Goal: Task Accomplishment & Management: Manage account settings

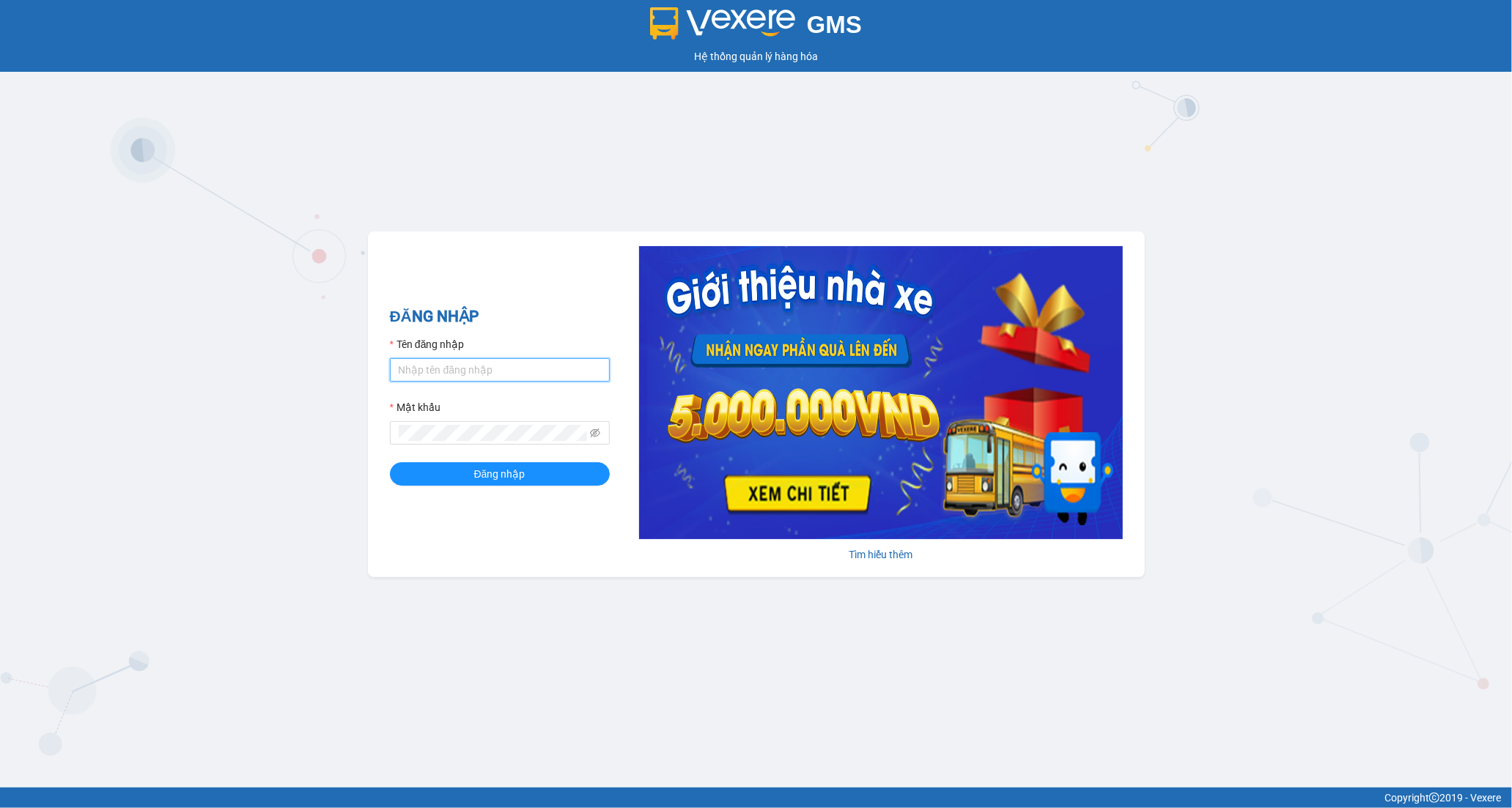
click at [487, 372] on input "Tên đăng nhập" at bounding box center [500, 369] width 220 height 23
type input "tran.hoanganh"
click at [484, 482] on span "Đăng nhập" at bounding box center [499, 474] width 51 height 16
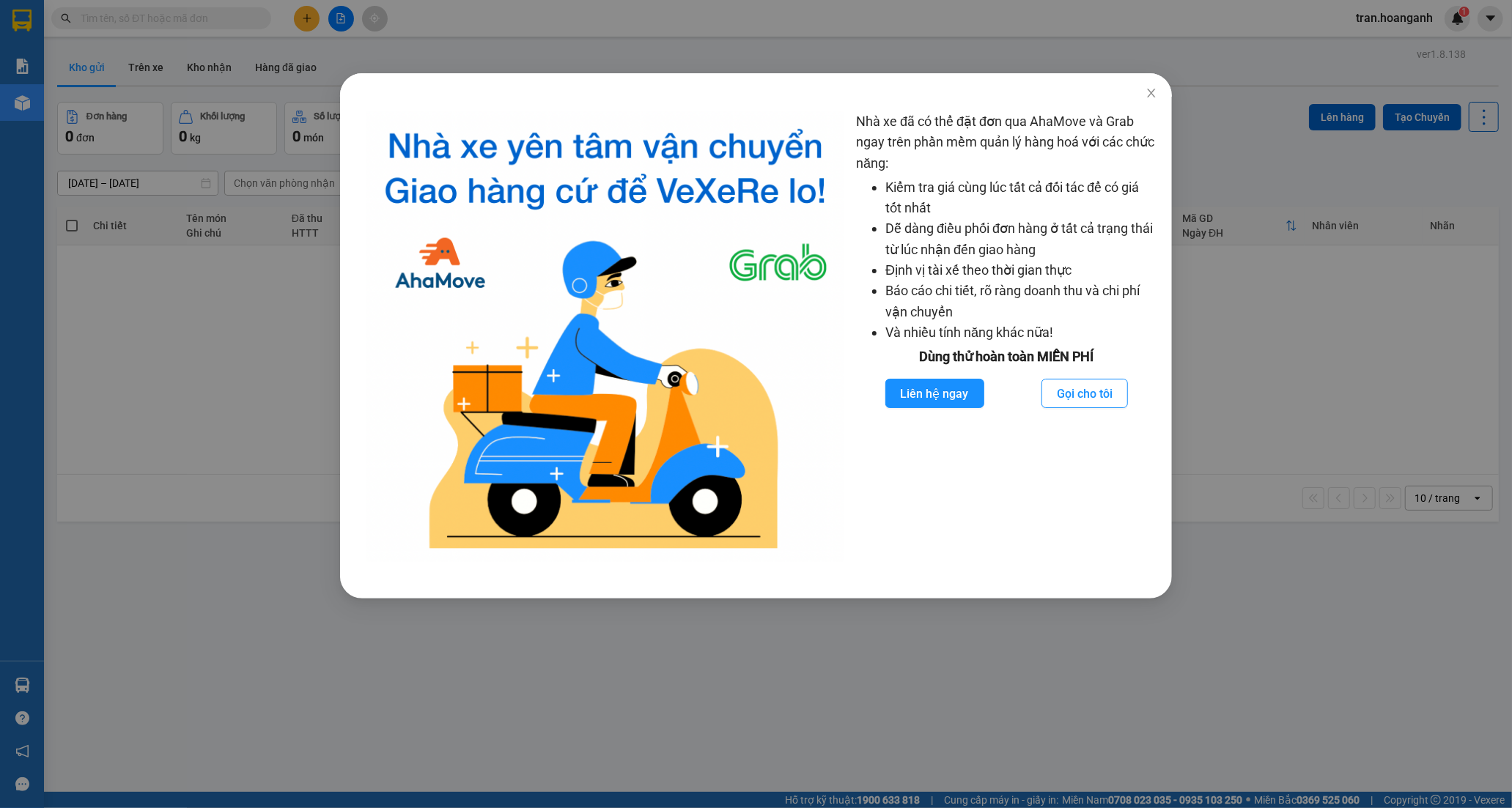
click at [1154, 91] on div "Nhà xe đã có thể đặt đơn qua AhaMove và Grab ngay trên phần mềm quản lý hàng ho…" at bounding box center [756, 404] width 1512 height 808
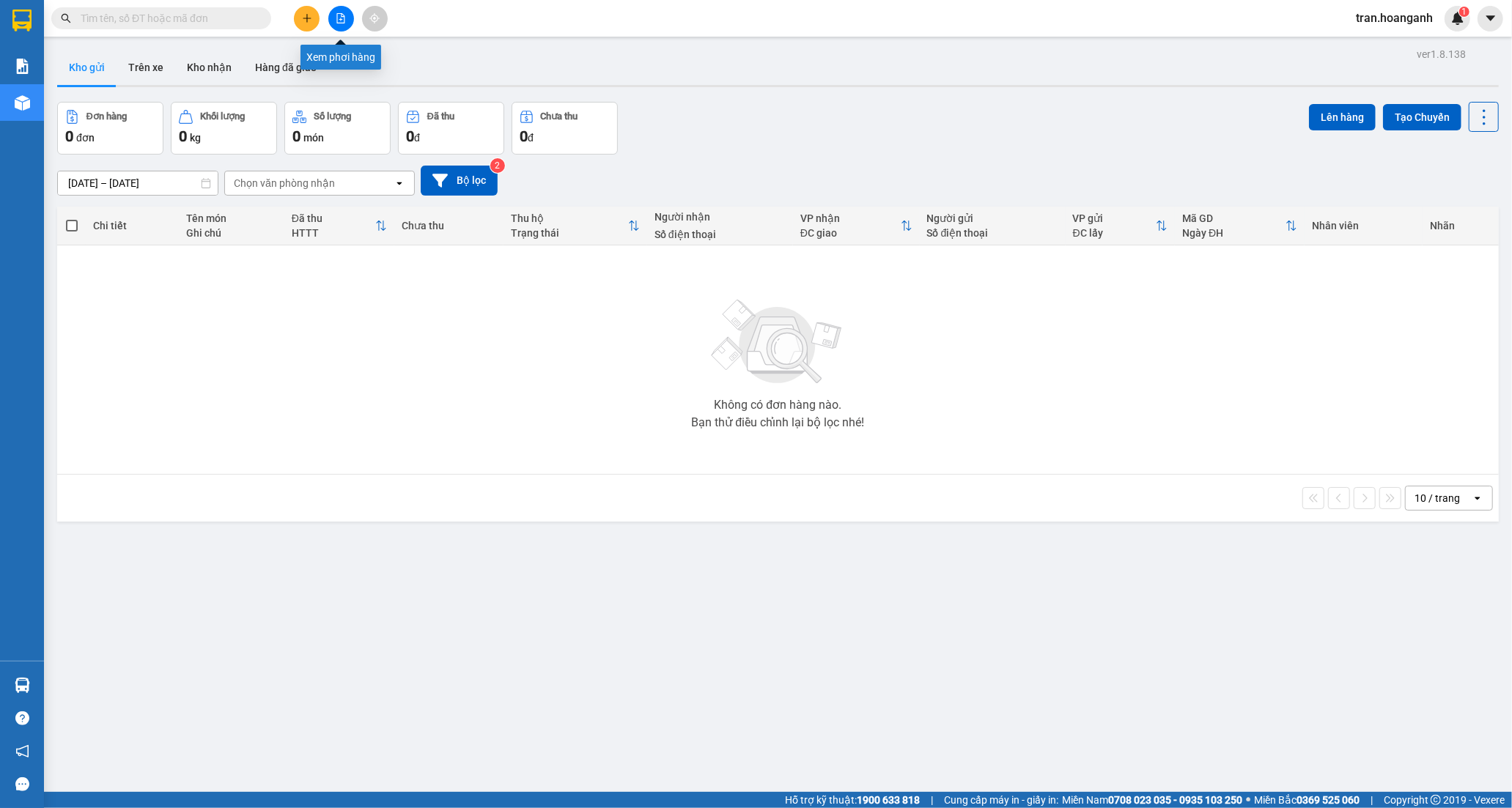
click at [334, 18] on button at bounding box center [341, 18] width 26 height 26
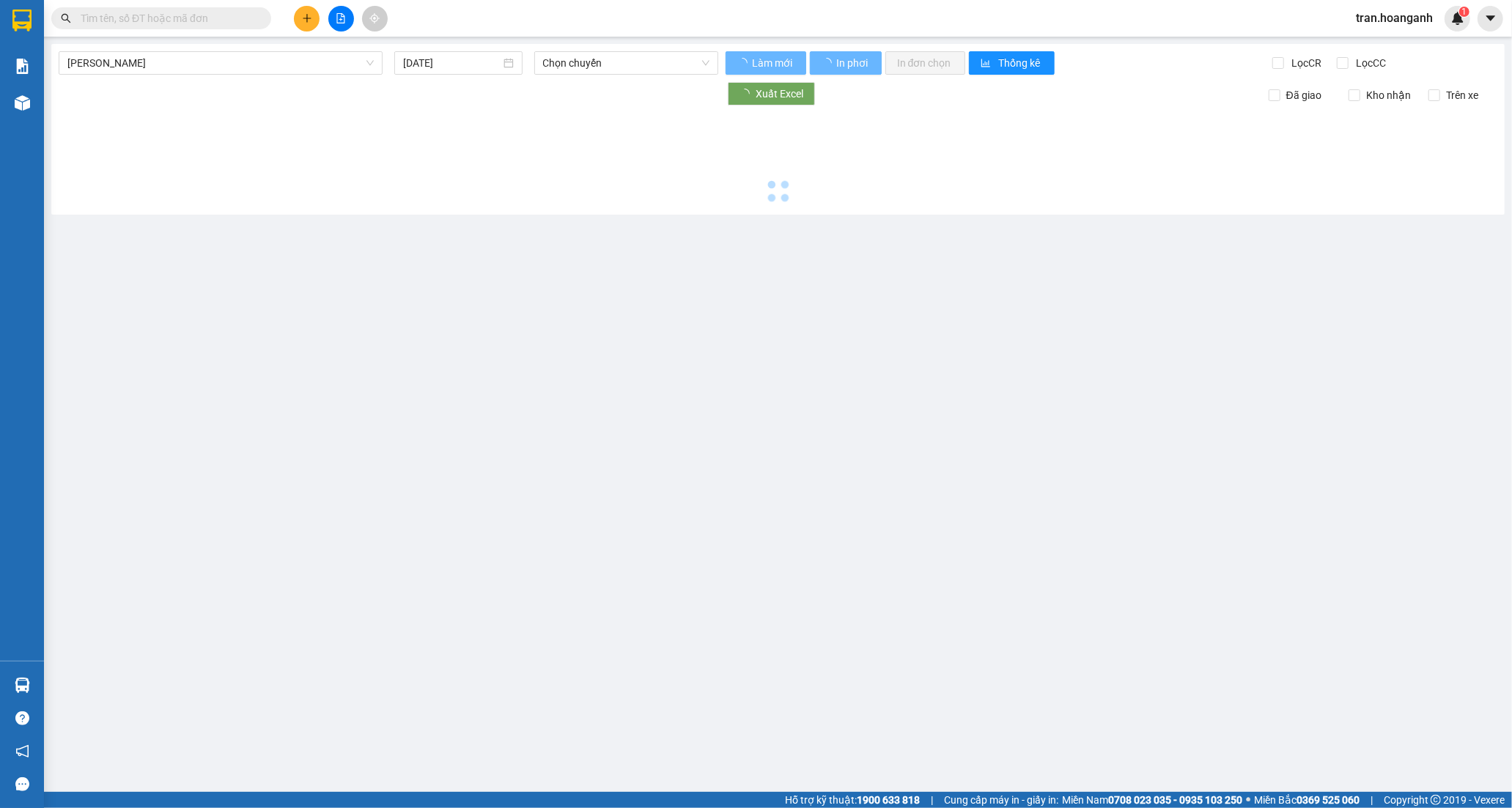
type input "[DATE]"
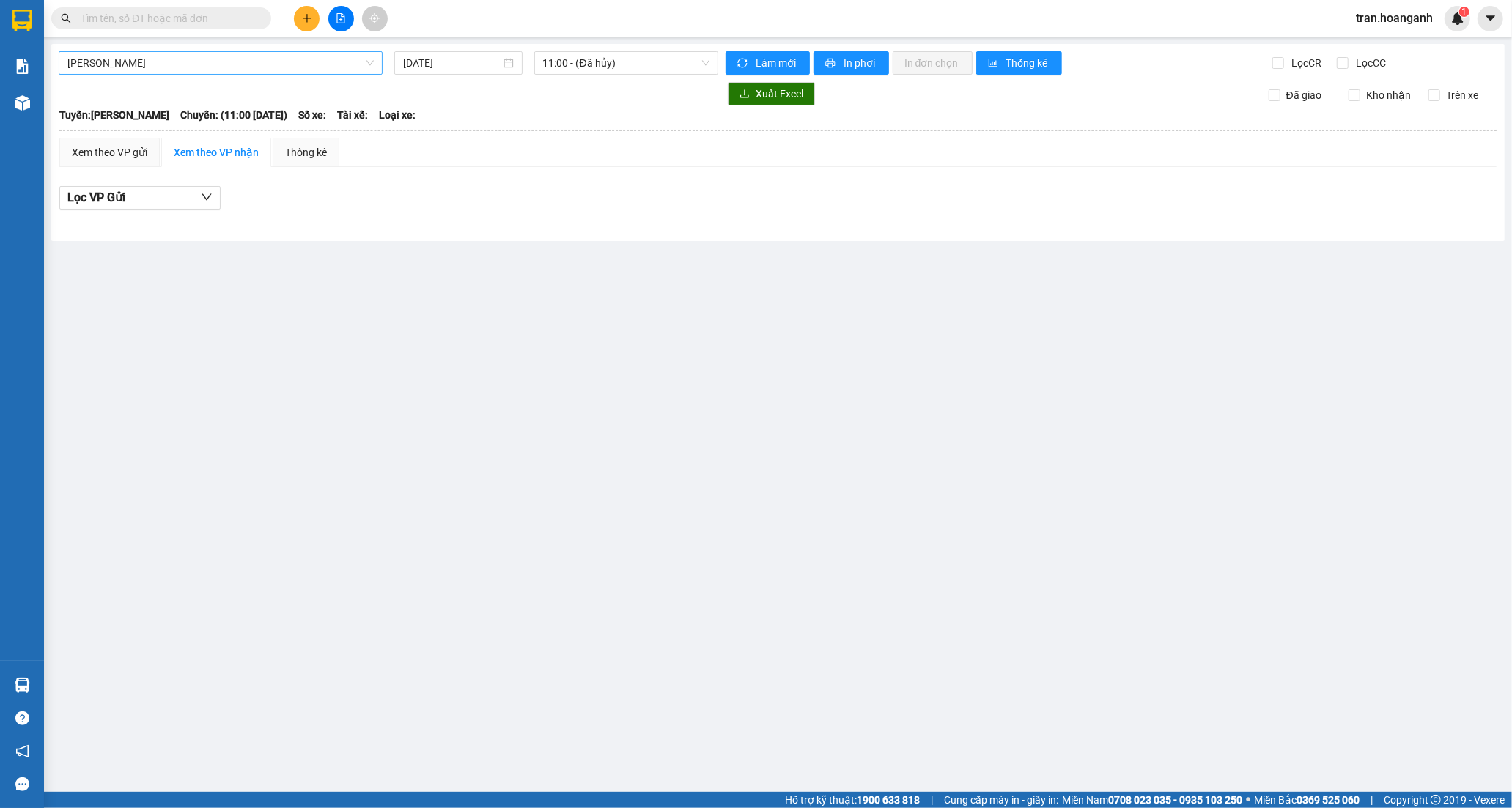
click at [140, 62] on span "Hồ Chí Minh - Phan Rang" at bounding box center [220, 63] width 306 height 22
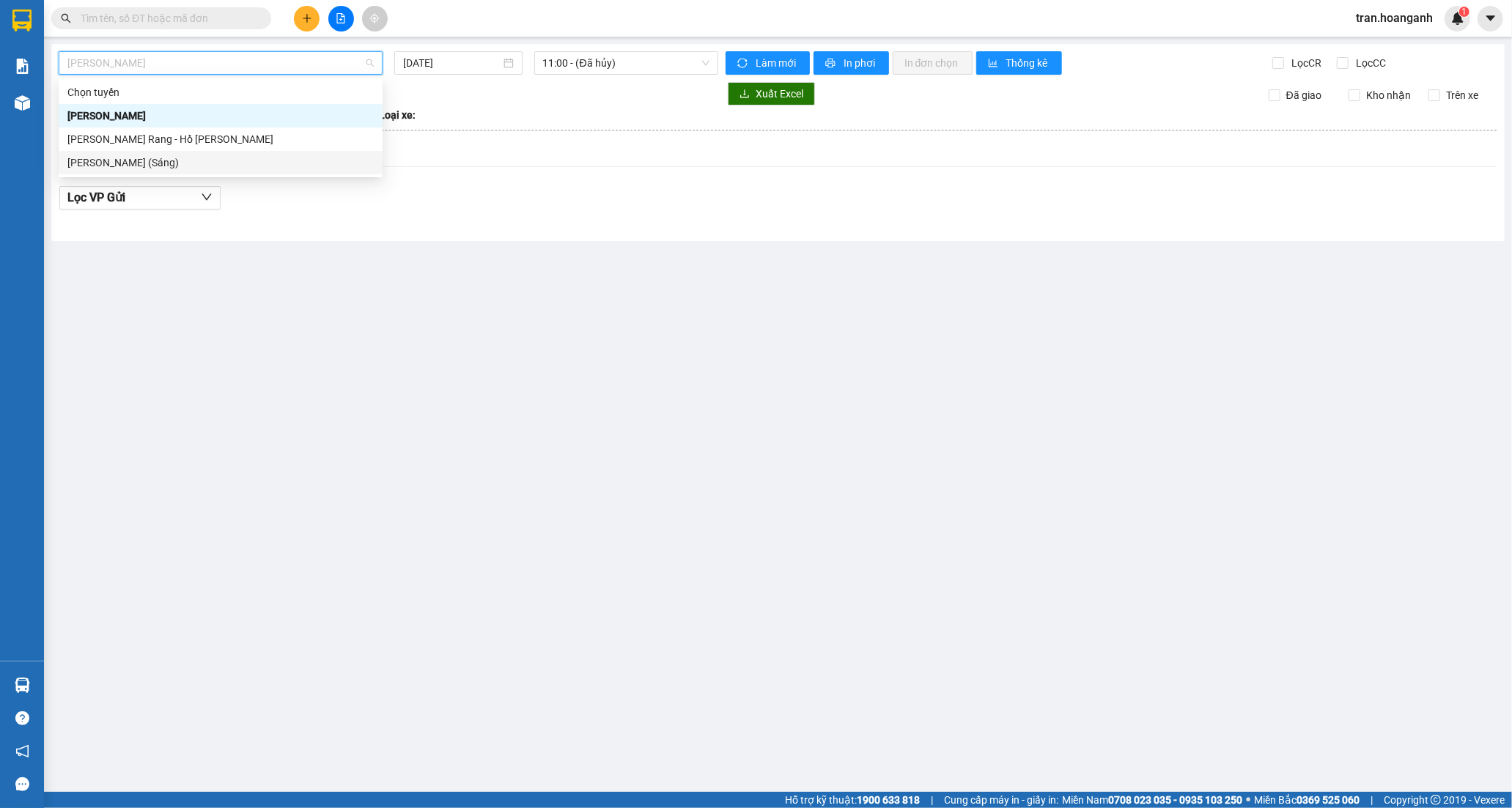
click at [164, 164] on div "Hồ Chí Minh - Phan Rang (Sáng)" at bounding box center [220, 163] width 306 height 16
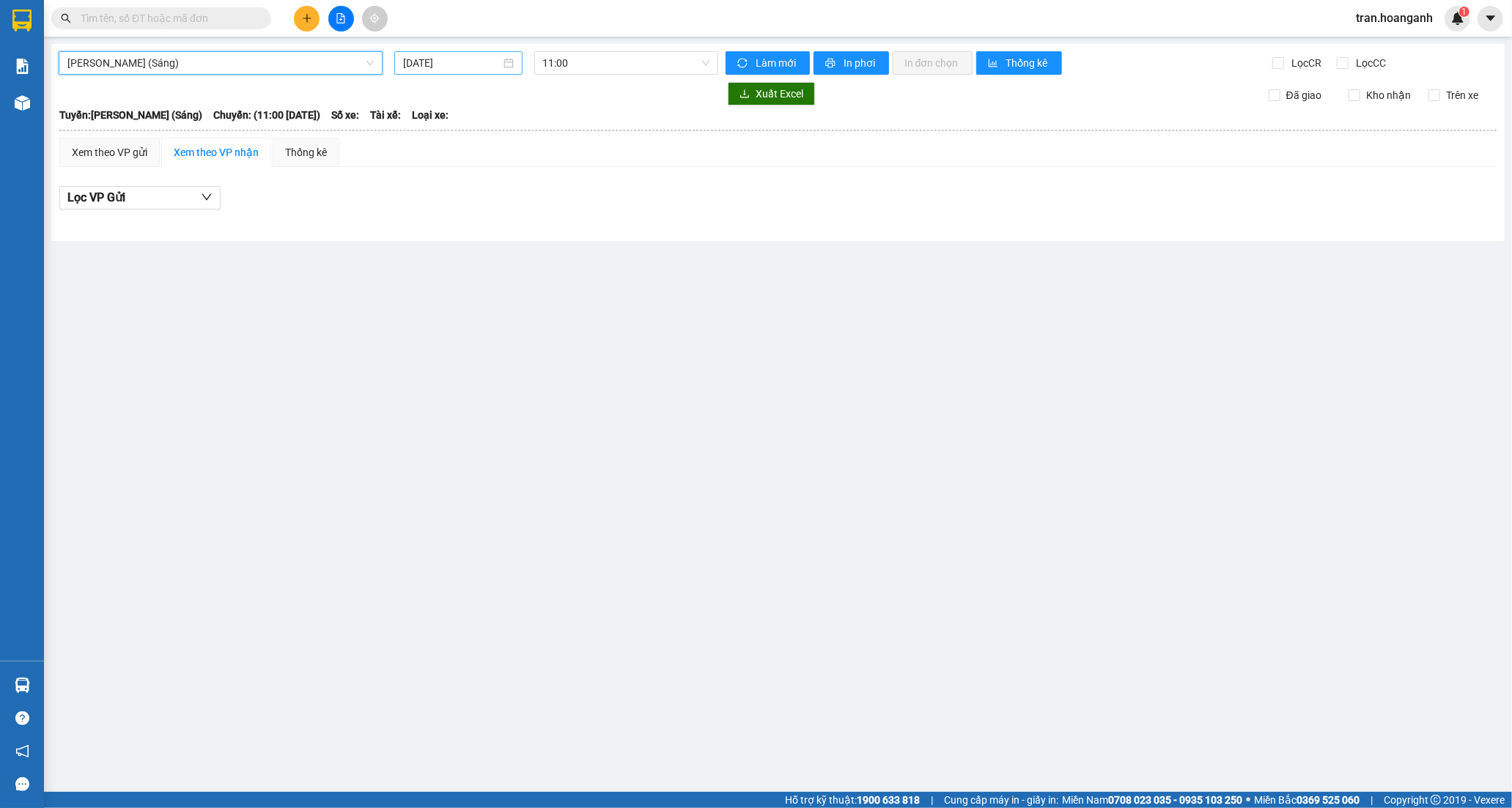
click at [464, 69] on input "[DATE]" at bounding box center [452, 63] width 97 height 16
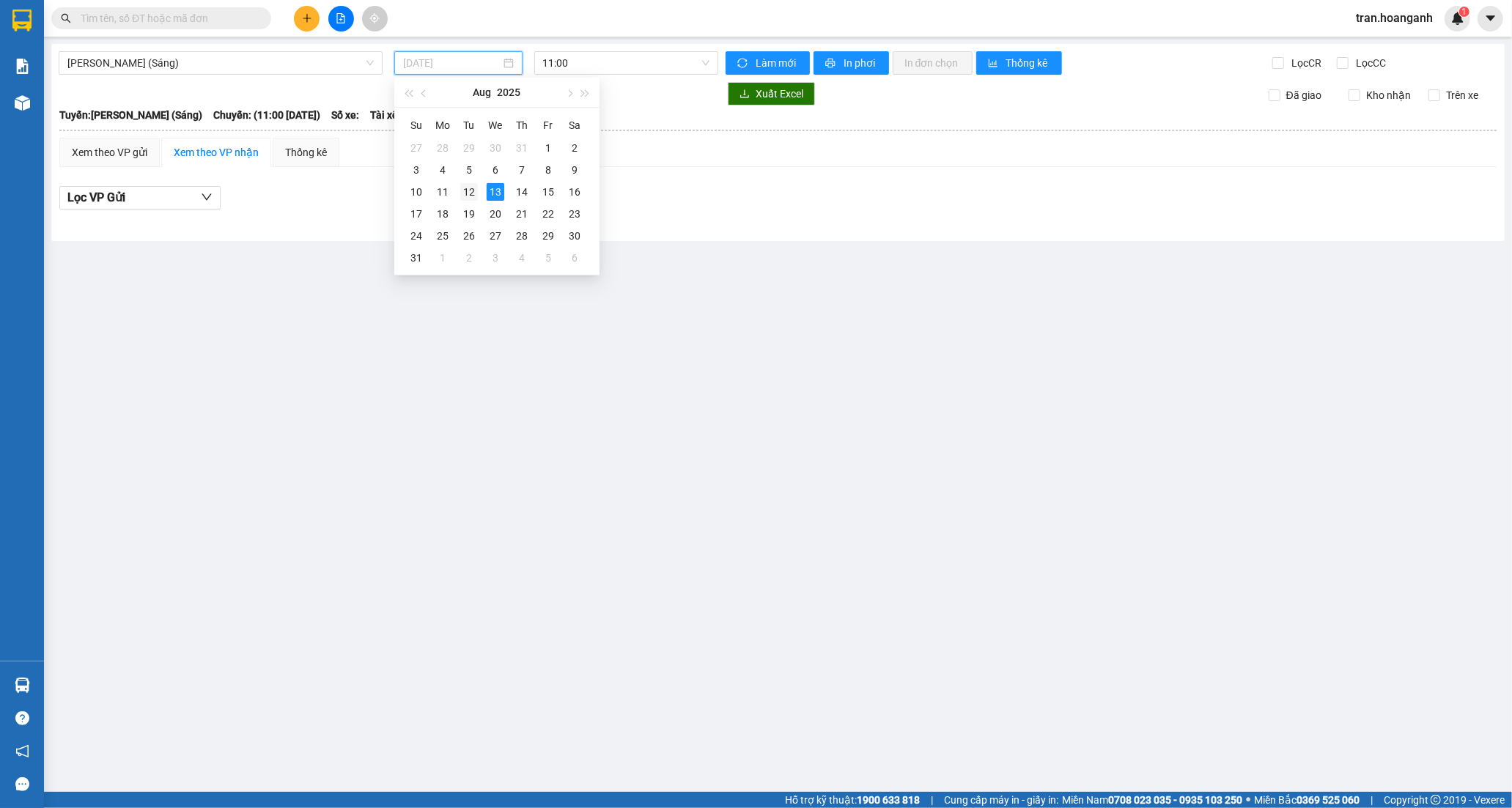
click at [472, 188] on div "12" at bounding box center [469, 192] width 18 height 18
type input "12/08/2025"
click at [577, 68] on span "11:00" at bounding box center [626, 63] width 166 height 22
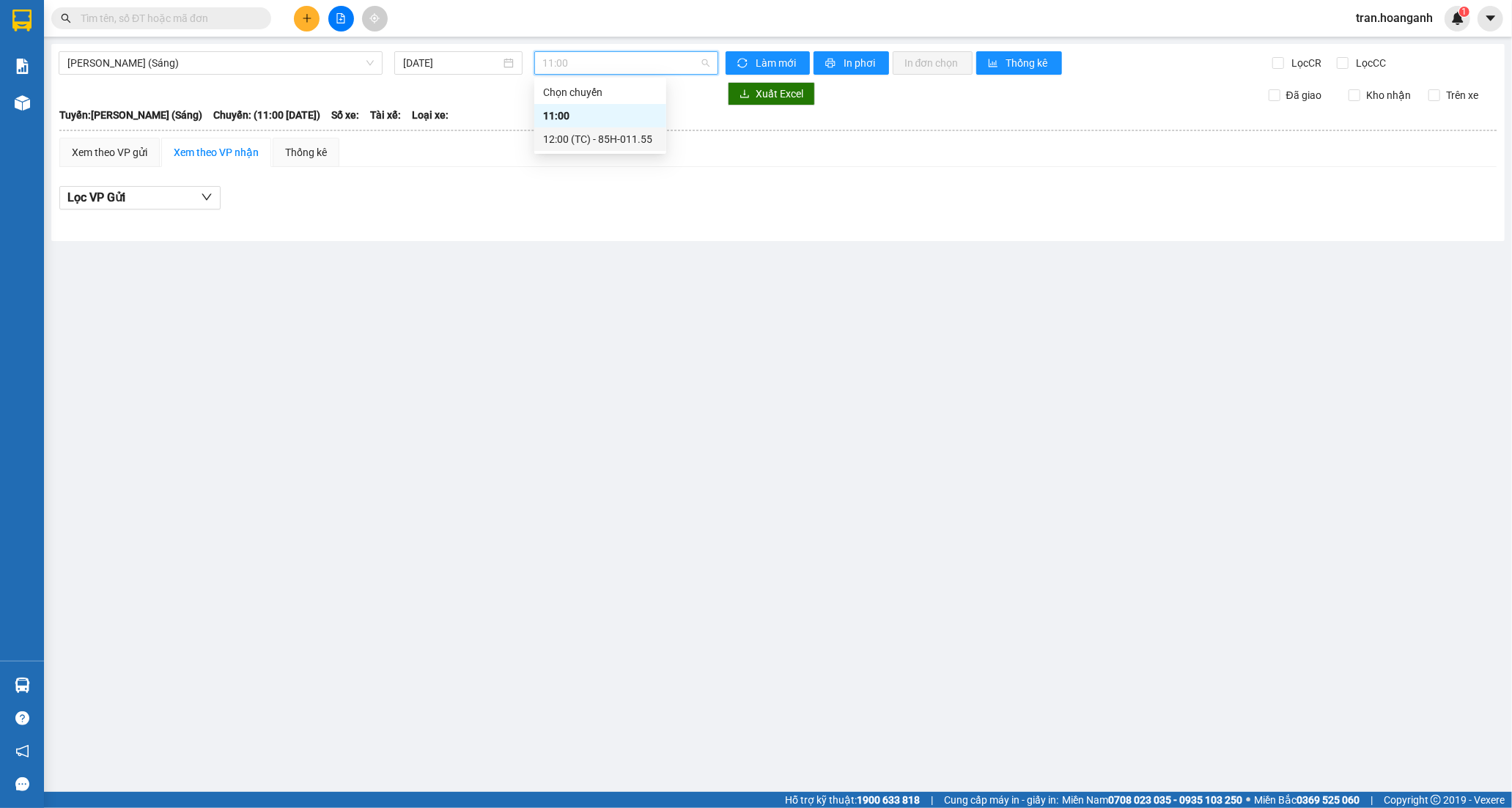
click at [582, 137] on div "12:00 (TC) - 85H-011.55" at bounding box center [600, 139] width 114 height 16
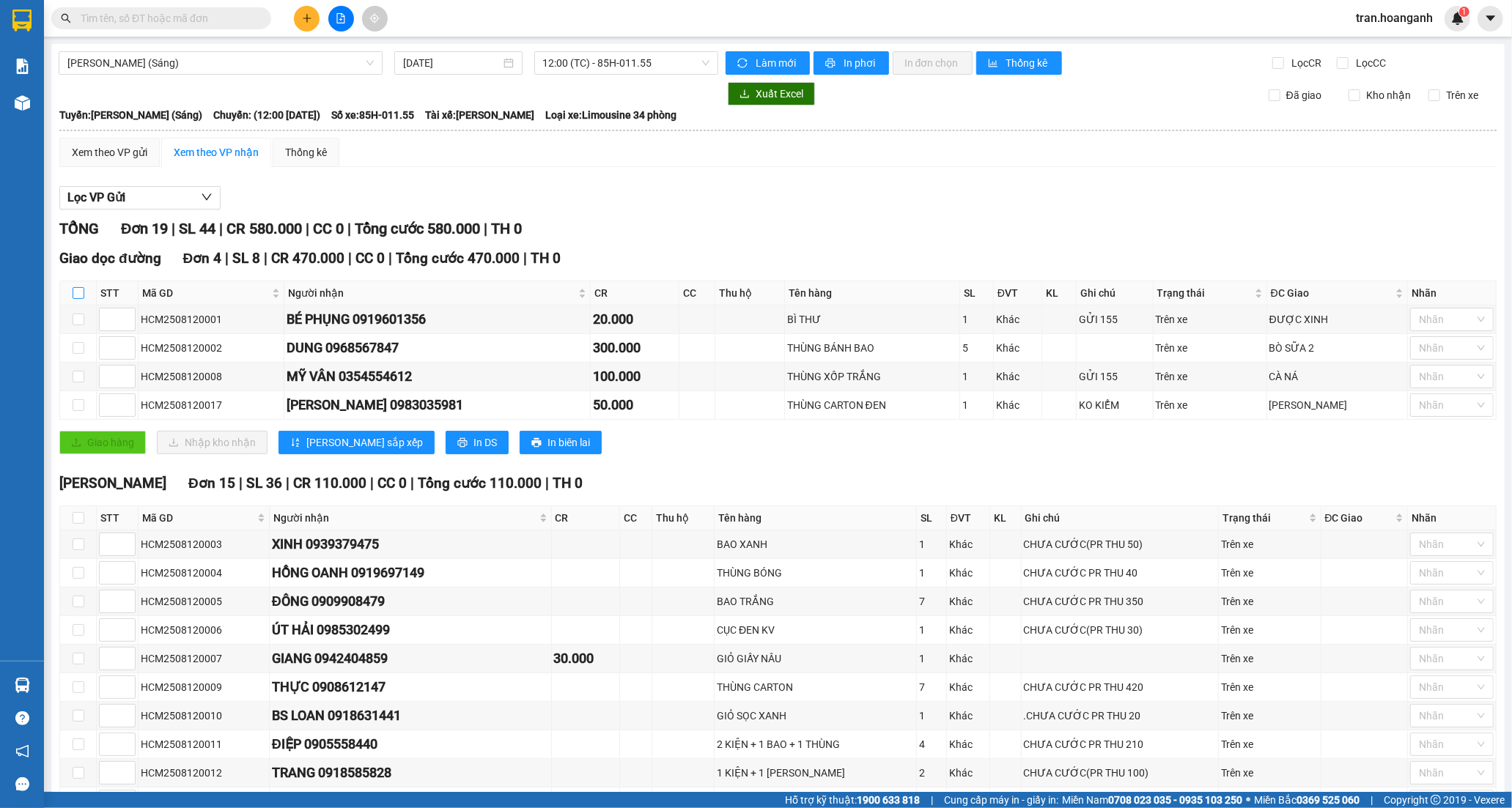
click at [78, 295] on input "checkbox" at bounding box center [78, 293] width 12 height 12
checkbox input "true"
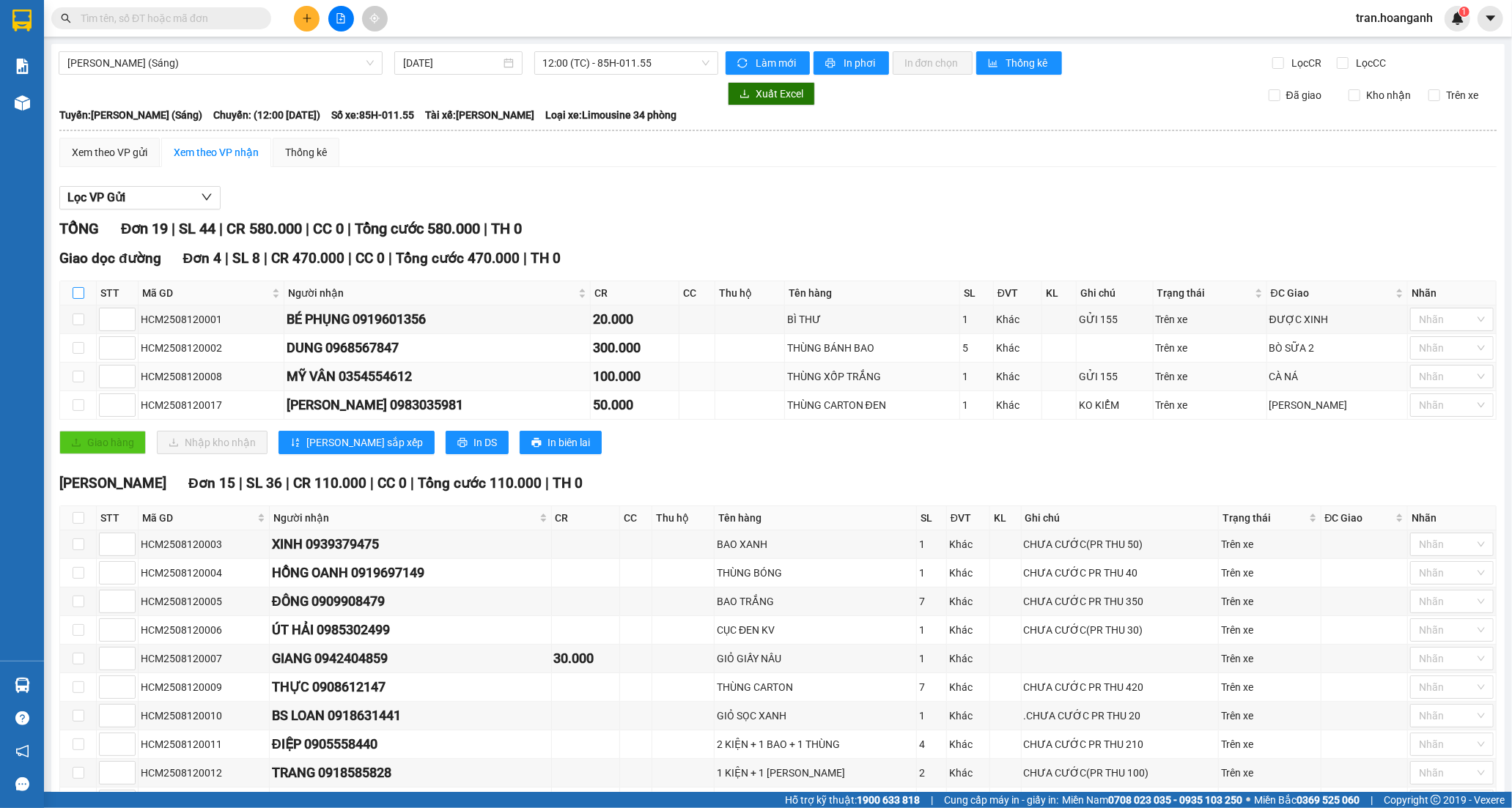
checkbox input "true"
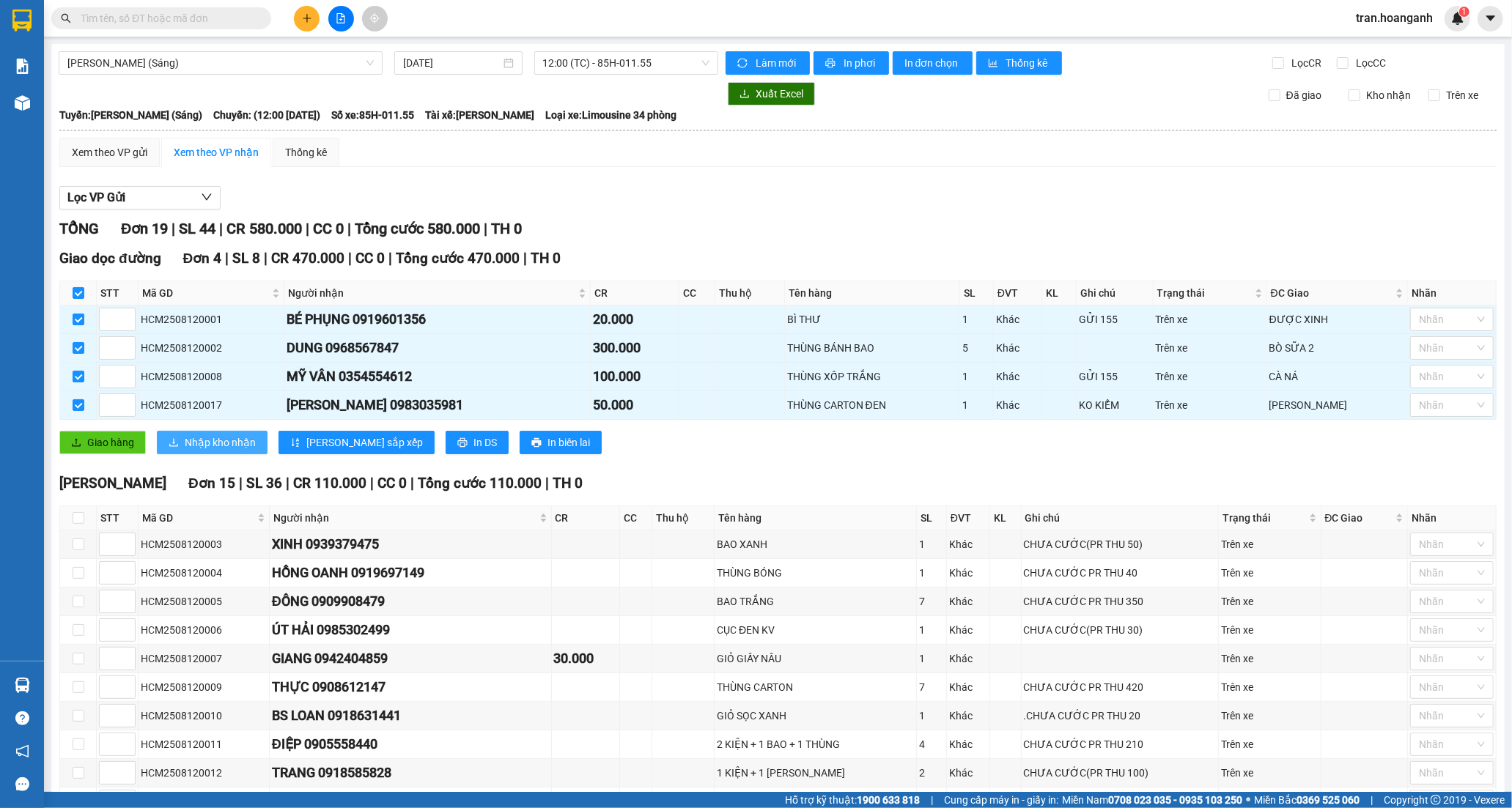
click at [187, 444] on span "Nhập kho nhận" at bounding box center [219, 443] width 71 height 16
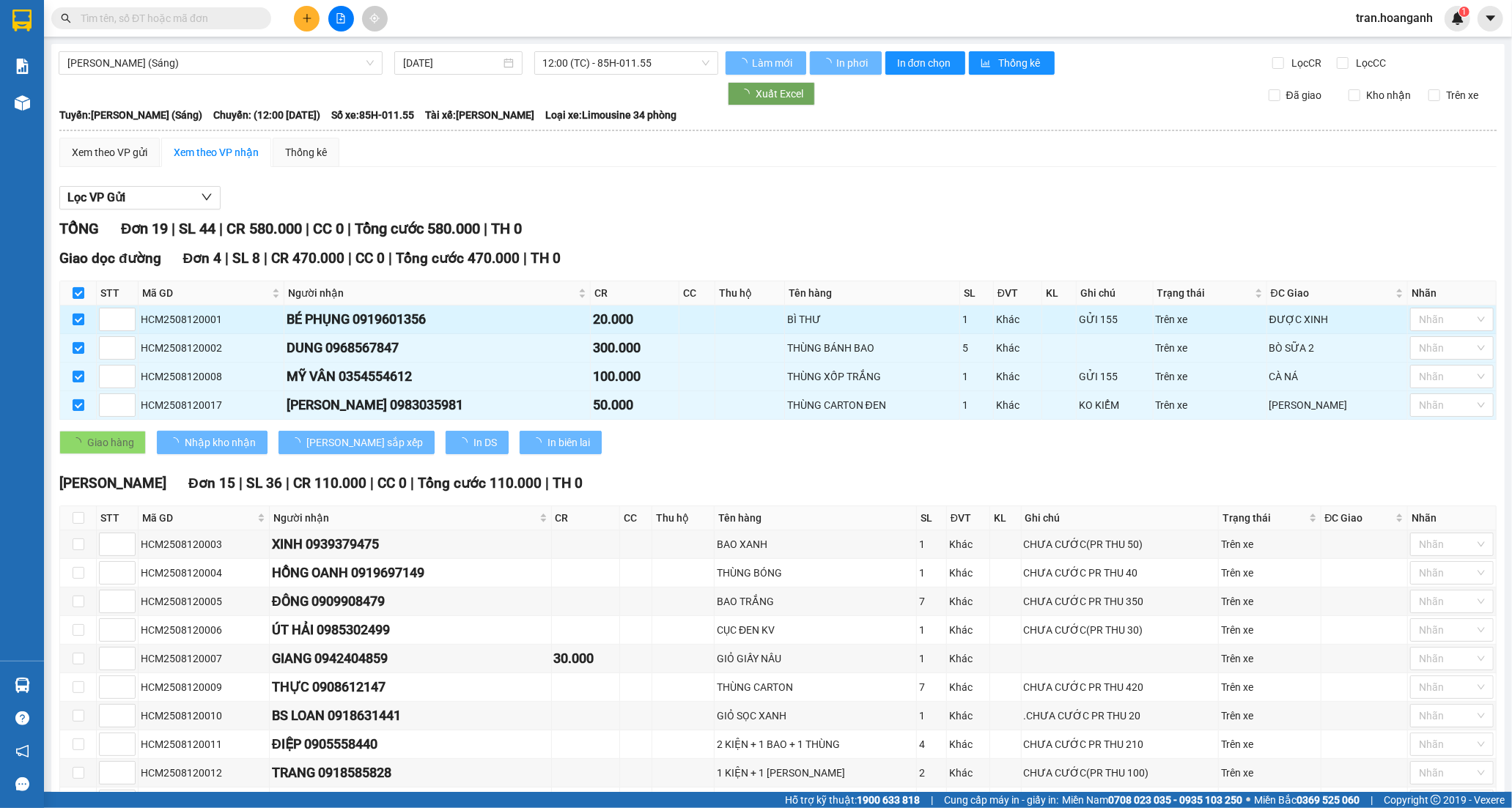
checkbox input "false"
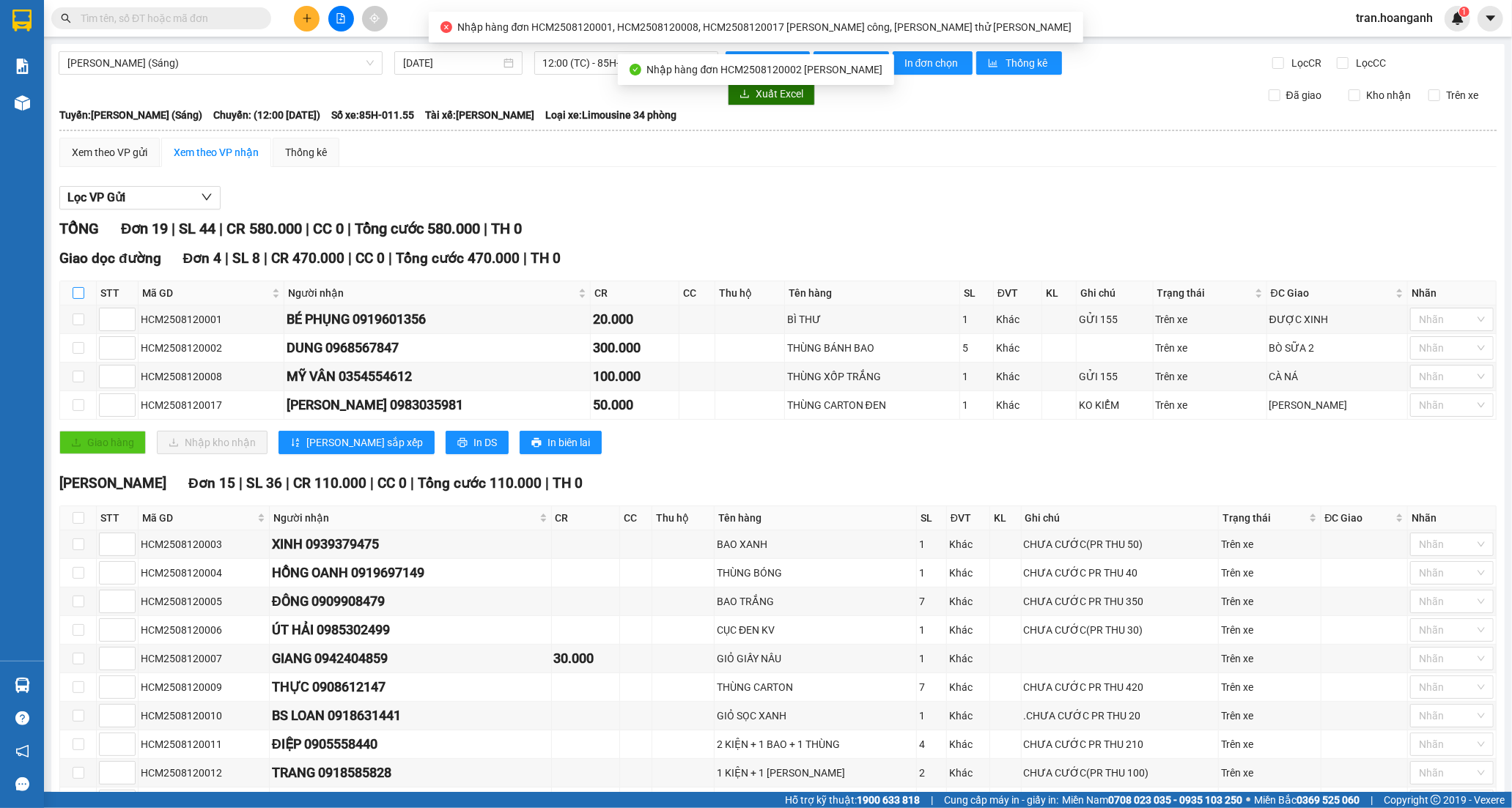
click at [77, 290] on input "checkbox" at bounding box center [78, 293] width 12 height 12
checkbox input "true"
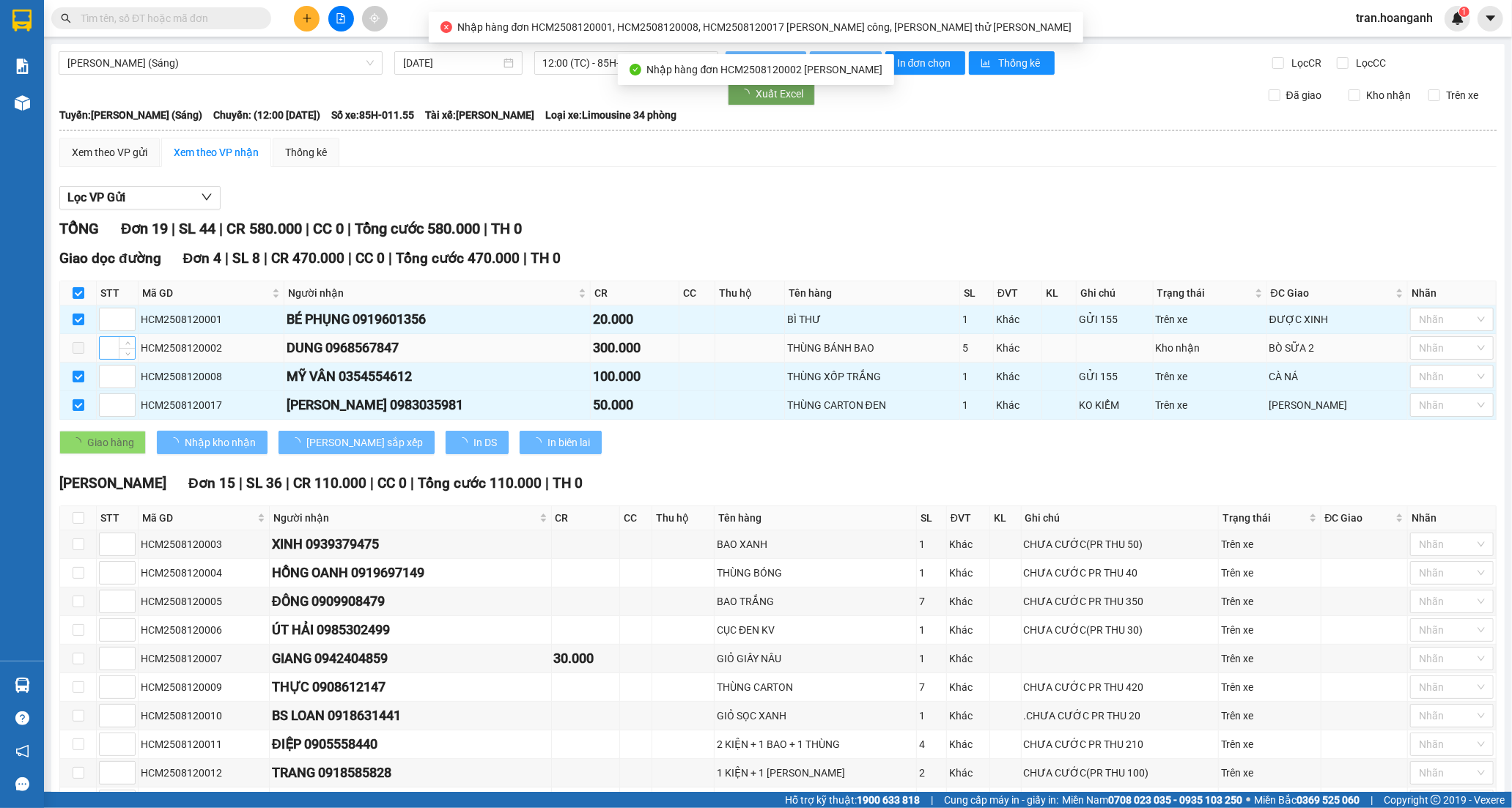
checkbox input "true"
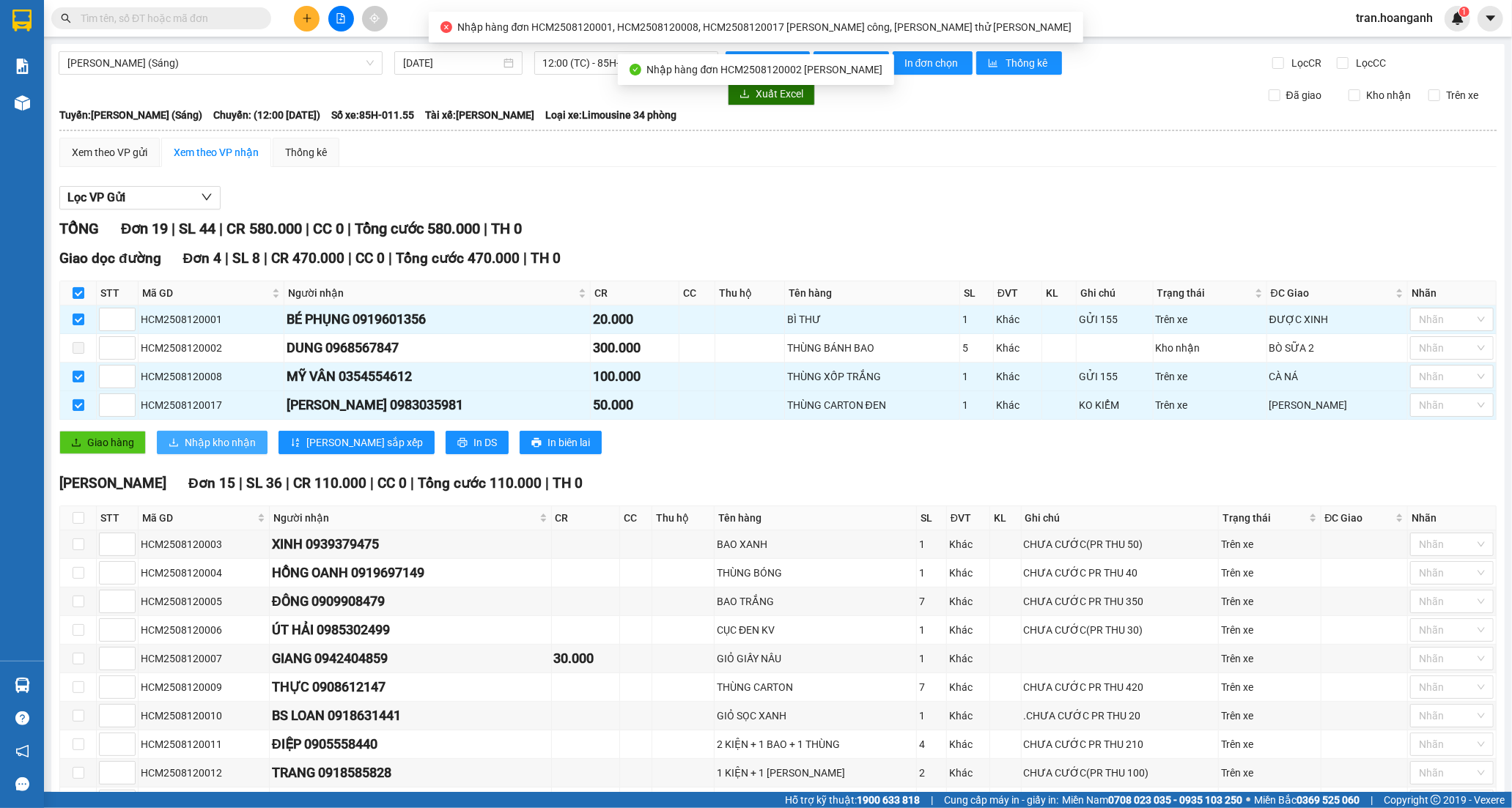
click at [199, 450] on span "Nhập kho nhận" at bounding box center [219, 443] width 71 height 16
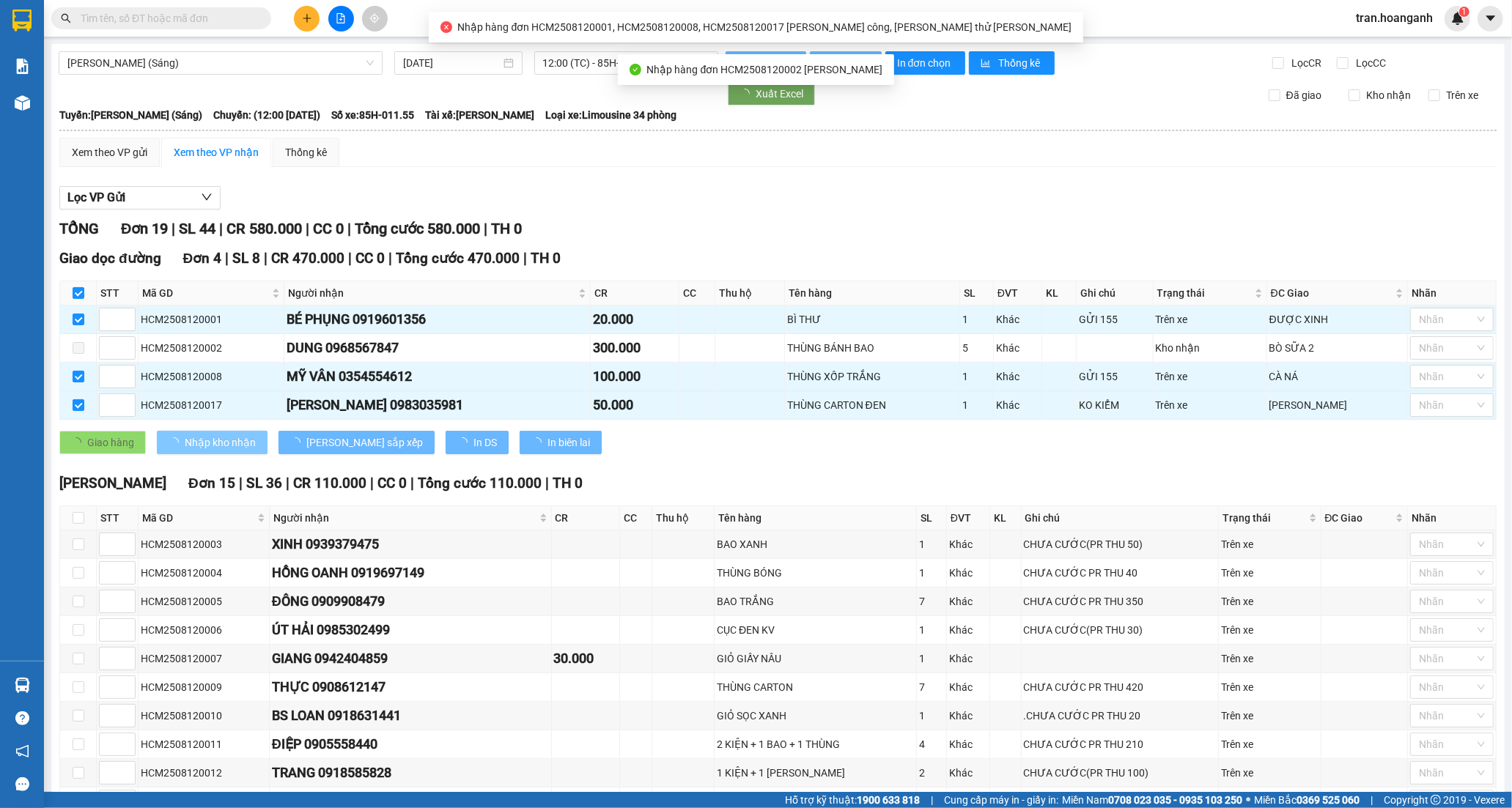
checkbox input "false"
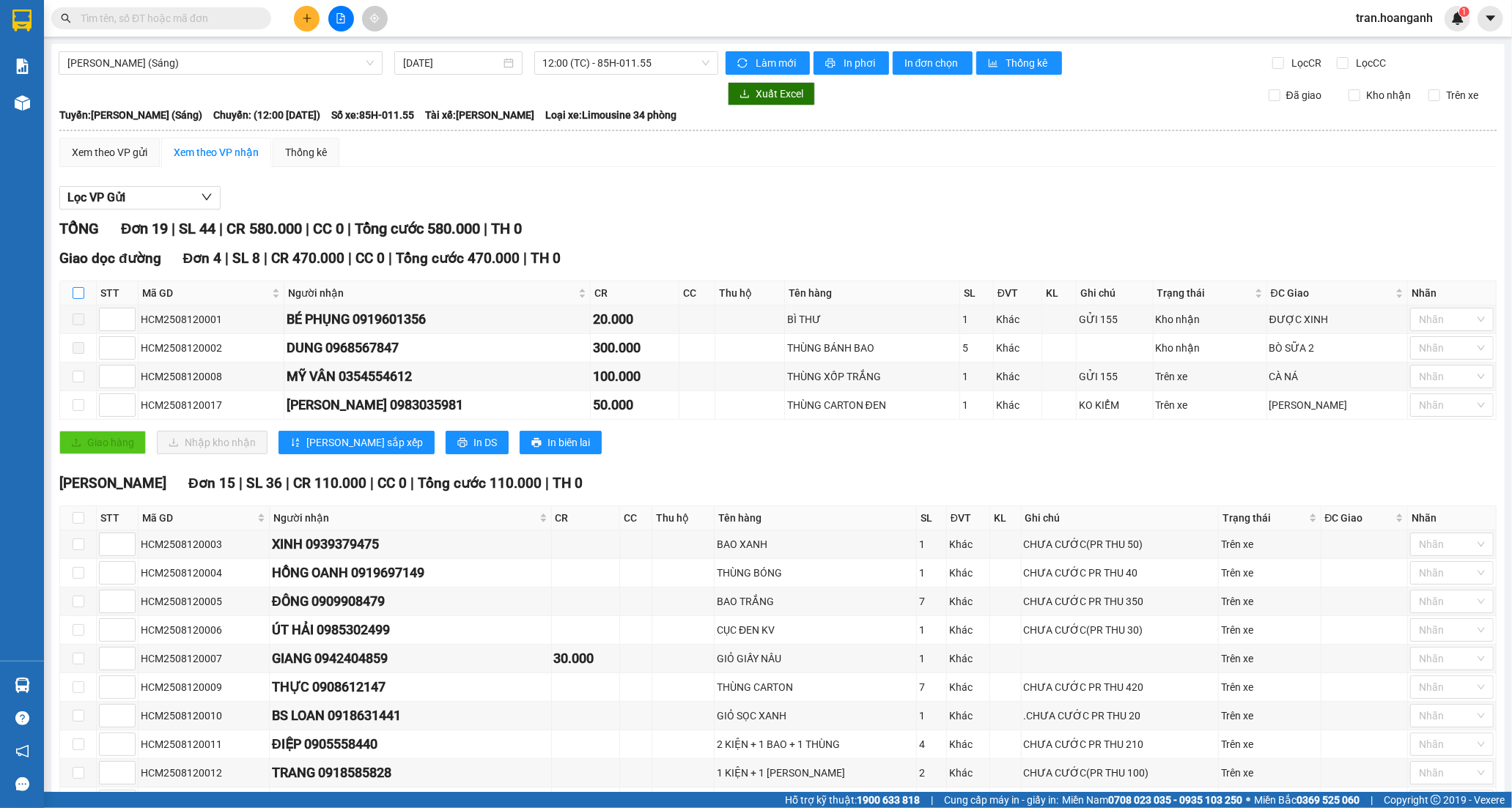
drag, startPoint x: 76, startPoint y: 290, endPoint x: 101, endPoint y: 355, distance: 69.6
click at [76, 290] on input "checkbox" at bounding box center [78, 293] width 12 height 12
checkbox input "true"
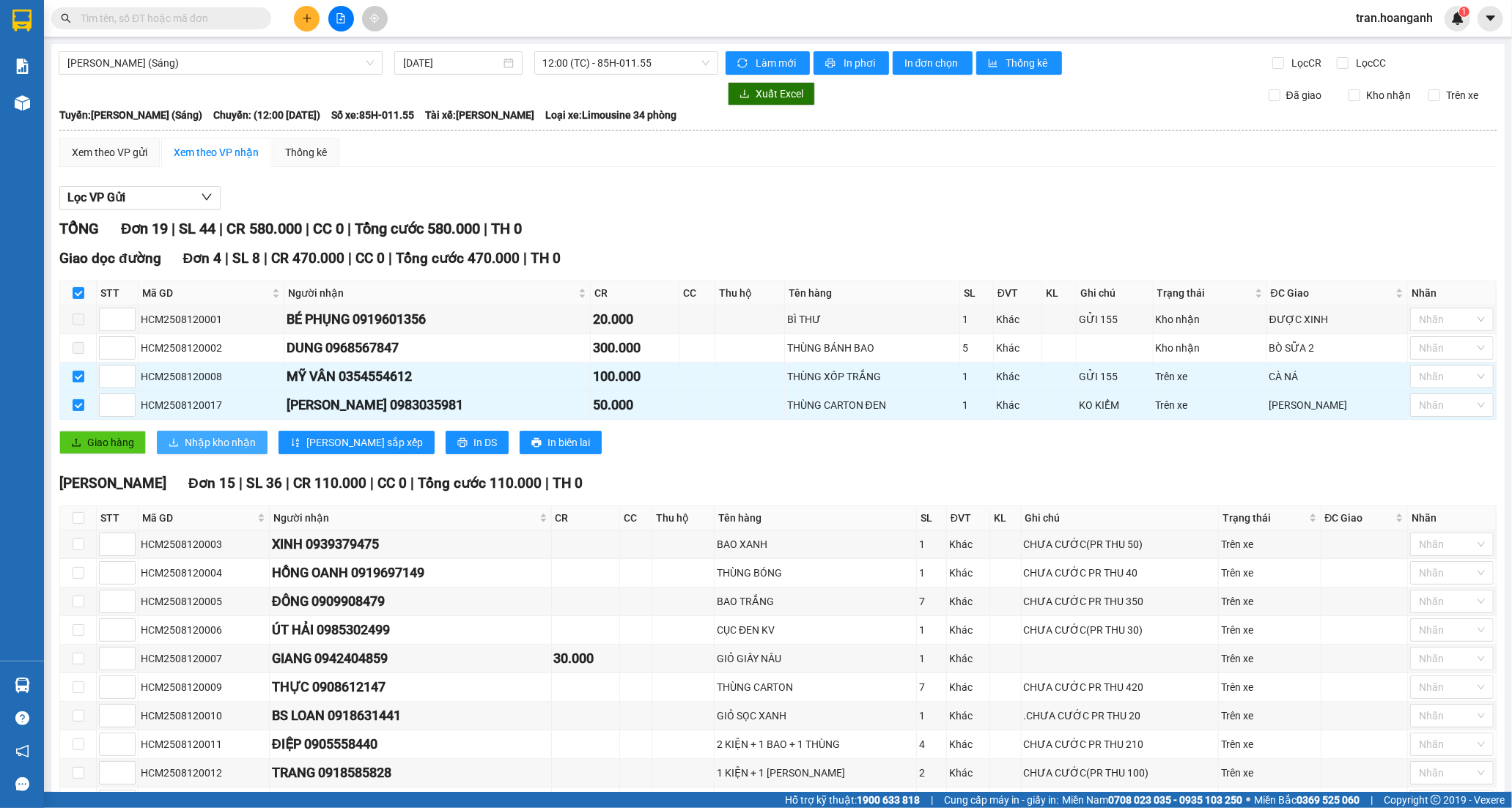
click at [211, 432] on button "Nhập kho nhận" at bounding box center [212, 442] width 111 height 23
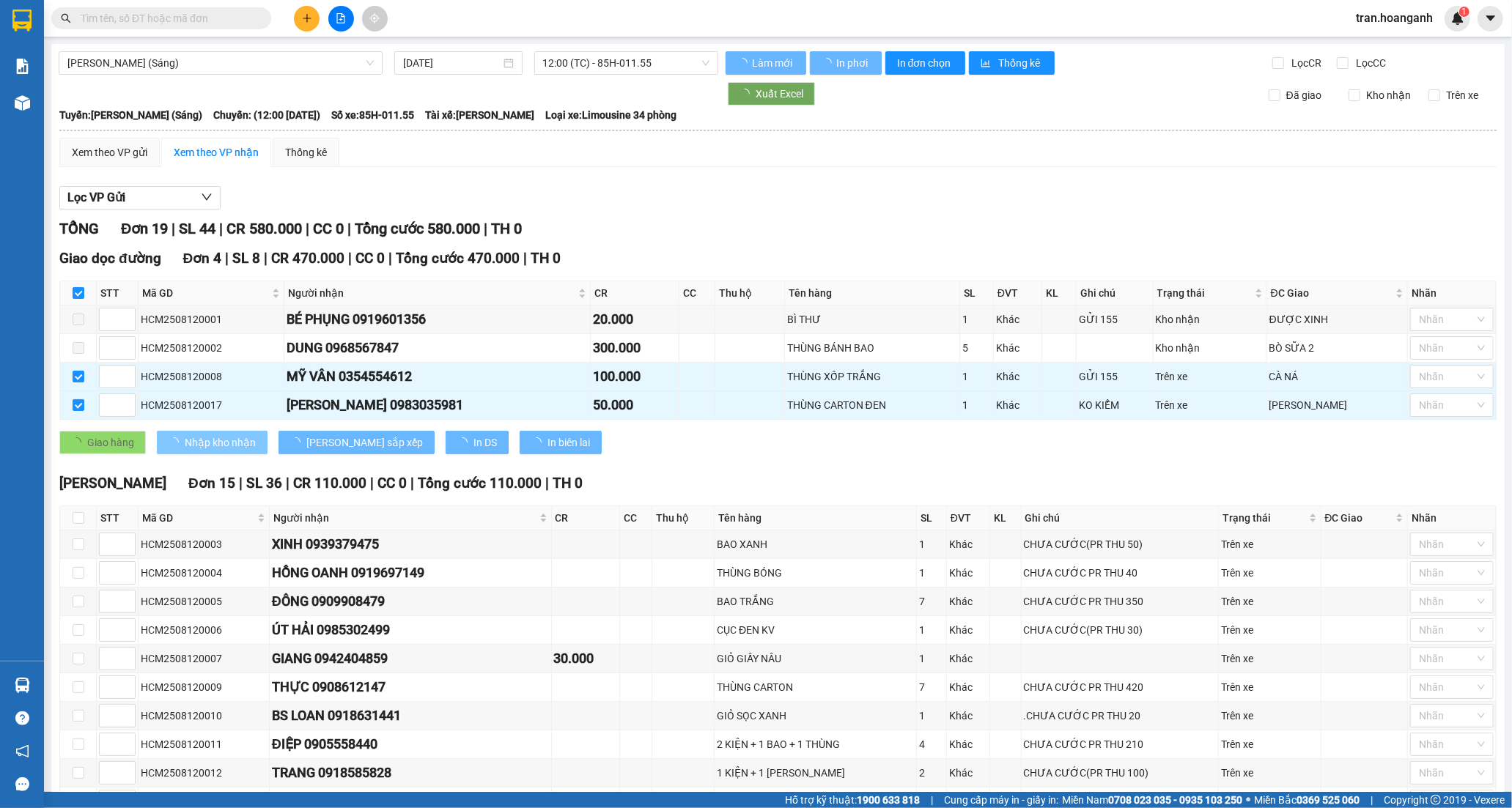
checkbox input "false"
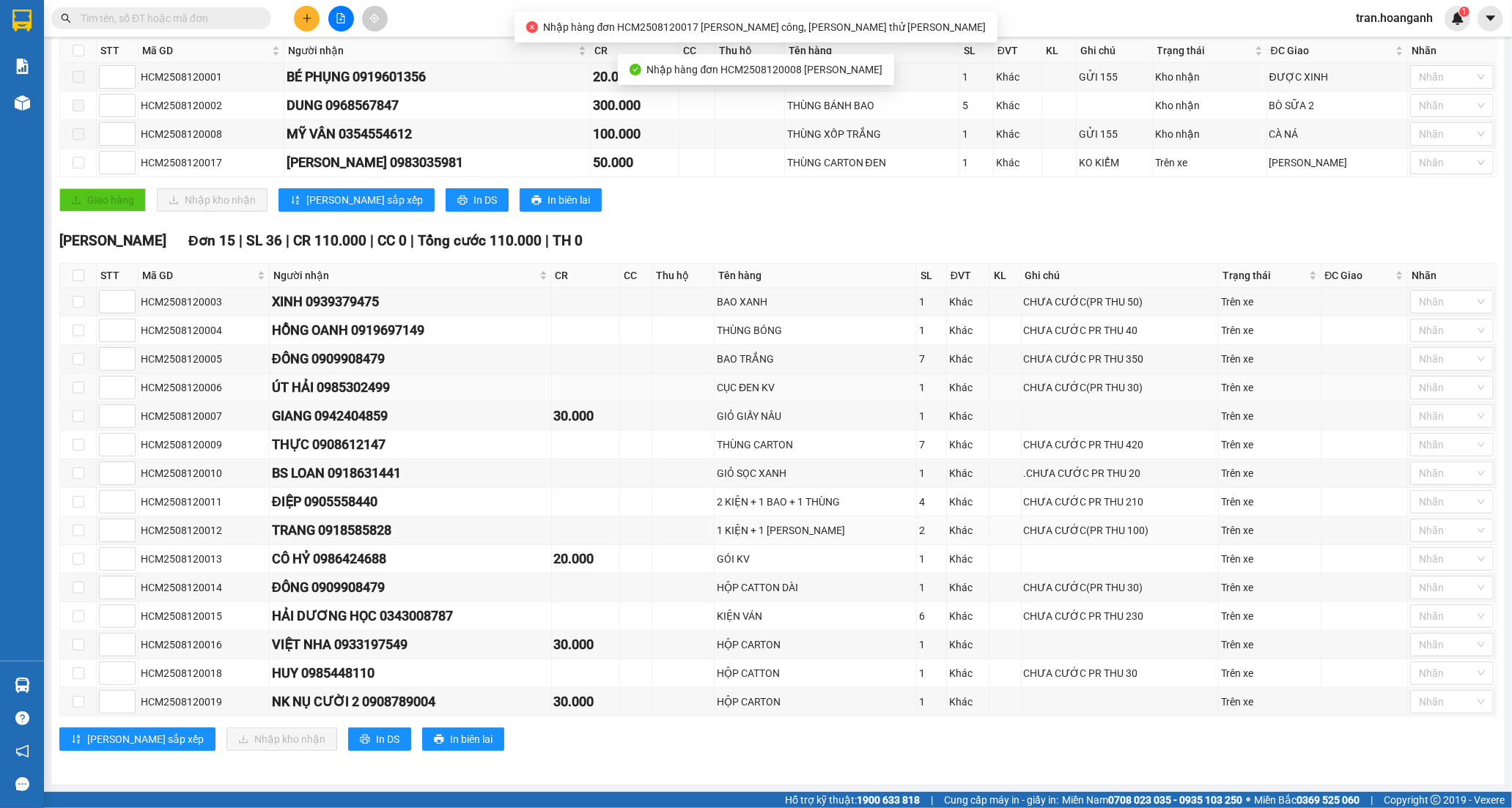
scroll to position [166, 0]
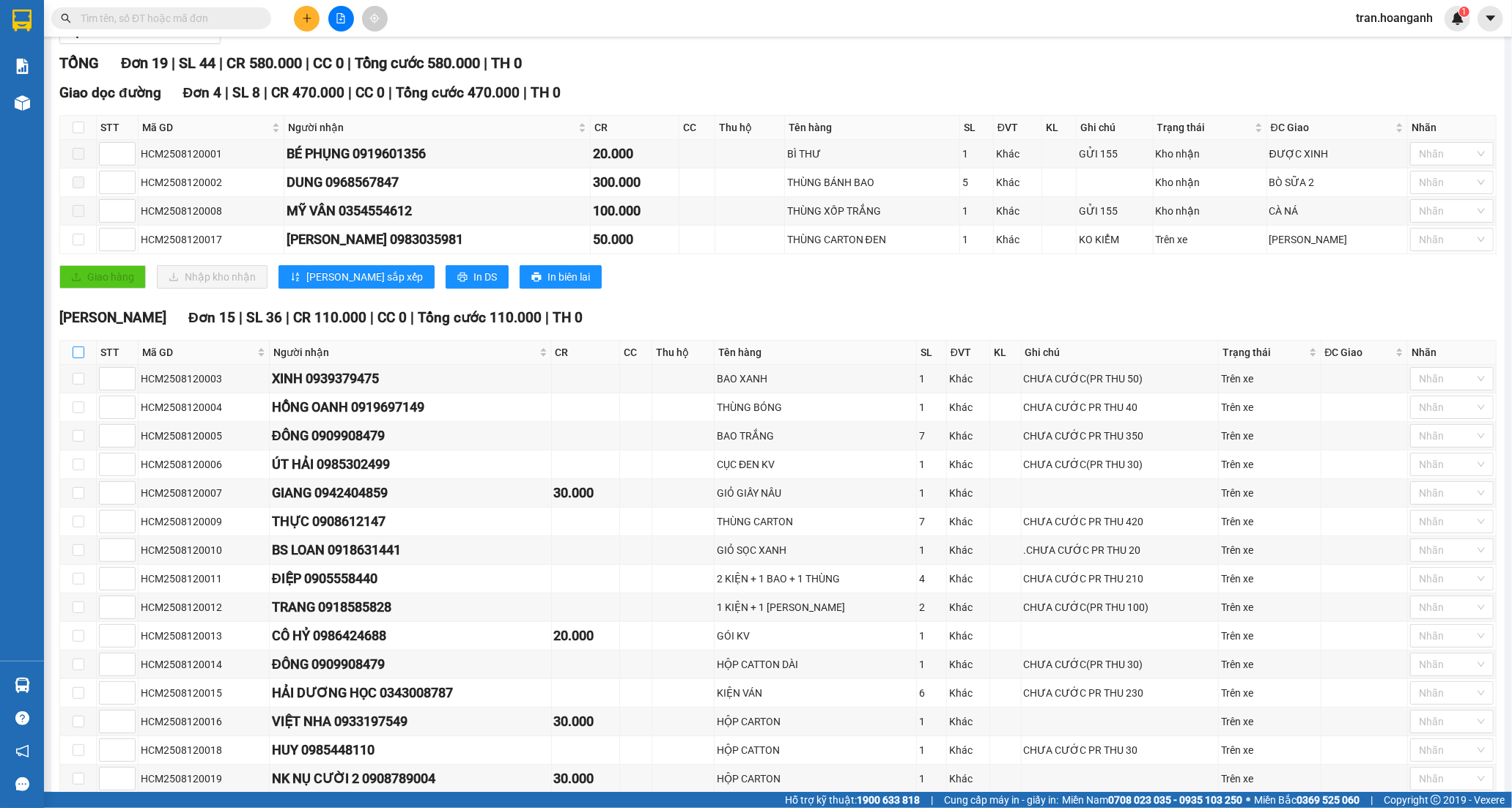
click at [77, 360] on label at bounding box center [78, 353] width 12 height 16
click at [77, 358] on input "checkbox" at bounding box center [78, 352] width 12 height 12
checkbox input "true"
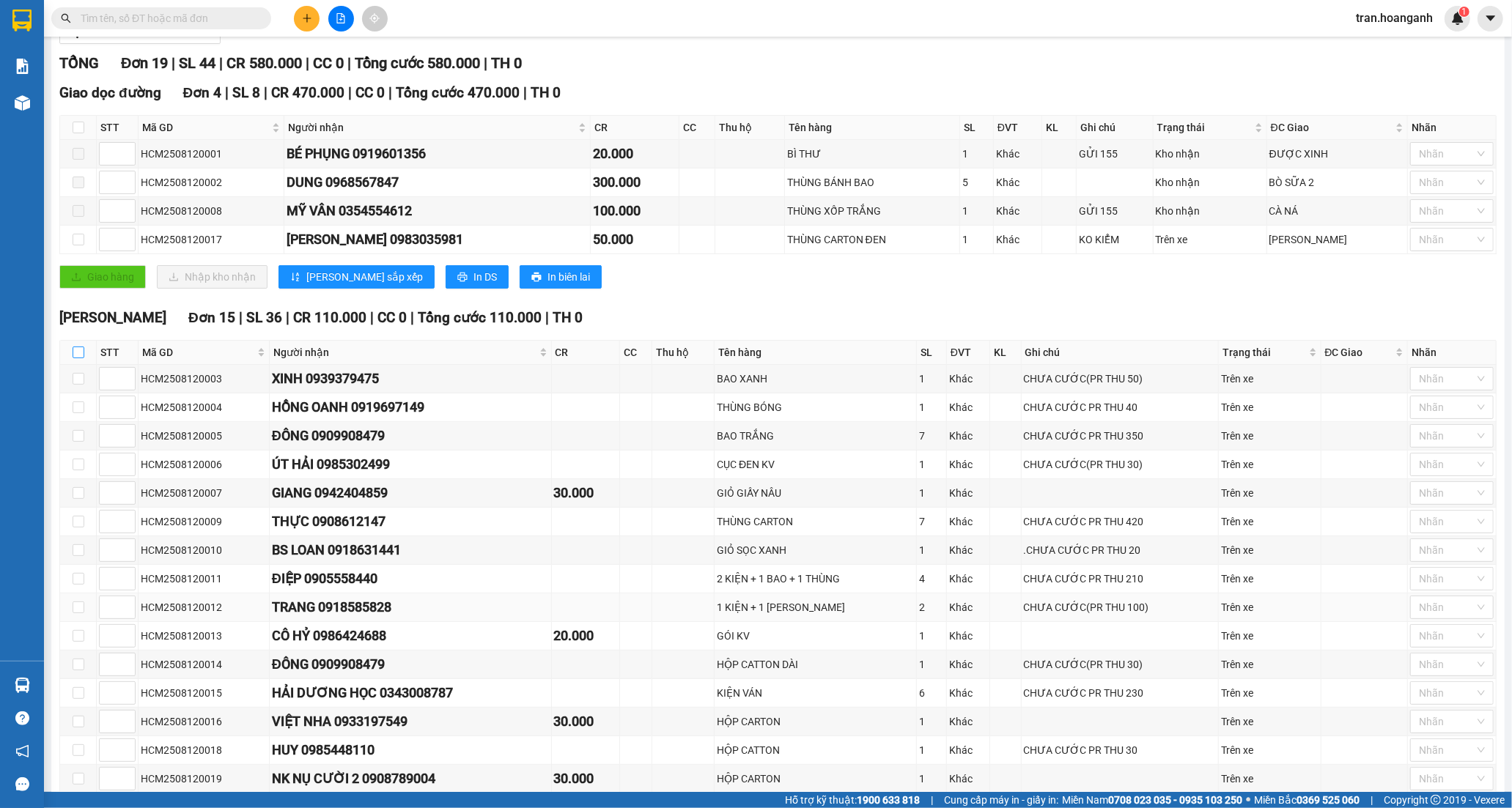
checkbox input "true"
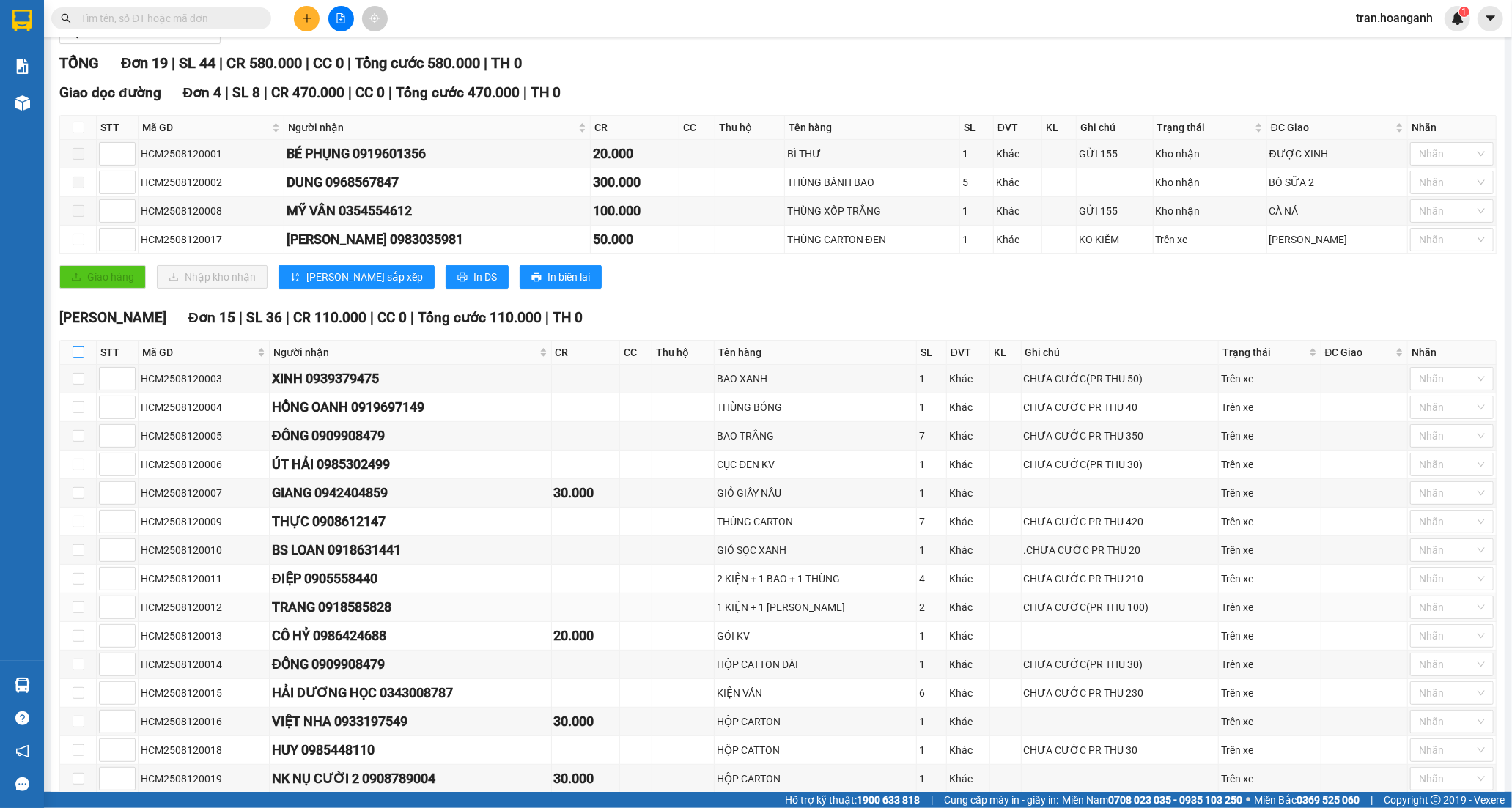
checkbox input "true"
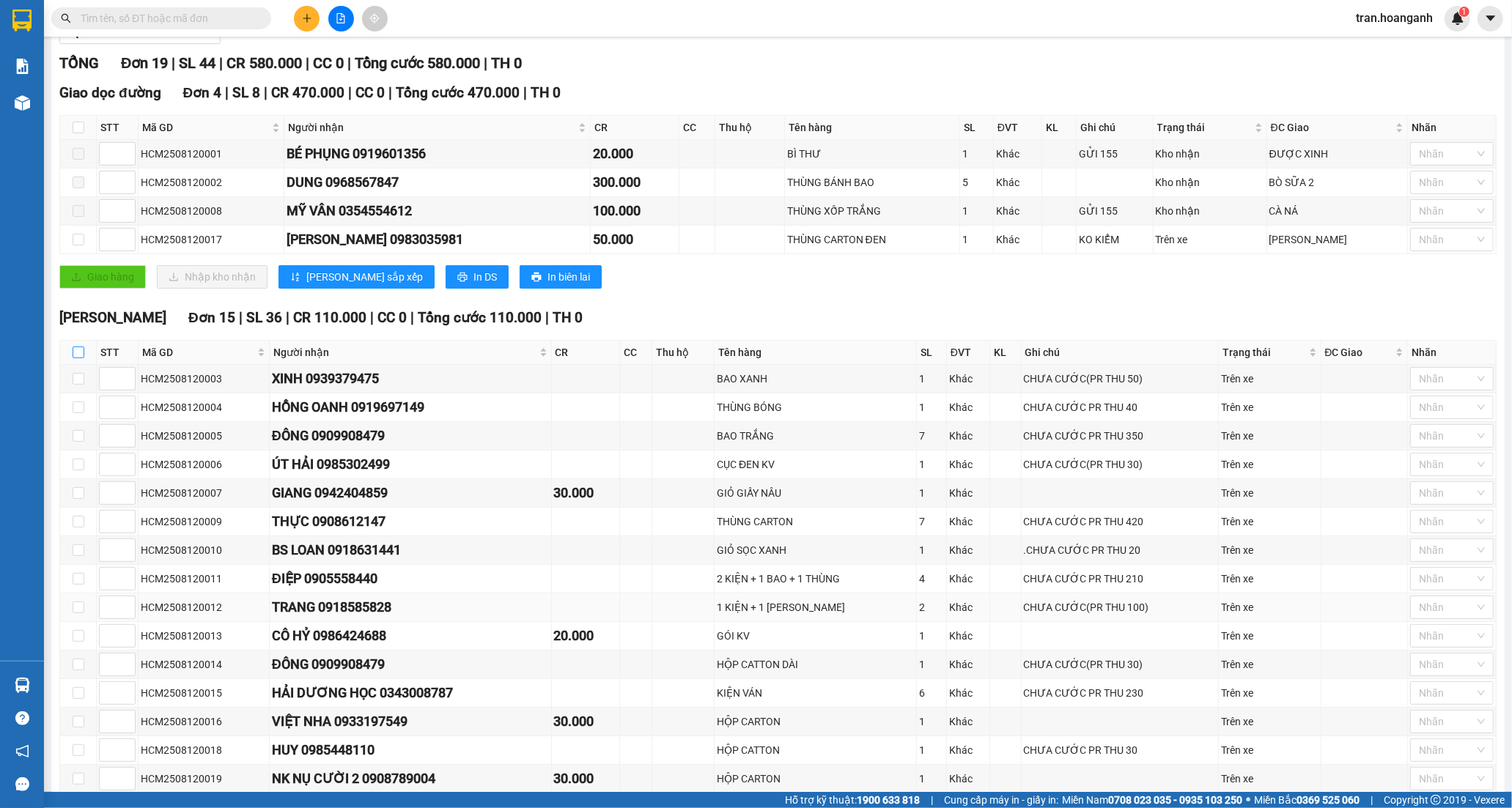
checkbox input "true"
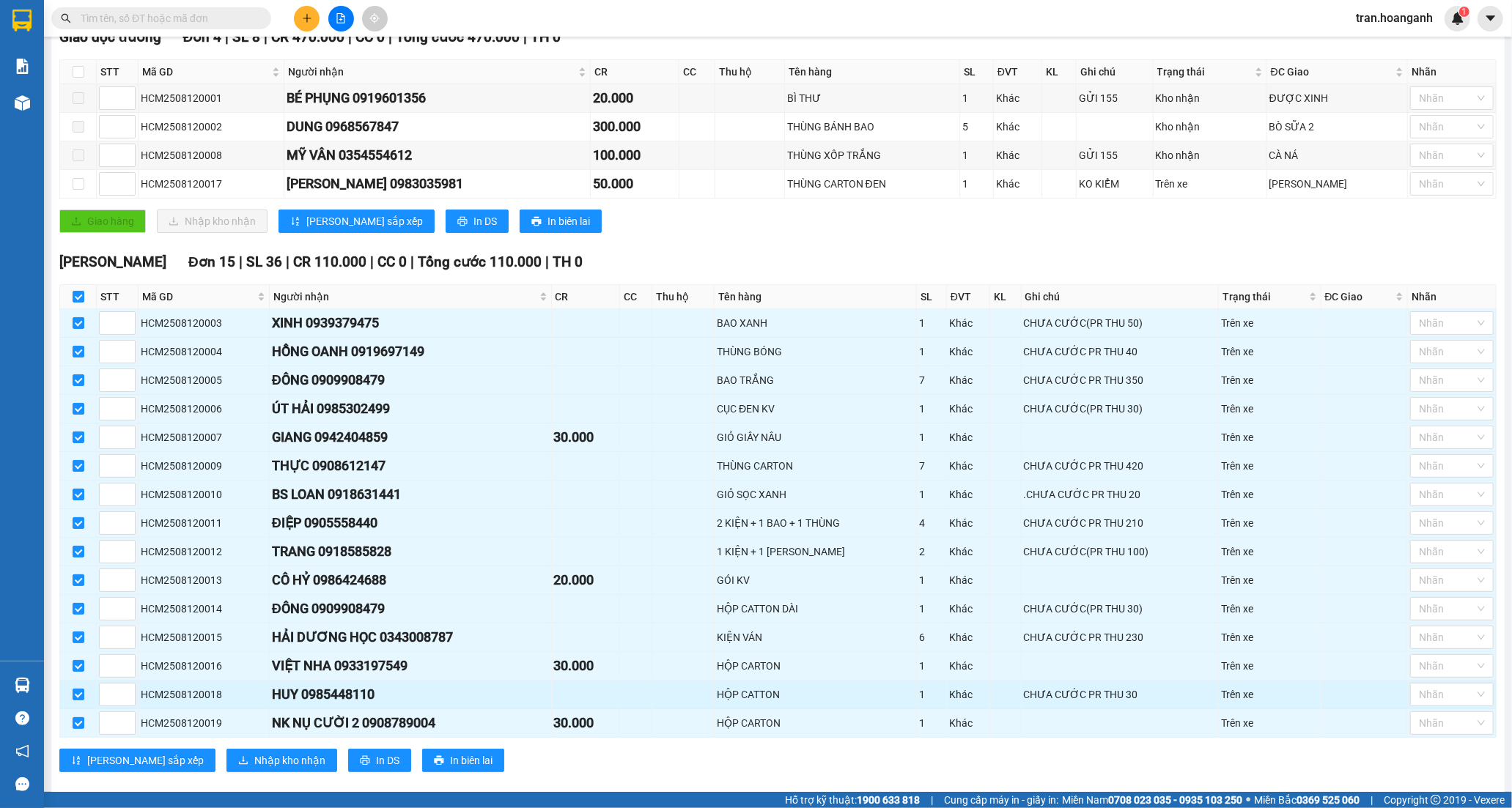
scroll to position [246, 0]
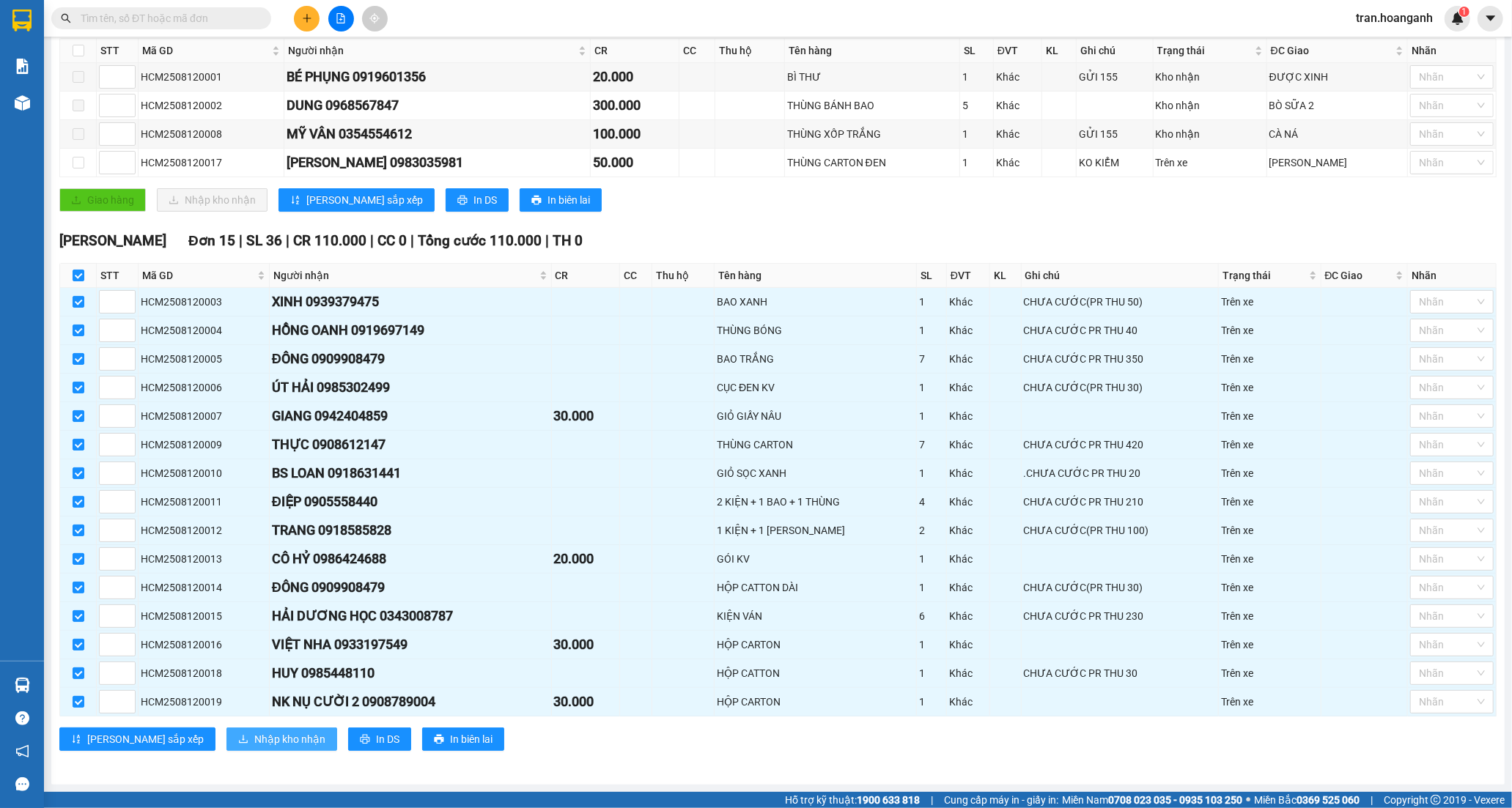
click at [255, 731] on span "Nhập kho nhận" at bounding box center [290, 739] width 71 height 16
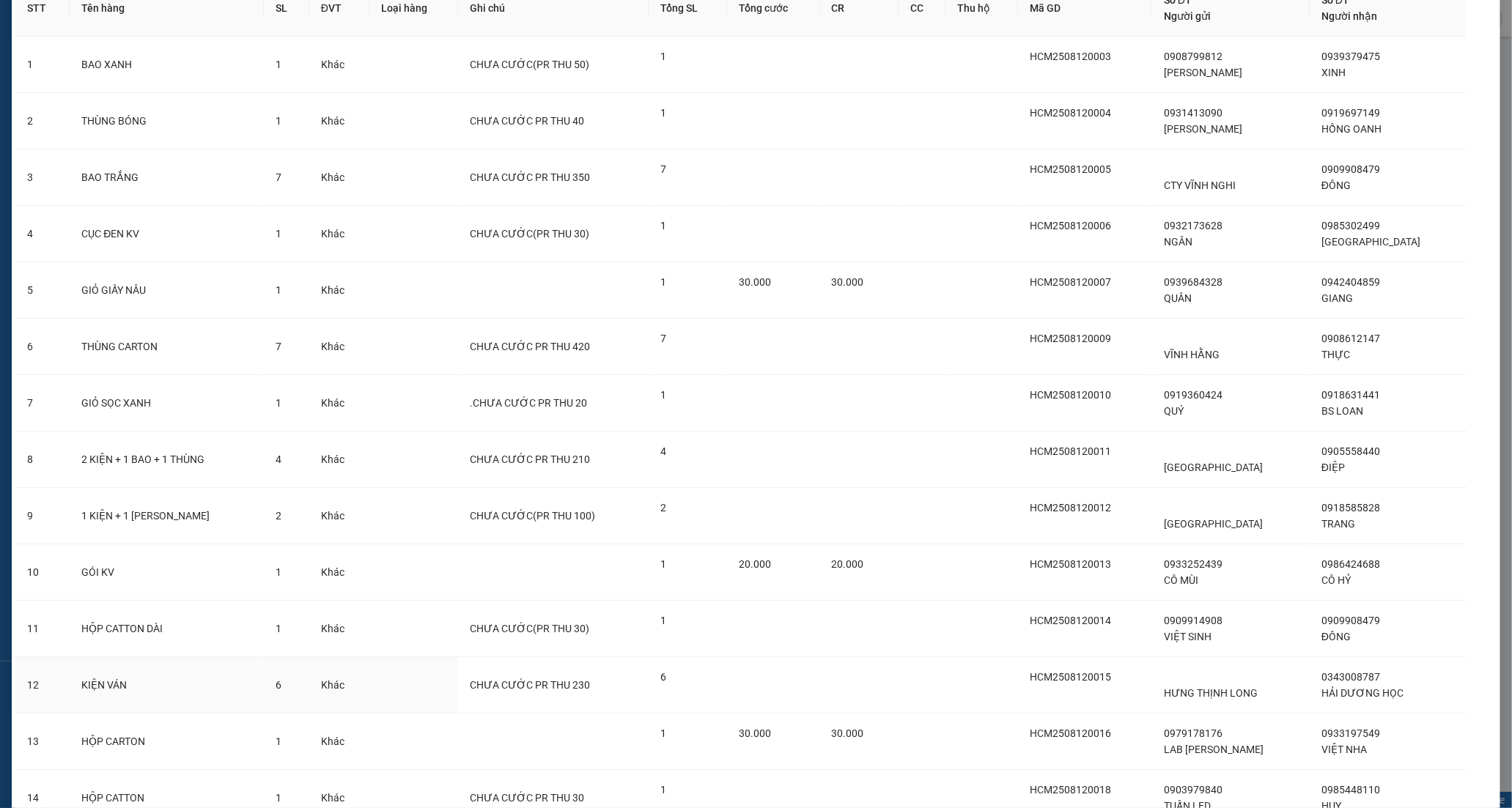
scroll to position [268, 0]
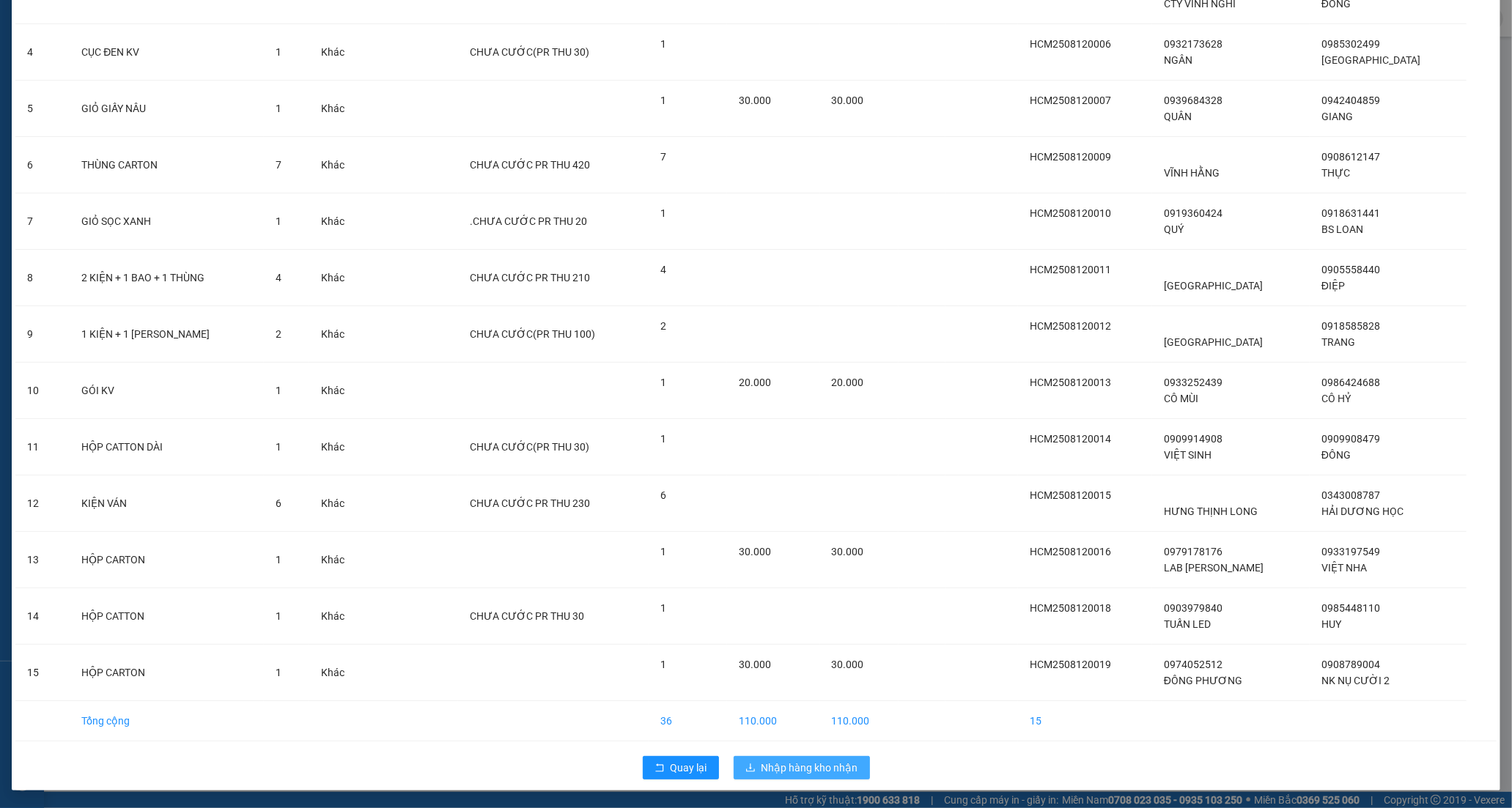
click at [779, 771] on span "Nhập hàng kho nhận" at bounding box center [809, 767] width 97 height 16
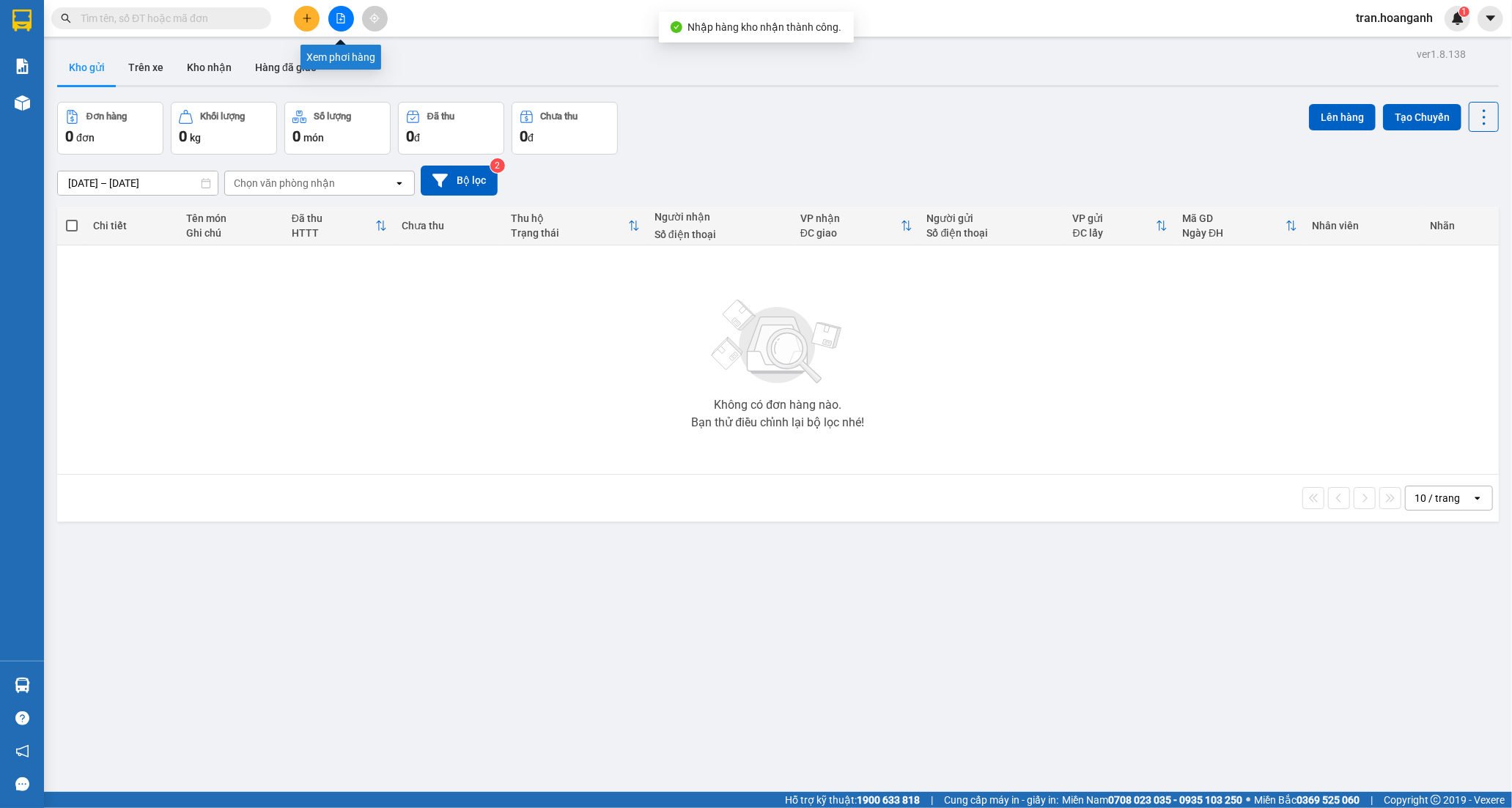
click at [334, 19] on button at bounding box center [341, 18] width 26 height 26
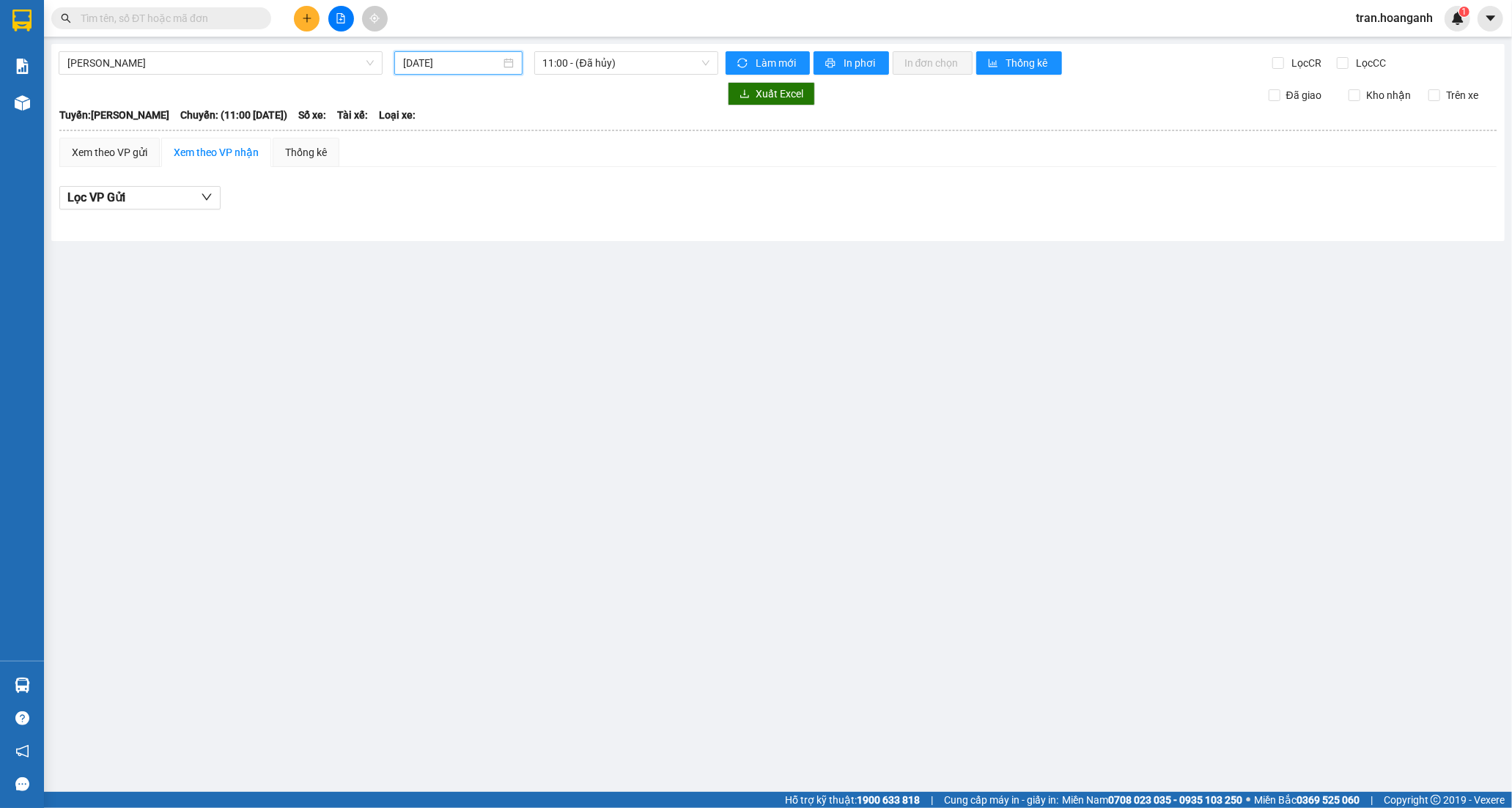
click at [458, 66] on input "13/08/2025" at bounding box center [452, 63] width 97 height 16
click at [470, 195] on div "12" at bounding box center [469, 192] width 18 height 18
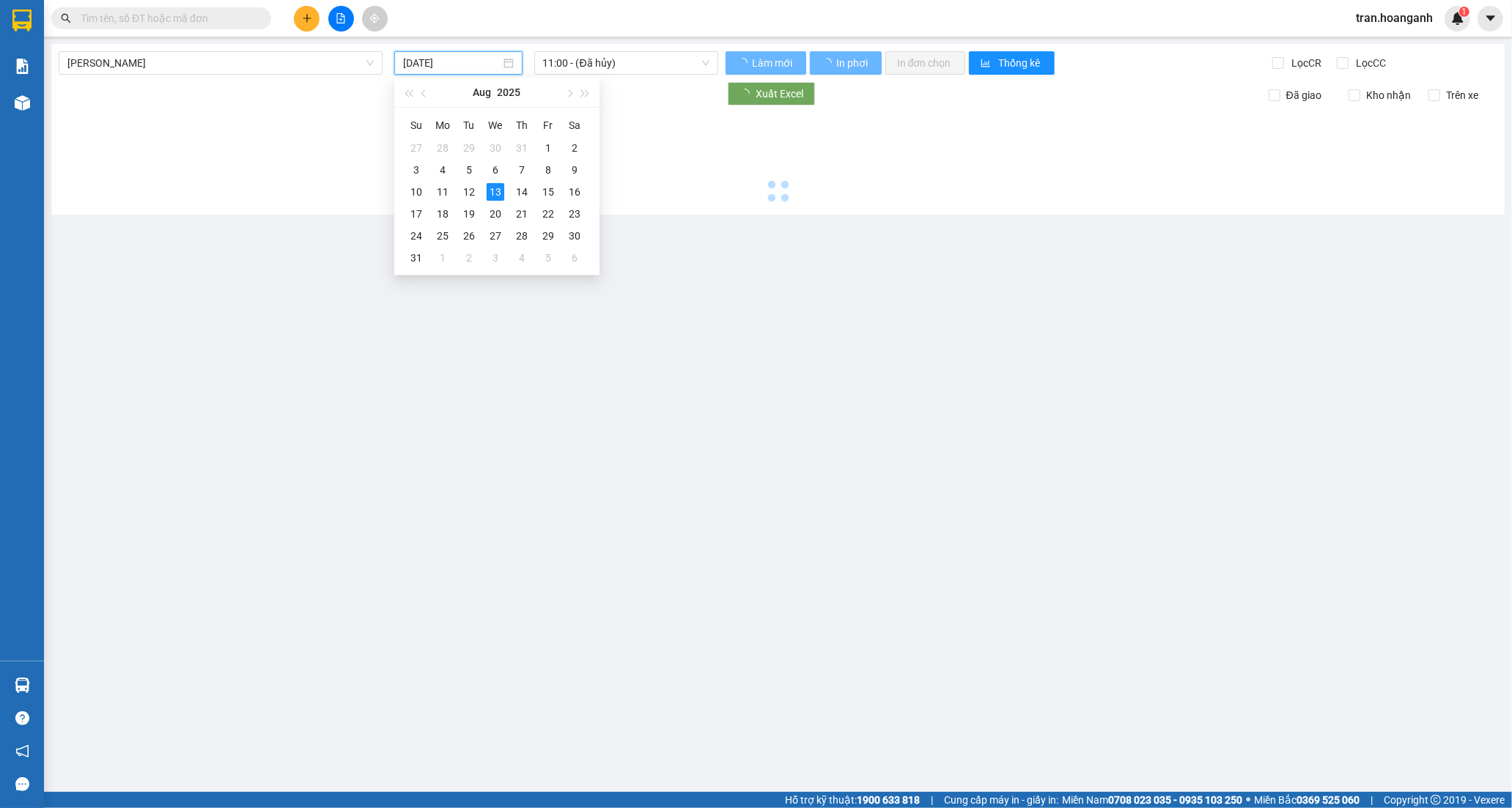
type input "12/08/2025"
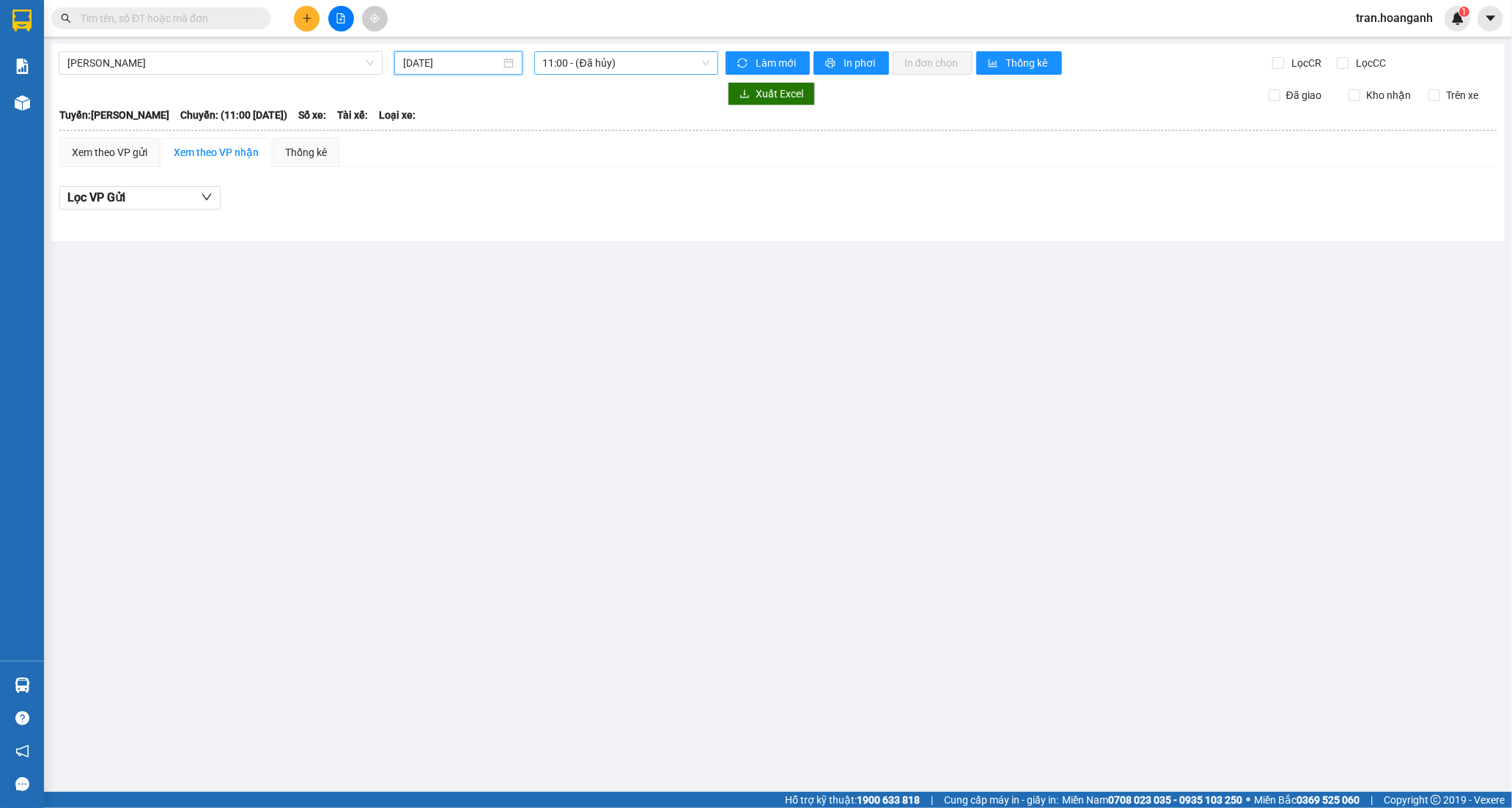
click at [589, 64] on span "11:00 - (Đã hủy)" at bounding box center [626, 63] width 166 height 22
click at [582, 184] on div "22:10 - 85B-004.29" at bounding box center [600, 186] width 114 height 16
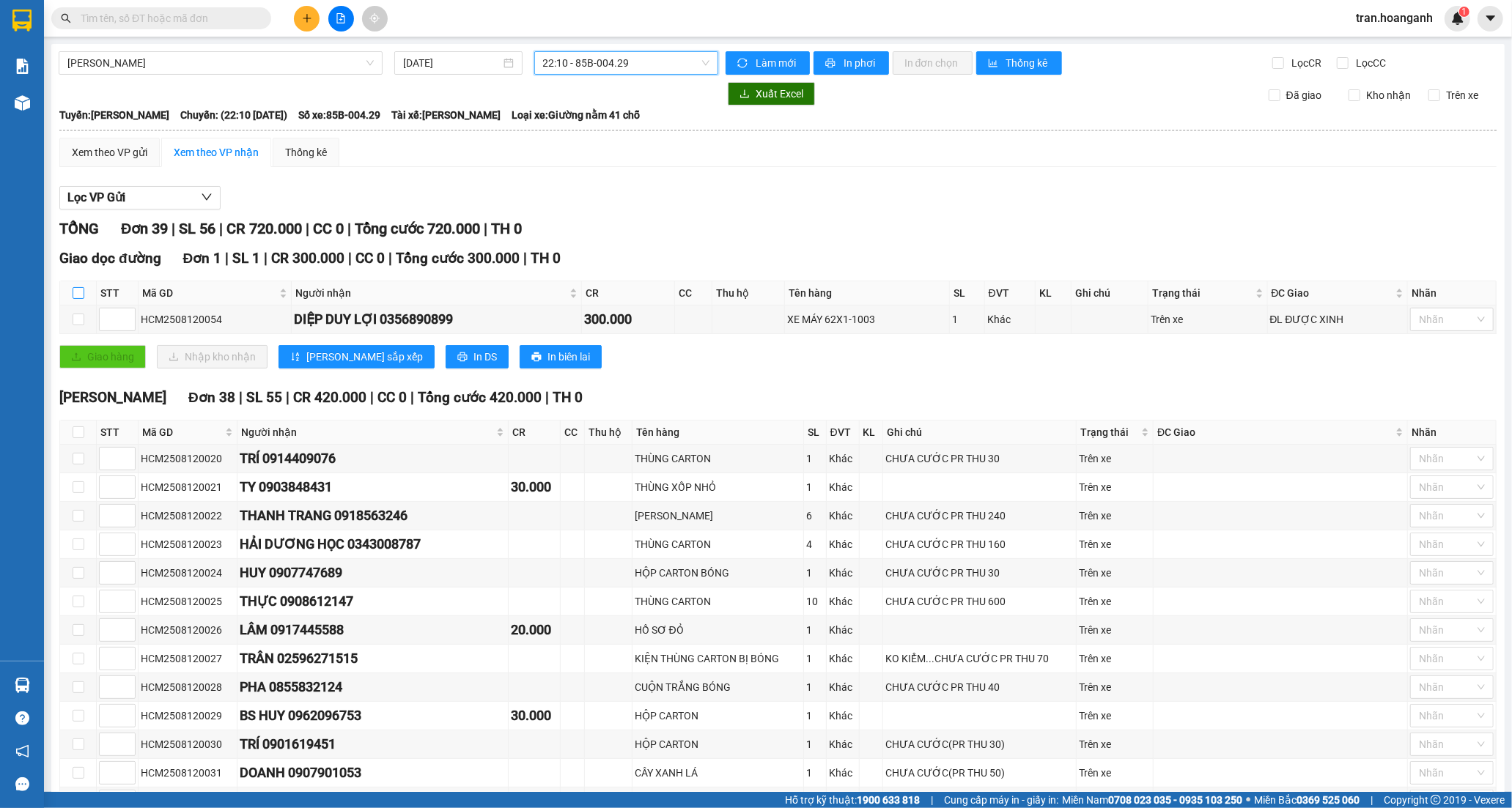
click at [73, 294] on input "checkbox" at bounding box center [78, 293] width 12 height 12
checkbox input "true"
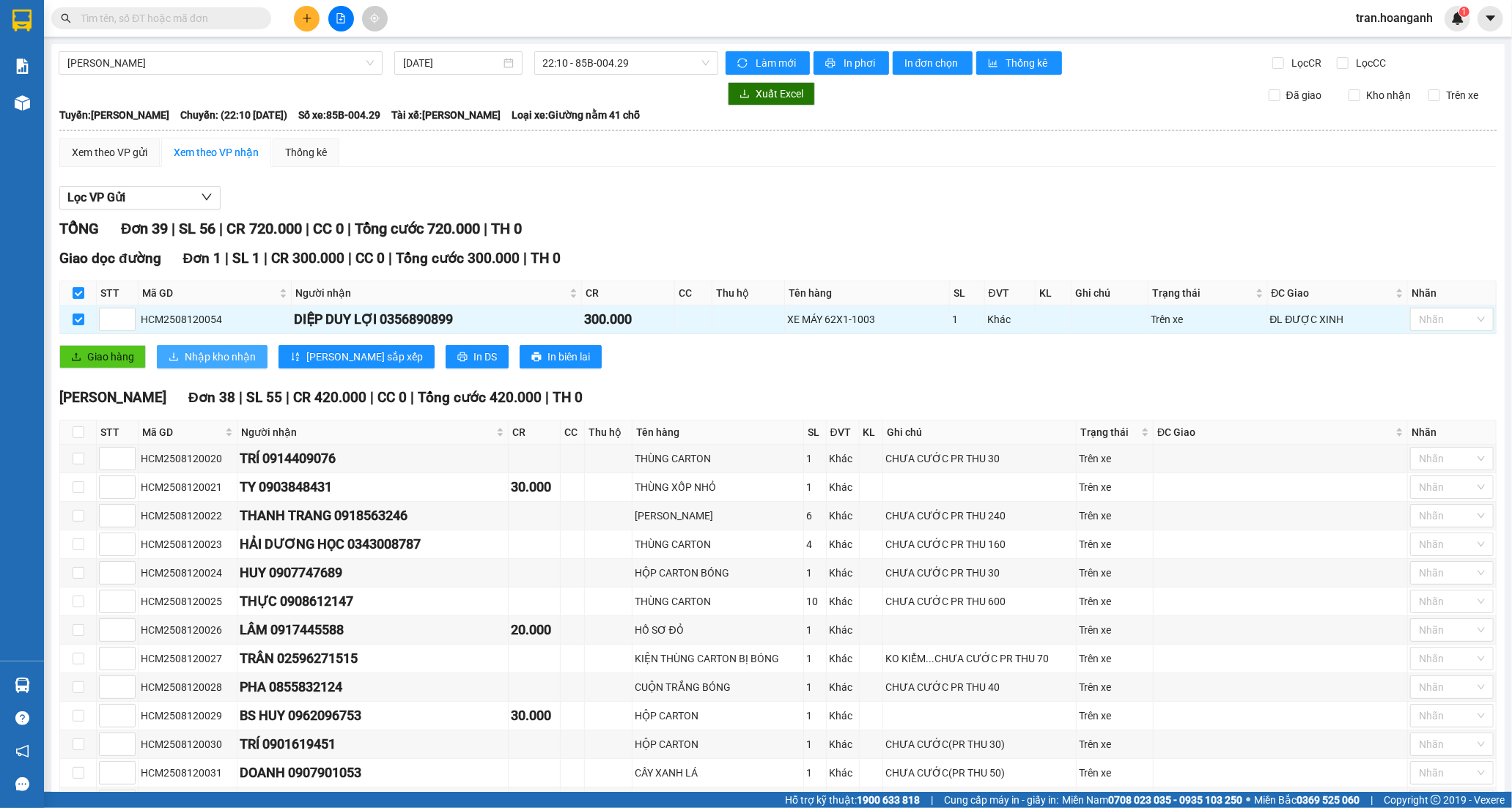
click at [180, 353] on button "Nhập kho nhận" at bounding box center [212, 357] width 111 height 23
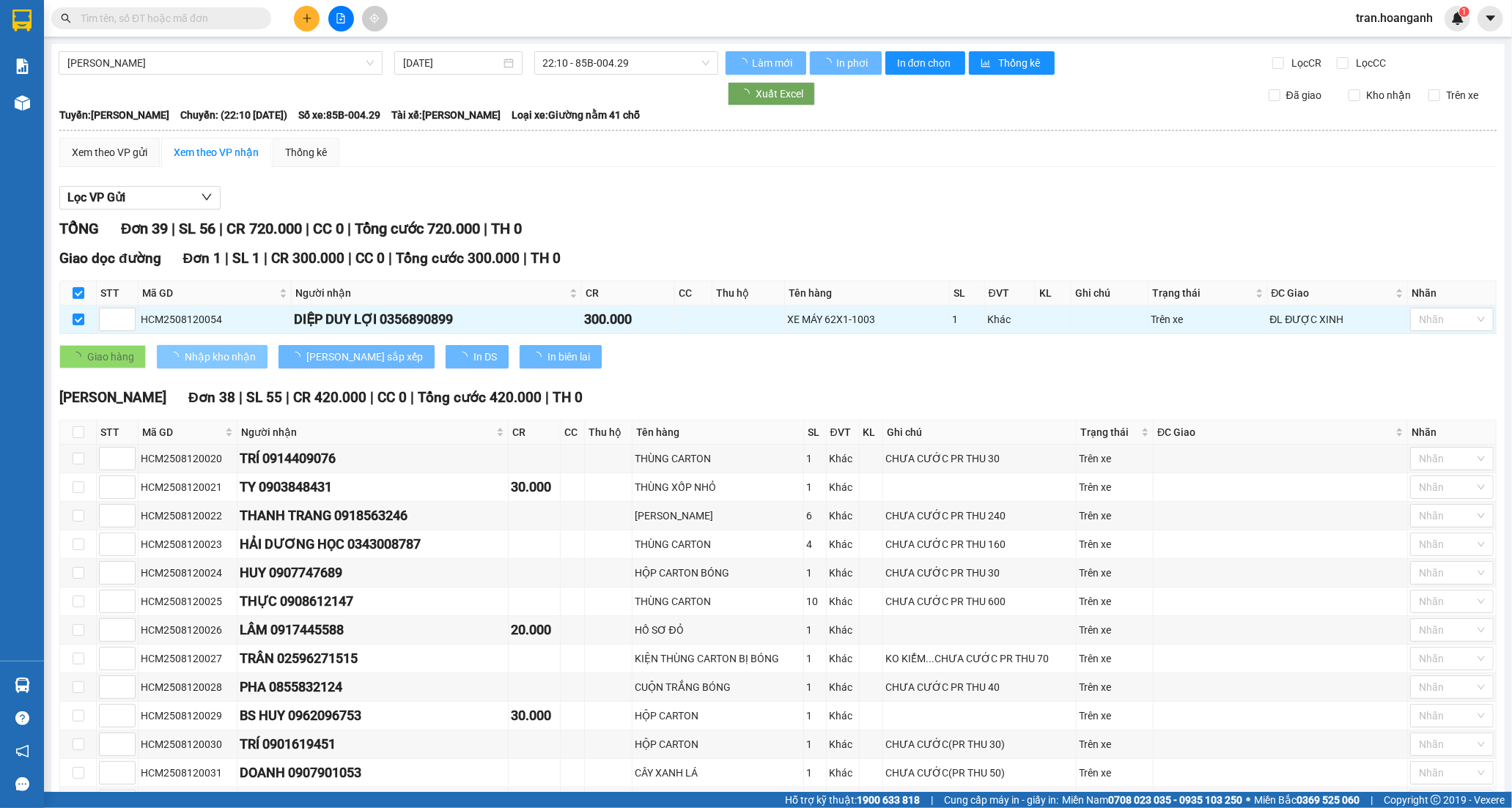
checkbox input "false"
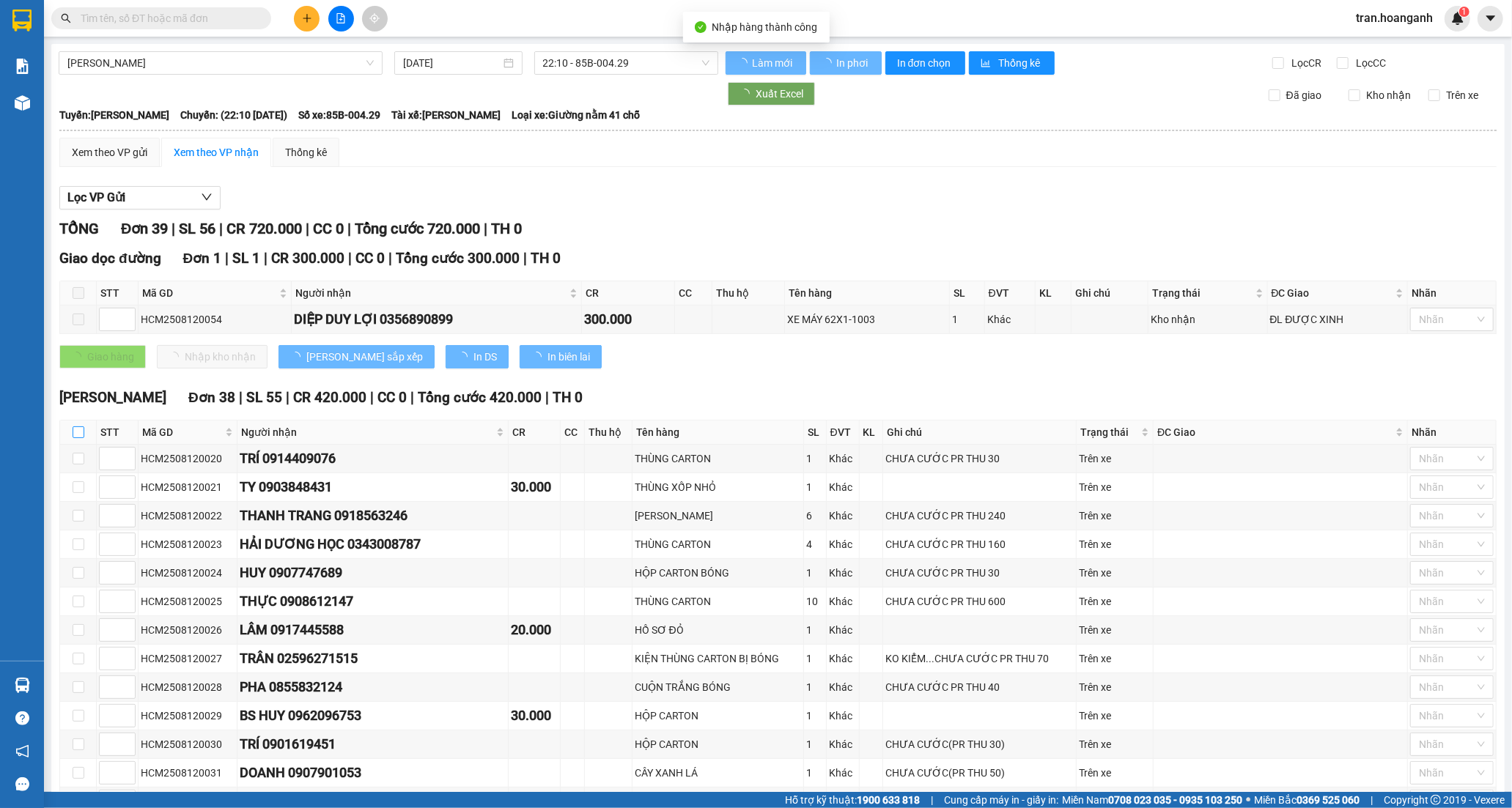
click at [71, 435] on th at bounding box center [78, 432] width 37 height 24
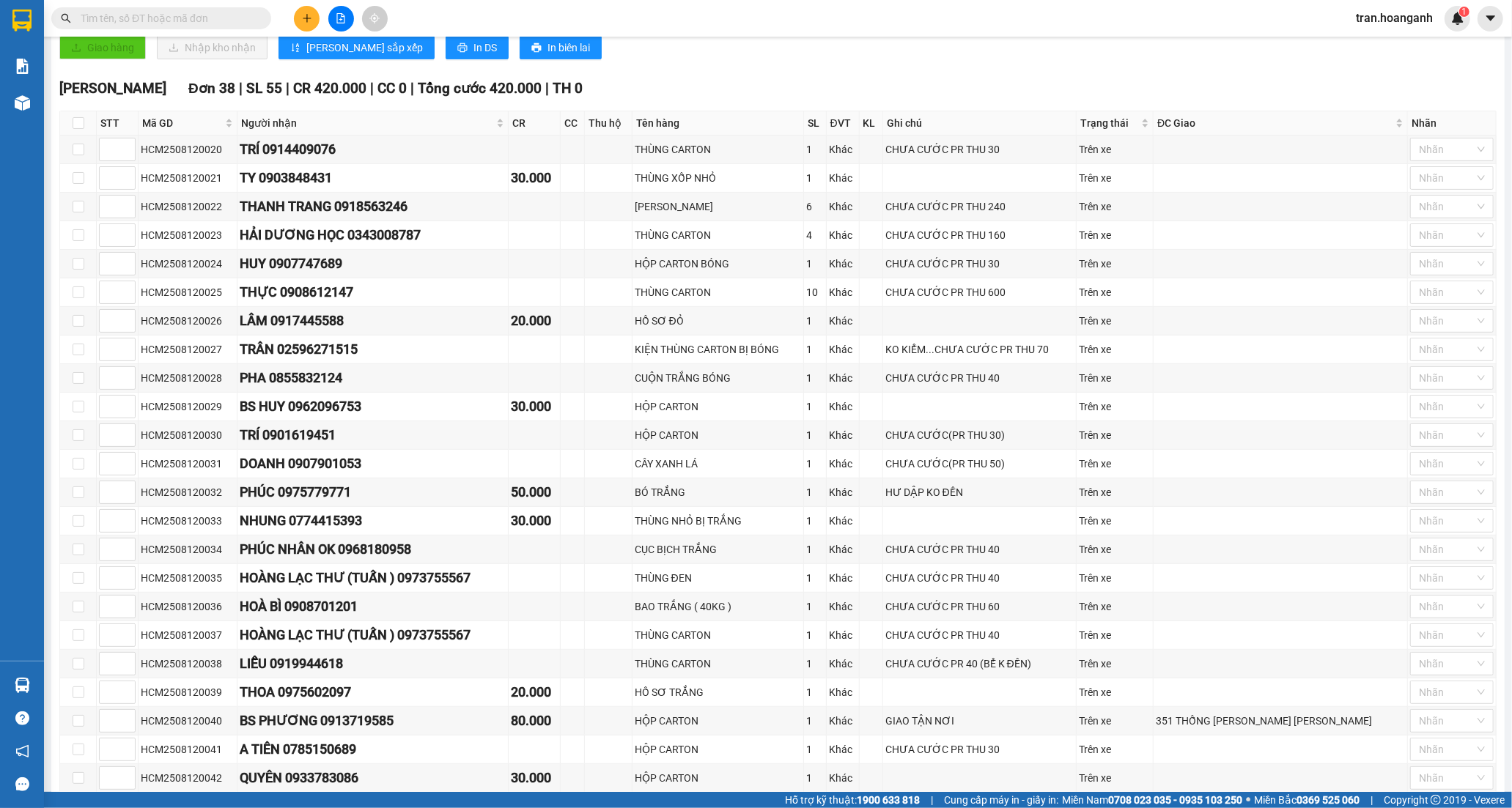
scroll to position [163, 0]
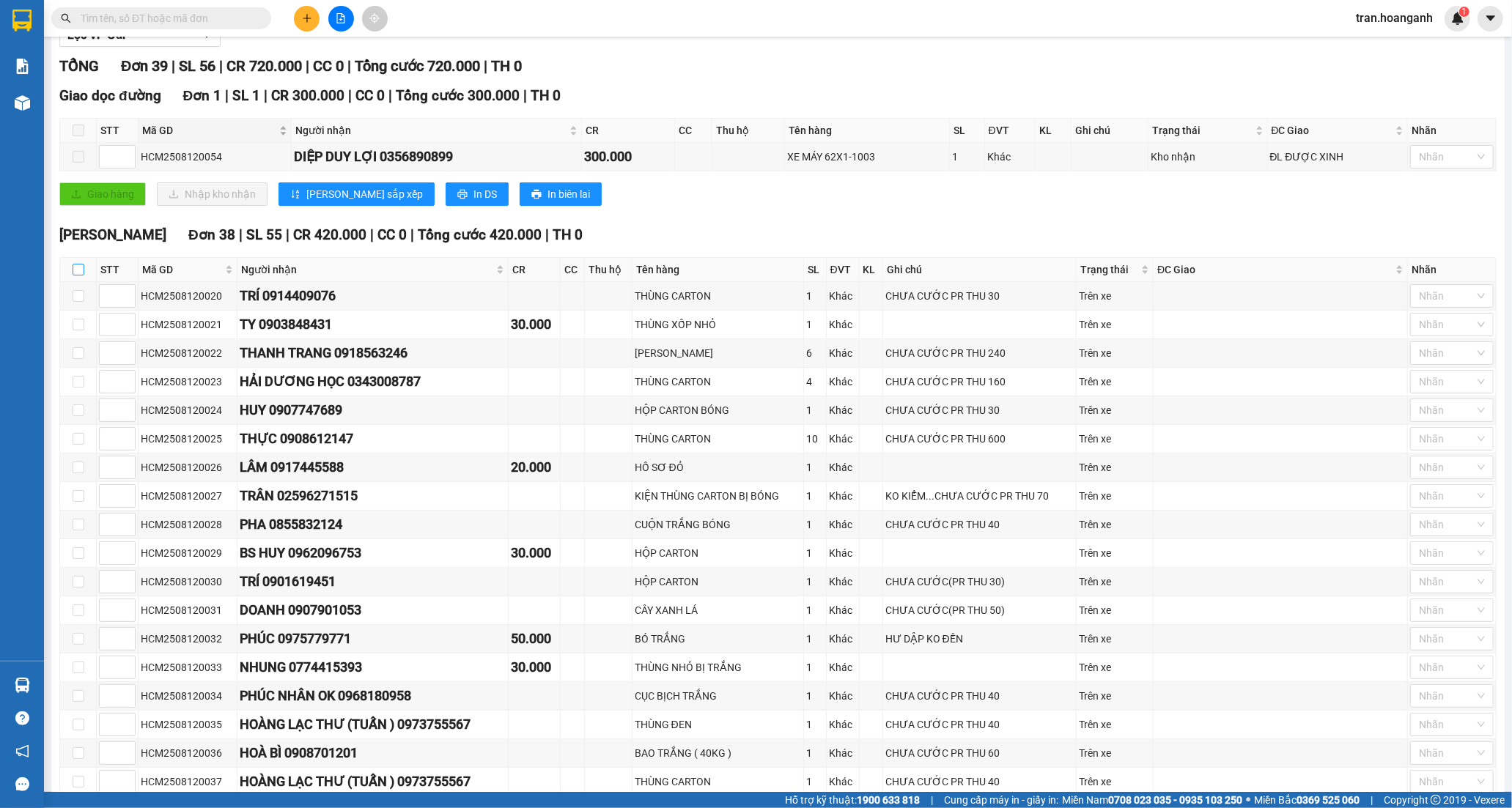
drag, startPoint x: 81, startPoint y: 270, endPoint x: 188, endPoint y: 130, distance: 176.2
click at [79, 270] on input "checkbox" at bounding box center [78, 270] width 12 height 12
checkbox input "true"
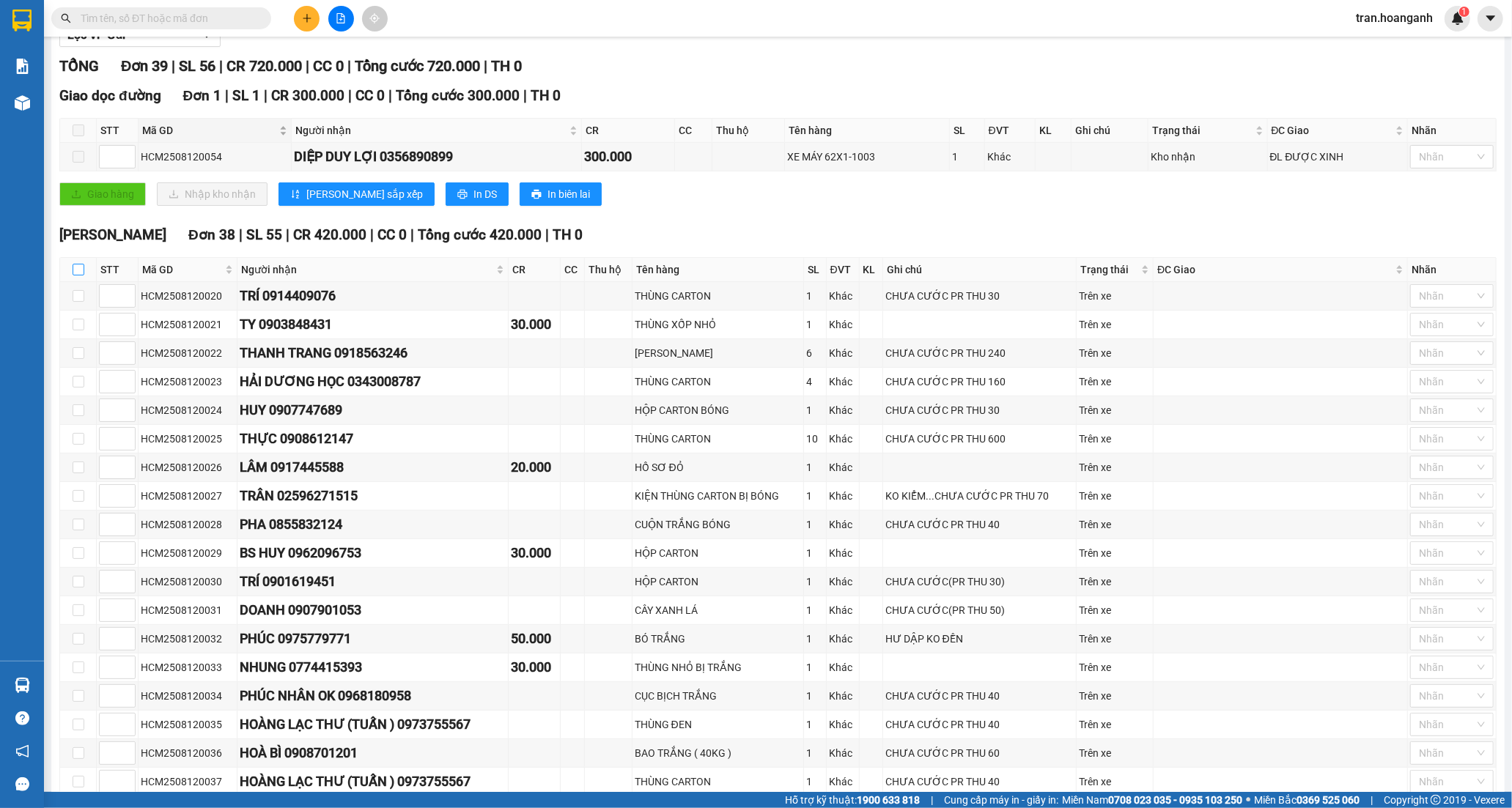
checkbox input "true"
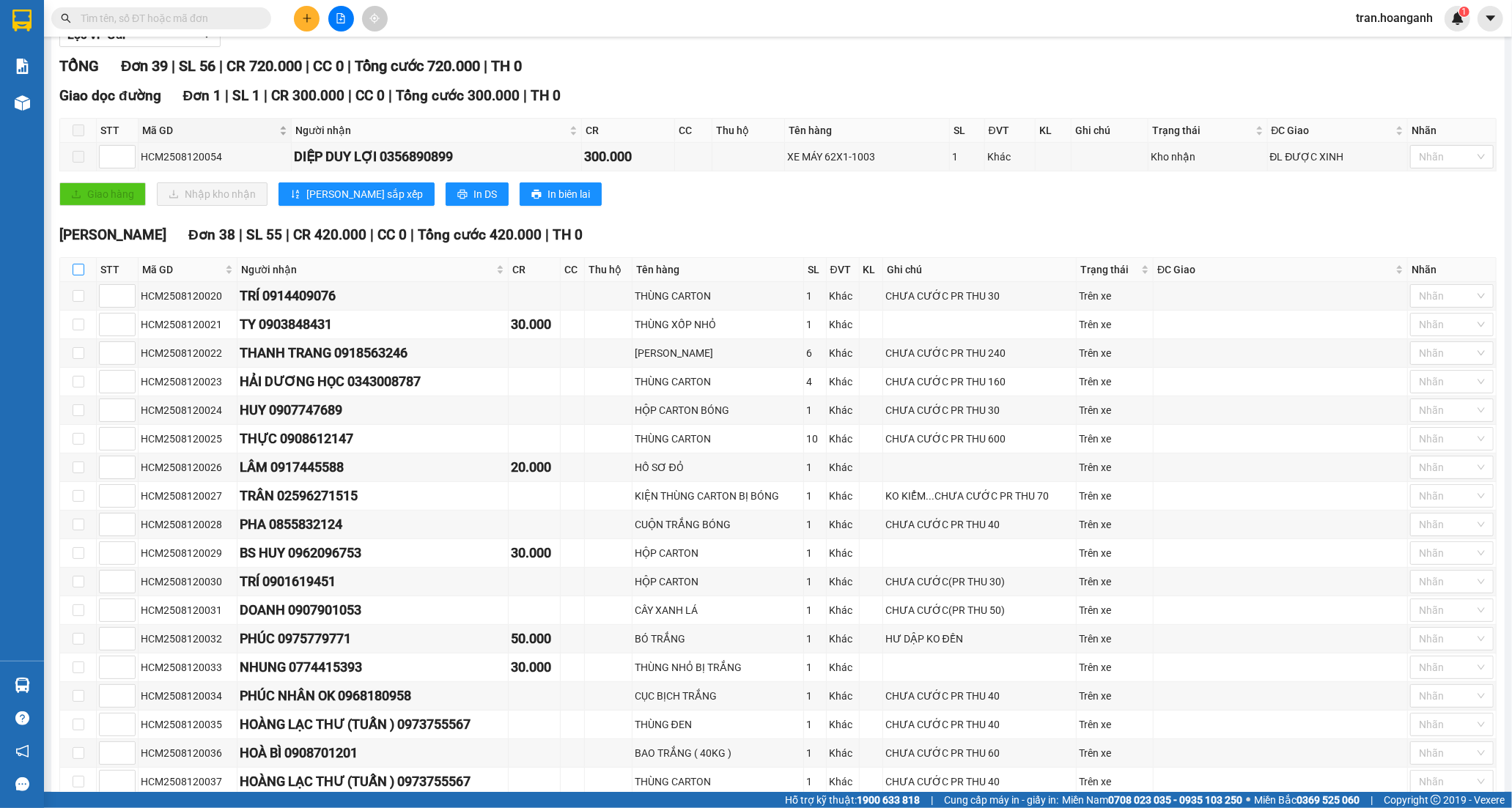
checkbox input "true"
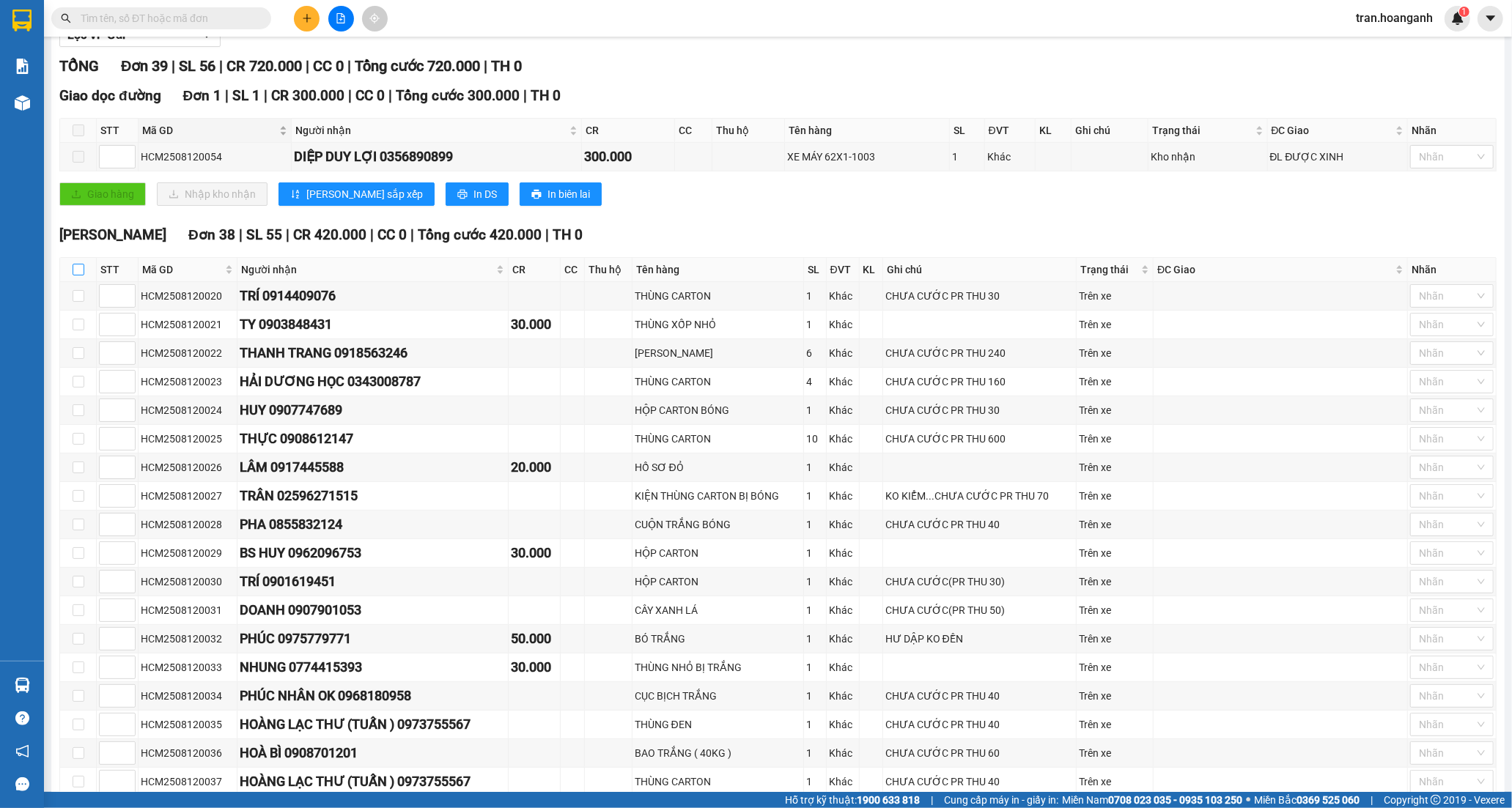
checkbox input "true"
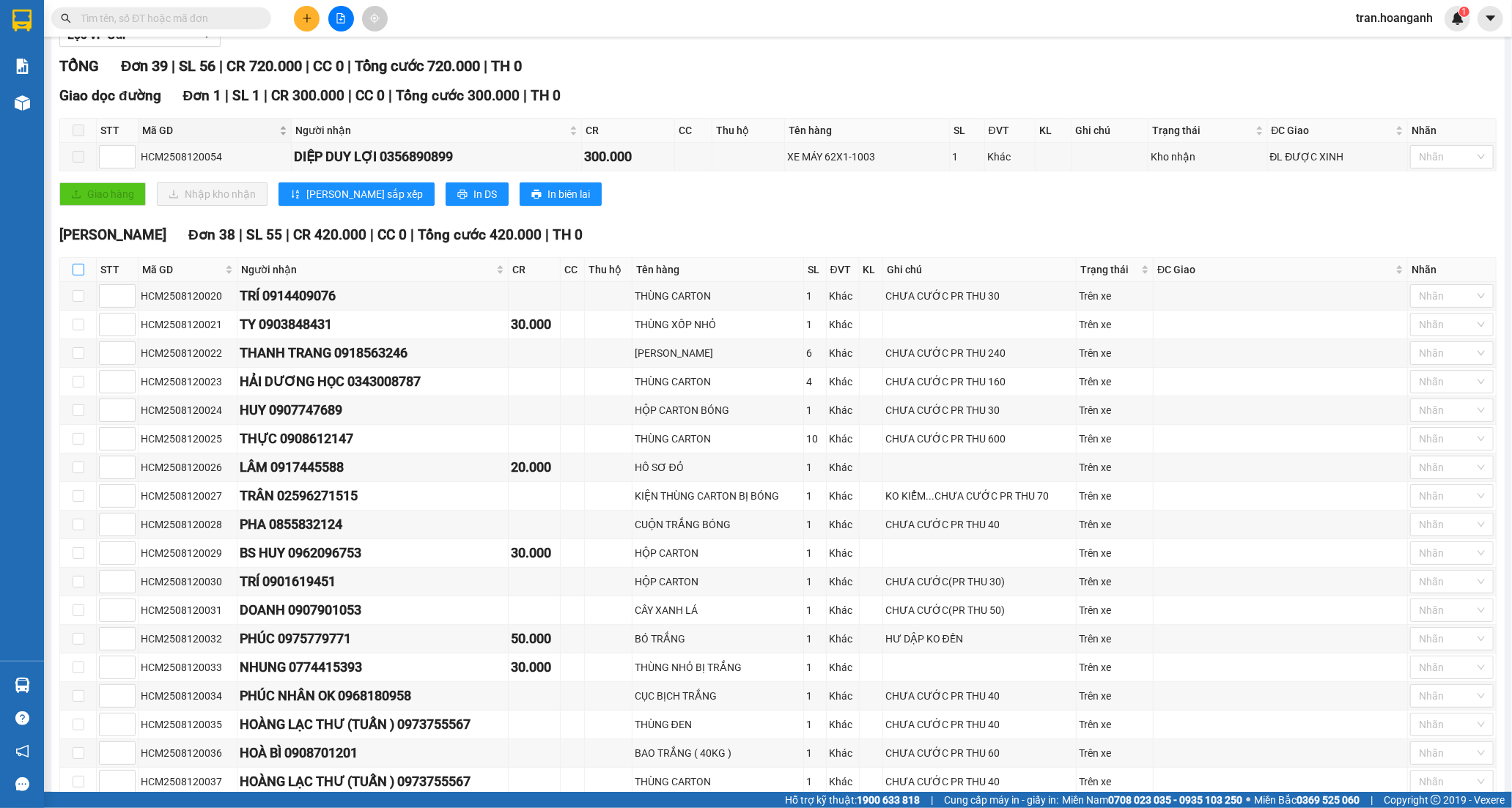
checkbox input "true"
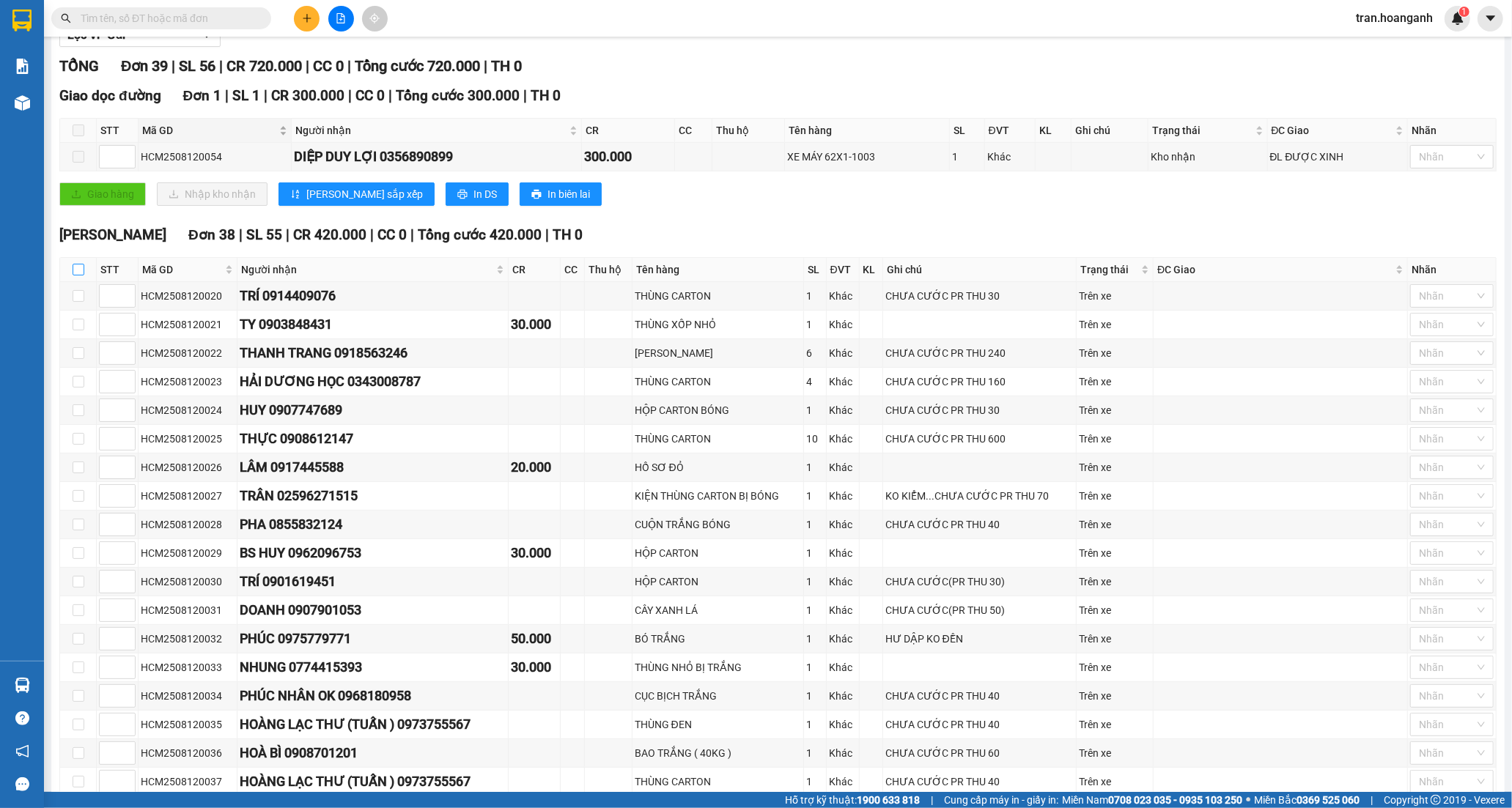
checkbox input "true"
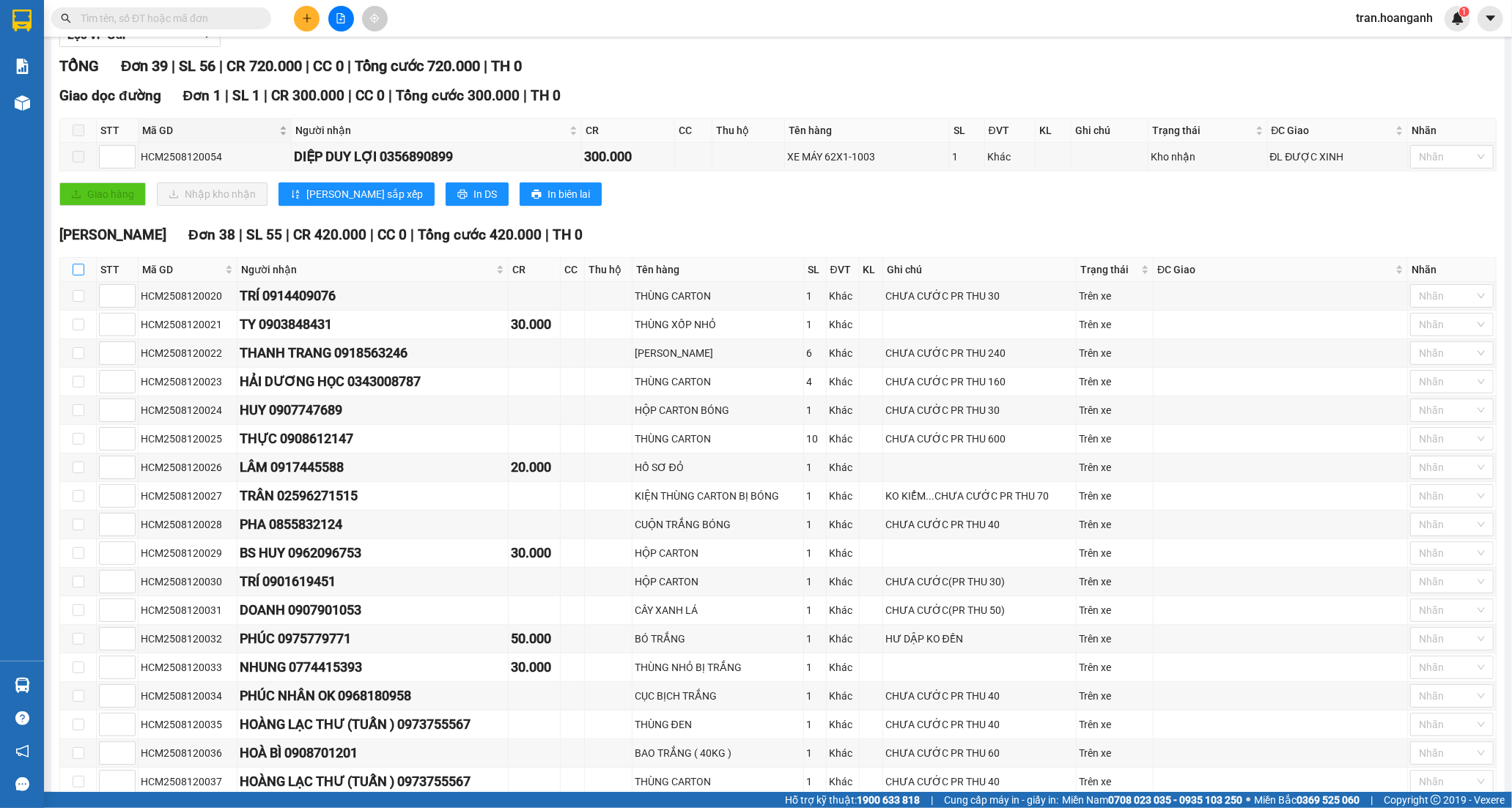
checkbox input "true"
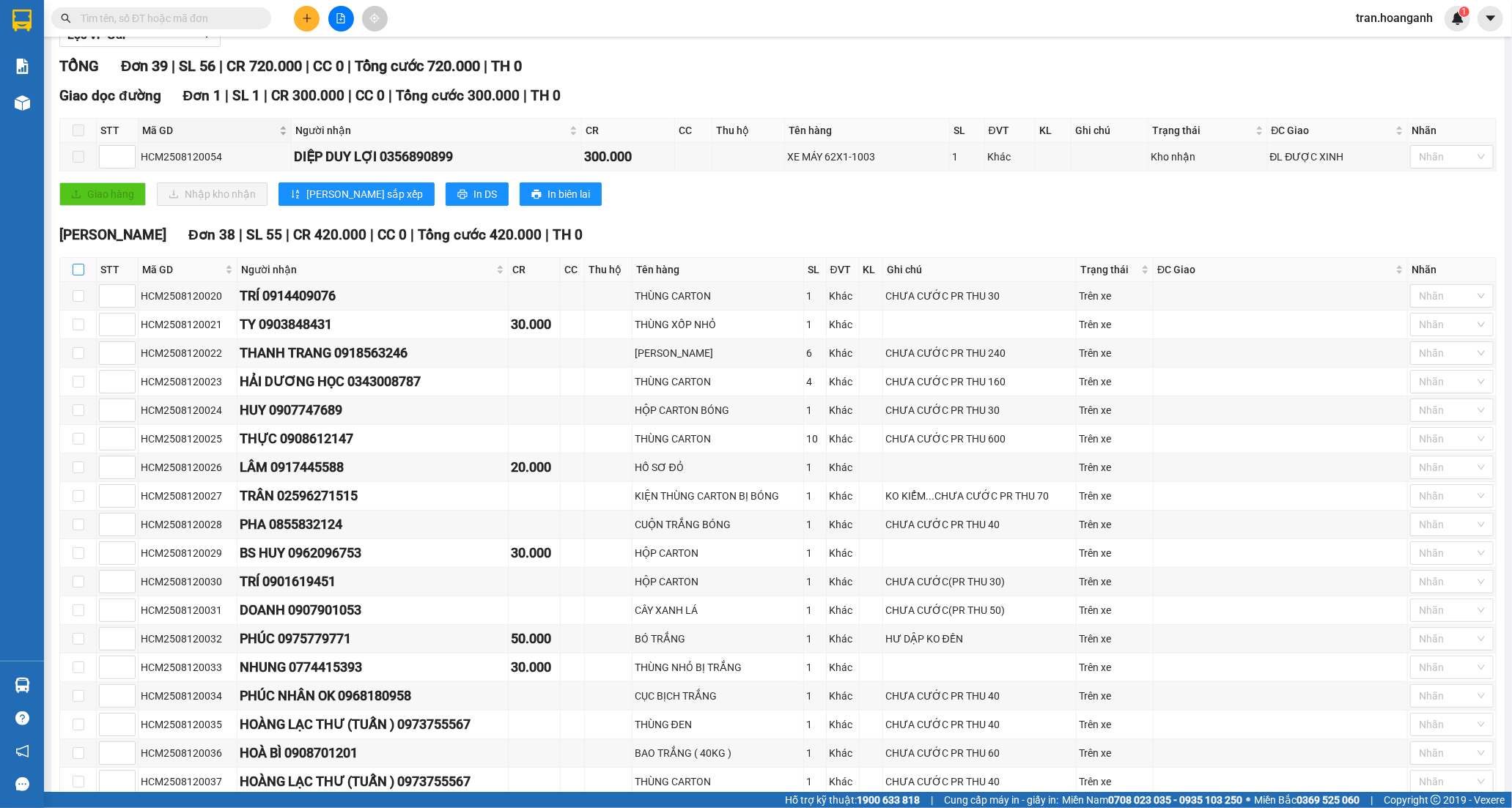
checkbox input "true"
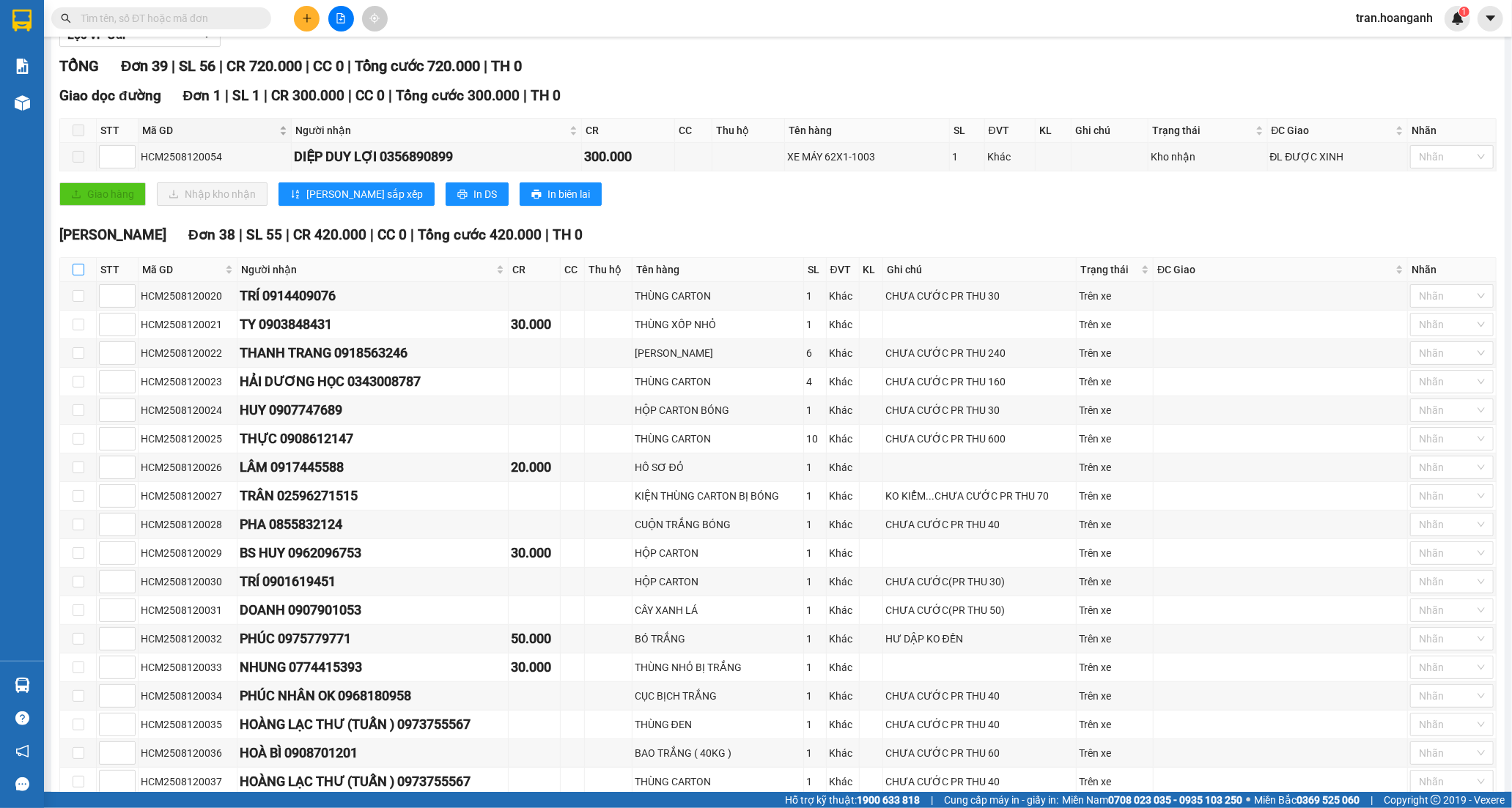
checkbox input "true"
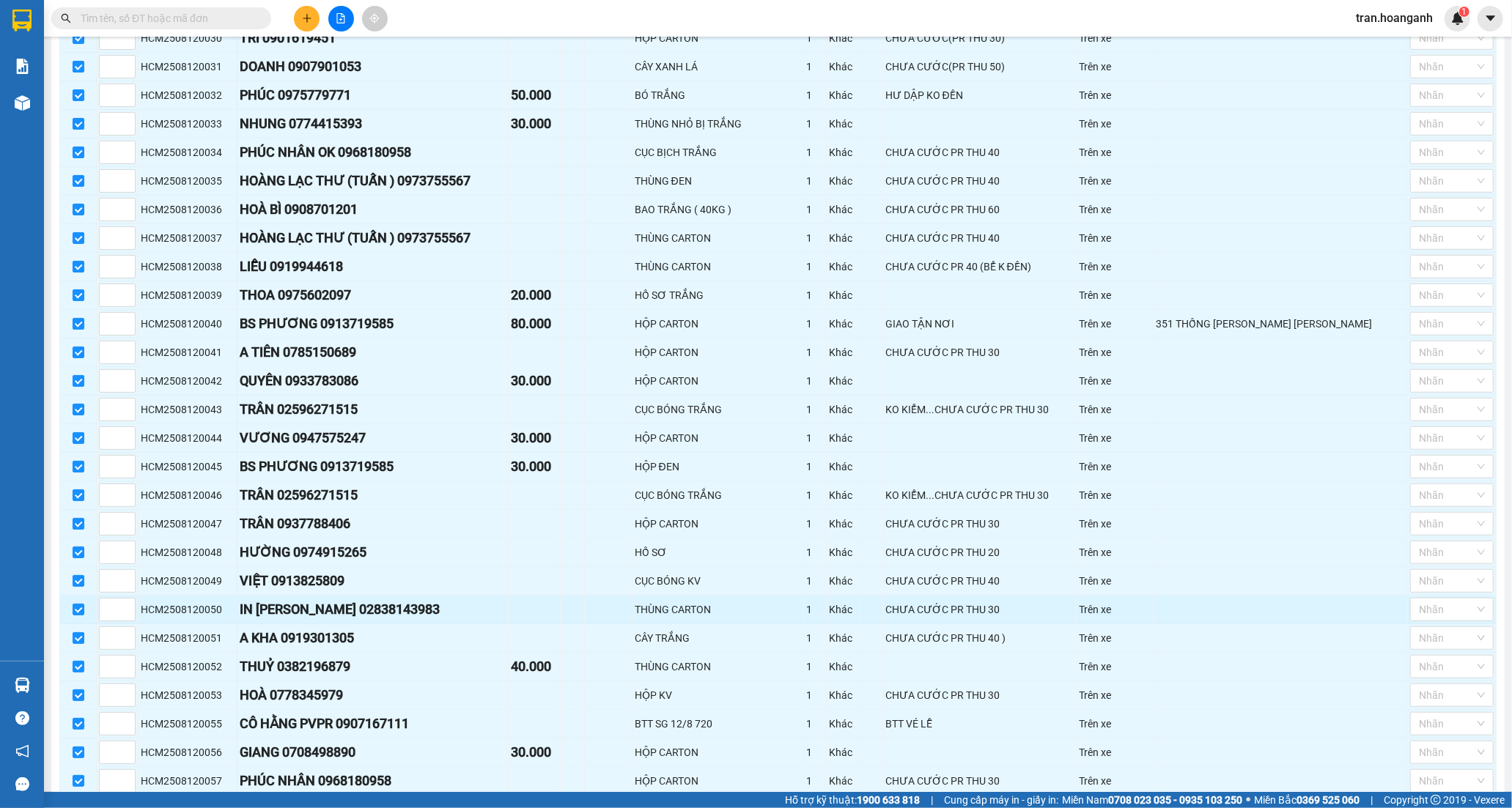
scroll to position [822, 0]
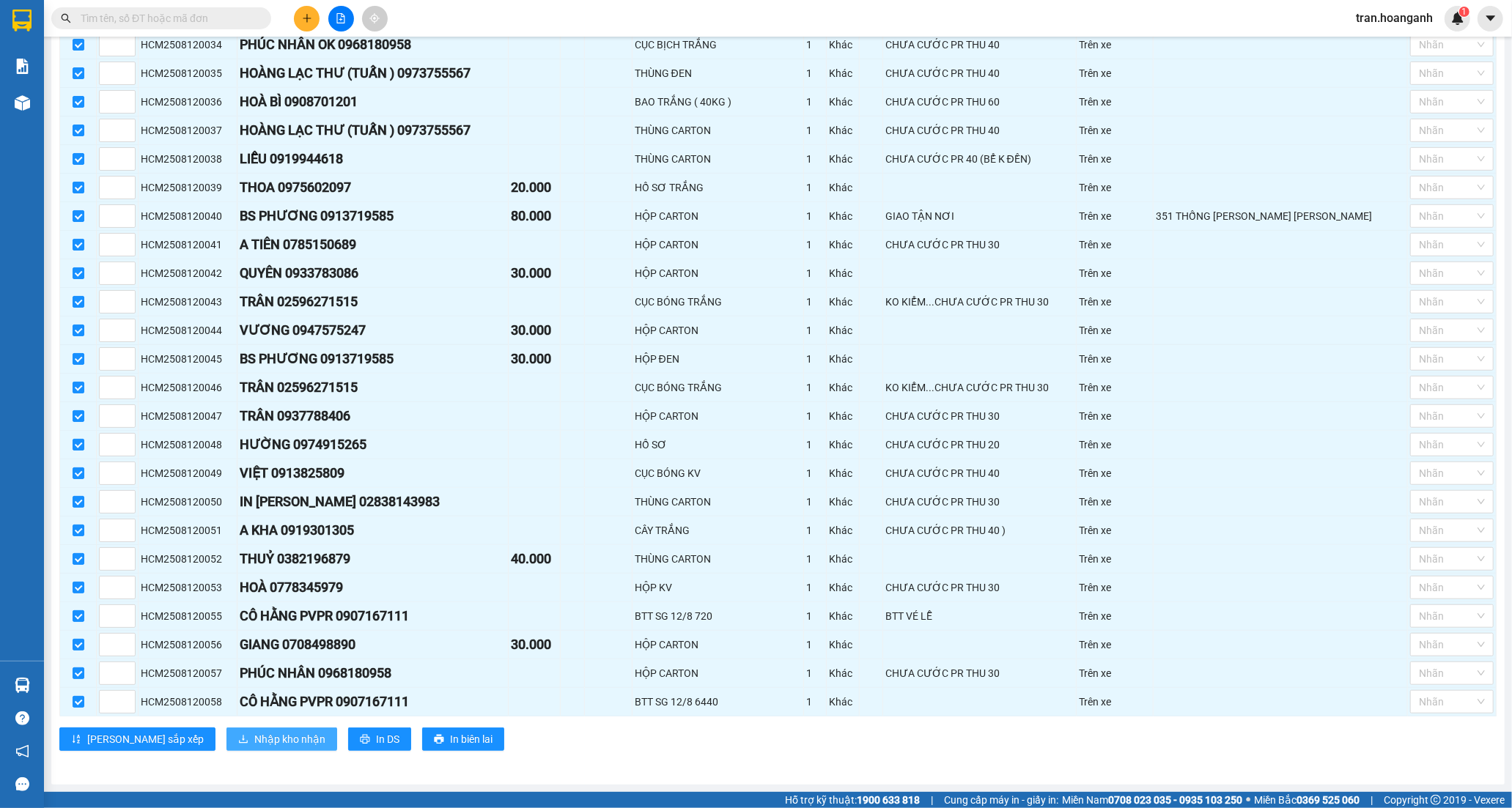
click at [255, 742] on span "Nhập kho nhận" at bounding box center [290, 739] width 71 height 16
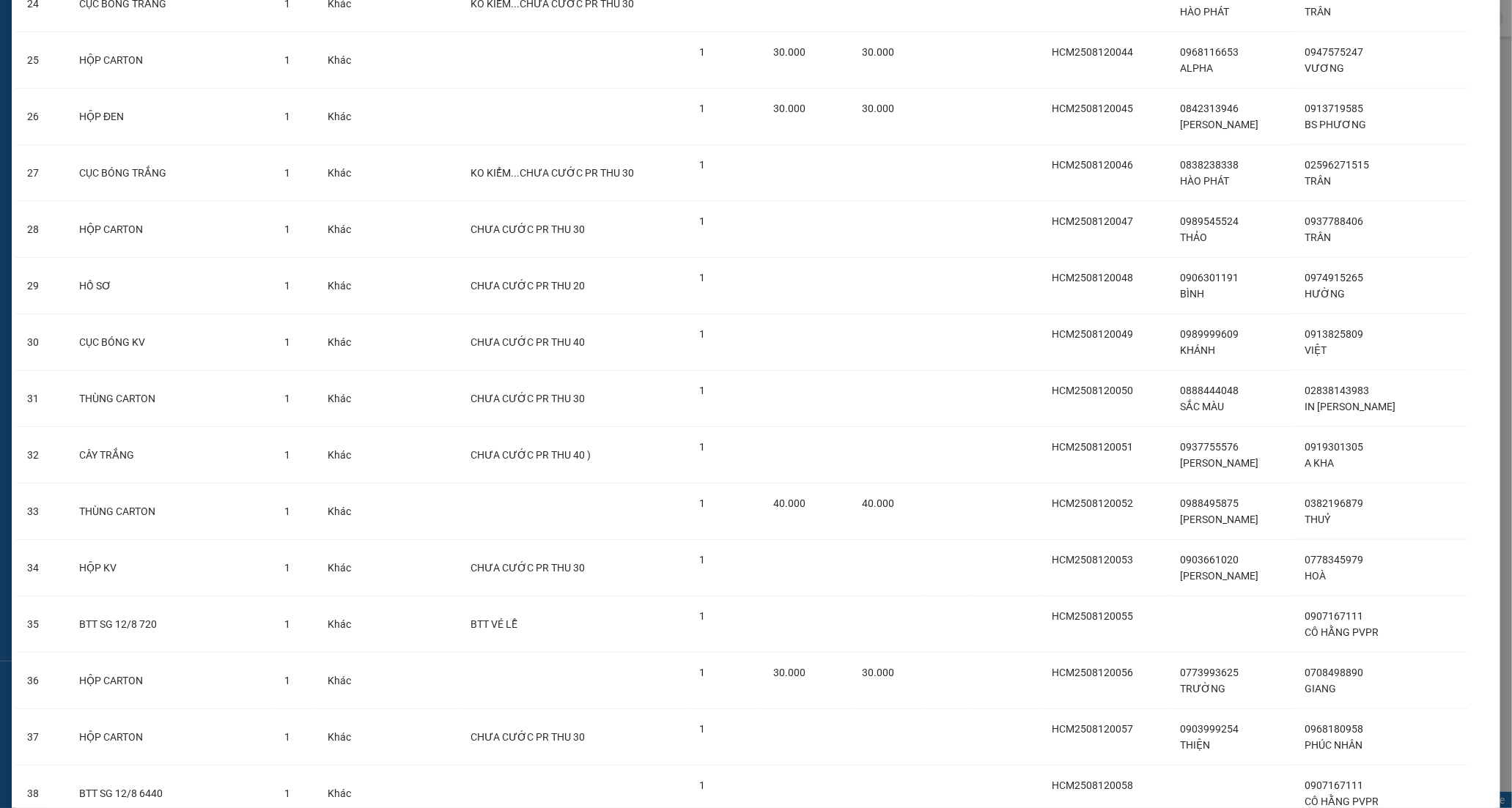
scroll to position [1566, 0]
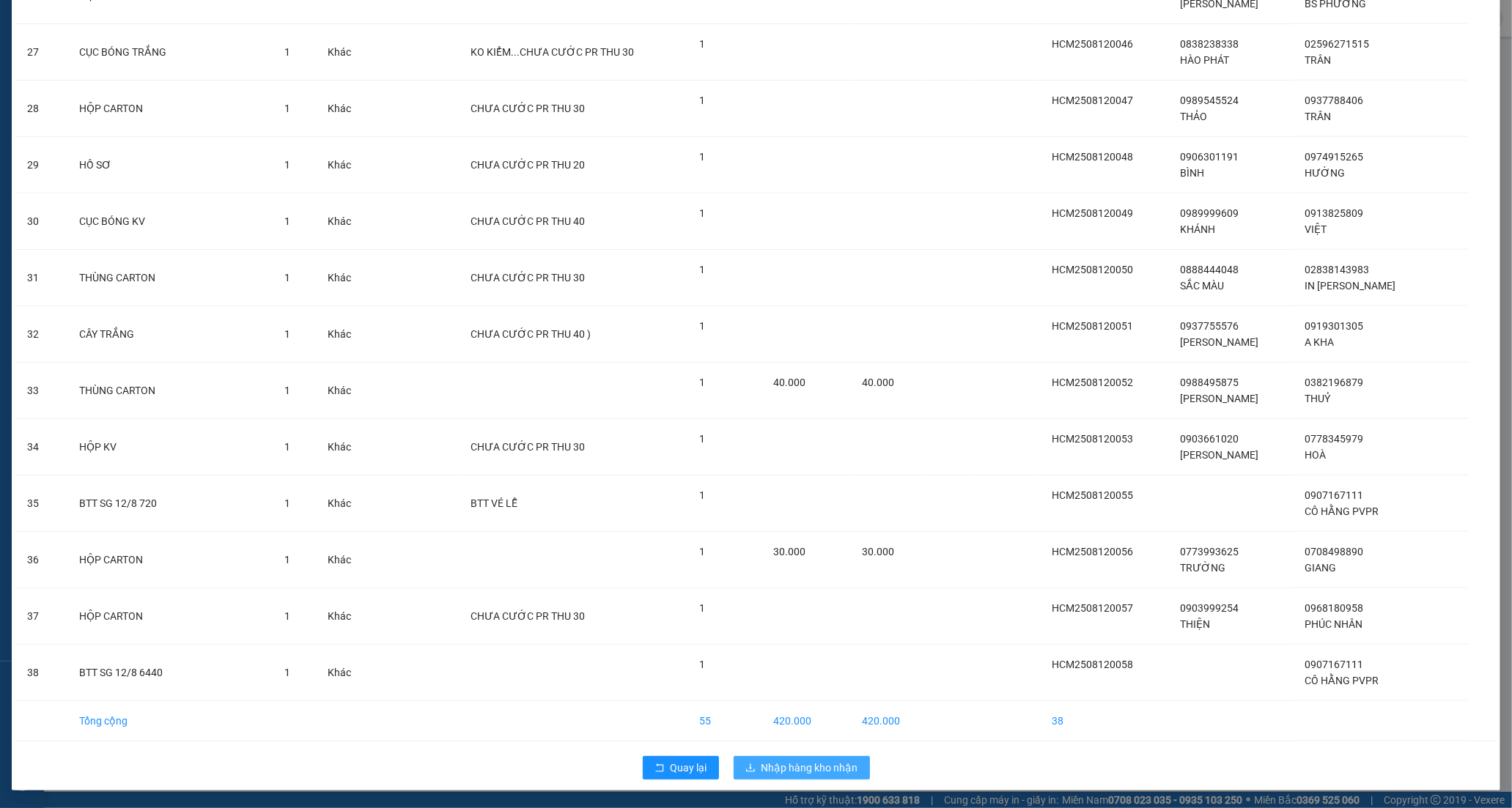
click at [811, 771] on span "Nhập hàng kho nhận" at bounding box center [809, 767] width 97 height 16
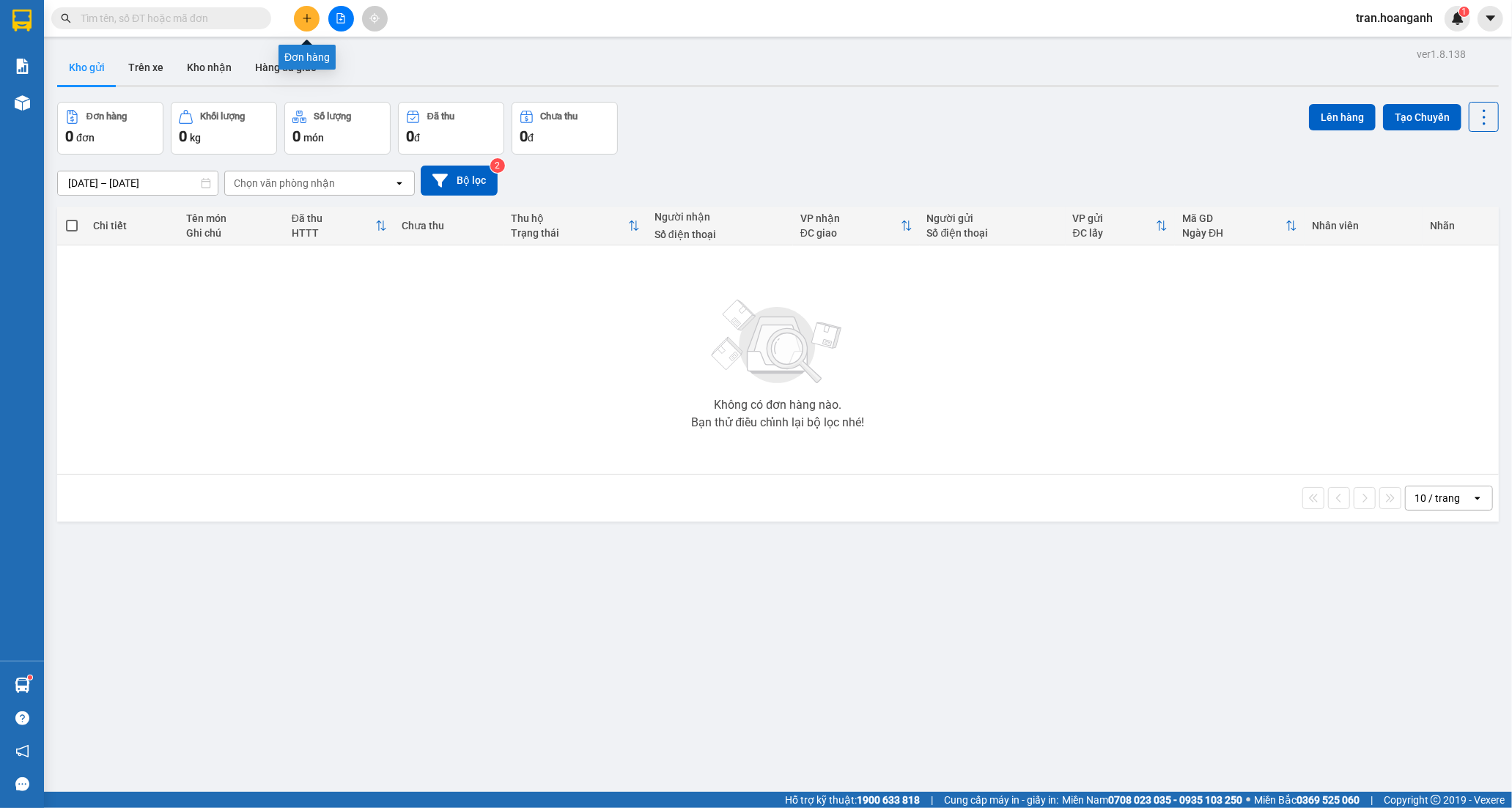
click at [310, 28] on button at bounding box center [306, 18] width 26 height 26
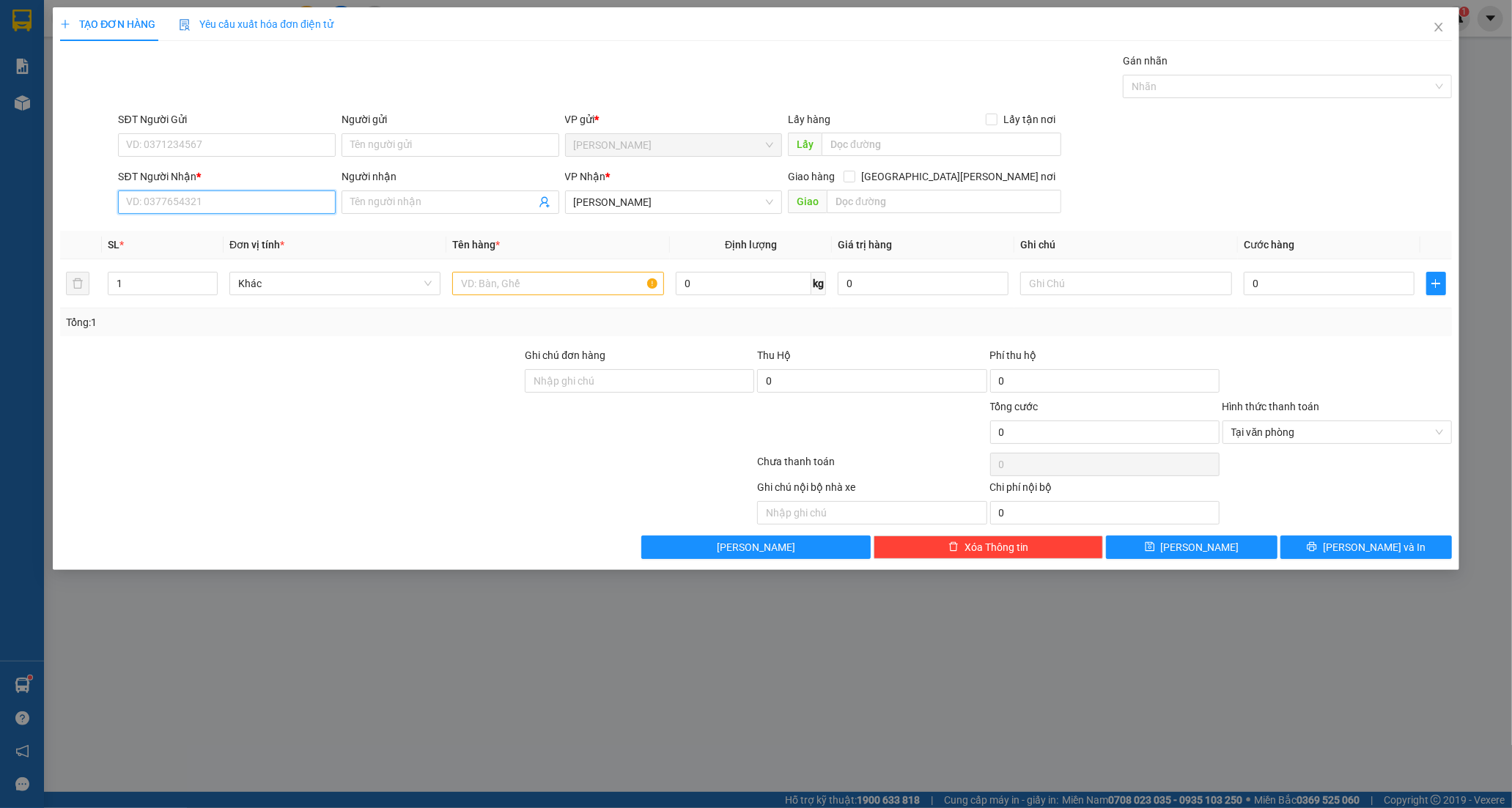
drag, startPoint x: 239, startPoint y: 199, endPoint x: 301, endPoint y: 144, distance: 82.9
click at [239, 199] on input "SĐT Người Nhận *" at bounding box center [227, 202] width 218 height 23
type input "0888730811"
click at [383, 206] on input "Người nhận" at bounding box center [443, 202] width 185 height 16
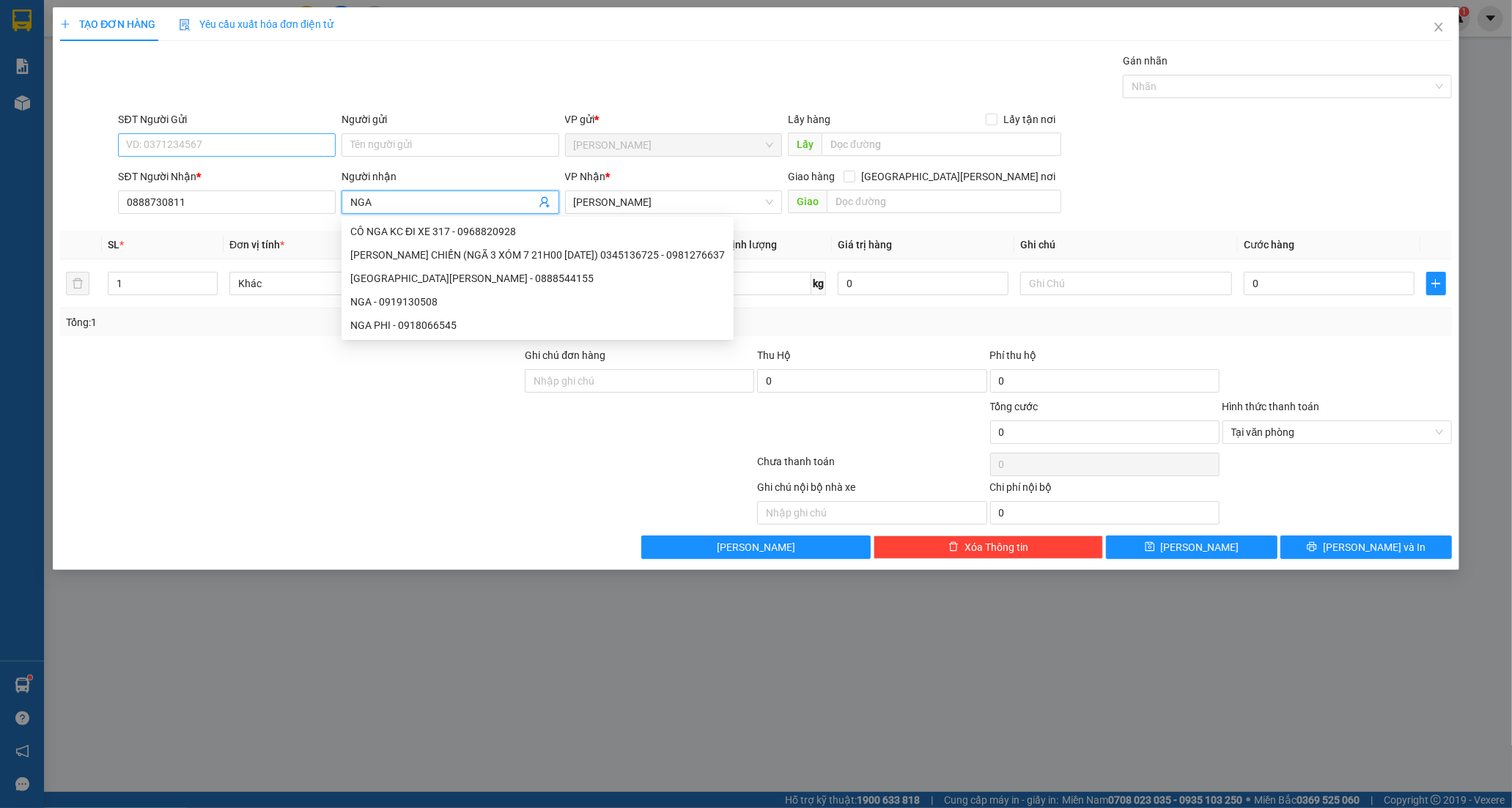
type input "NGA"
click at [209, 136] on input "SĐT Người Gửi" at bounding box center [227, 144] width 218 height 23
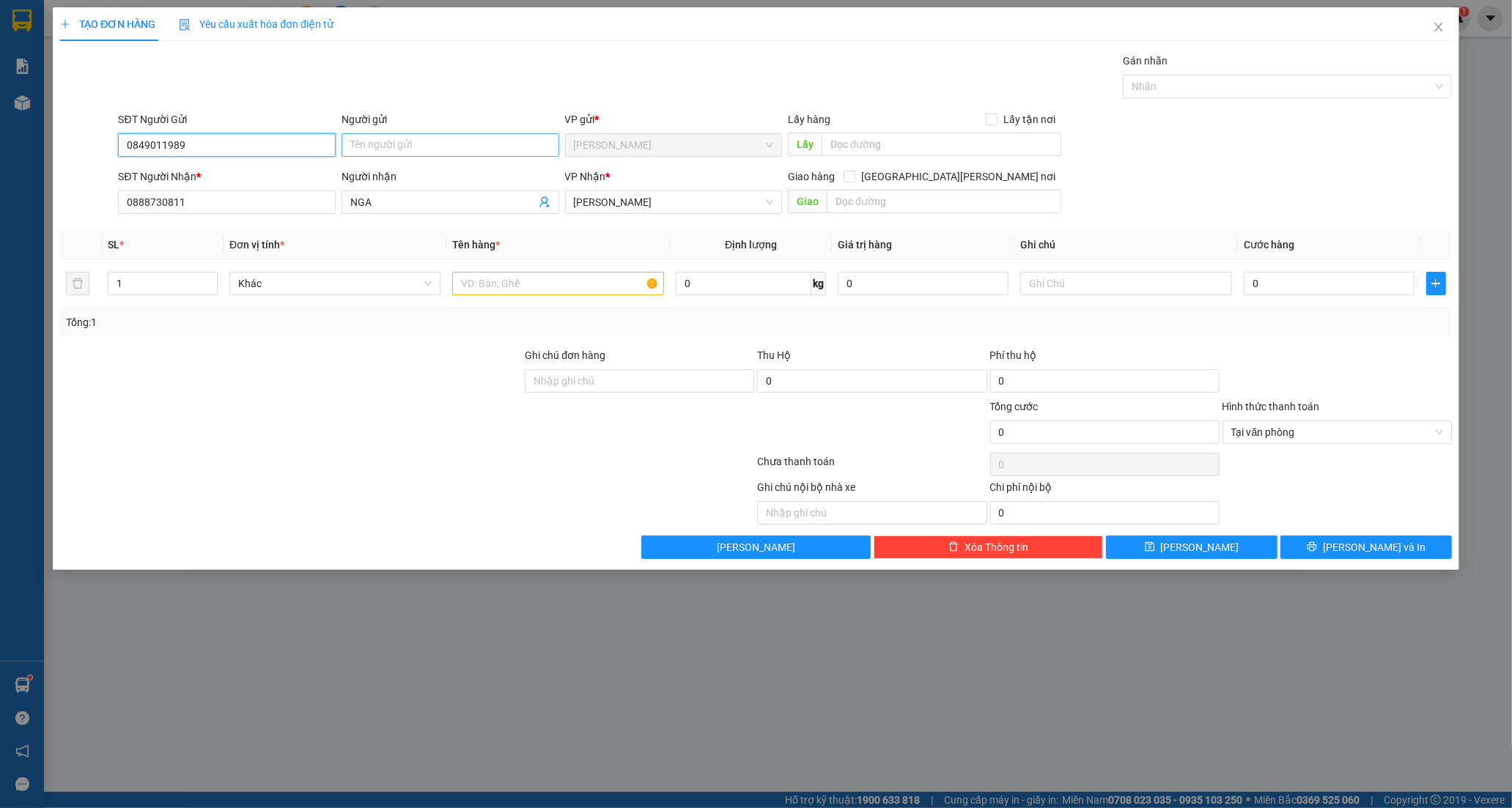
type input "0849011989"
click at [379, 156] on input "Người gửi" at bounding box center [450, 144] width 218 height 23
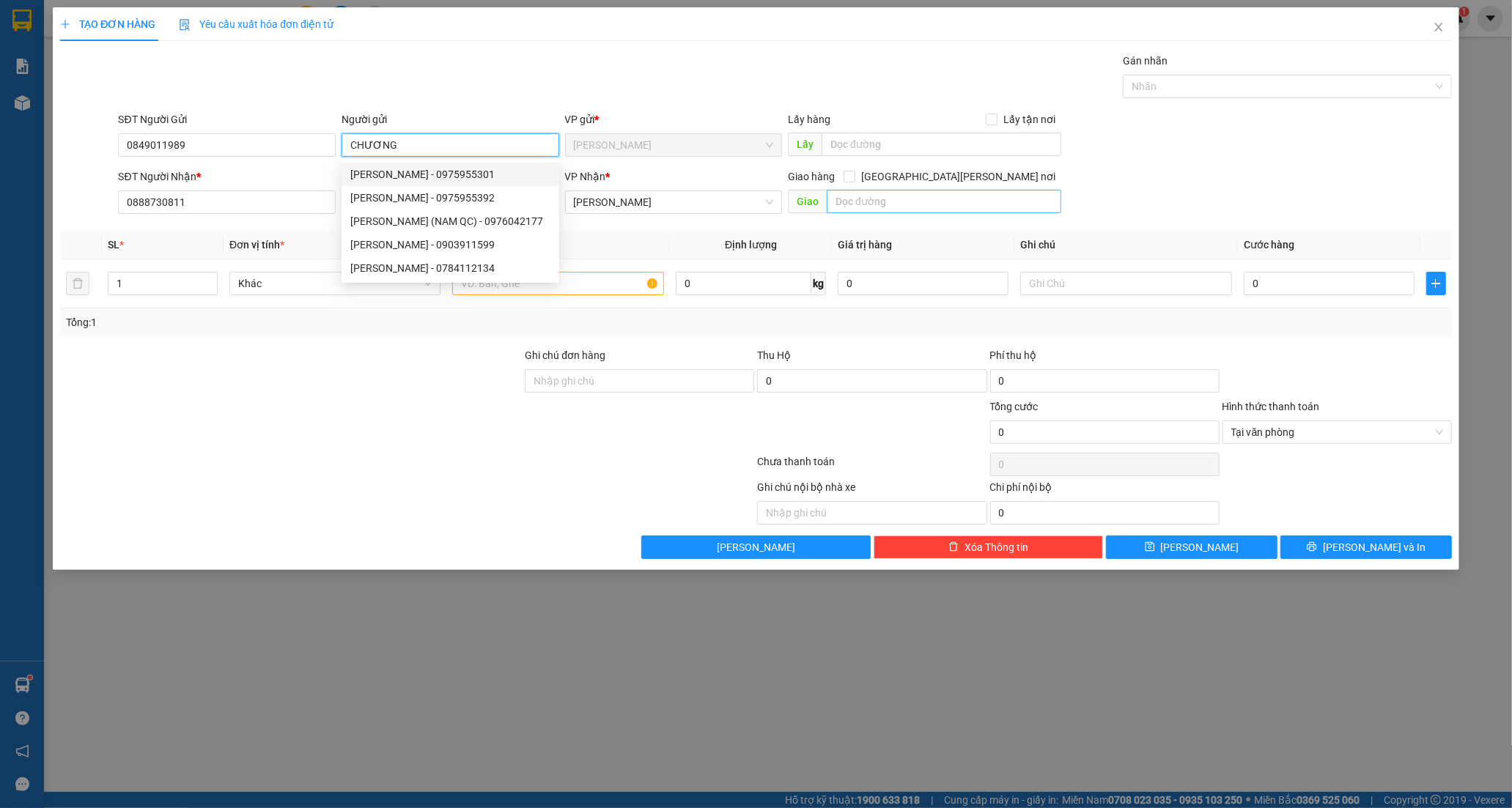
type input "CHƯƠNG"
click at [914, 194] on input "text" at bounding box center [944, 201] width 235 height 23
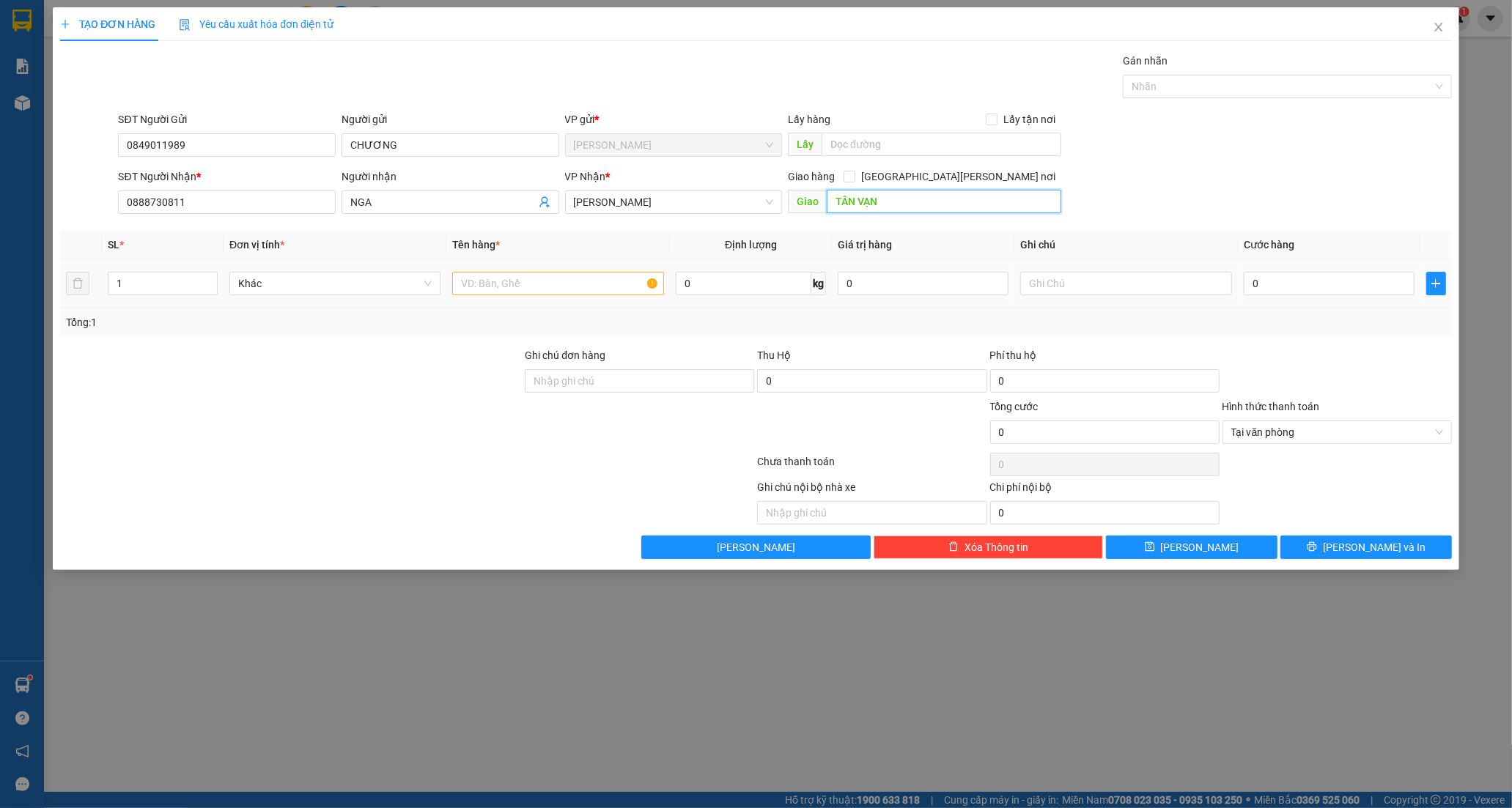
type input "TÂN VẠN"
click at [605, 290] on input "text" at bounding box center [558, 283] width 211 height 23
type input "THÙNG XỐP"
click at [1301, 290] on input "0" at bounding box center [1328, 283] width 171 height 23
type input "6"
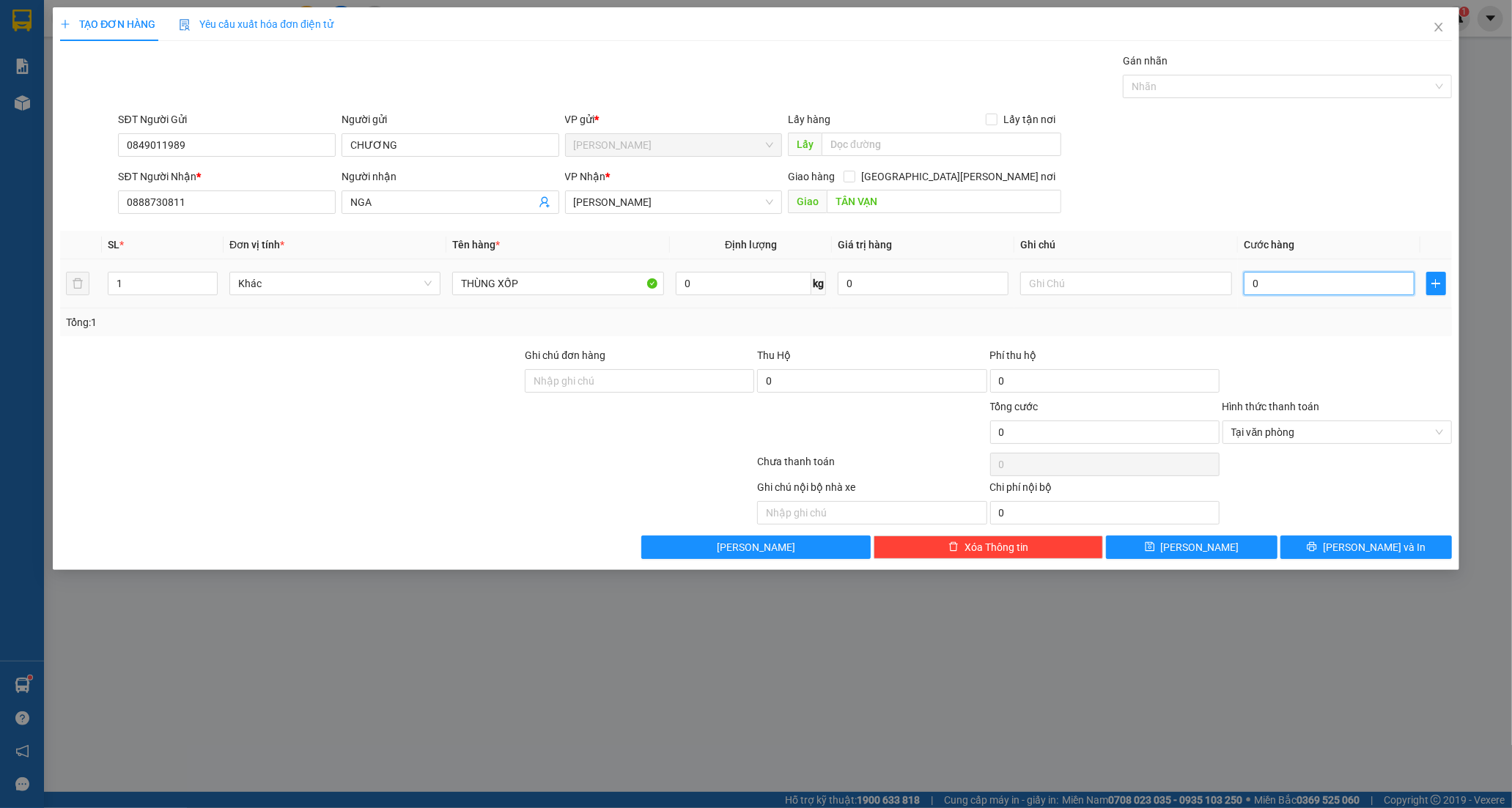
type input "6"
type input "60"
type input "60.000"
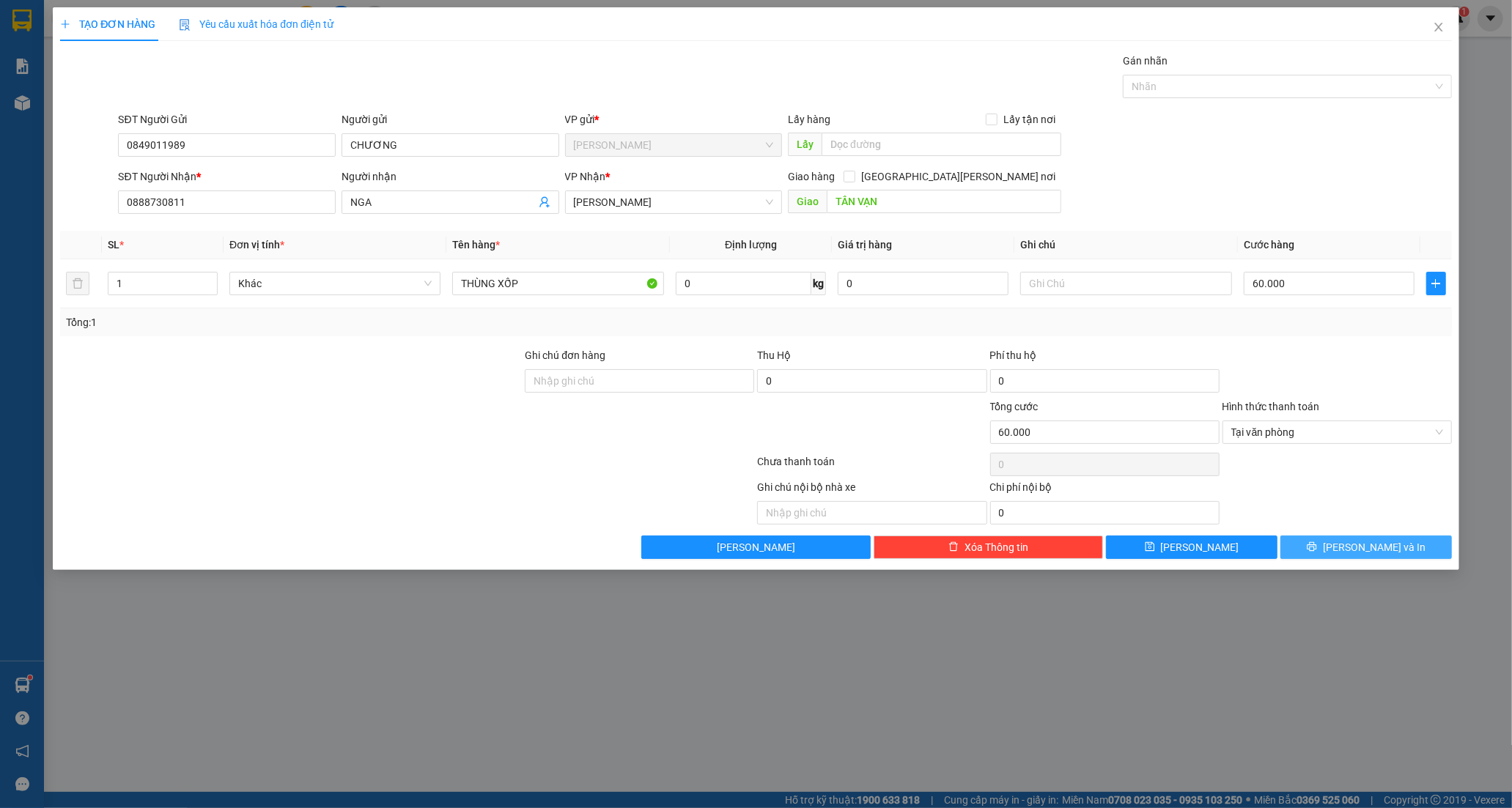
click at [1324, 546] on button "[PERSON_NAME] và In" at bounding box center [1365, 546] width 172 height 23
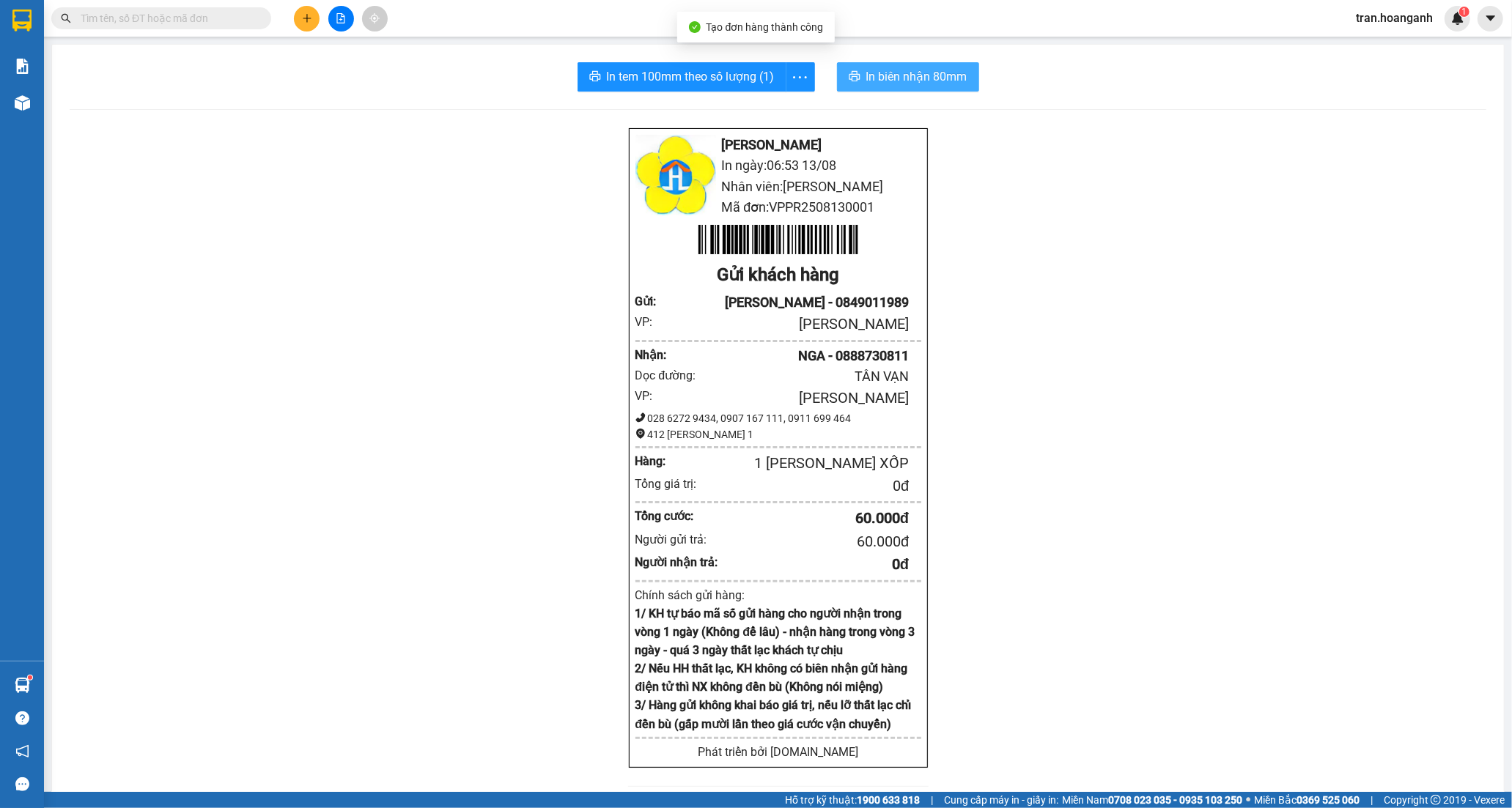
click at [872, 81] on span "In biên nhận 80mm" at bounding box center [917, 76] width 101 height 18
click at [705, 74] on span "In tem 100mm theo số lượng (1)" at bounding box center [690, 76] width 168 height 18
click at [311, 18] on icon "plus" at bounding box center [306, 18] width 10 height 10
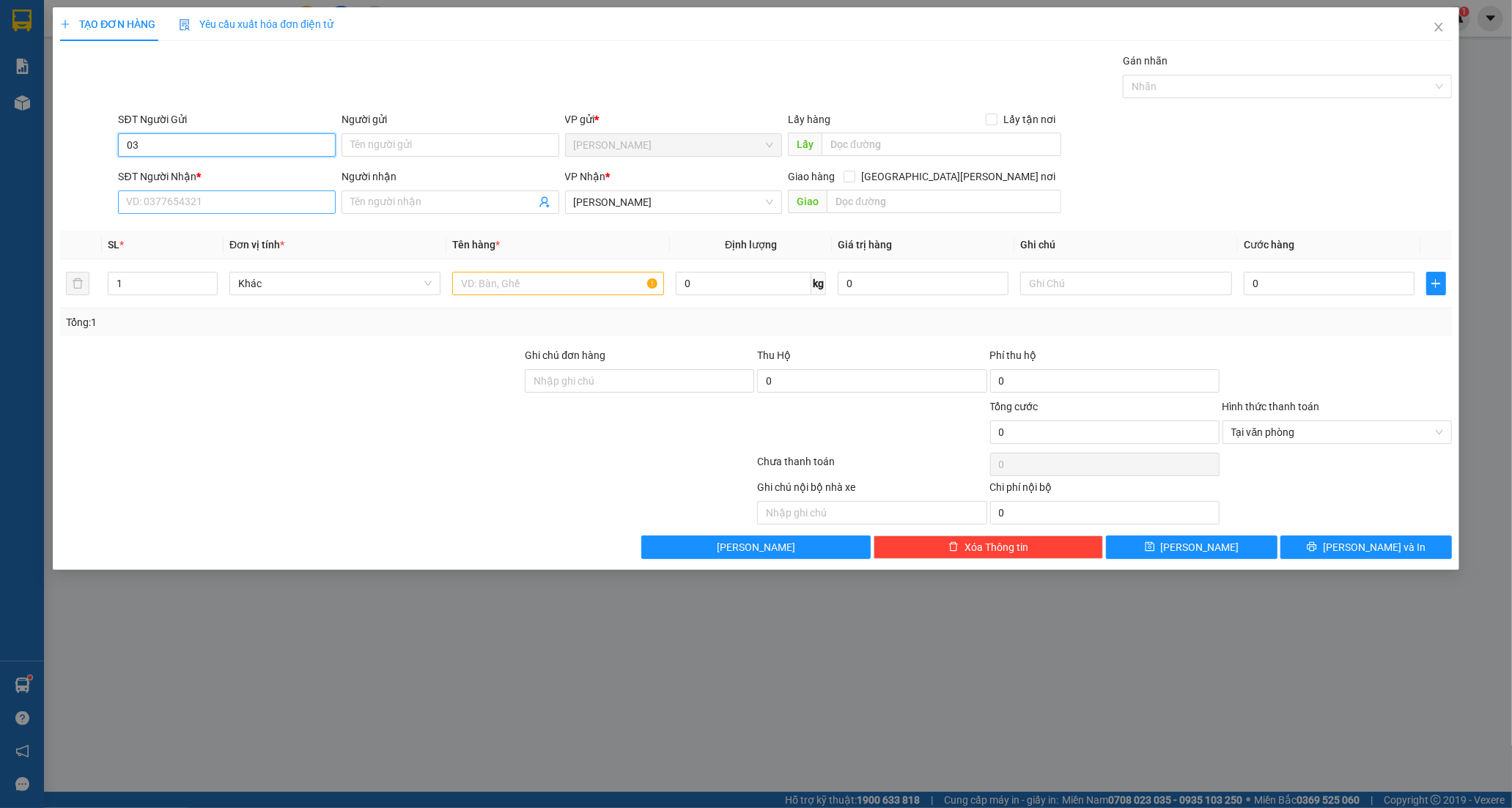
type input "0"
click at [135, 193] on input "SĐT Người Nhận *" at bounding box center [227, 202] width 218 height 23
click at [193, 228] on div "0344316695 - CHỊ SON" at bounding box center [227, 231] width 200 height 16
type input "0344316695"
type input "CHỊ SON"
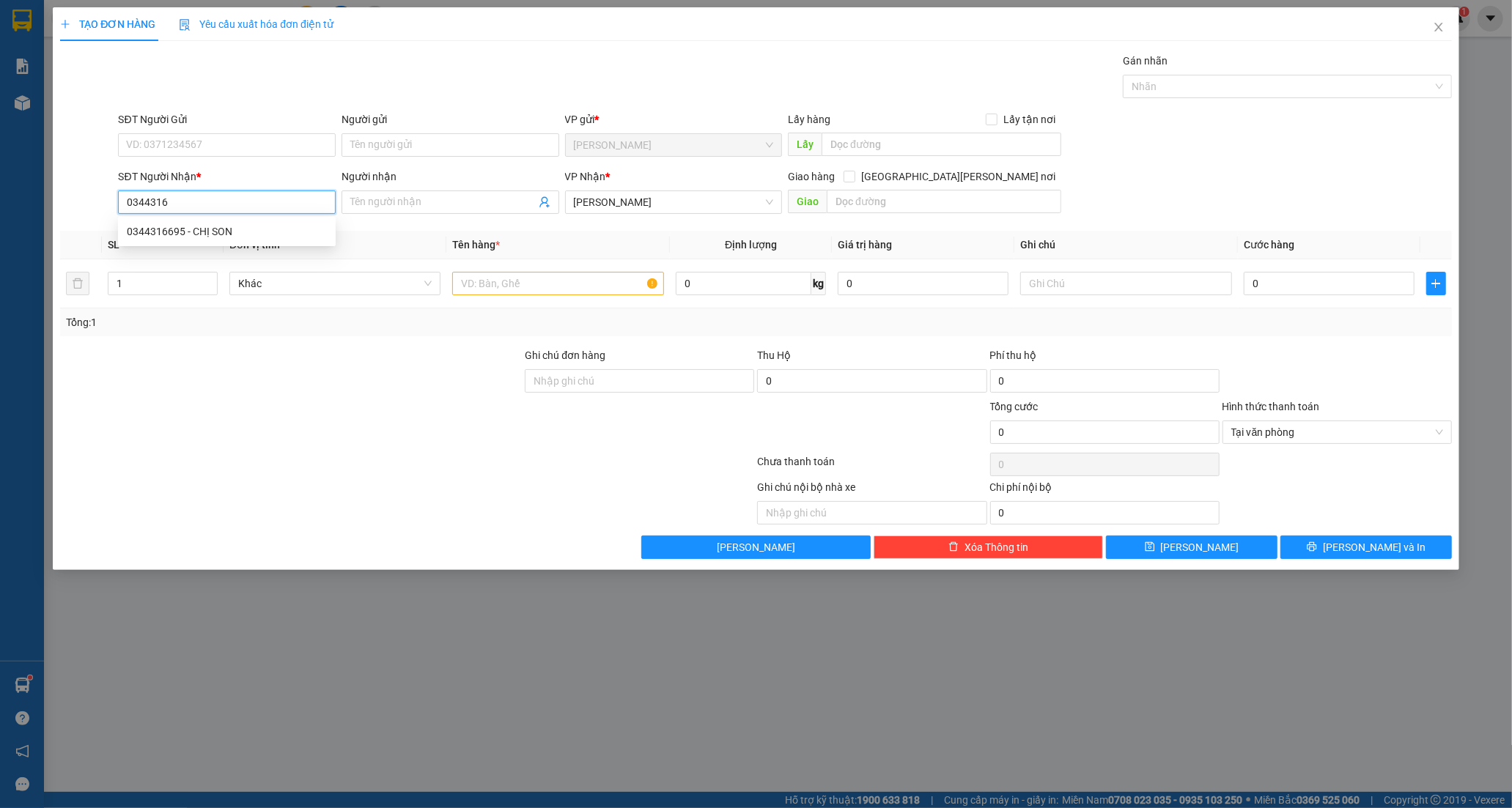
type input "AMATA"
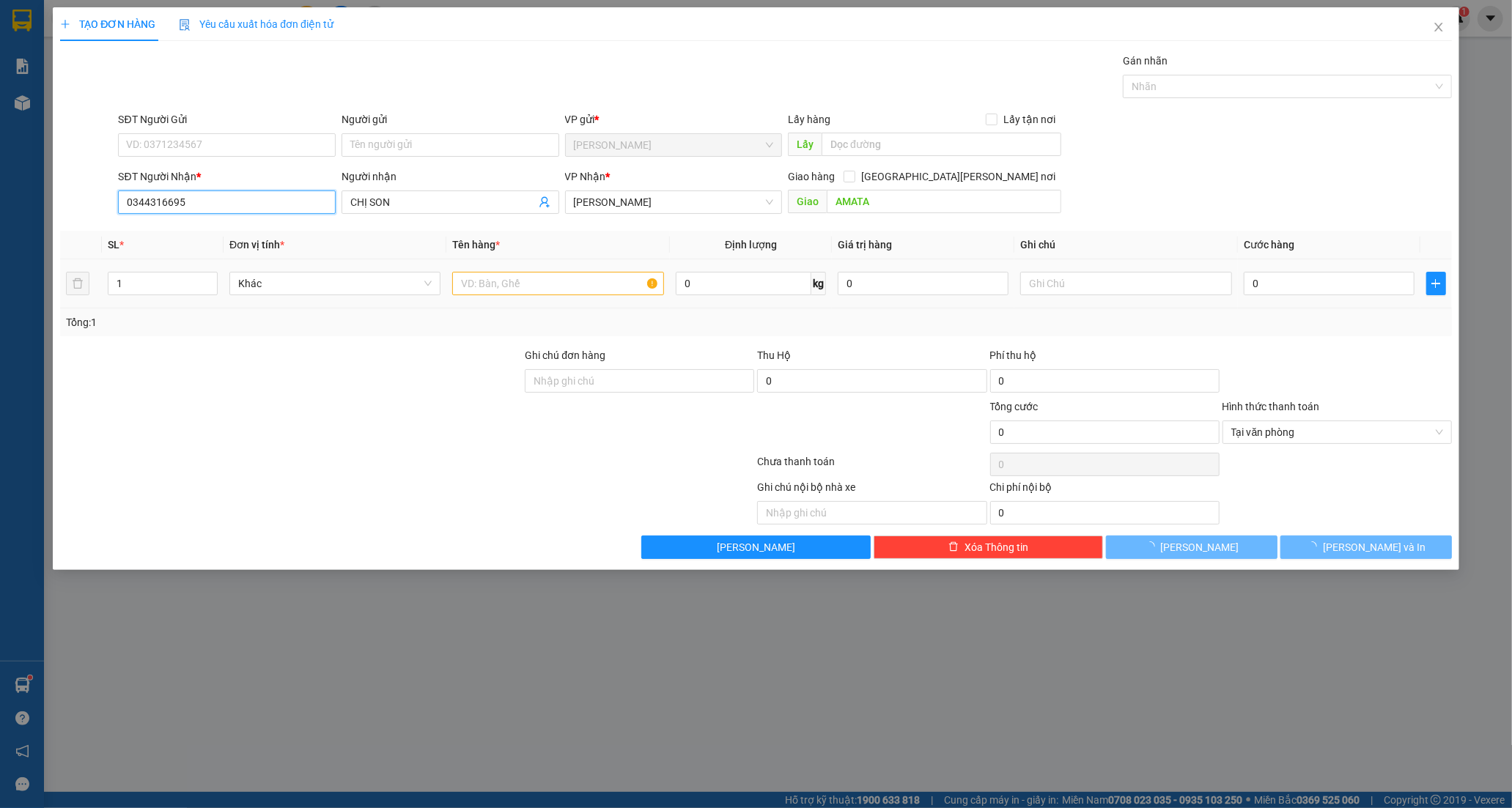
type input "50.000"
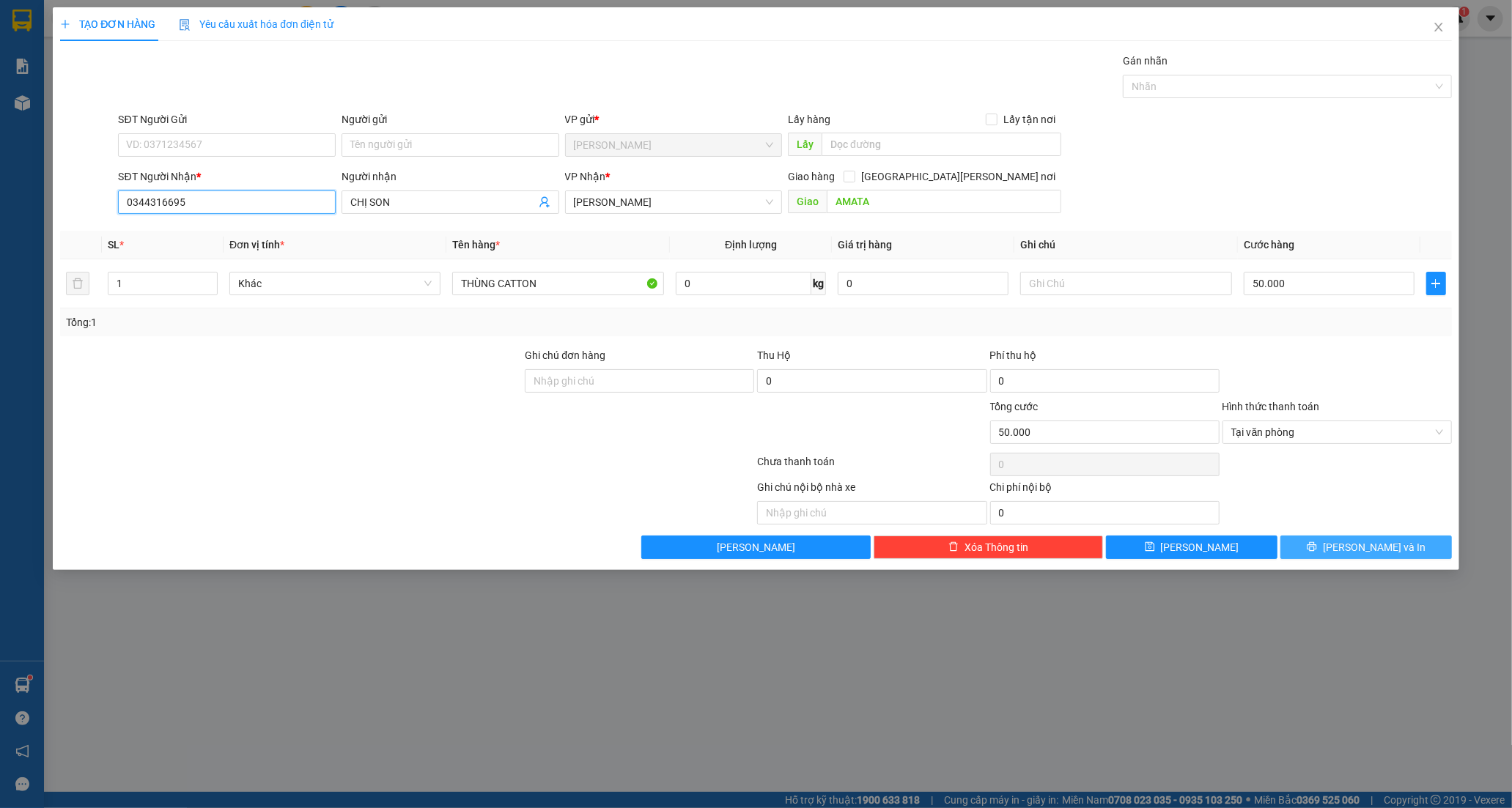
type input "0344316695"
click at [1328, 554] on button "[PERSON_NAME] và In" at bounding box center [1365, 546] width 172 height 23
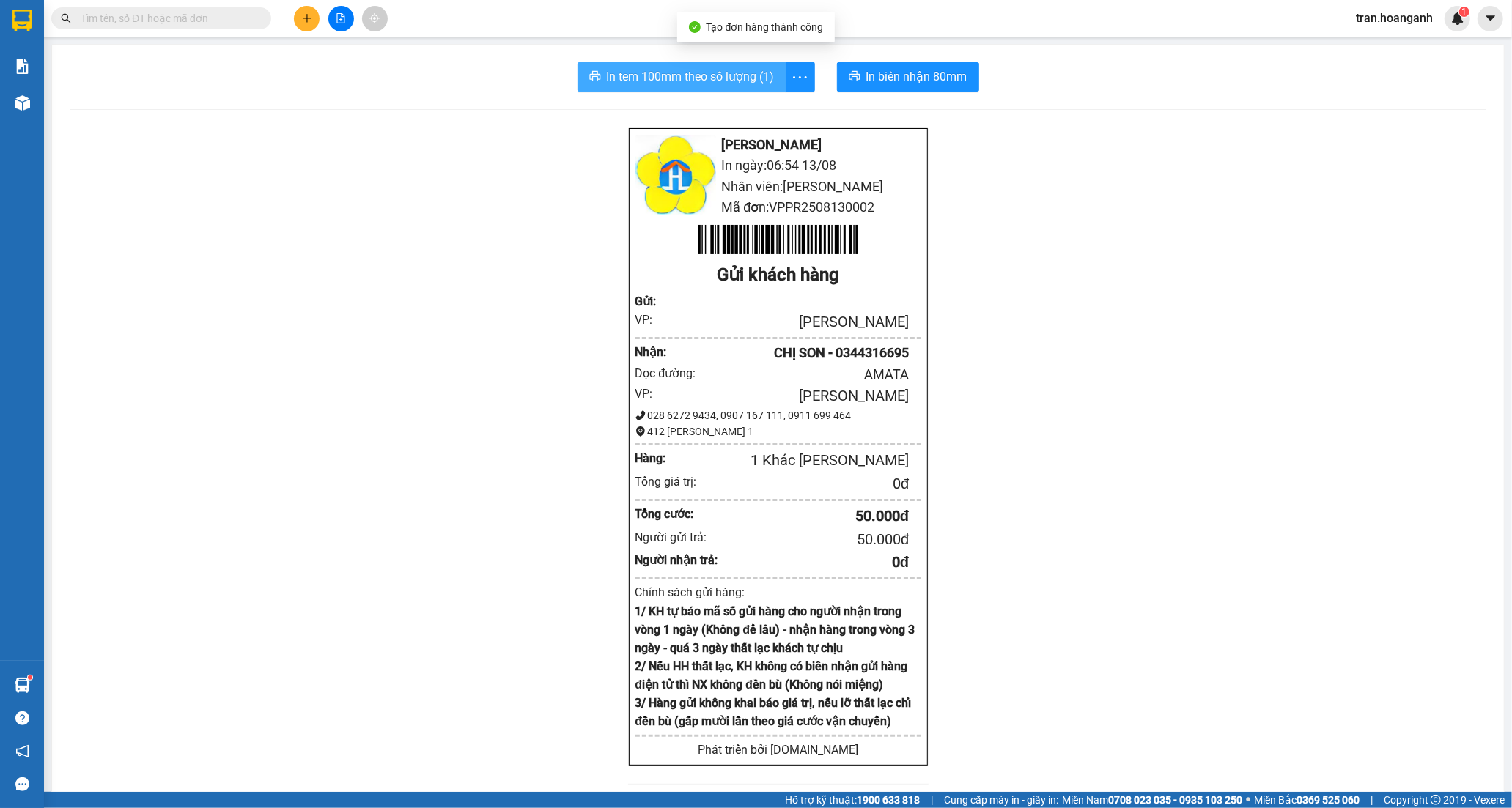
click at [652, 83] on span "In tem 100mm theo số lượng (1)" at bounding box center [690, 76] width 168 height 18
click at [318, 15] on button at bounding box center [306, 18] width 26 height 26
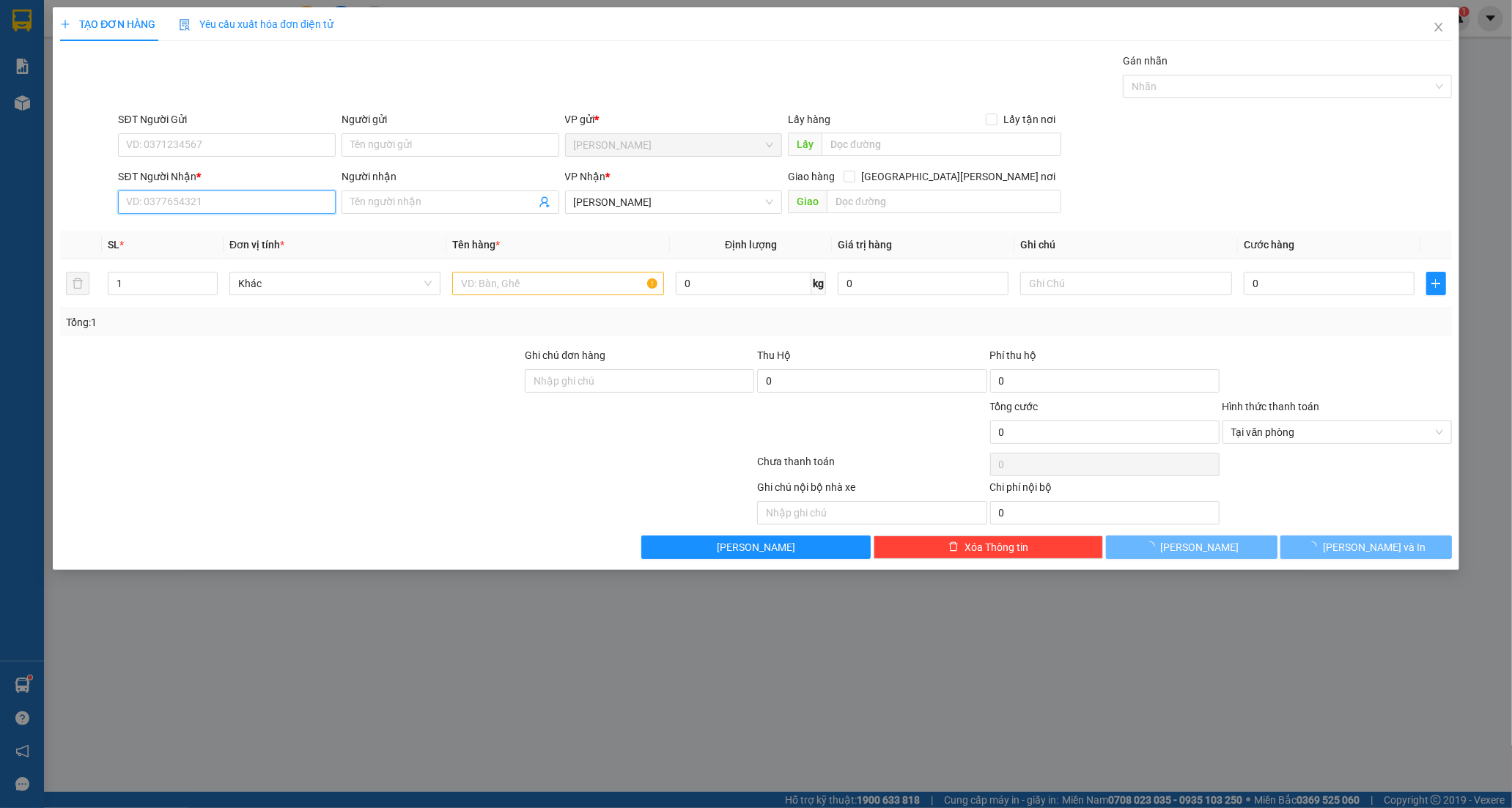
click at [182, 205] on input "SĐT Người Nhận *" at bounding box center [227, 202] width 218 height 23
type input "0866944717"
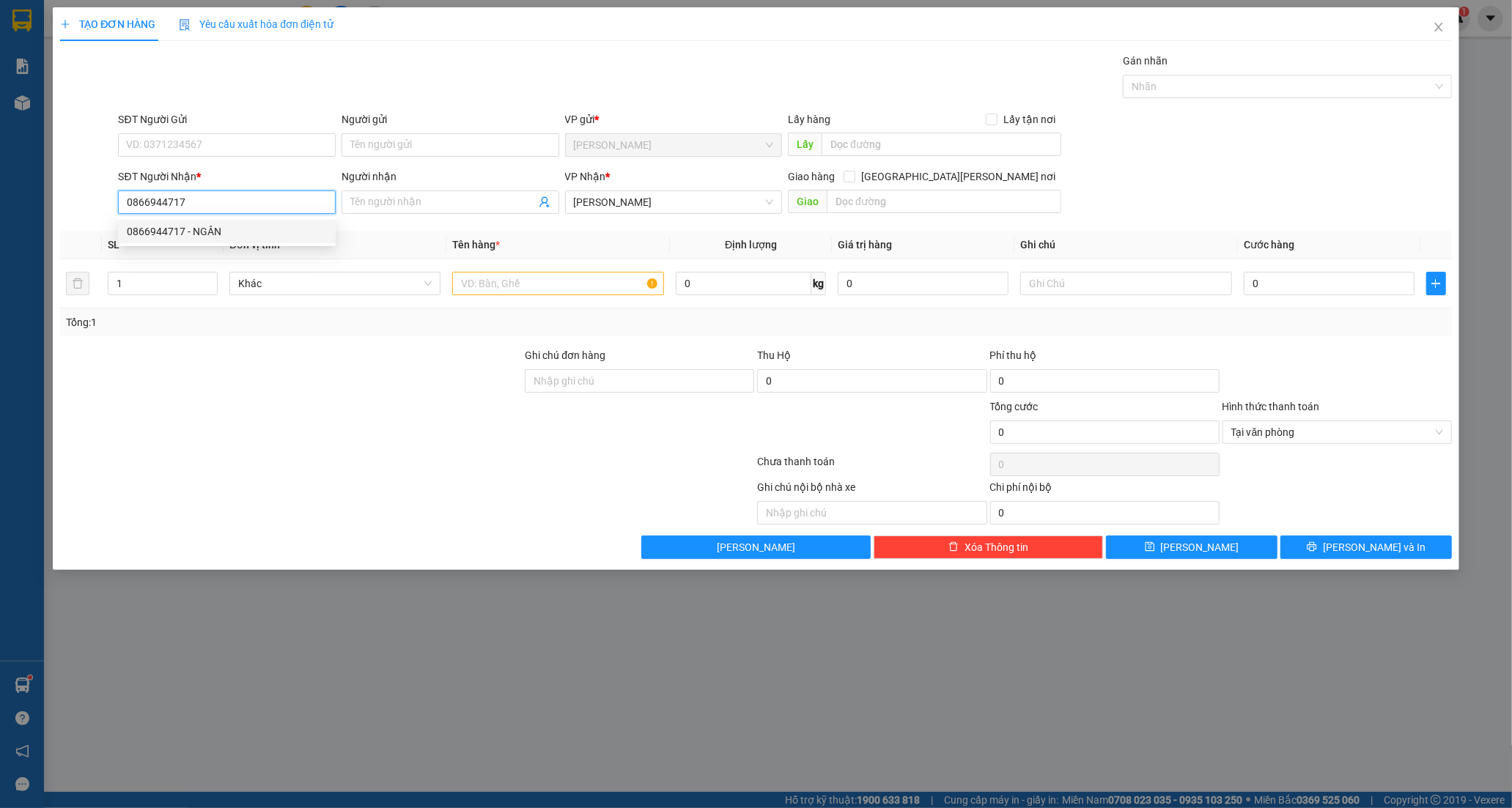
click at [206, 229] on div "0866944717 - NGÂN" at bounding box center [227, 231] width 200 height 16
type input "NGÂN"
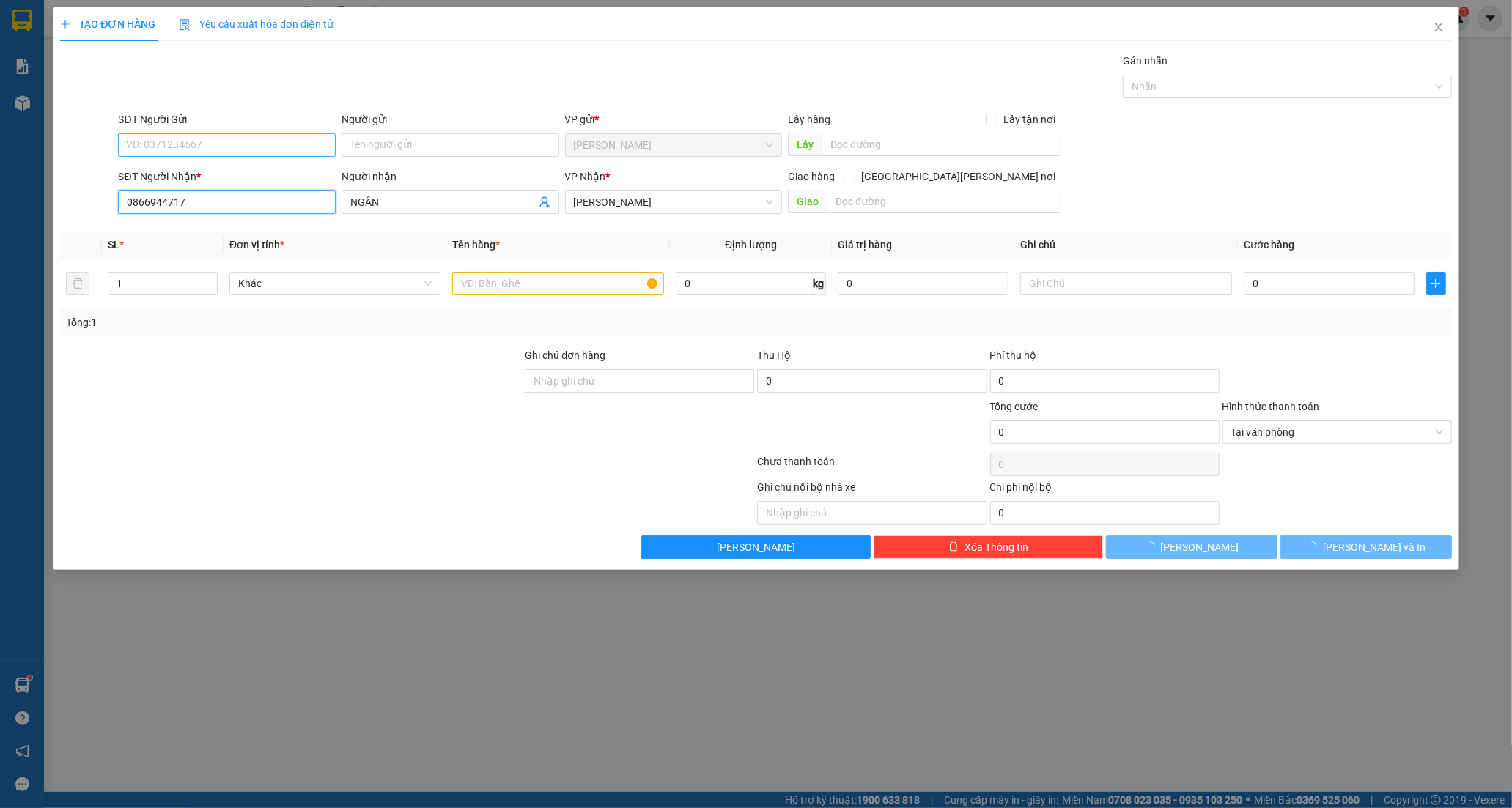
type input "0866944717"
click at [223, 155] on input "SĐT Người Gửi" at bounding box center [227, 144] width 218 height 23
type input "40.000"
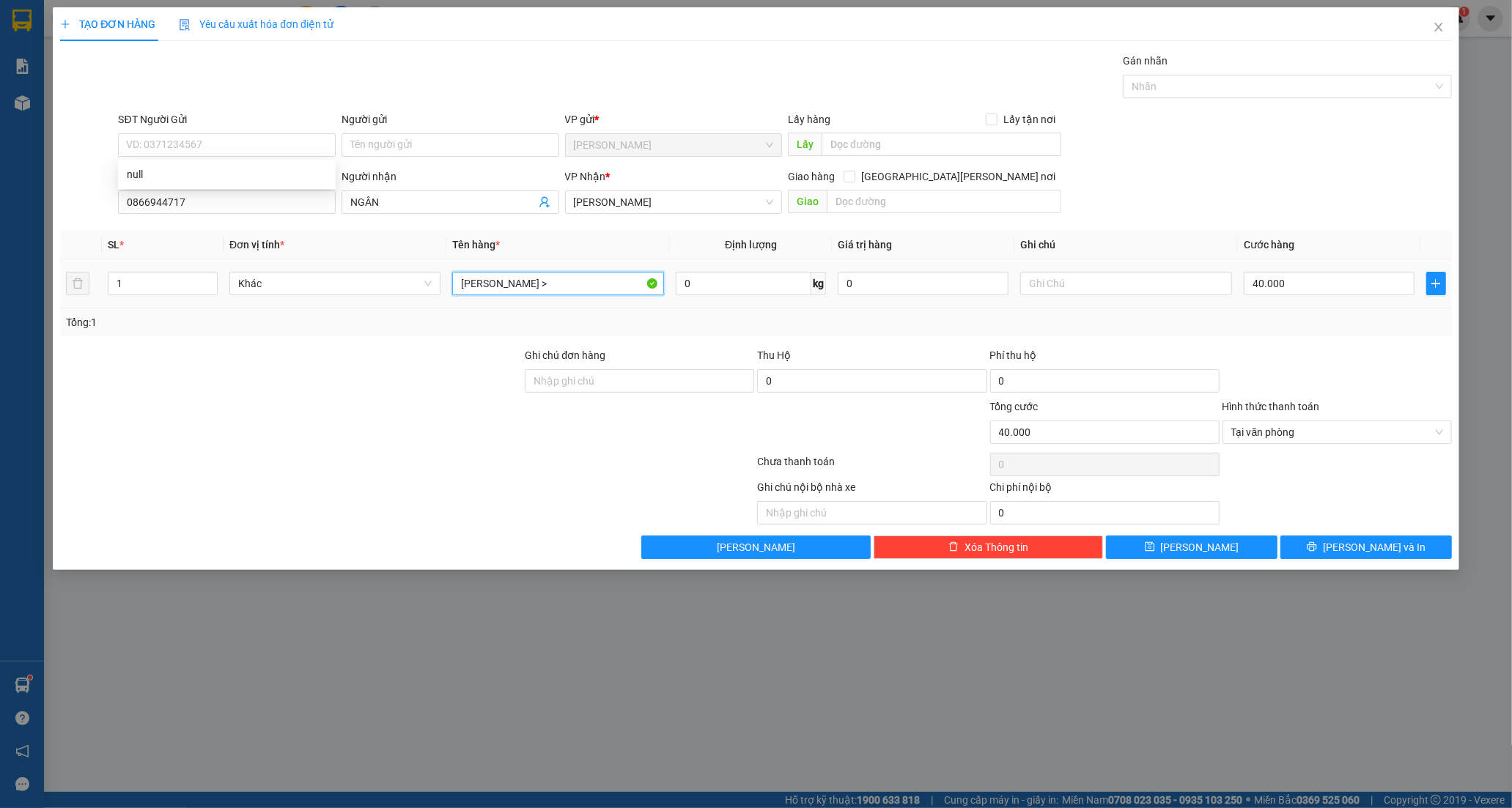
click at [599, 286] on input "BỊCH TRẮNG >" at bounding box center [558, 283] width 211 height 23
type input "B"
type input "BỊCH XANH"
click at [1308, 291] on input "40.000" at bounding box center [1328, 283] width 171 height 23
type input "3"
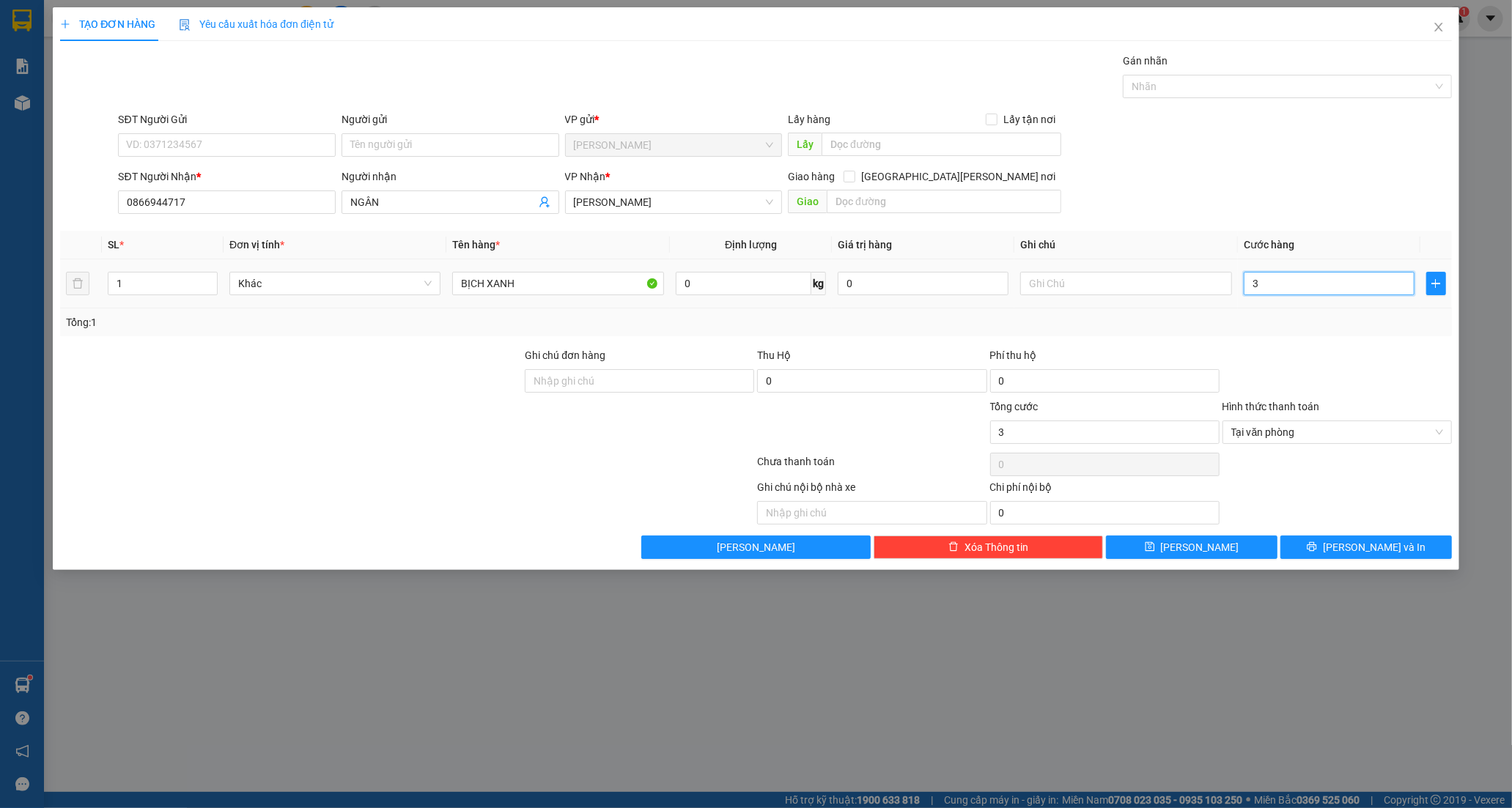
type input "30"
type input "30.000"
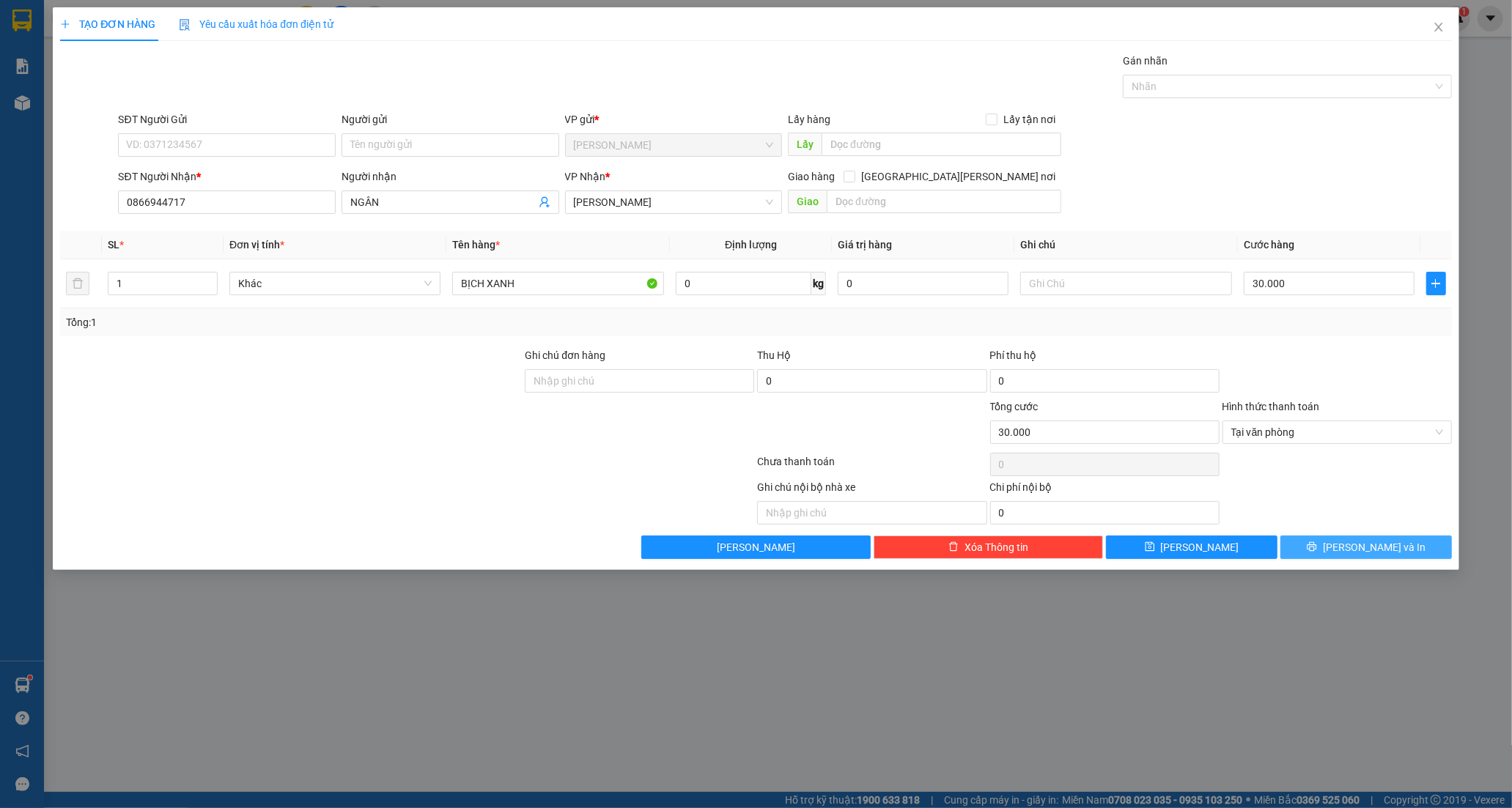
click at [1322, 540] on button "[PERSON_NAME] và In" at bounding box center [1365, 546] width 172 height 23
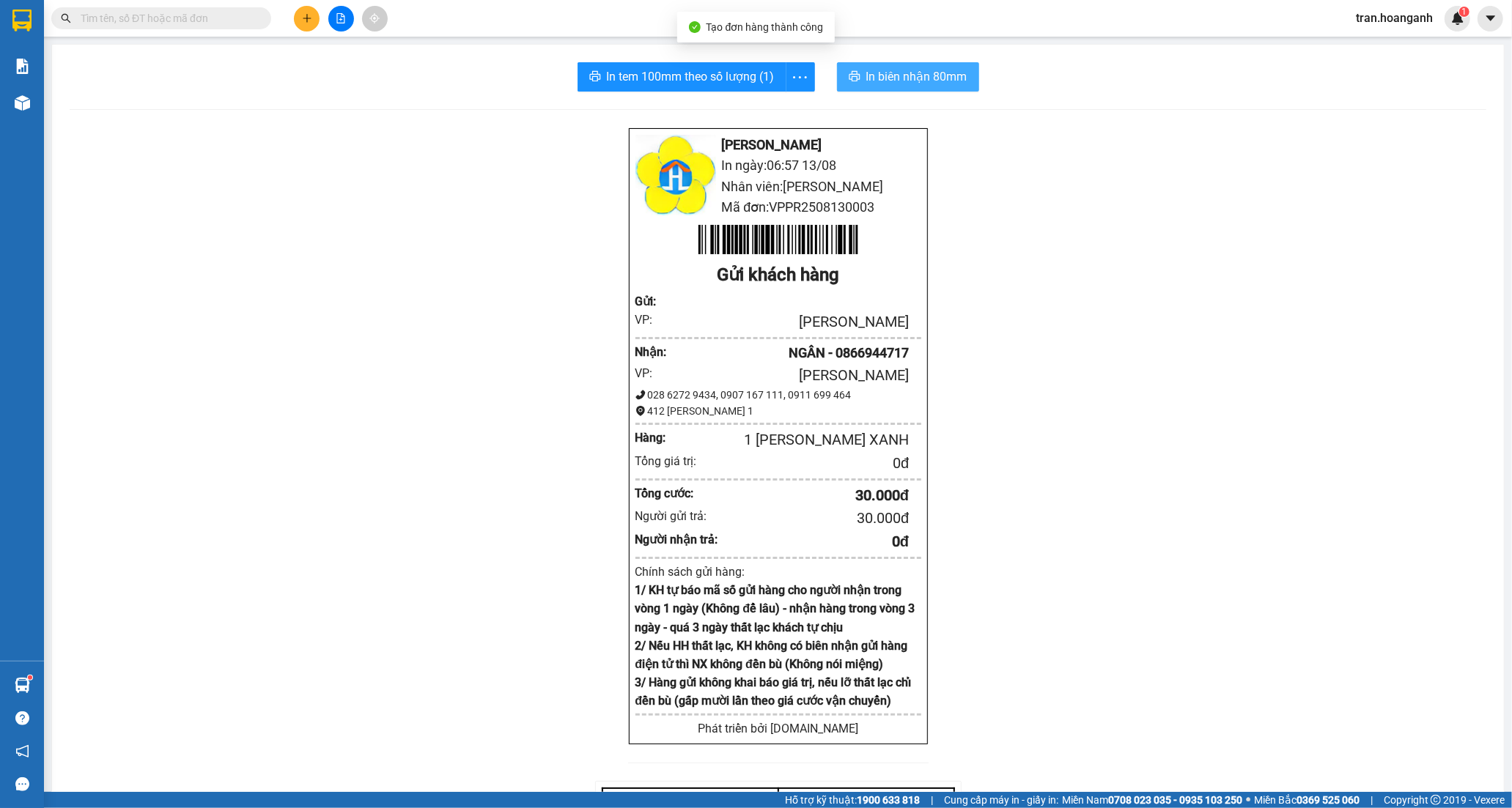
click at [865, 86] on button "In biên nhận 80mm" at bounding box center [908, 77] width 142 height 30
click at [690, 83] on span "In tem 100mm theo số lượng (1)" at bounding box center [690, 76] width 168 height 18
click at [310, 19] on icon "plus" at bounding box center [306, 18] width 10 height 10
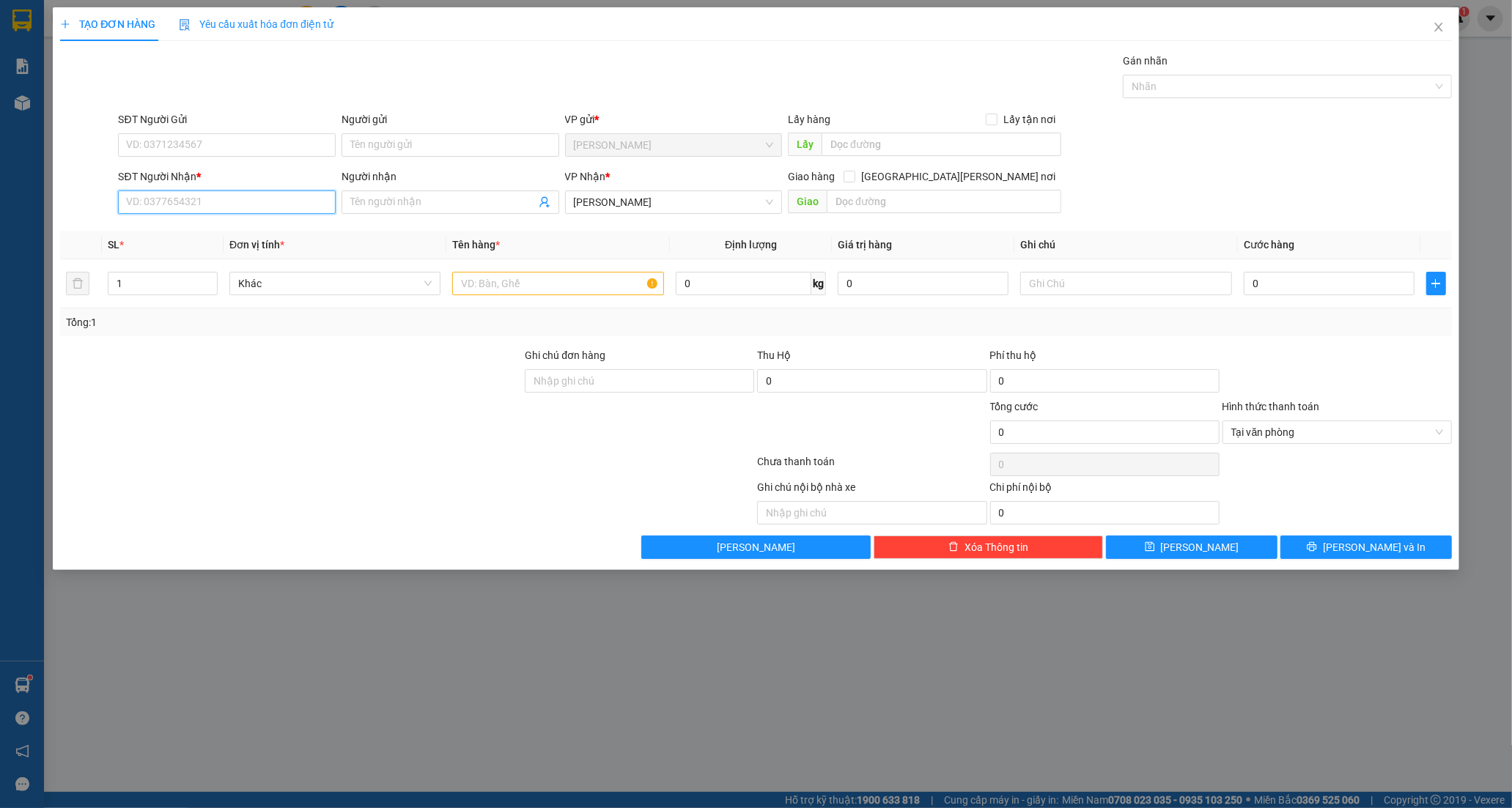
click at [251, 207] on input "SĐT Người Nhận *" at bounding box center [227, 202] width 218 height 23
type input "0368679771"
click at [164, 233] on div "0368679771 - DUNG" at bounding box center [227, 231] width 200 height 16
type input "DUNG"
type input "40.000"
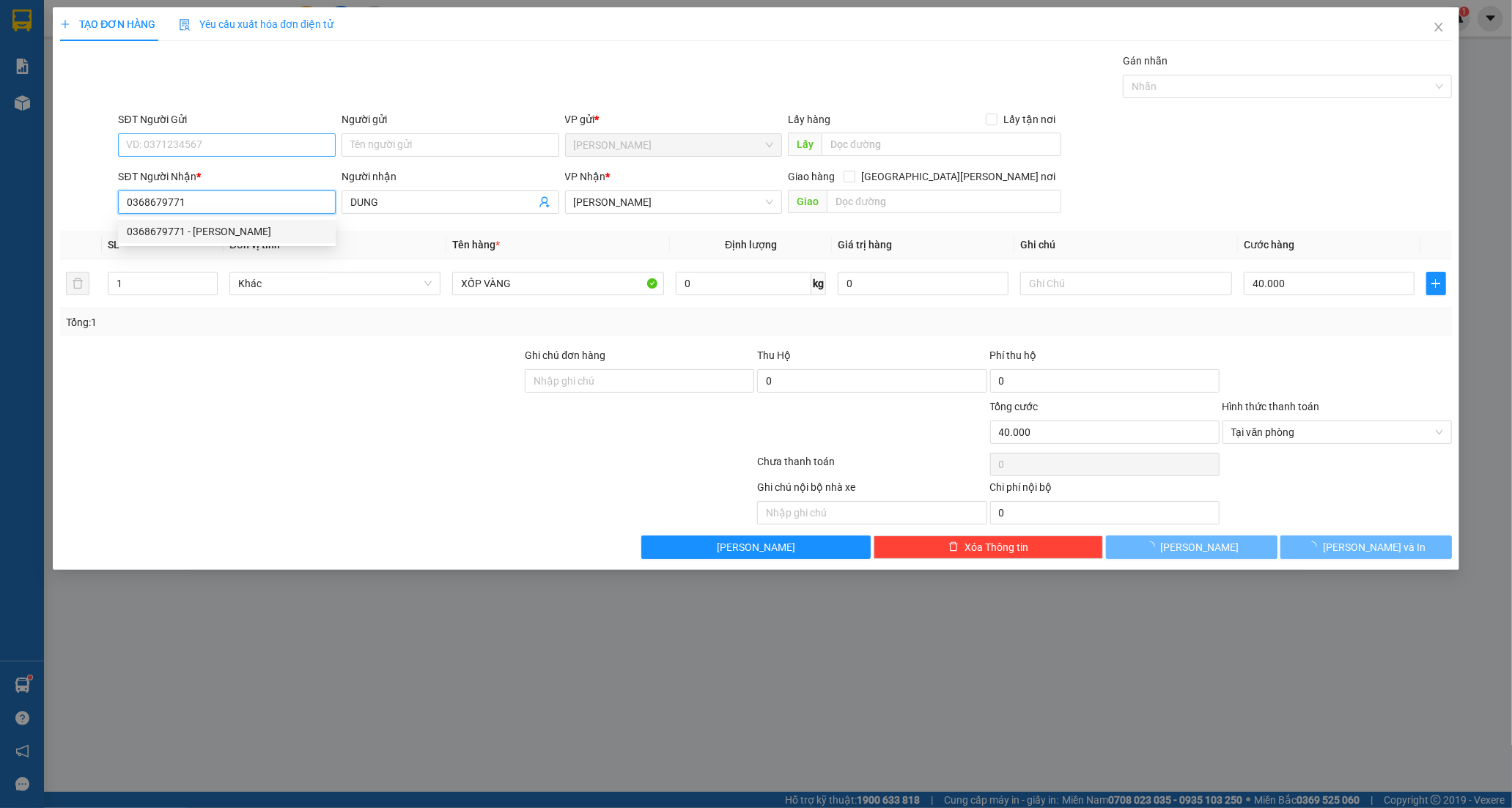
type input "0368679771"
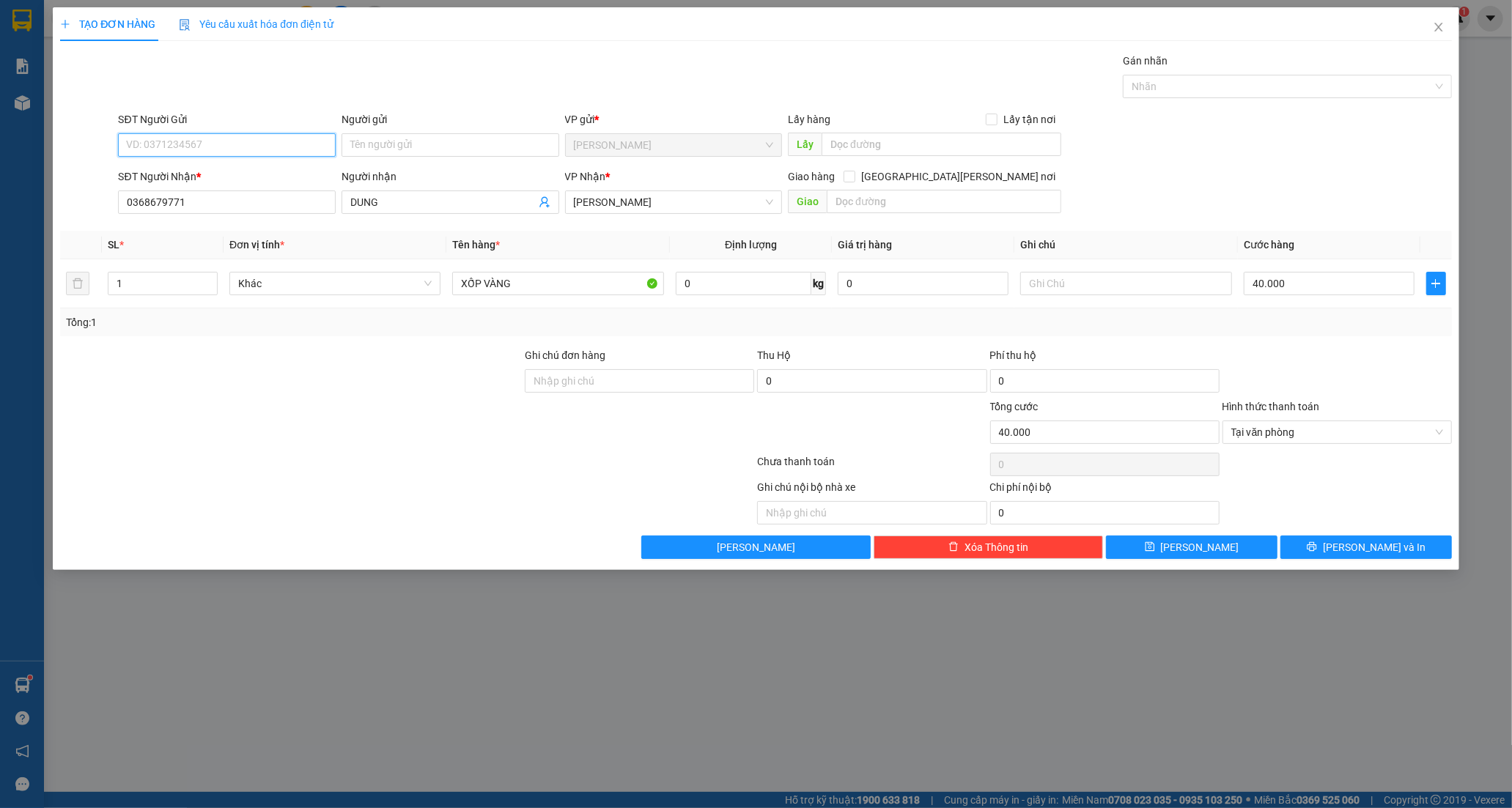
click at [233, 148] on input "SĐT Người Gửi" at bounding box center [227, 144] width 218 height 23
click at [198, 179] on div "0847390097 - THU" at bounding box center [227, 174] width 200 height 16
type input "0847390097"
type input "THU"
click at [559, 287] on input "XỐP VÀNG" at bounding box center [558, 283] width 211 height 23
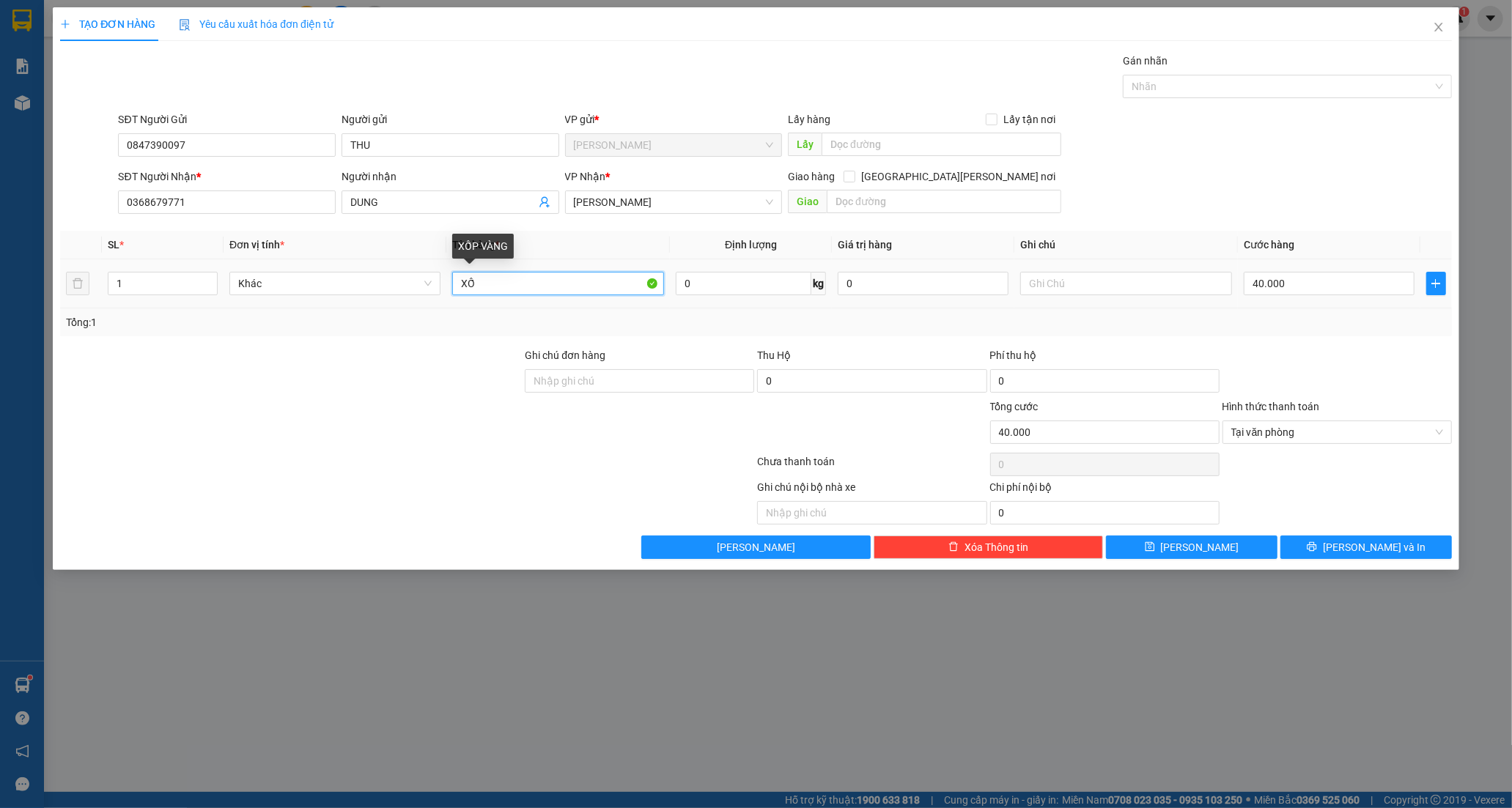
type input "X"
type input "THÙNG XỐP"
click at [1290, 282] on input "40.000" at bounding box center [1328, 283] width 171 height 23
type input "7"
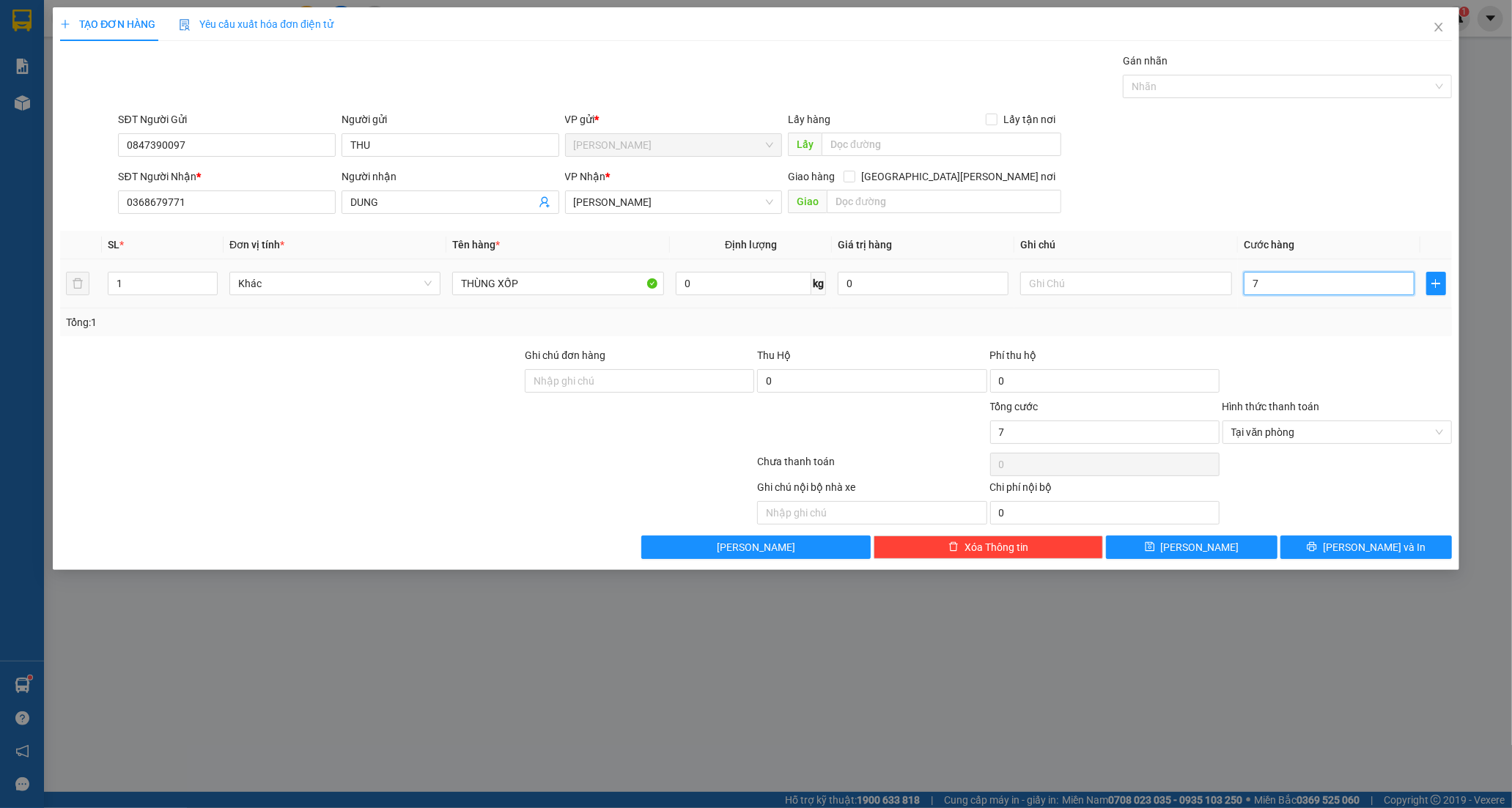
type input "70"
type input "70.000"
click at [1330, 551] on button "[PERSON_NAME] và In" at bounding box center [1365, 546] width 172 height 23
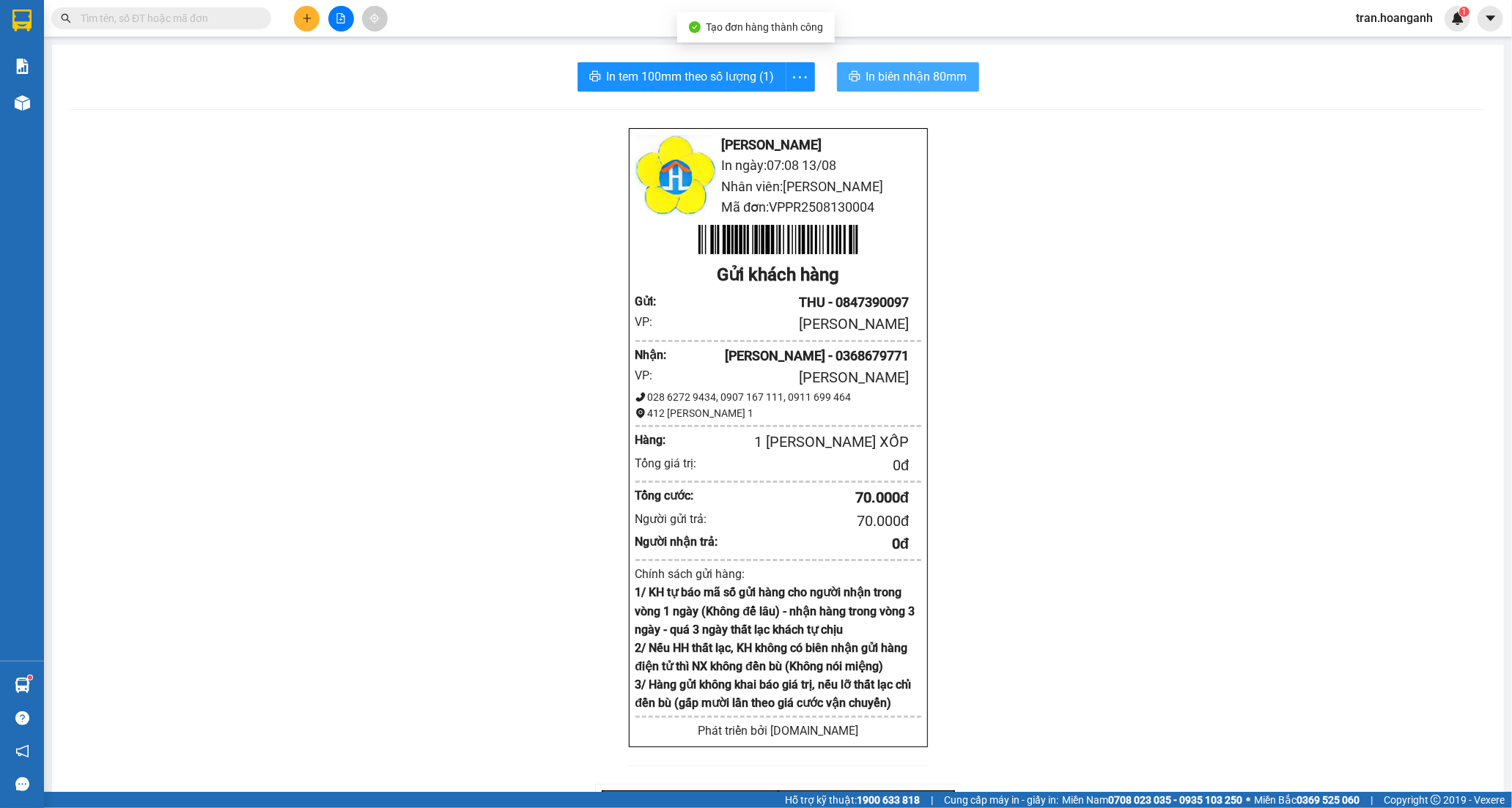
click at [879, 82] on span "In biên nhận 80mm" at bounding box center [917, 76] width 101 height 18
click at [630, 72] on span "In tem 100mm theo số lượng (1)" at bounding box center [690, 76] width 168 height 18
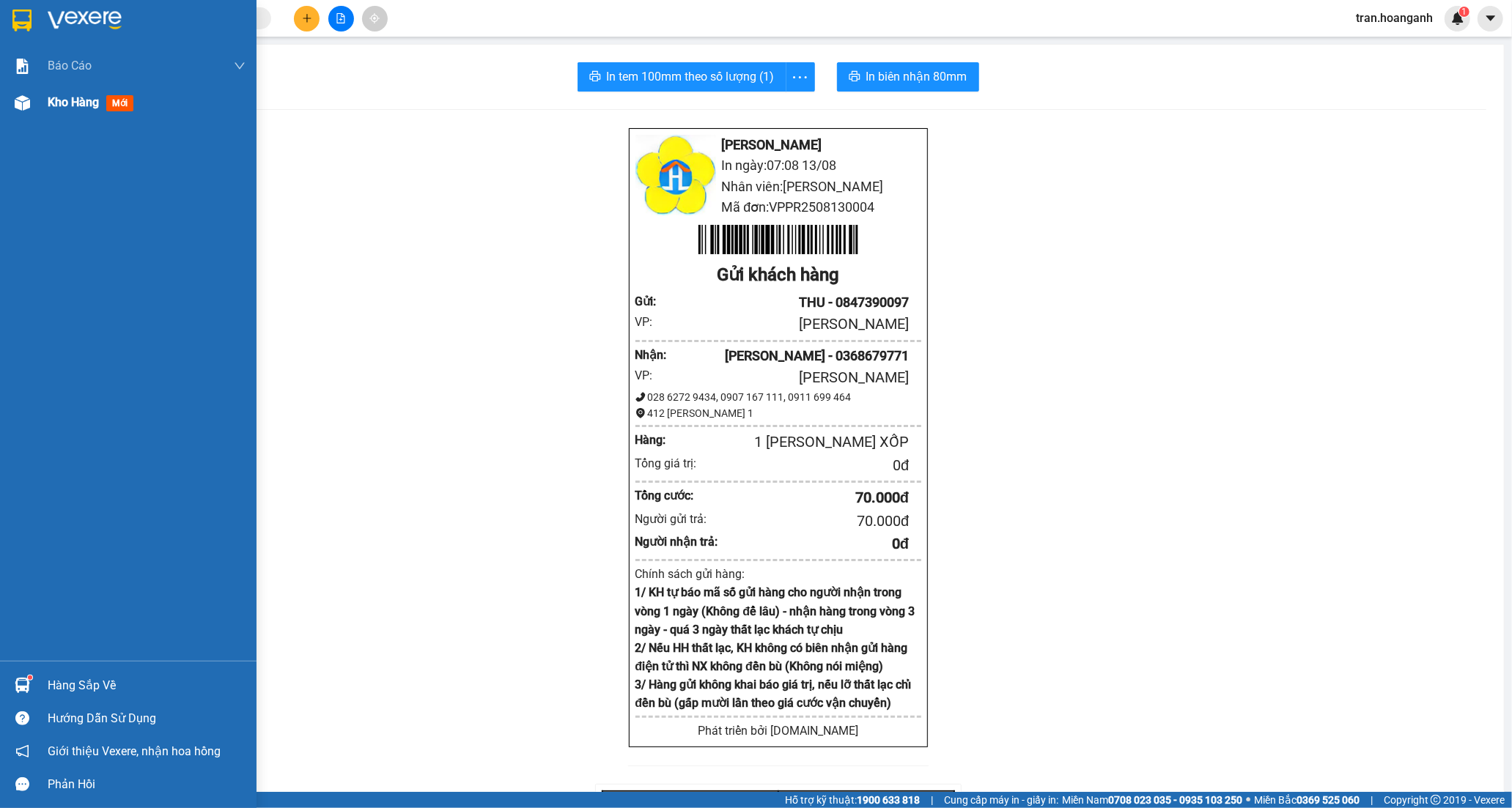
click at [69, 107] on span "Kho hàng" at bounding box center [73, 101] width 51 height 14
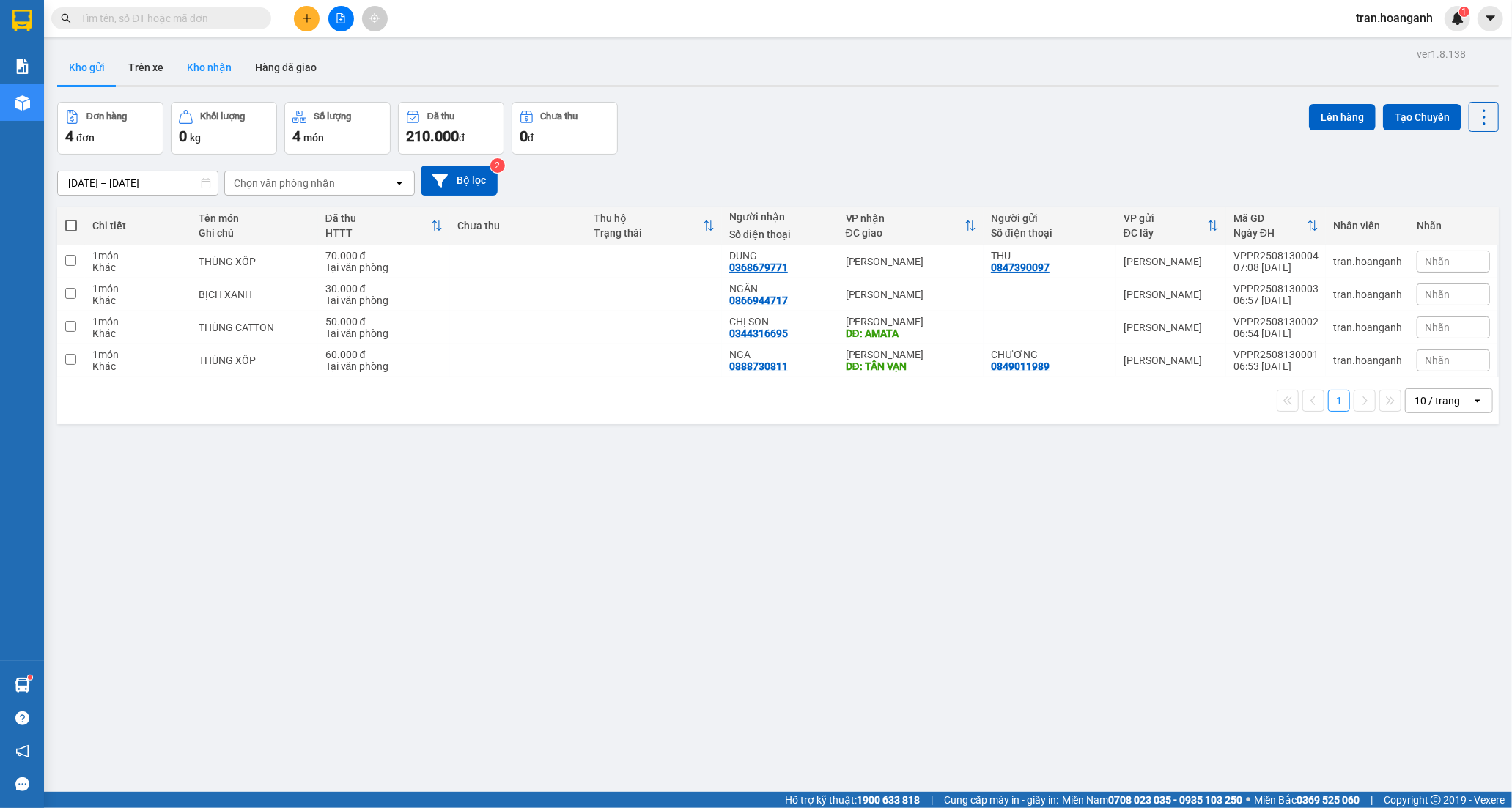
click at [199, 71] on button "Kho nhận" at bounding box center [208, 67] width 68 height 35
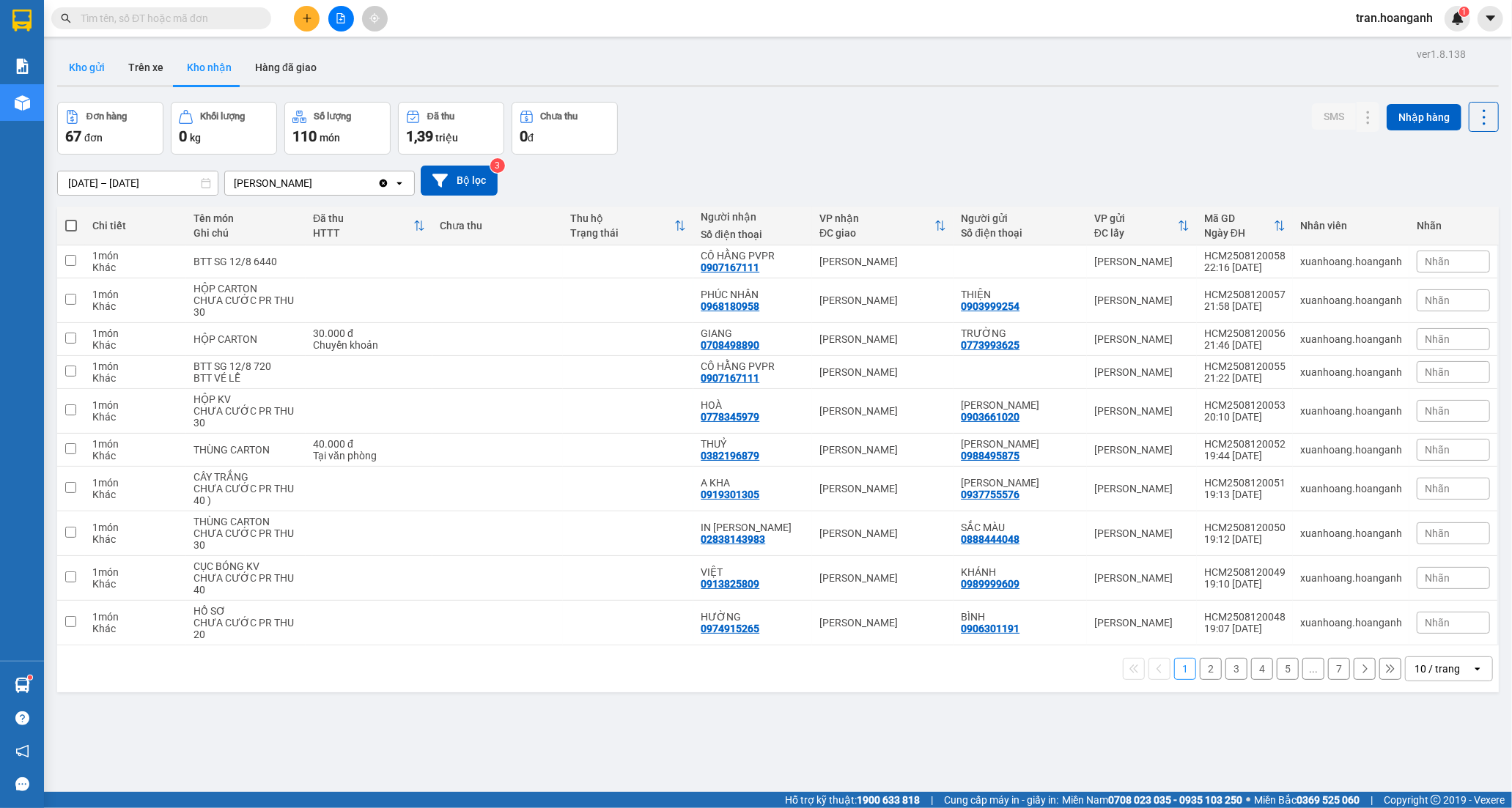
click at [89, 63] on button "Kho gửi" at bounding box center [87, 67] width 59 height 35
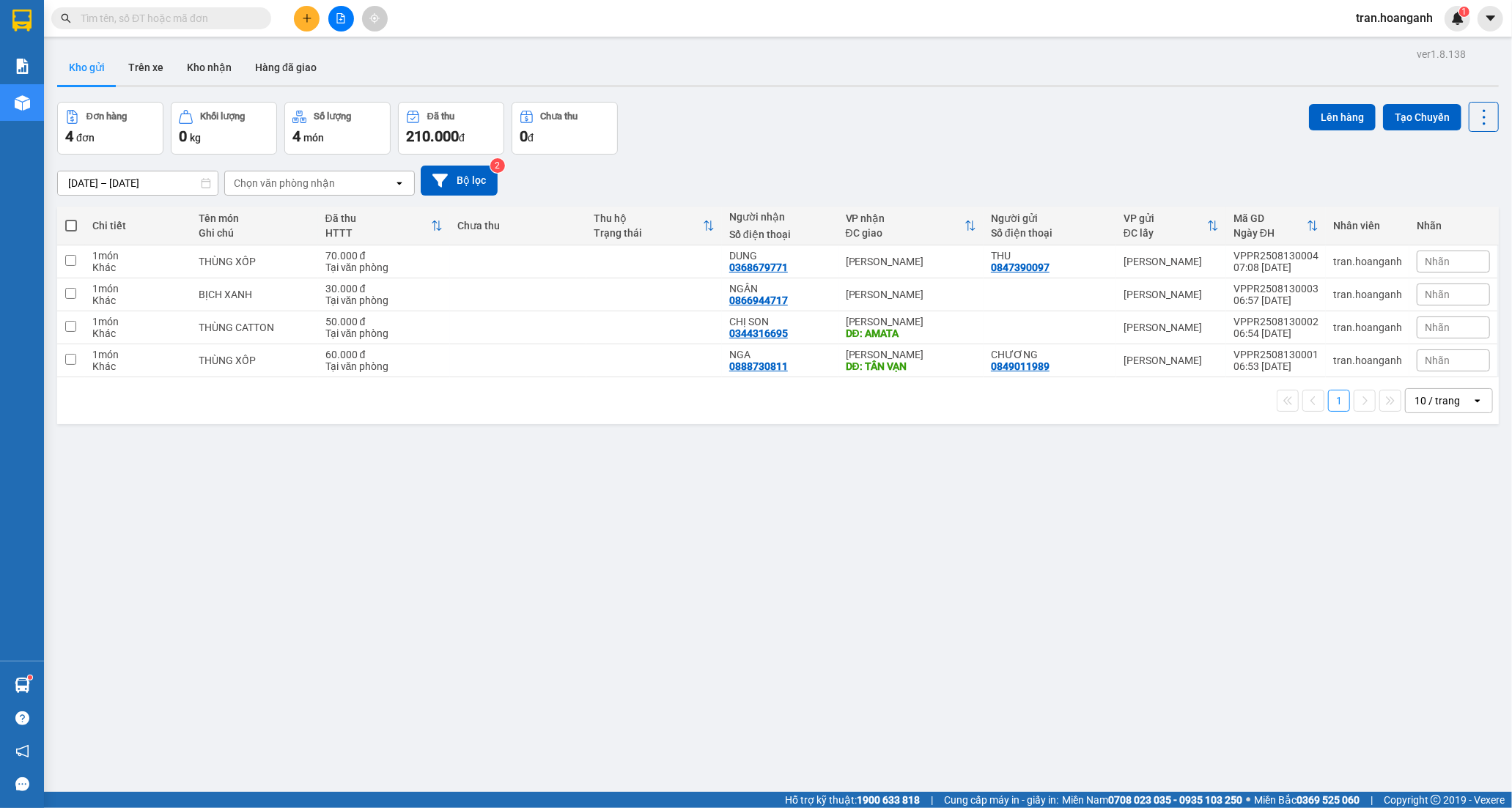
click at [193, 20] on input "text" at bounding box center [167, 18] width 173 height 16
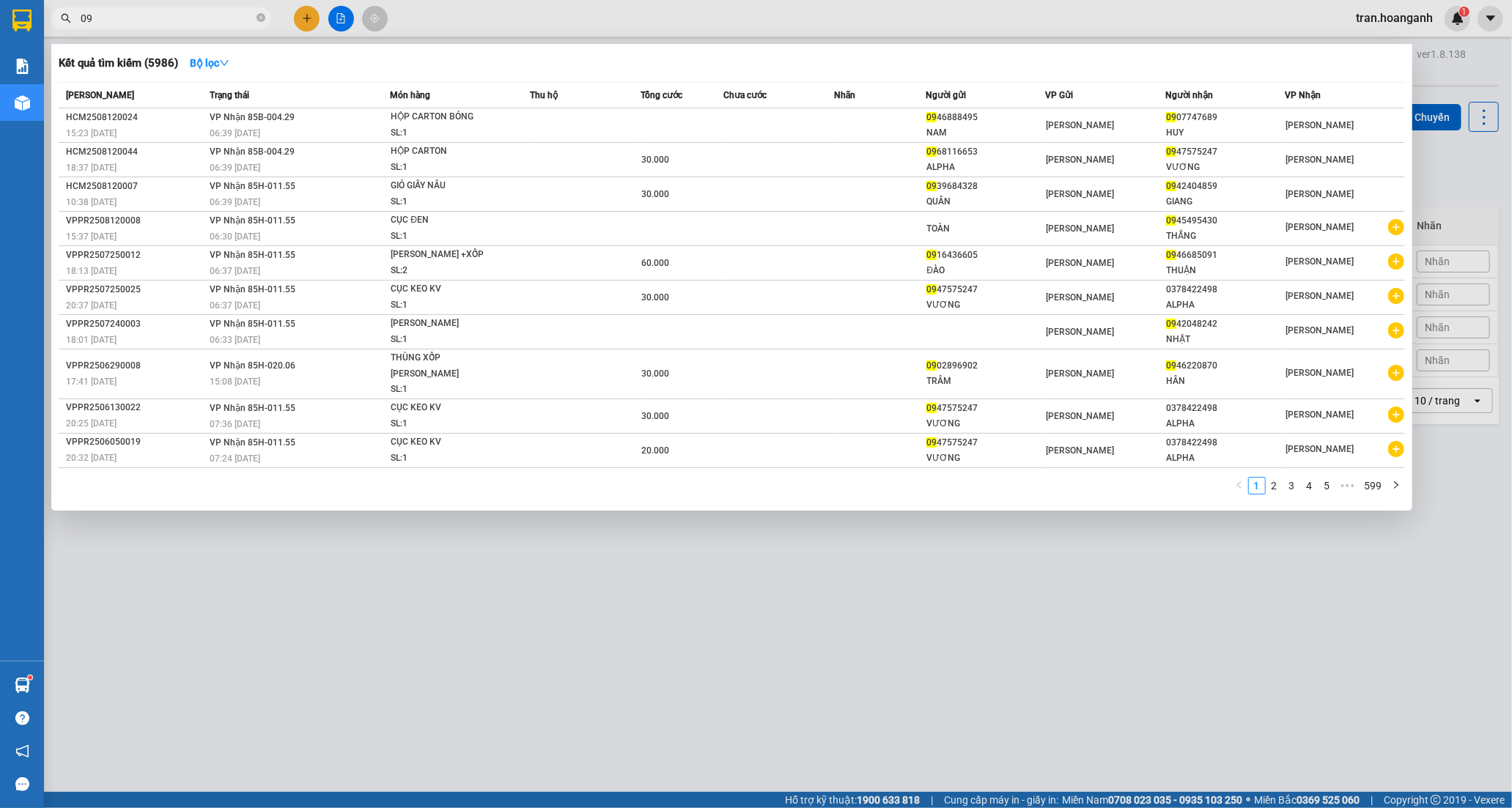
type input "0"
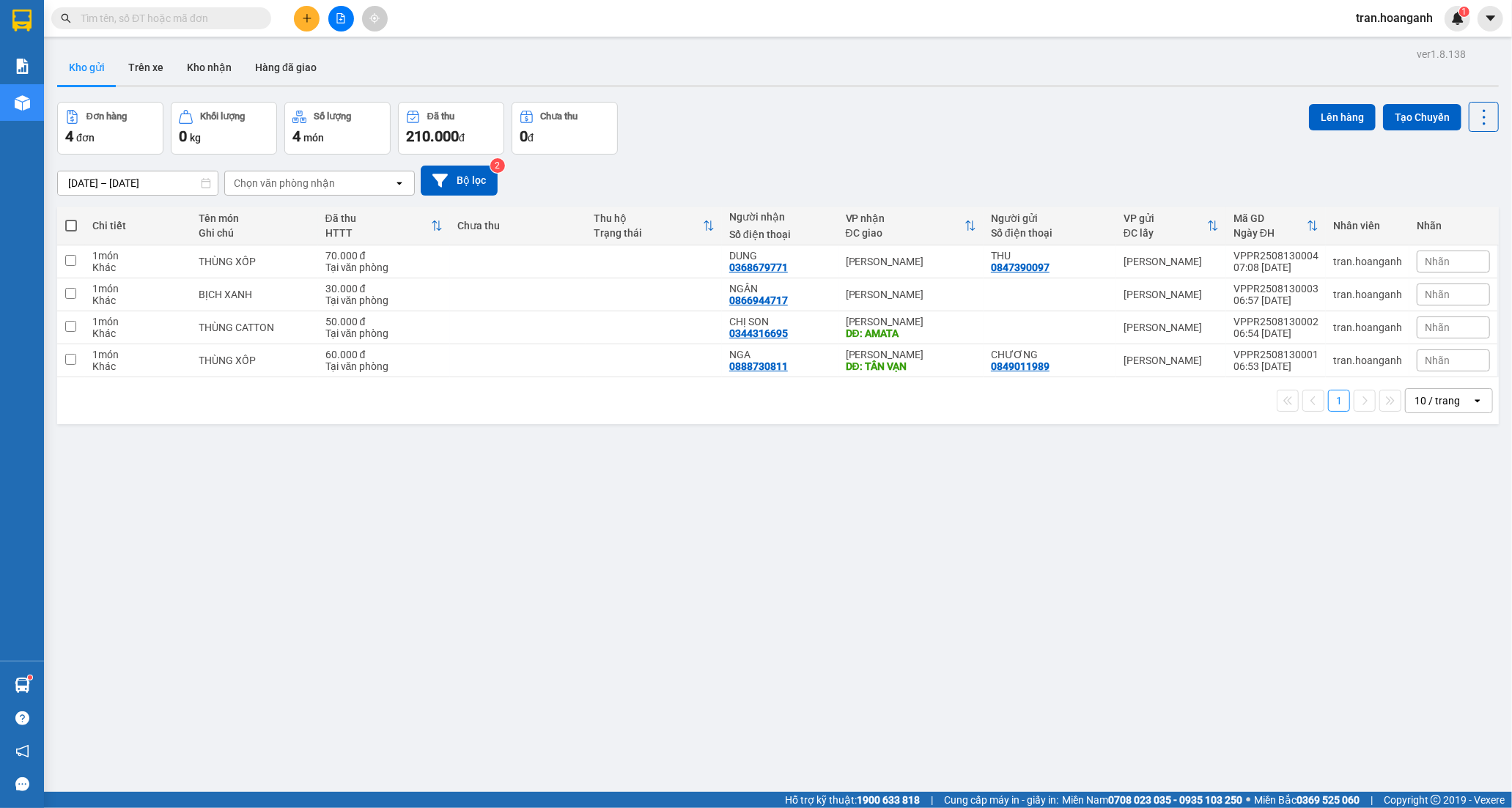
type input "7"
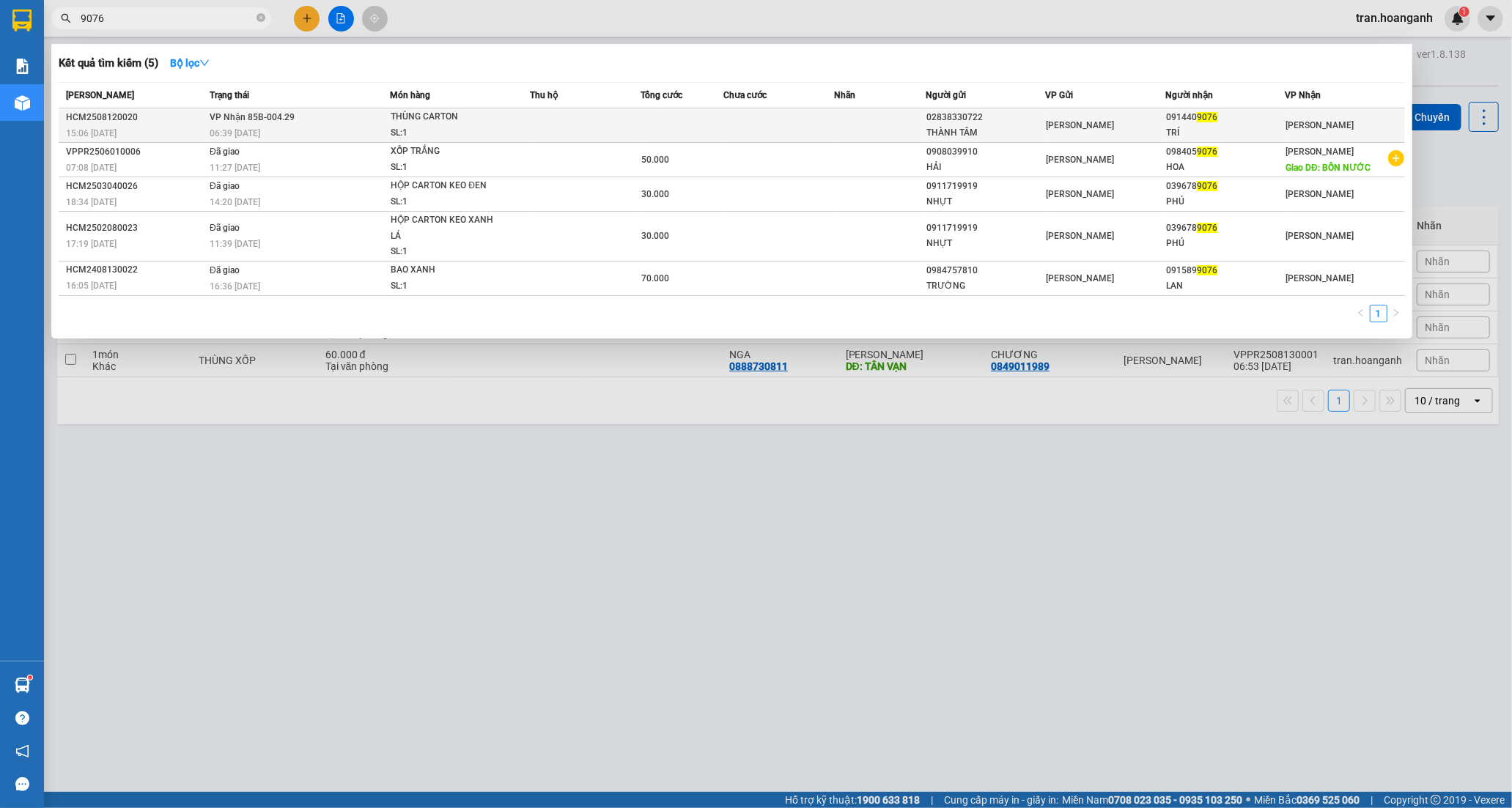
type input "9076"
click at [681, 132] on td at bounding box center [682, 125] width 83 height 34
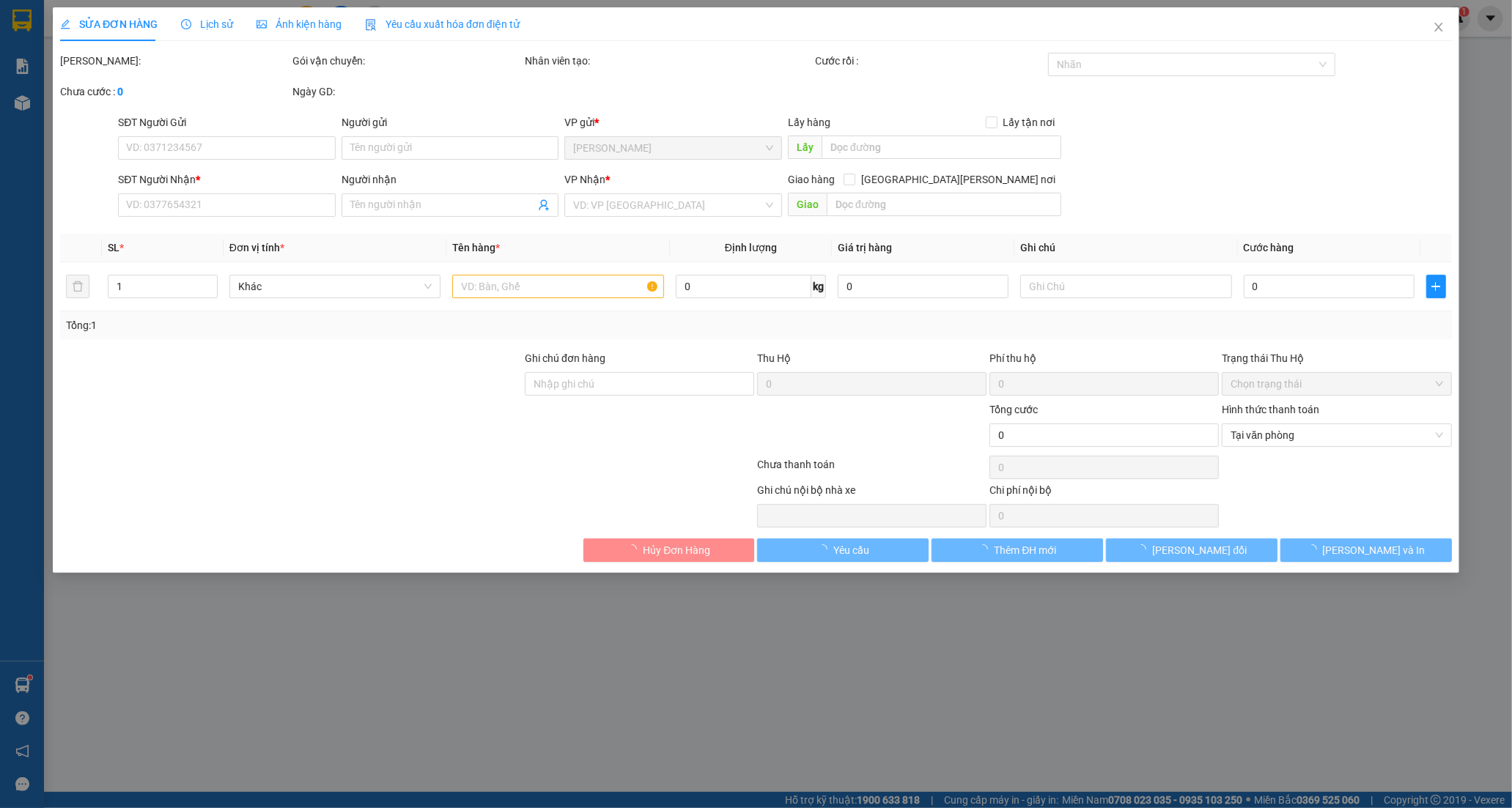
type input "02838330722"
type input "THÀNH TÂM"
type input "0914409076"
type input "TRÍ"
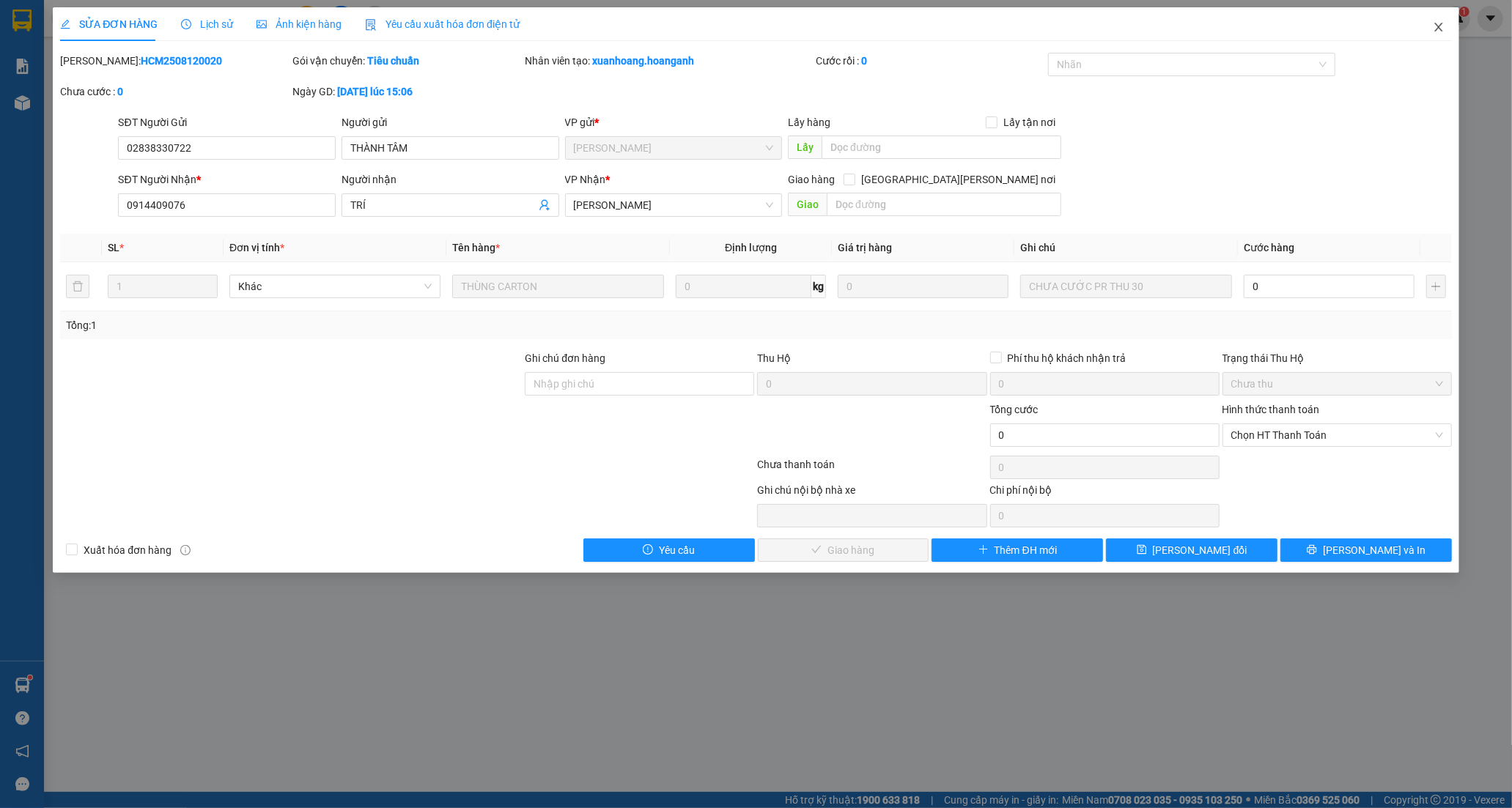
click at [1438, 26] on icon "close" at bounding box center [1438, 27] width 12 height 12
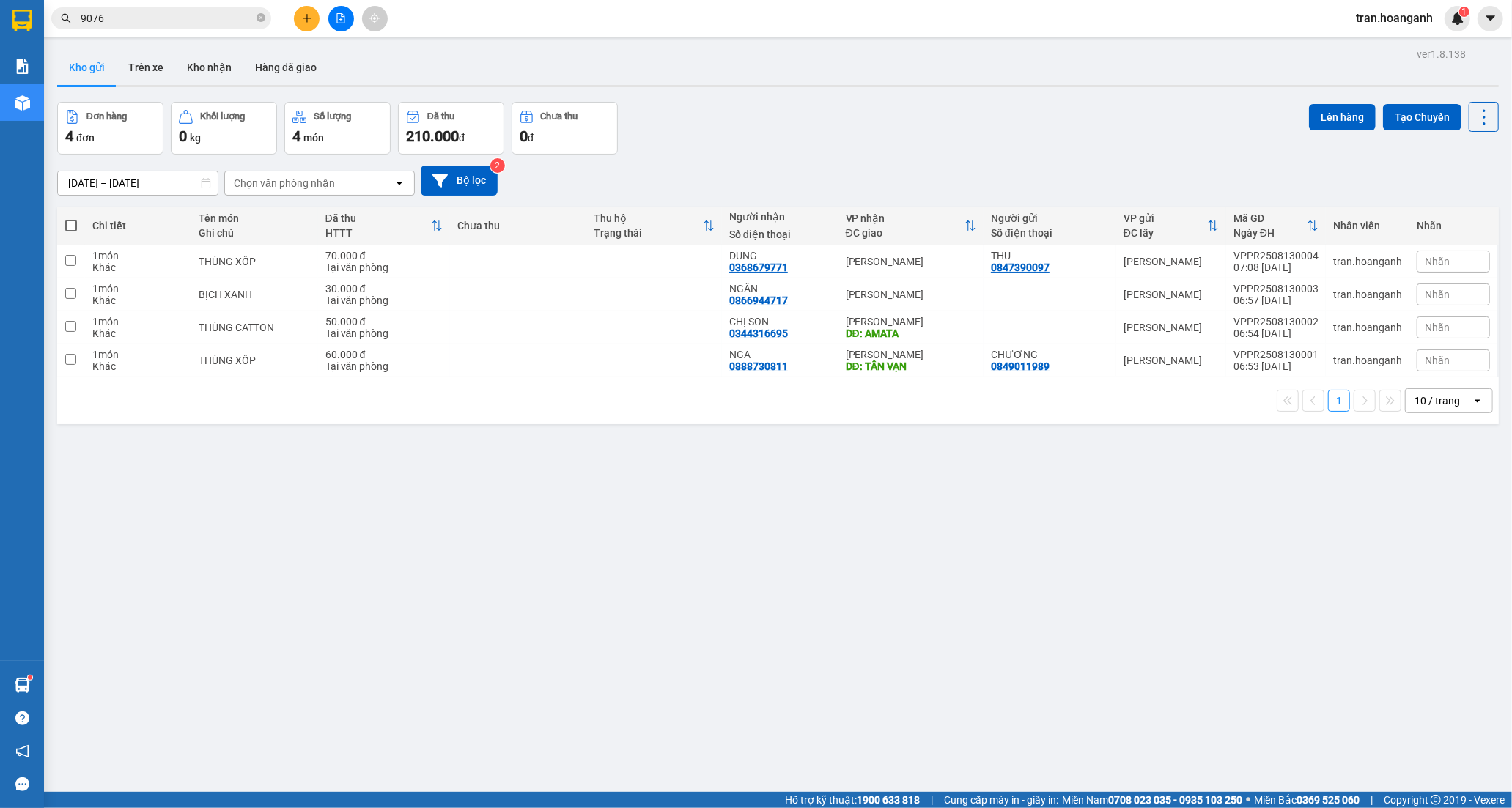
click at [155, 16] on input "9076" at bounding box center [167, 18] width 173 height 16
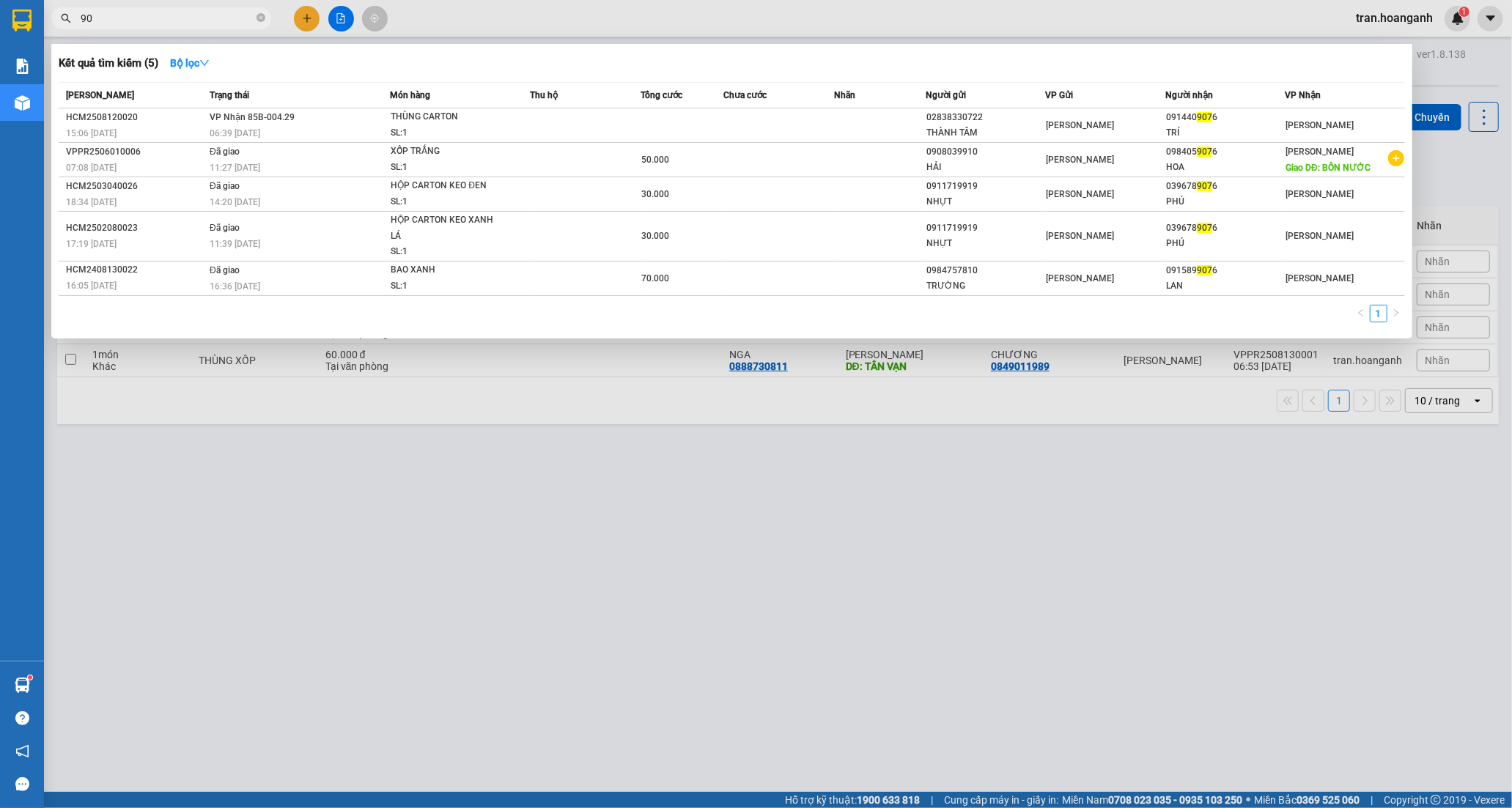
type input "9"
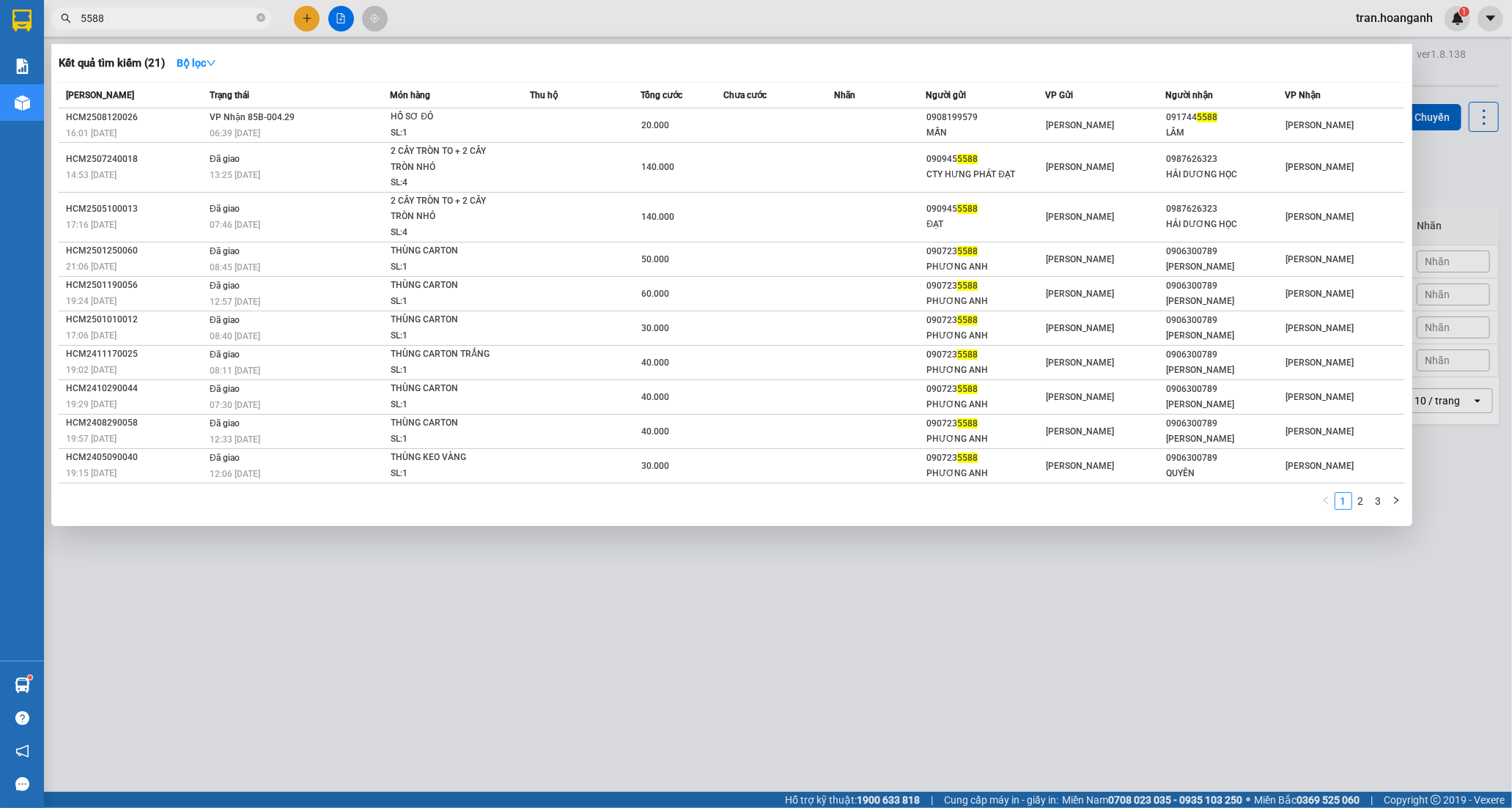
type input "5588"
click at [261, 16] on icon "close-circle" at bounding box center [260, 18] width 9 height 9
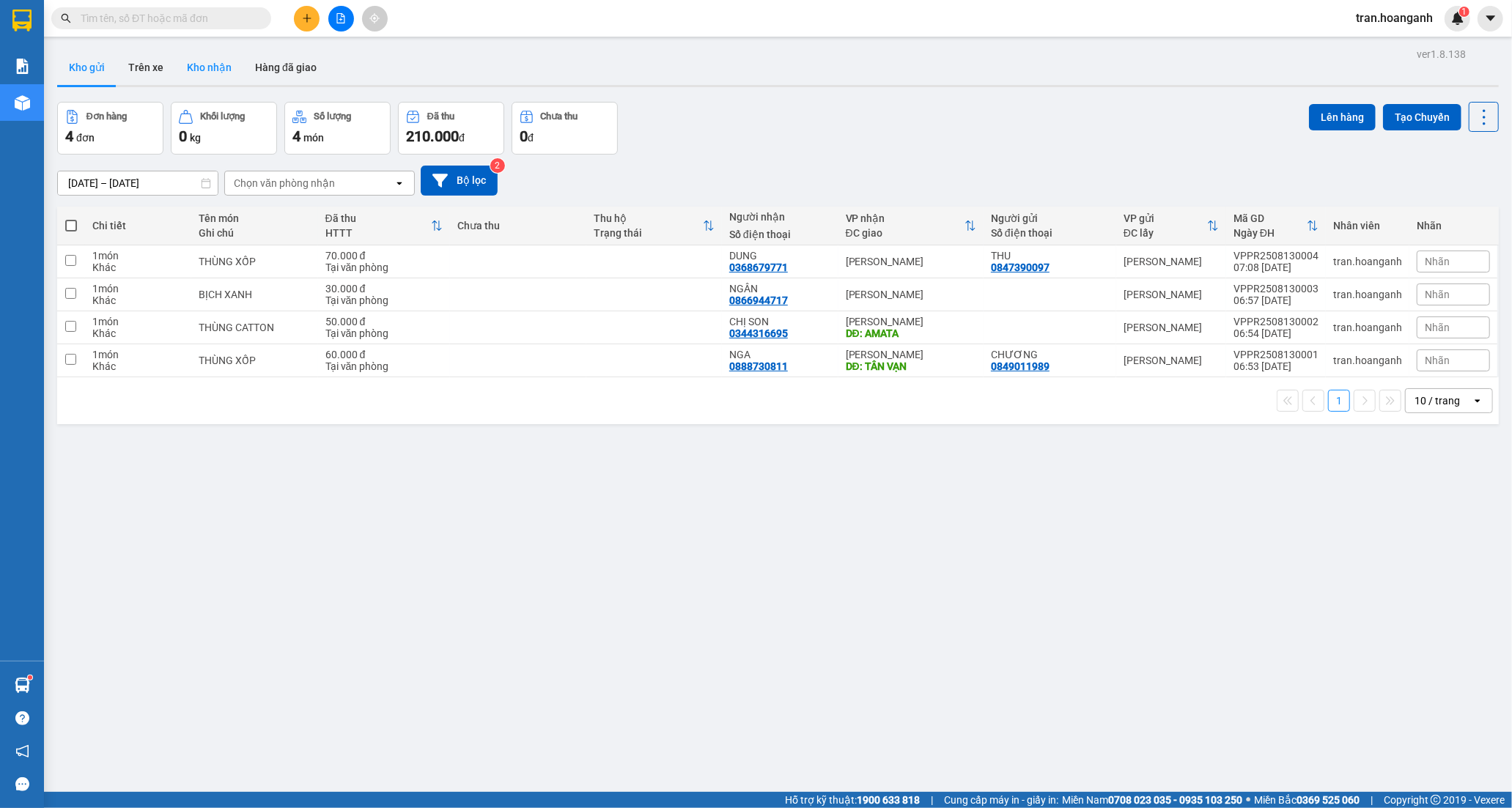
click at [203, 69] on button "Kho nhận" at bounding box center [208, 67] width 68 height 35
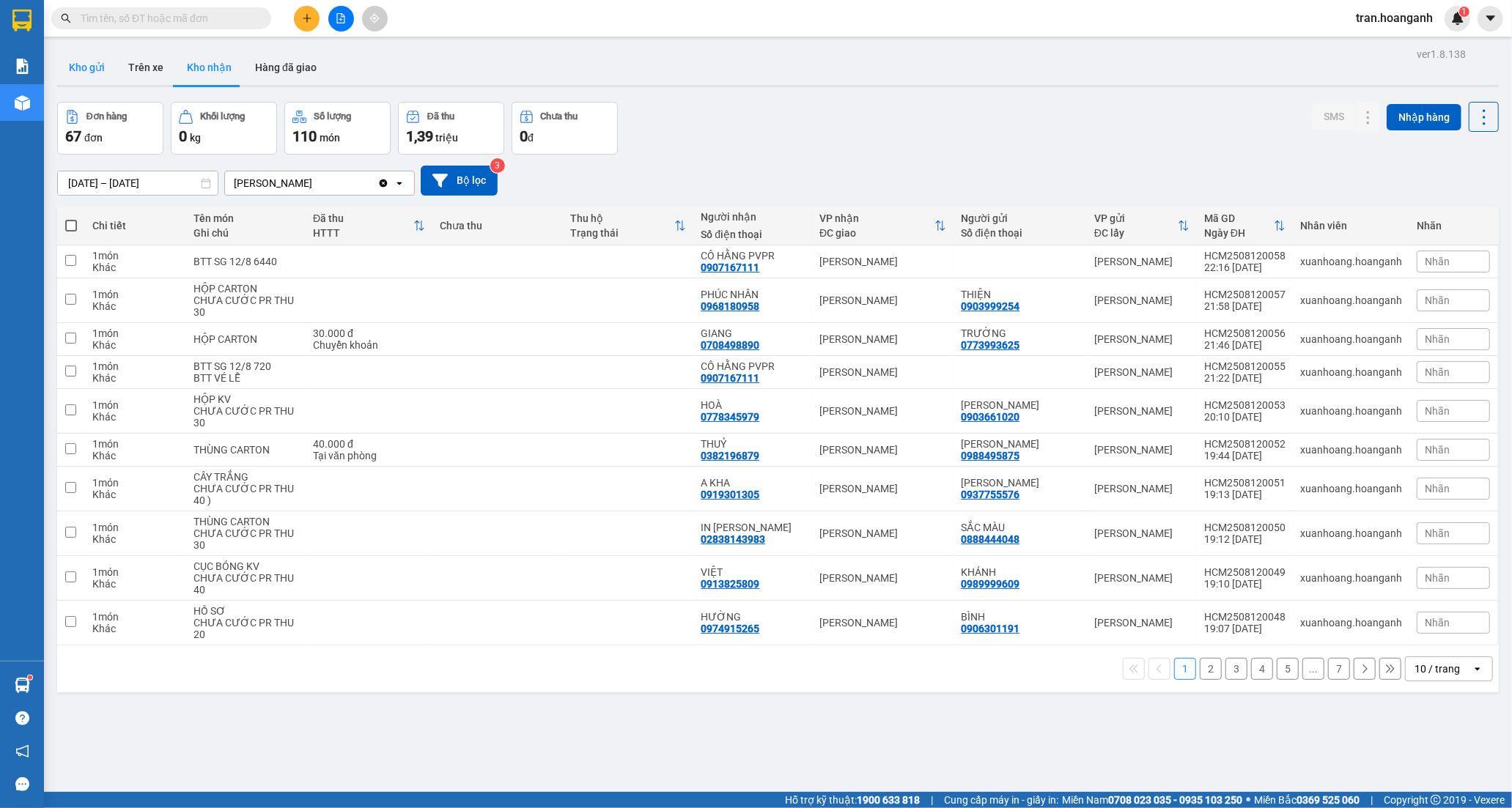
click at [89, 69] on button "Kho gửi" at bounding box center [87, 67] width 59 height 35
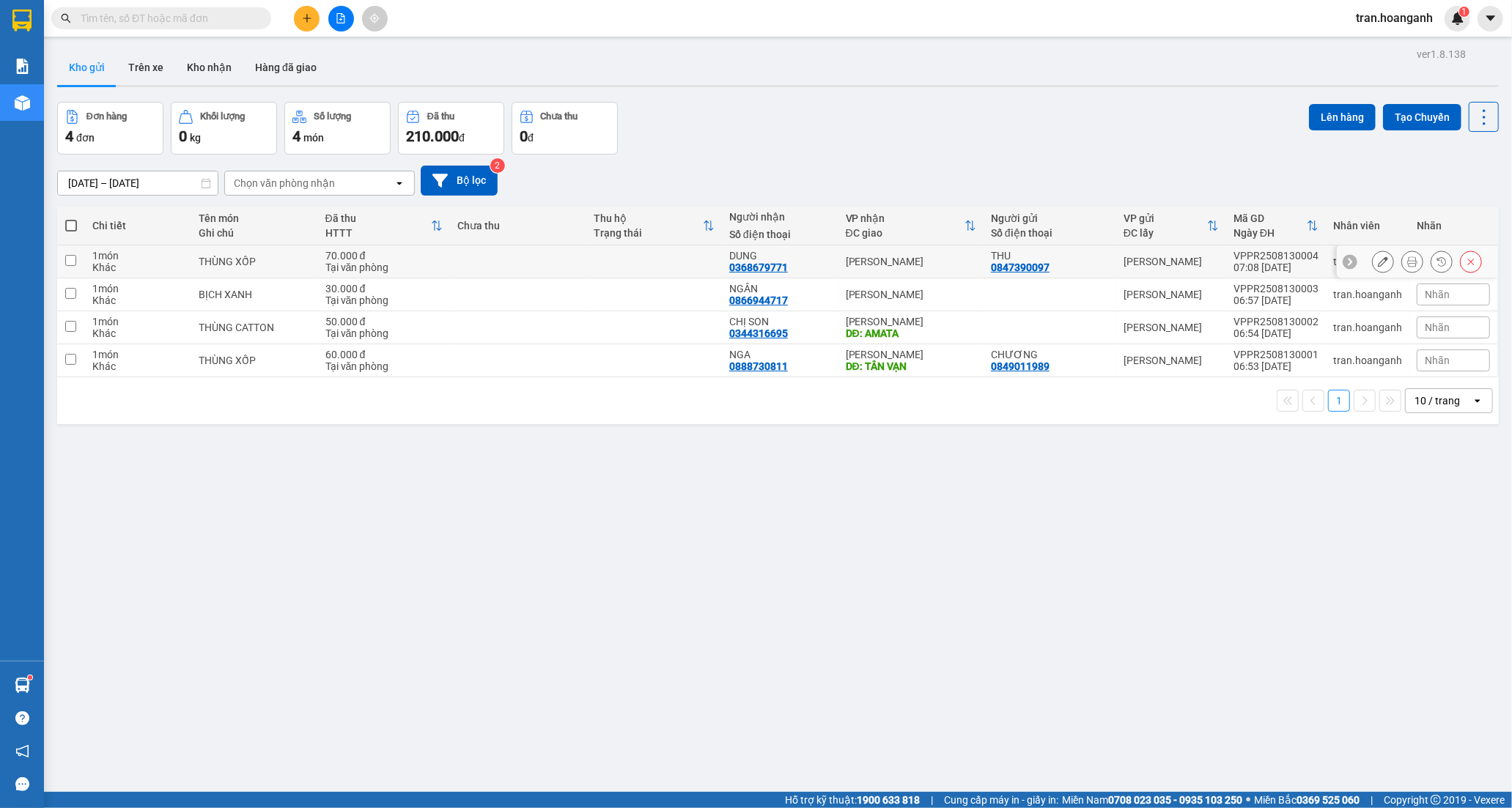
drag, startPoint x: 765, startPoint y: 257, endPoint x: 1014, endPoint y: 265, distance: 249.1
click at [767, 258] on div "DUNG" at bounding box center [780, 255] width 102 height 12
checkbox input "true"
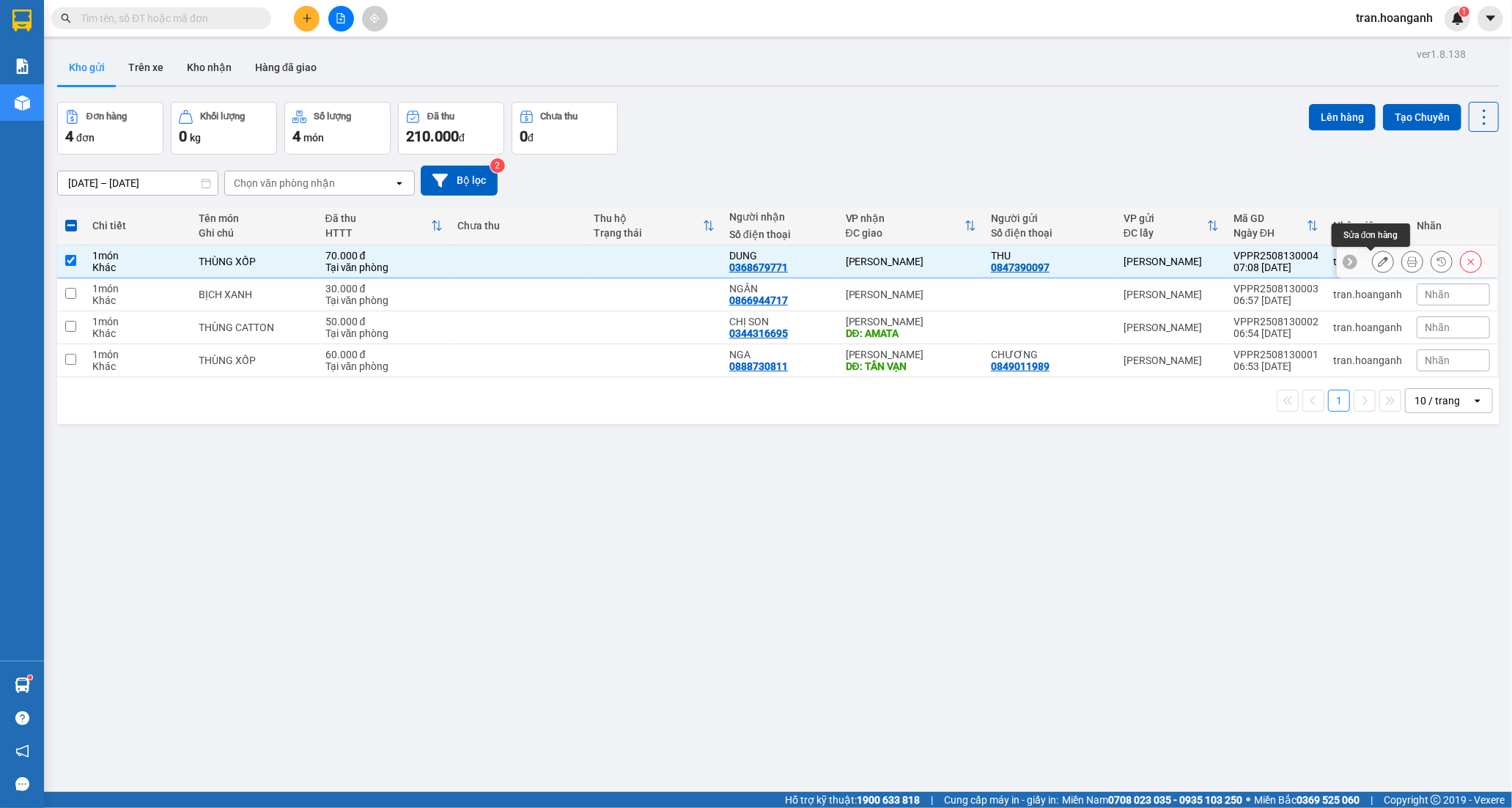
click at [1378, 258] on icon at bounding box center [1383, 261] width 10 height 10
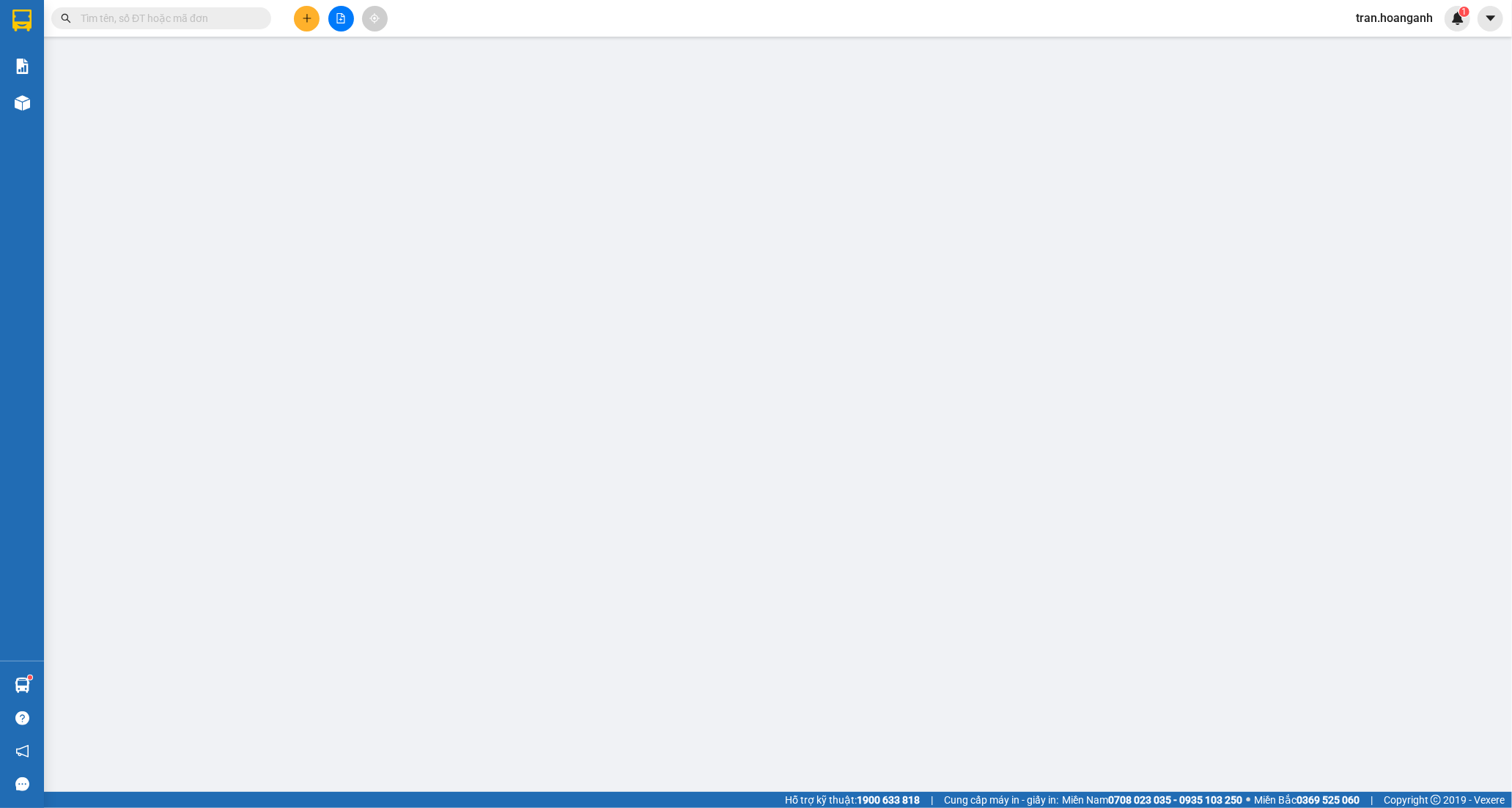
type input "0847390097"
type input "THU"
type input "0368679771"
type input "DUNG"
type input "70.000"
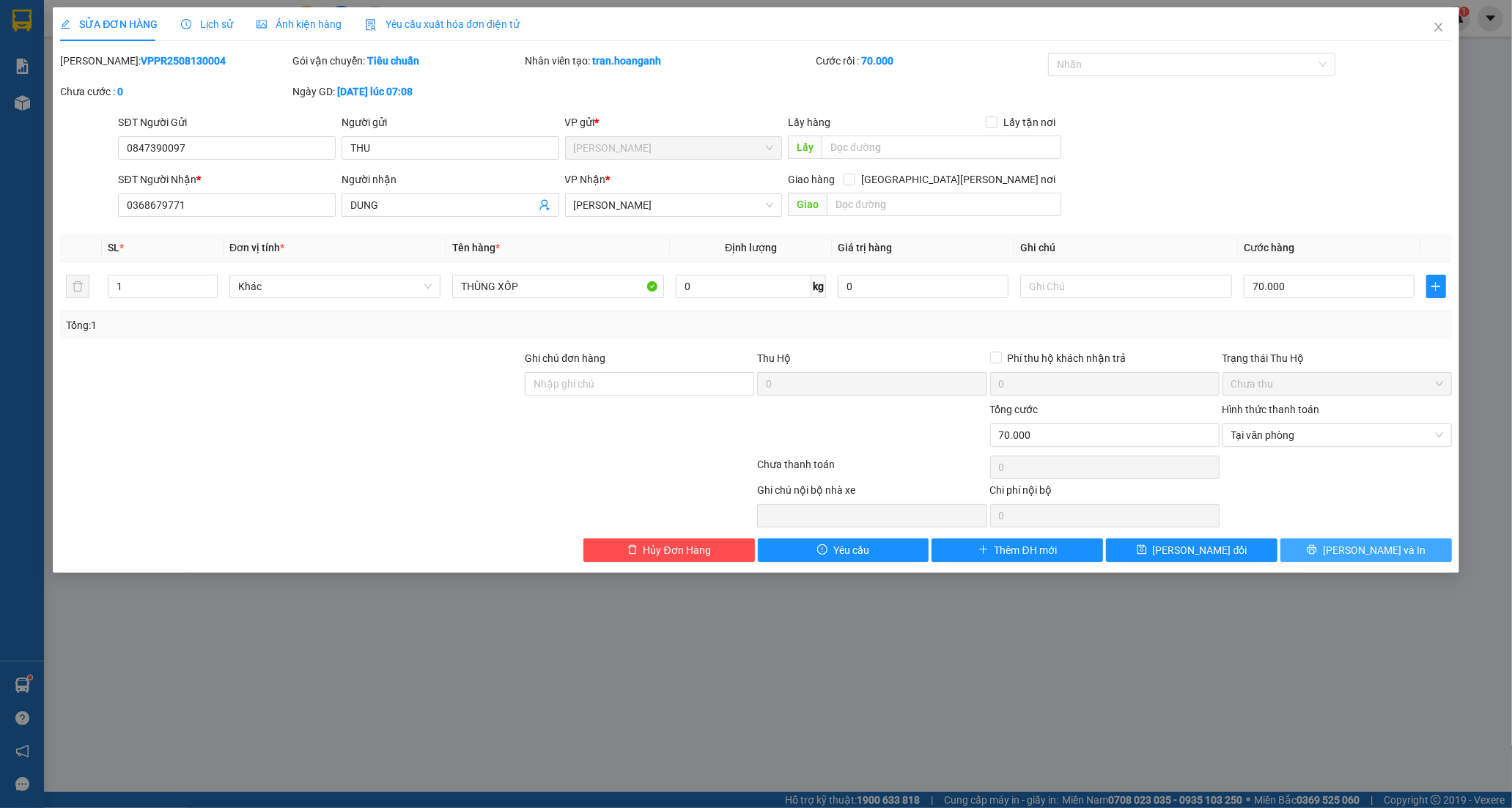
click at [1327, 545] on button "[PERSON_NAME] và In" at bounding box center [1365, 550] width 172 height 23
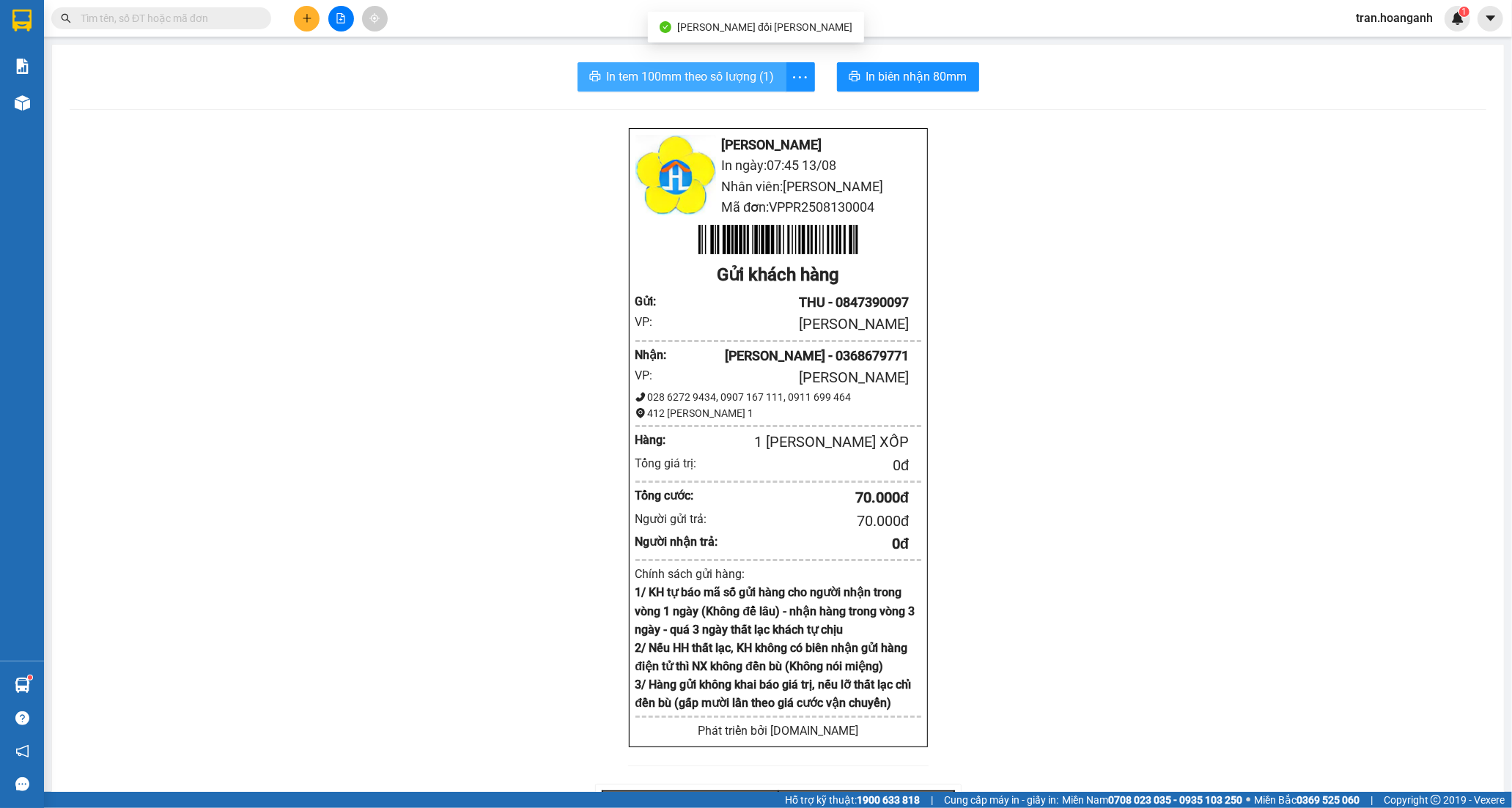
click at [732, 73] on span "In tem 100mm theo số lượng (1)" at bounding box center [690, 76] width 168 height 18
click at [894, 82] on span "In biên nhận 80mm" at bounding box center [917, 76] width 101 height 18
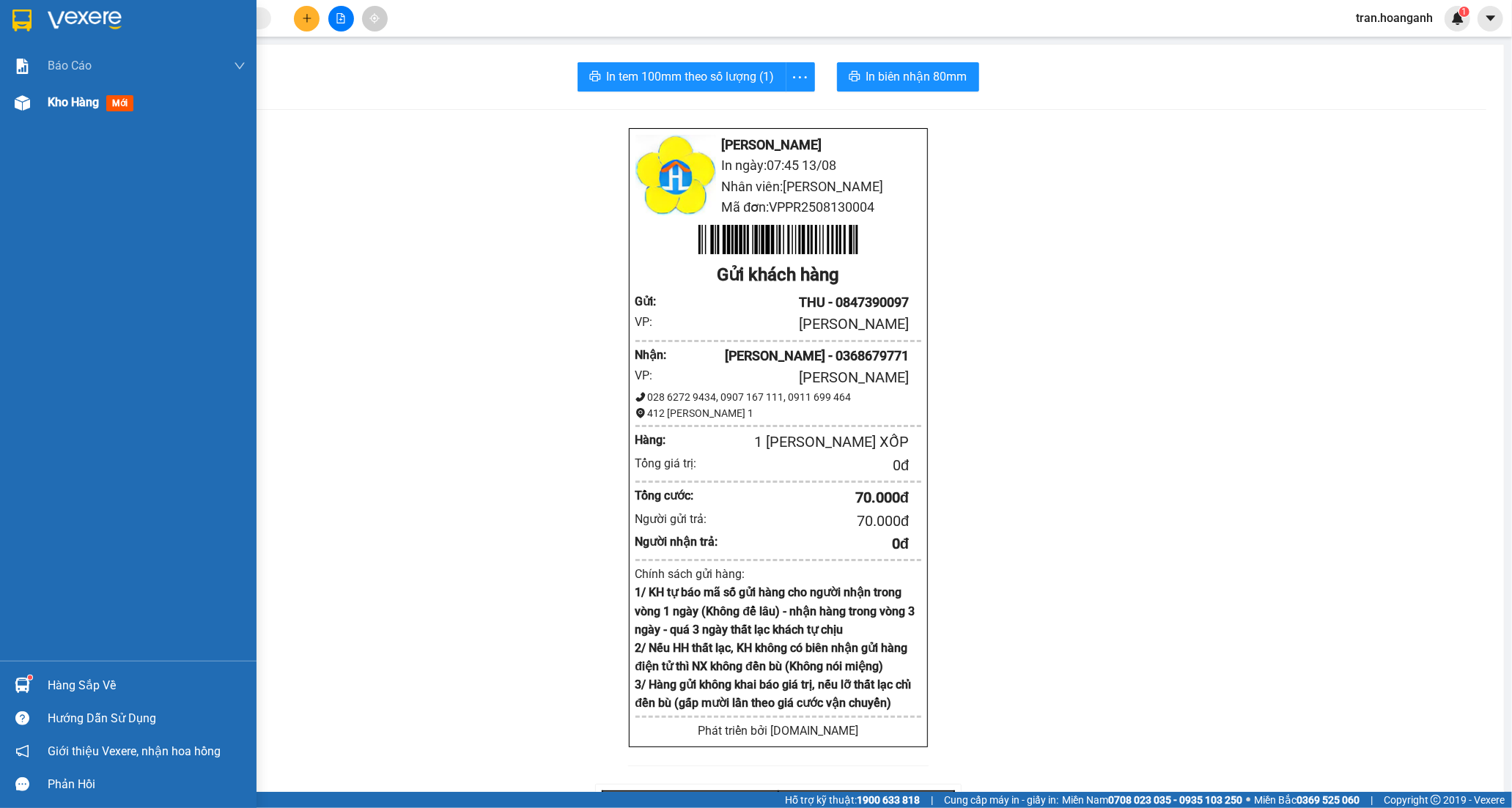
click at [69, 104] on span "Kho hàng" at bounding box center [73, 101] width 51 height 14
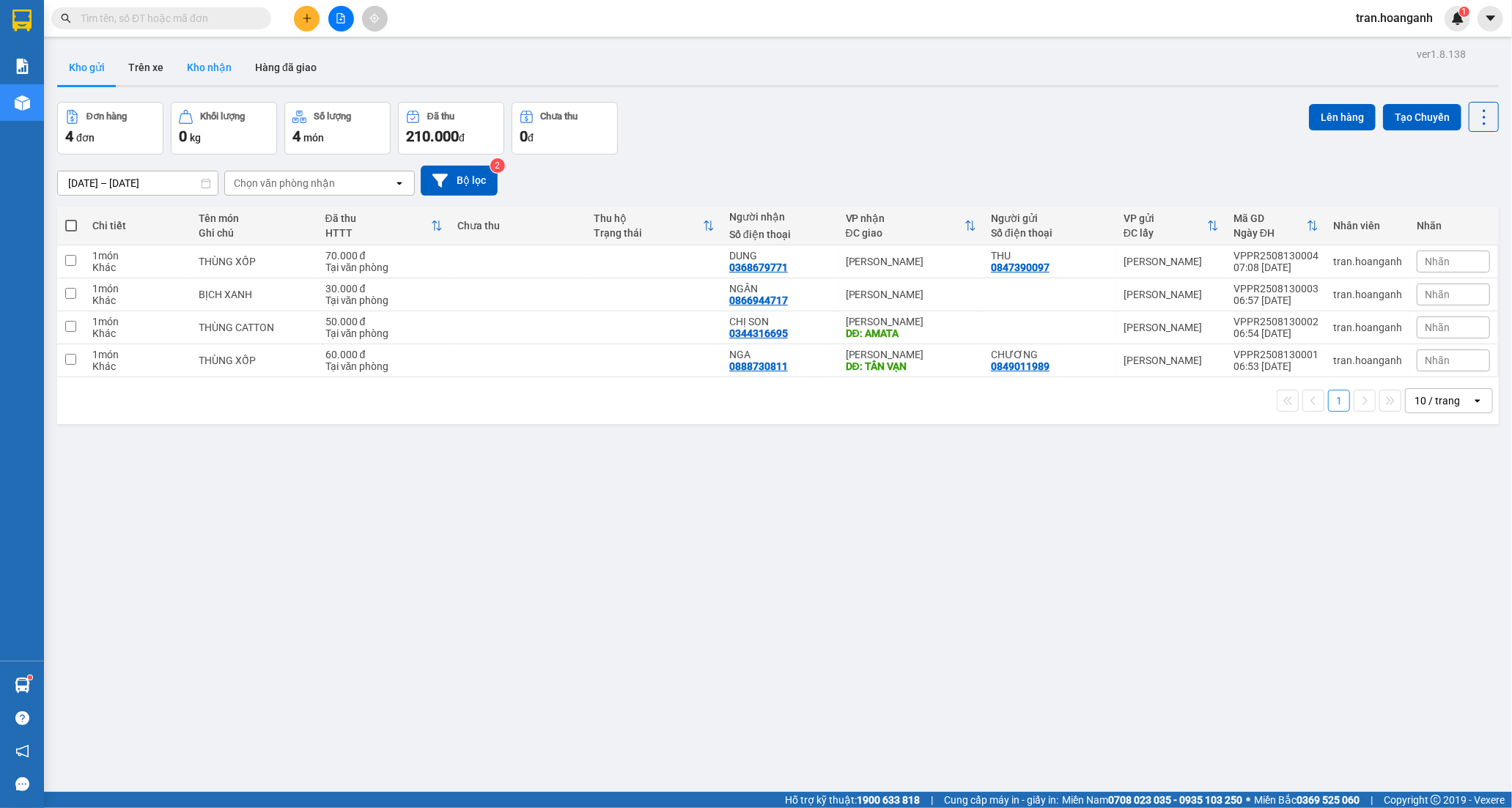
click at [214, 64] on button "Kho nhận" at bounding box center [208, 67] width 68 height 35
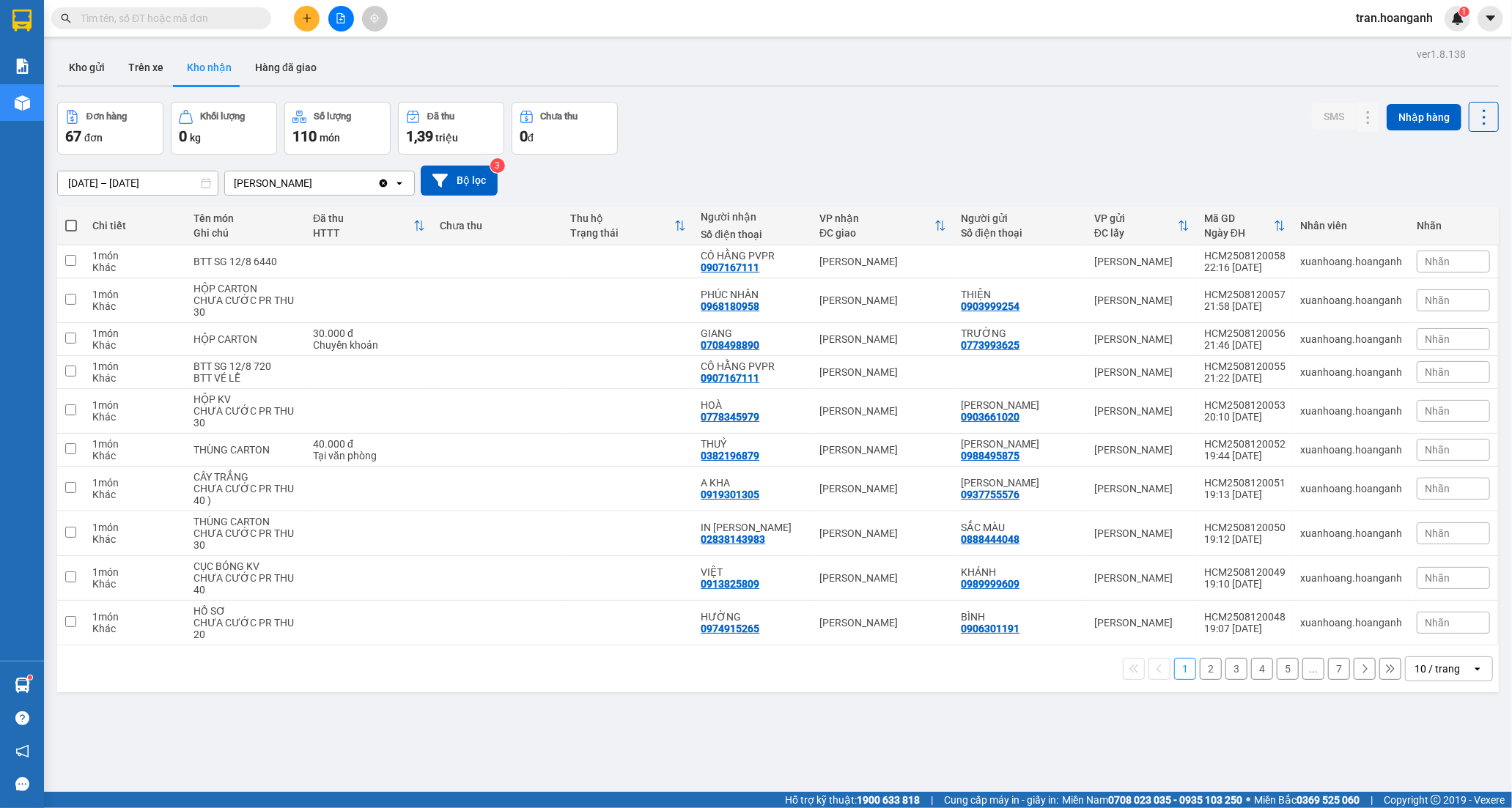
click at [1199, 664] on button "2" at bounding box center [1210, 669] width 22 height 22
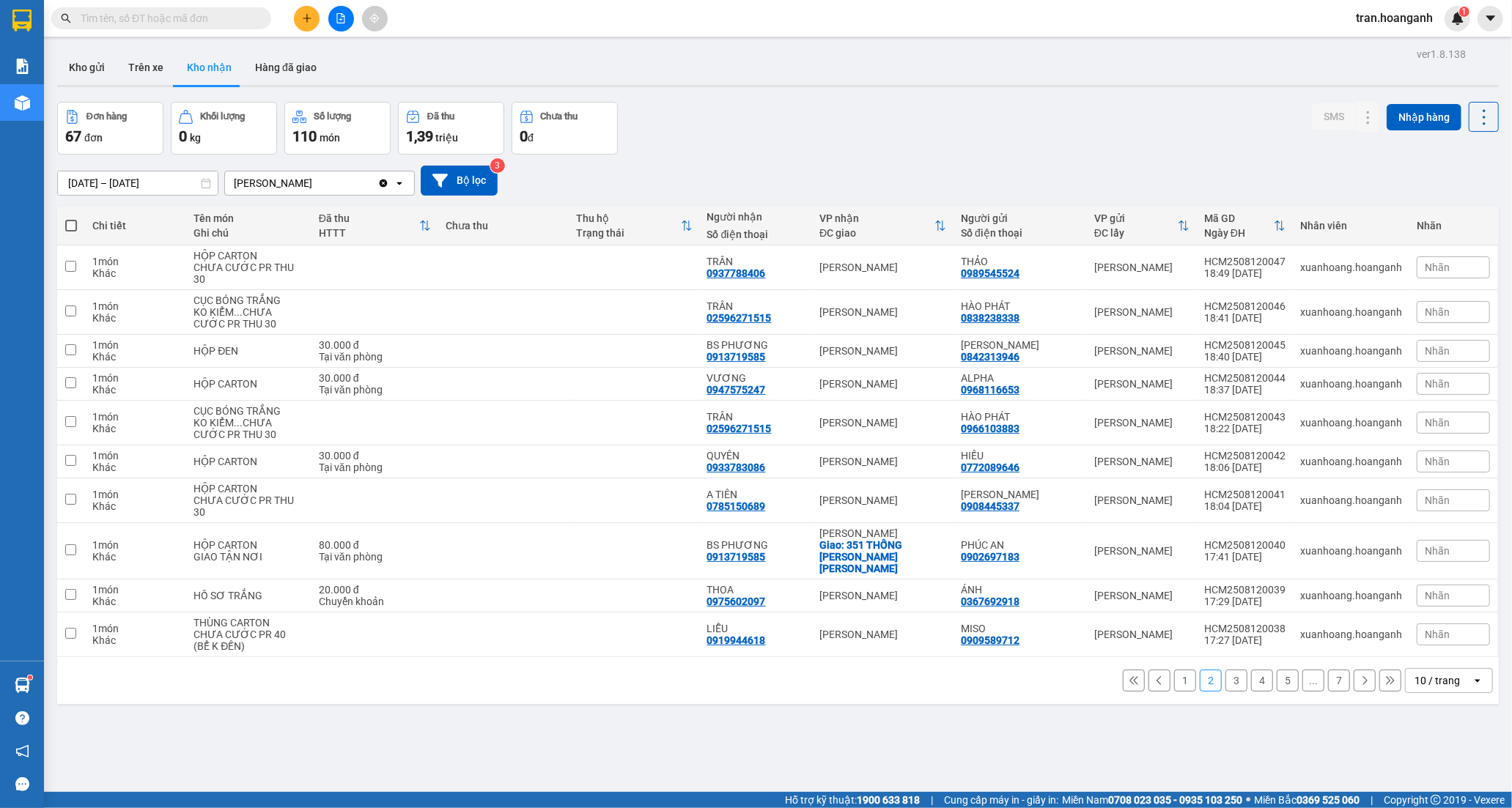
click at [1226, 669] on button "3" at bounding box center [1237, 680] width 22 height 22
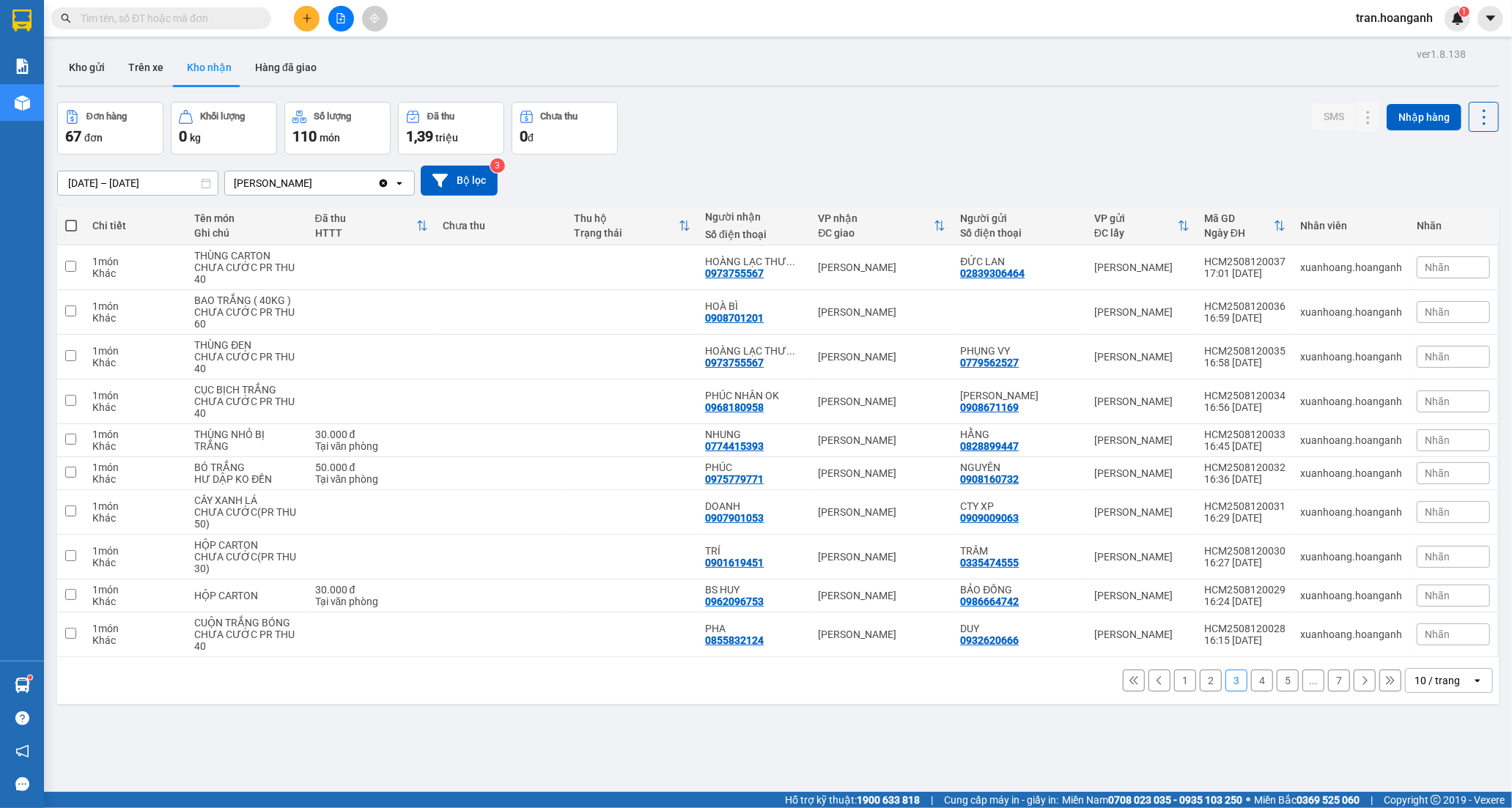
click at [1251, 690] on button "4" at bounding box center [1262, 680] width 22 height 22
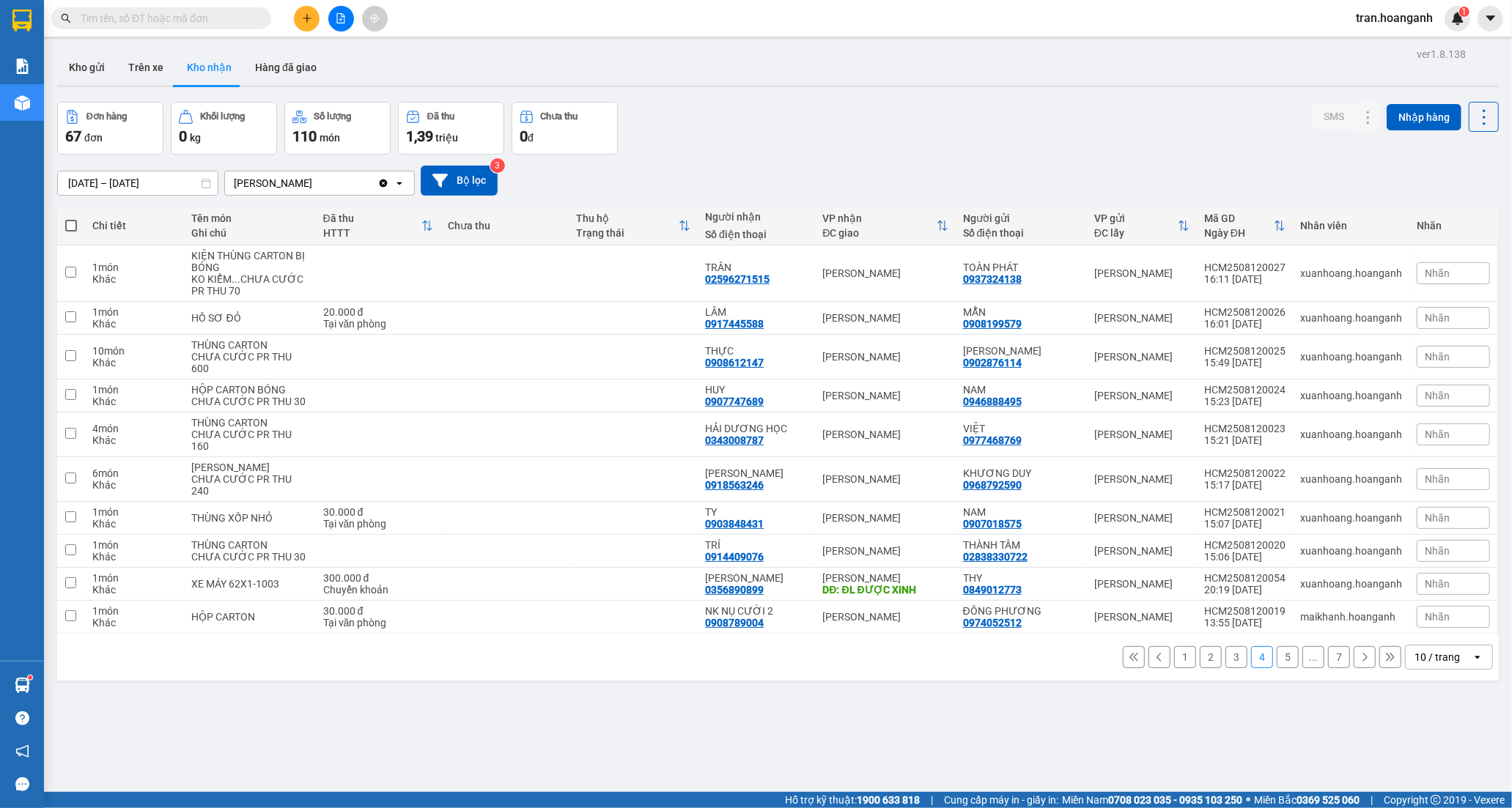
click at [1279, 668] on button "5" at bounding box center [1288, 657] width 22 height 22
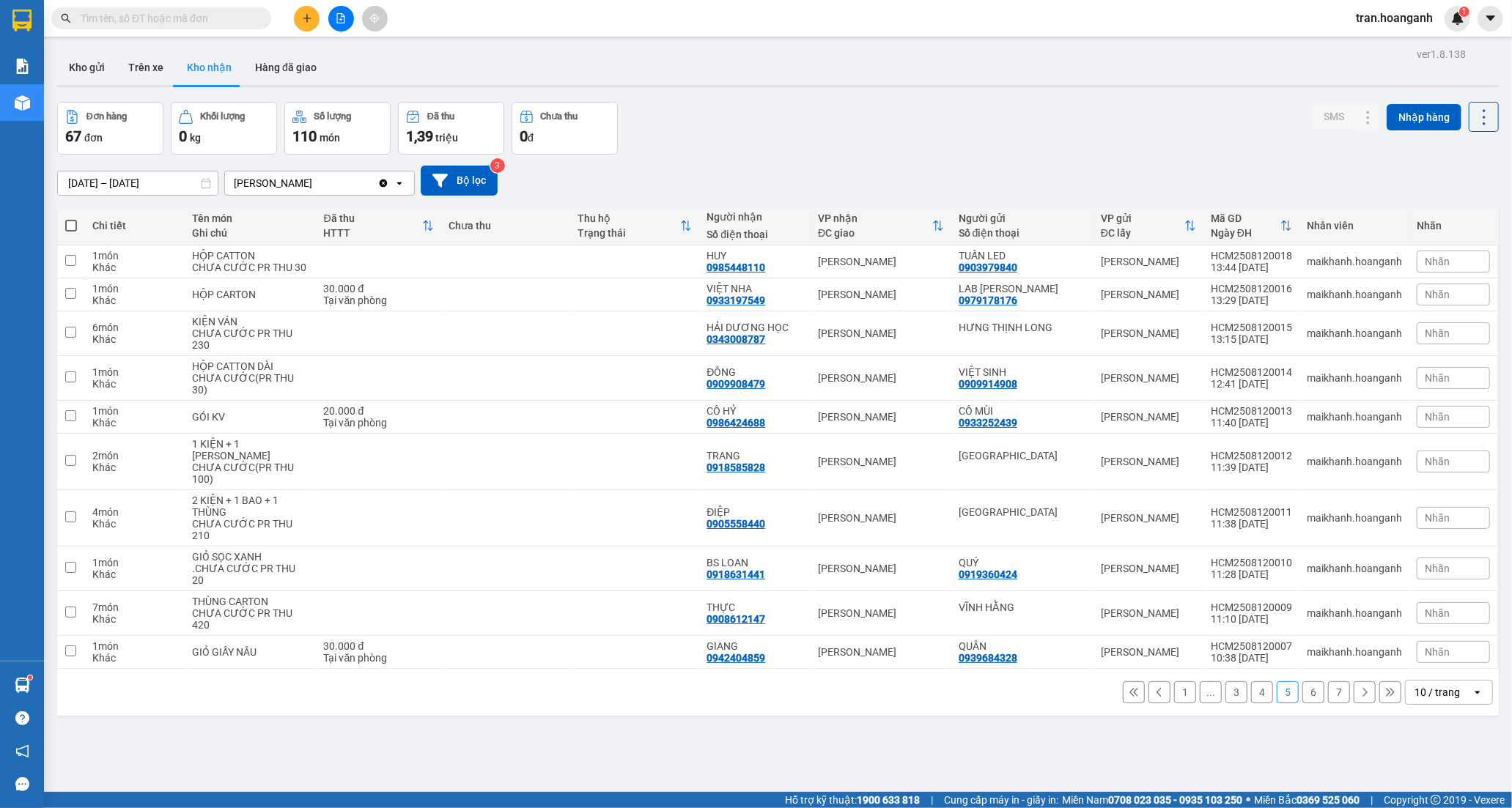
click at [1302, 704] on button "6" at bounding box center [1313, 692] width 22 height 22
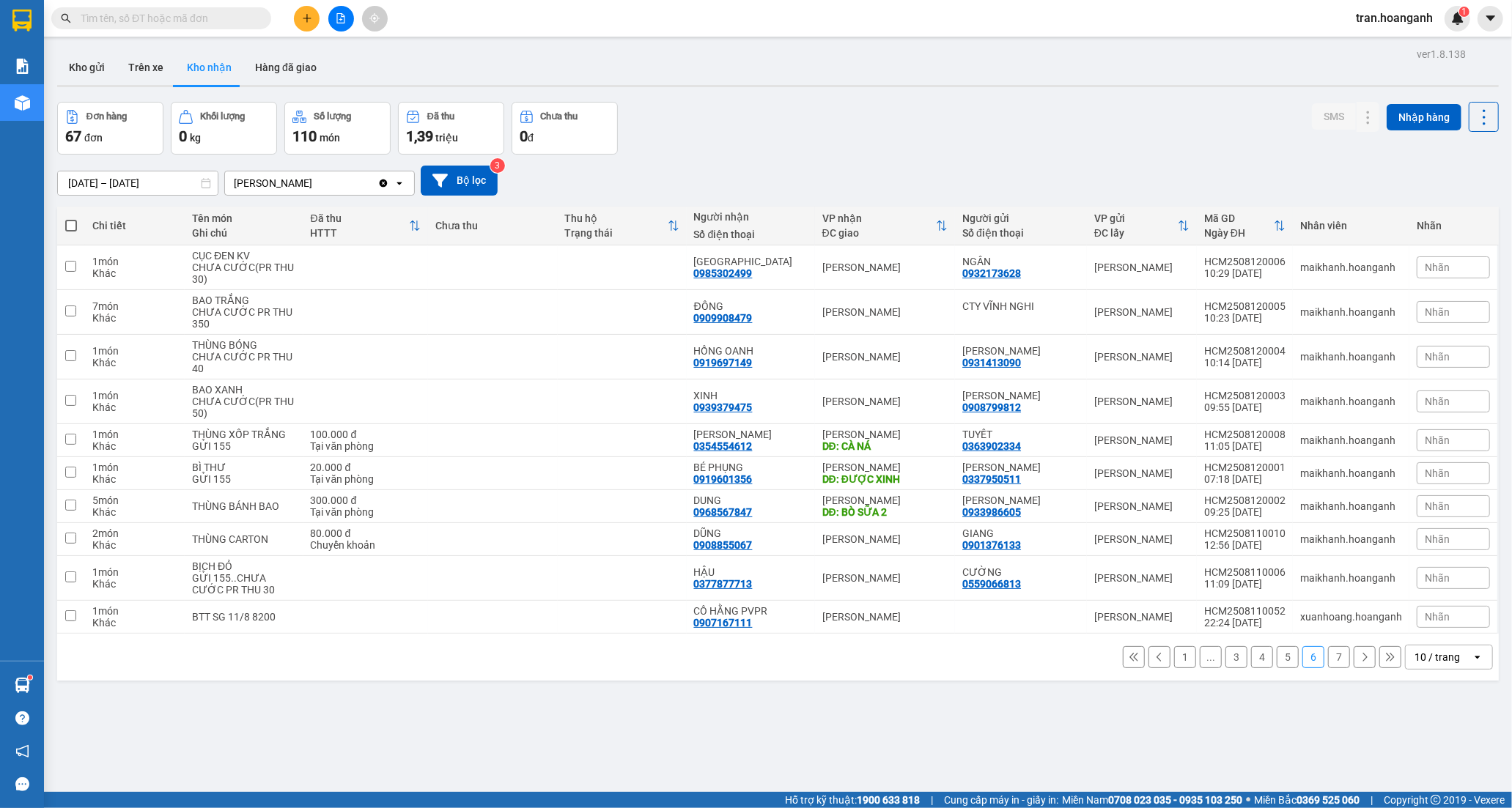
click at [1328, 661] on button "7" at bounding box center [1339, 657] width 22 height 22
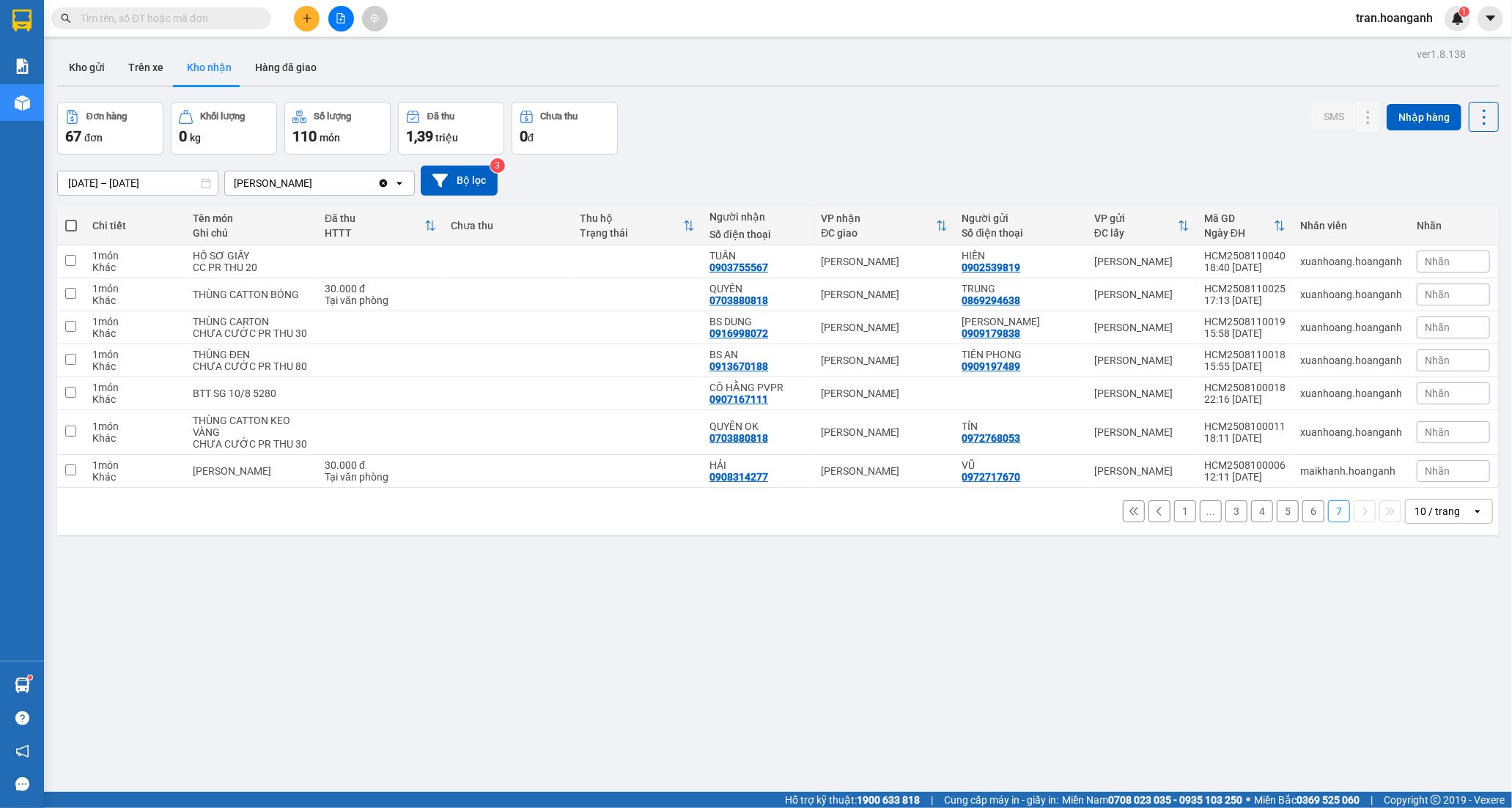
click at [1174, 522] on button "1" at bounding box center [1185, 511] width 22 height 22
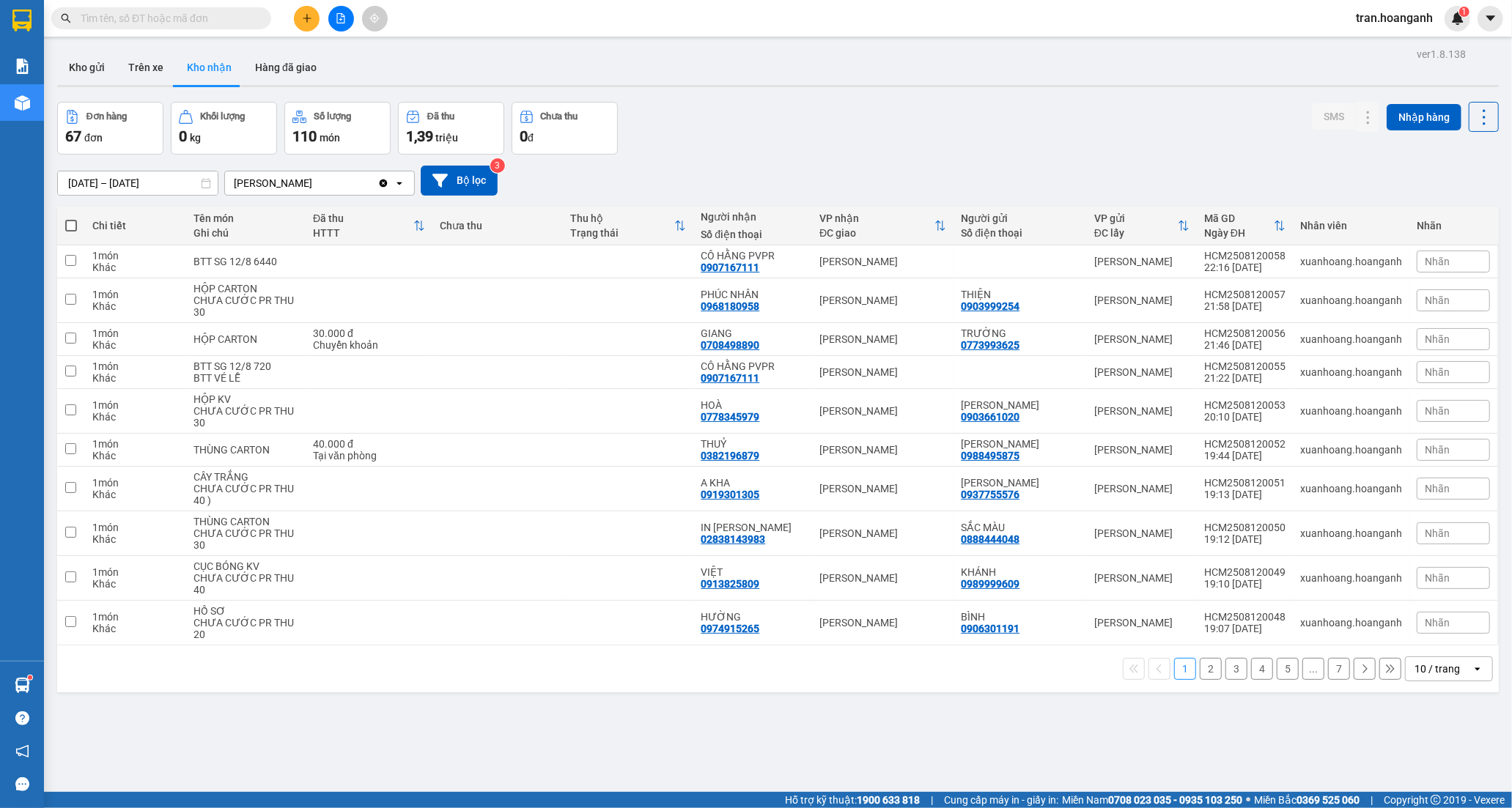
click at [1414, 670] on div "10 / trang" at bounding box center [1436, 668] width 45 height 14
click at [1423, 640] on span "100 / trang" at bounding box center [1431, 638] width 53 height 14
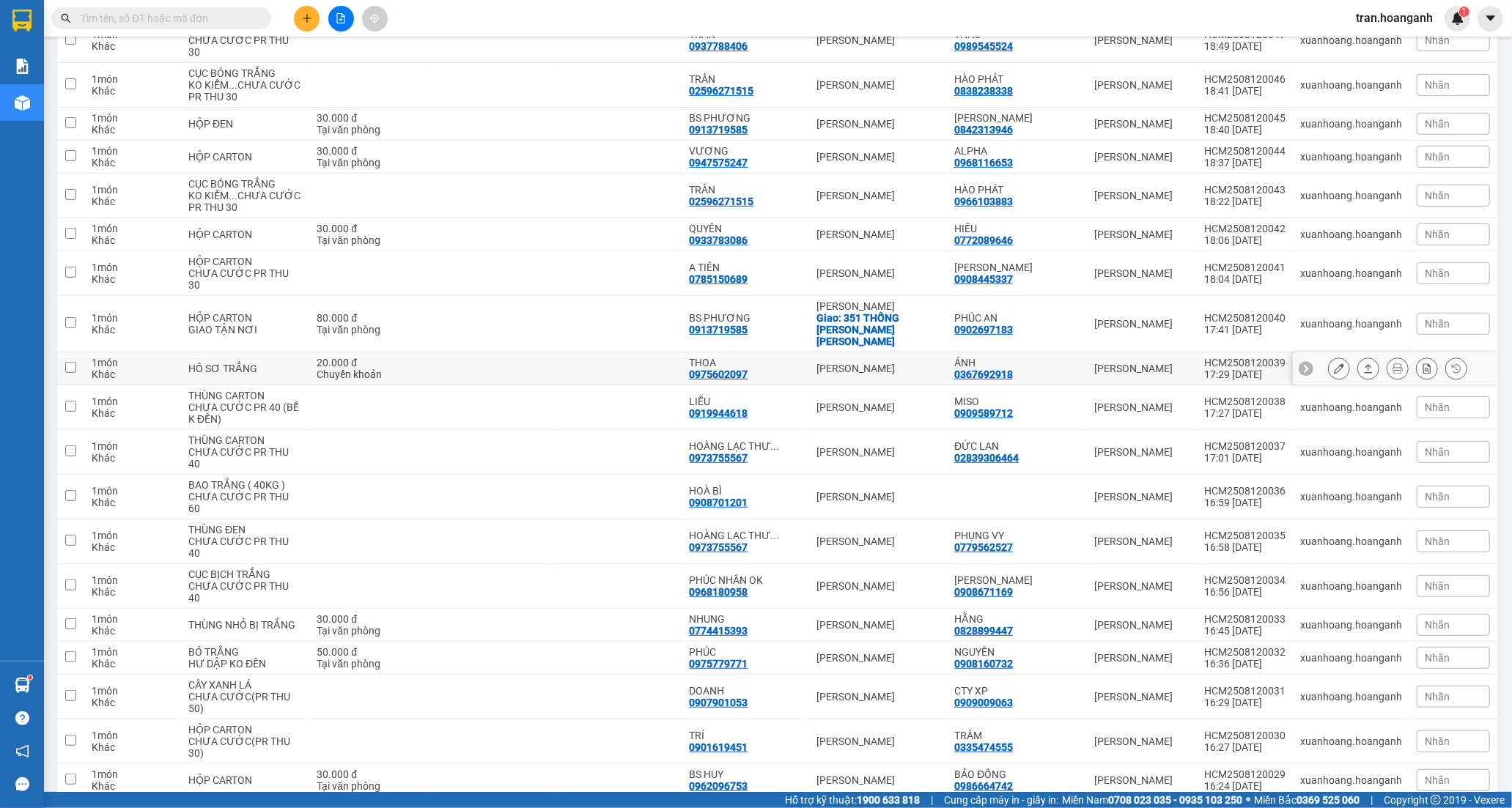
scroll to position [651, 0]
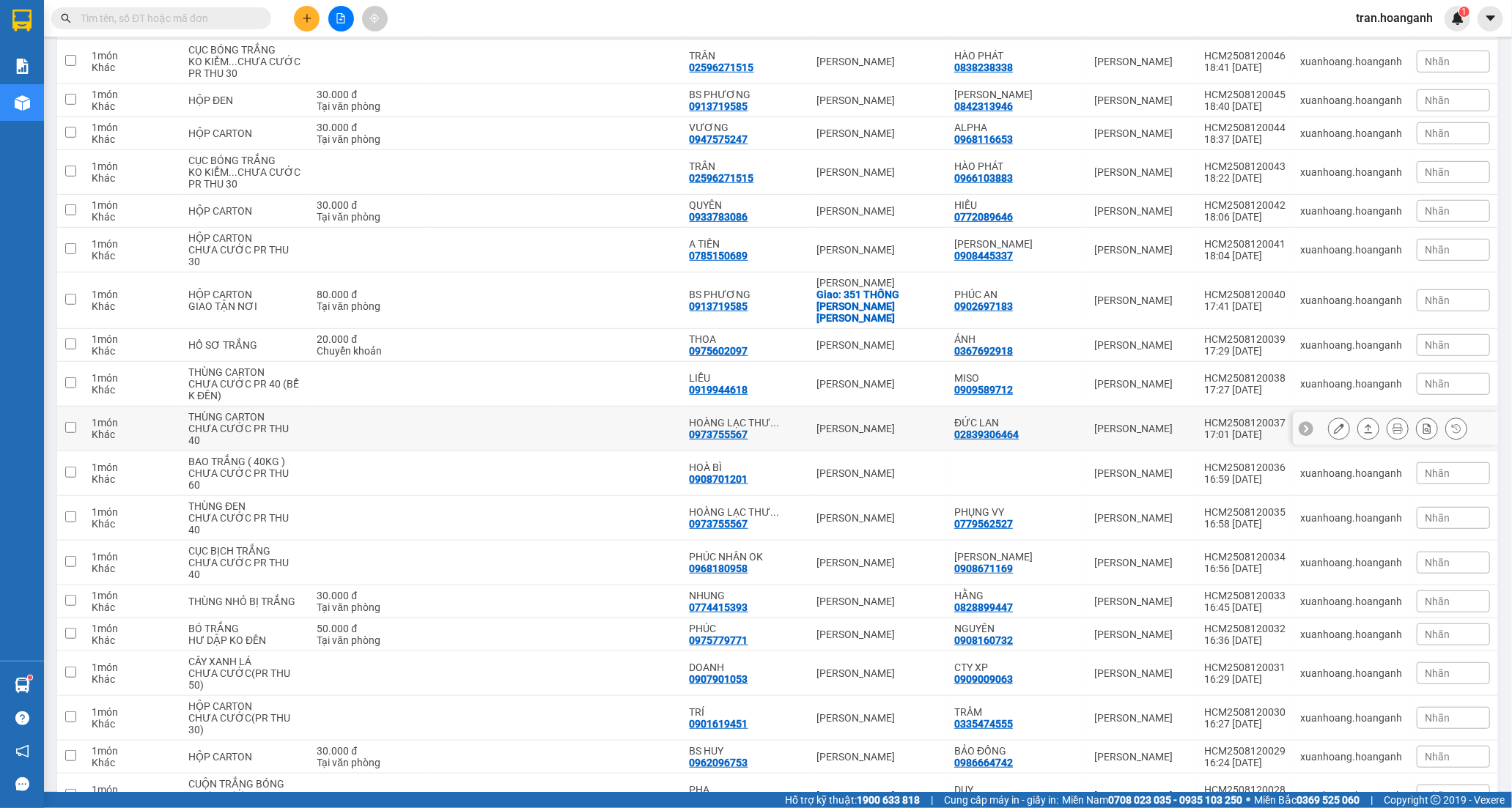
click at [369, 425] on td at bounding box center [370, 429] width 121 height 45
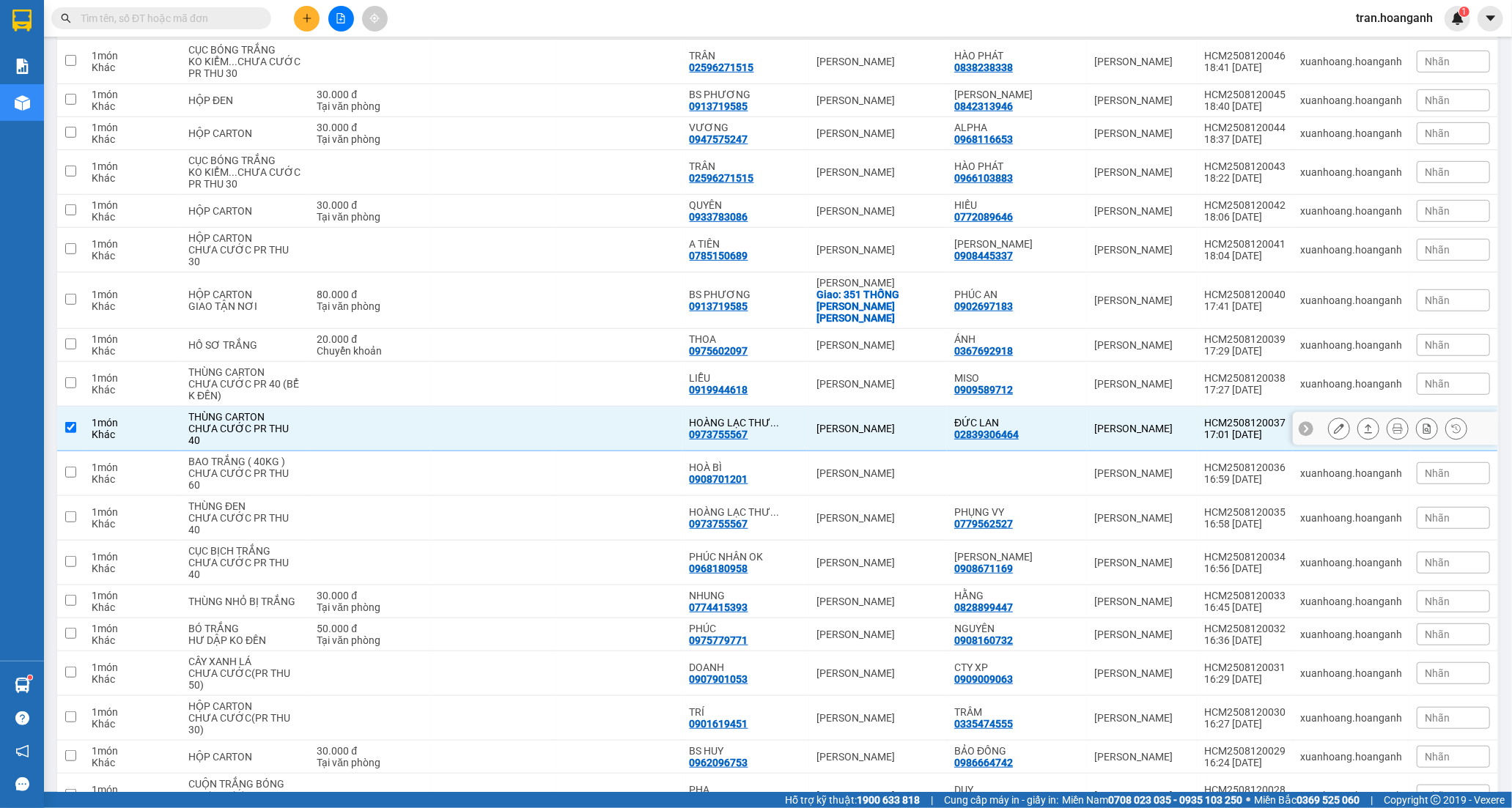
click at [617, 415] on td at bounding box center [618, 429] width 125 height 45
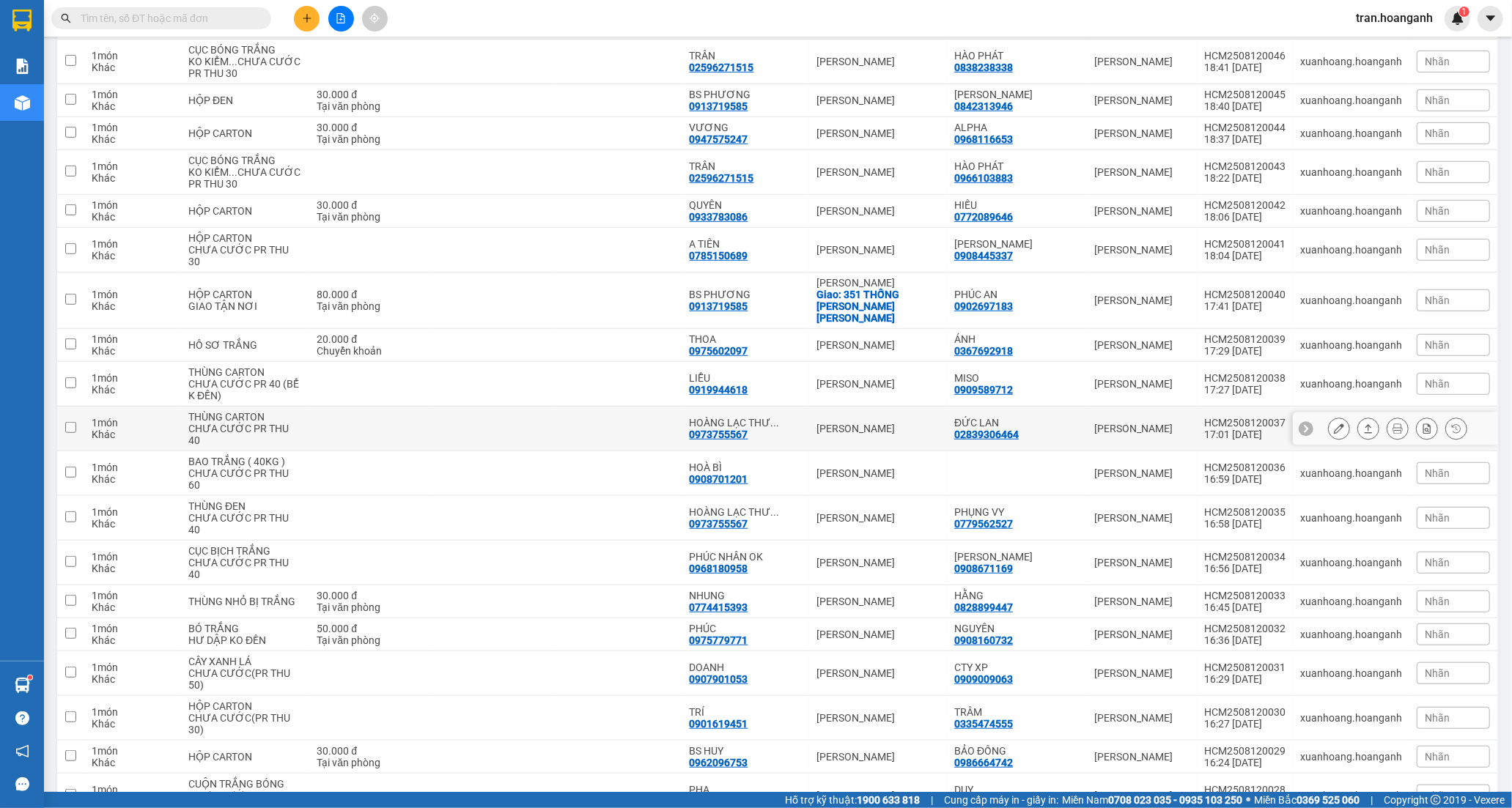
click at [617, 415] on td at bounding box center [618, 429] width 125 height 45
checkbox input "true"
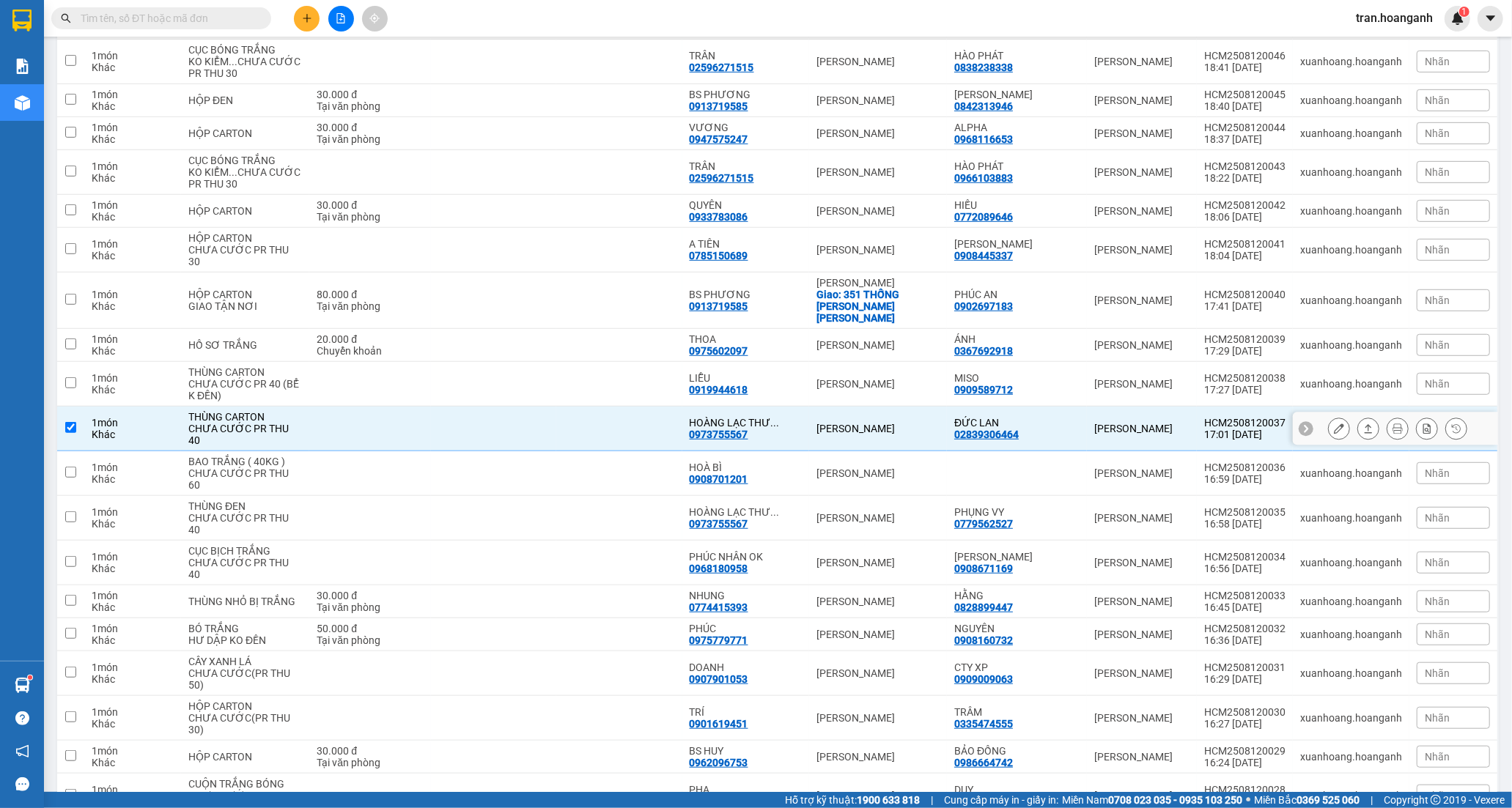
click at [1333, 416] on button at bounding box center [1339, 429] width 21 height 26
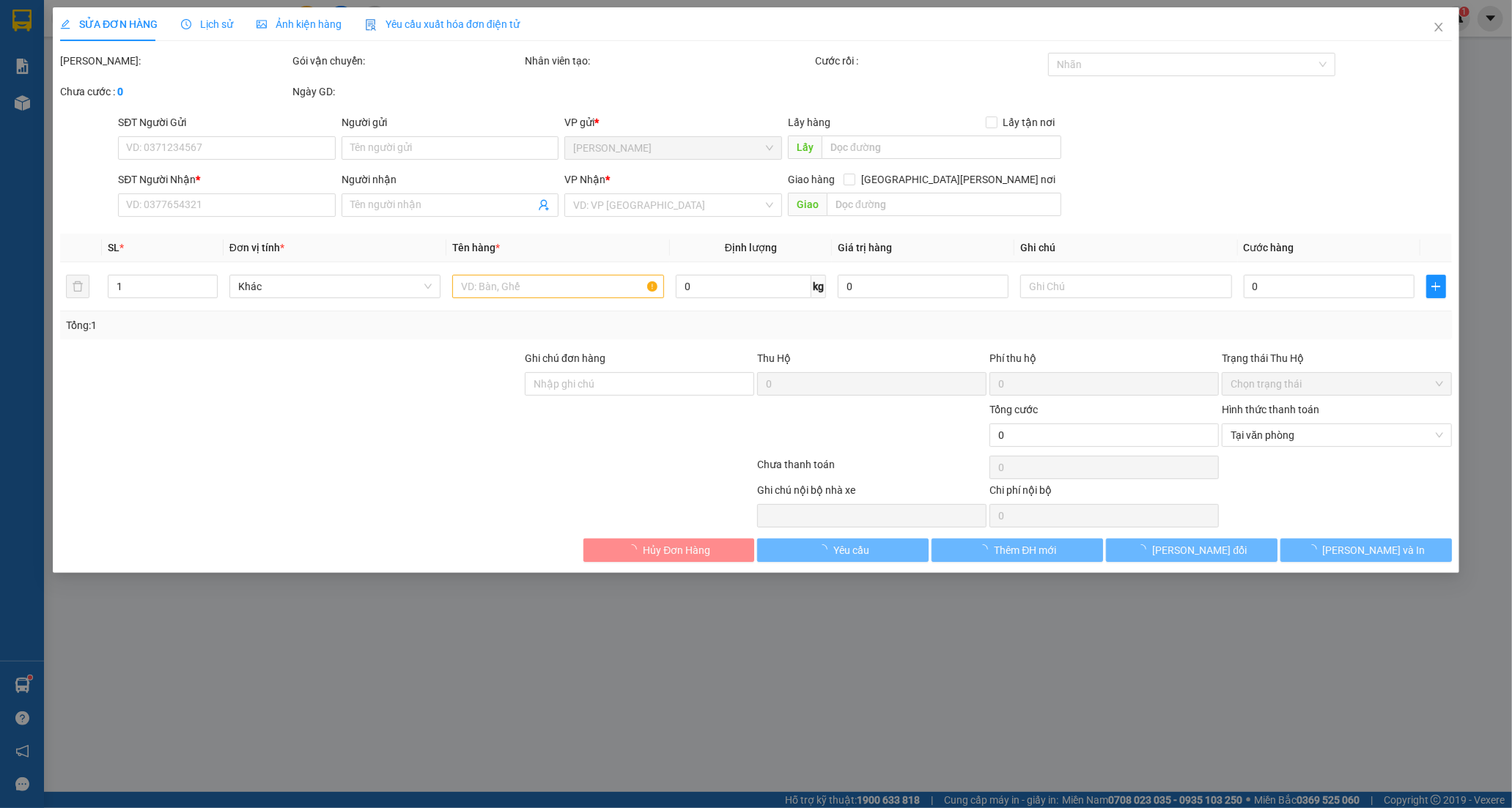
type input "02839306464"
type input "ĐỨC LAN"
type input "0973755567"
type input "HOÀNG LẠC THƯ (TUẤN )"
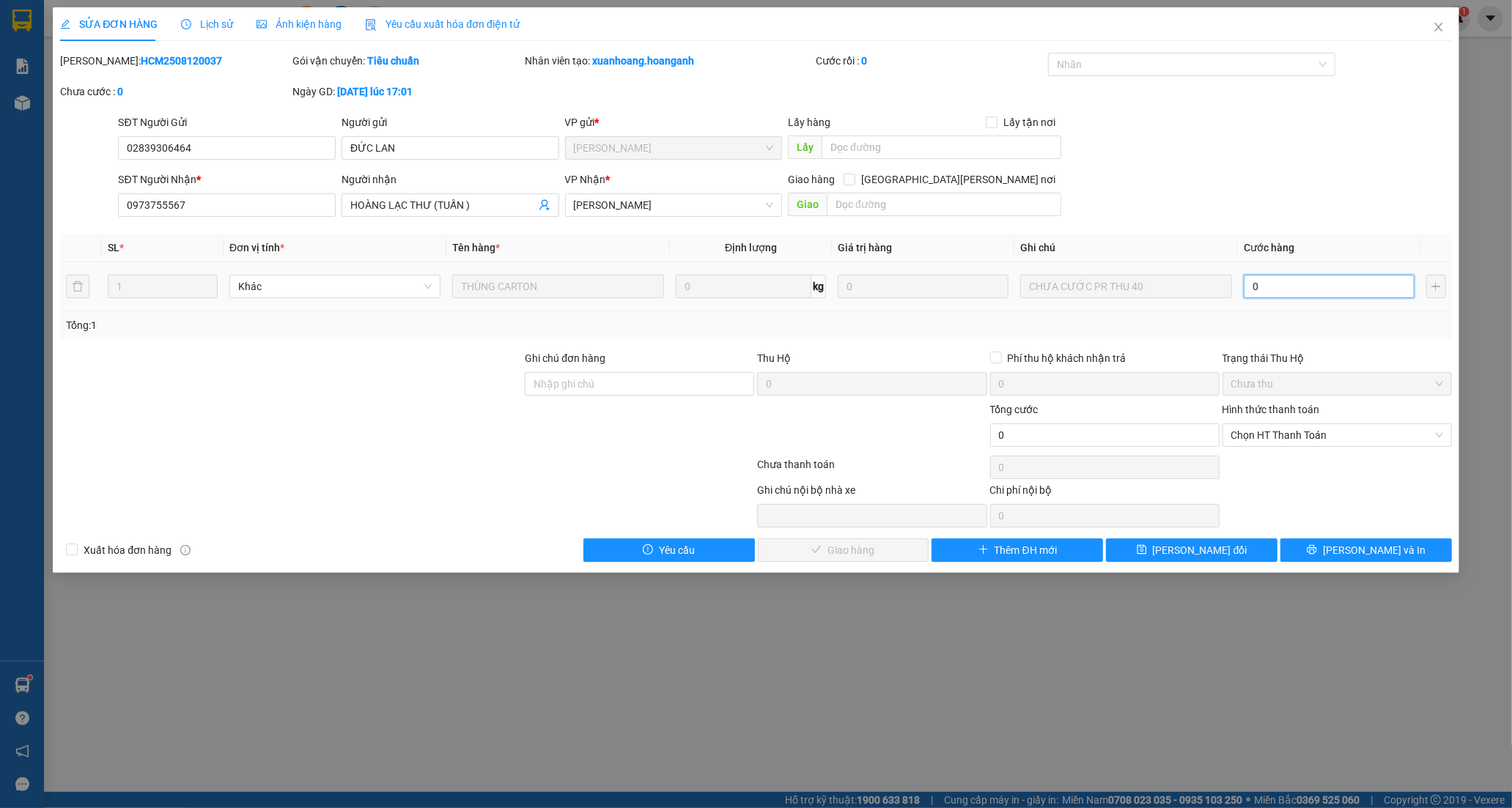
click at [1310, 287] on input "0" at bounding box center [1328, 286] width 171 height 23
type input "4"
type input "40"
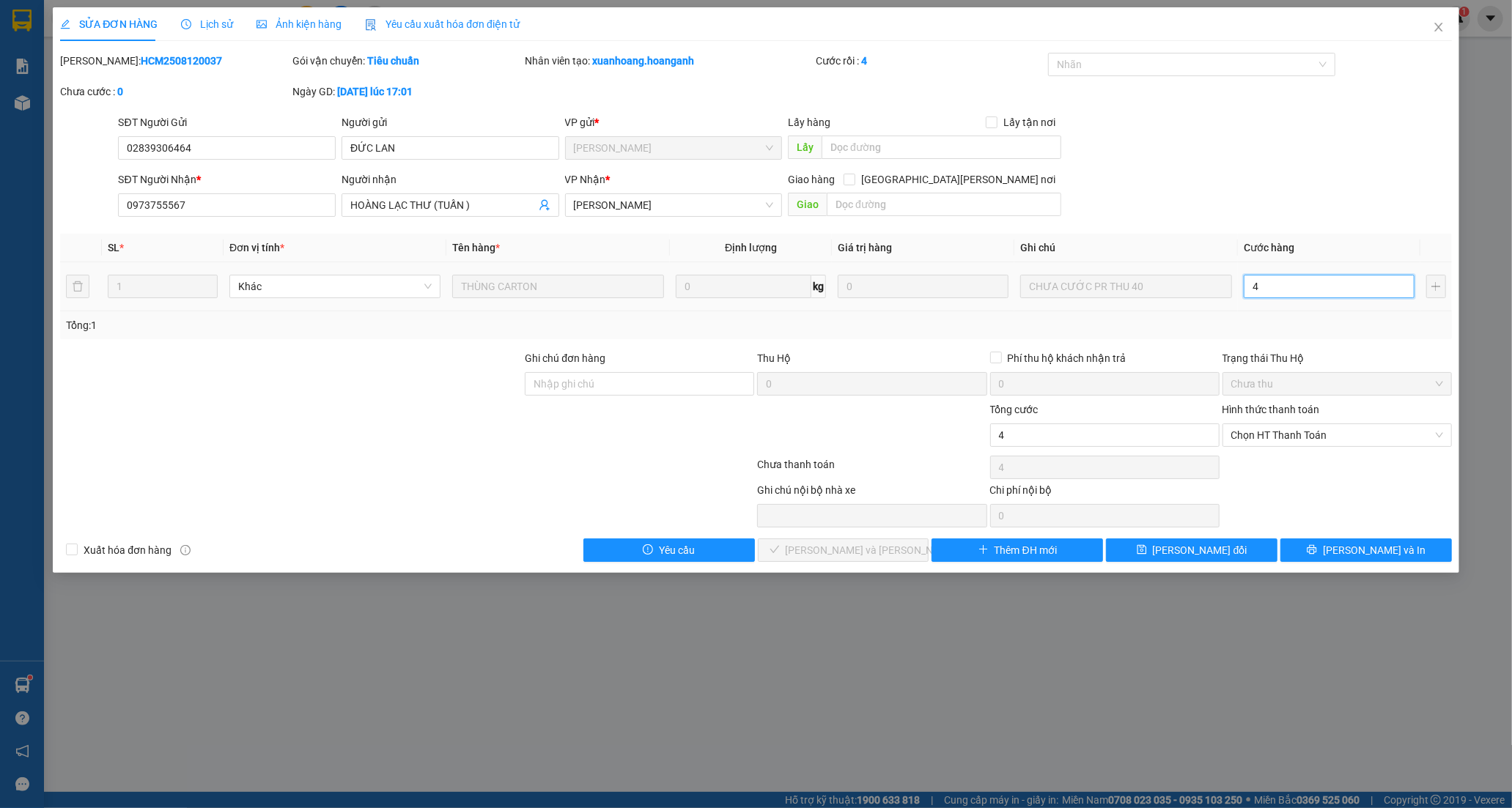
type input "40"
click at [1268, 436] on span "Chọn HT Thanh Toán" at bounding box center [1336, 436] width 211 height 22
type input "40"
type input "40.000"
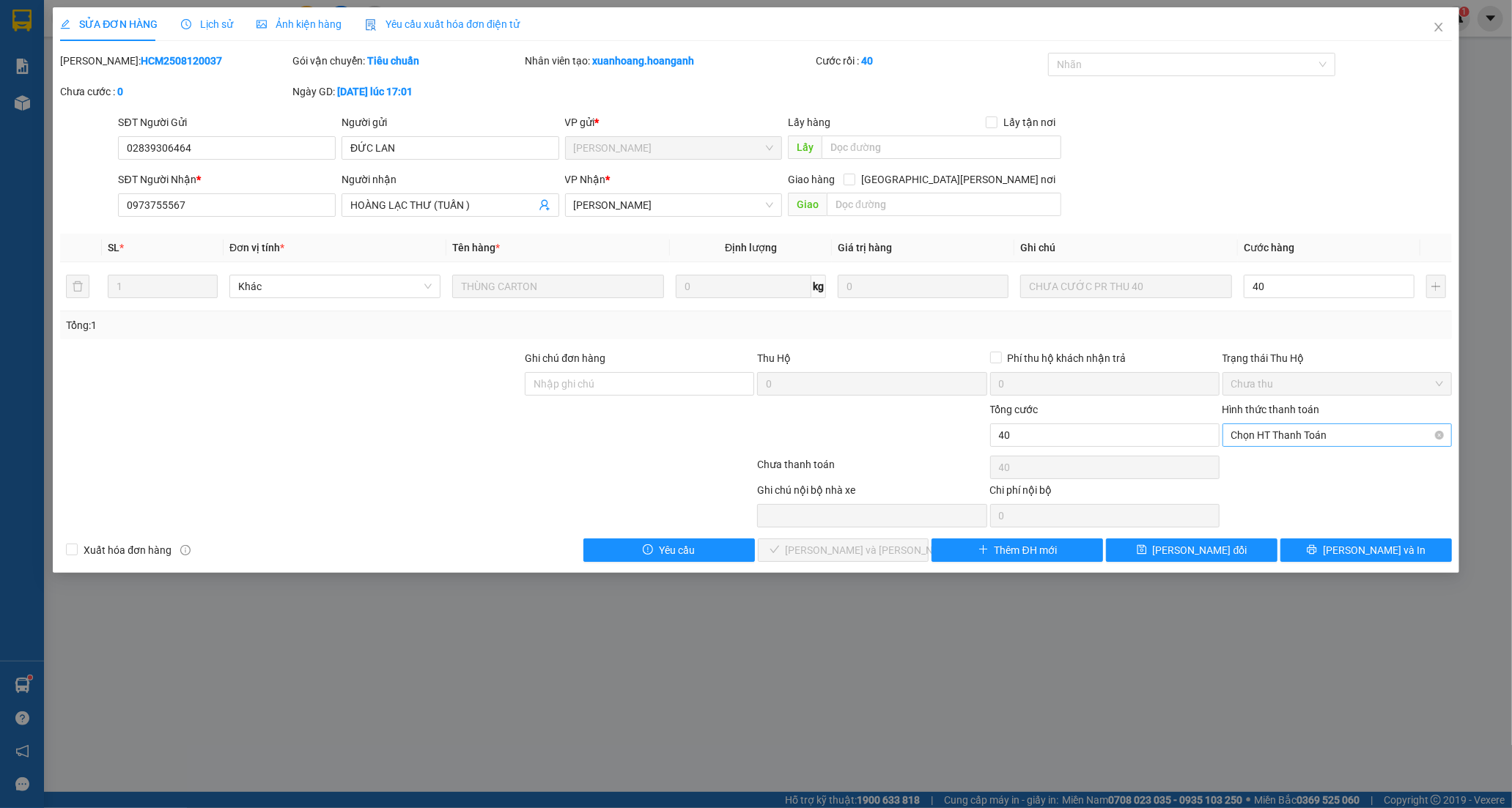
type input "40.000"
drag, startPoint x: 1279, startPoint y: 467, endPoint x: 1218, endPoint y: 475, distance: 61.5
click at [1276, 467] on div "Tại văn phòng" at bounding box center [1336, 464] width 211 height 16
type input "0"
click at [899, 554] on button "[PERSON_NAME] và [PERSON_NAME] hàng" at bounding box center [843, 550] width 172 height 23
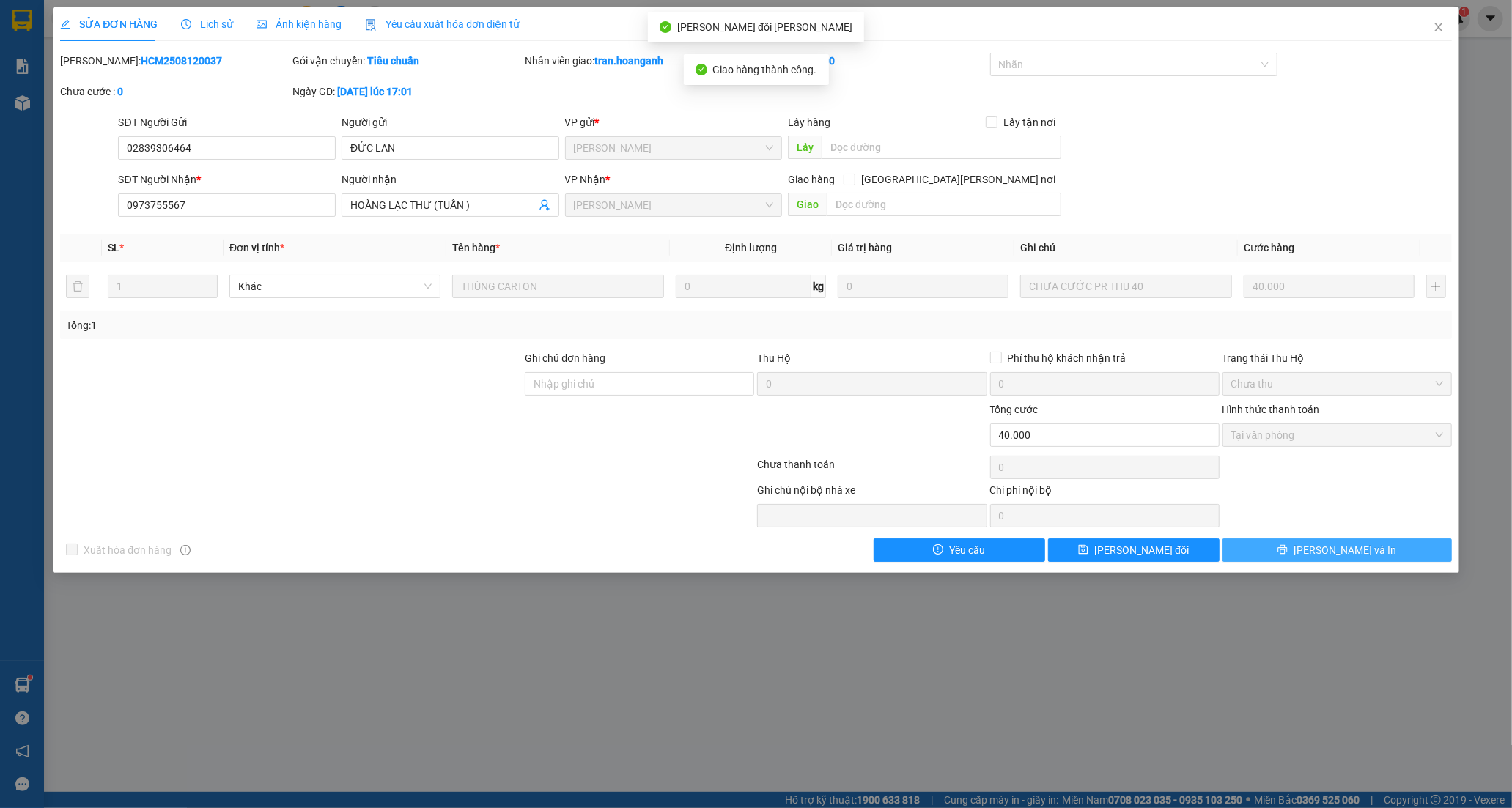
click at [1367, 559] on button "[PERSON_NAME] và In" at bounding box center [1336, 550] width 229 height 23
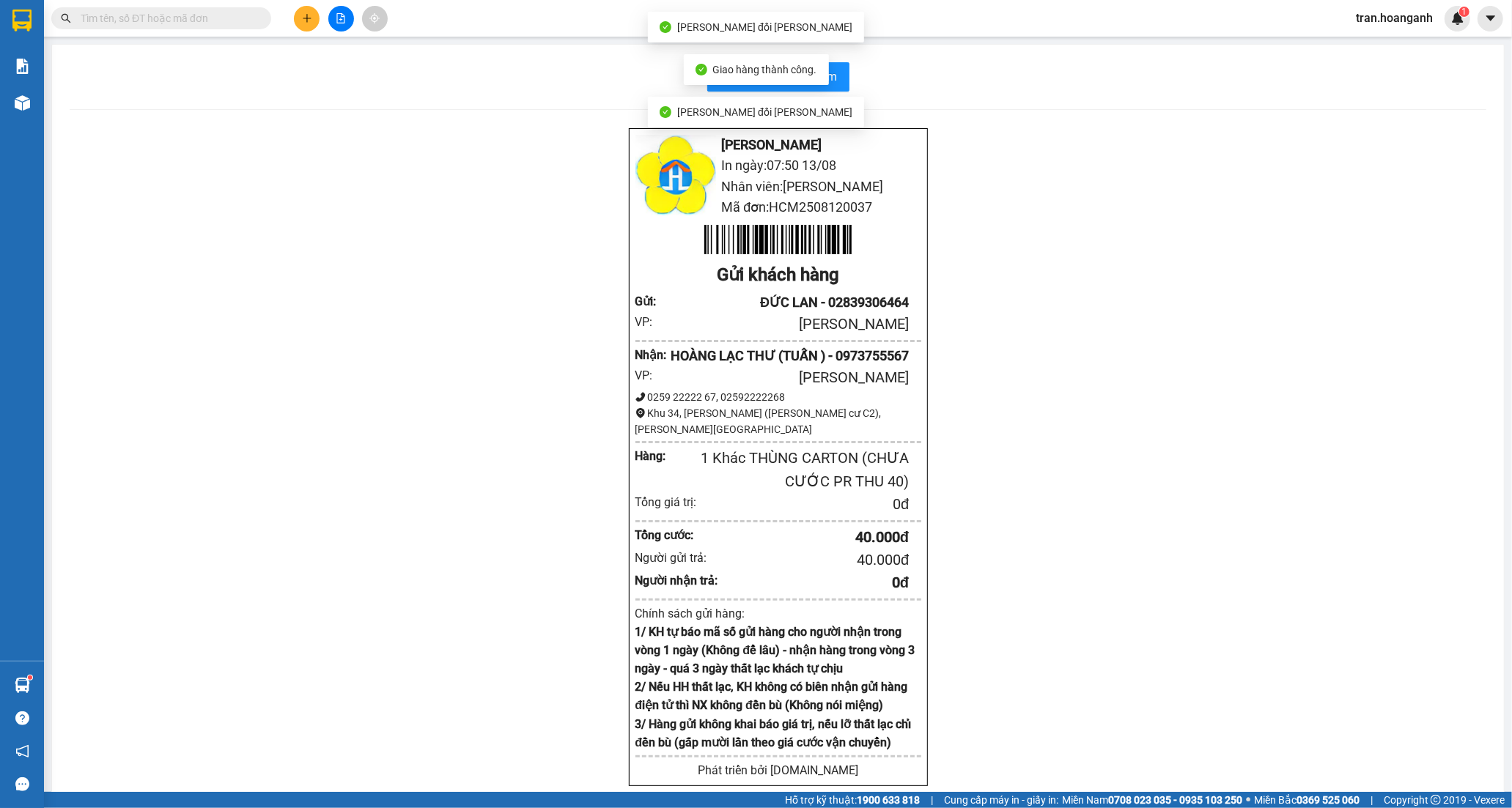
click at [1068, 220] on div "Hoàng Anh - Phan Rang In ngày: 07:50 13/08 Nhân viên: TRÂN NGUYỄN Mã đơn: HCM25…" at bounding box center [777, 475] width 1416 height 696
click at [993, 181] on div "Hoàng Anh - Phan Rang In ngày: 07:50 13/08 Nhân viên: TRÂN NGUYỄN Mã đơn: HCM25…" at bounding box center [777, 475] width 1416 height 696
click at [785, 78] on span "In biên nhận 80mm" at bounding box center [787, 76] width 101 height 18
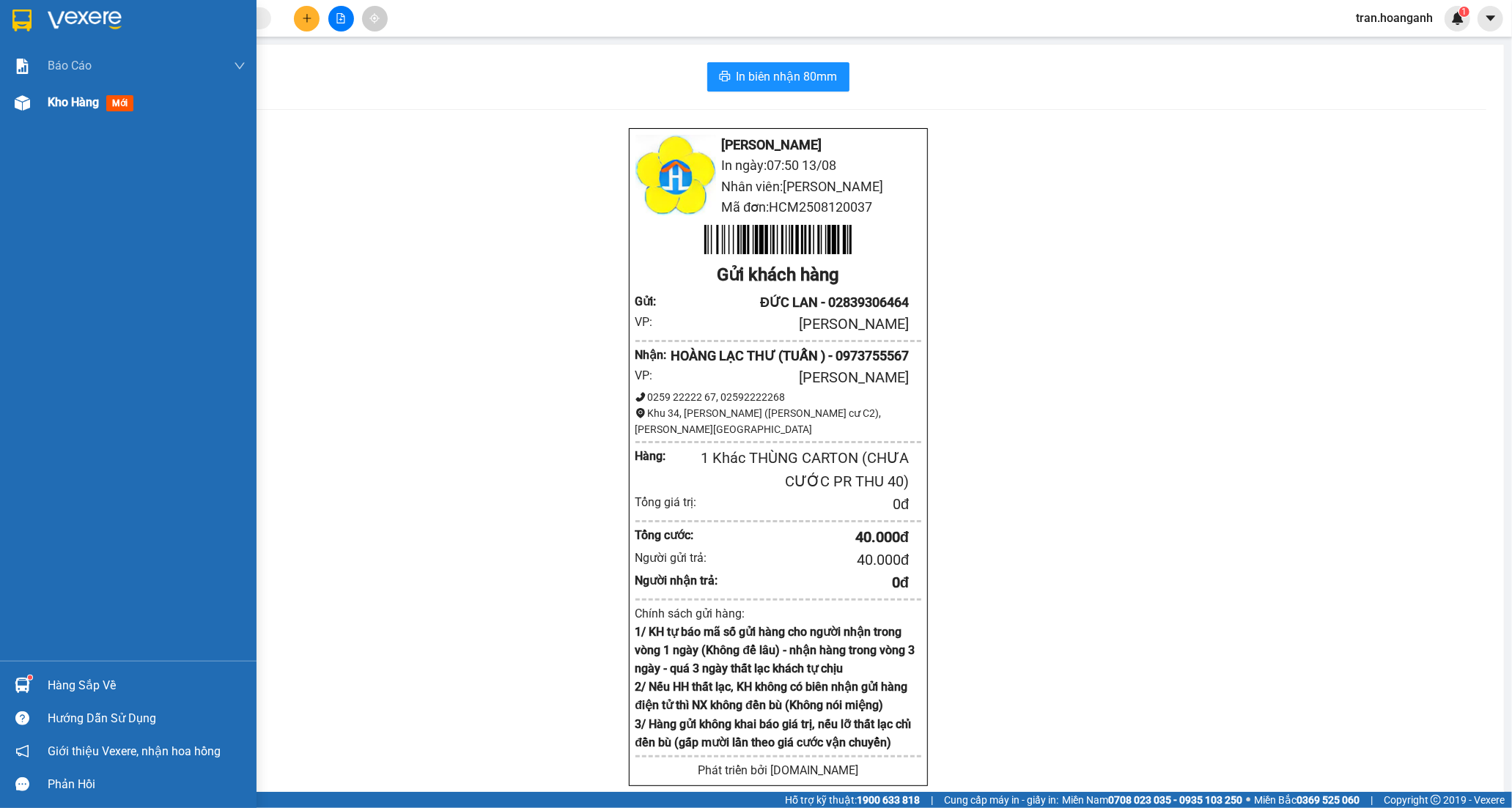
click at [83, 103] on span "Kho hàng" at bounding box center [73, 101] width 51 height 14
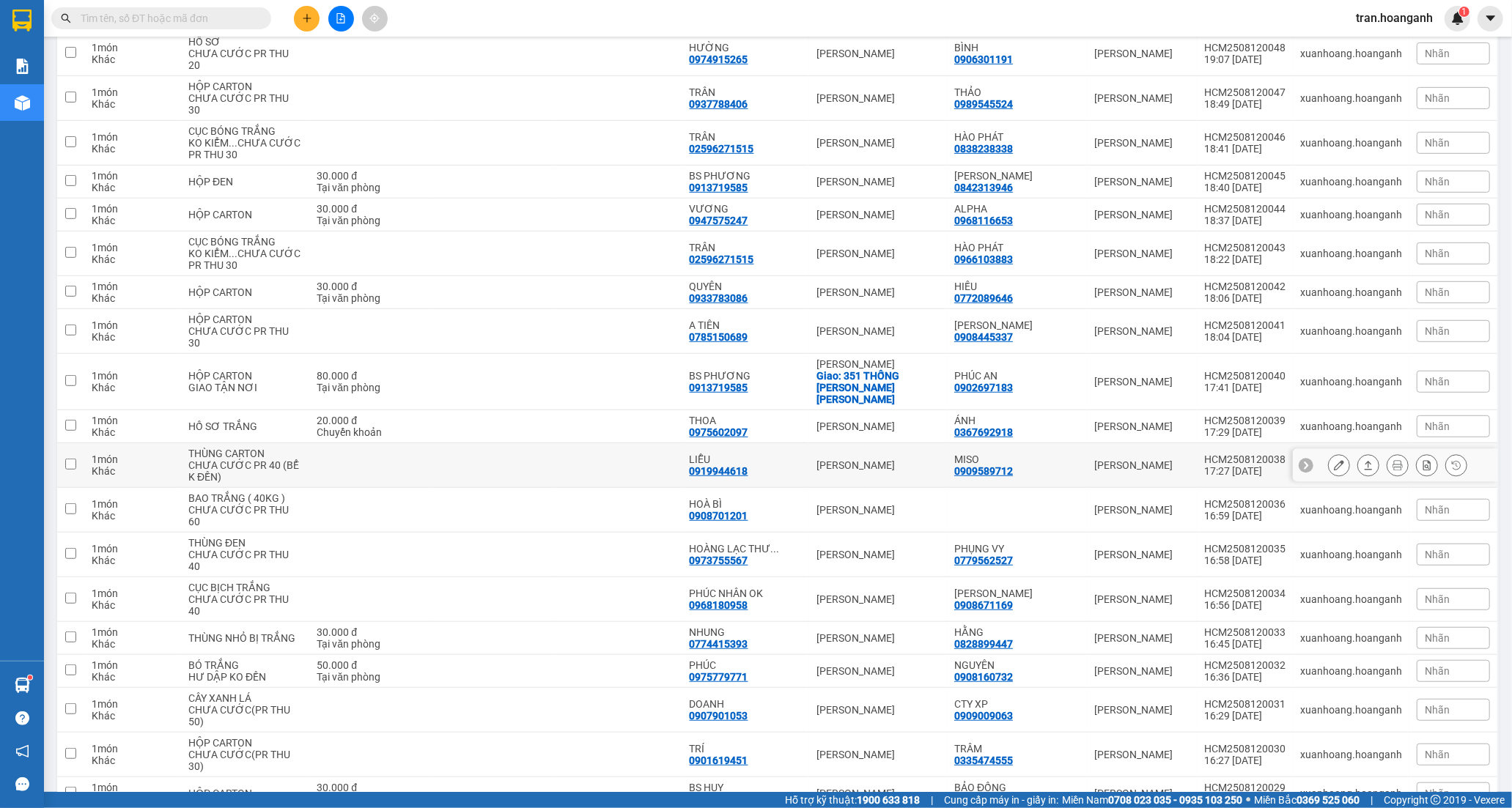
scroll to position [651, 0]
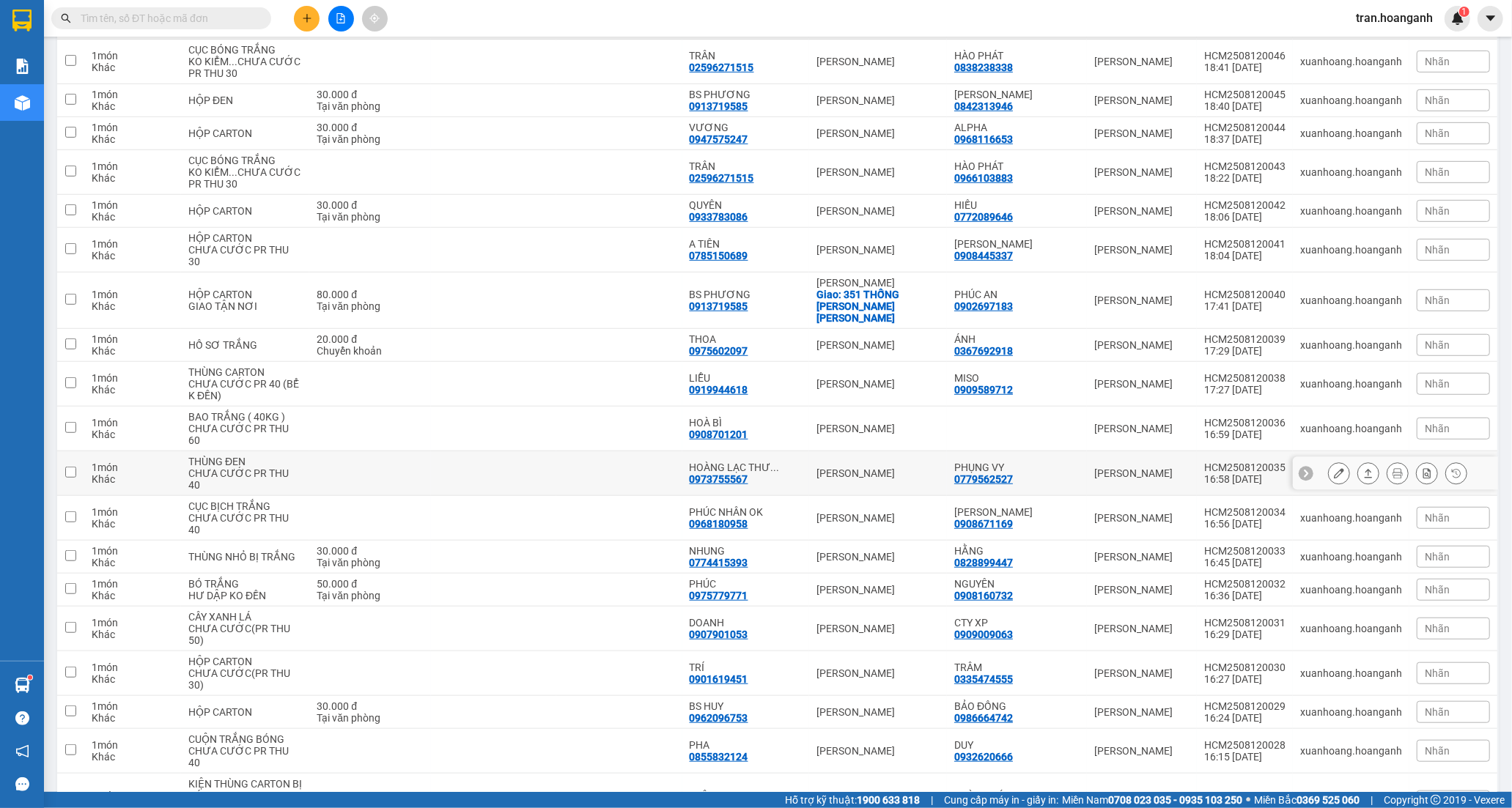
click at [823, 475] on td "[PERSON_NAME]" at bounding box center [878, 474] width 138 height 45
checkbox input "true"
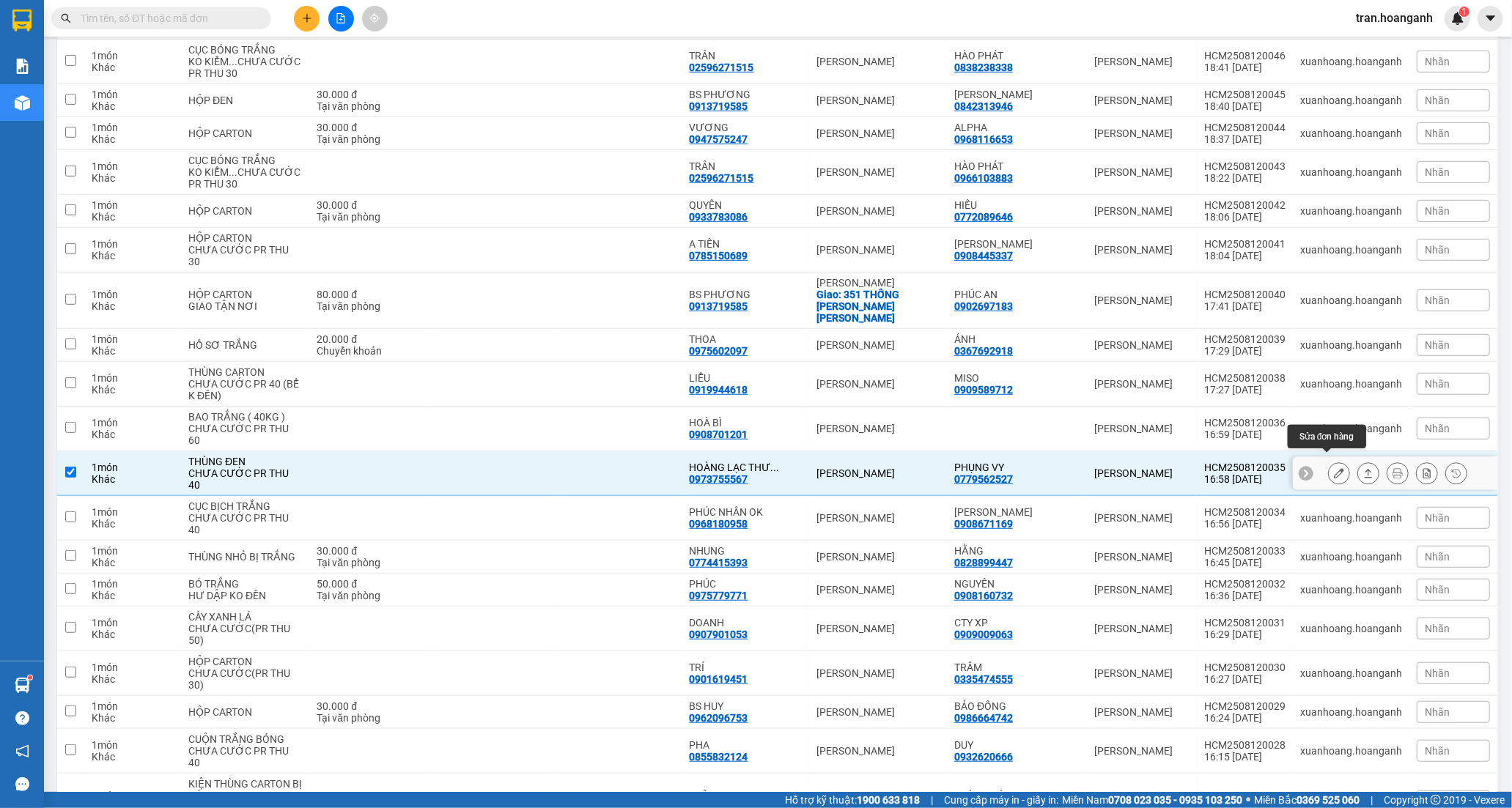
click at [1333, 468] on icon at bounding box center [1338, 473] width 10 height 10
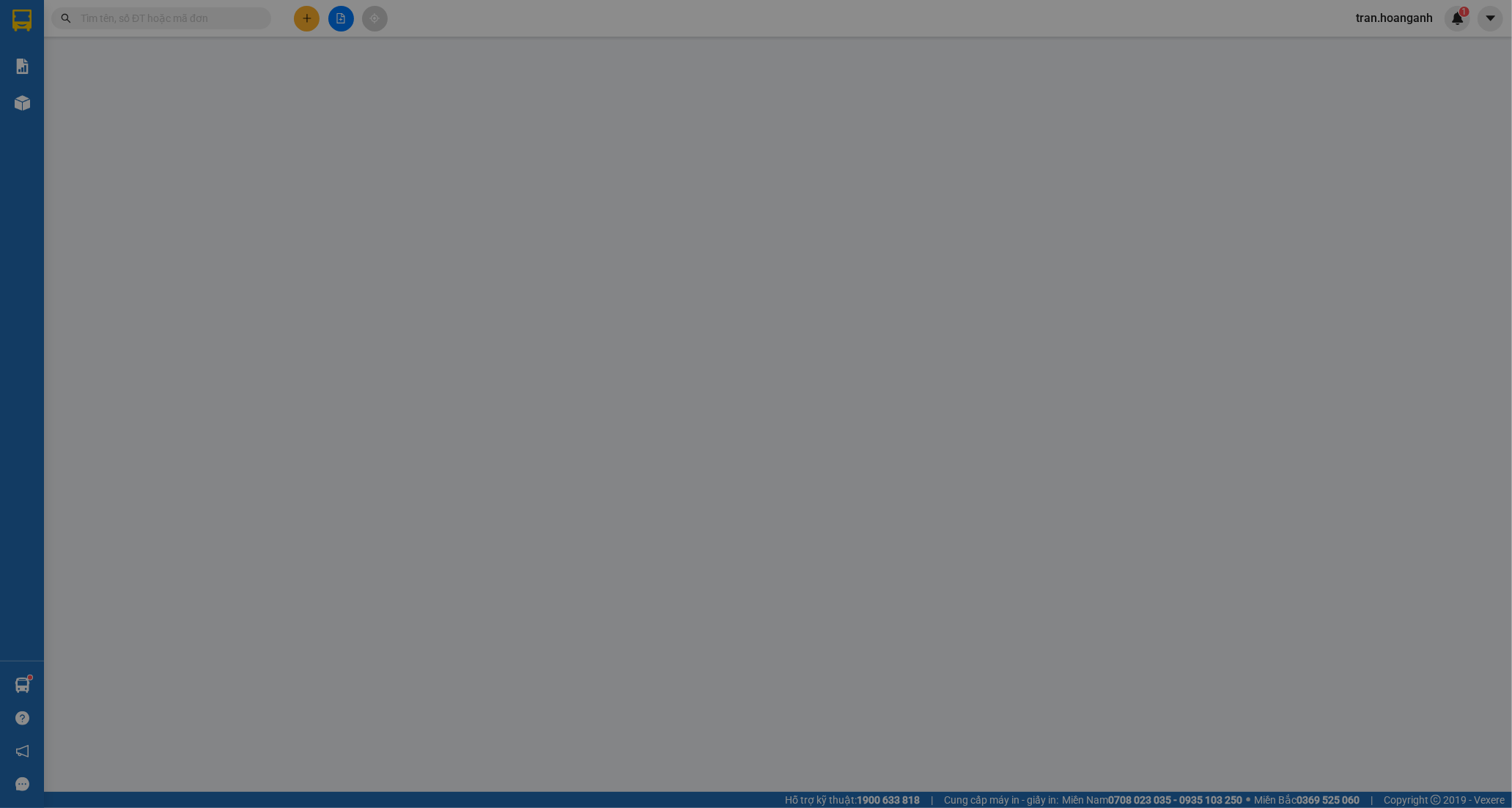
type input "0779562527"
type input "PHỤNG VY"
type input "0973755567"
type input "HOÀNG LẠC THƯ (TUẤN )"
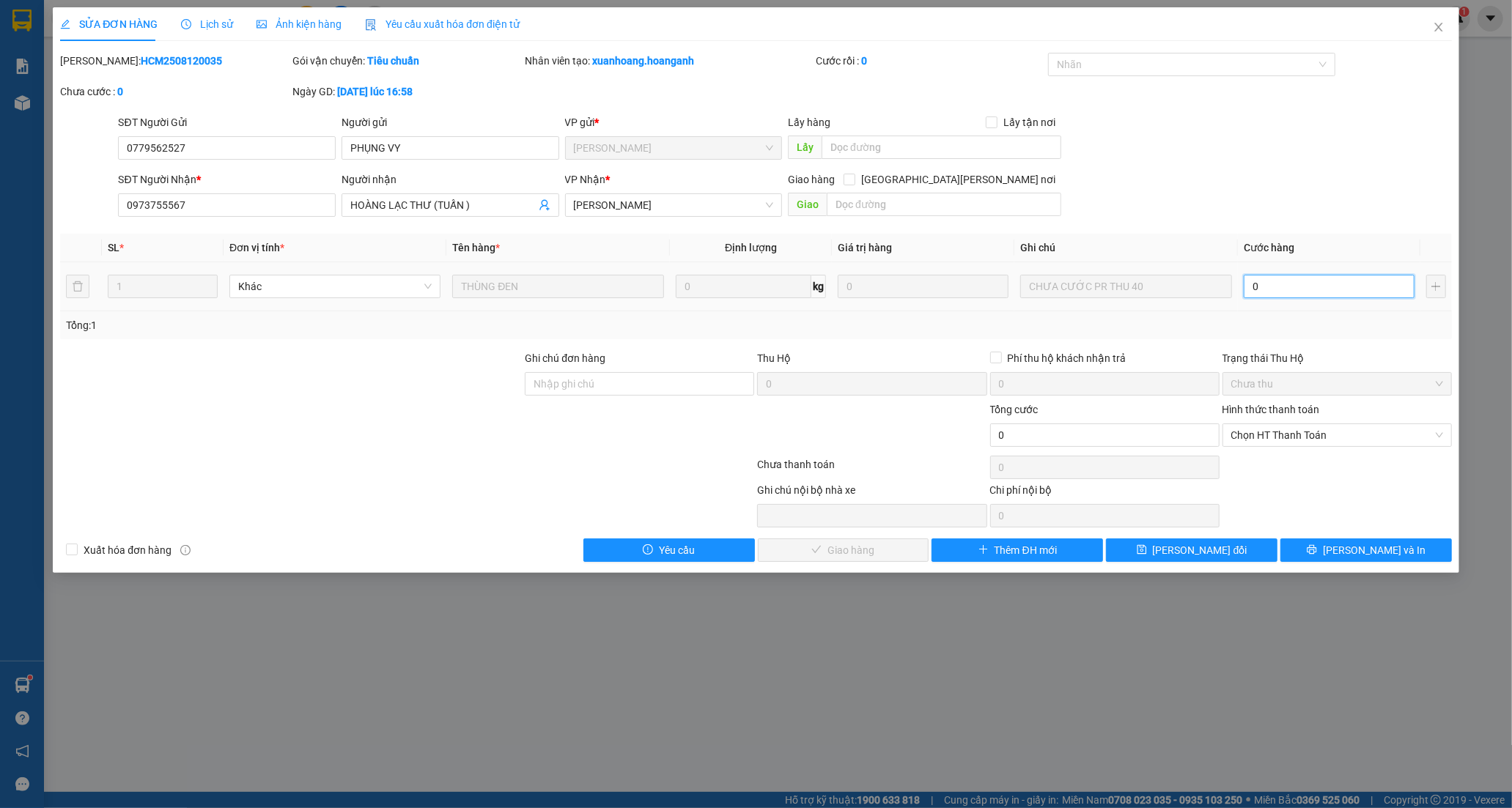
click at [1271, 295] on input "0" at bounding box center [1328, 286] width 171 height 23
type input "4"
type input "40"
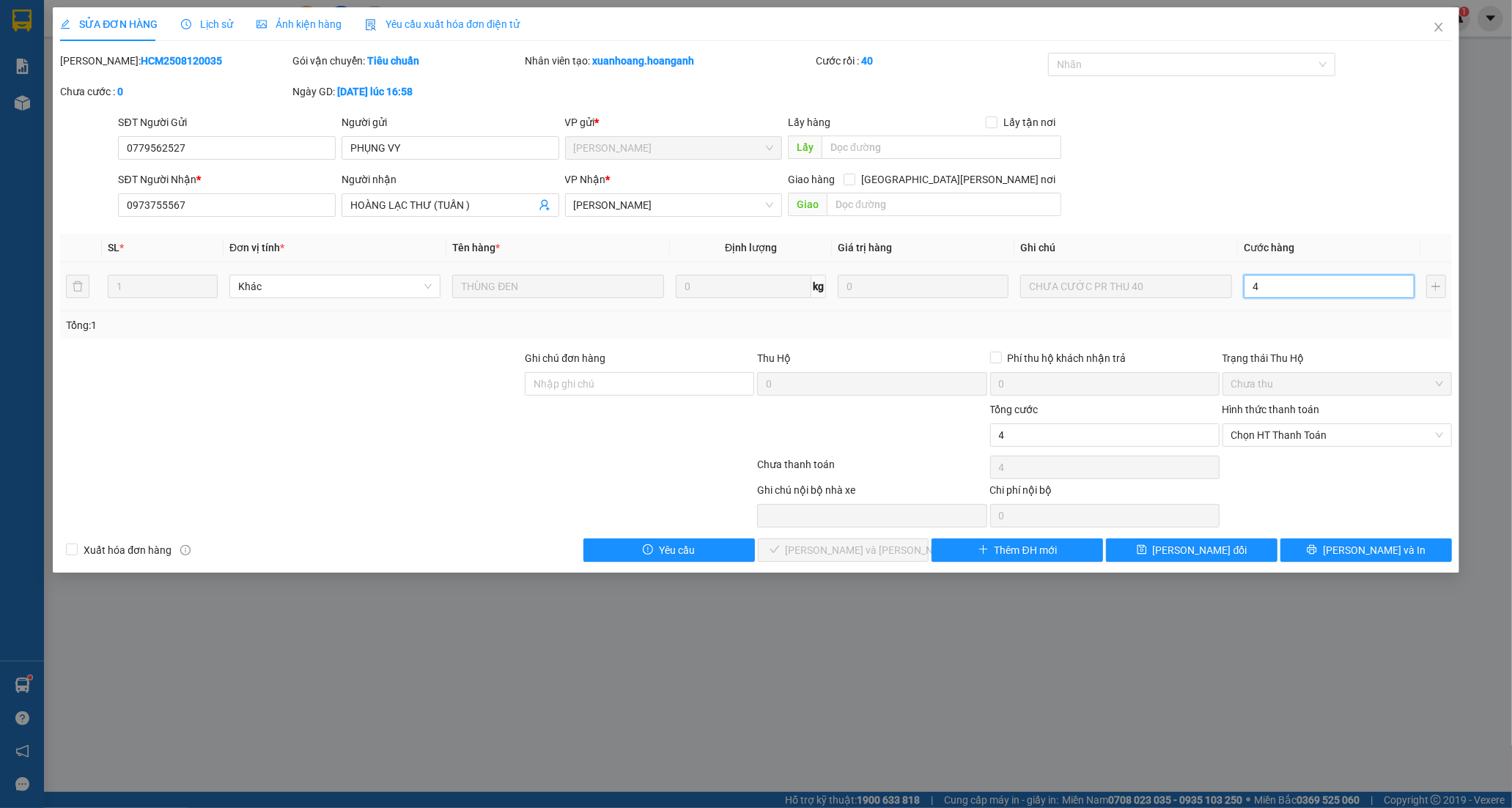
type input "40"
click at [1280, 437] on span "Chọn HT Thanh Toán" at bounding box center [1336, 436] width 211 height 22
type input "40"
type input "40.000"
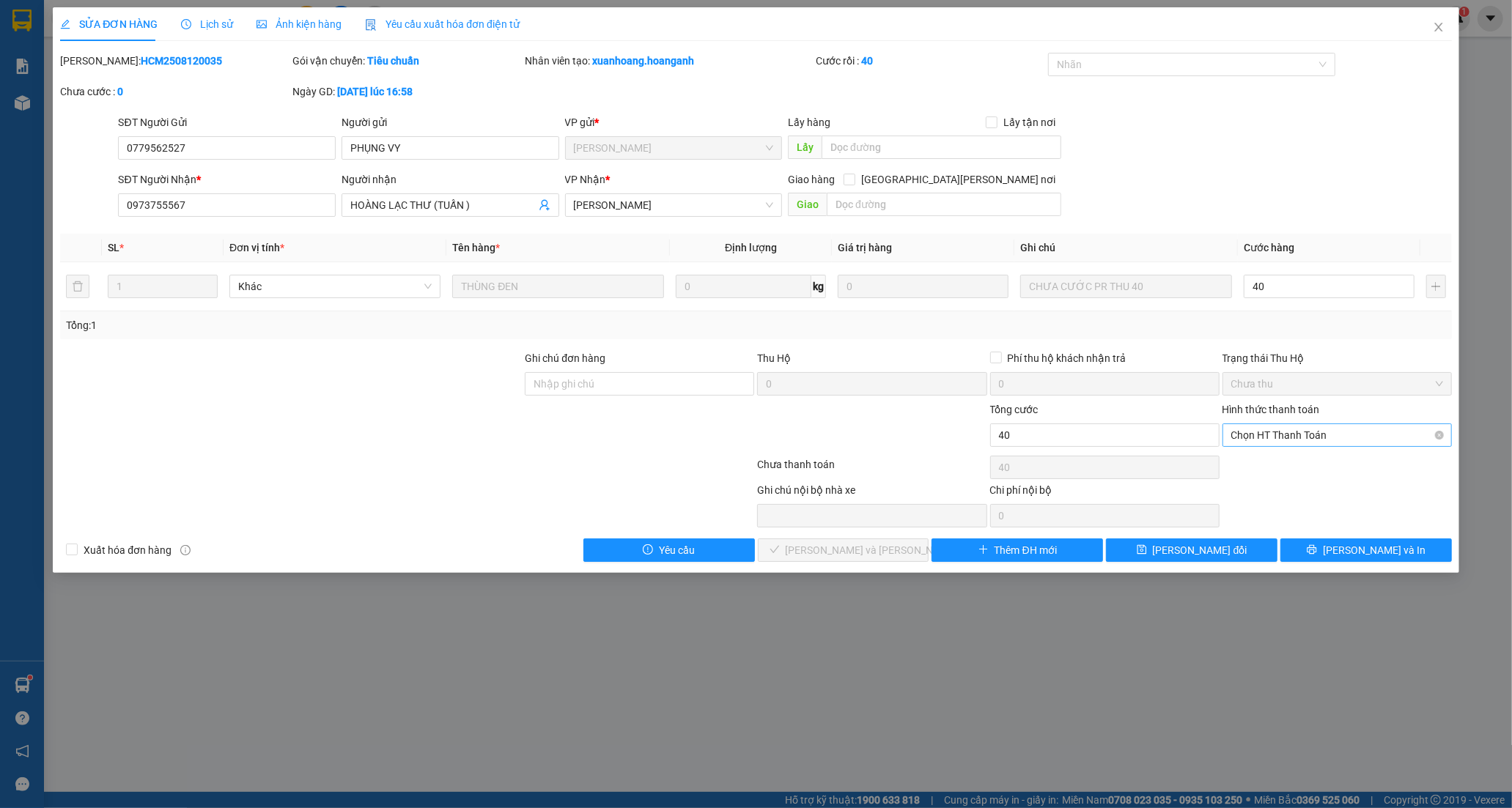
type input "40.000"
click at [1277, 462] on div "Tại văn phòng" at bounding box center [1336, 464] width 211 height 16
type input "0"
click at [866, 553] on span "[PERSON_NAME] và [PERSON_NAME] hàng" at bounding box center [885, 550] width 198 height 16
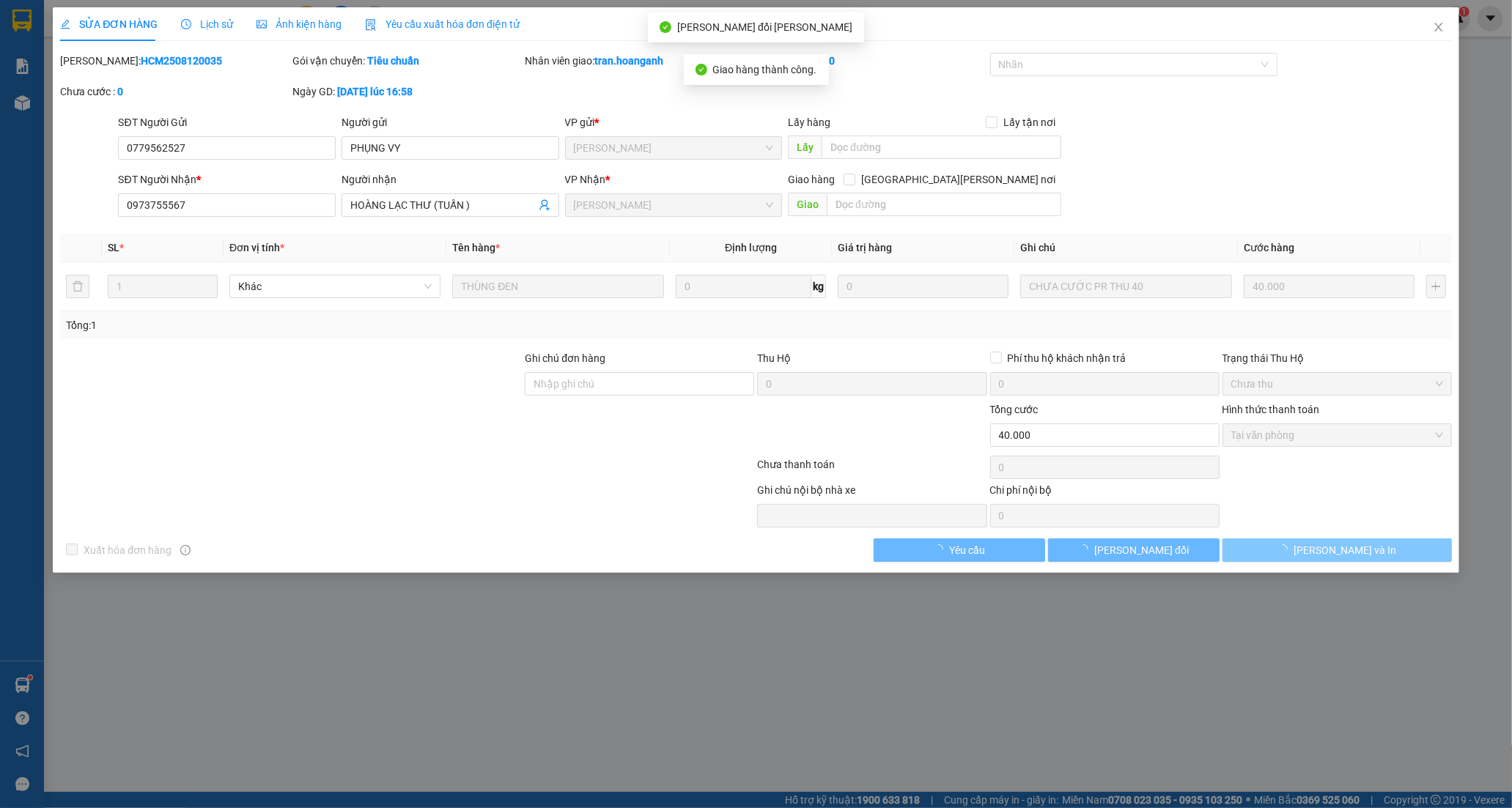
click at [1366, 554] on button "[PERSON_NAME] và In" at bounding box center [1336, 550] width 229 height 23
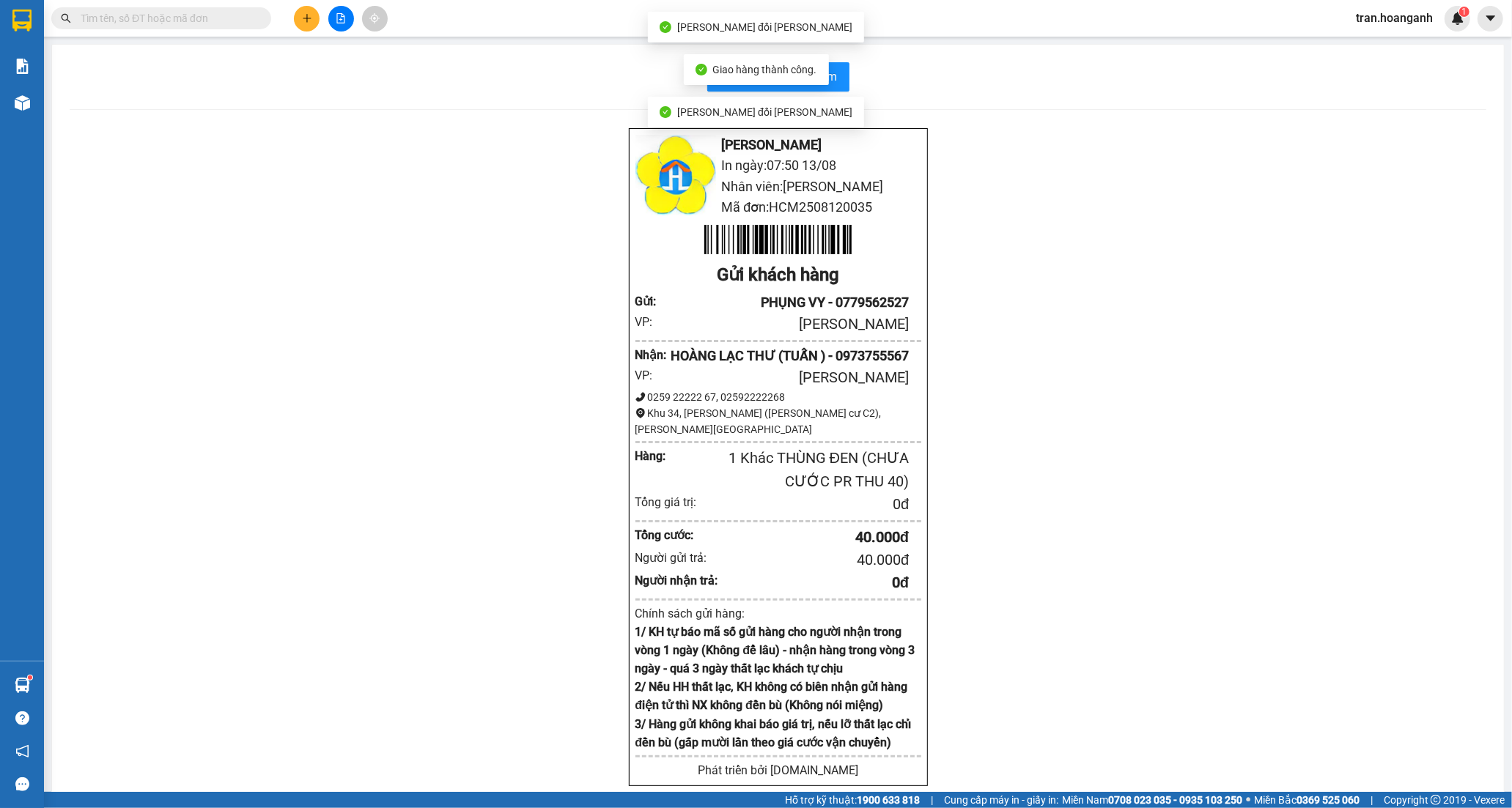
click at [1044, 276] on div "Hoàng Anh - Phan Rang In ngày: 07:50 13/08 Nhân viên: TRÂN NGUYỄN Mã đơn: HCM25…" at bounding box center [777, 475] width 1416 height 696
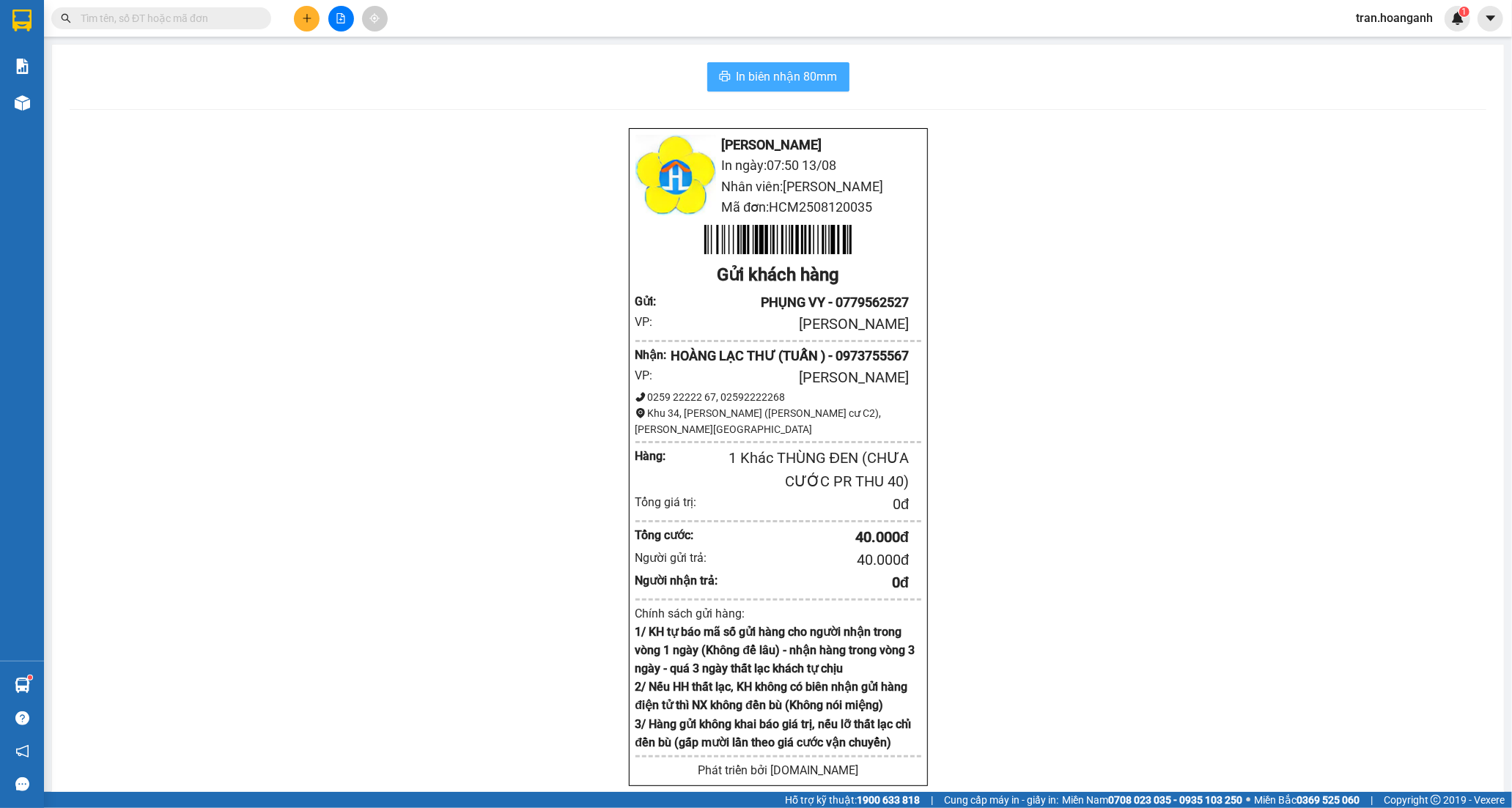
click at [757, 75] on span "In biên nhận 80mm" at bounding box center [787, 76] width 101 height 18
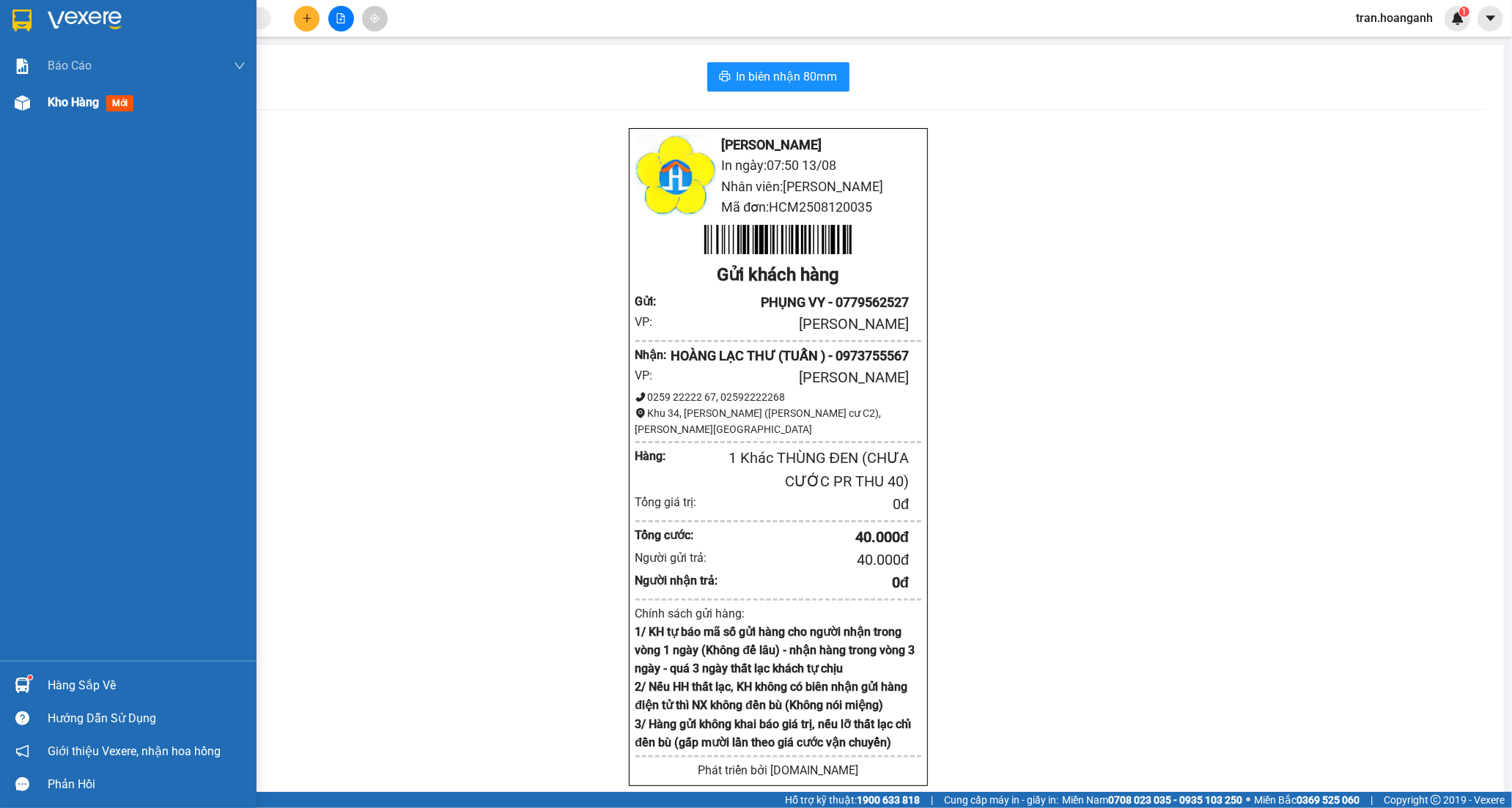
click at [55, 101] on span "Kho hàng" at bounding box center [73, 101] width 51 height 14
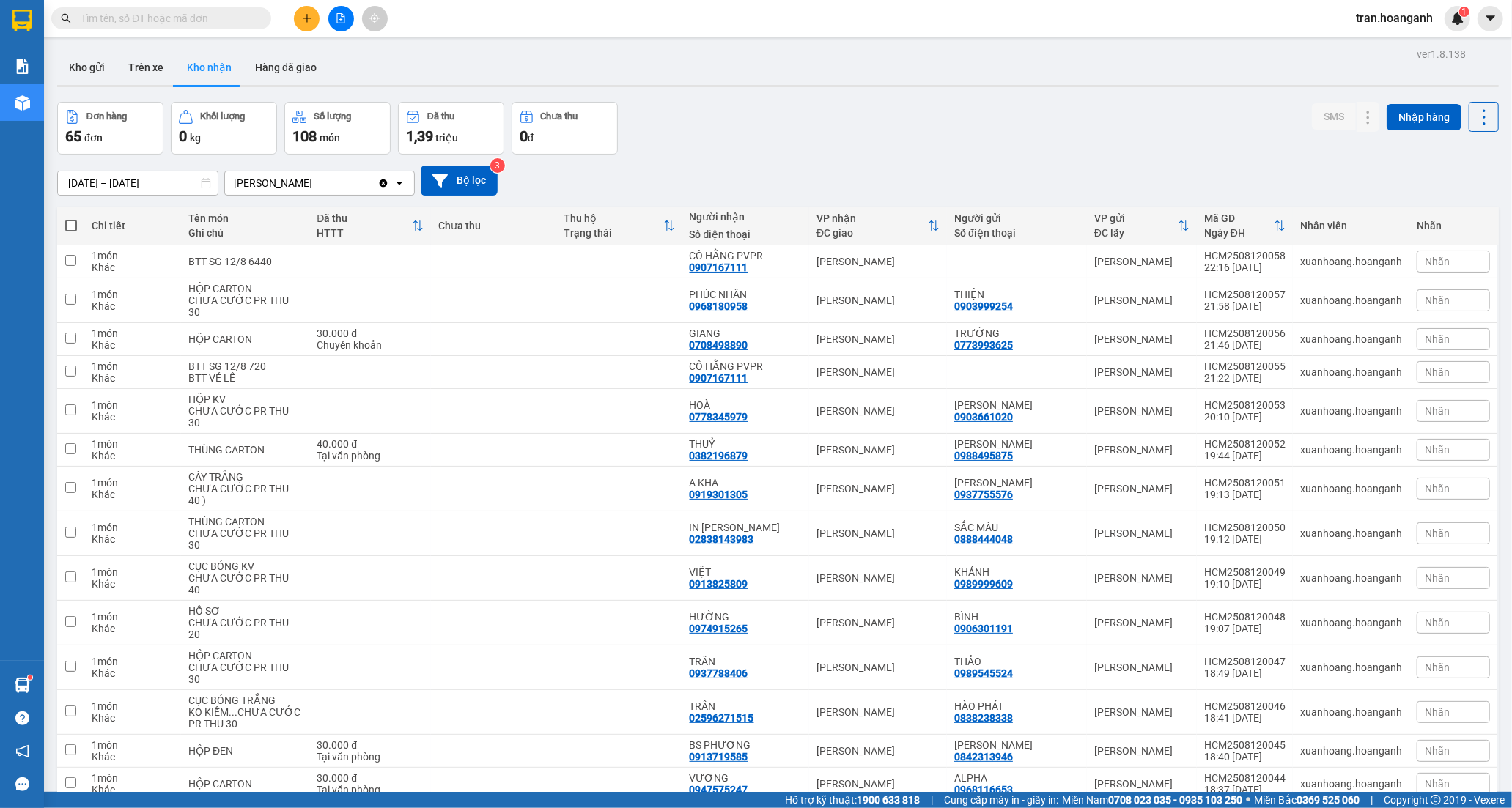
click at [250, 17] on input "text" at bounding box center [167, 18] width 173 height 16
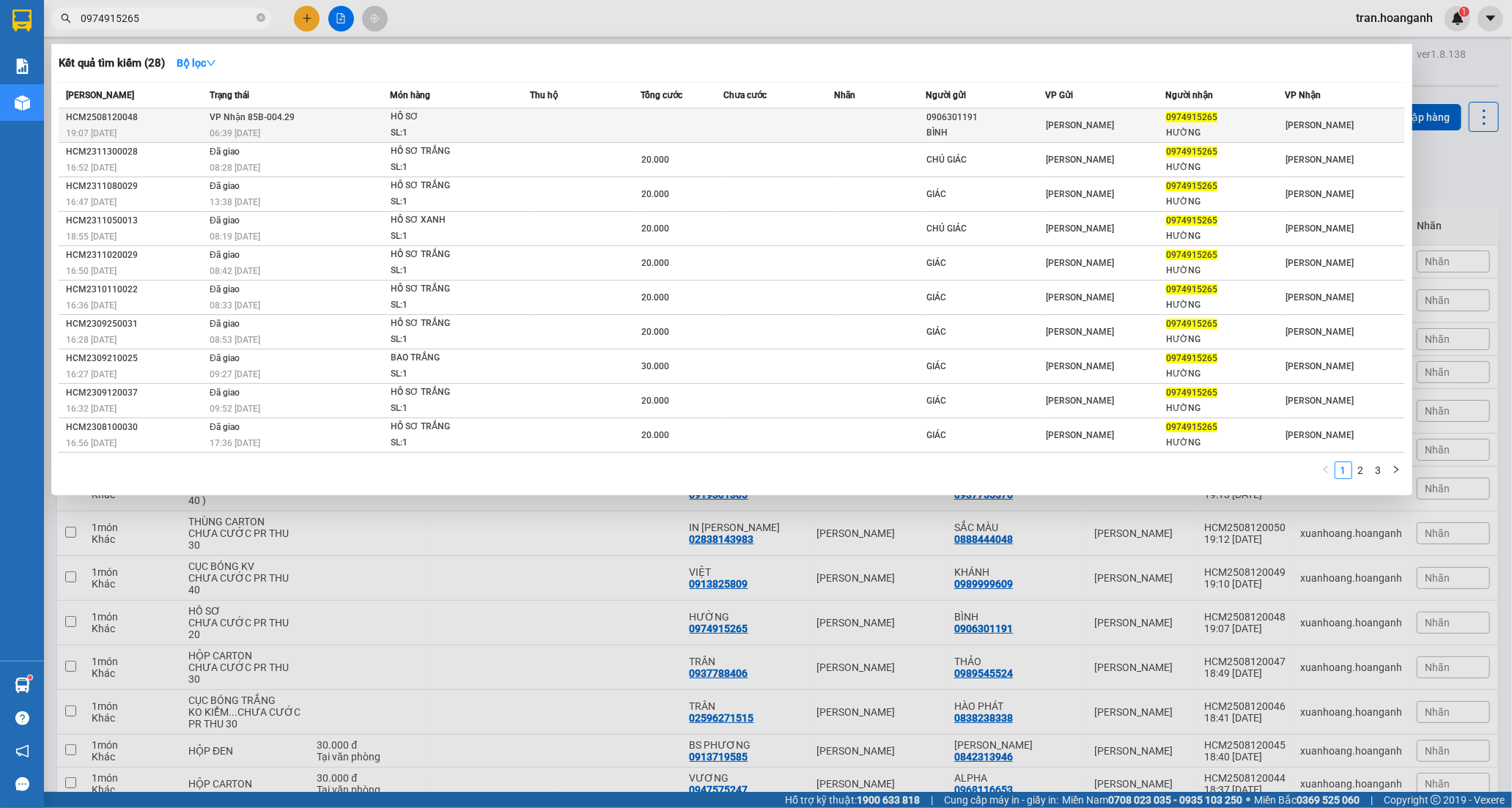
type input "0974915265"
click at [515, 125] on span "HỒ SƠ SL: 1" at bounding box center [460, 124] width 139 height 31
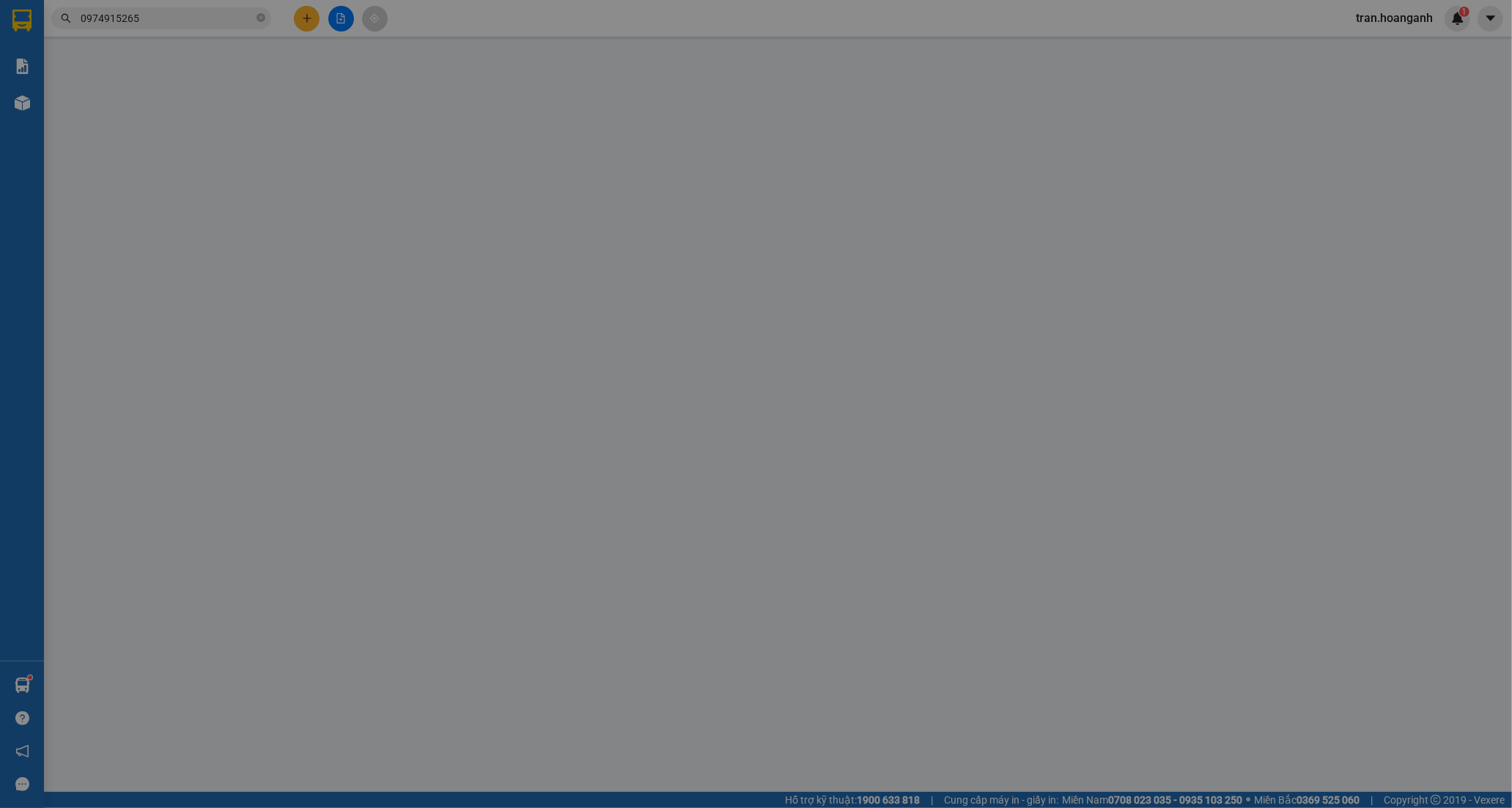
type input "0906301191"
type input "BÌNH"
type input "0974915265"
type input "HƯỜNG"
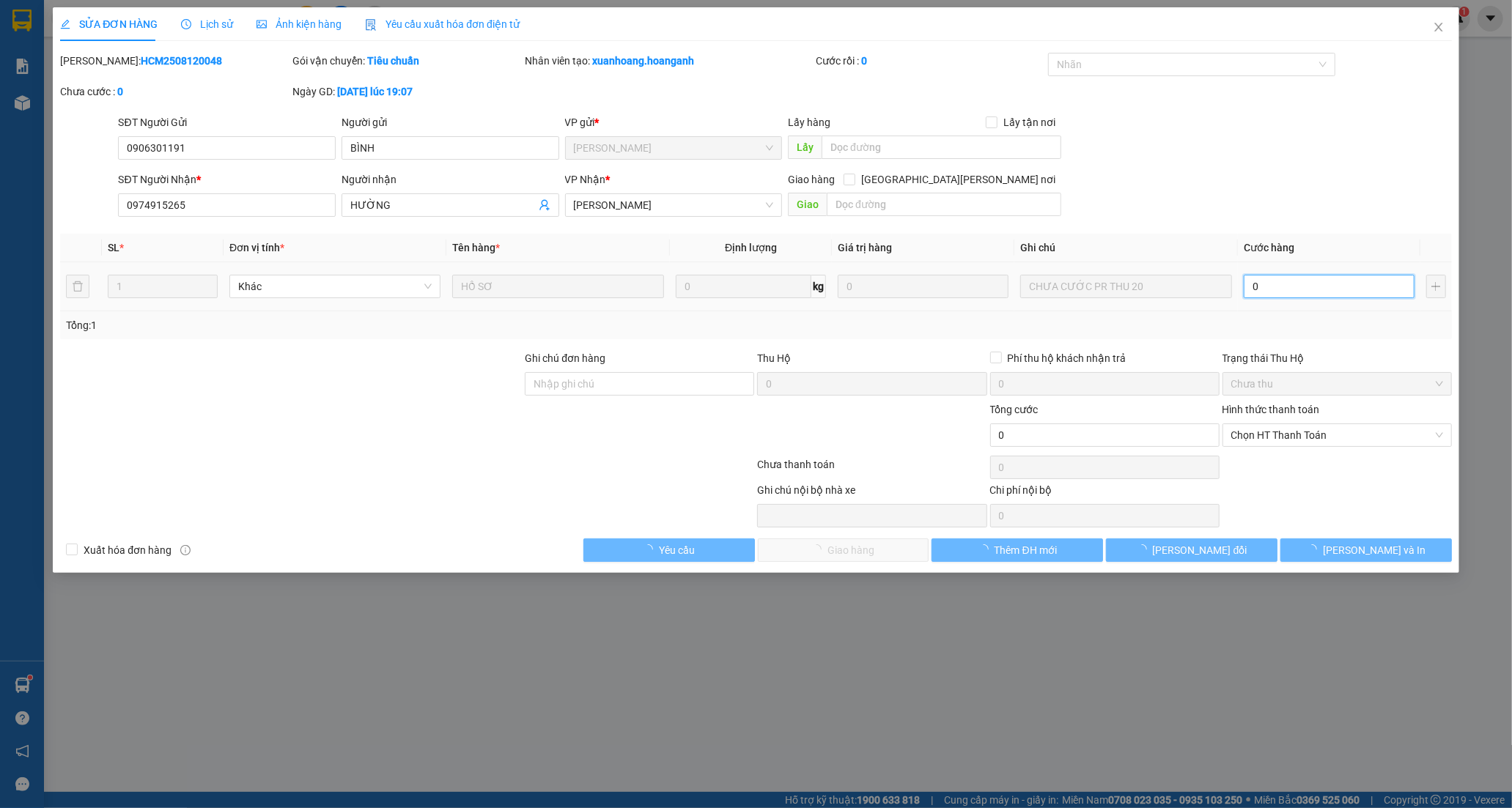
click at [1277, 287] on input "0" at bounding box center [1328, 286] width 171 height 23
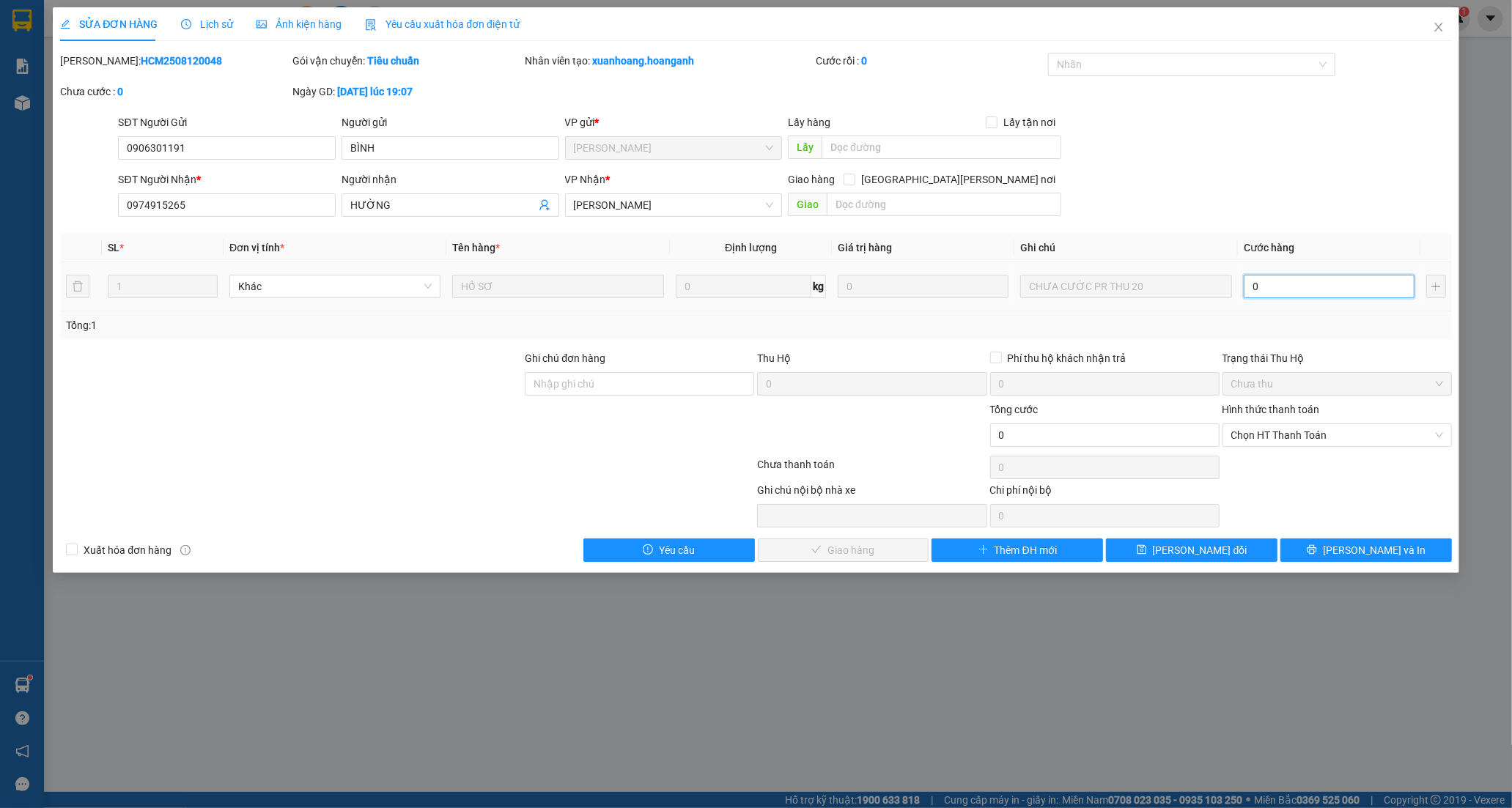
type input "2"
type input "20"
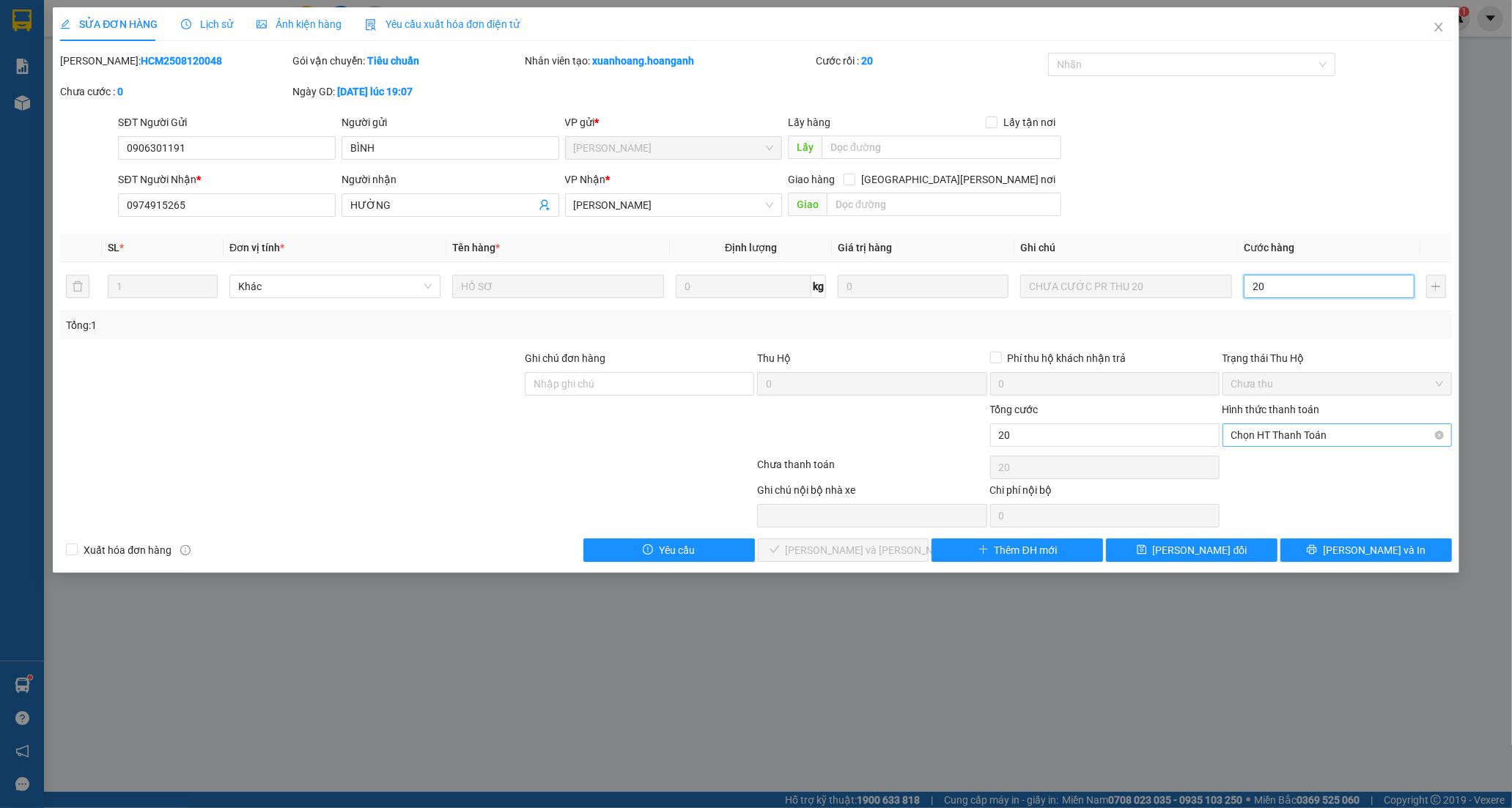
click at [1277, 436] on span "Chọn HT Thanh Toán" at bounding box center [1336, 436] width 211 height 22
type input "20"
type input "20.000"
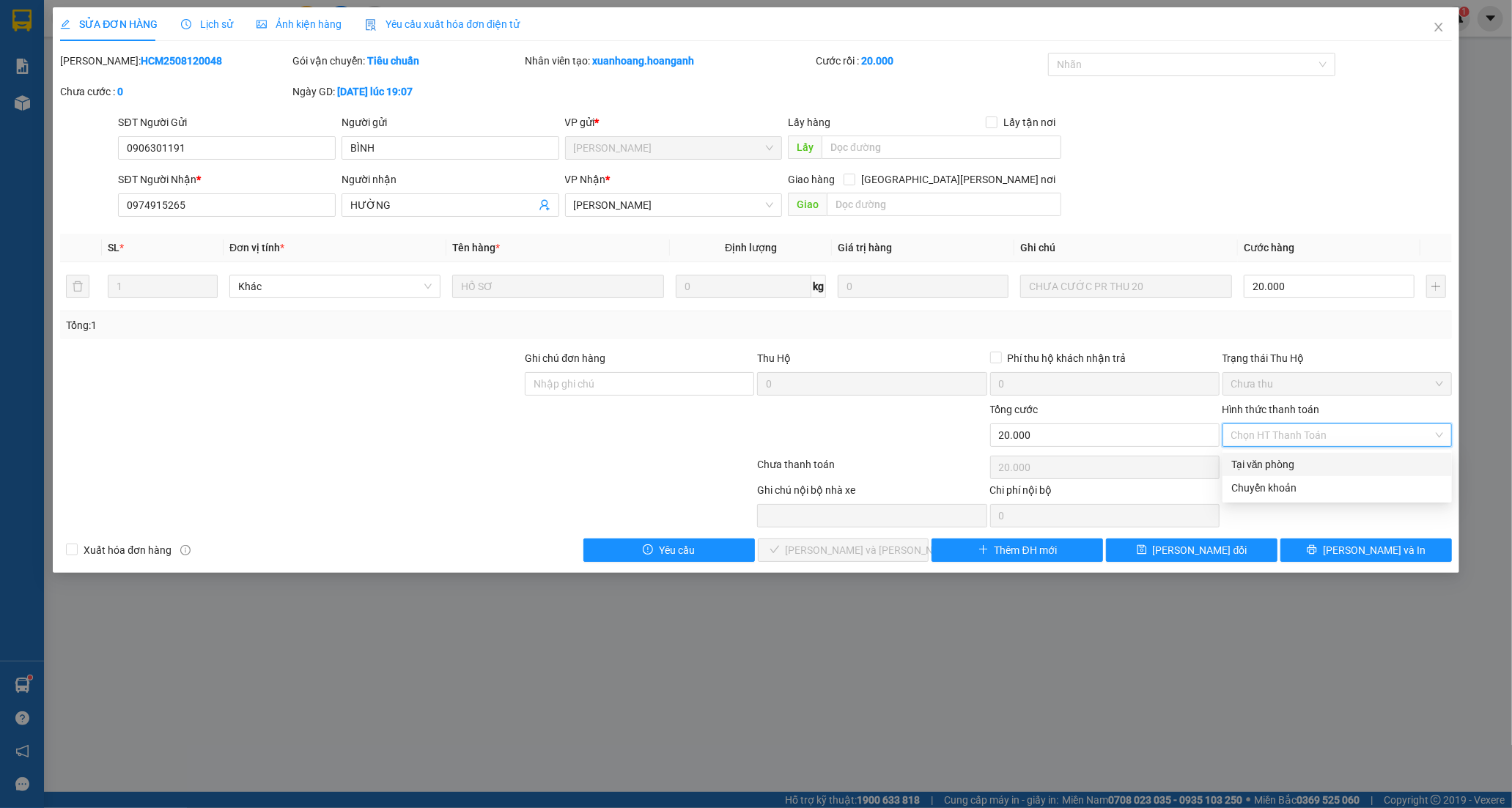
click at [1254, 463] on div "Tại văn phòng" at bounding box center [1336, 464] width 211 height 16
type input "0"
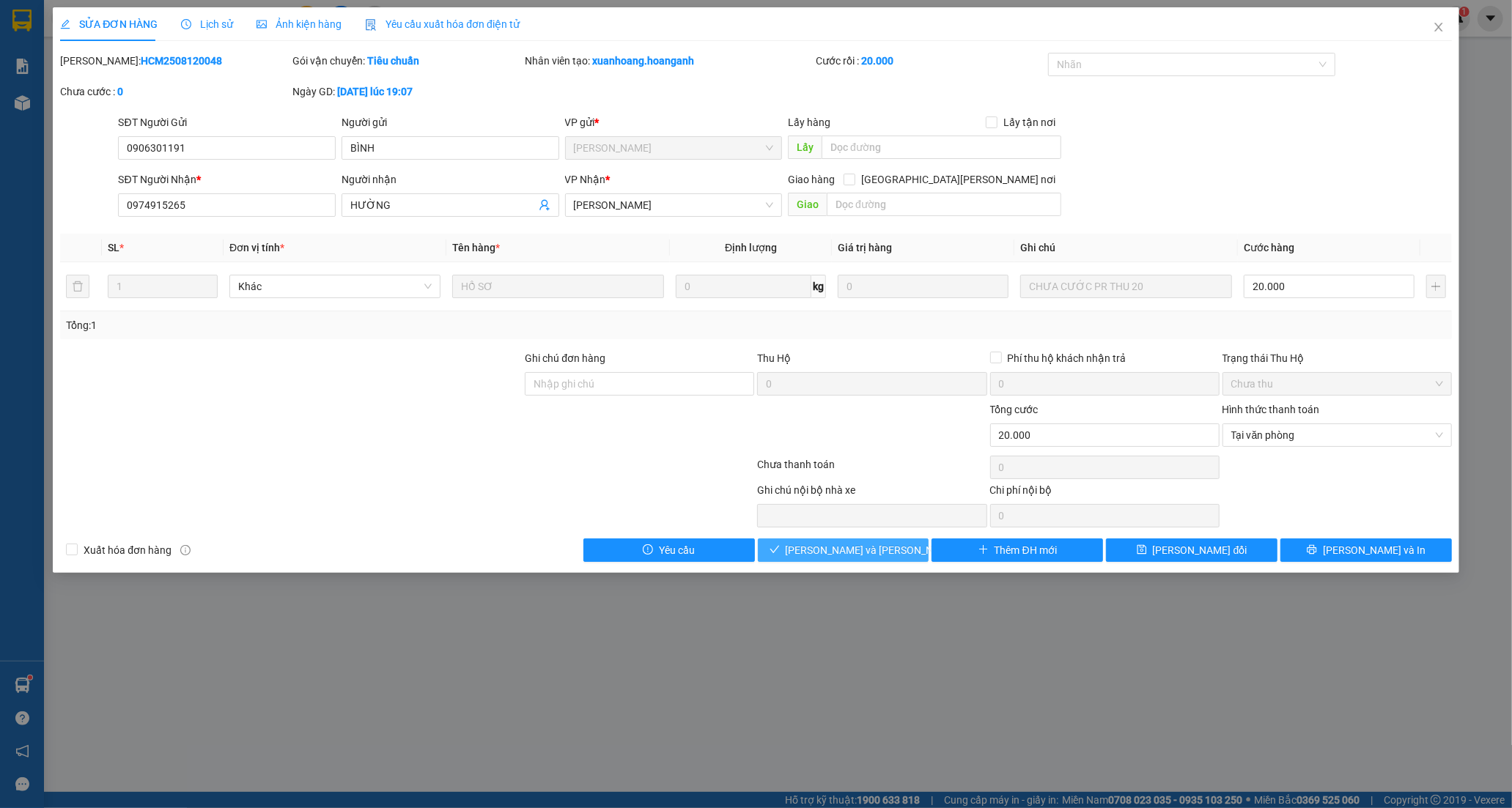
click at [835, 554] on span "[PERSON_NAME] và [PERSON_NAME] hàng" at bounding box center [885, 550] width 198 height 16
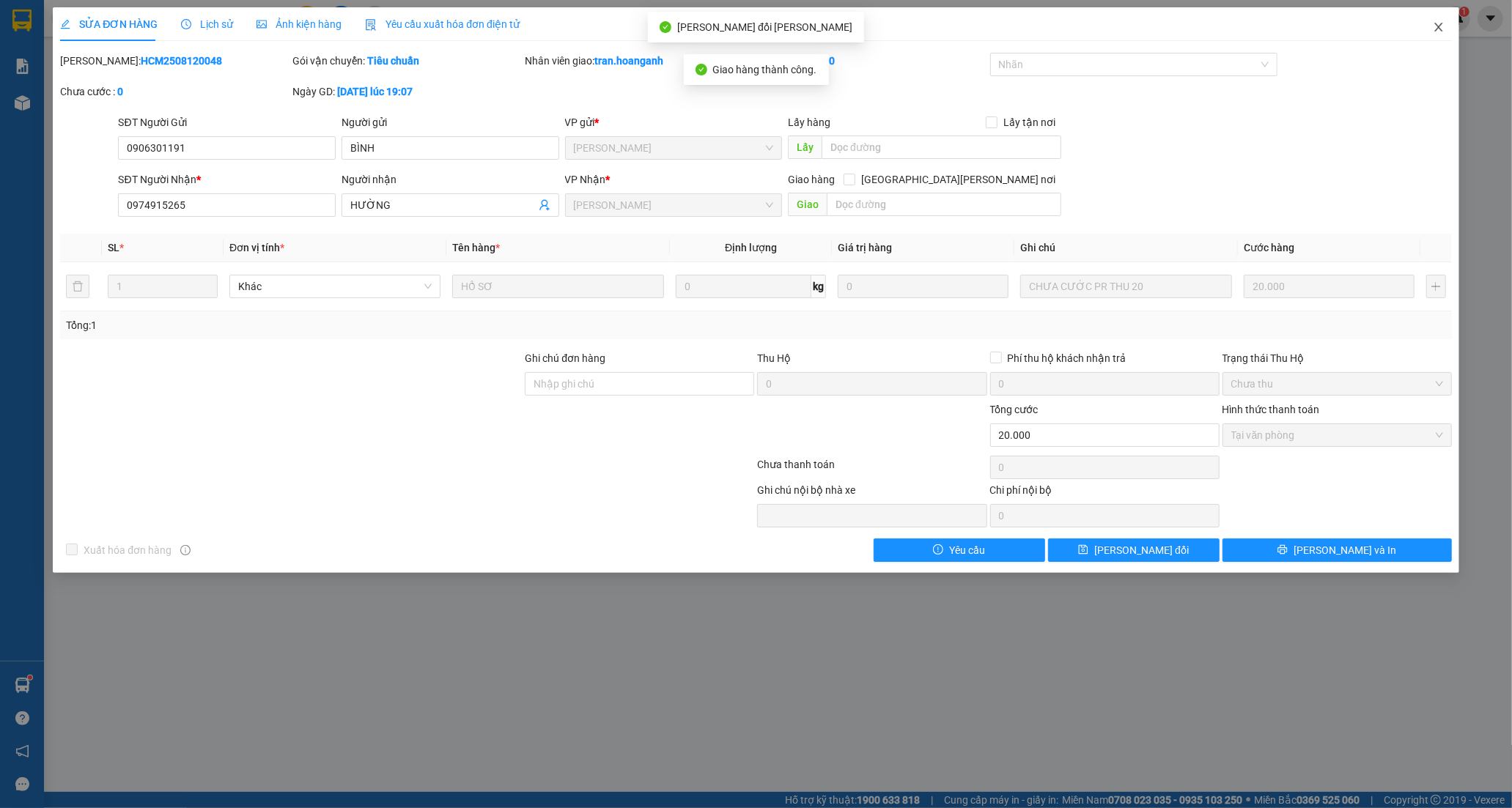
click at [1434, 28] on icon "close" at bounding box center [1438, 27] width 12 height 12
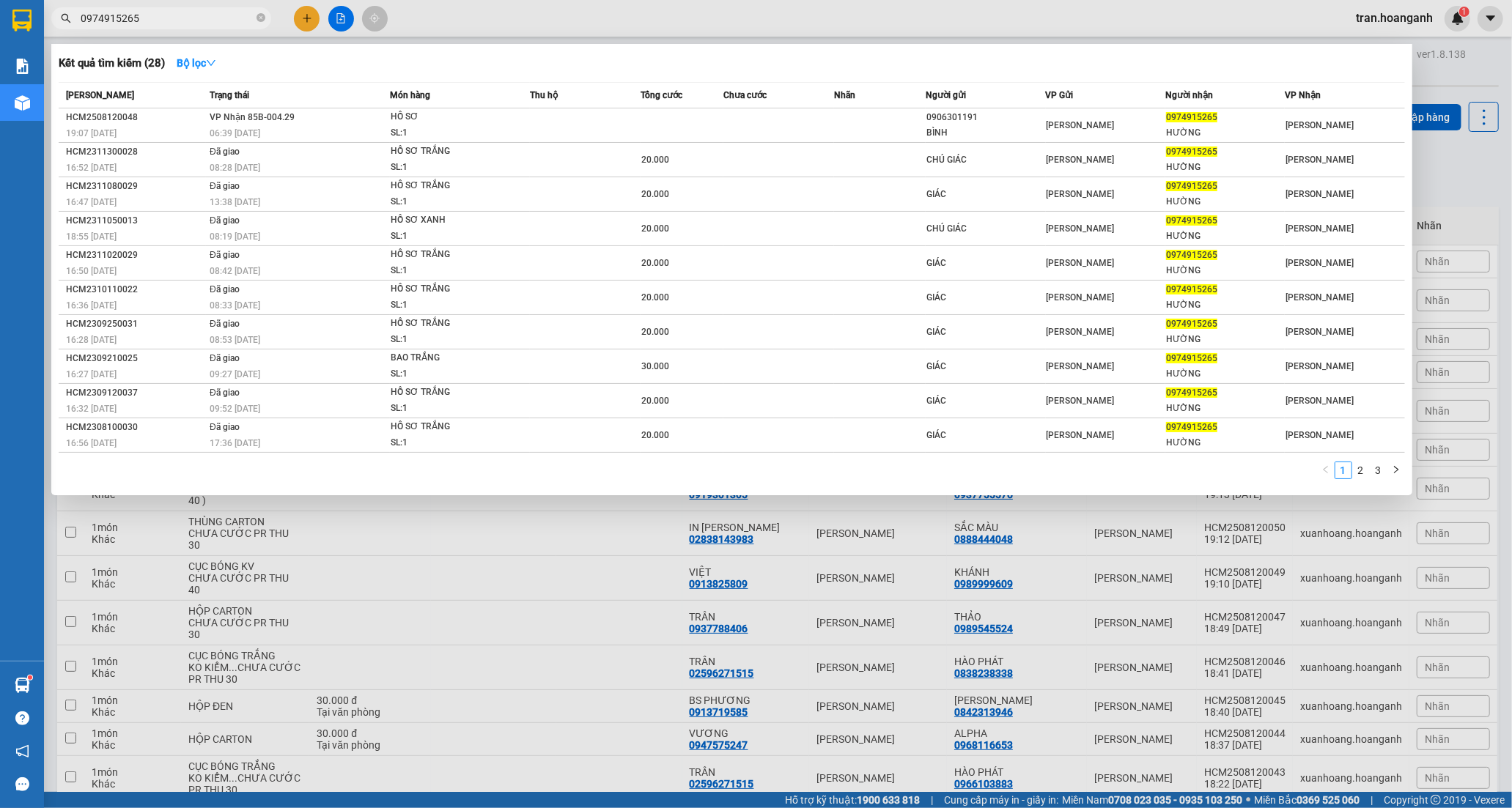
click at [140, 14] on input "0974915265" at bounding box center [167, 18] width 173 height 16
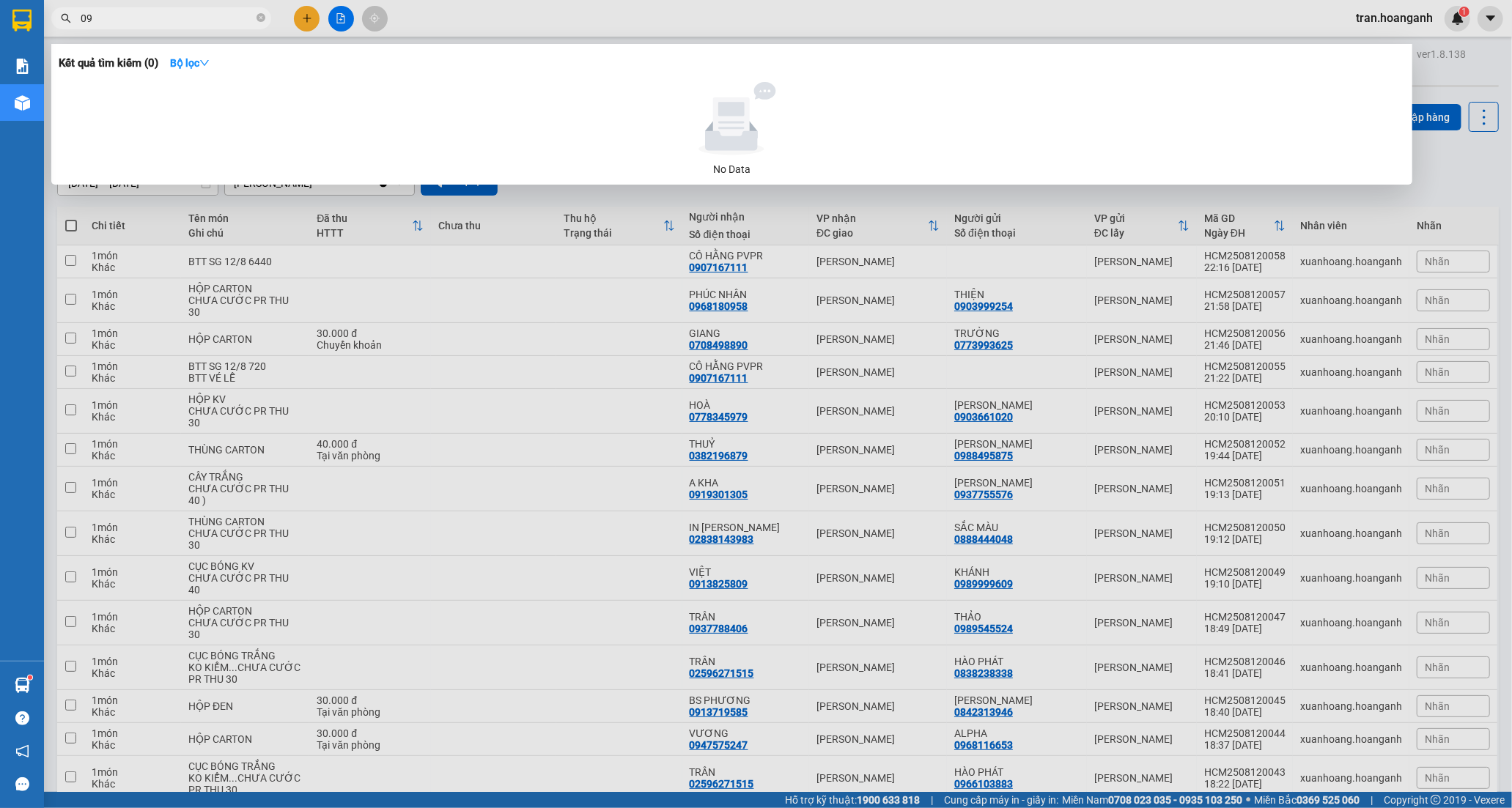
type input "0"
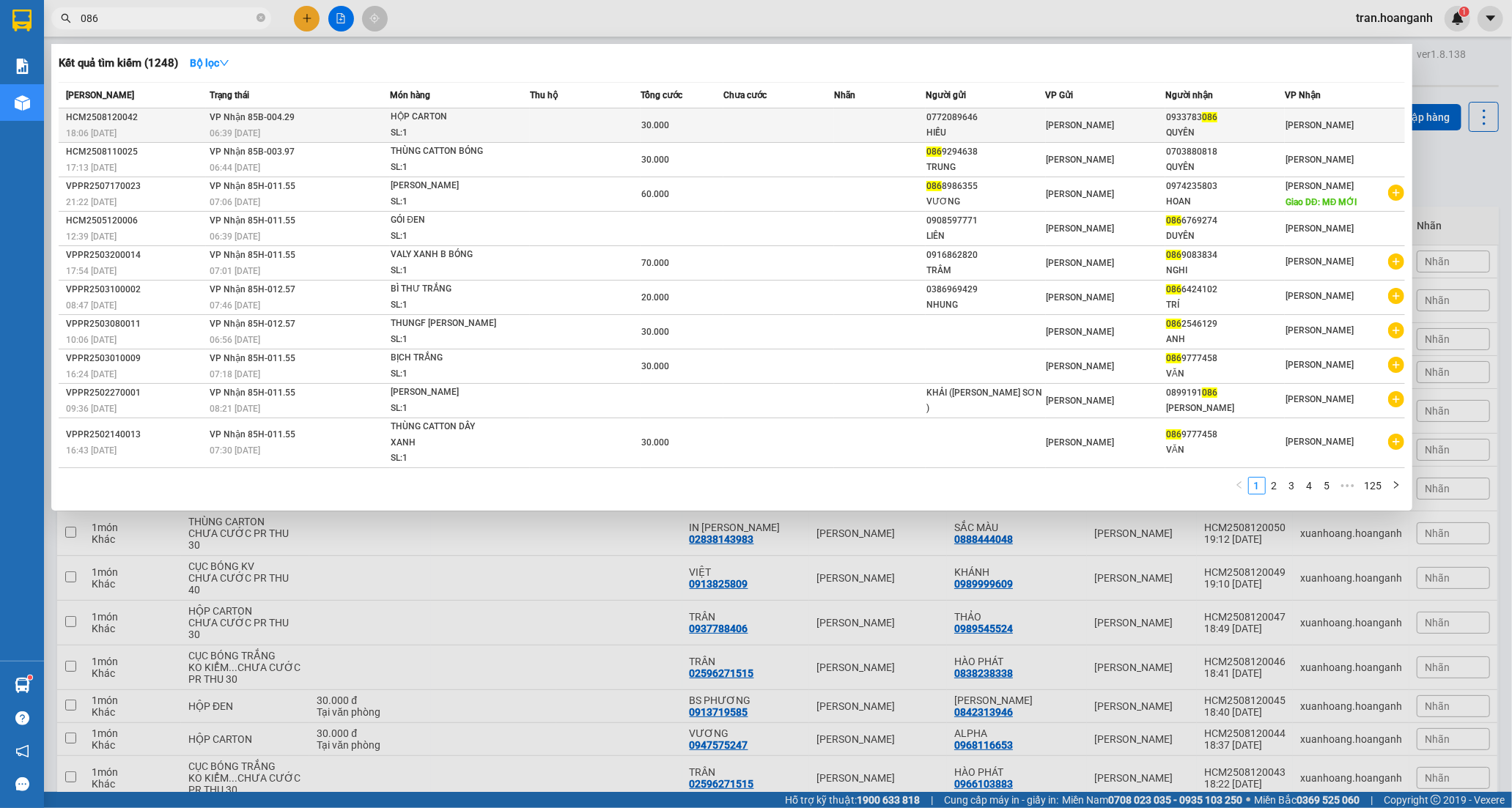
type input "086"
click at [606, 122] on td at bounding box center [585, 125] width 111 height 34
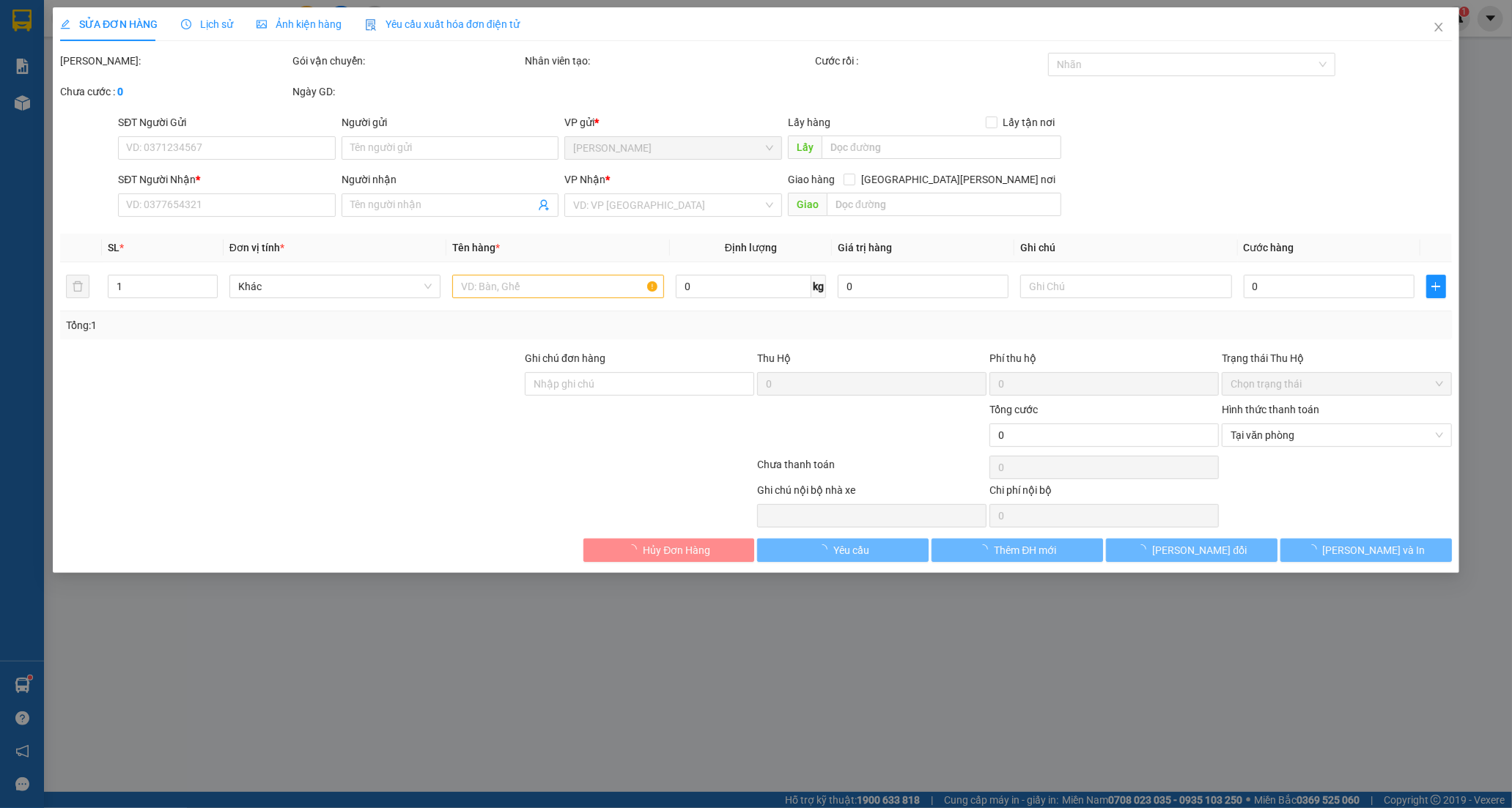
type input "0772089646"
type input "HIẾU"
type input "0933783086"
type input "QUYÊN"
type input "30.000"
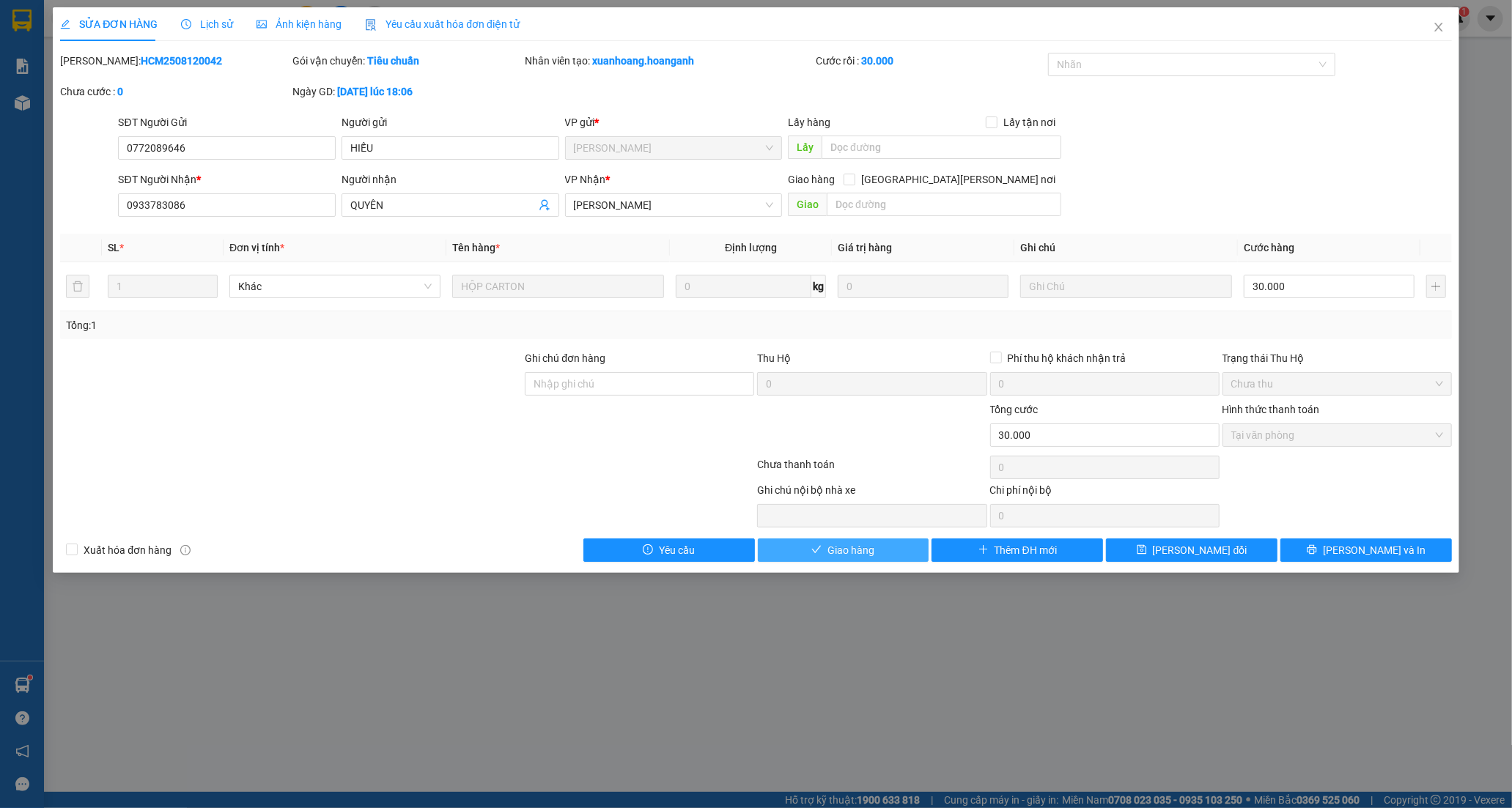
click at [837, 558] on span "Giao hàng" at bounding box center [851, 550] width 47 height 16
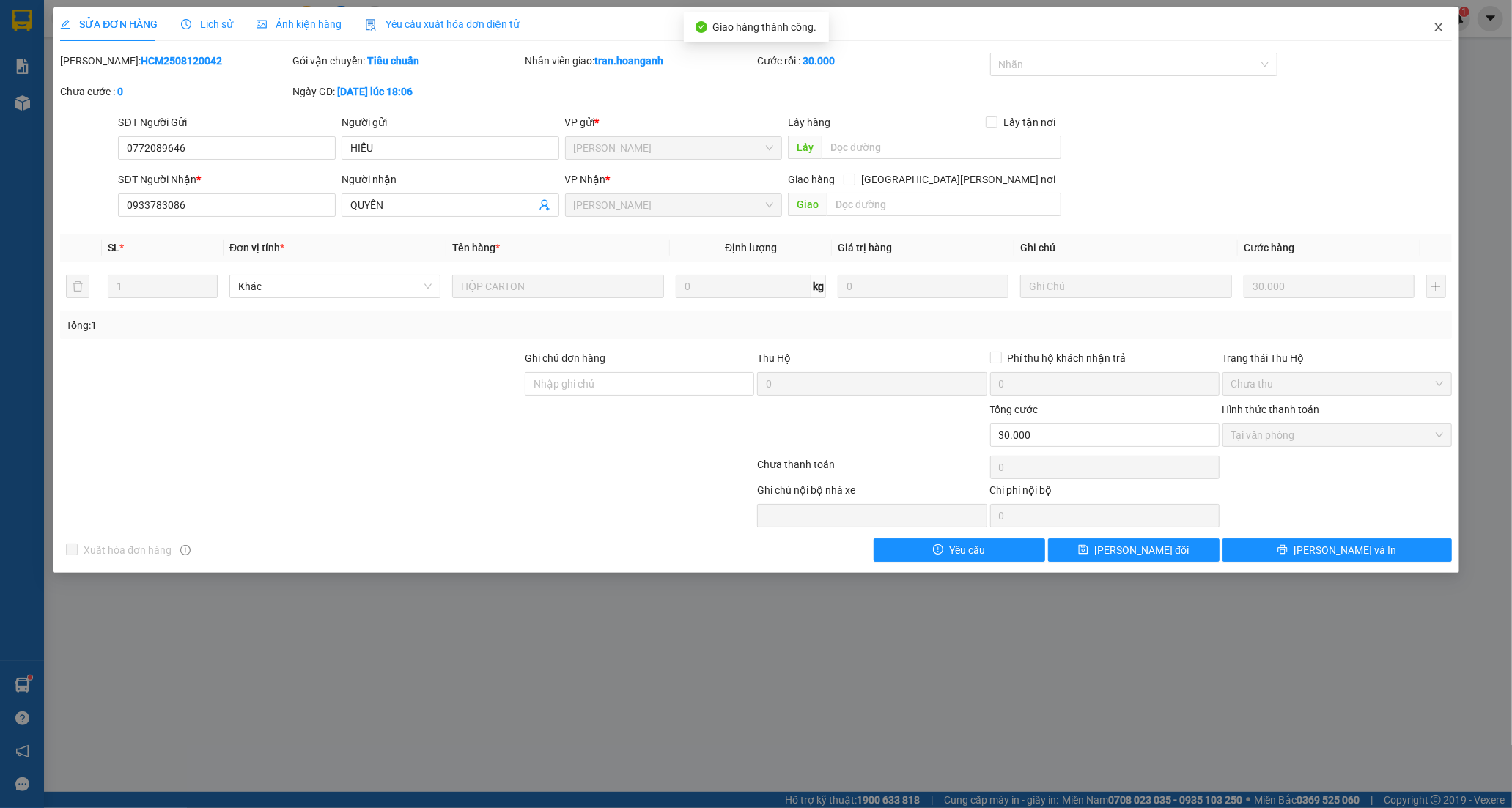
click at [1435, 24] on icon "close" at bounding box center [1438, 26] width 8 height 9
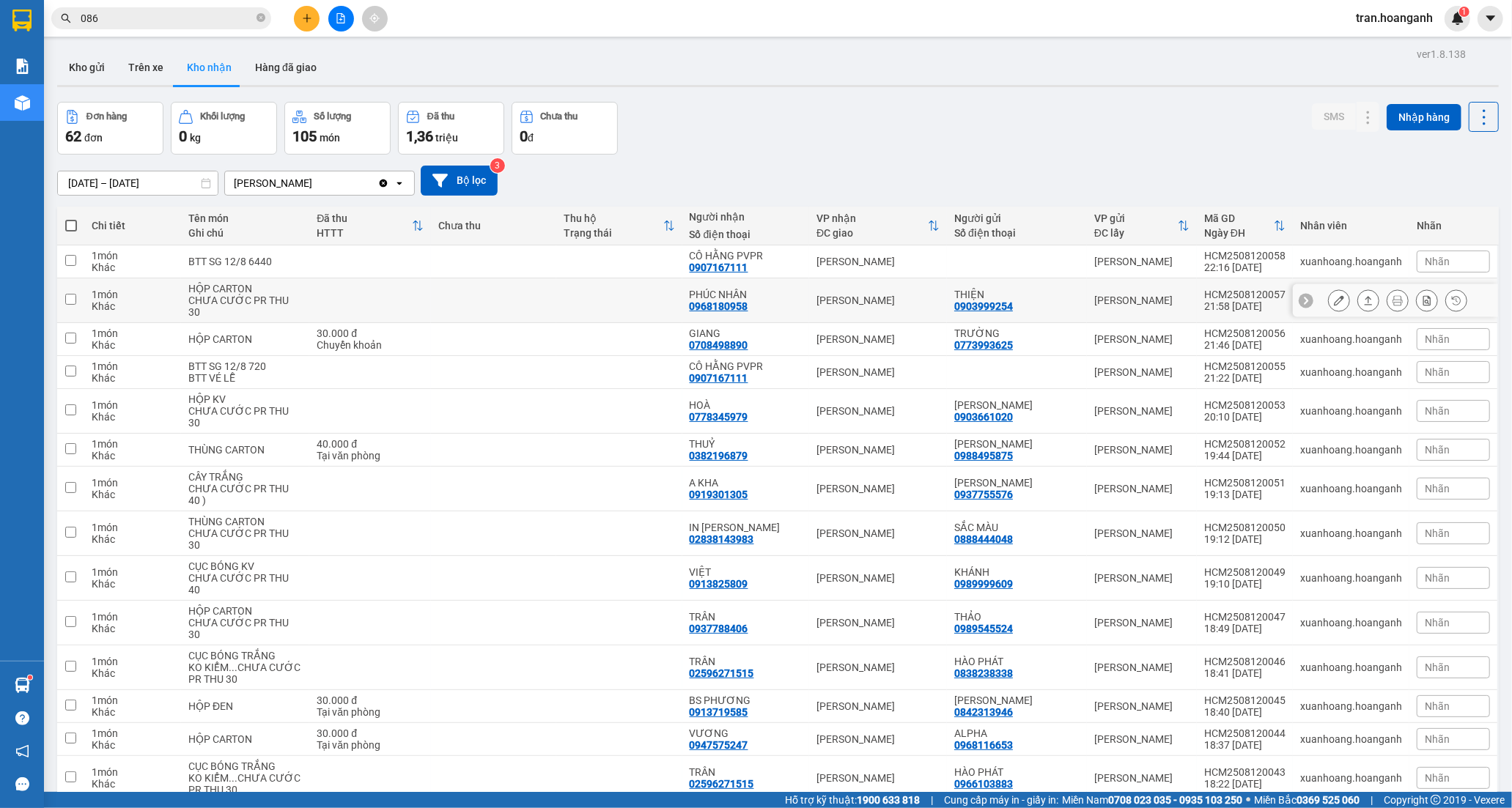
drag, startPoint x: 465, startPoint y: 295, endPoint x: 980, endPoint y: 341, distance: 517.1
click at [465, 294] on td at bounding box center [493, 301] width 125 height 45
checkbox input "true"
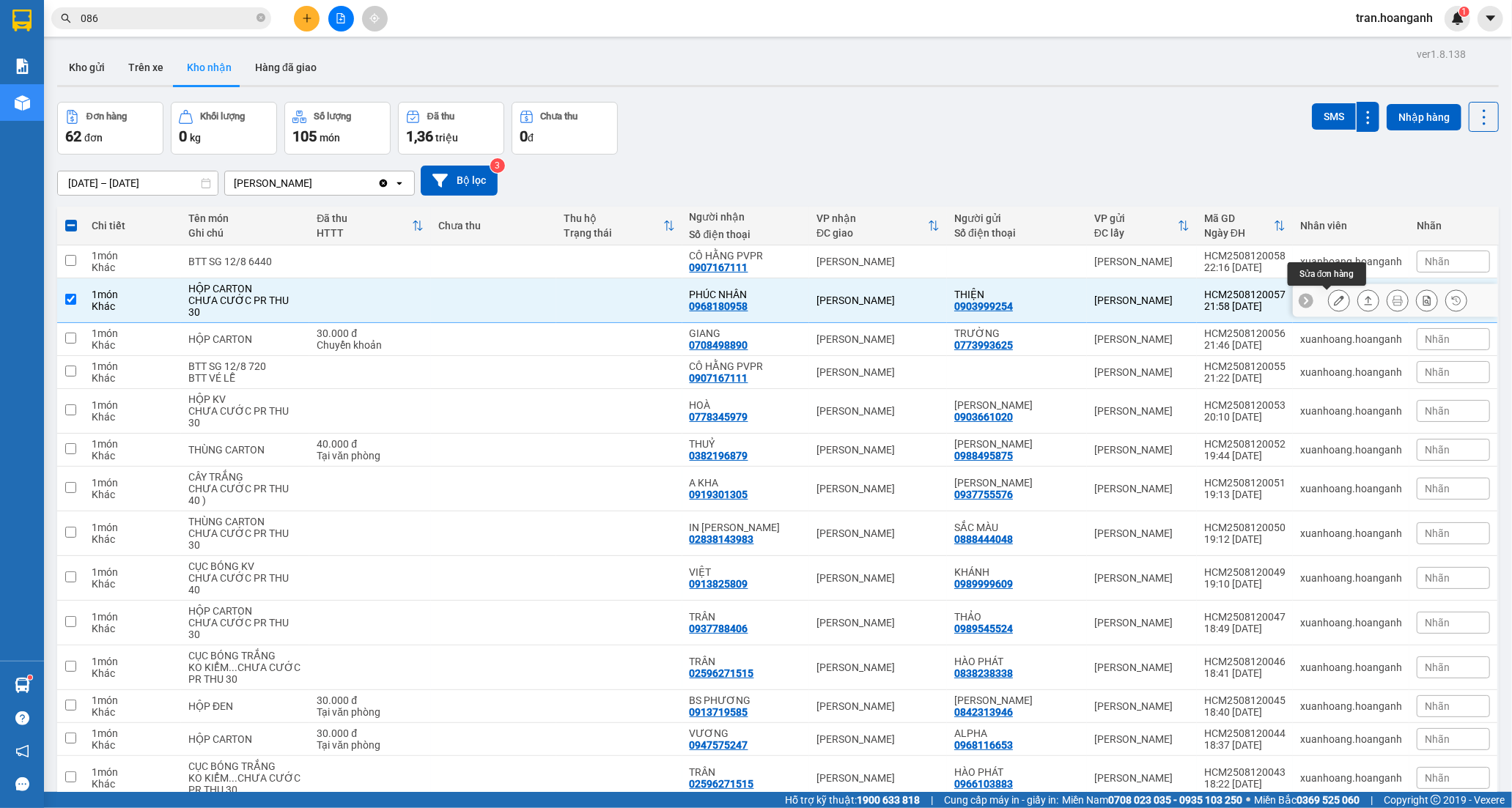
click at [1333, 301] on icon at bounding box center [1338, 300] width 10 height 10
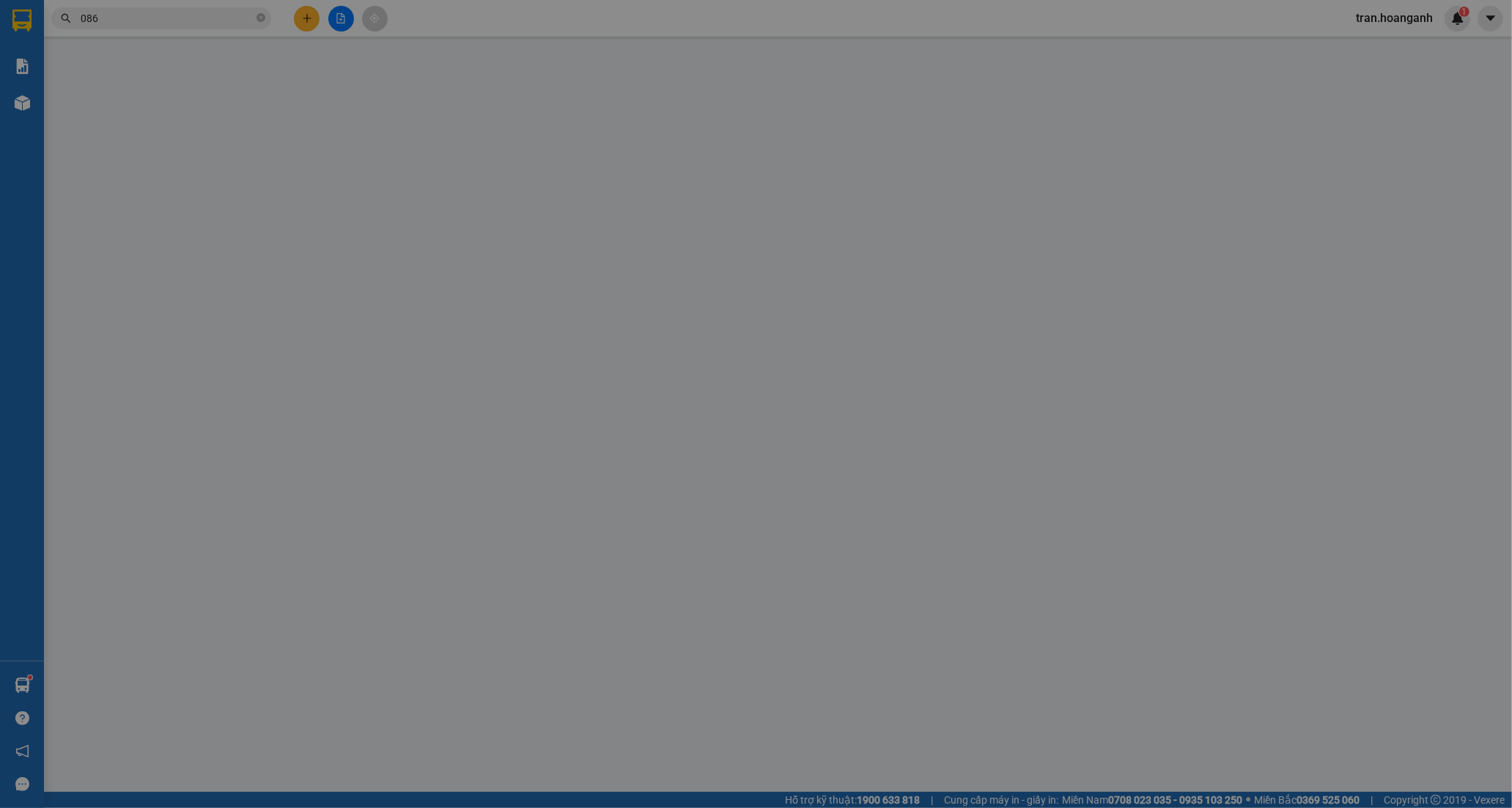
type input "0903999254"
type input "THIỆN"
type input "0968180958"
type input "PHÚC NHÂN"
type input "GIAO 11/8=20K"
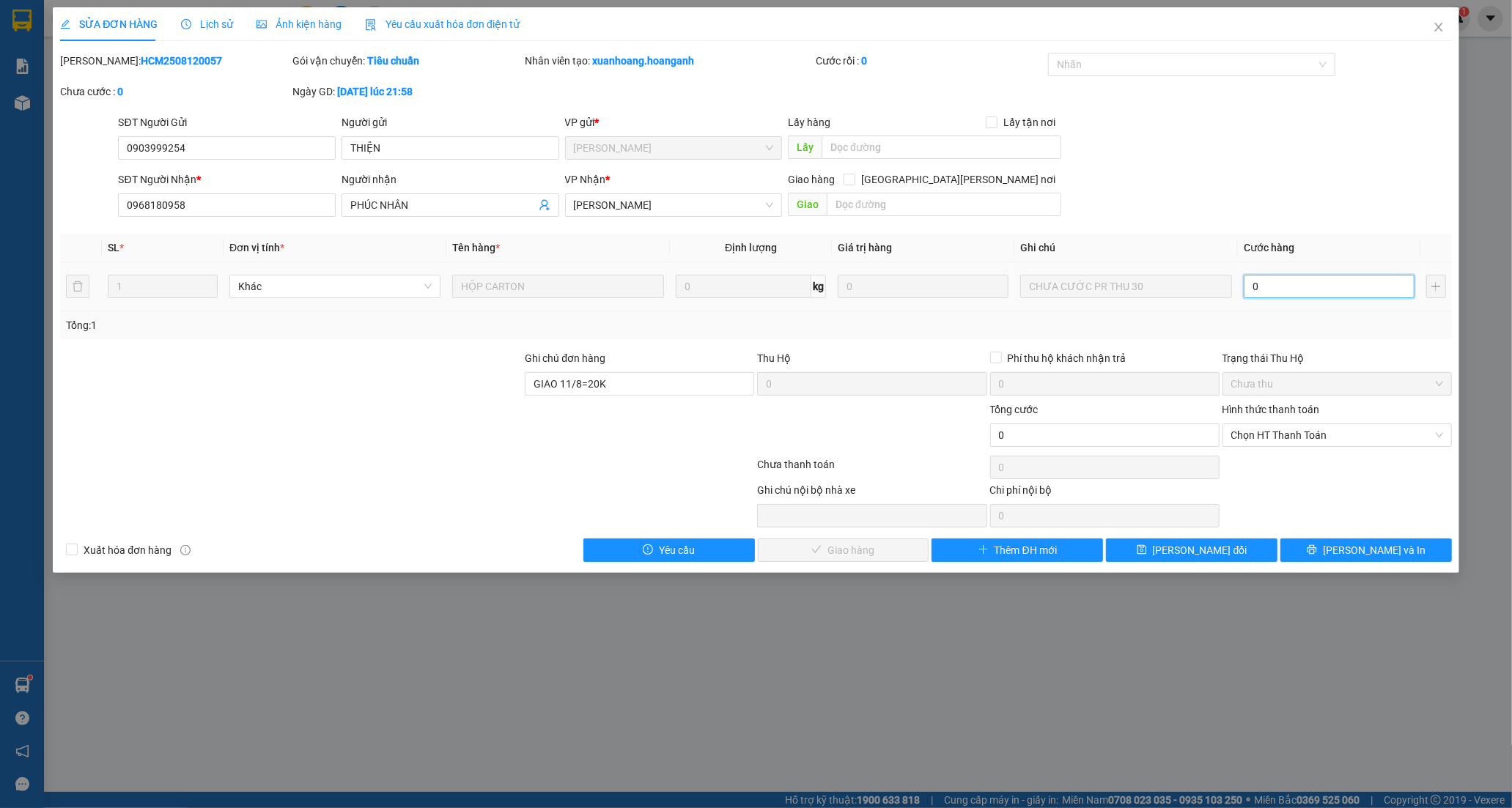
click at [1275, 290] on input "0" at bounding box center [1328, 286] width 171 height 23
type input "3"
type input "30"
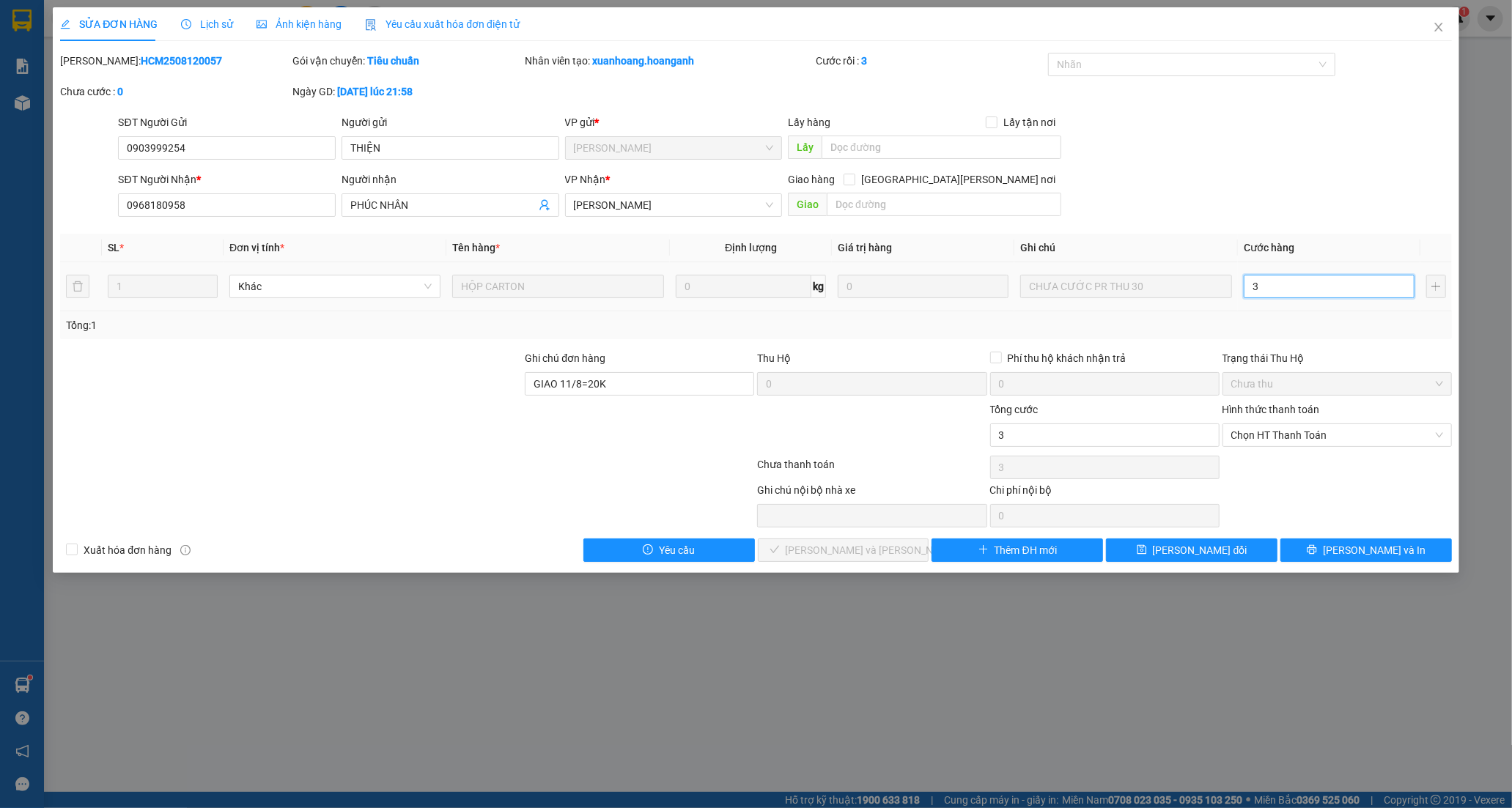
type input "30"
click at [1279, 435] on span "Chọn HT Thanh Toán" at bounding box center [1336, 436] width 211 height 22
type input "30"
type input "30.000"
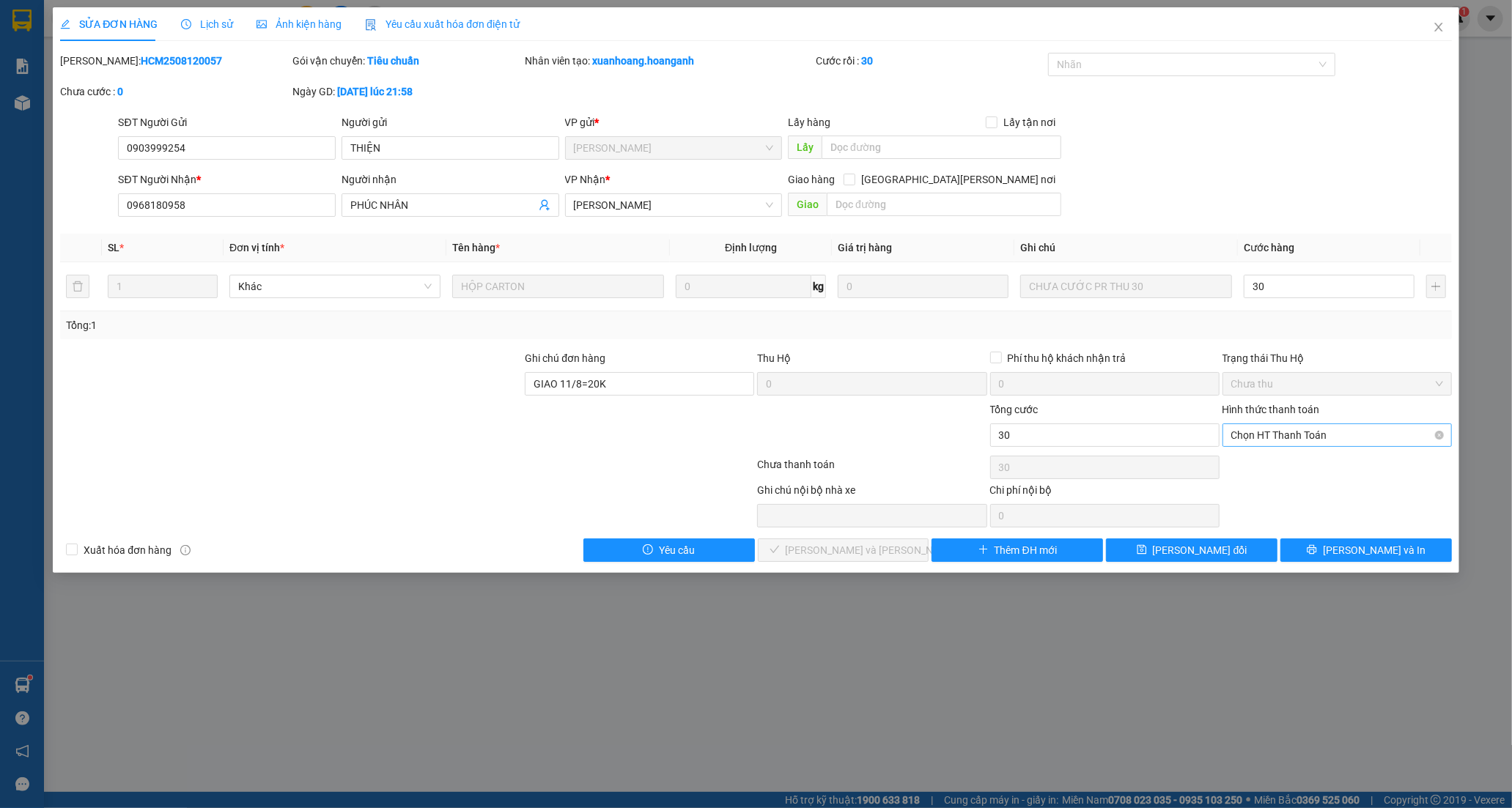
type input "30.000"
click at [1262, 463] on div "Tại văn phòng" at bounding box center [1336, 464] width 211 height 16
type input "0"
click at [911, 543] on button "[PERSON_NAME] và [PERSON_NAME] hàng" at bounding box center [843, 550] width 172 height 23
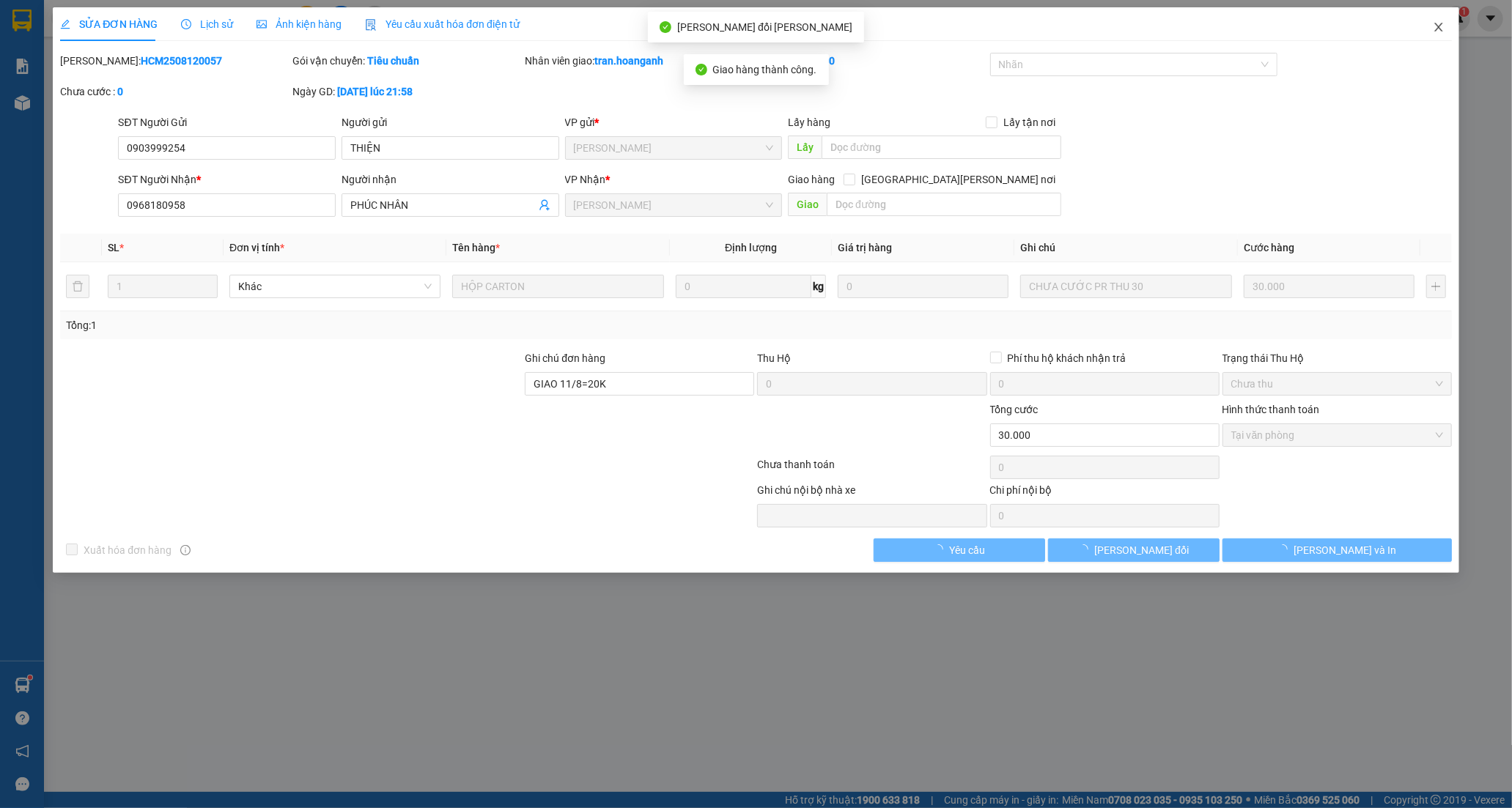
click at [1435, 22] on icon "close" at bounding box center [1438, 27] width 12 height 12
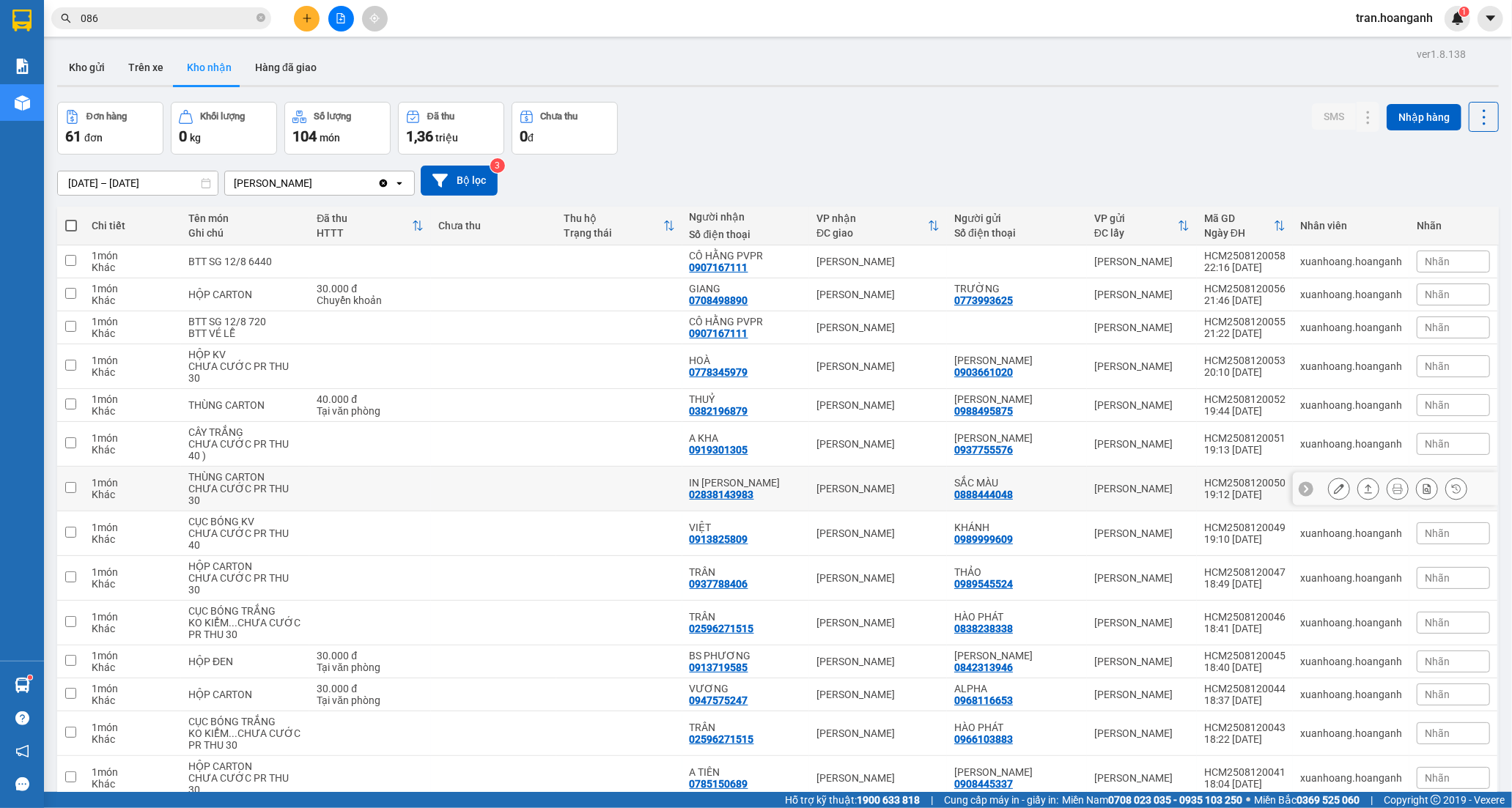
click at [739, 489] on div "02838143983" at bounding box center [721, 495] width 65 height 12
click at [1335, 489] on button at bounding box center [1339, 489] width 21 height 26
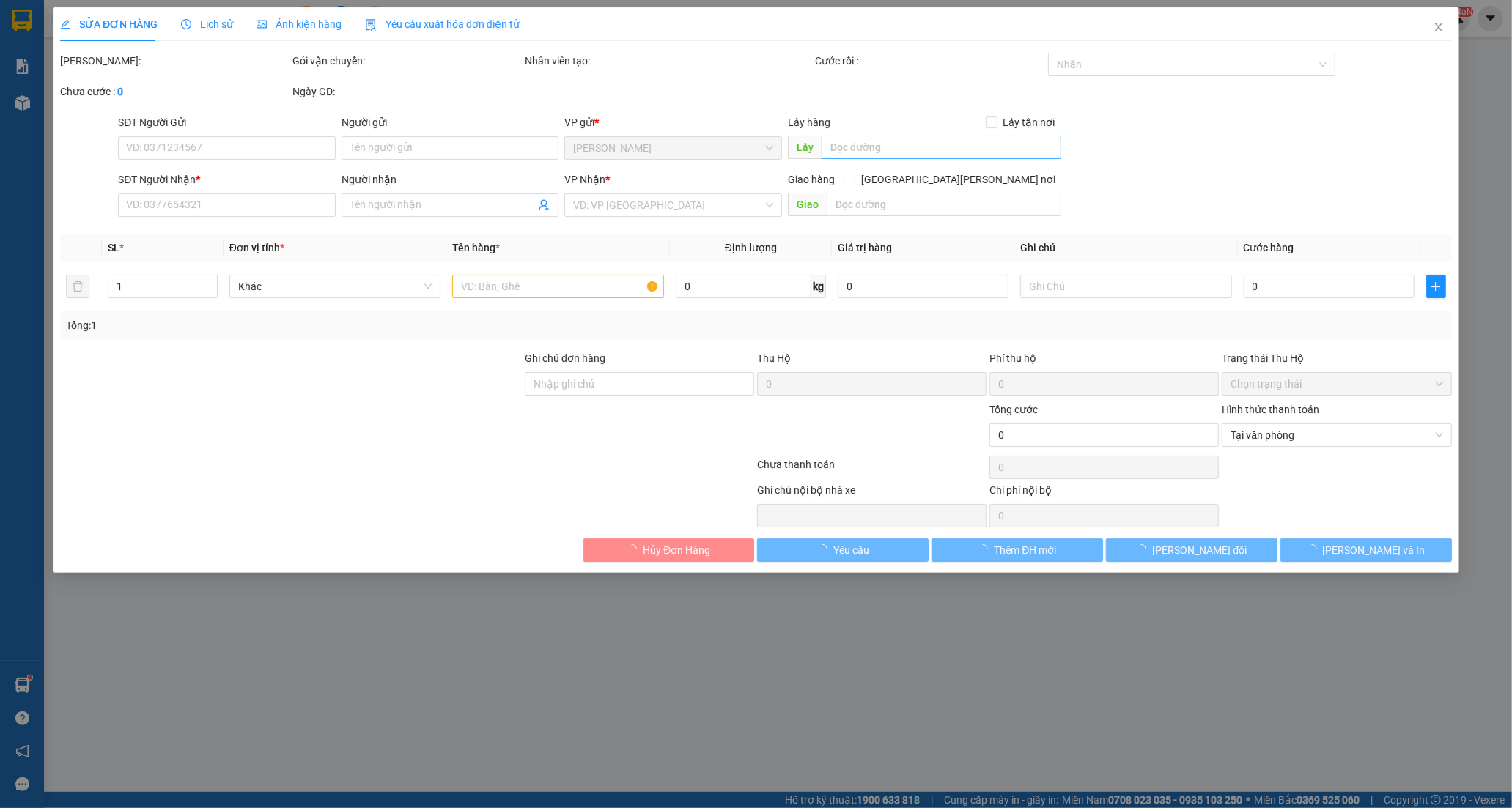
type input "0888444048"
type input "SẮC MÀU"
type input "02838143983"
type input "IN NINH THUẬN"
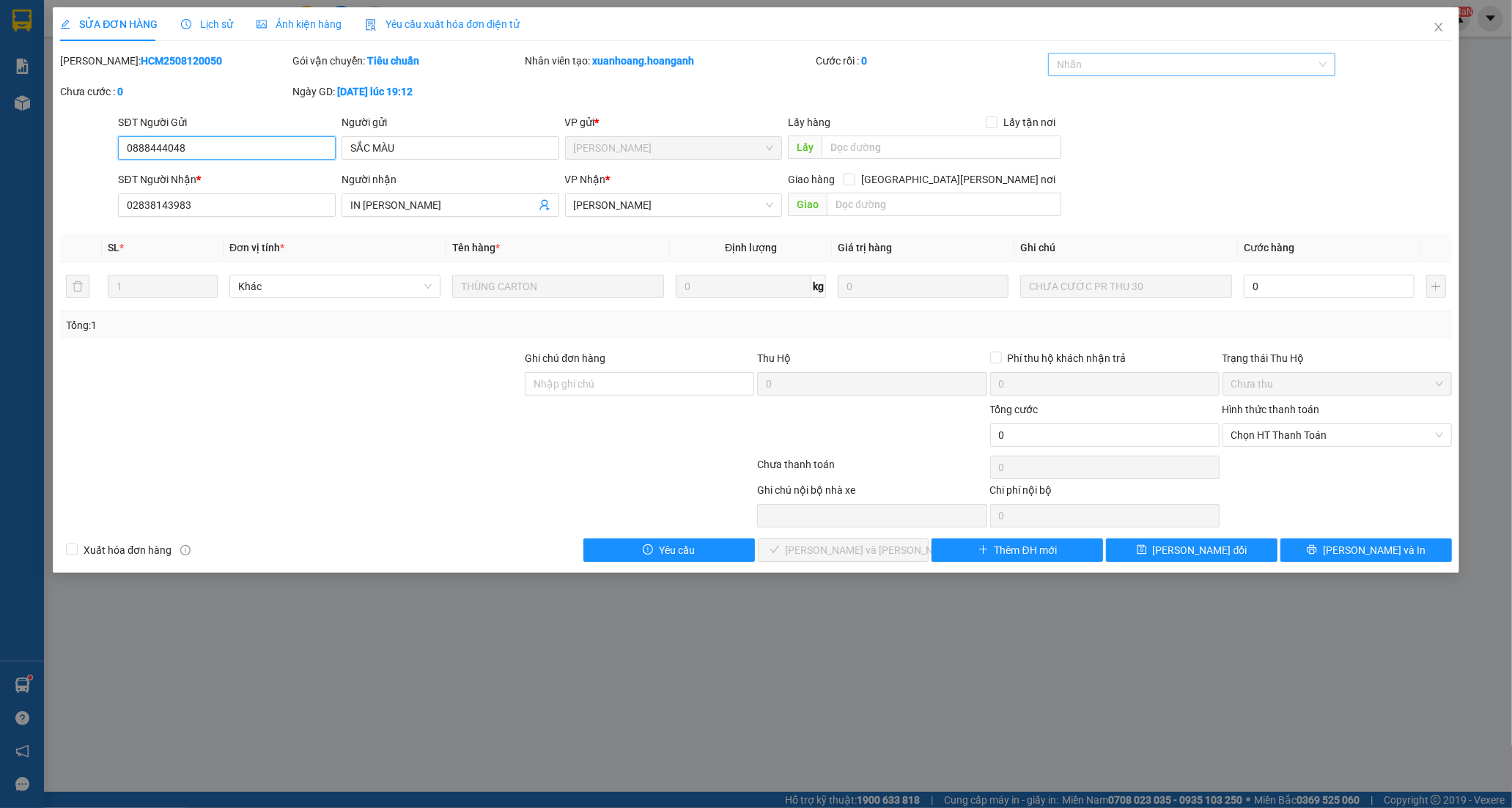
click at [1064, 69] on div at bounding box center [1184, 65] width 265 height 18
click at [1075, 98] on div "CÔNG NỢ" at bounding box center [1191, 93] width 270 height 16
click at [1281, 294] on input "0" at bounding box center [1328, 286] width 171 height 23
type input "3"
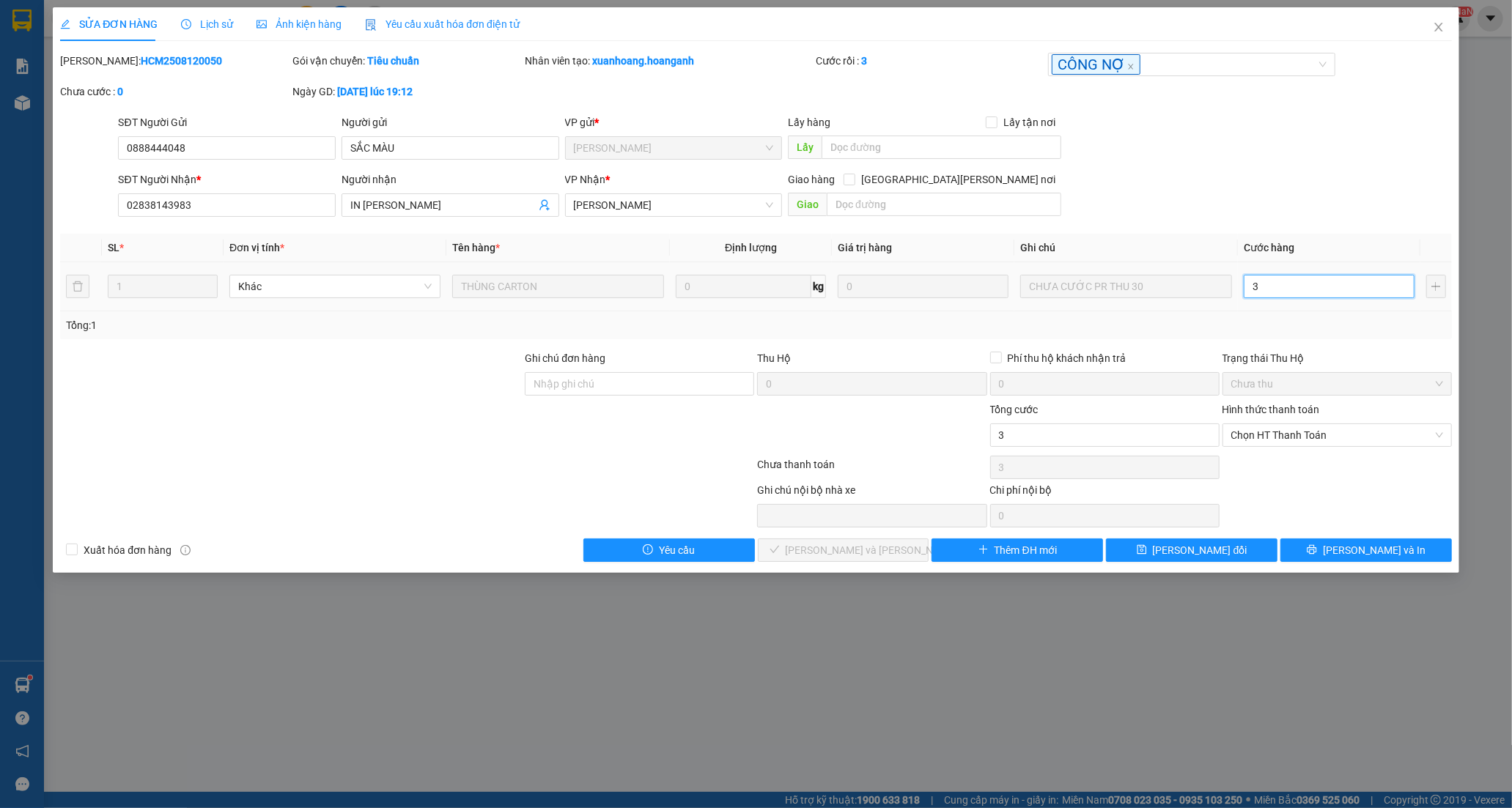
type input "3"
type input "30"
click at [1252, 436] on span "Chọn HT Thanh Toán" at bounding box center [1336, 436] width 211 height 22
type input "30"
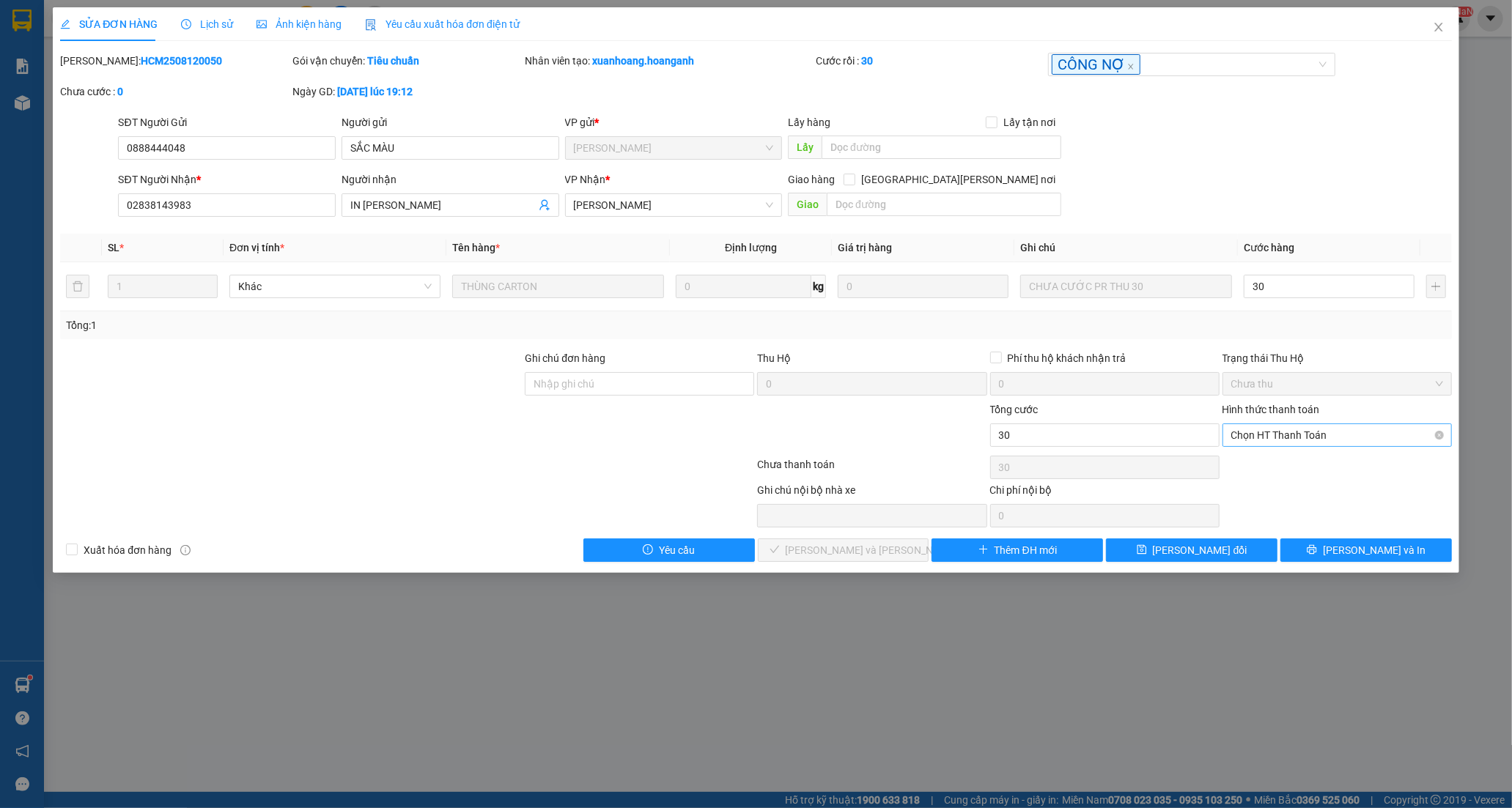
type input "30.000"
click at [1255, 462] on div "Tại văn phòng" at bounding box center [1336, 464] width 211 height 16
type input "0"
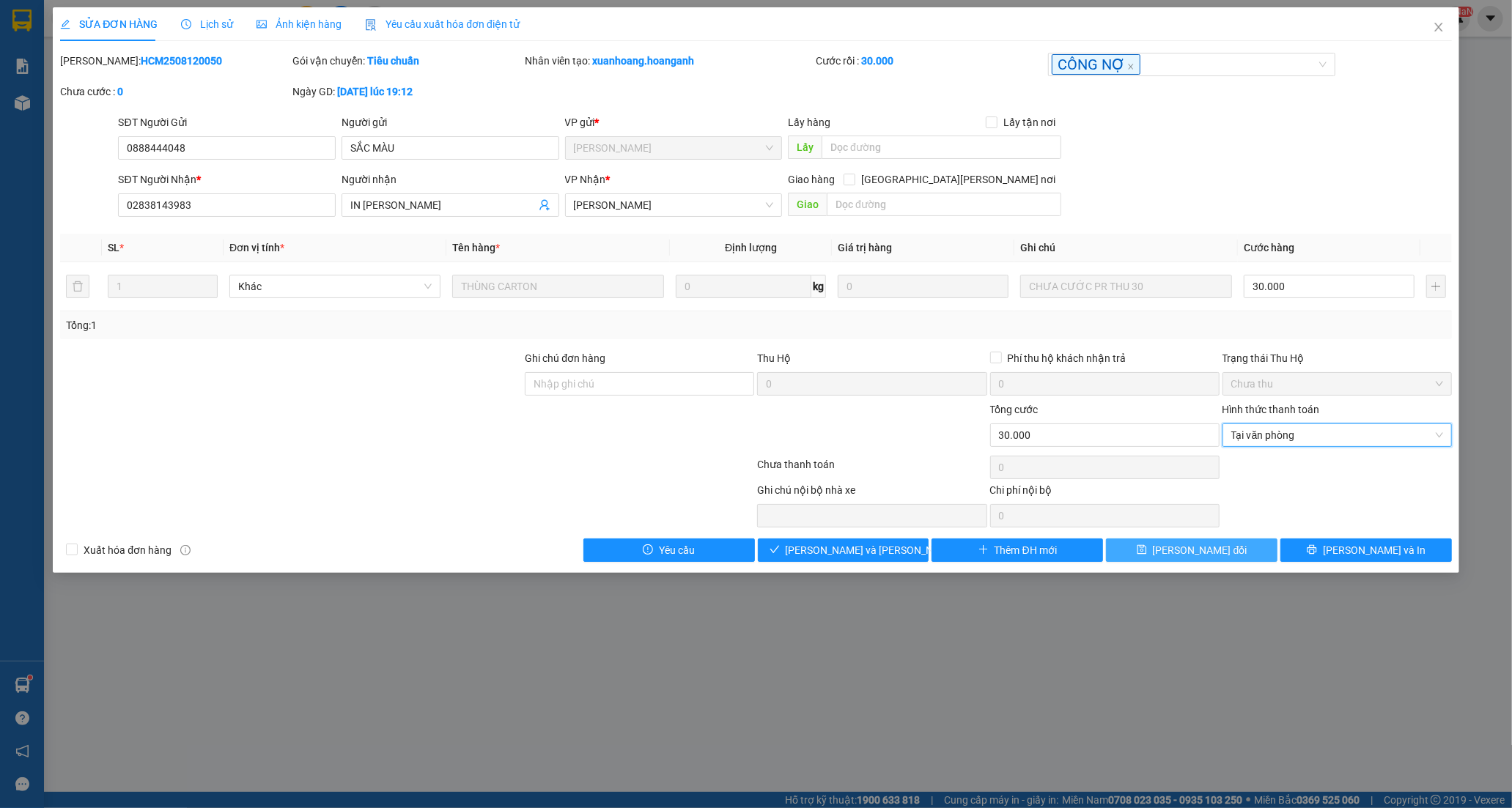
click at [1171, 553] on span "[PERSON_NAME] đổi" at bounding box center [1200, 550] width 94 height 16
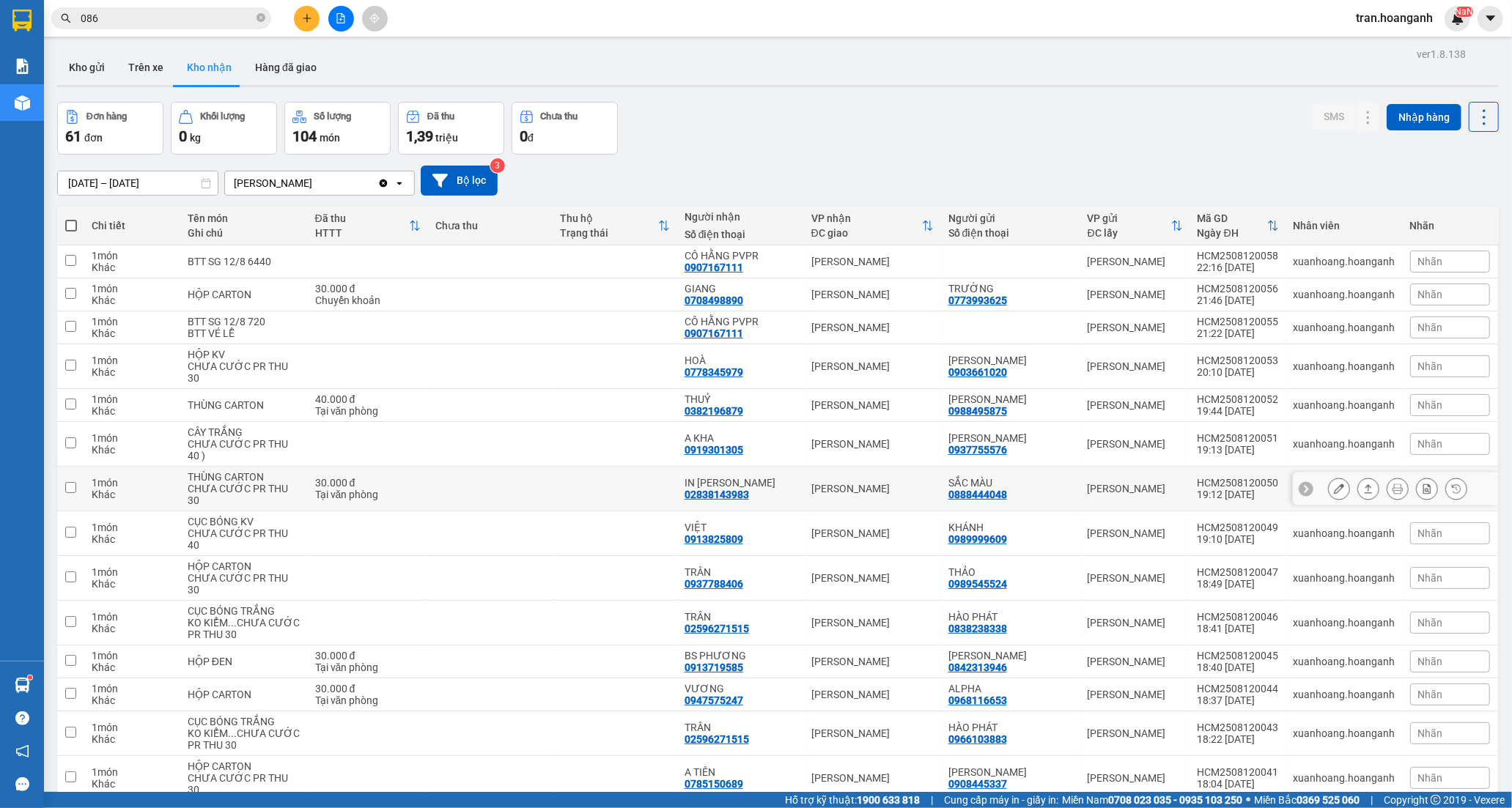
drag, startPoint x: 763, startPoint y: 489, endPoint x: 1190, endPoint y: 479, distance: 427.1
click at [749, 489] on div "02838143983" at bounding box center [717, 495] width 65 height 12
click at [1333, 487] on icon at bounding box center [1338, 488] width 10 height 10
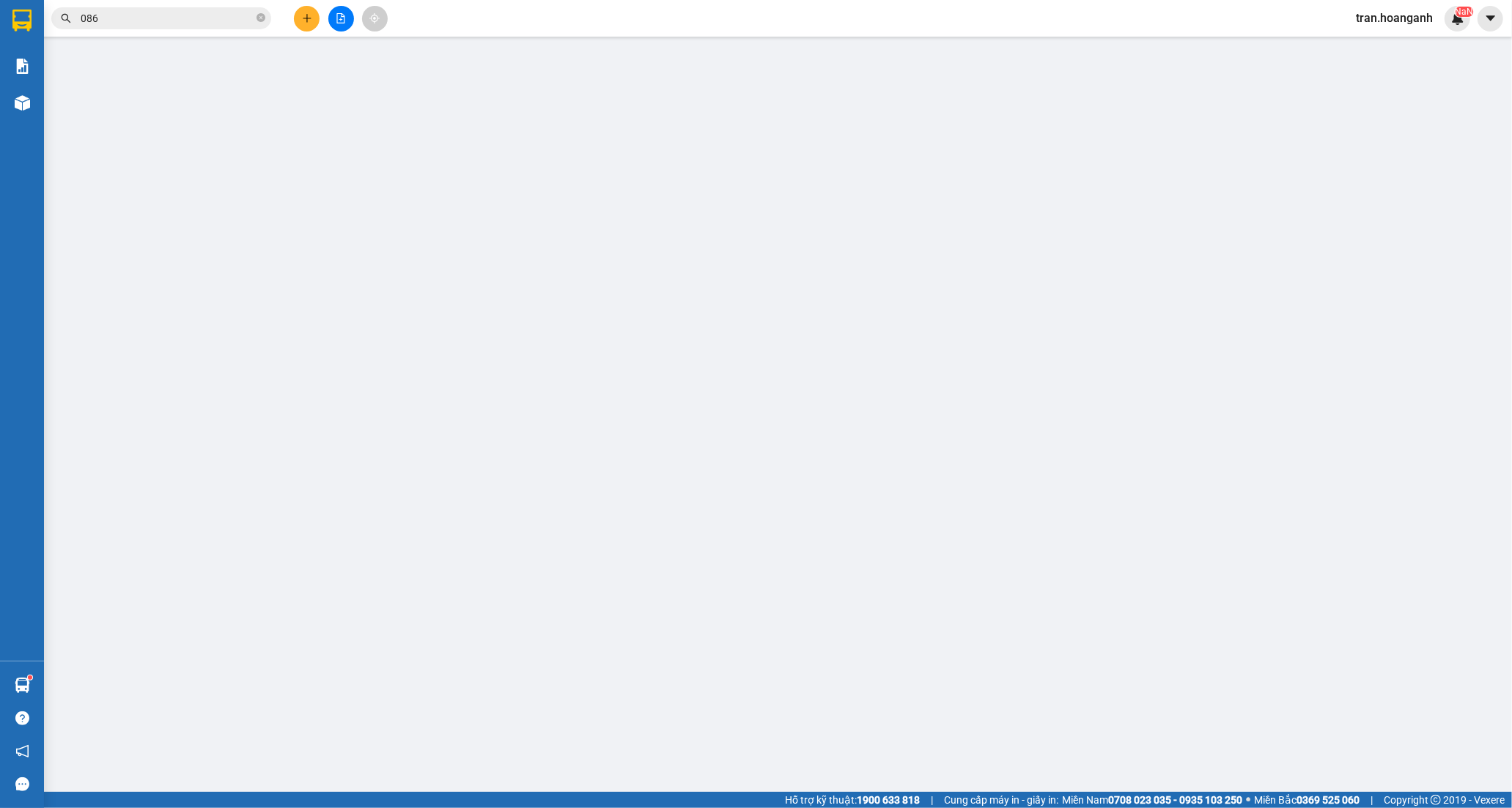
type input "0888444048"
type input "SẮC MÀU"
type input "02838143983"
type input "IN NINH THUẬN"
type input "30.000"
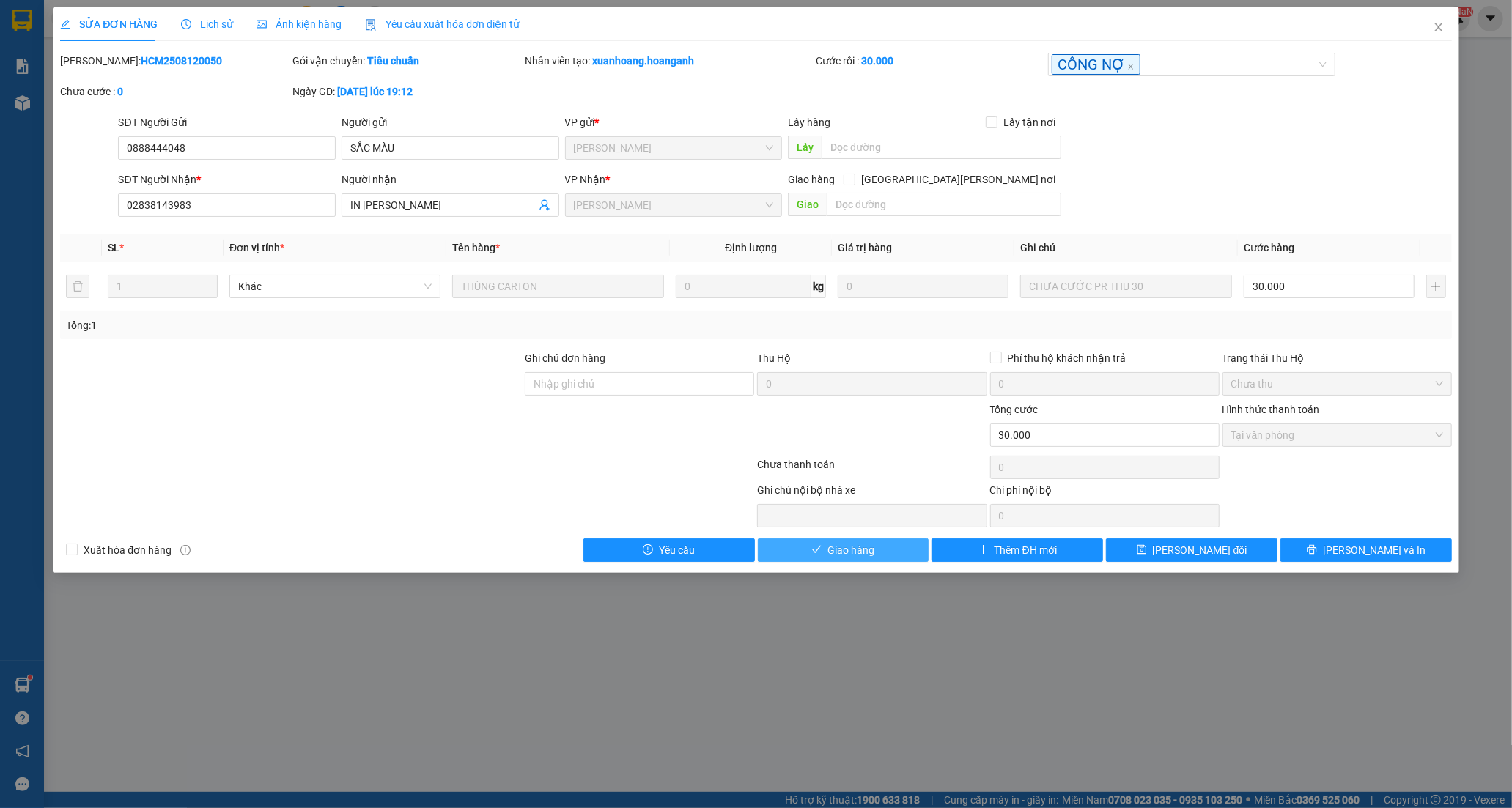
click at [858, 545] on span "Giao hàng" at bounding box center [851, 550] width 47 height 16
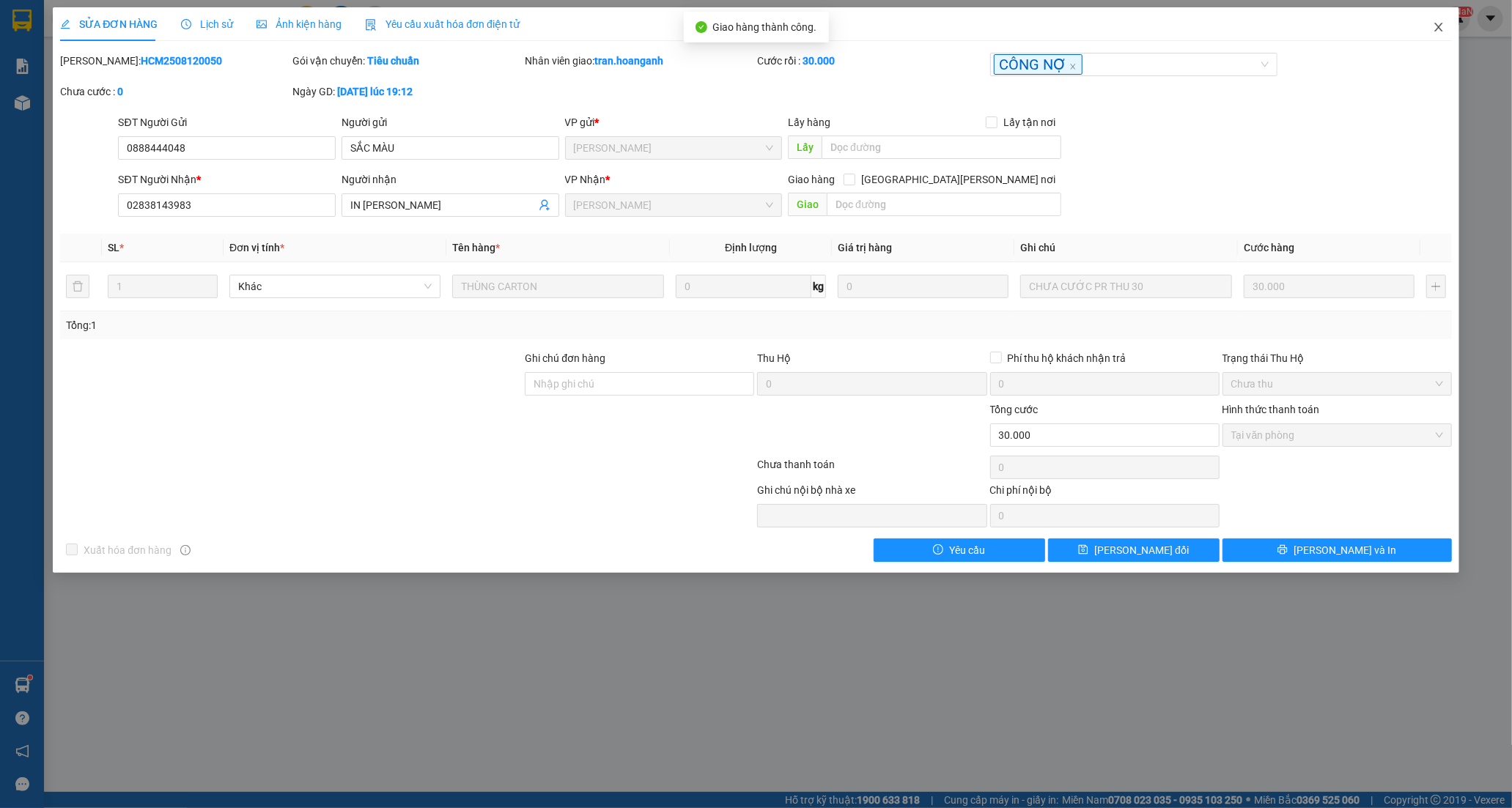
click at [1438, 27] on icon "close" at bounding box center [1438, 26] width 8 height 9
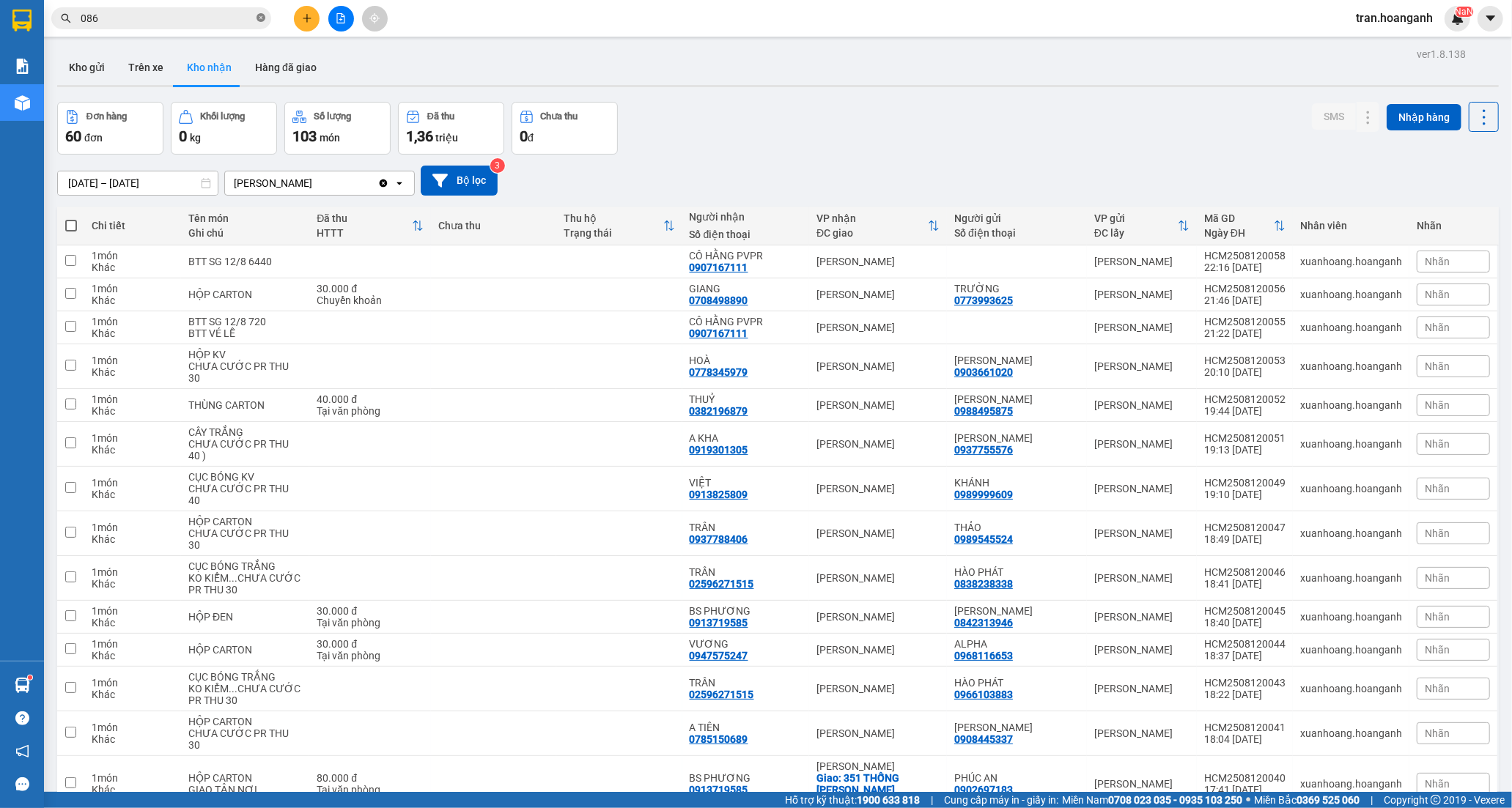
click at [263, 15] on icon "close-circle" at bounding box center [260, 18] width 9 height 9
click at [152, 19] on input "text" at bounding box center [167, 18] width 173 height 16
type input "0"
drag, startPoint x: 768, startPoint y: 524, endPoint x: 815, endPoint y: 538, distance: 49.0
click at [768, 525] on div "TRÂN" at bounding box center [745, 527] width 113 height 12
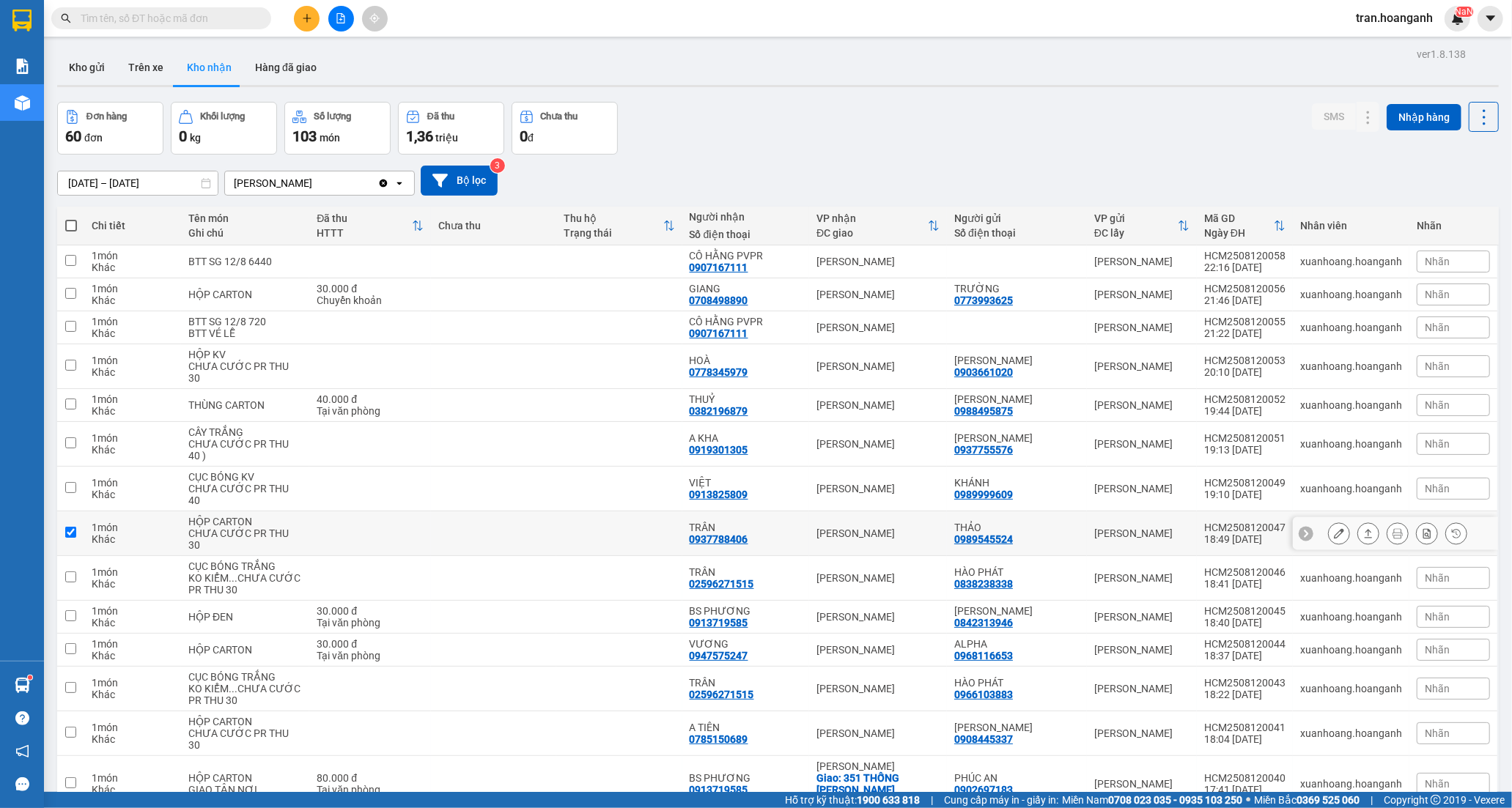
checkbox input "true"
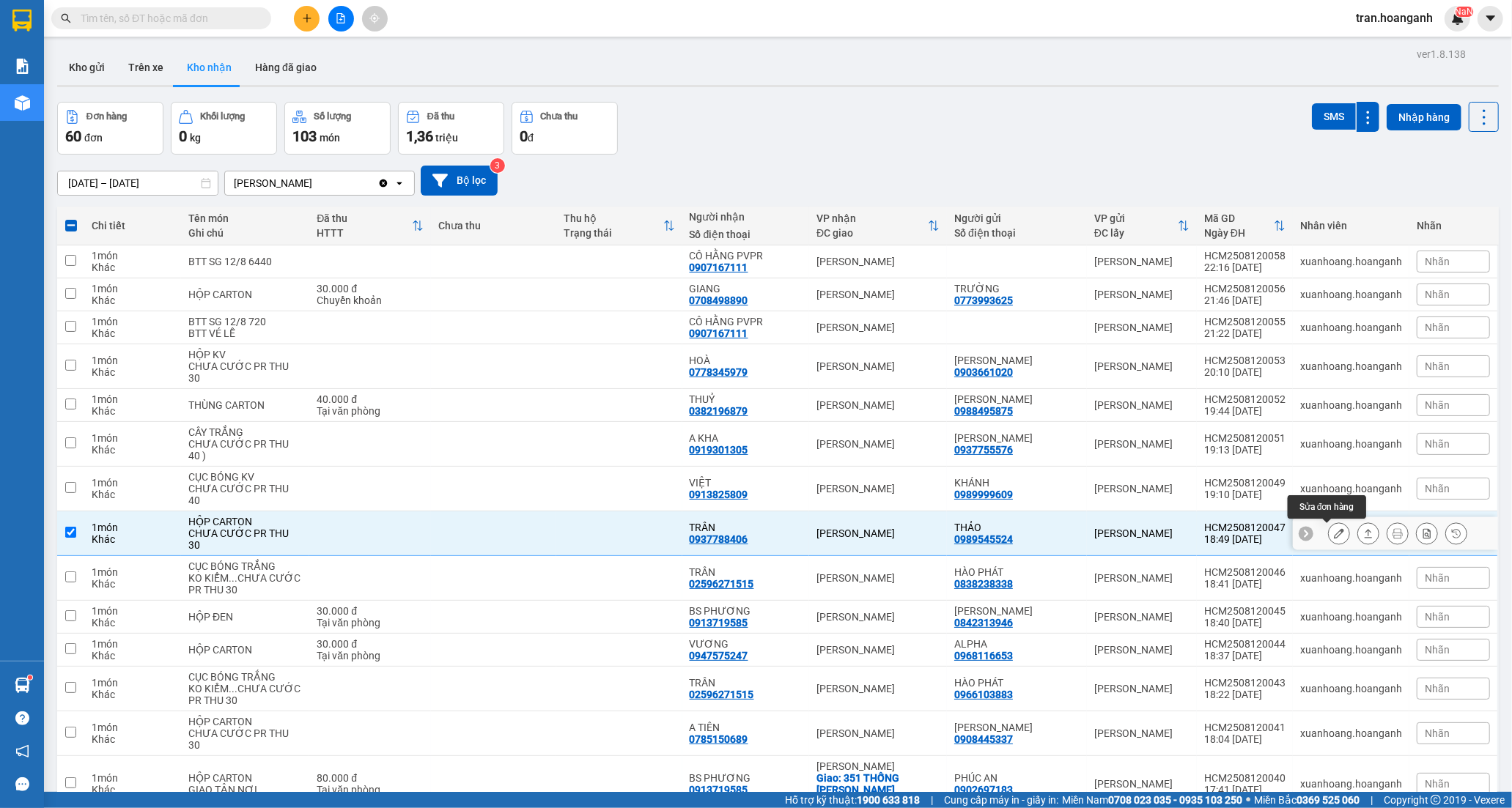
click at [1333, 534] on icon at bounding box center [1338, 533] width 10 height 10
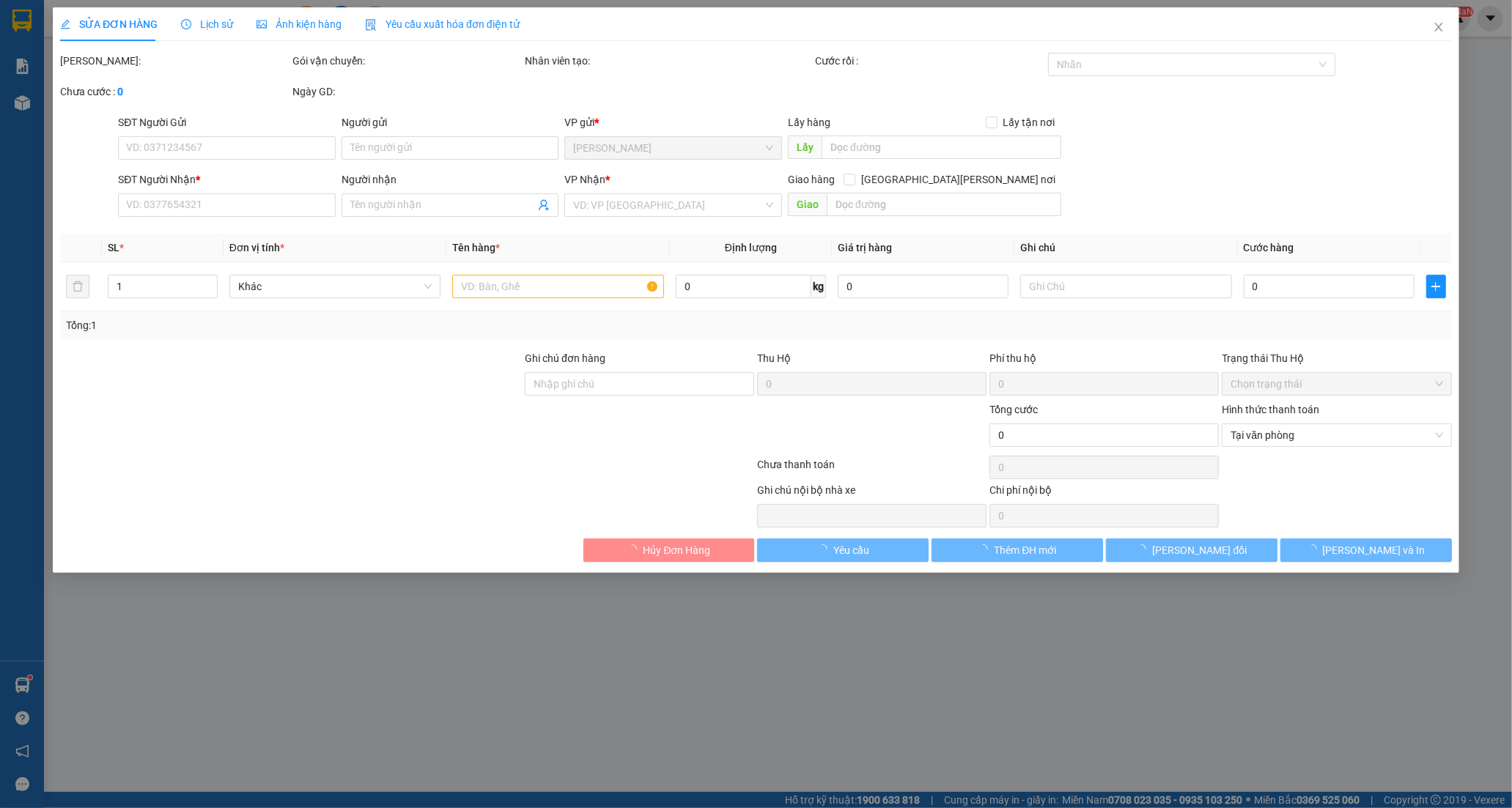
type input "0989545524"
type input "THẢO"
type input "0937788406"
type input "TRÂN"
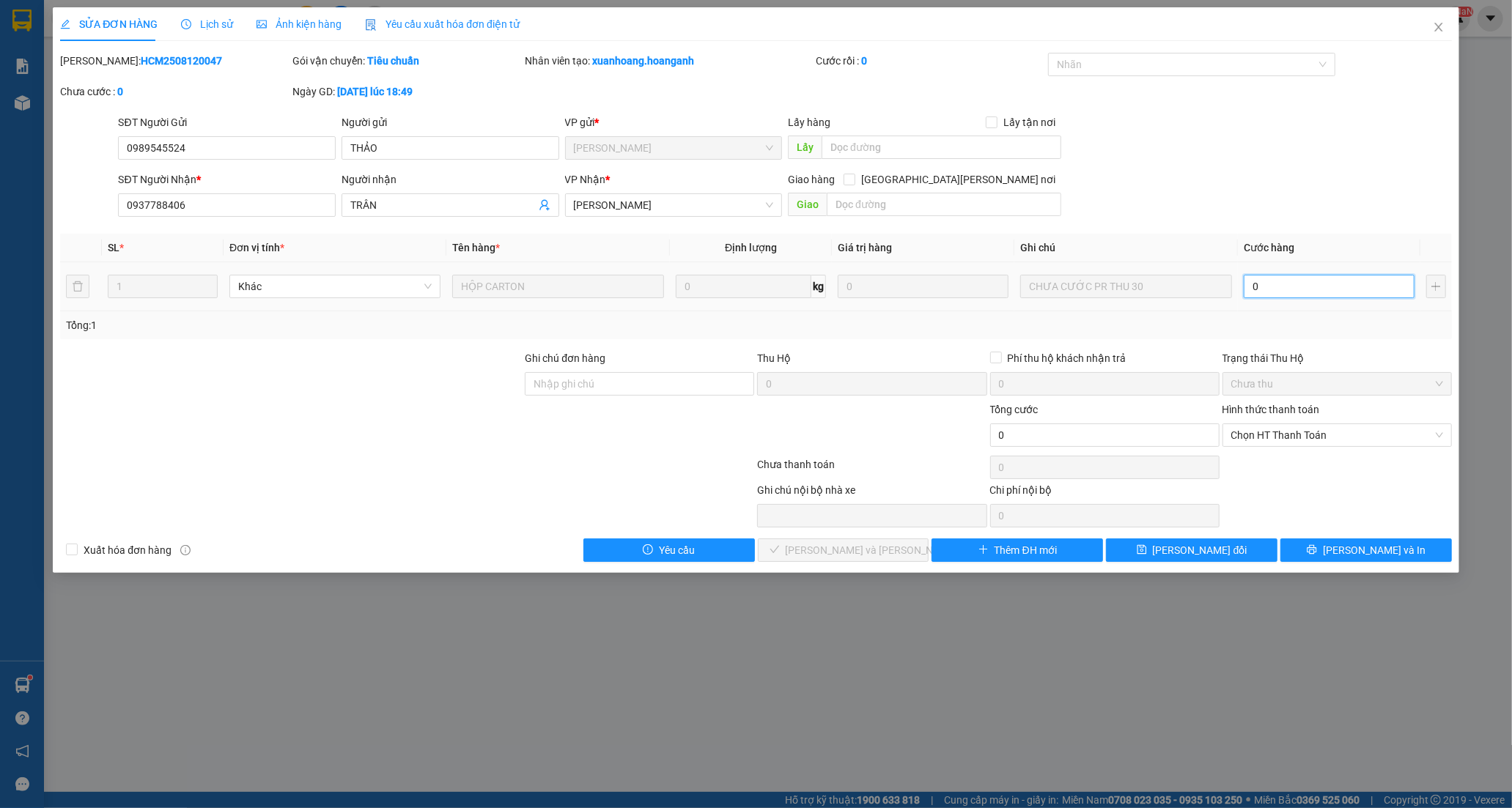
click at [1298, 286] on input "0" at bounding box center [1328, 286] width 171 height 23
type input "3"
type input "30"
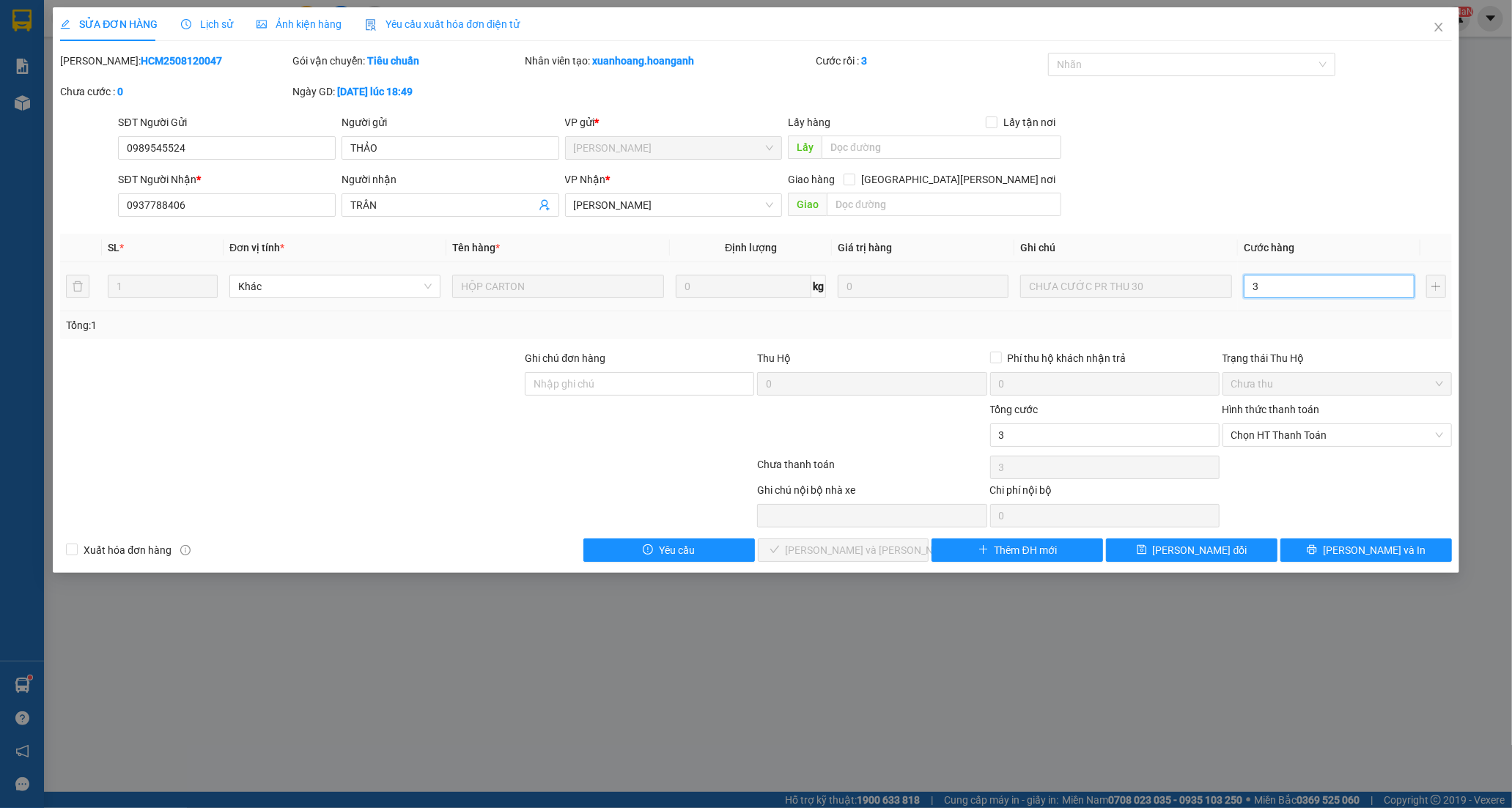
type input "30"
click at [1283, 435] on span "Chọn HT Thanh Toán" at bounding box center [1336, 436] width 211 height 22
type input "30"
type input "30.000"
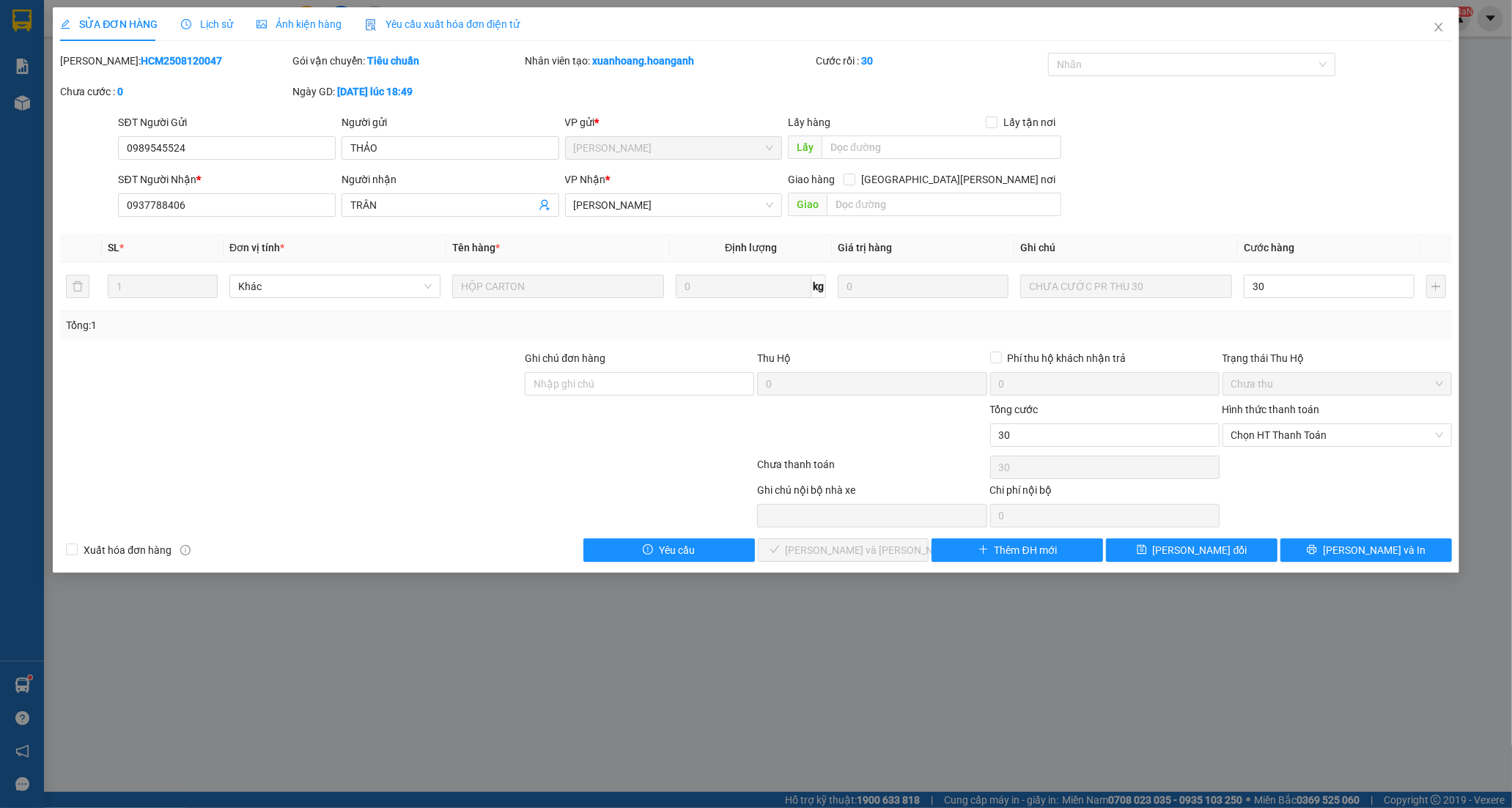
type input "30.000"
click at [1273, 464] on div "Tại văn phòng" at bounding box center [1336, 464] width 211 height 16
type input "0"
click at [854, 559] on button "[PERSON_NAME] và [PERSON_NAME] hàng" at bounding box center [843, 550] width 172 height 23
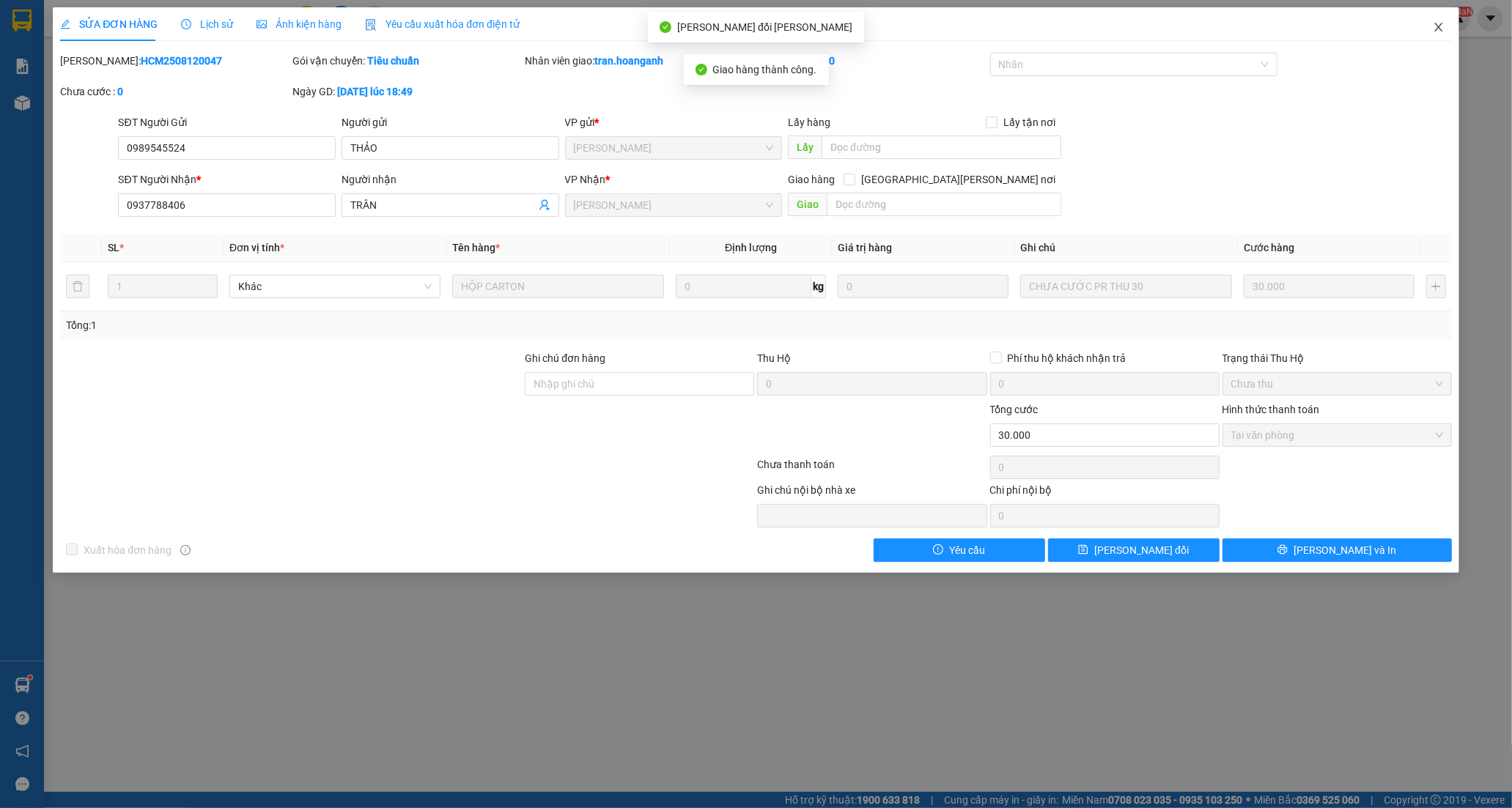
click at [1441, 30] on icon "close" at bounding box center [1438, 27] width 12 height 12
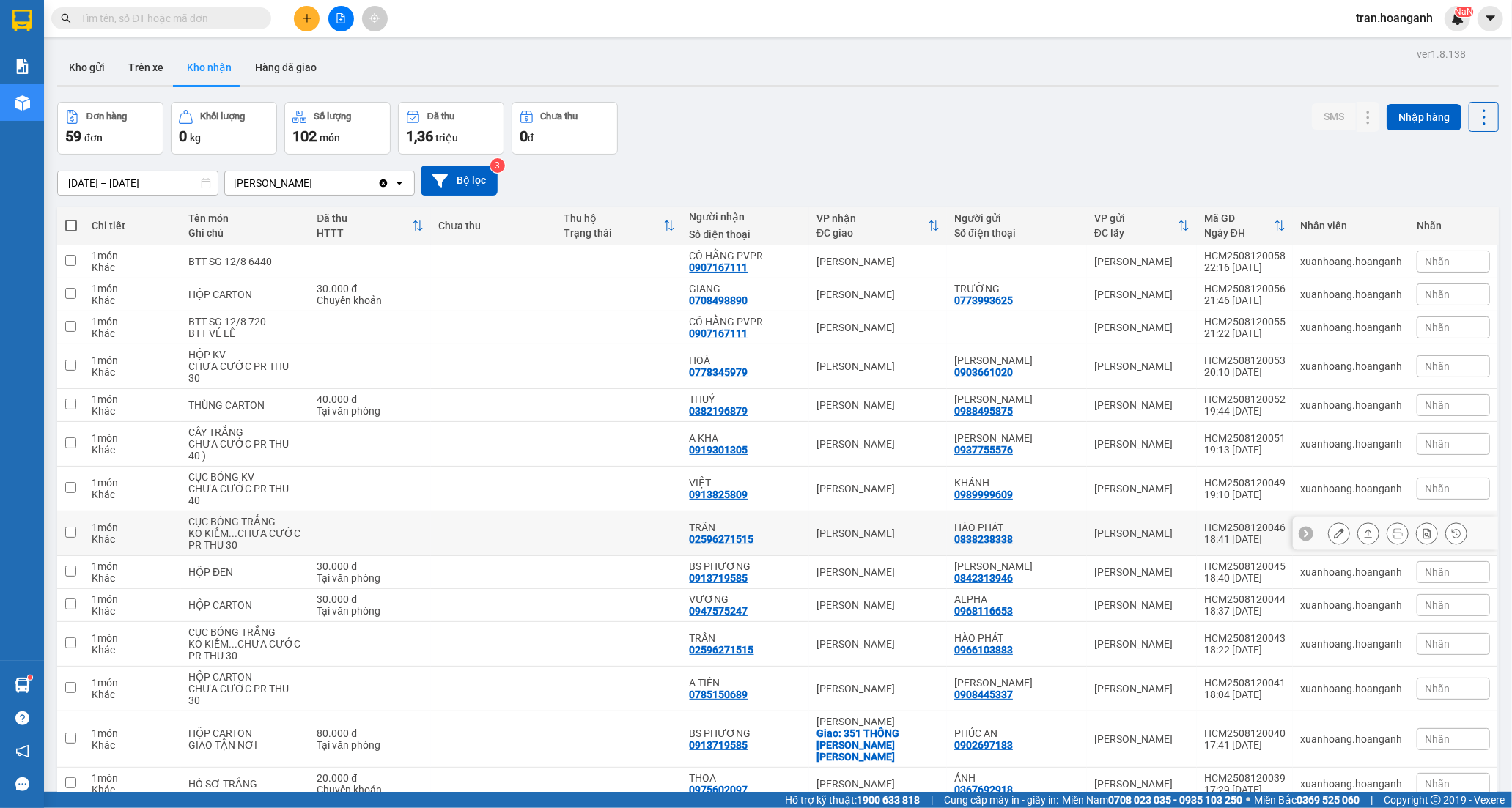
click at [678, 541] on td at bounding box center [618, 534] width 125 height 45
checkbox input "true"
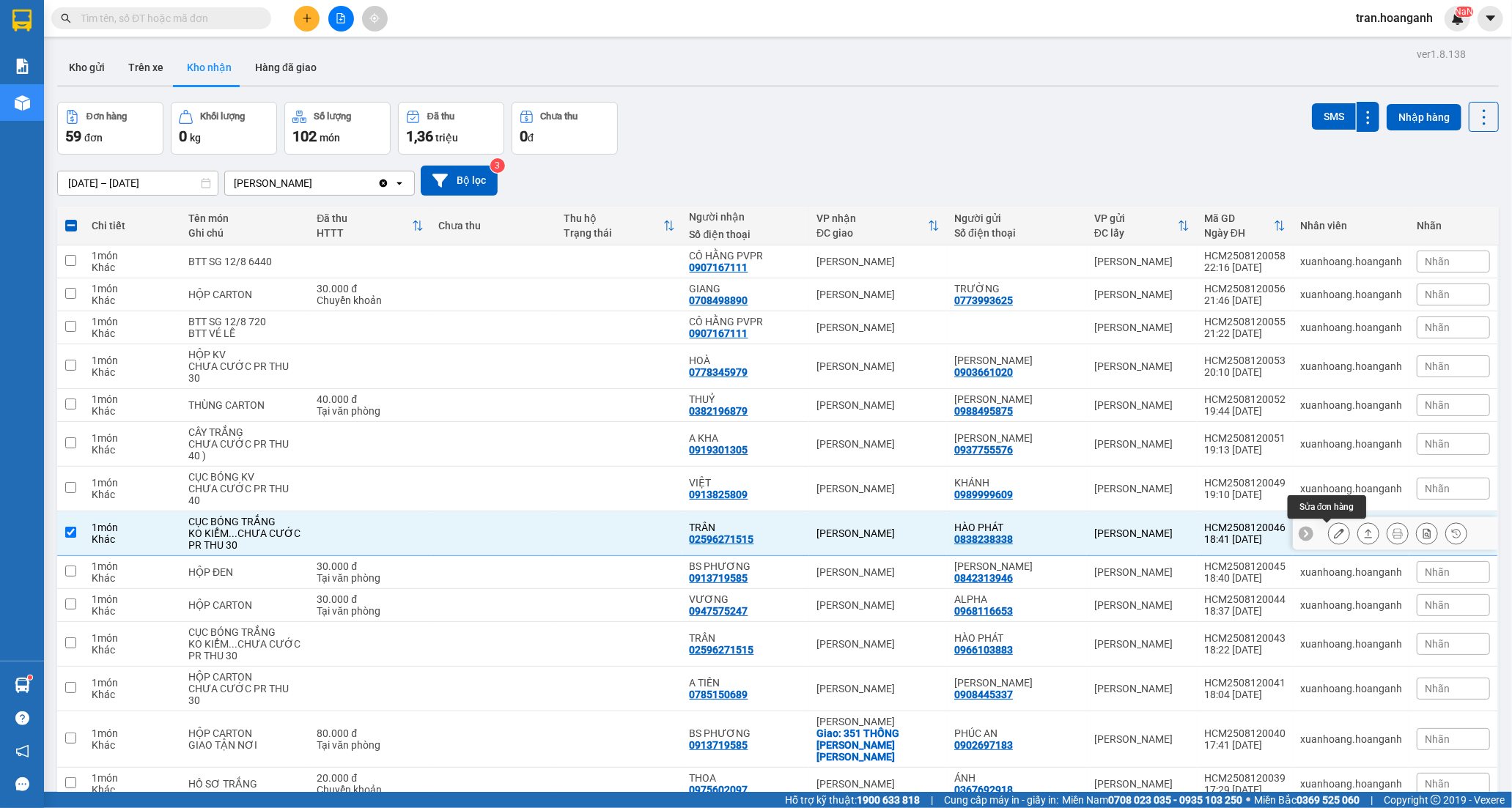
click at [1333, 537] on icon at bounding box center [1338, 533] width 10 height 10
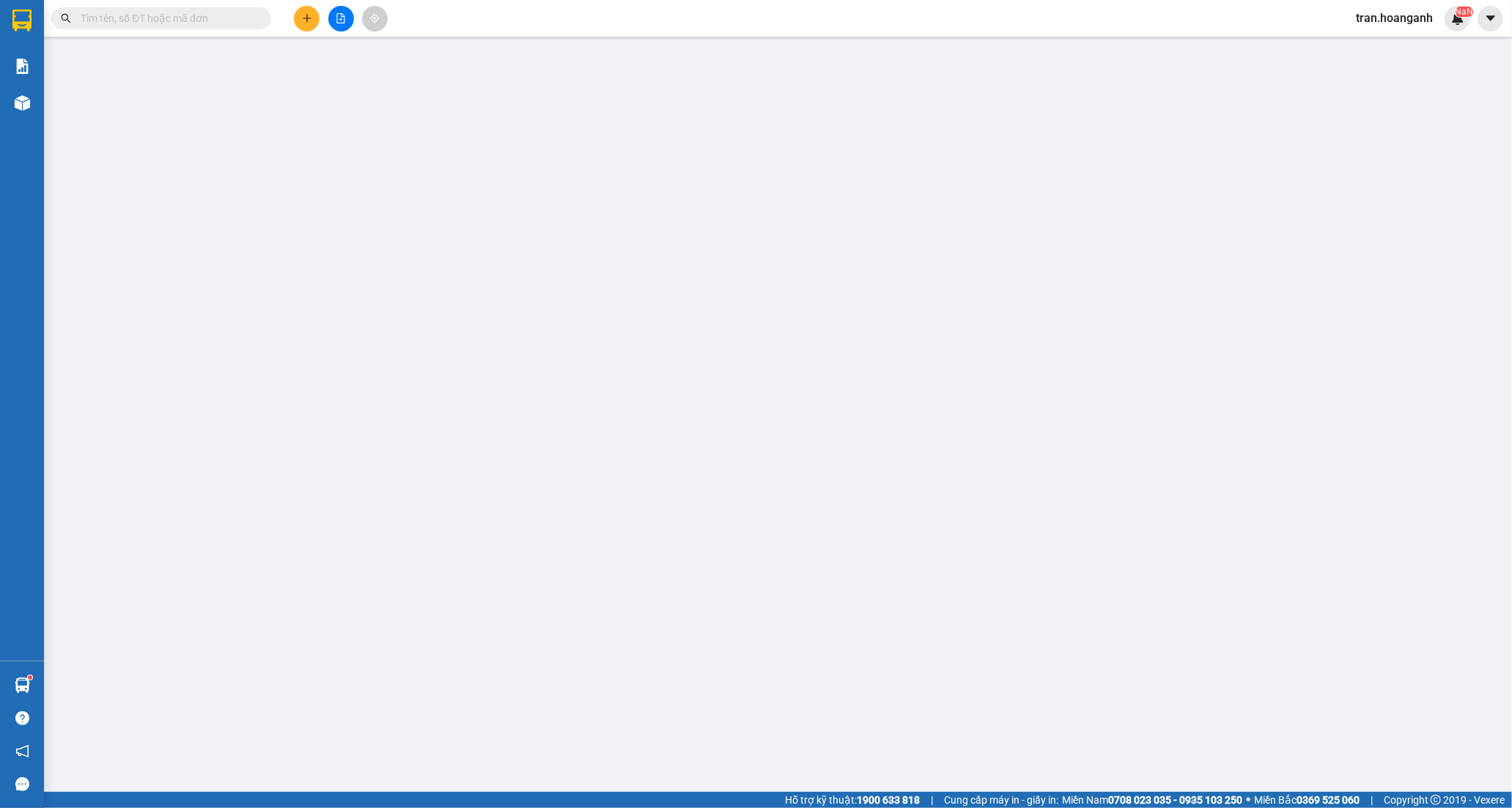
type input "0838238338"
type input "HÀO PHÁT"
type input "02596271515"
type input "TRÂN"
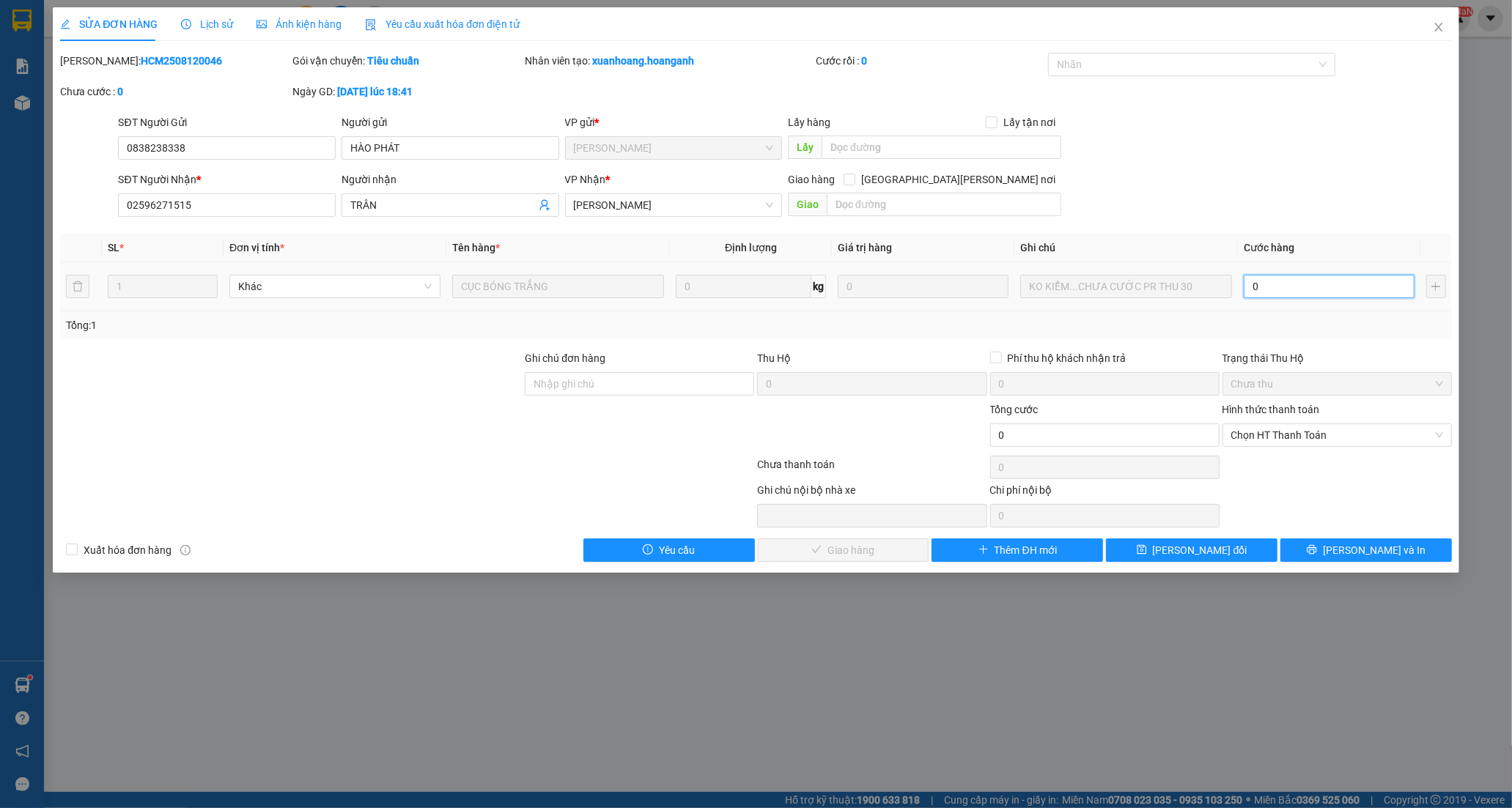
click at [1273, 295] on input "0" at bounding box center [1328, 286] width 171 height 23
type input "3"
type input "30"
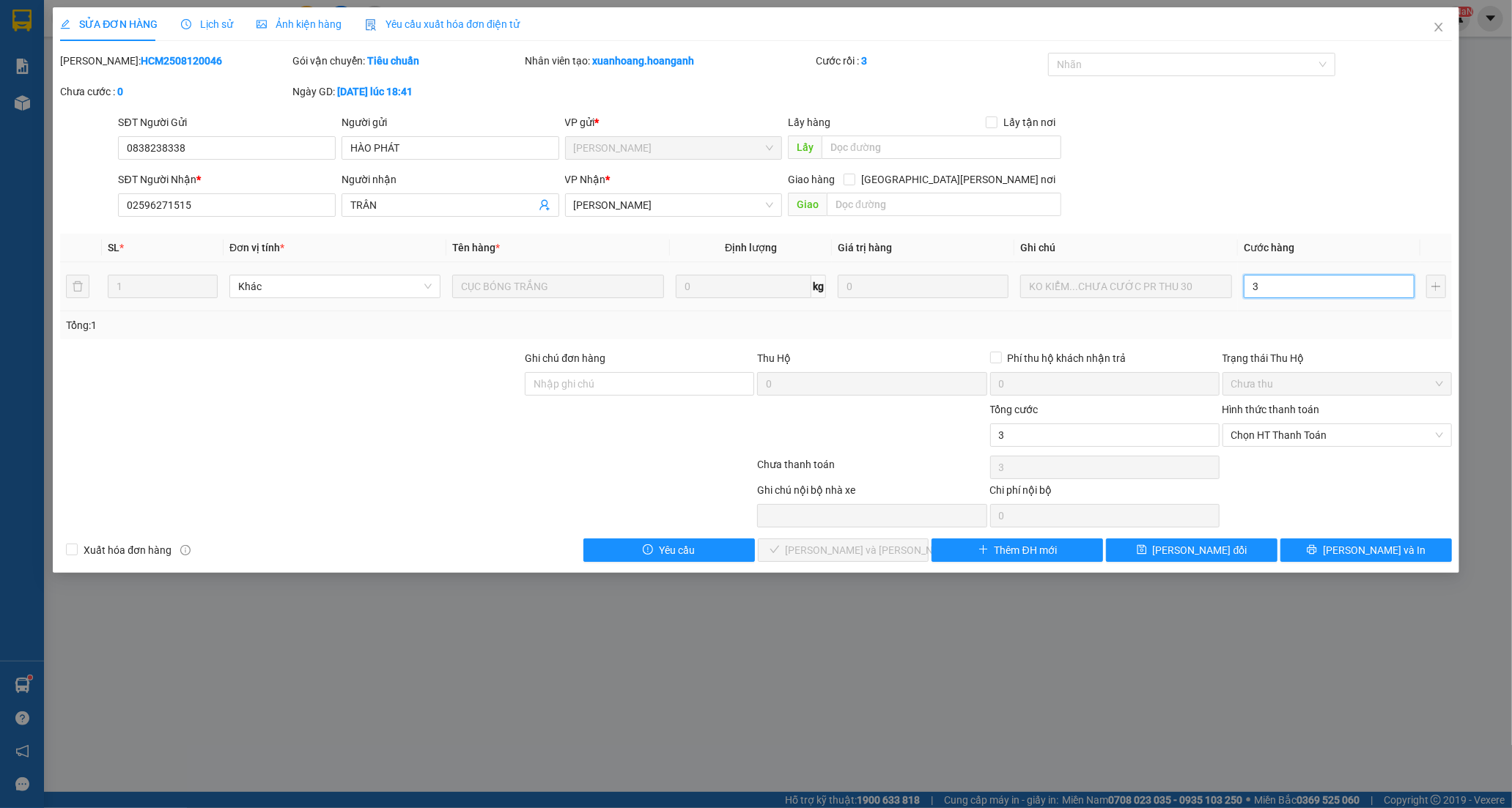
type input "30"
click at [1265, 431] on span "Chọn HT Thanh Toán" at bounding box center [1336, 436] width 211 height 22
type input "30"
type input "30.000"
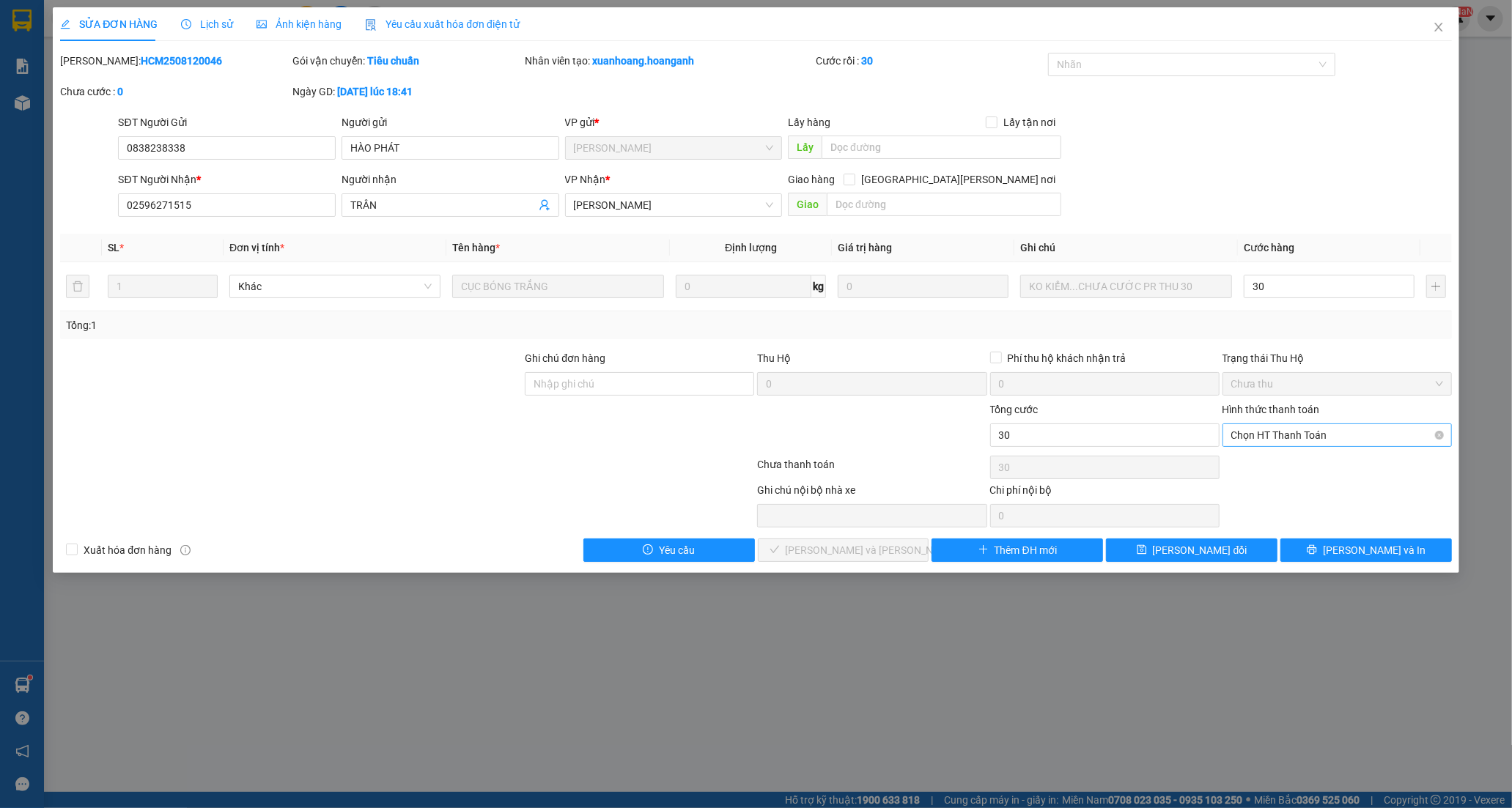
type input "30.000"
click at [1262, 462] on div "Tại văn phòng" at bounding box center [1336, 464] width 211 height 16
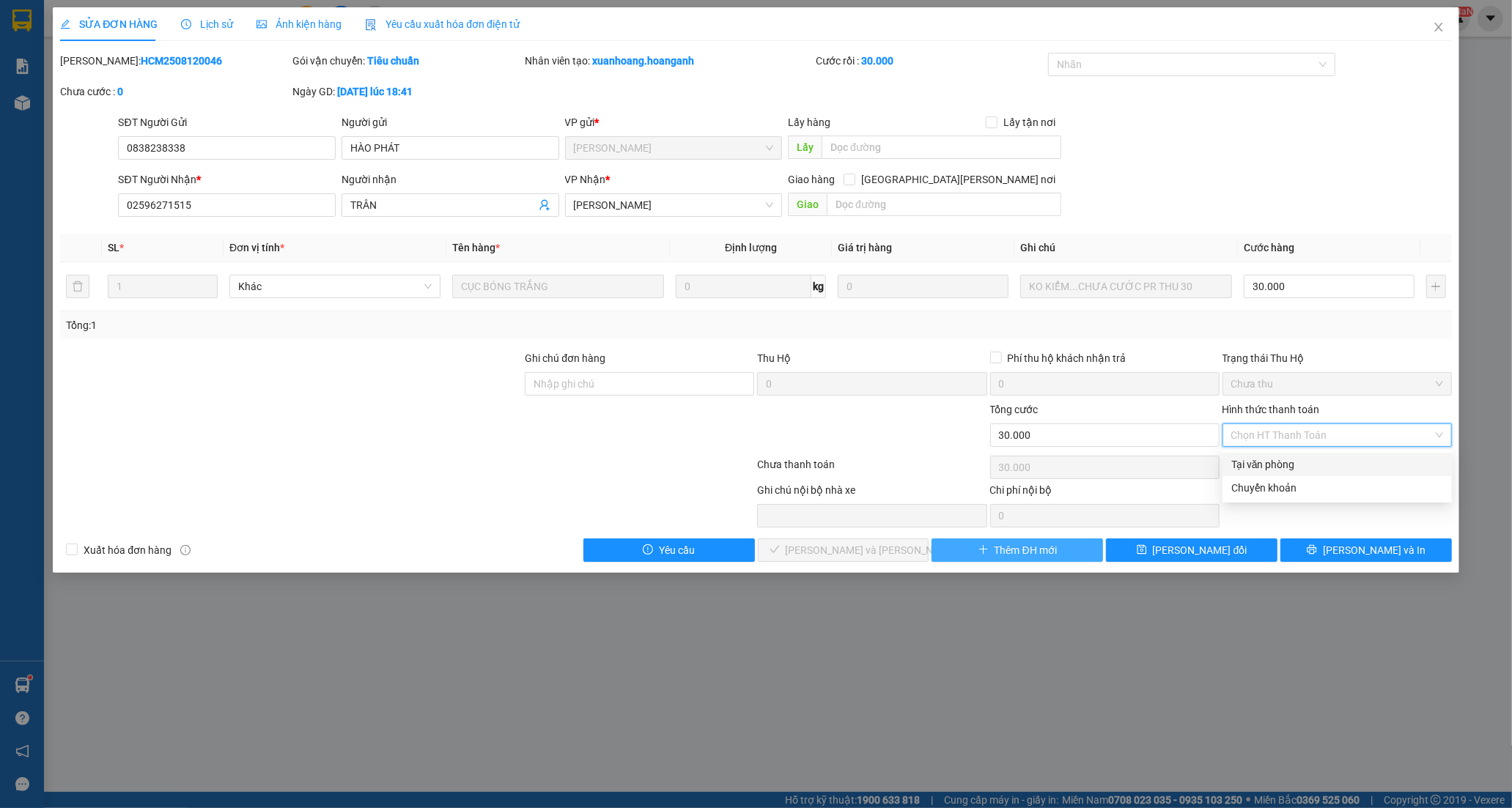
type input "0"
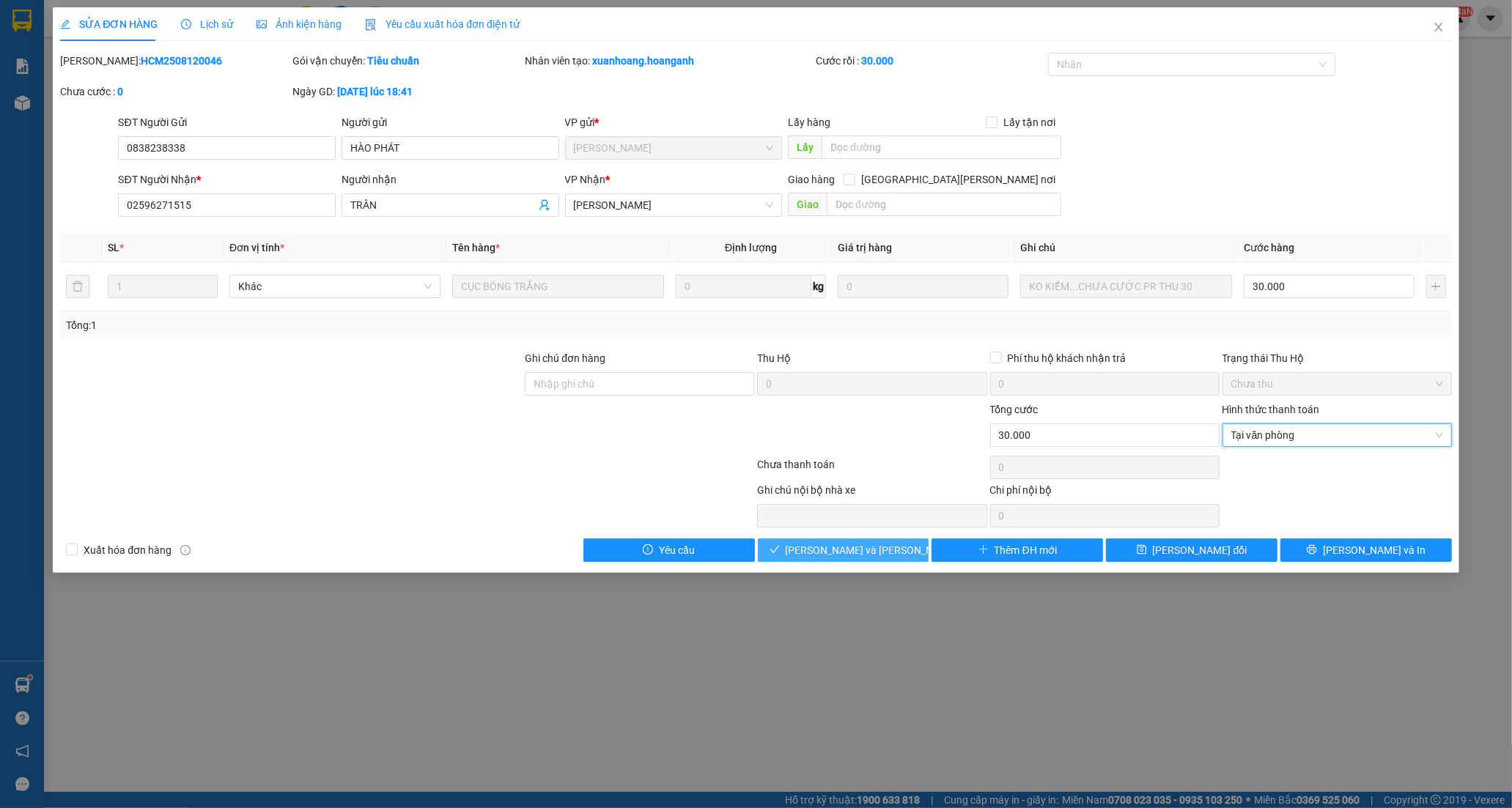
click at [848, 555] on span "[PERSON_NAME] và [PERSON_NAME] hàng" at bounding box center [885, 550] width 198 height 16
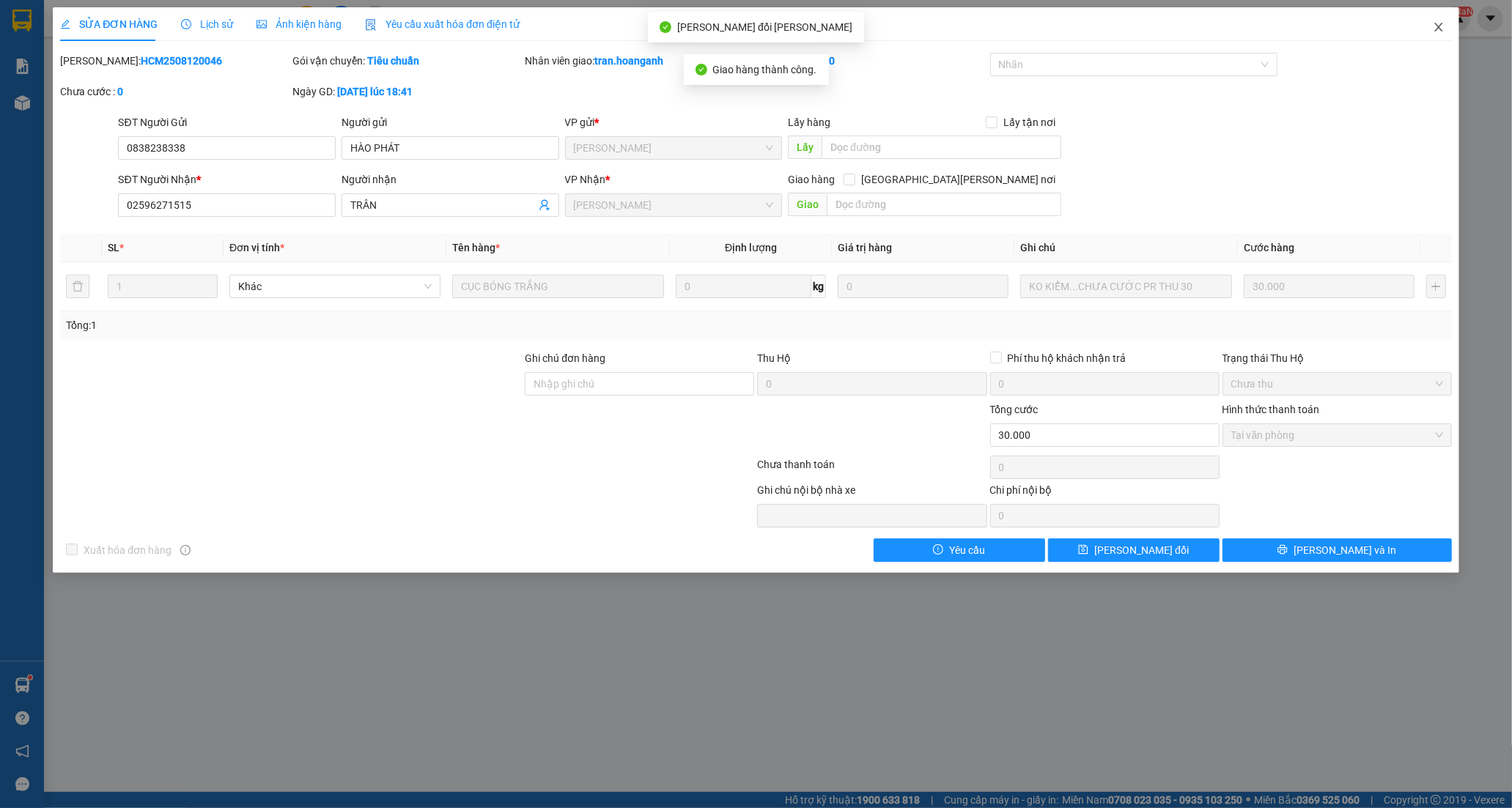
click at [1432, 23] on icon "close" at bounding box center [1438, 27] width 12 height 12
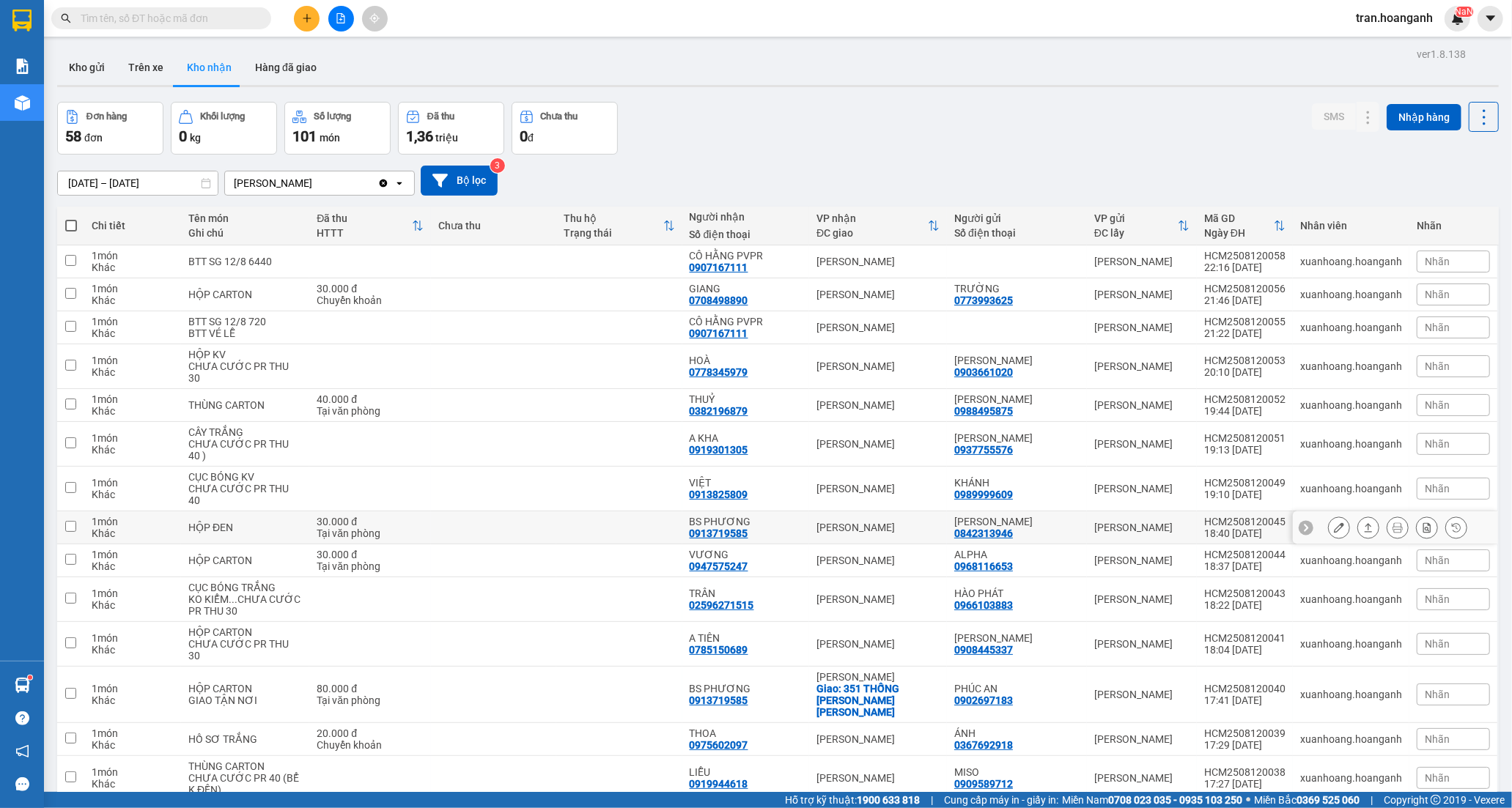
click at [770, 525] on div "BS PHƯƠNG" at bounding box center [745, 522] width 113 height 12
checkbox input "true"
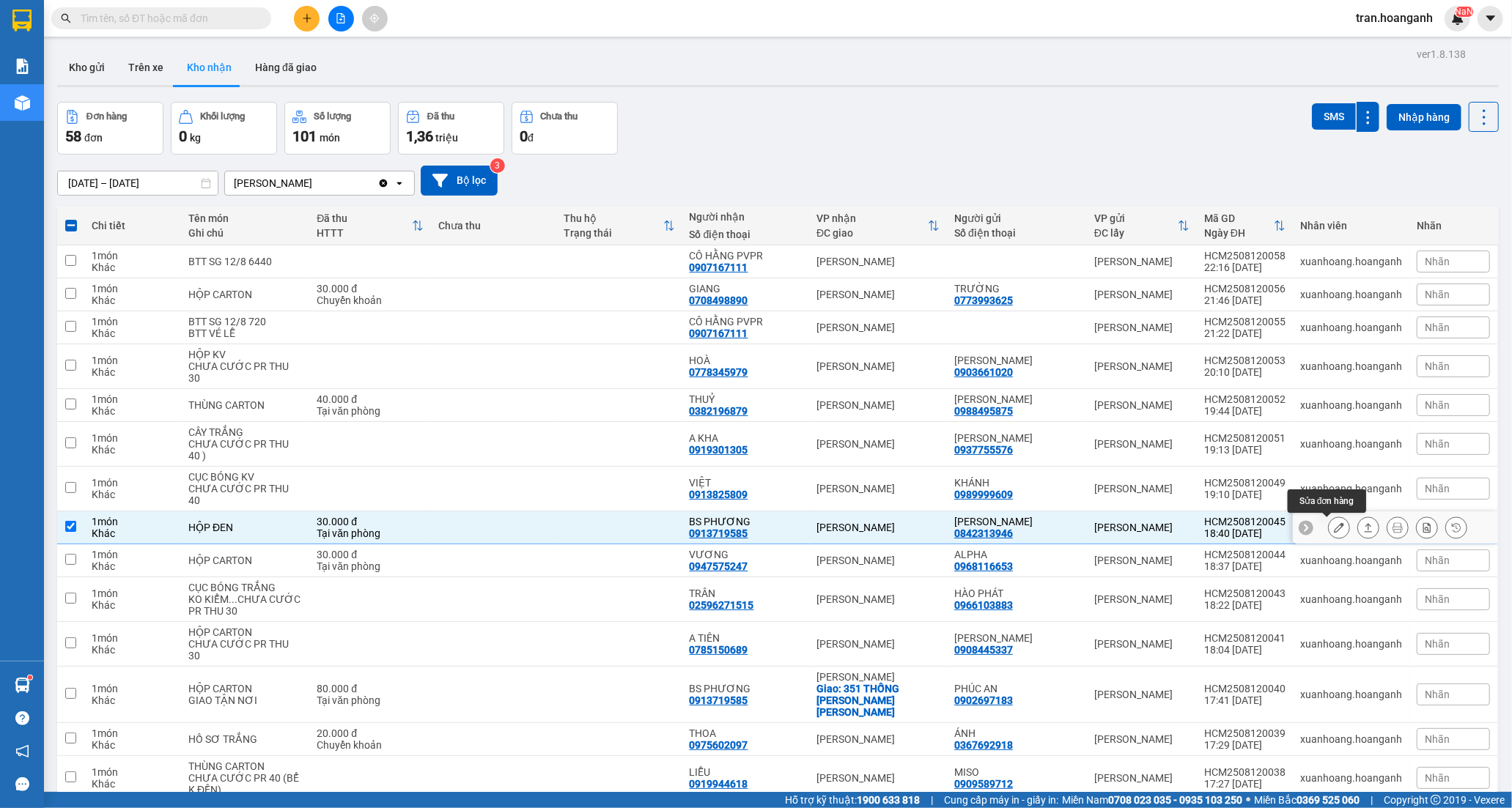
click at [1333, 531] on icon at bounding box center [1338, 527] width 10 height 10
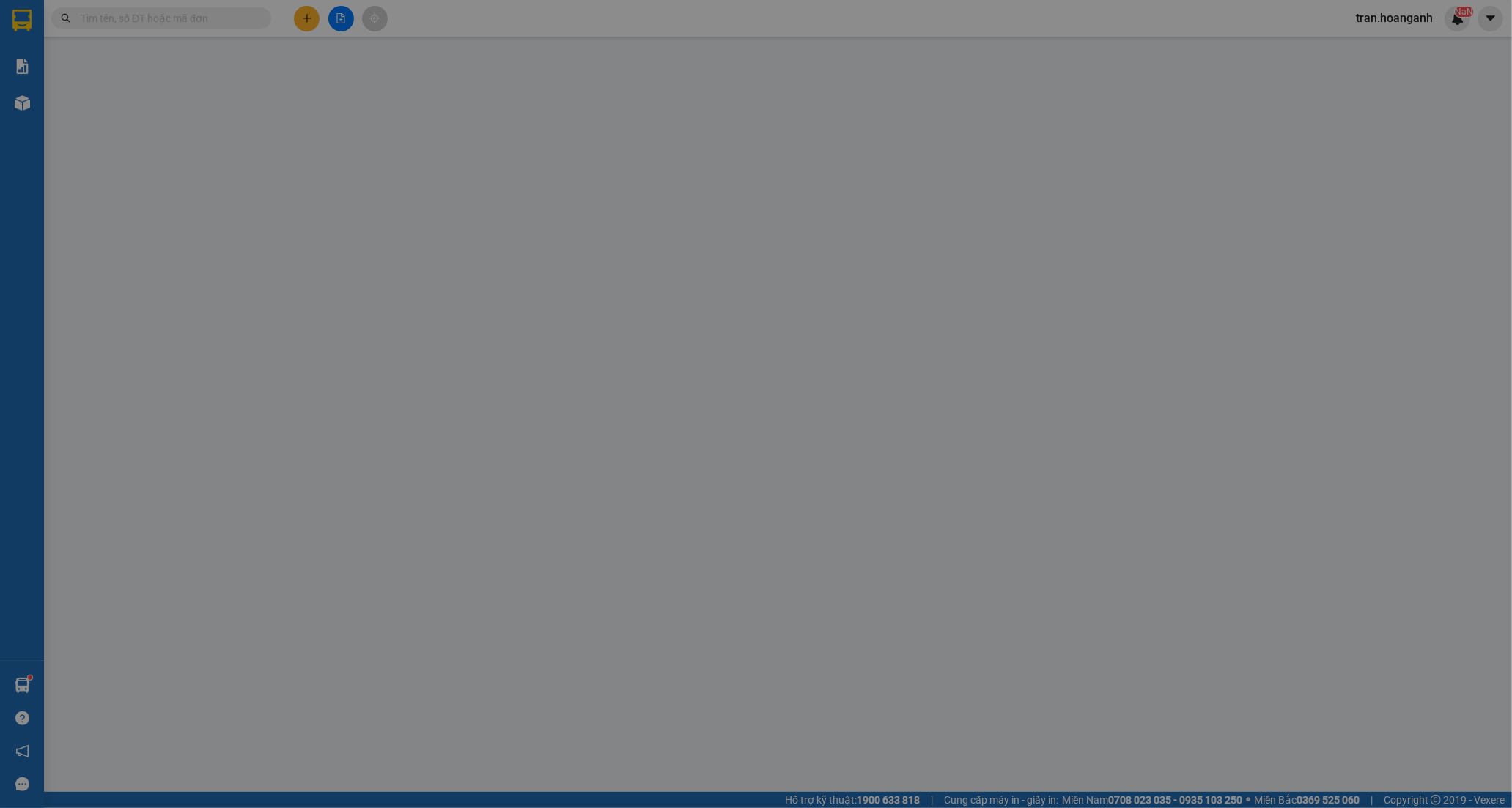
type input "0842313946"
type input "DINH NGUYỄN"
type input "0913719585"
type input "BS PHƯƠNG"
type input "30.000"
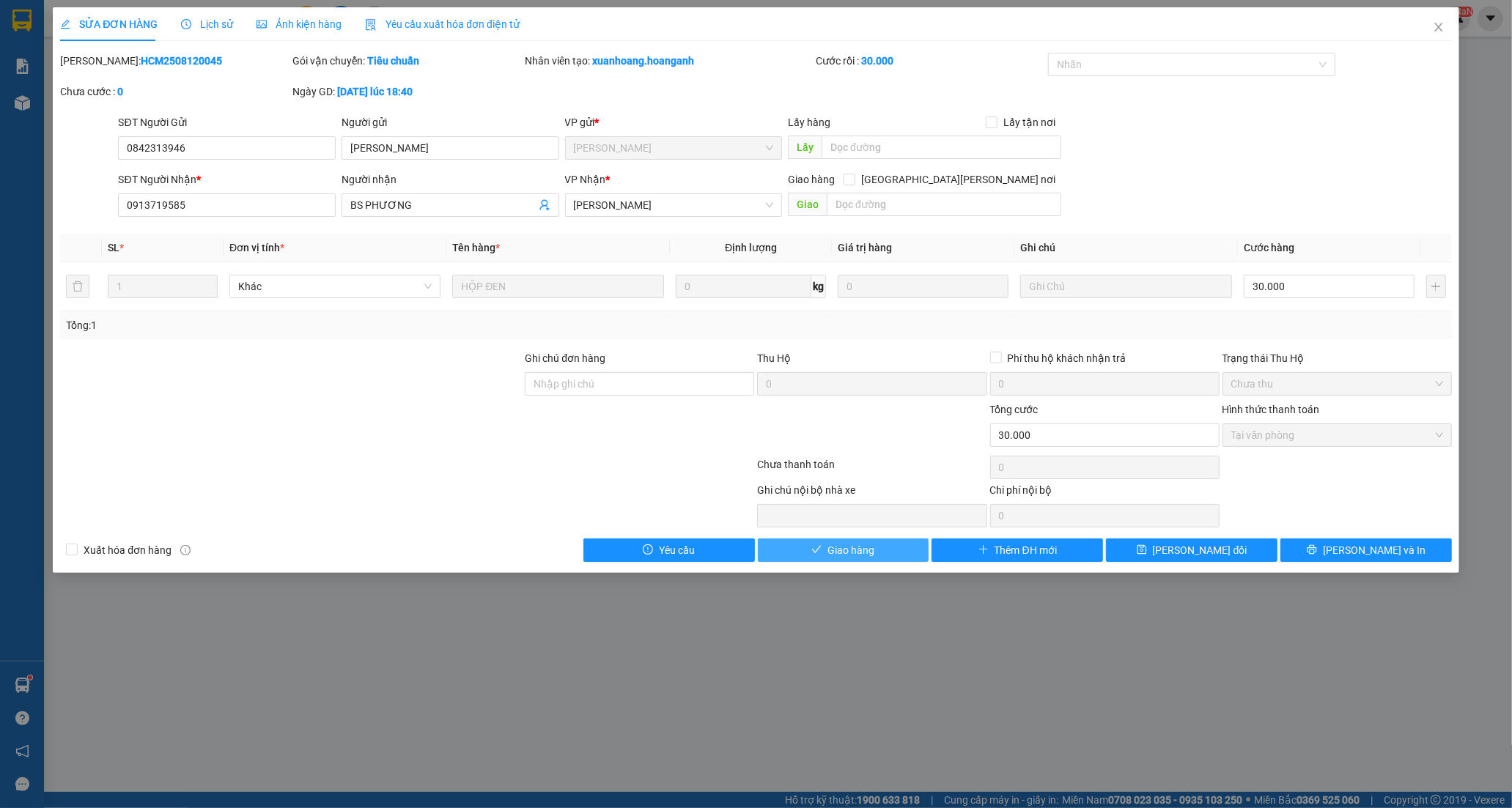
click at [838, 554] on span "Giao hàng" at bounding box center [851, 550] width 47 height 16
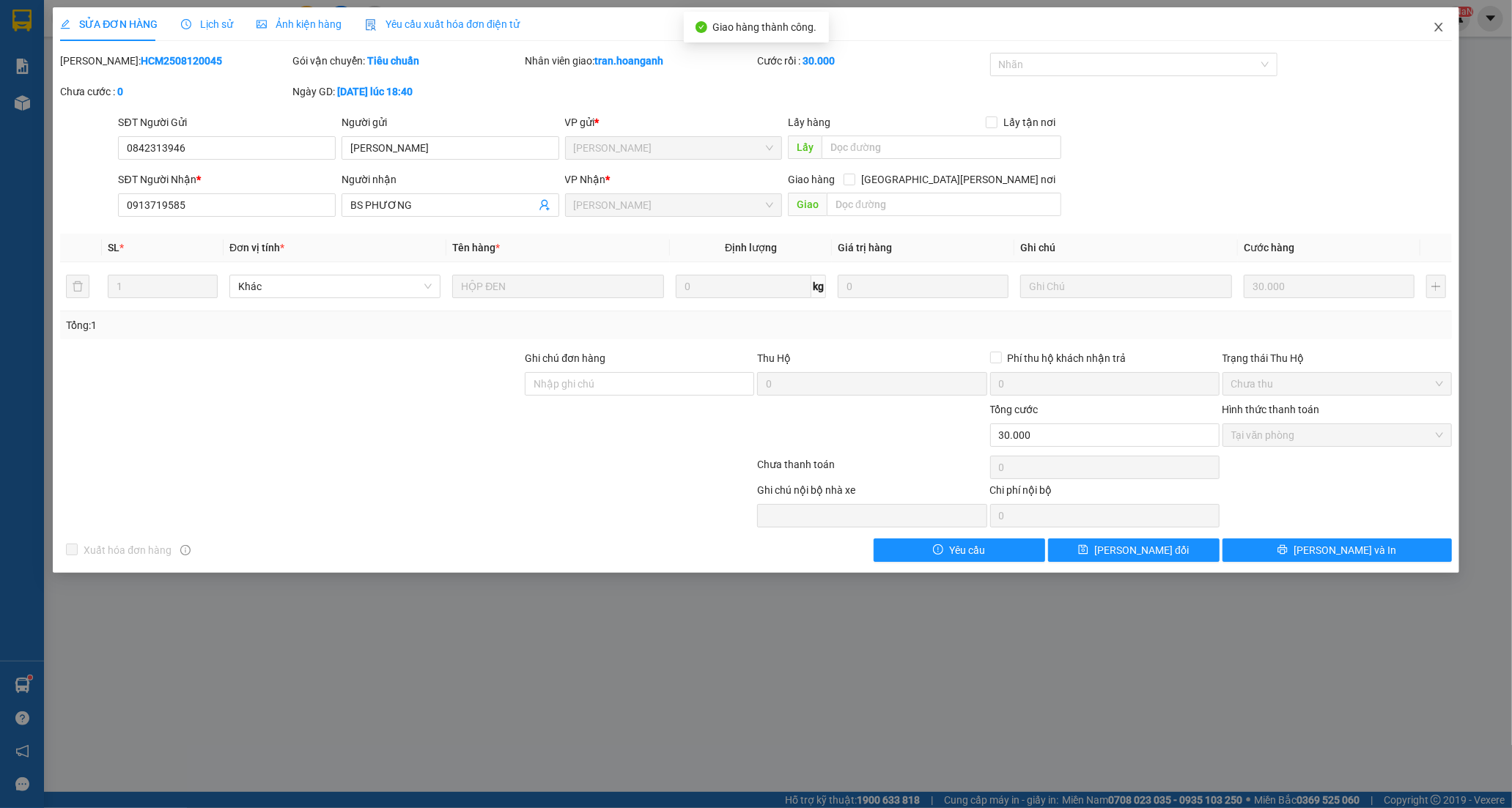
click at [1440, 27] on icon "close" at bounding box center [1438, 27] width 12 height 12
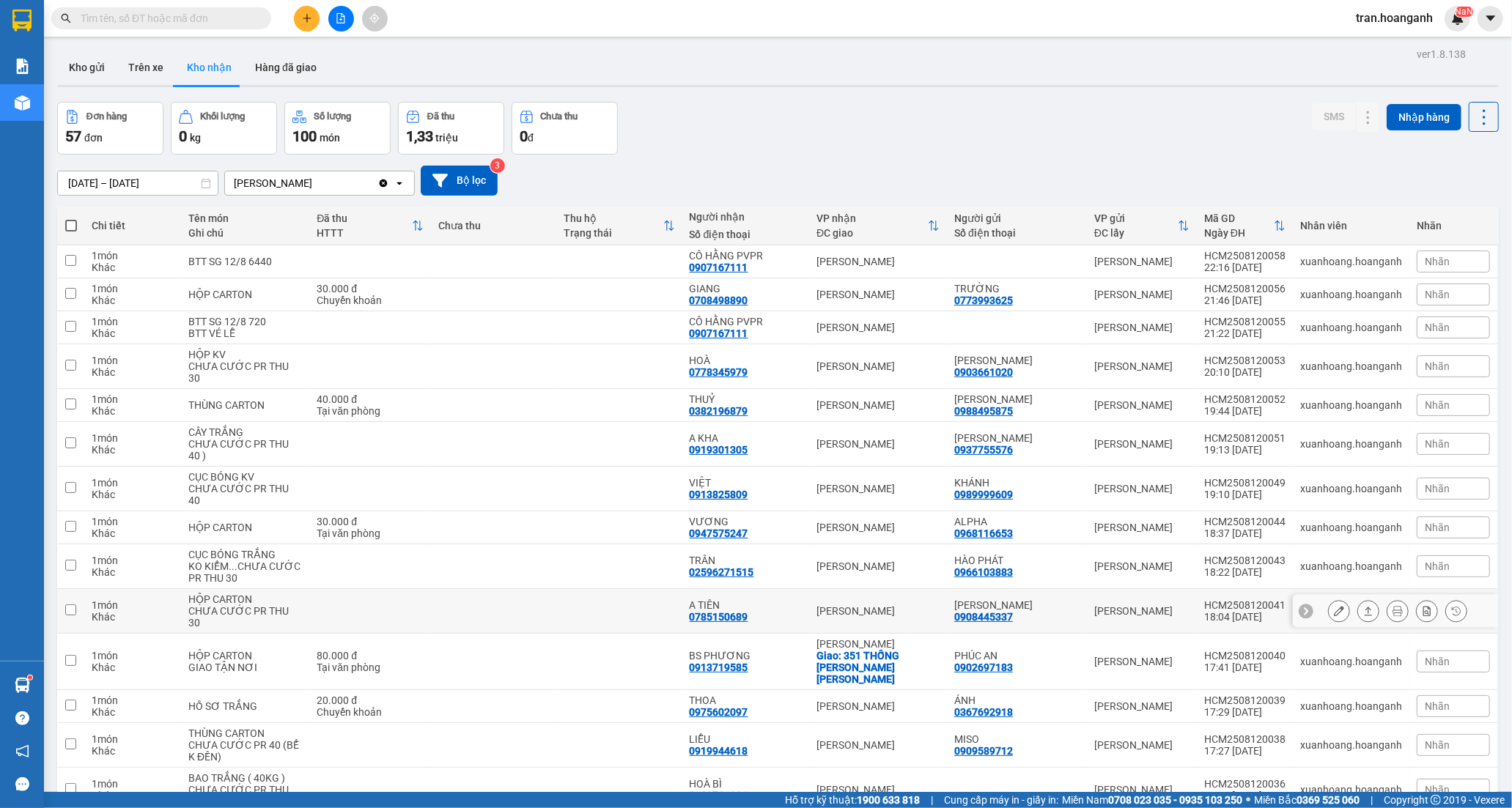
click at [707, 613] on div "0785150689" at bounding box center [718, 617] width 58 height 12
click at [1333, 613] on icon at bounding box center [1338, 610] width 10 height 10
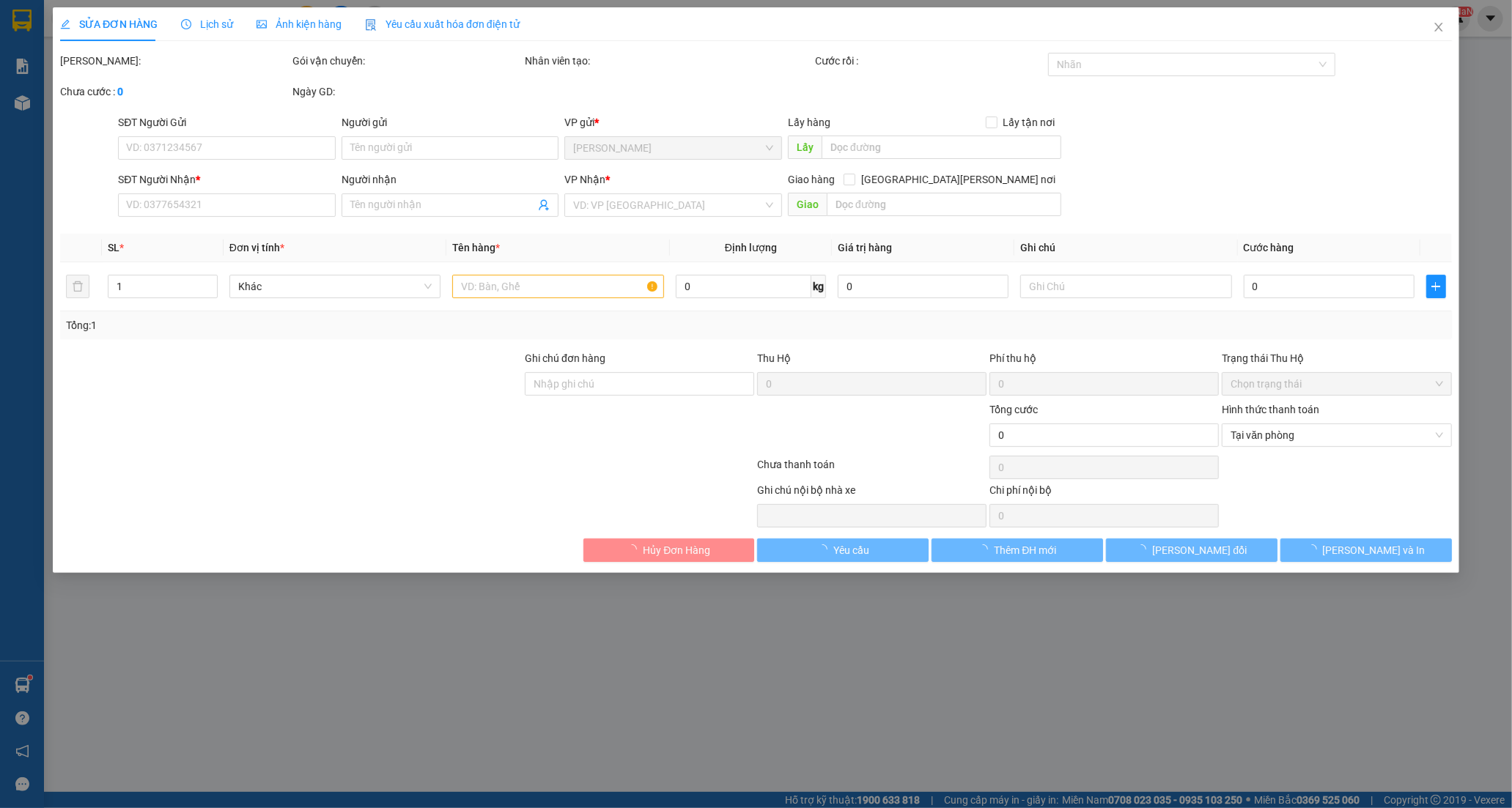
type input "0908445337"
type input "KIM HUÊ"
type input "0785150689"
type input "A TIÊN"
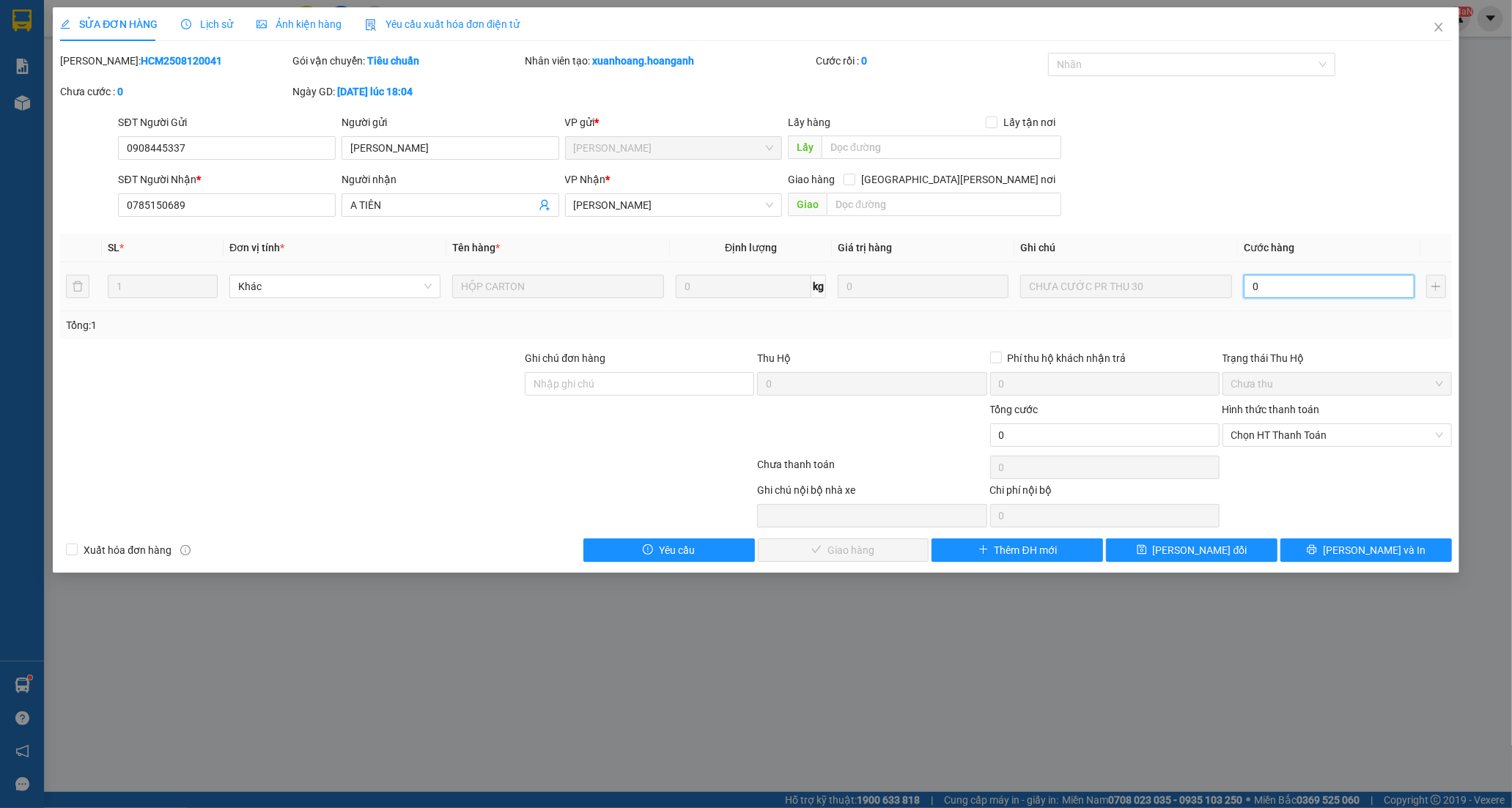
click at [1287, 287] on input "0" at bounding box center [1328, 286] width 171 height 23
type input "3"
type input "30"
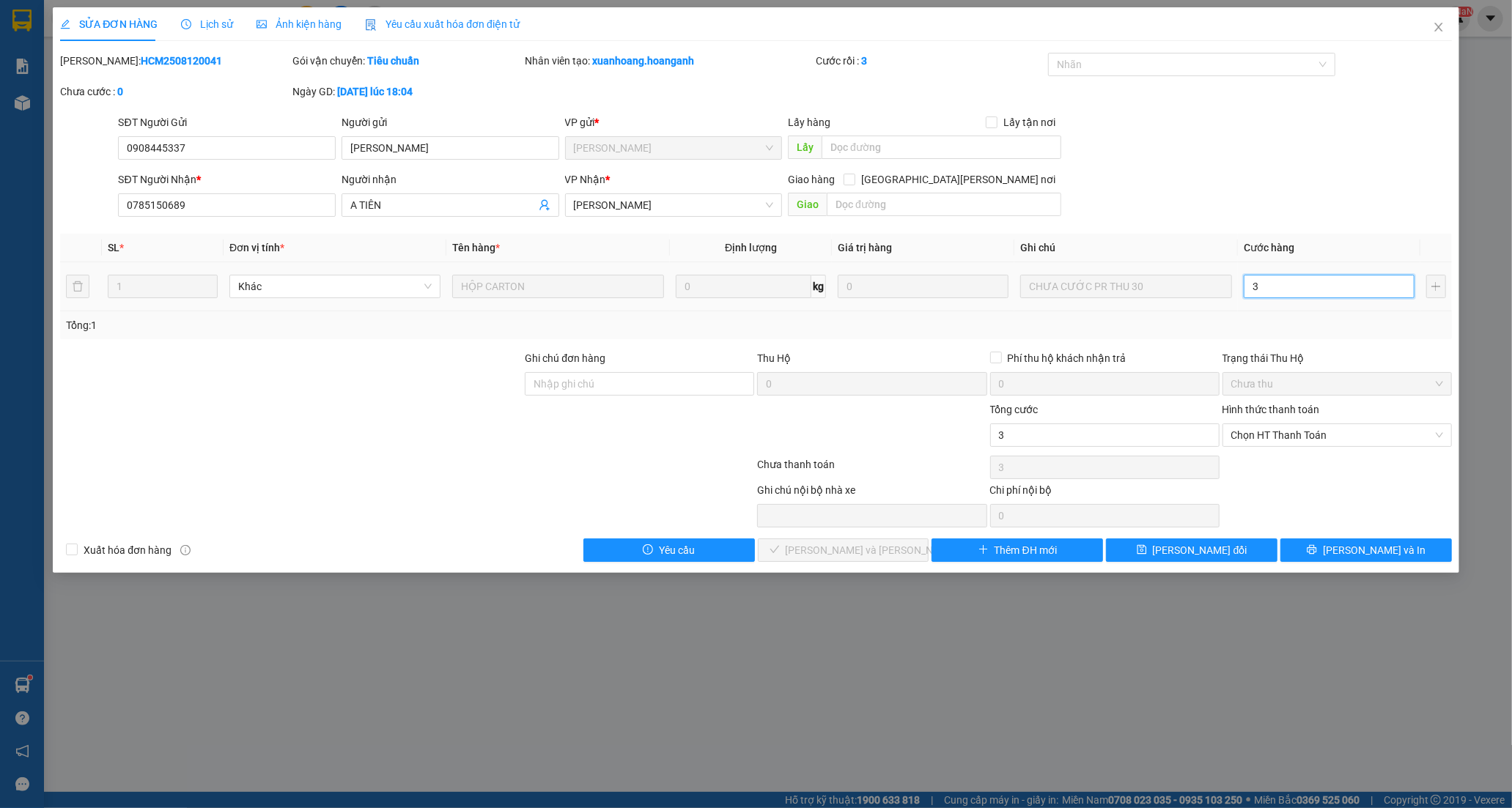
type input "30"
click at [1271, 436] on span "Chọn HT Thanh Toán" at bounding box center [1336, 436] width 211 height 22
type input "30"
type input "30.000"
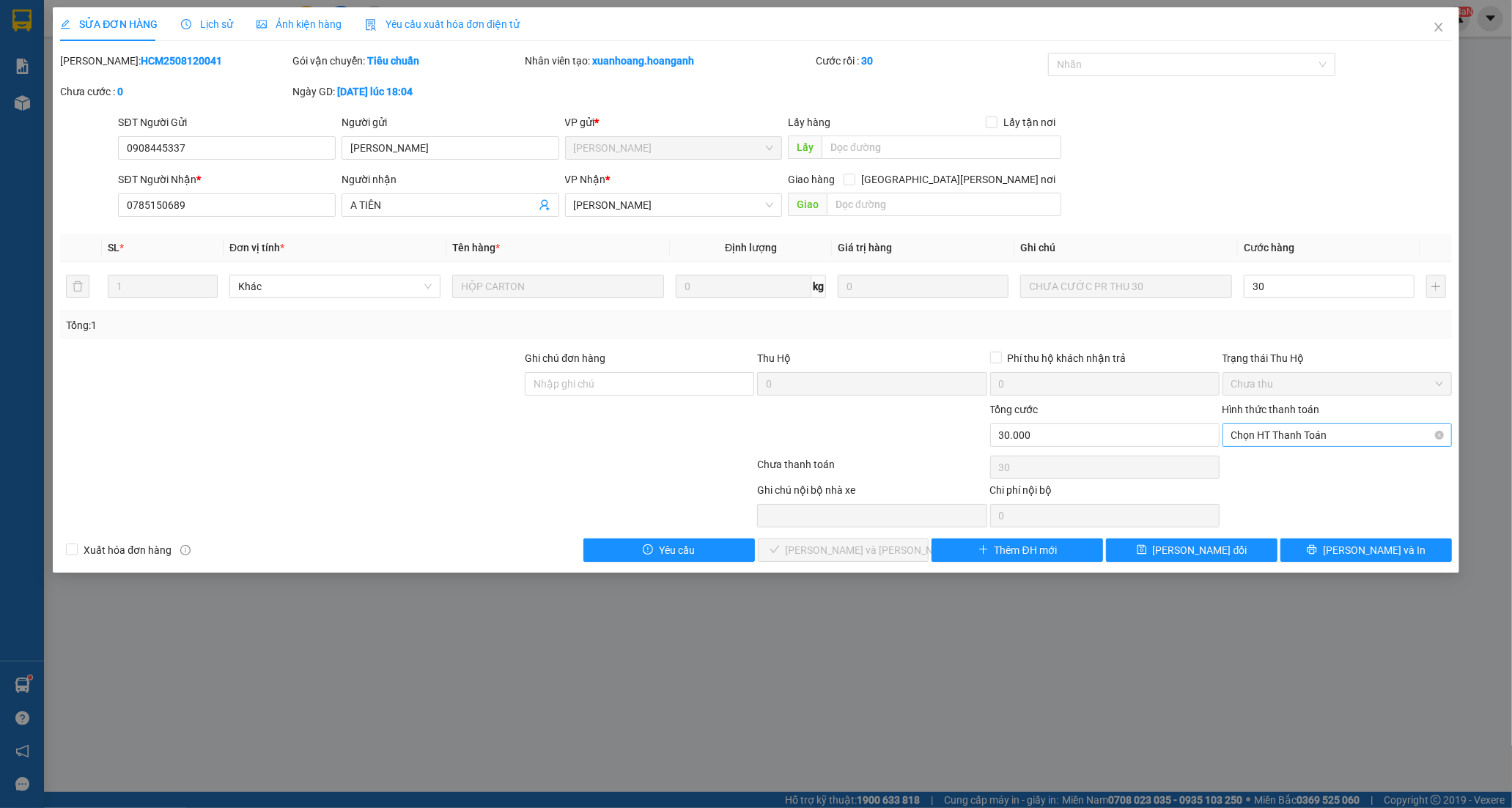
type input "30.000"
click at [1264, 460] on div "Tại văn phòng" at bounding box center [1336, 464] width 211 height 16
type input "0"
click at [875, 553] on span "[PERSON_NAME] và [PERSON_NAME] hàng" at bounding box center [885, 550] width 198 height 16
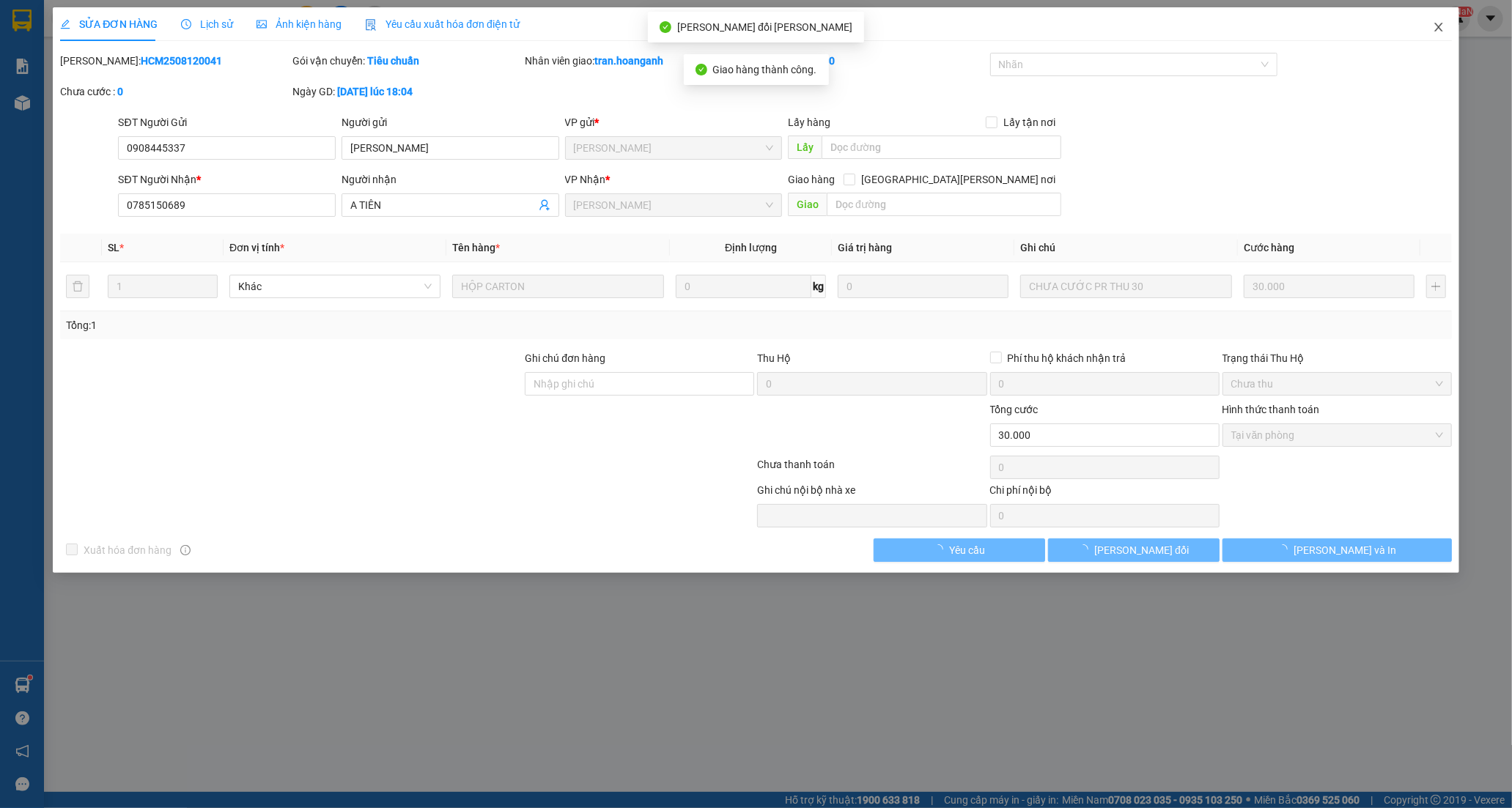
click at [1437, 20] on span "Close" at bounding box center [1438, 27] width 41 height 41
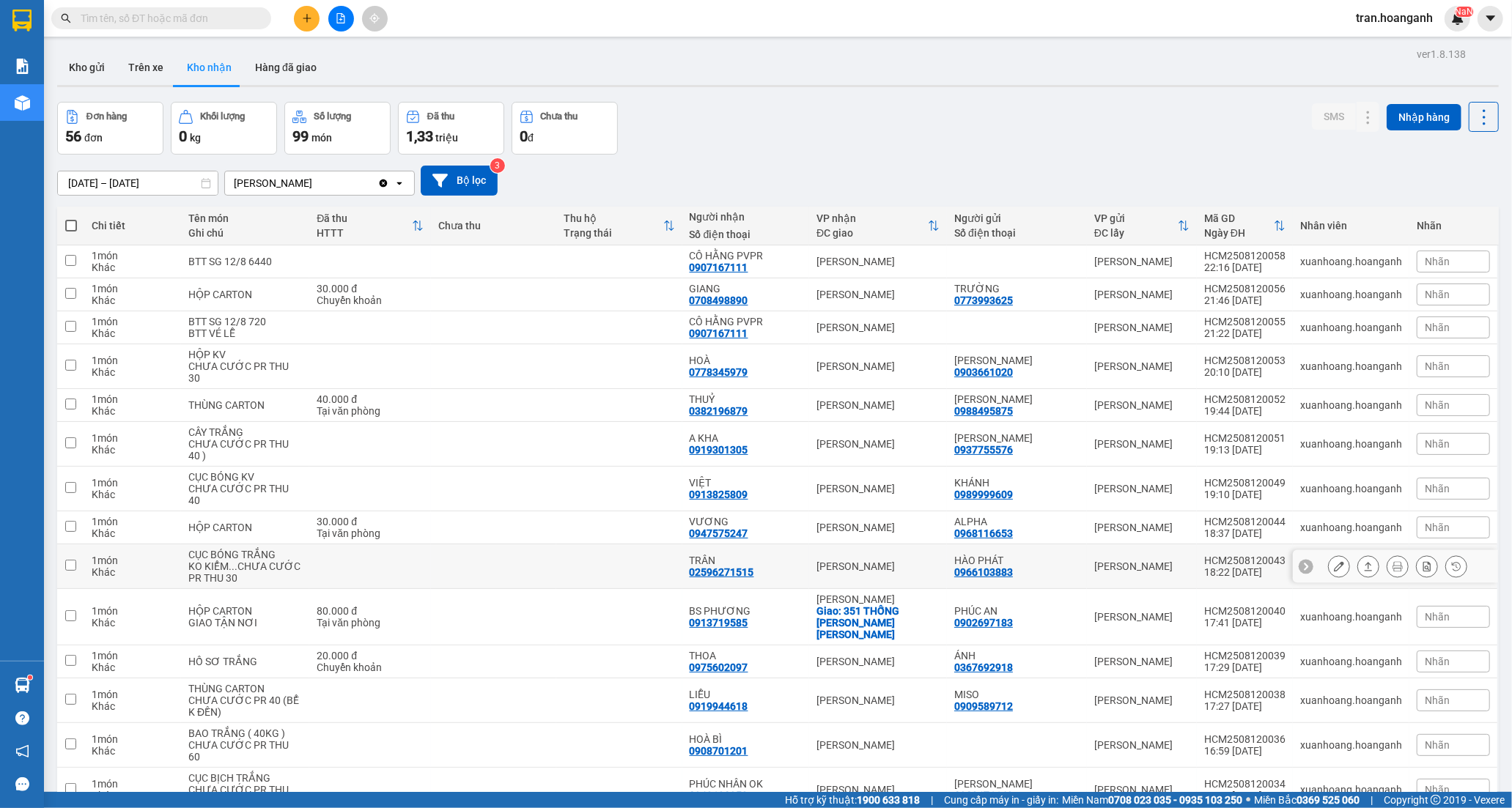
click at [737, 566] on div "02596271515" at bounding box center [721, 572] width 65 height 12
click at [1333, 566] on icon at bounding box center [1338, 566] width 10 height 10
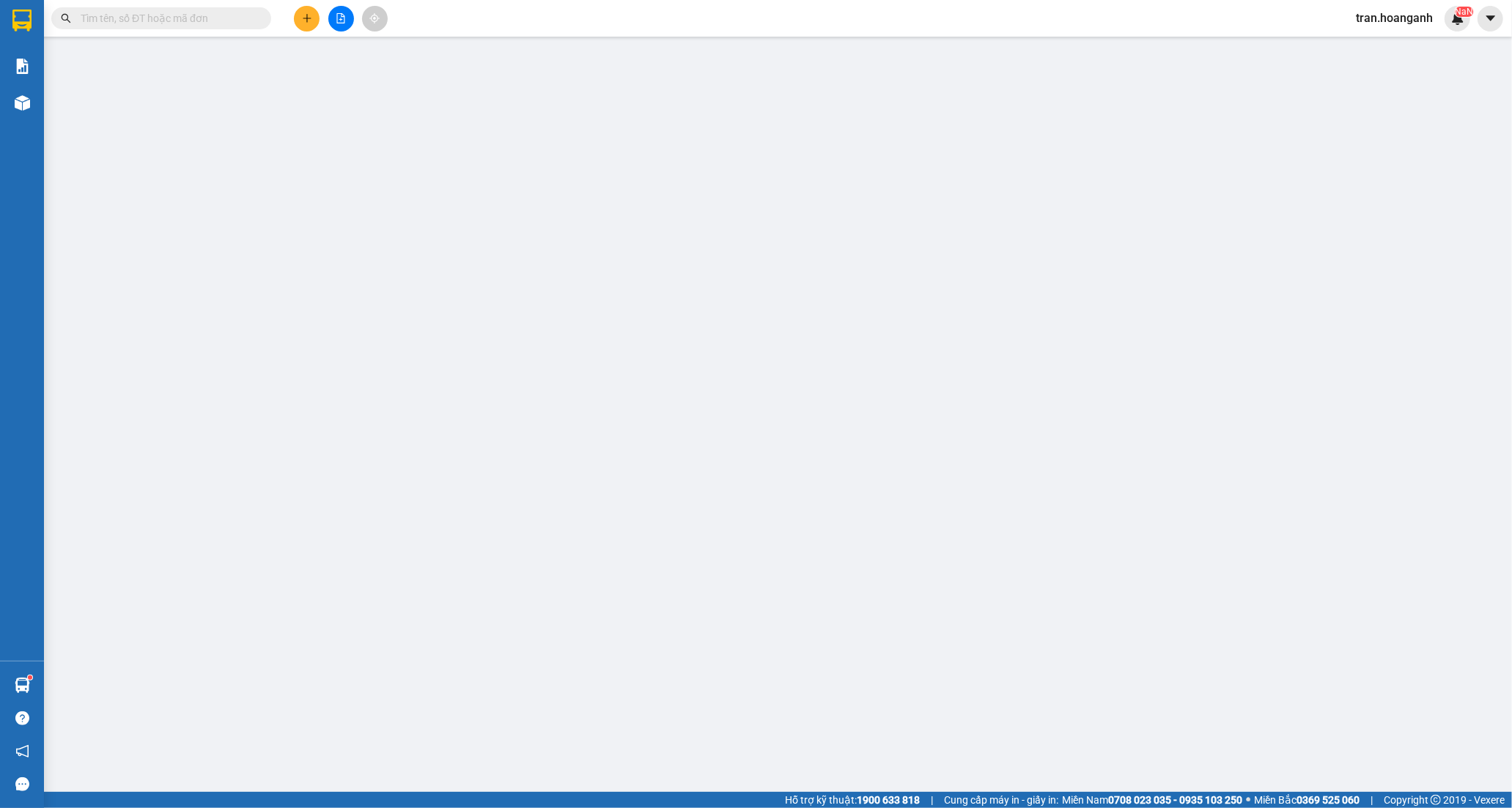
type input "0966103883"
type input "HÀO PHÁT"
type input "02596271515"
type input "TRÂN"
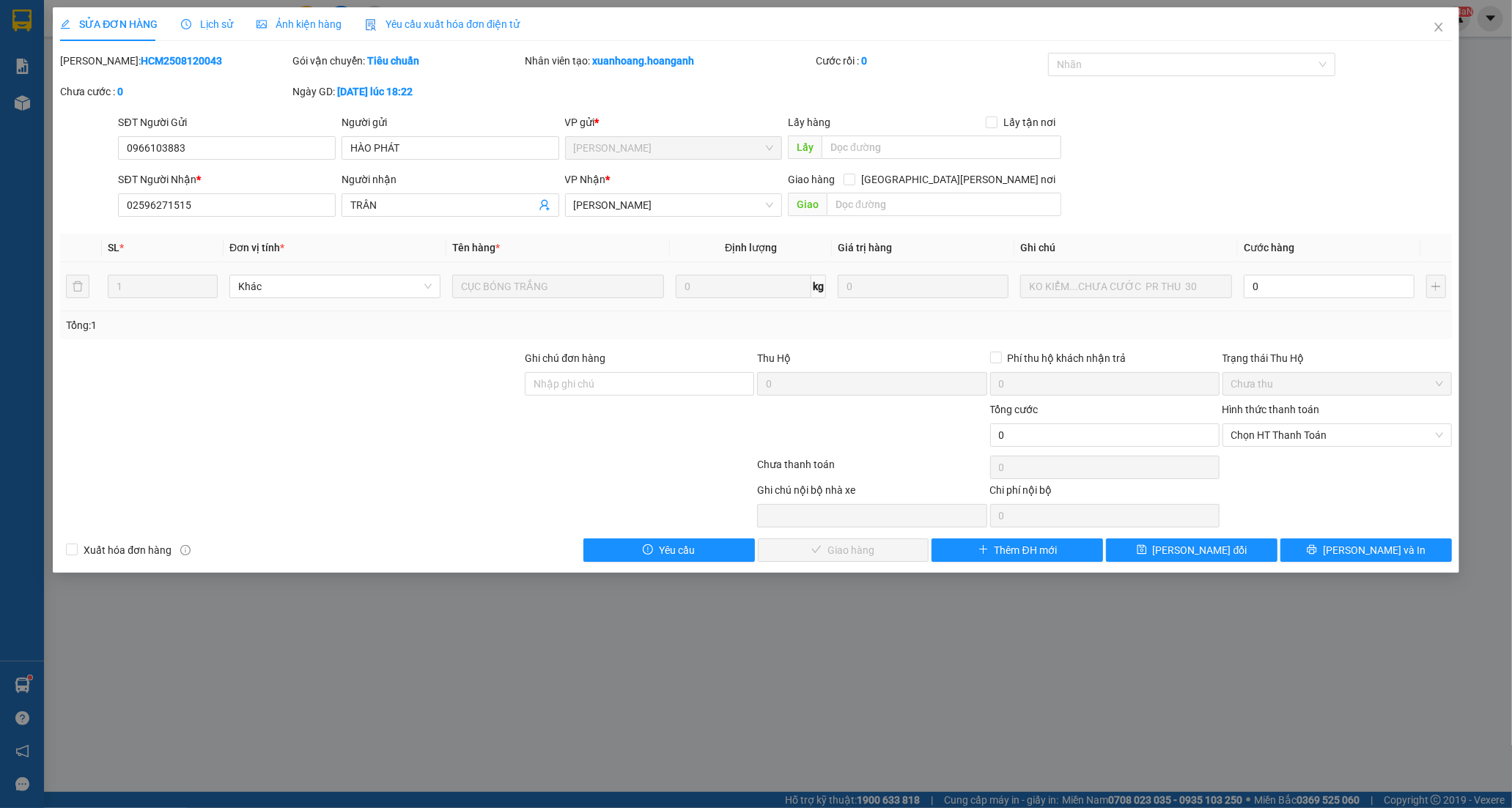
click at [1272, 274] on div "0" at bounding box center [1328, 286] width 171 height 30
click at [1272, 282] on input "0" at bounding box center [1328, 286] width 171 height 23
type input "3"
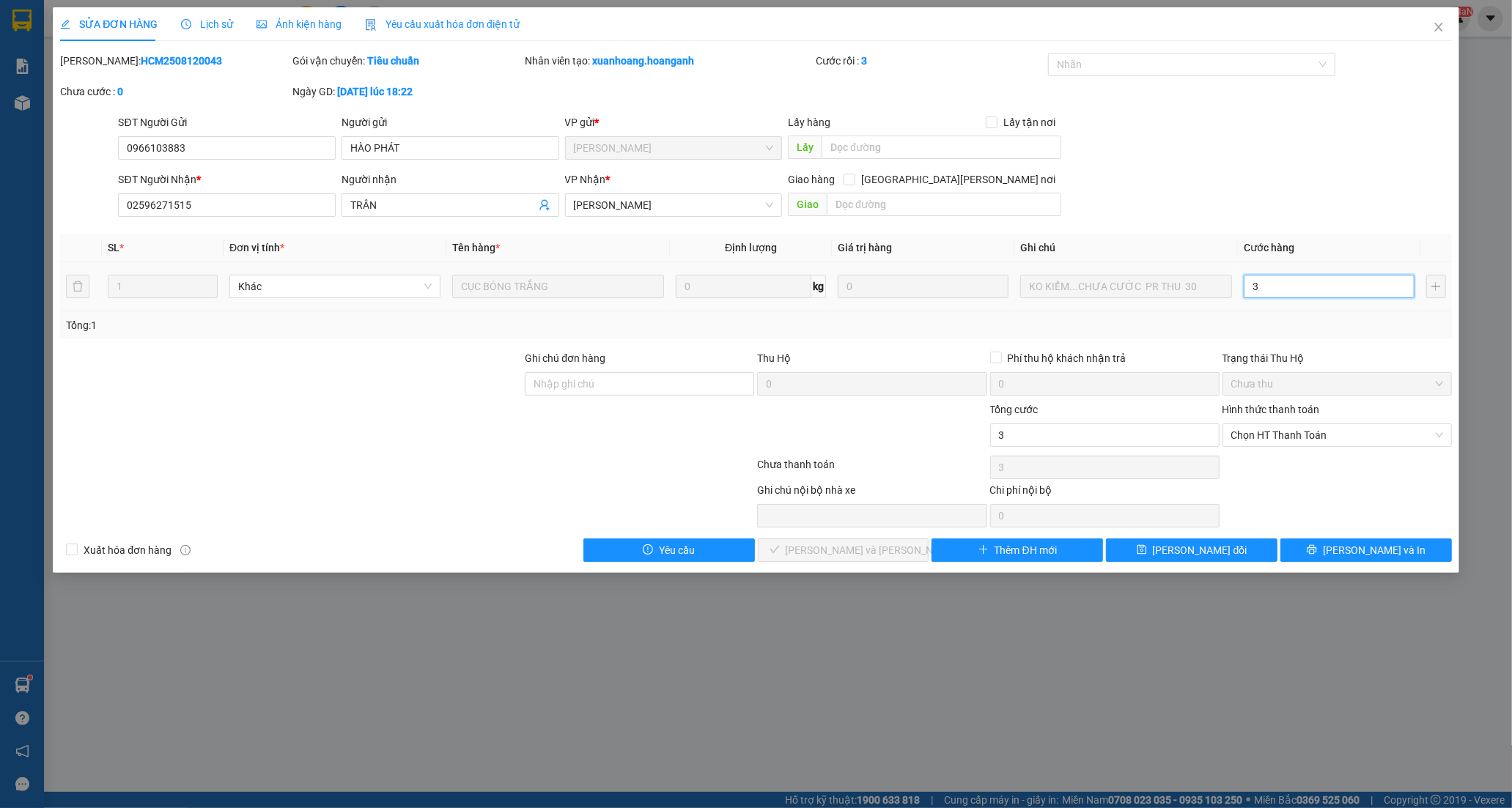
type input "30"
click at [1264, 430] on span "Chọn HT Thanh Toán" at bounding box center [1336, 436] width 211 height 22
type input "30"
type input "30.000"
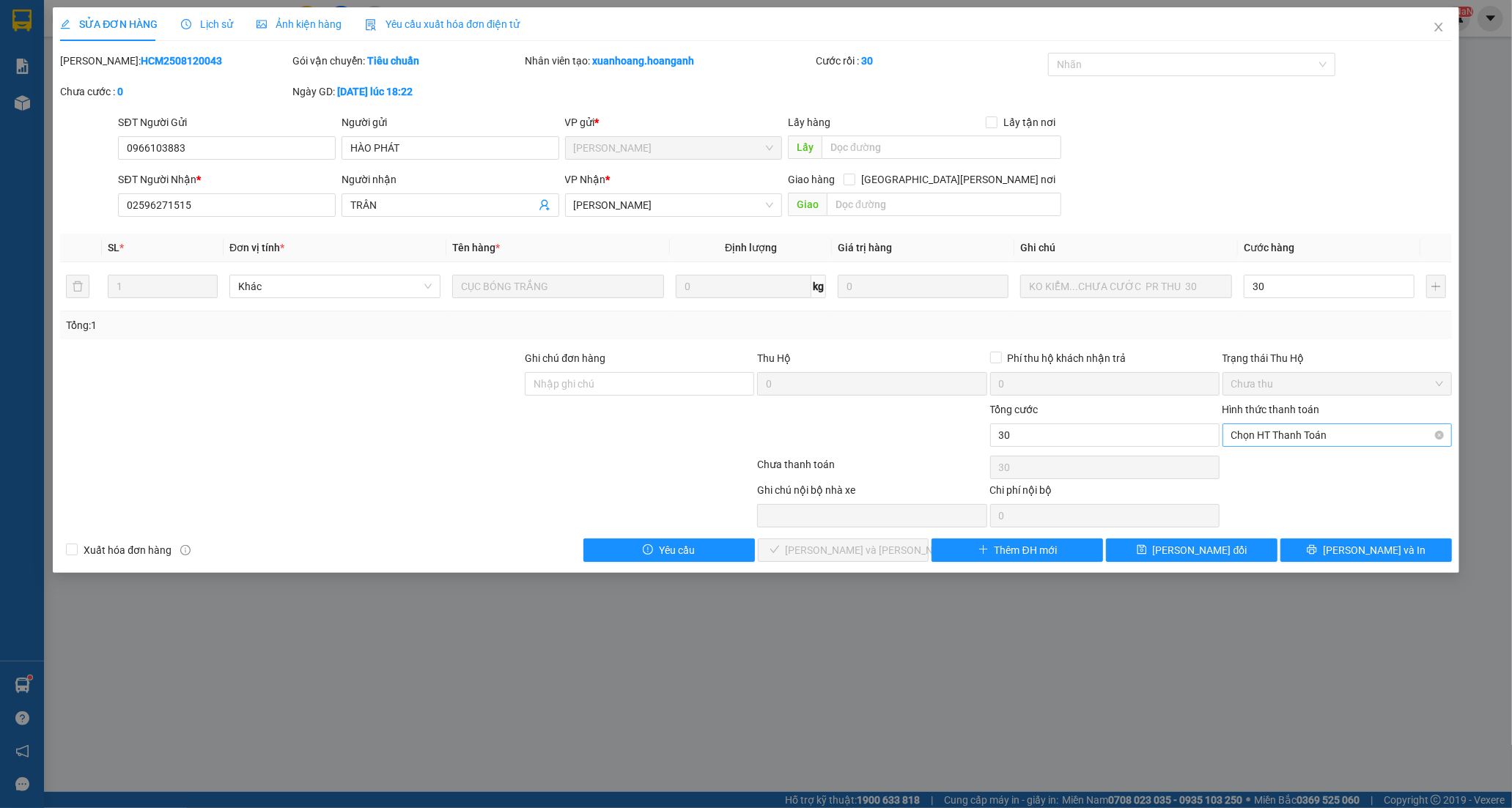
type input "30.000"
click at [1263, 463] on div "Tại văn phòng" at bounding box center [1336, 464] width 211 height 16
type input "0"
click at [880, 550] on span "[PERSON_NAME] và [PERSON_NAME] hàng" at bounding box center [885, 550] width 198 height 16
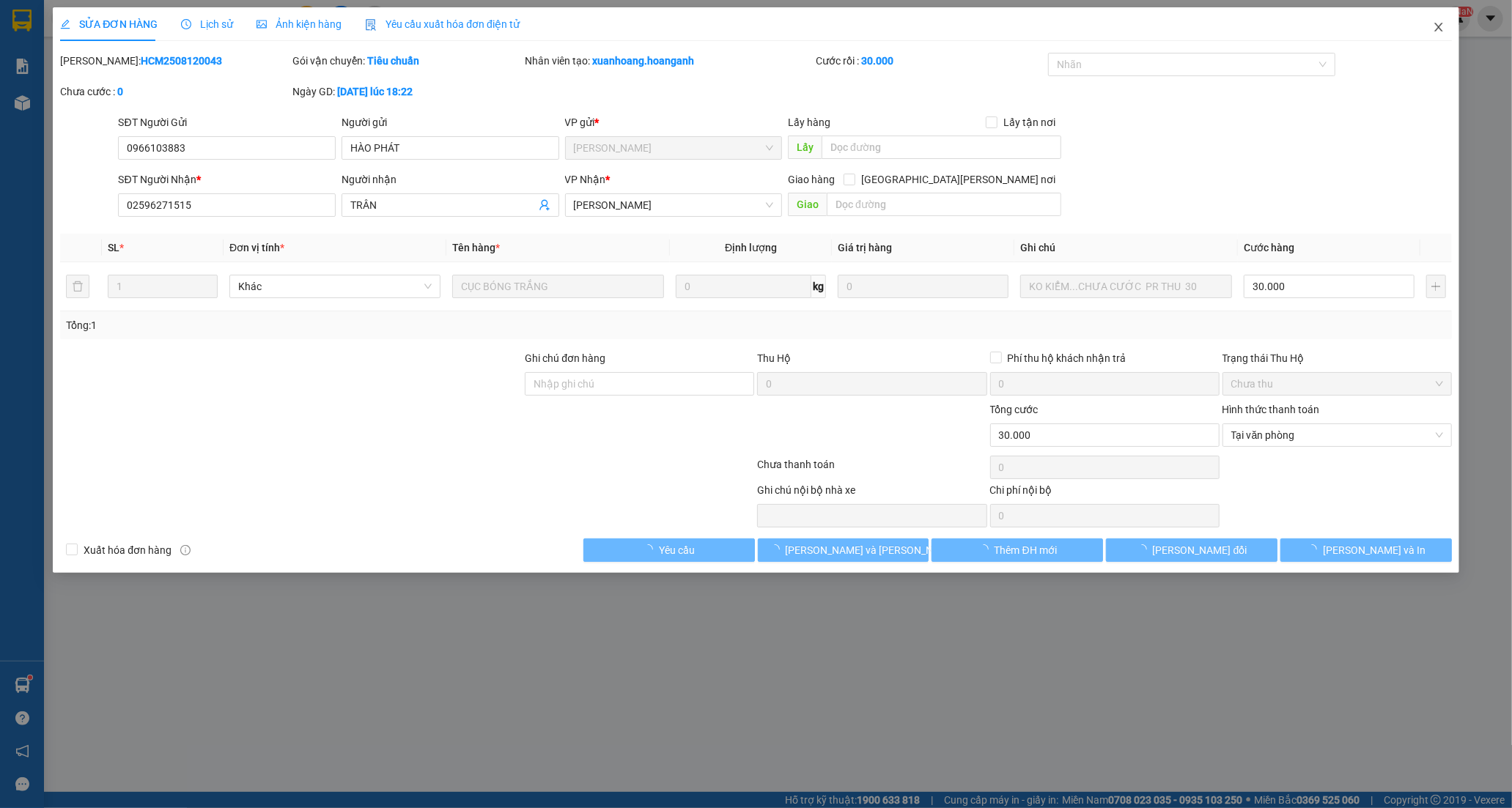
click at [1432, 34] on span "Close" at bounding box center [1438, 27] width 41 height 41
click at [1444, 28] on div "tran.hoanganh NaN" at bounding box center [1407, 18] width 126 height 26
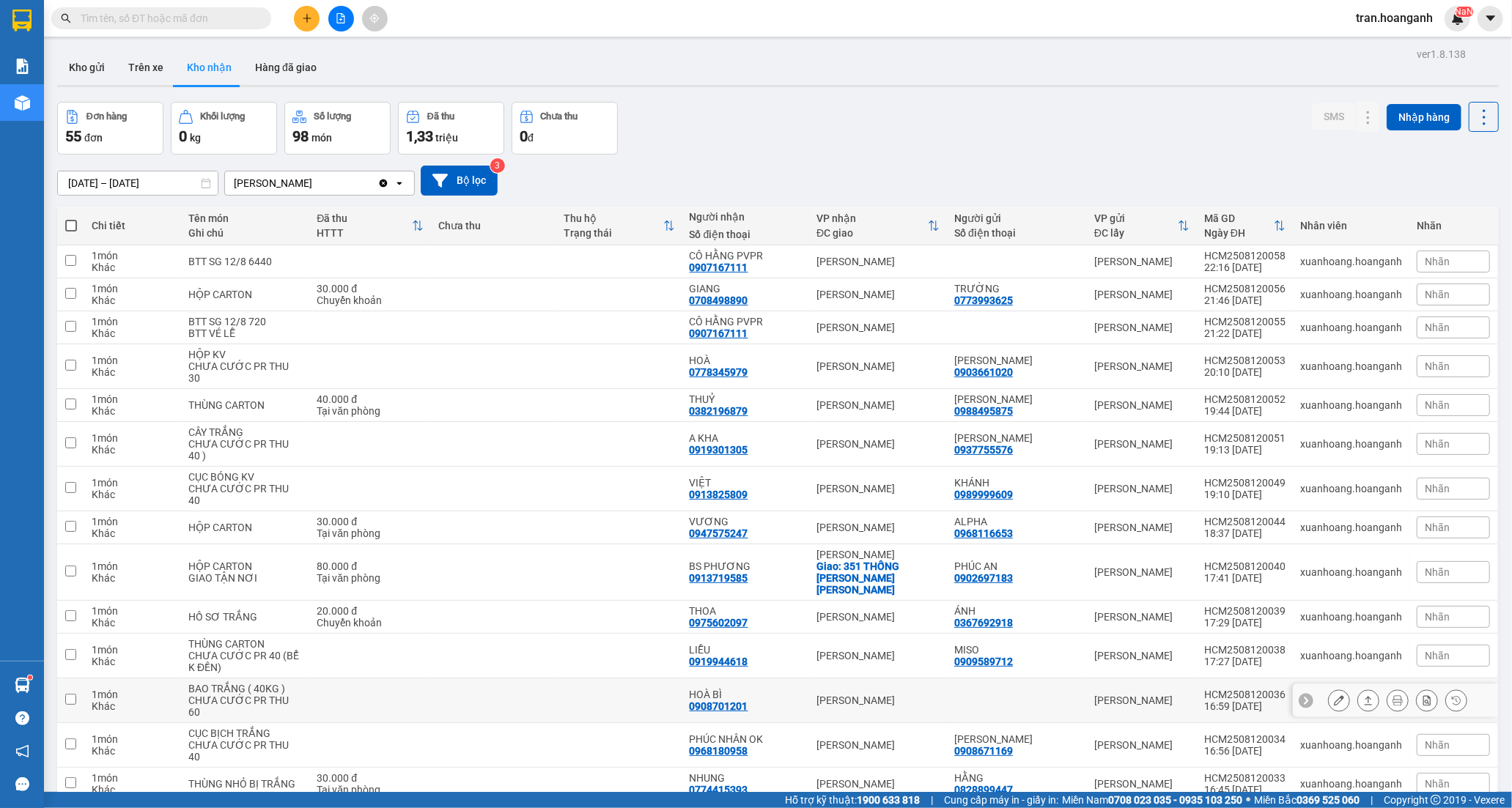
scroll to position [163, 0]
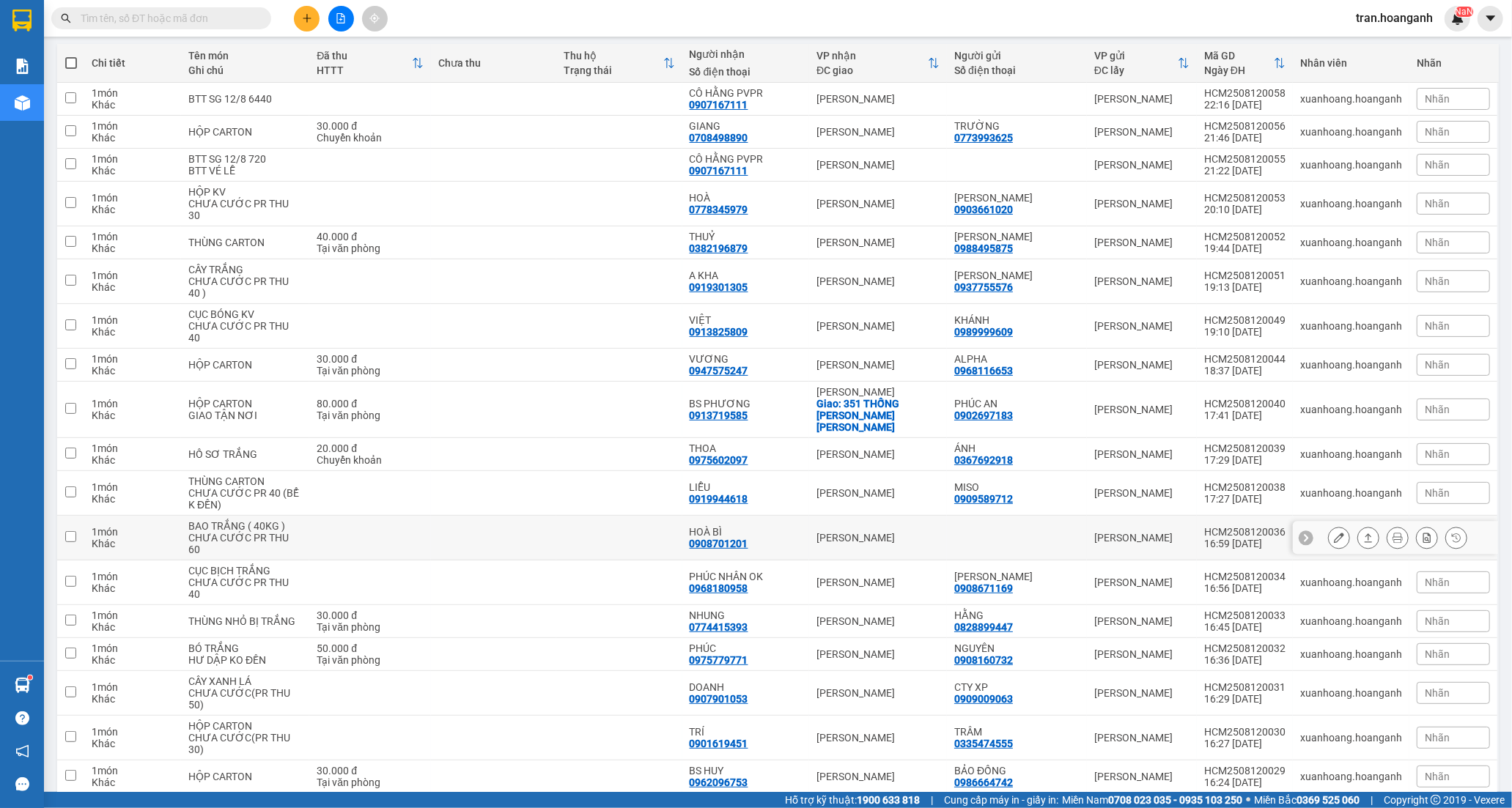
click at [766, 530] on div "HOÀ BÌ 0908701201" at bounding box center [745, 537] width 113 height 23
checkbox input "true"
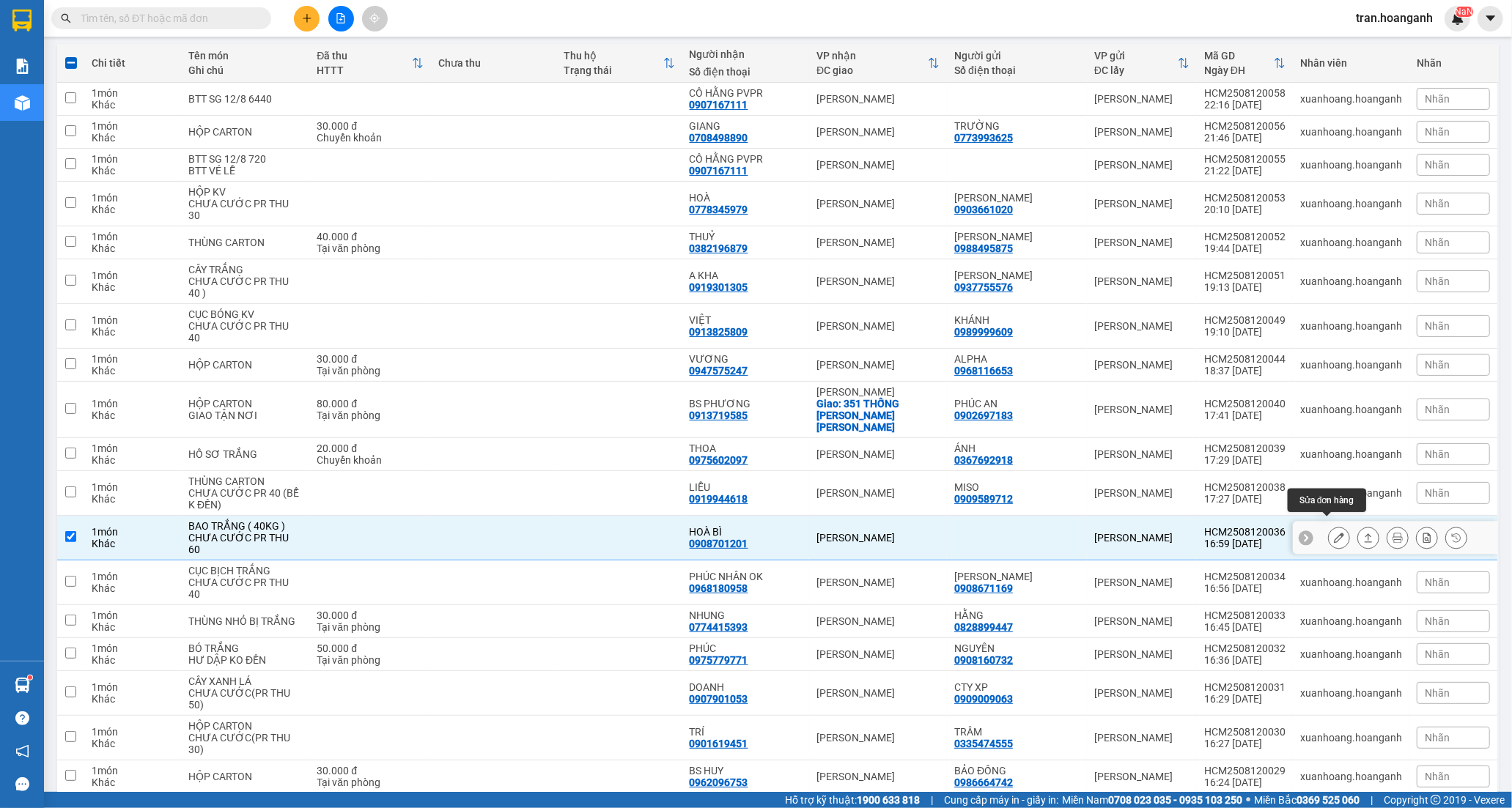
click at [1333, 533] on icon at bounding box center [1338, 538] width 10 height 10
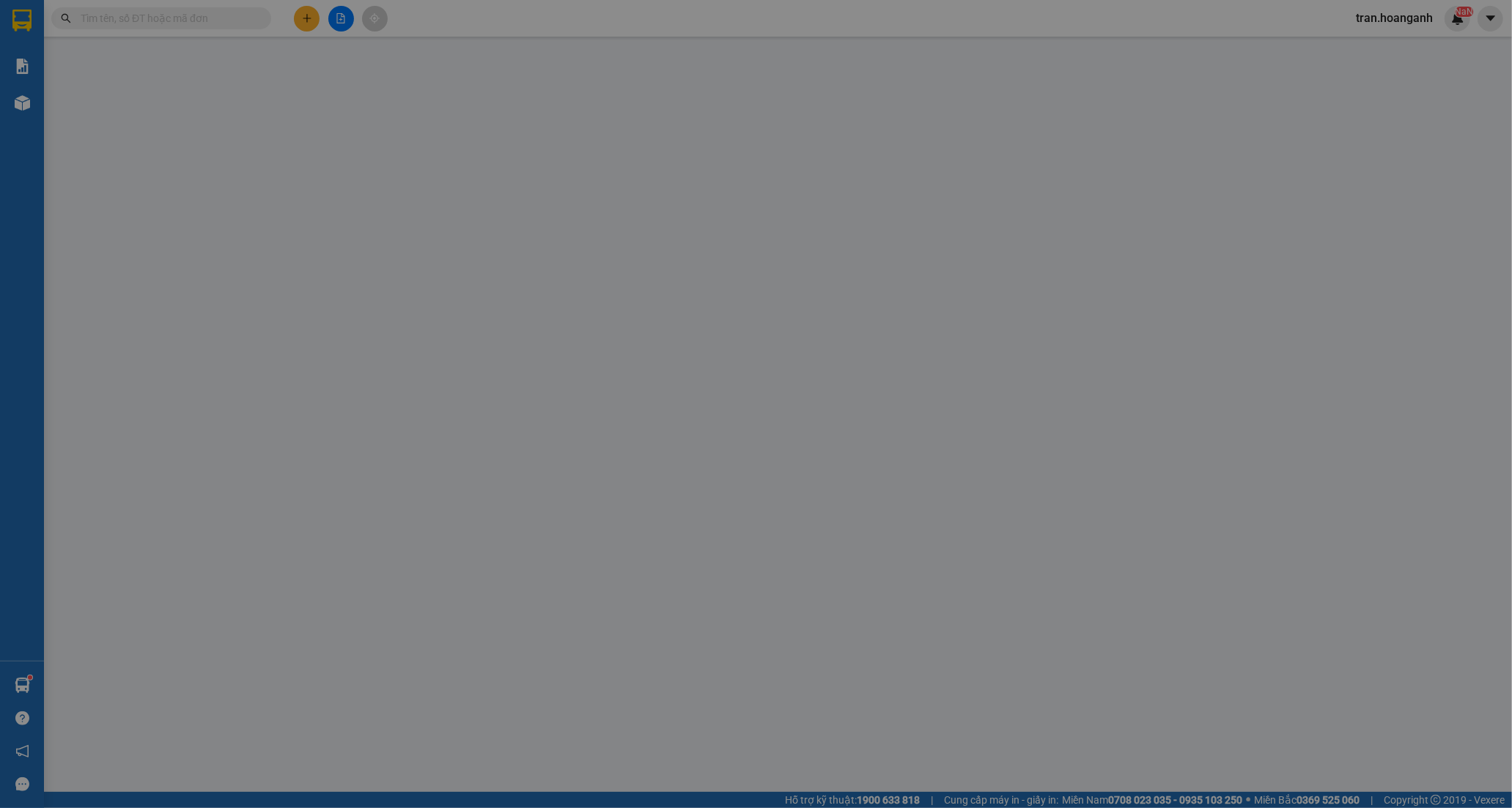
type input "0908701201"
type input "HOÀ BÌ"
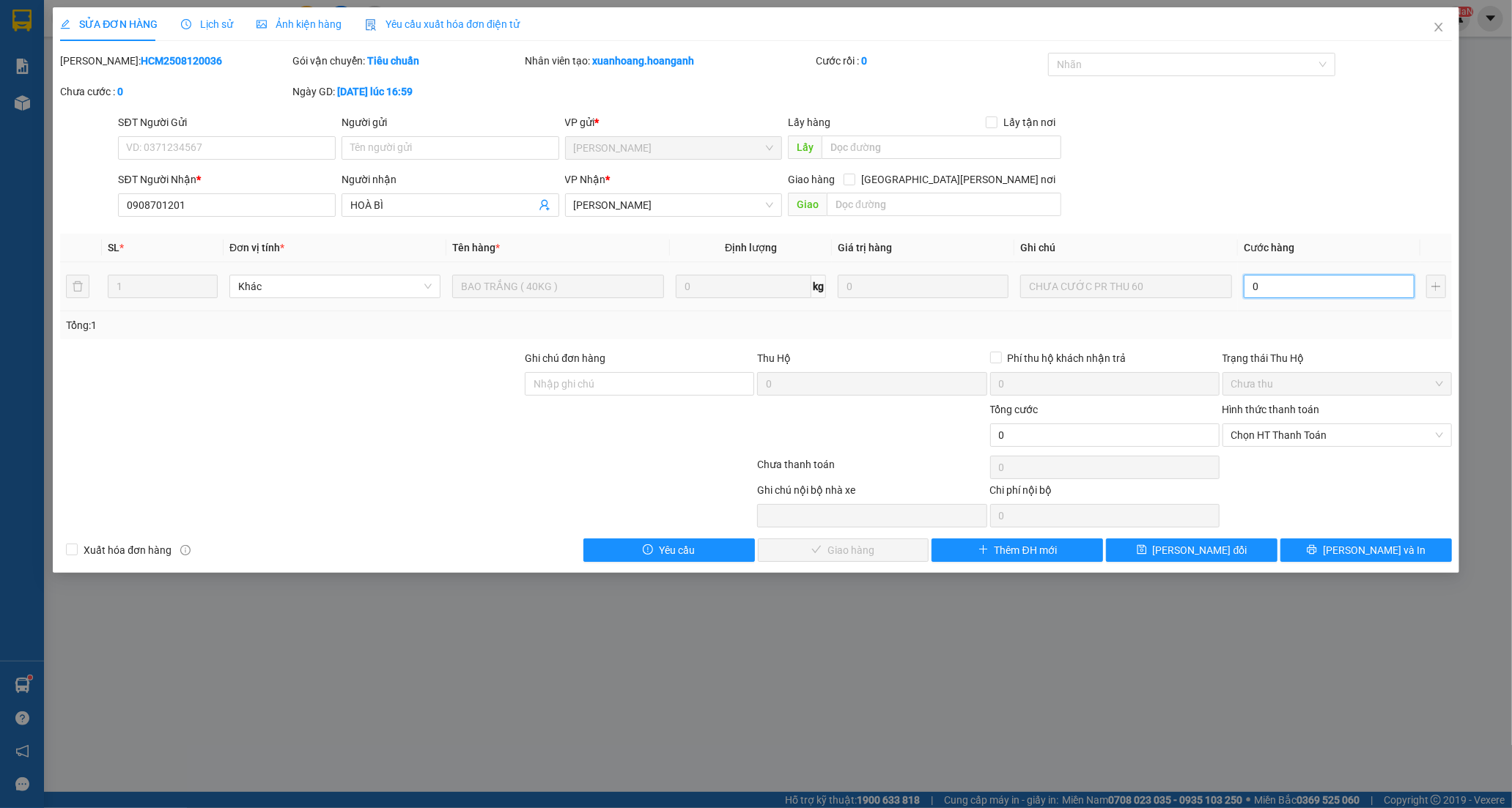
click at [1255, 289] on input "0" at bounding box center [1328, 286] width 171 height 23
type input "6"
type input "60"
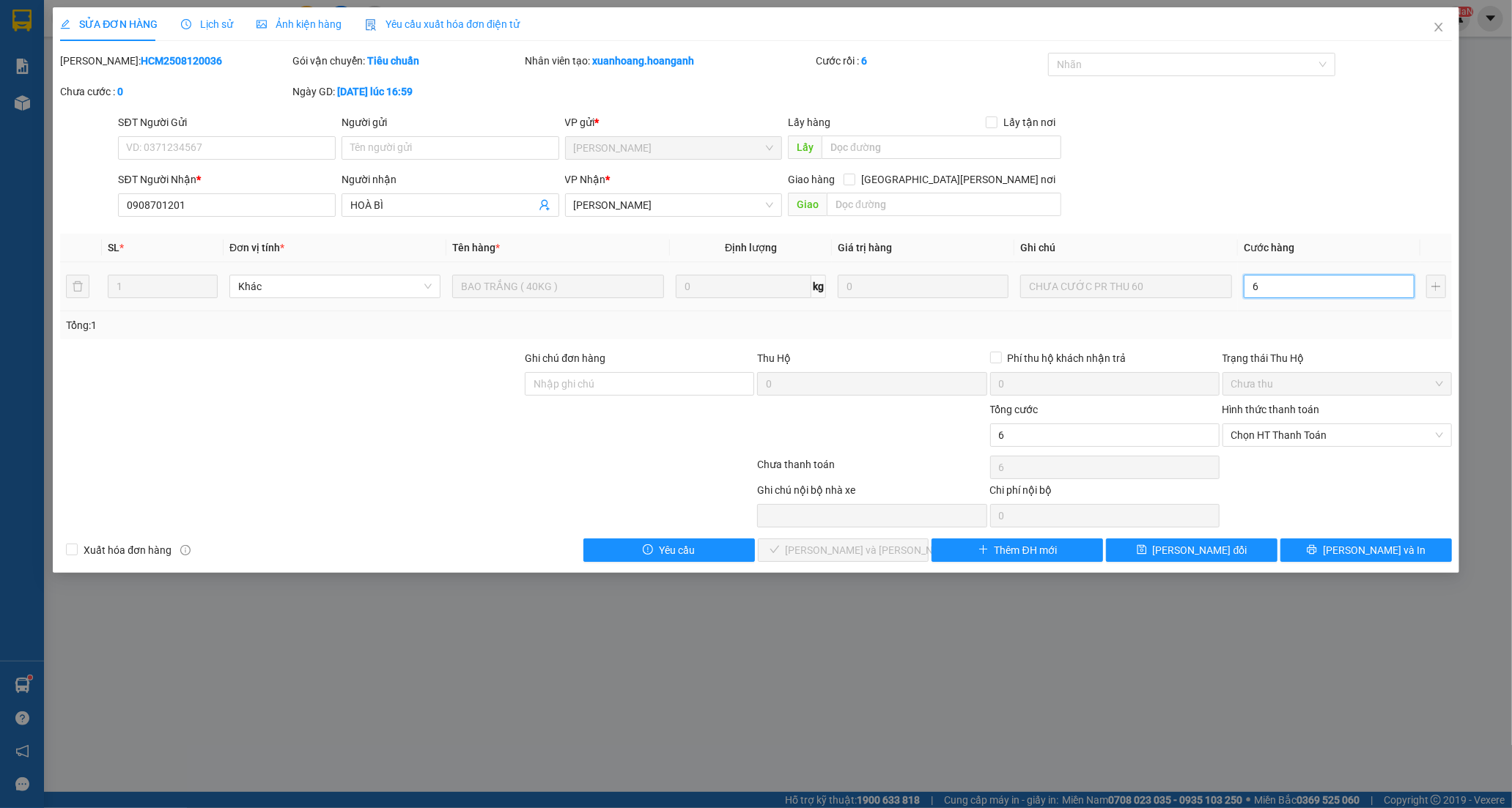
type input "60"
click at [1265, 436] on span "Chọn HT Thanh Toán" at bounding box center [1336, 436] width 211 height 22
type input "60"
type input "60.000"
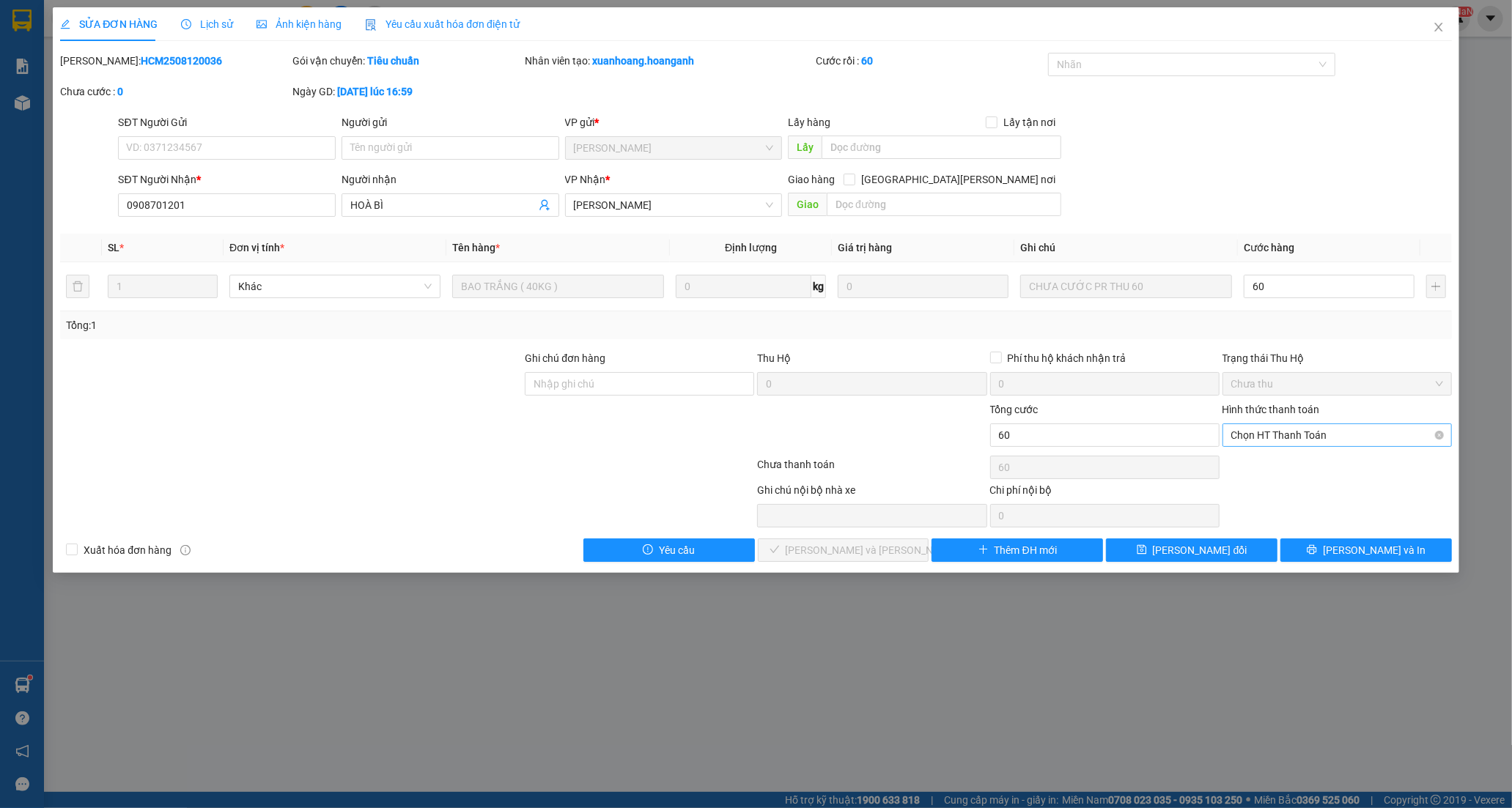
type input "60.000"
click at [1261, 462] on div "Tại văn phòng" at bounding box center [1336, 464] width 211 height 16
type input "0"
click at [863, 558] on span "[PERSON_NAME] và [PERSON_NAME] hàng" at bounding box center [885, 550] width 198 height 16
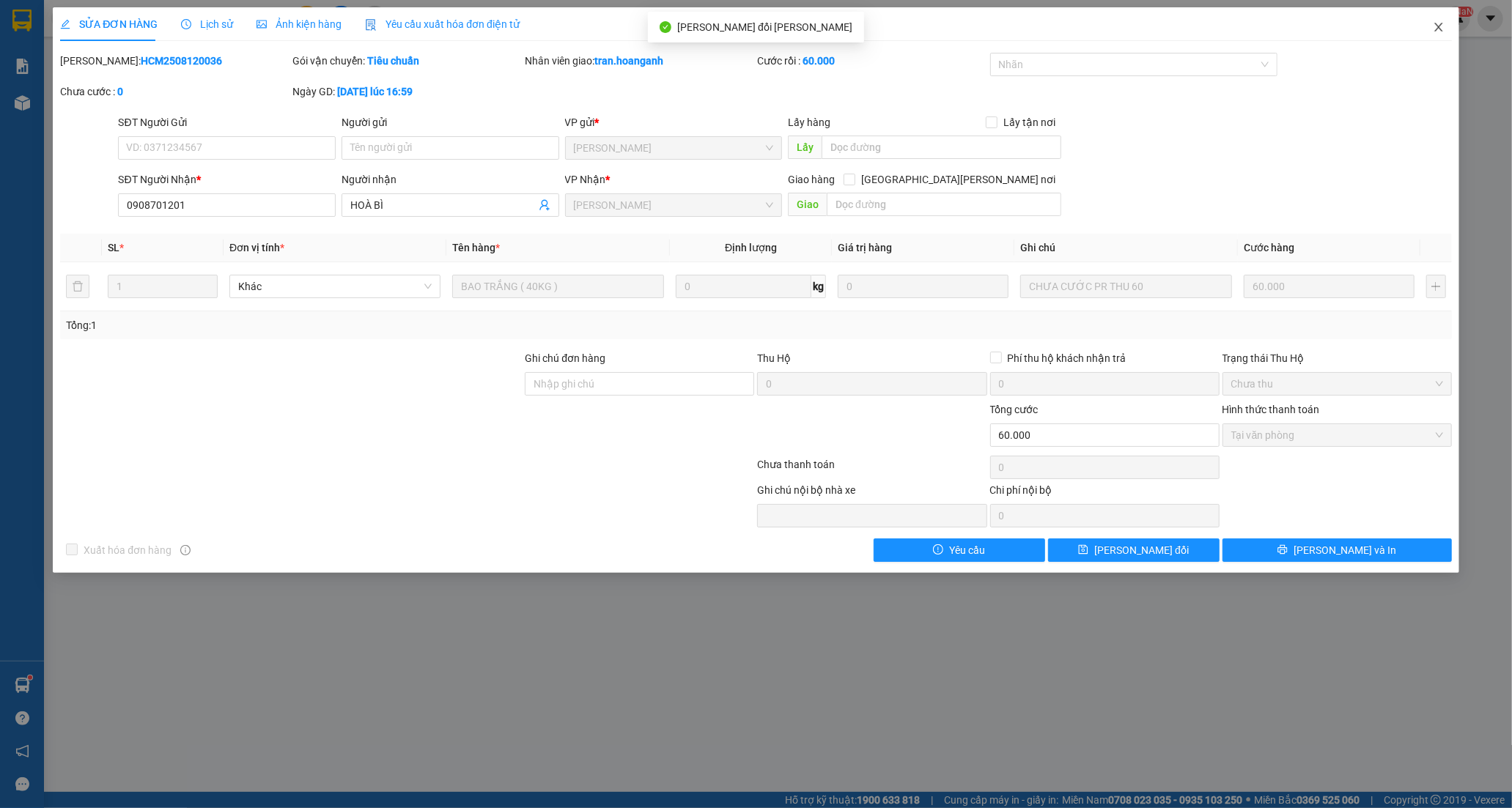
click at [1439, 27] on icon "close" at bounding box center [1438, 26] width 8 height 9
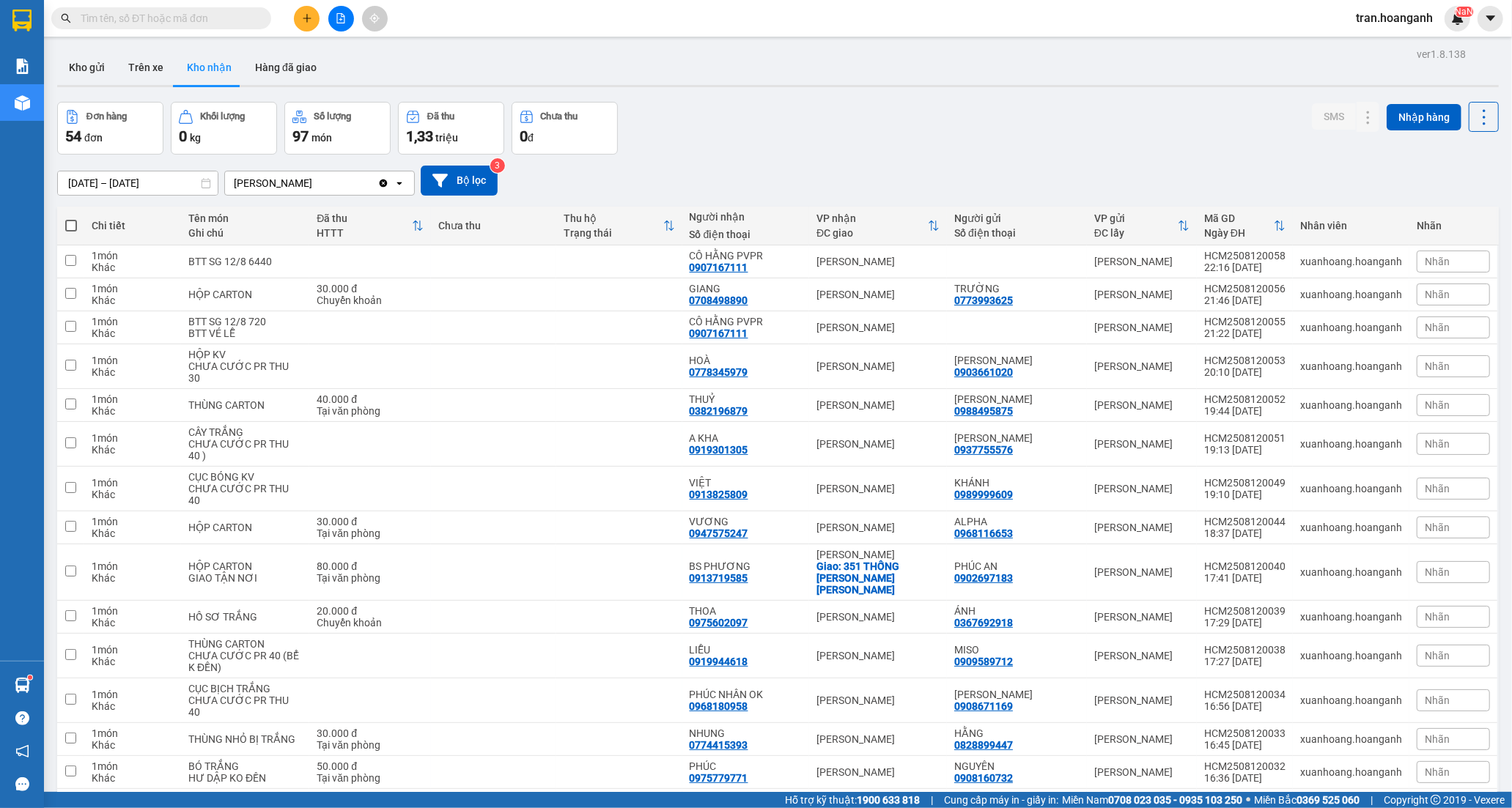
click at [163, 23] on input "text" at bounding box center [167, 18] width 173 height 16
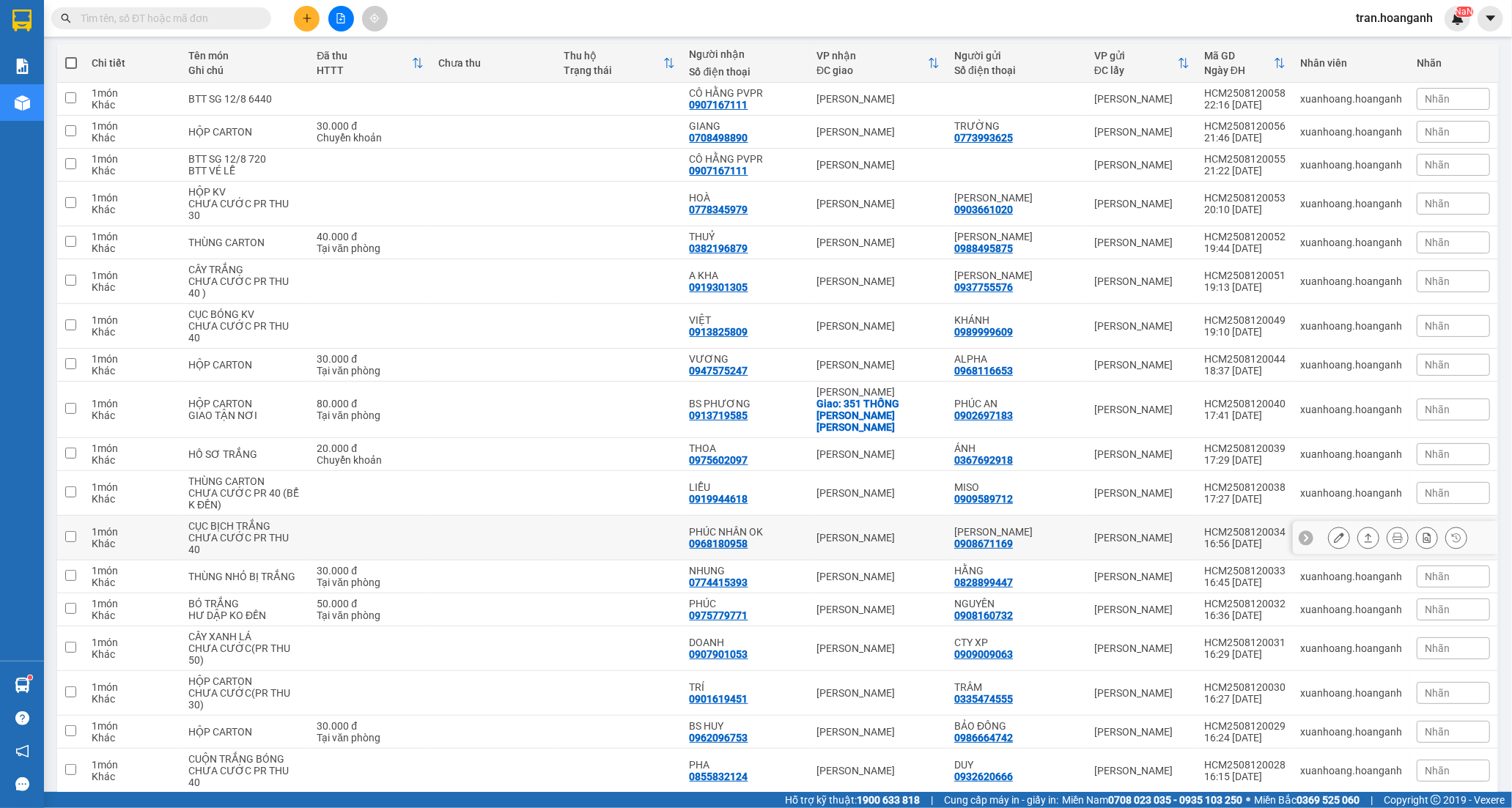
click at [768, 526] on div "PHÚC NHÂN OK" at bounding box center [745, 531] width 113 height 12
checkbox input "true"
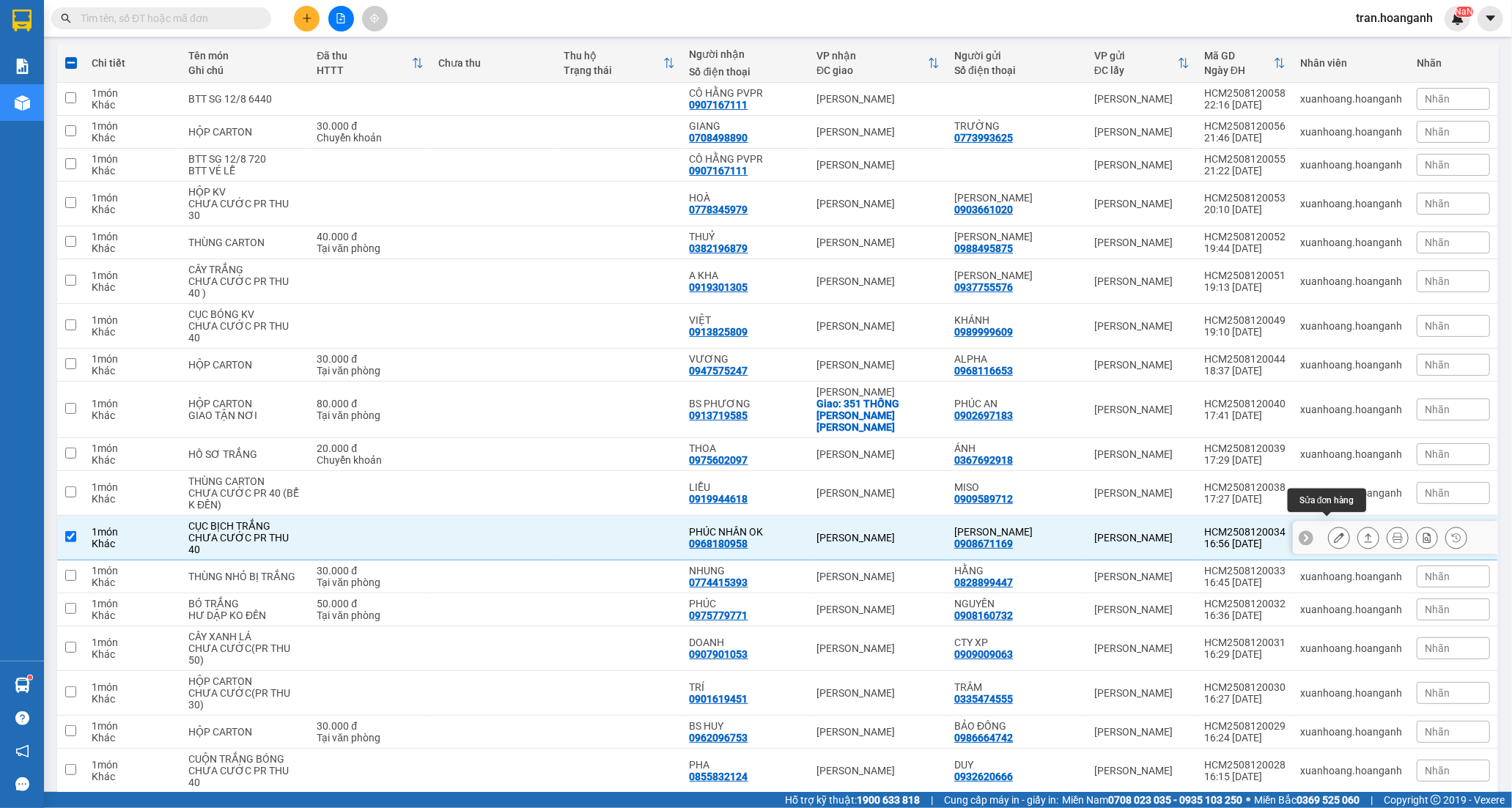
click at [1328, 525] on button at bounding box center [1339, 538] width 21 height 26
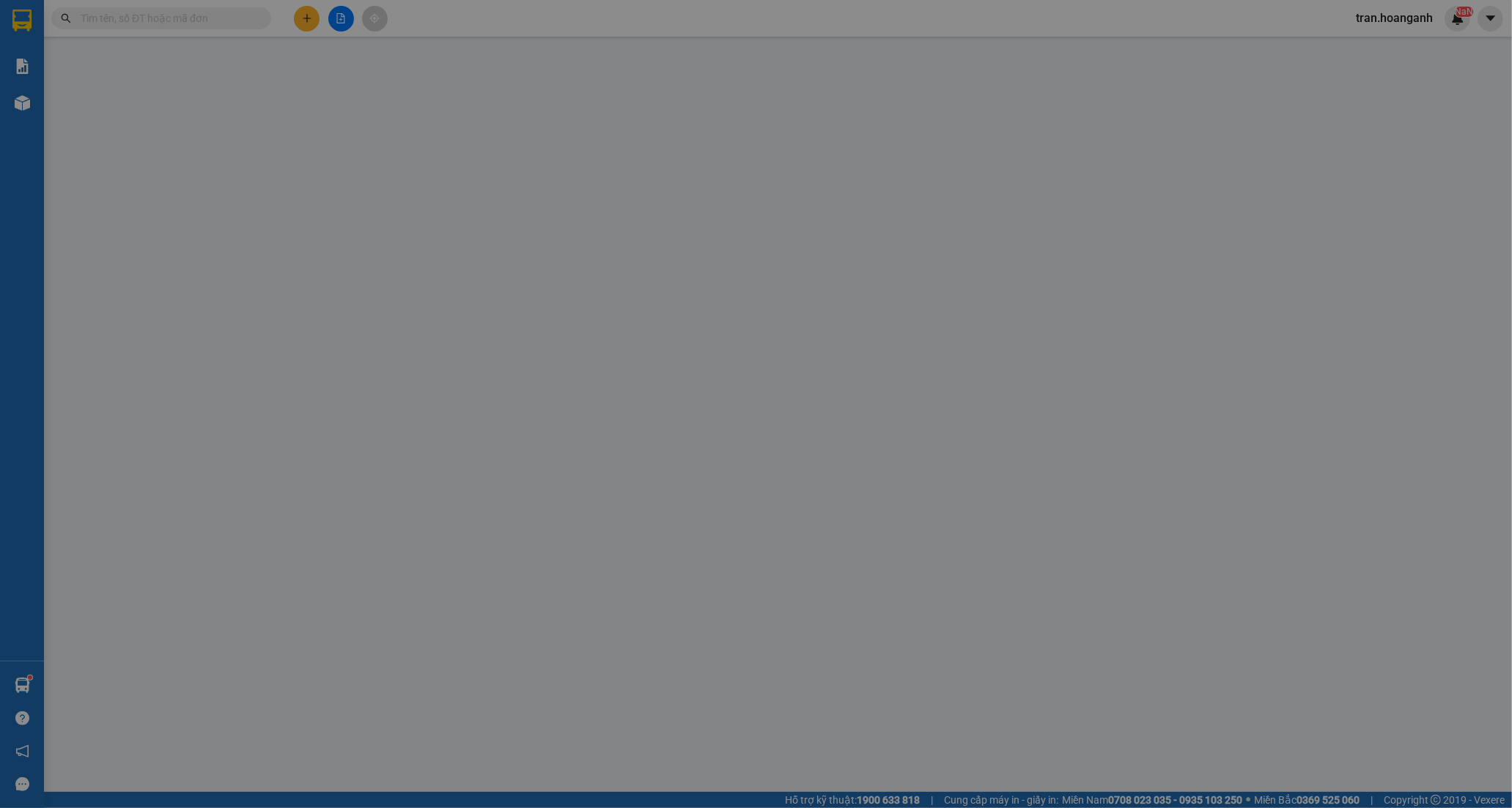
type input "0908671169"
type input "MINH PHÁT"
type input "0968180958"
type input "PHÚC NHÂN OK"
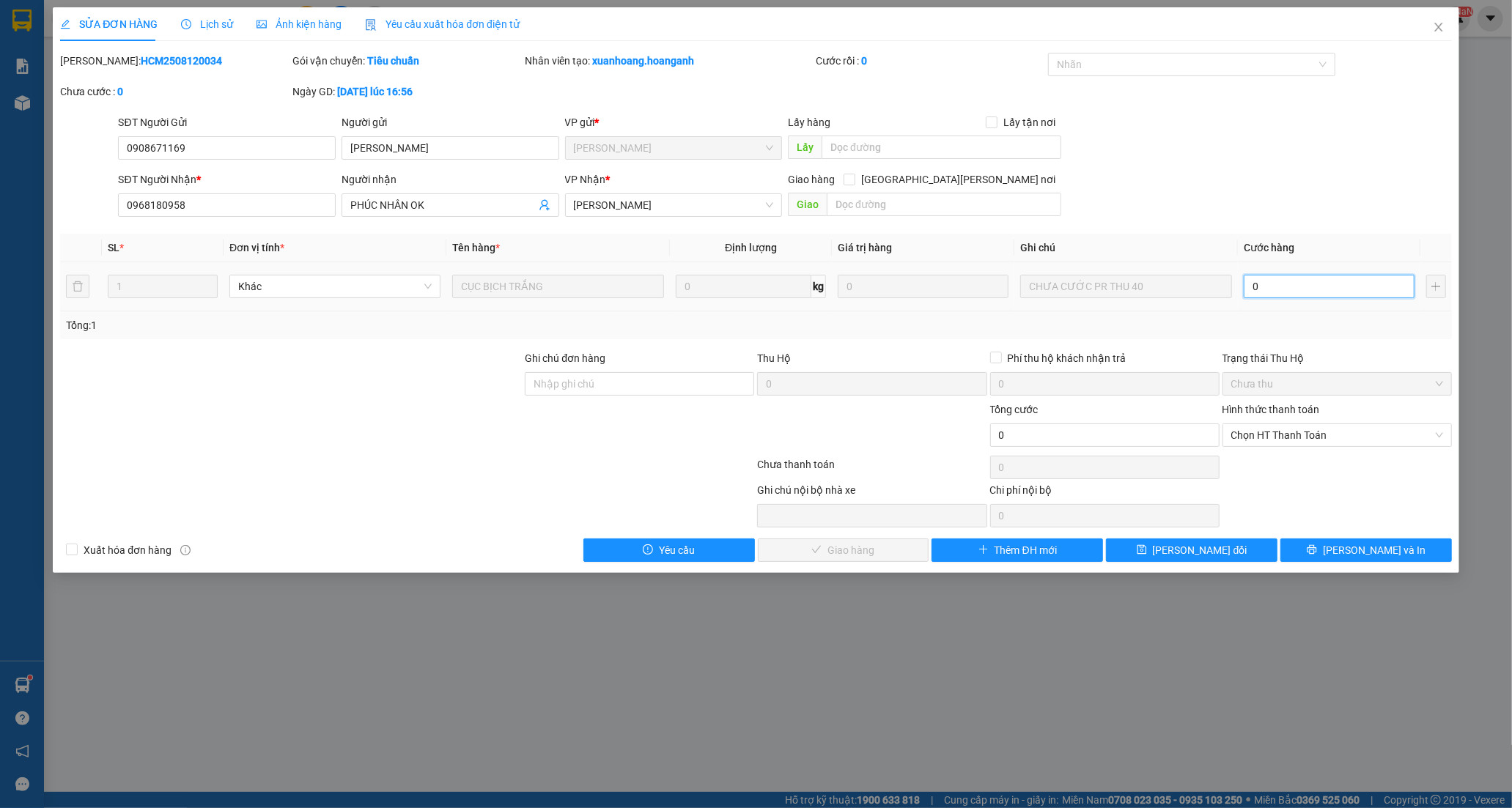
click at [1287, 295] on input "0" at bounding box center [1328, 286] width 171 height 23
type input "4"
type input "40"
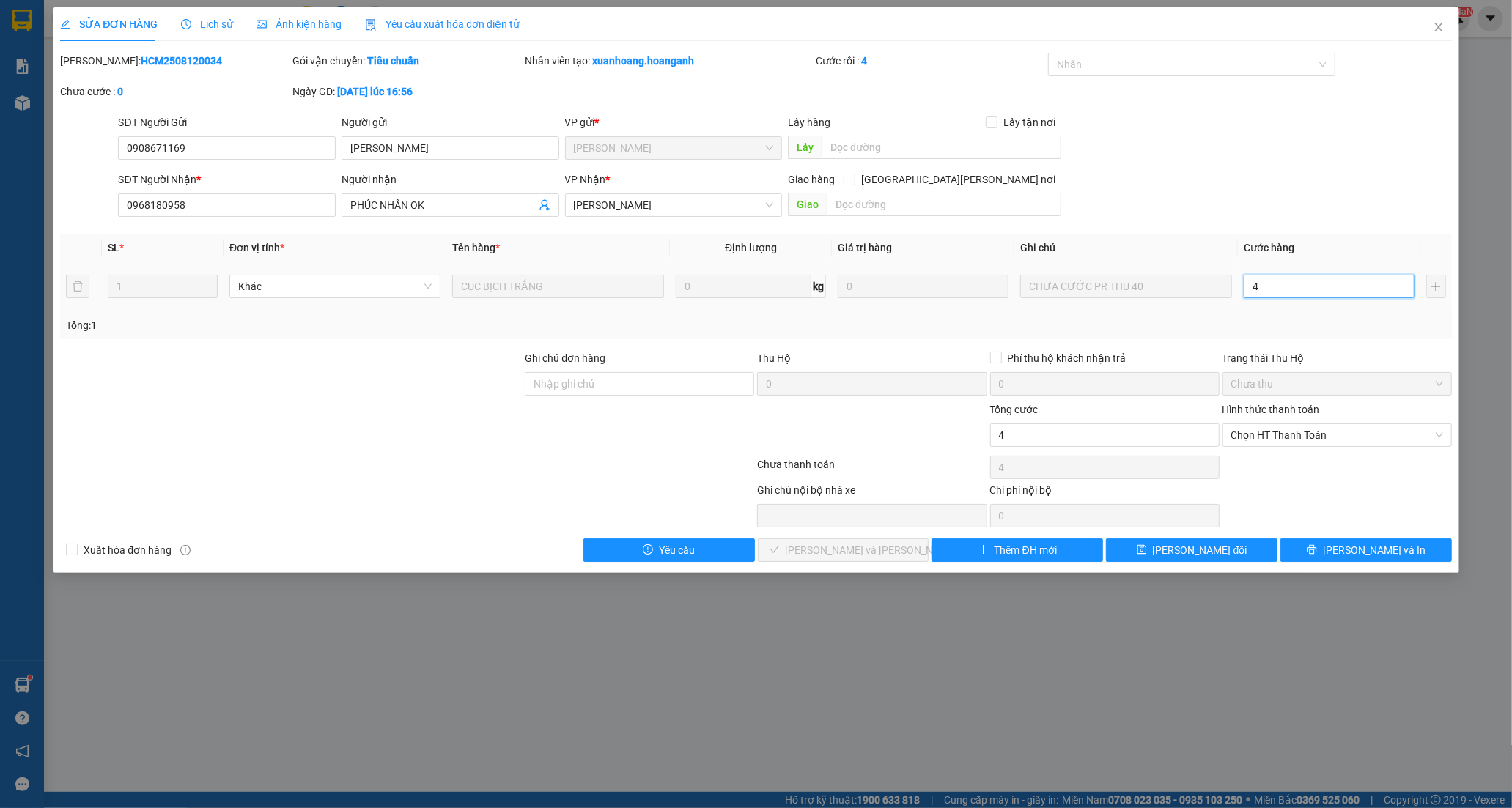
type input "40"
click at [1268, 429] on span "Chọn HT Thanh Toán" at bounding box center [1336, 436] width 211 height 22
type input "40"
type input "40.000"
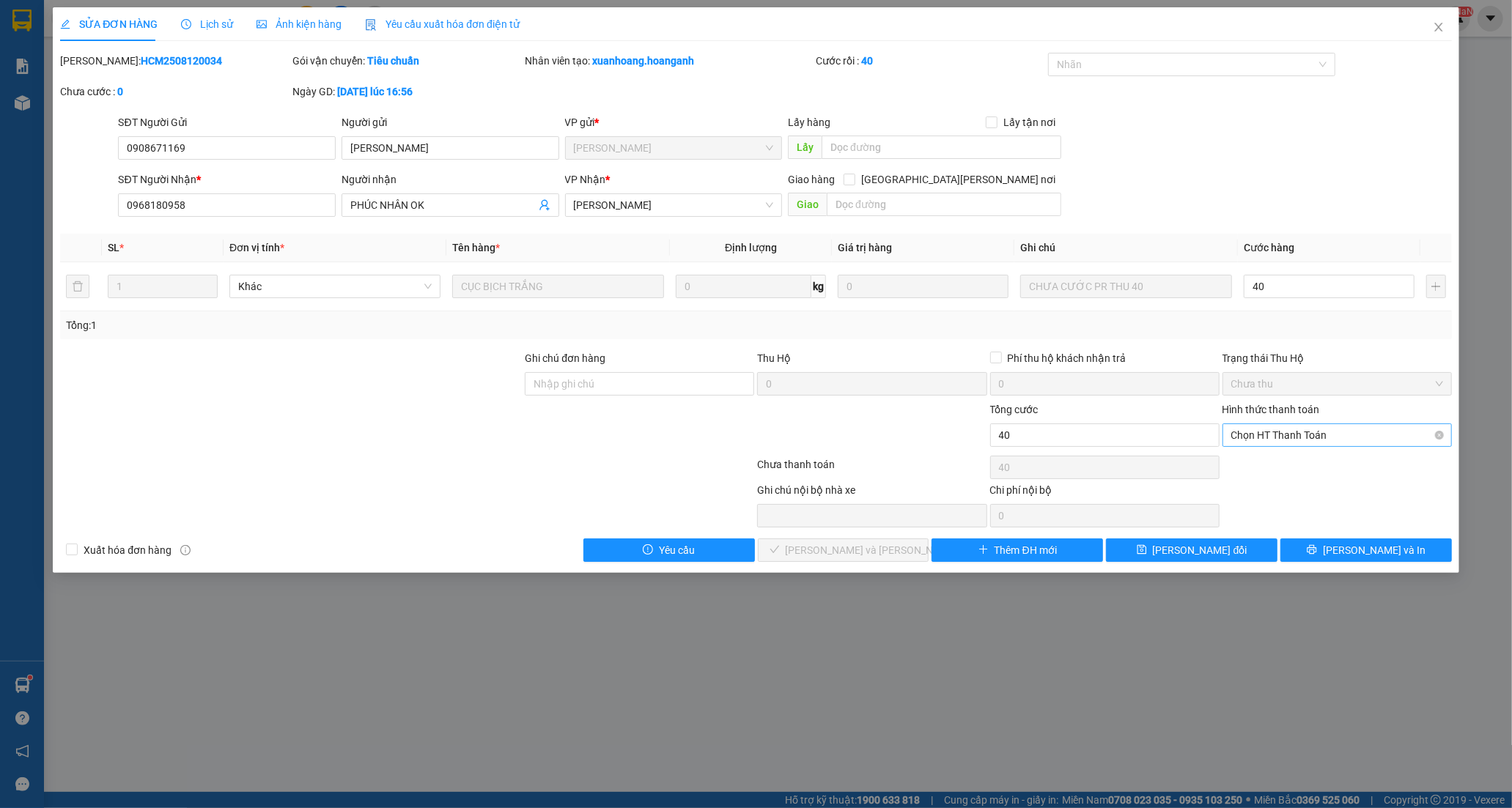
type input "40.000"
click at [1241, 470] on div "Tại văn phòng" at bounding box center [1336, 464] width 211 height 16
type input "0"
click at [877, 550] on span "[PERSON_NAME] và [PERSON_NAME] hàng" at bounding box center [885, 550] width 198 height 16
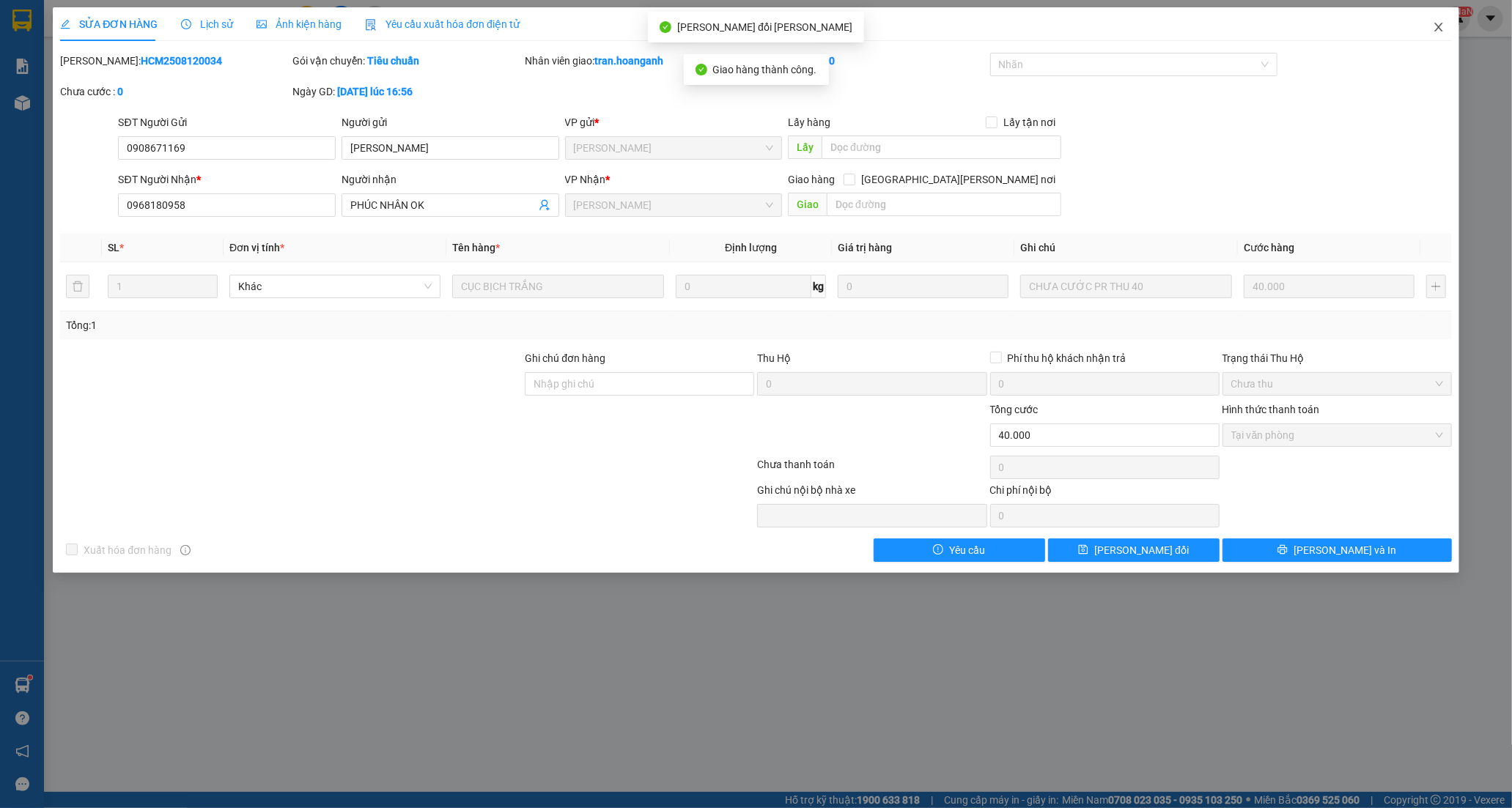
click at [1435, 25] on icon "close" at bounding box center [1438, 26] width 8 height 9
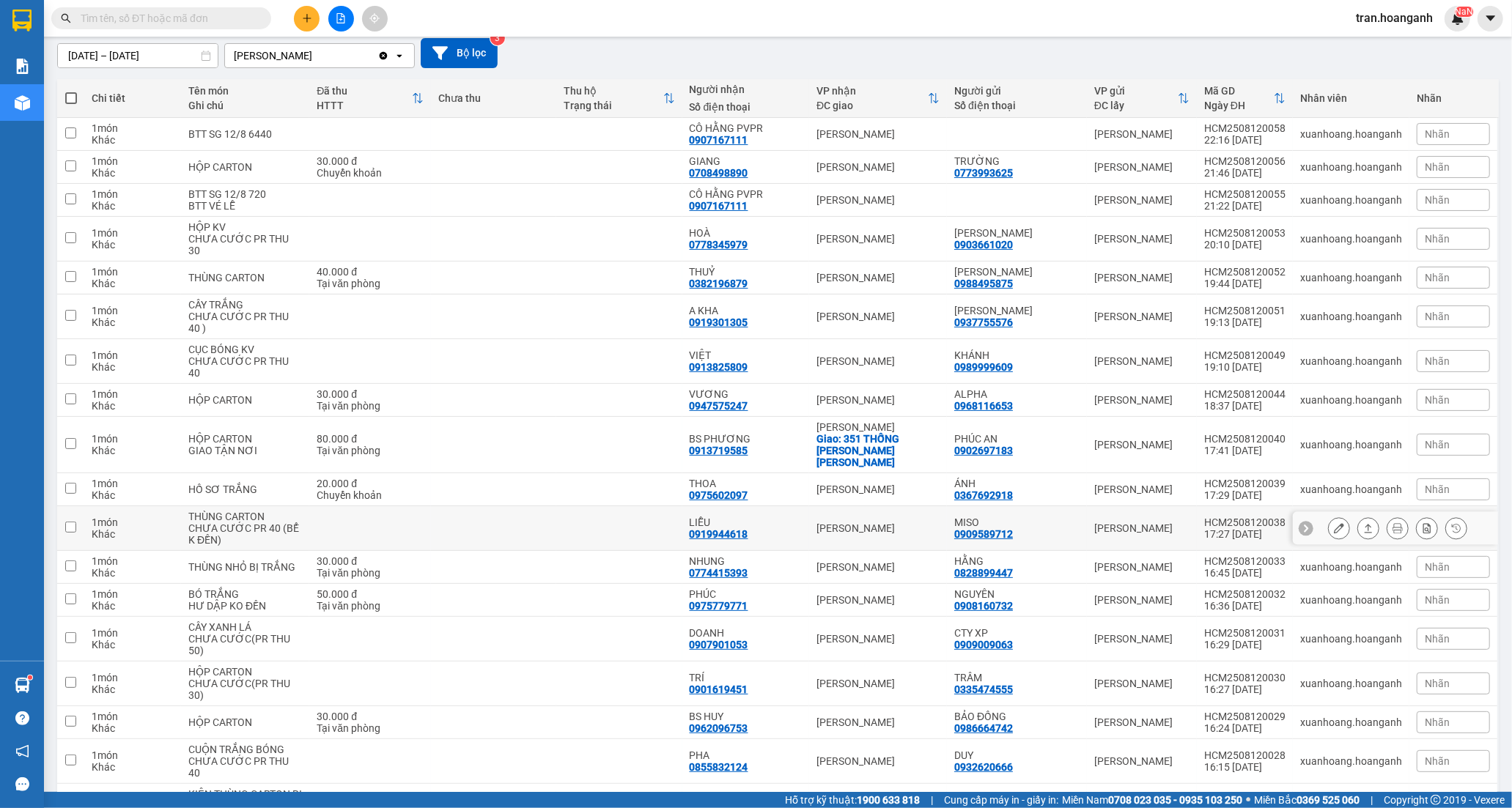
scroll to position [163, 0]
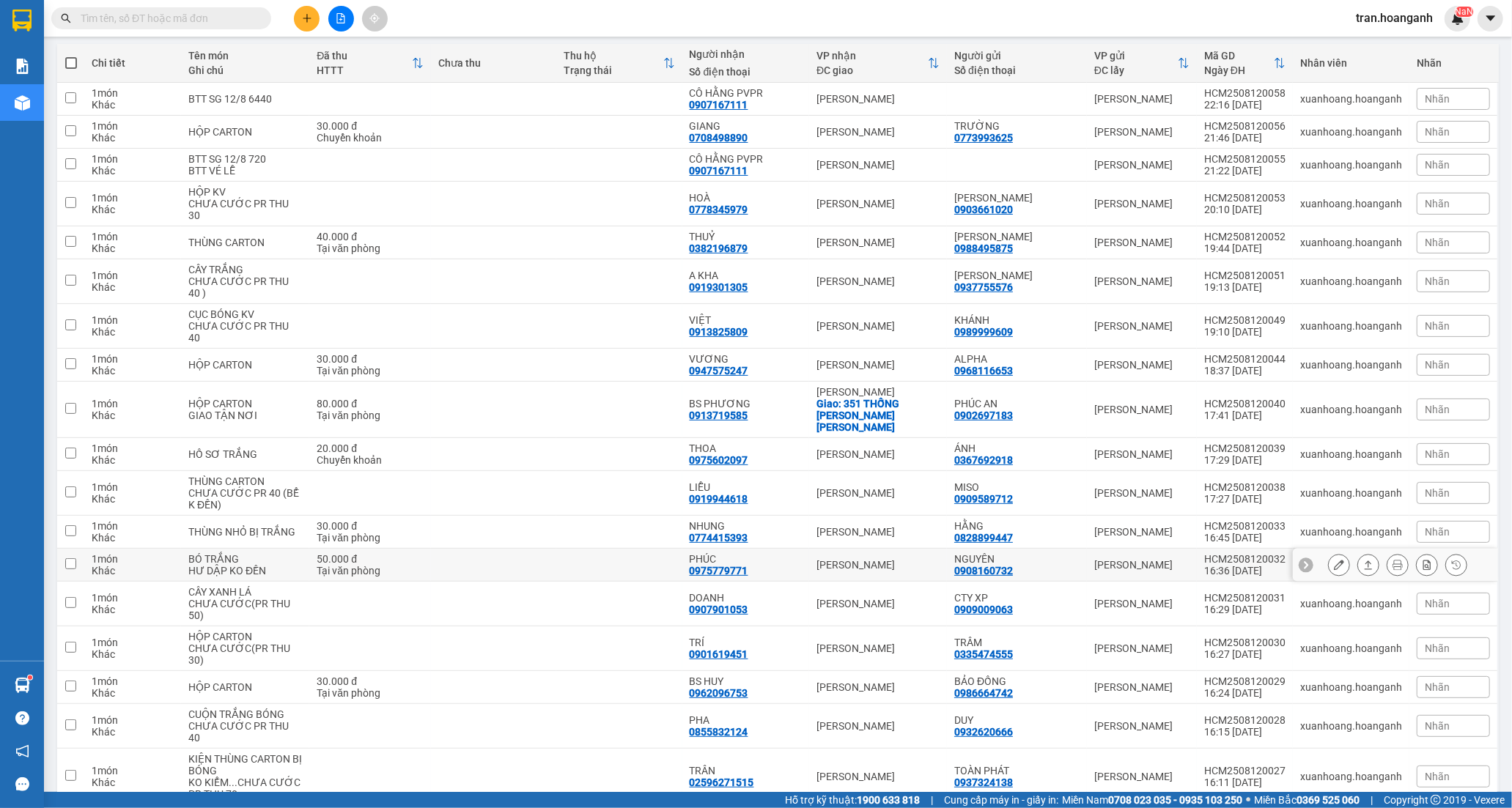
click at [724, 565] on div "0975779771" at bounding box center [718, 570] width 58 height 12
click at [1329, 552] on button at bounding box center [1339, 565] width 21 height 26
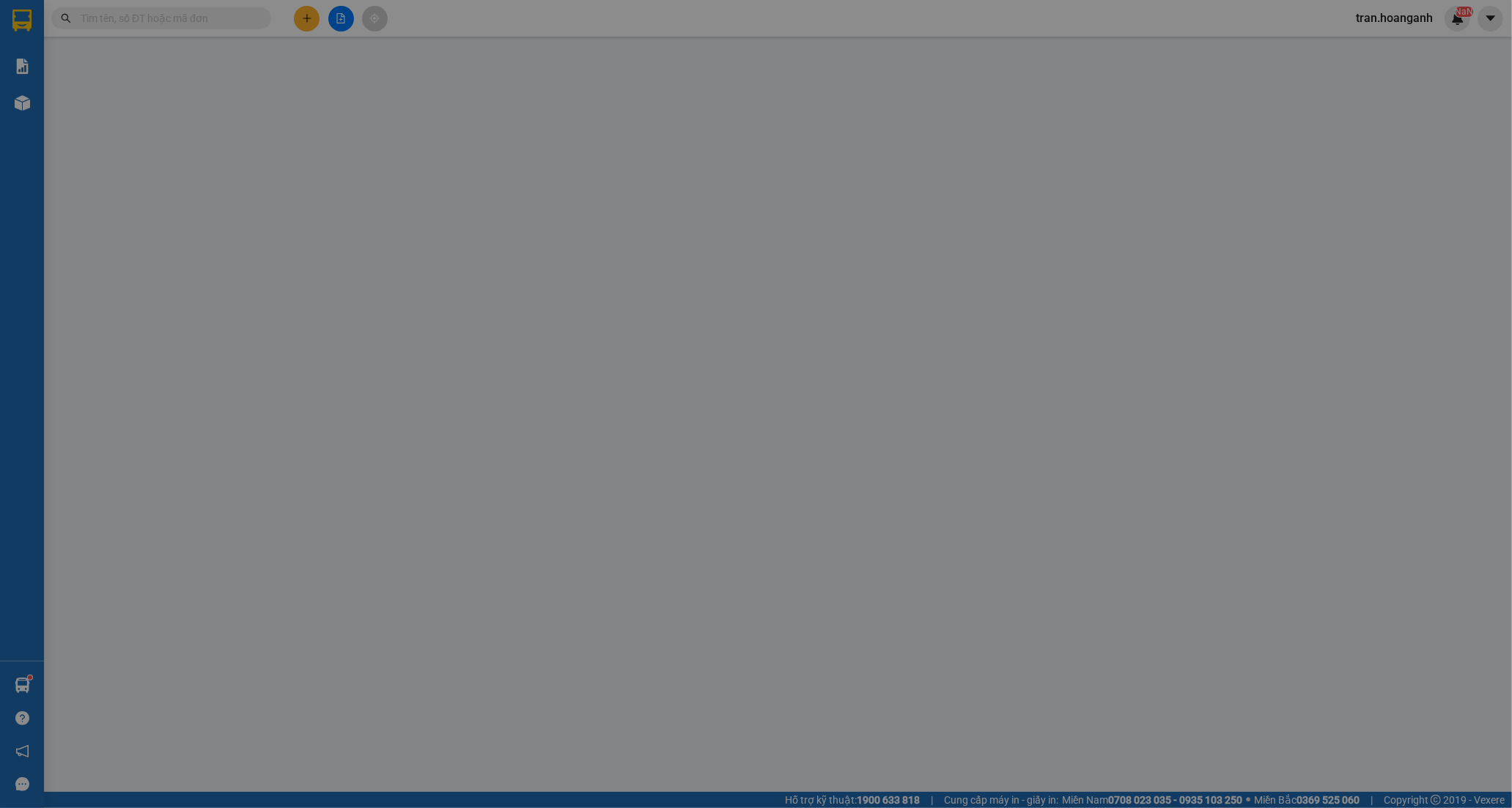
type input "0908160732"
type input "NGUYÊN"
type input "0975779771"
type input "PHÚC"
type input "50.000"
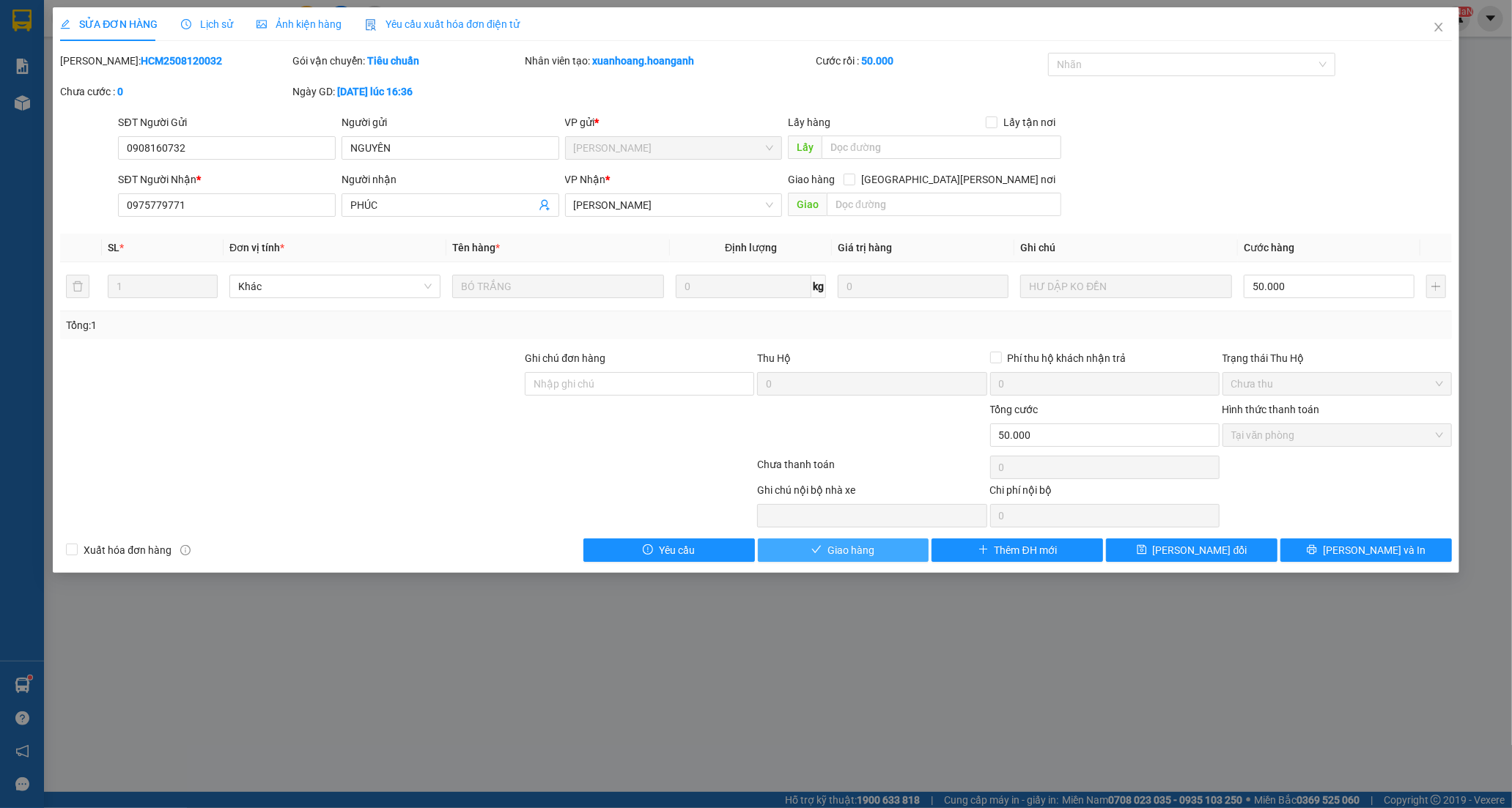
click at [839, 552] on span "Giao hàng" at bounding box center [851, 550] width 47 height 16
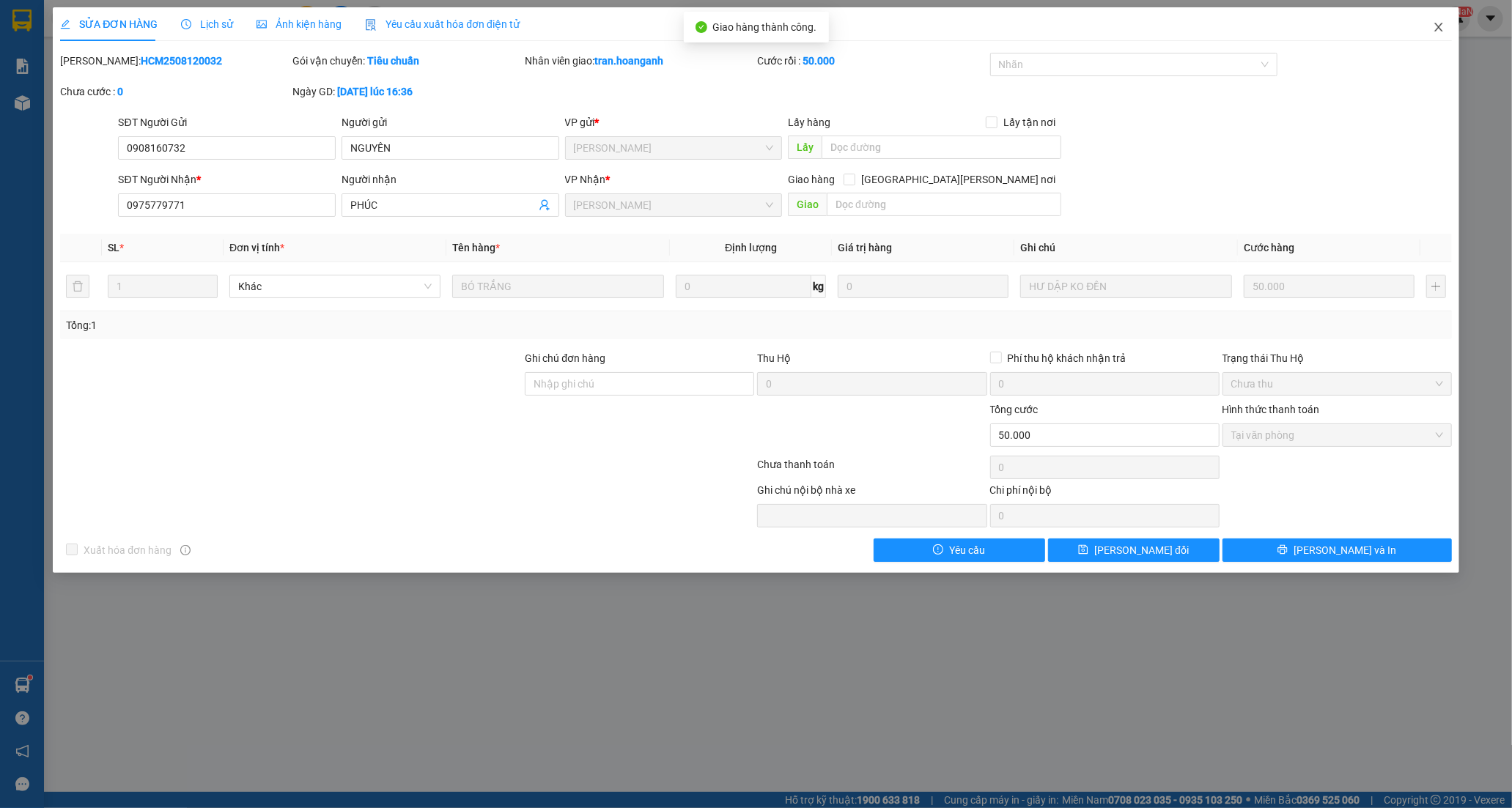
click at [1441, 26] on icon "close" at bounding box center [1438, 27] width 12 height 12
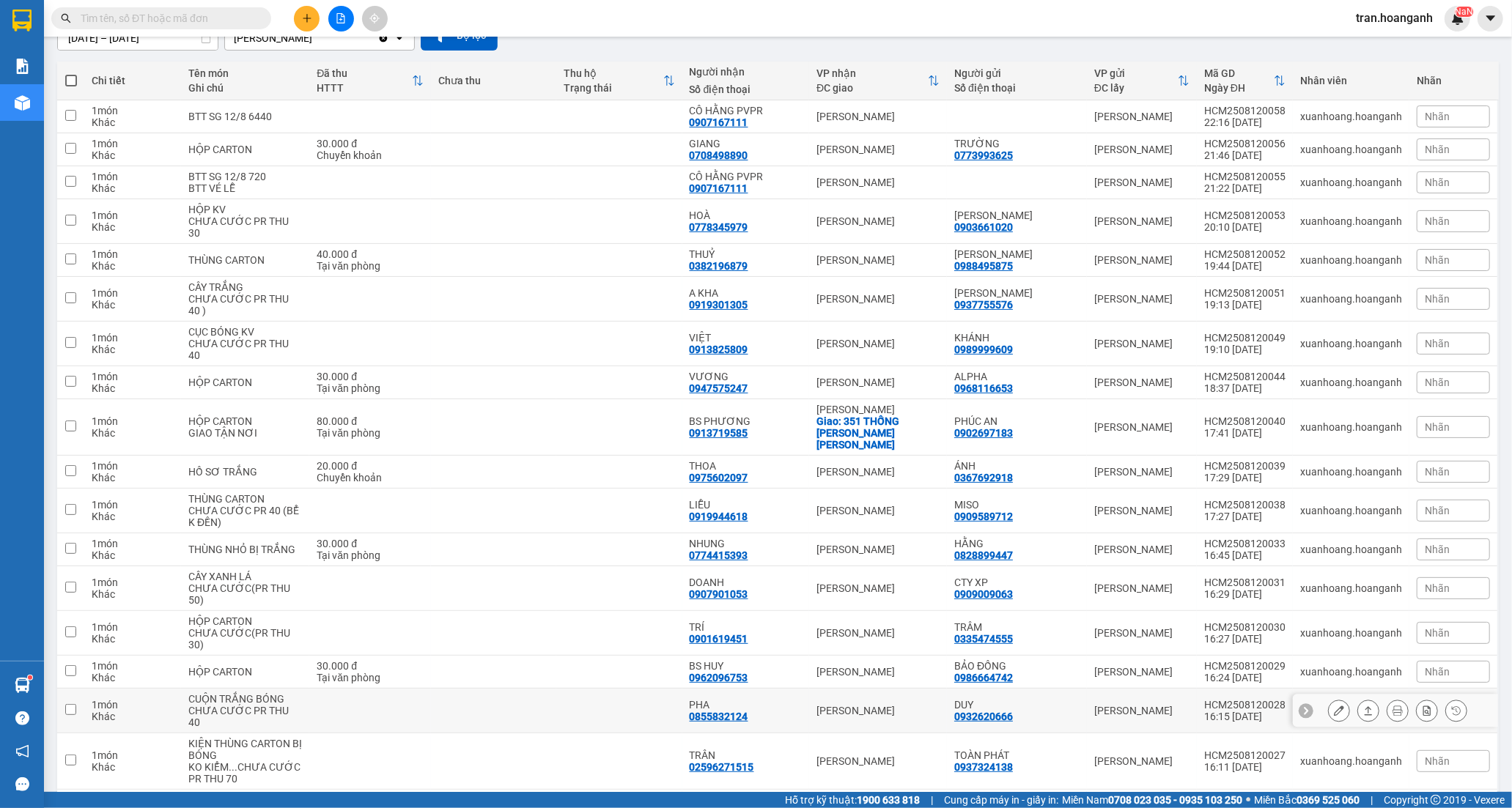
scroll to position [163, 0]
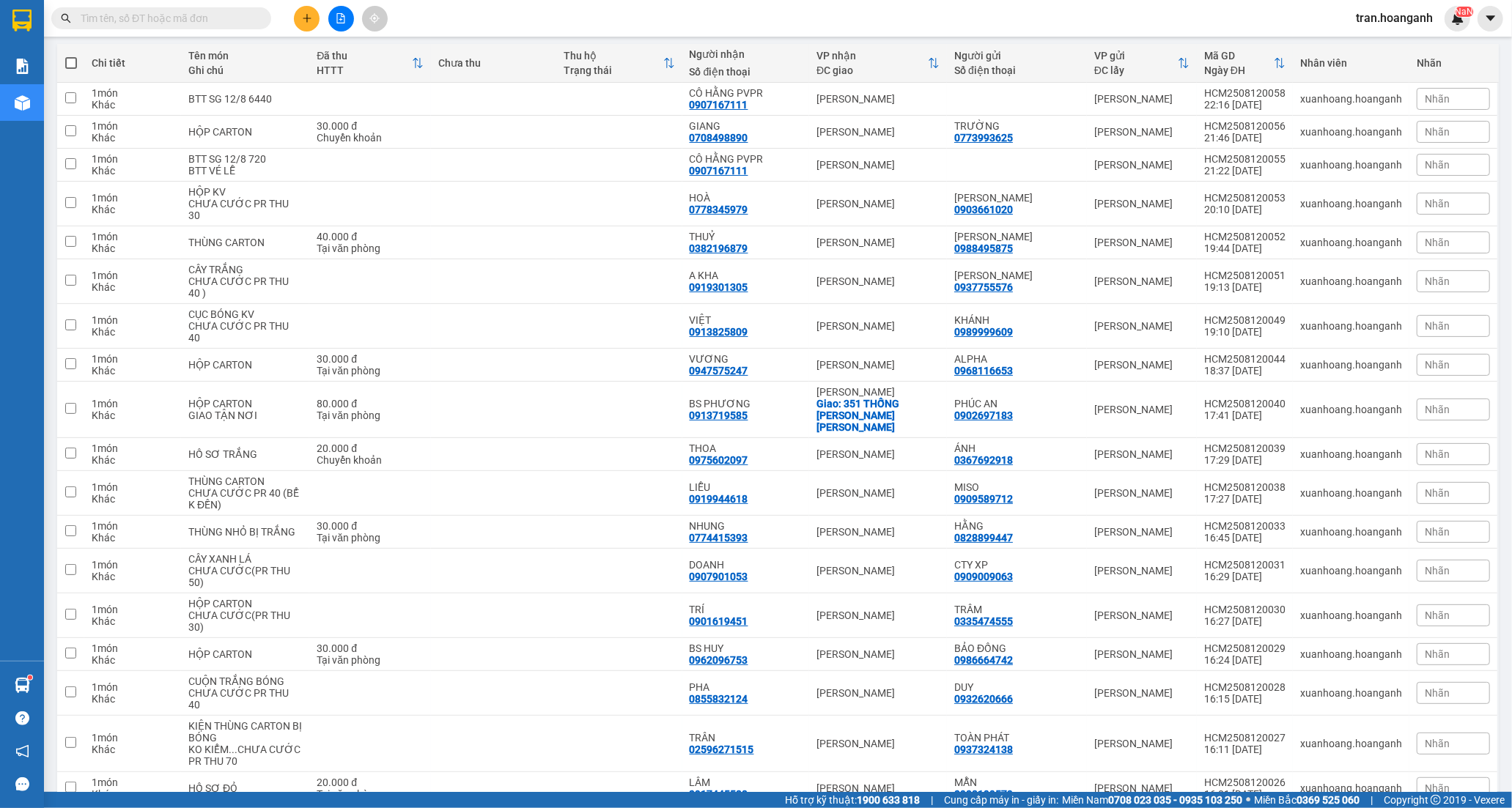
click at [193, 19] on input "text" at bounding box center [167, 18] width 173 height 16
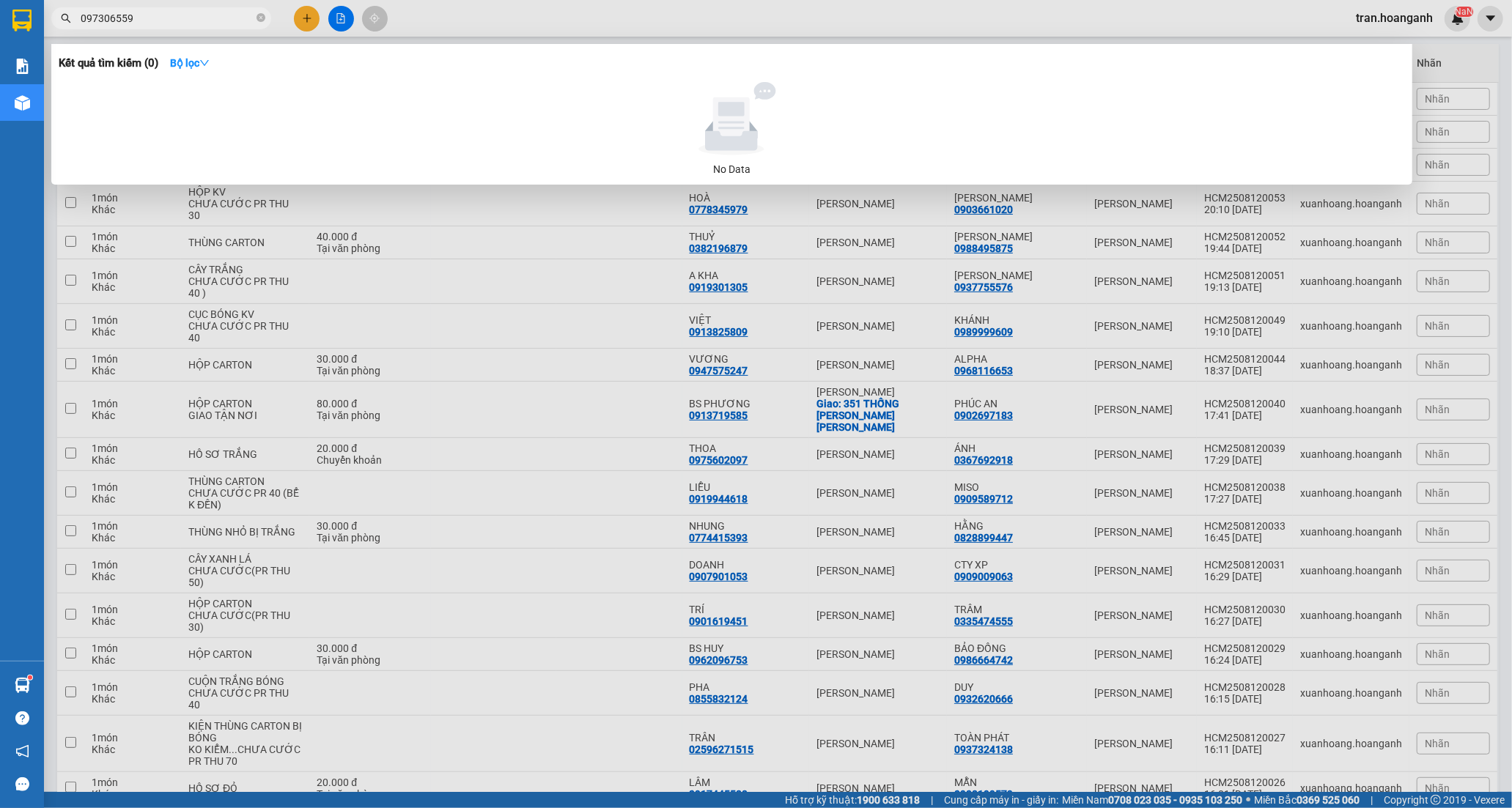
type input "0973065594"
click at [261, 20] on icon "close-circle" at bounding box center [260, 18] width 9 height 9
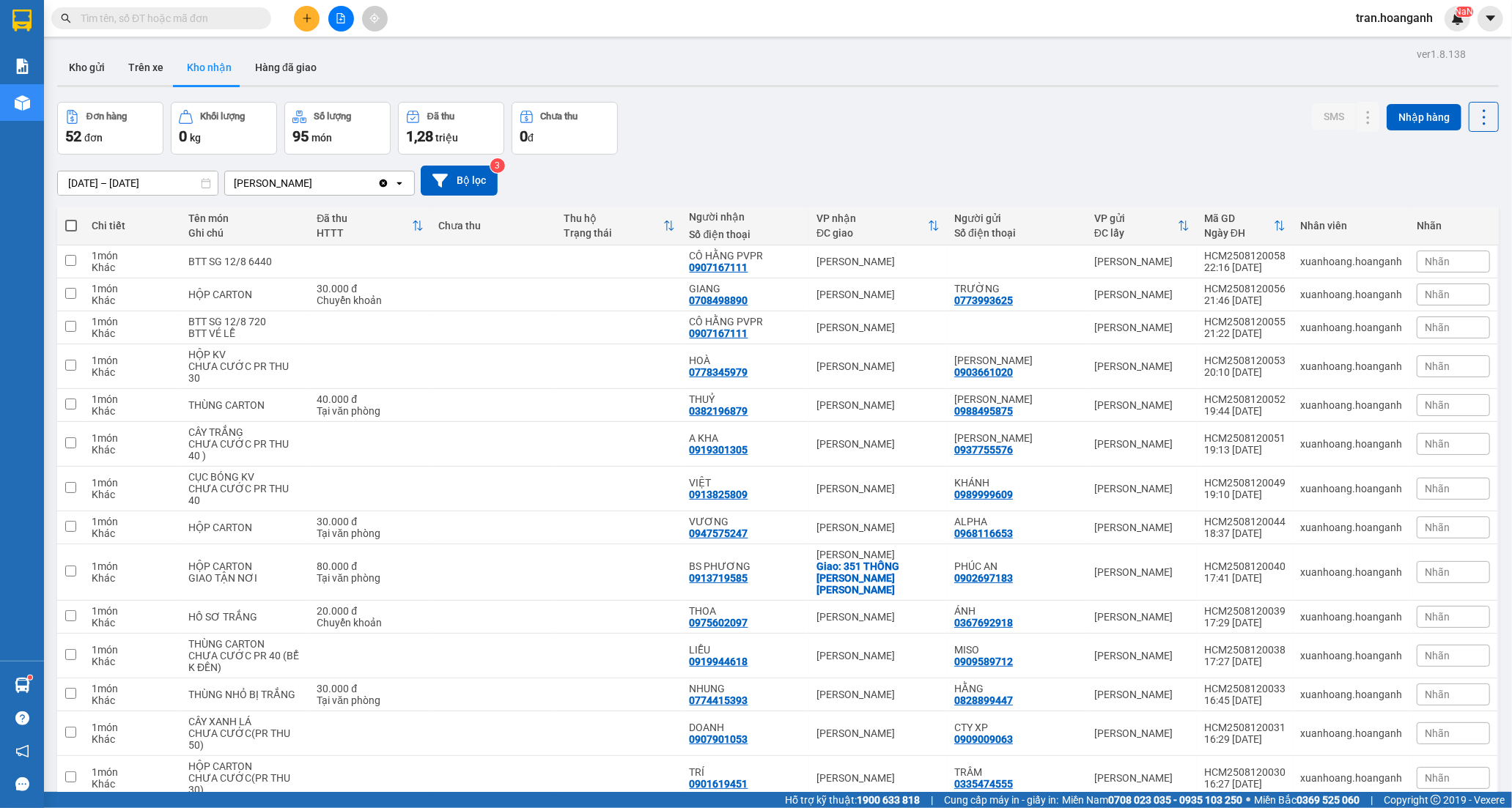
scroll to position [163, 0]
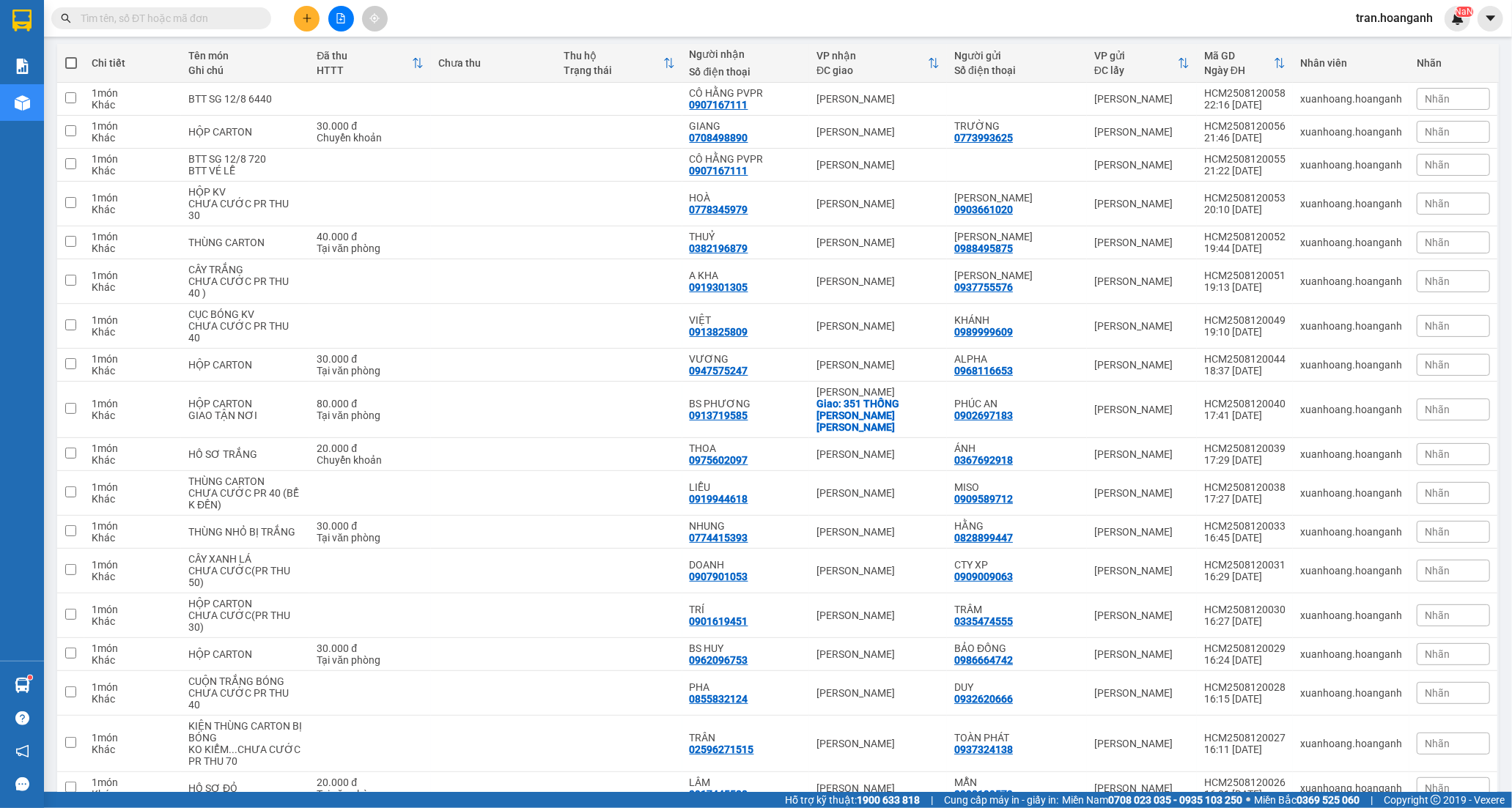
click at [229, 11] on input "text" at bounding box center [167, 18] width 173 height 16
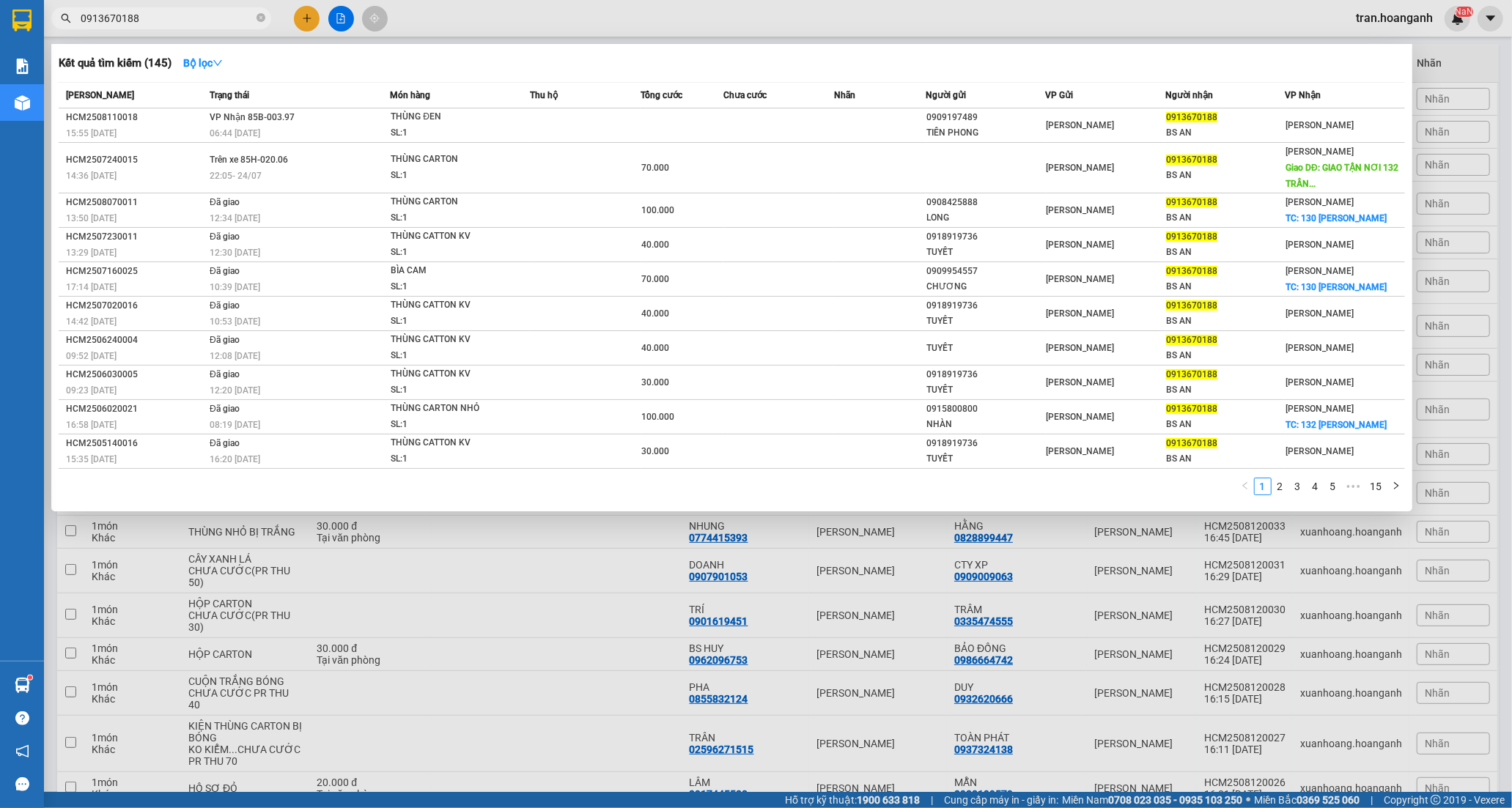
type input "0913670188"
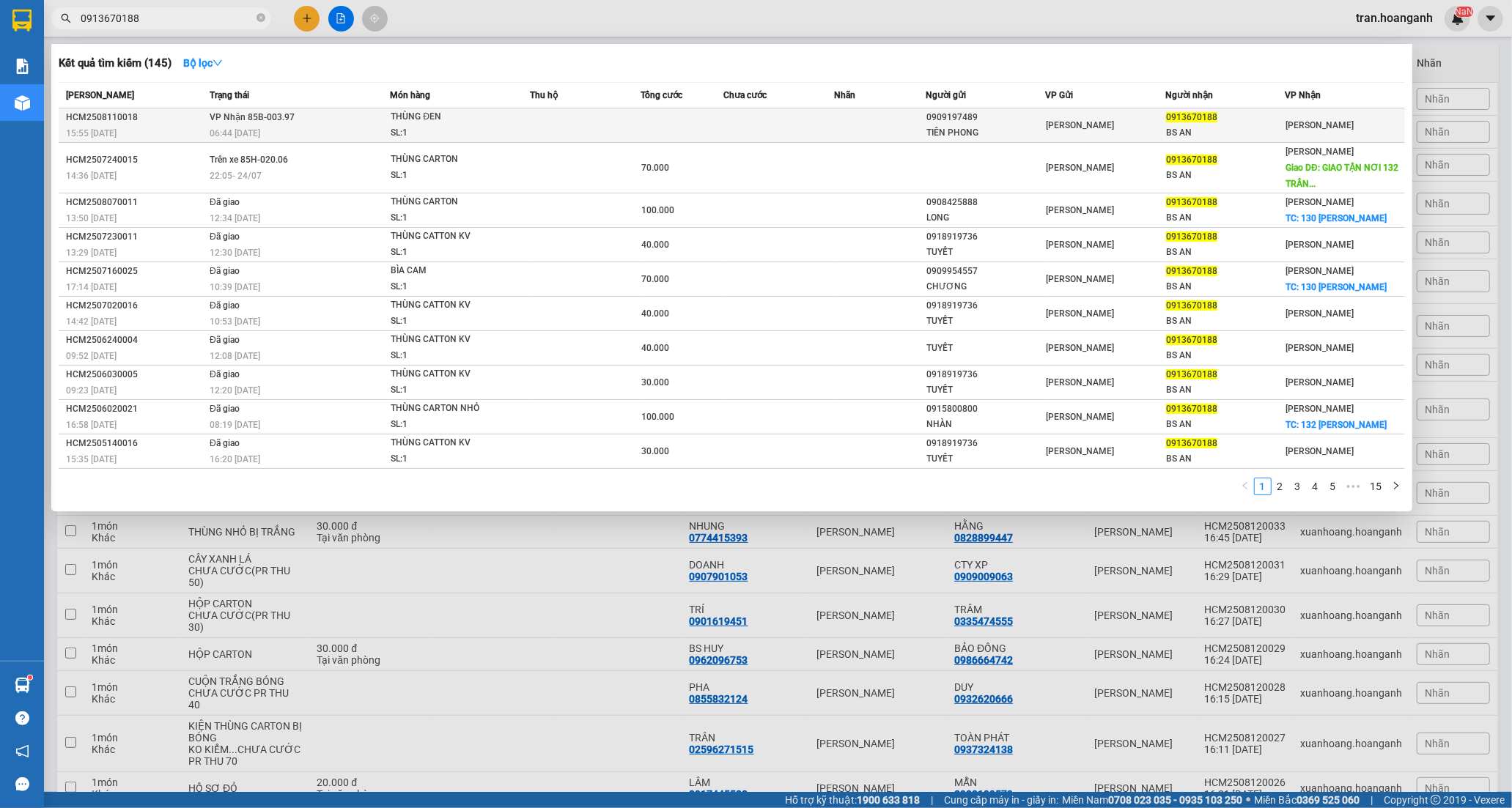
click at [487, 119] on div "THÙNG ĐEN" at bounding box center [445, 117] width 110 height 16
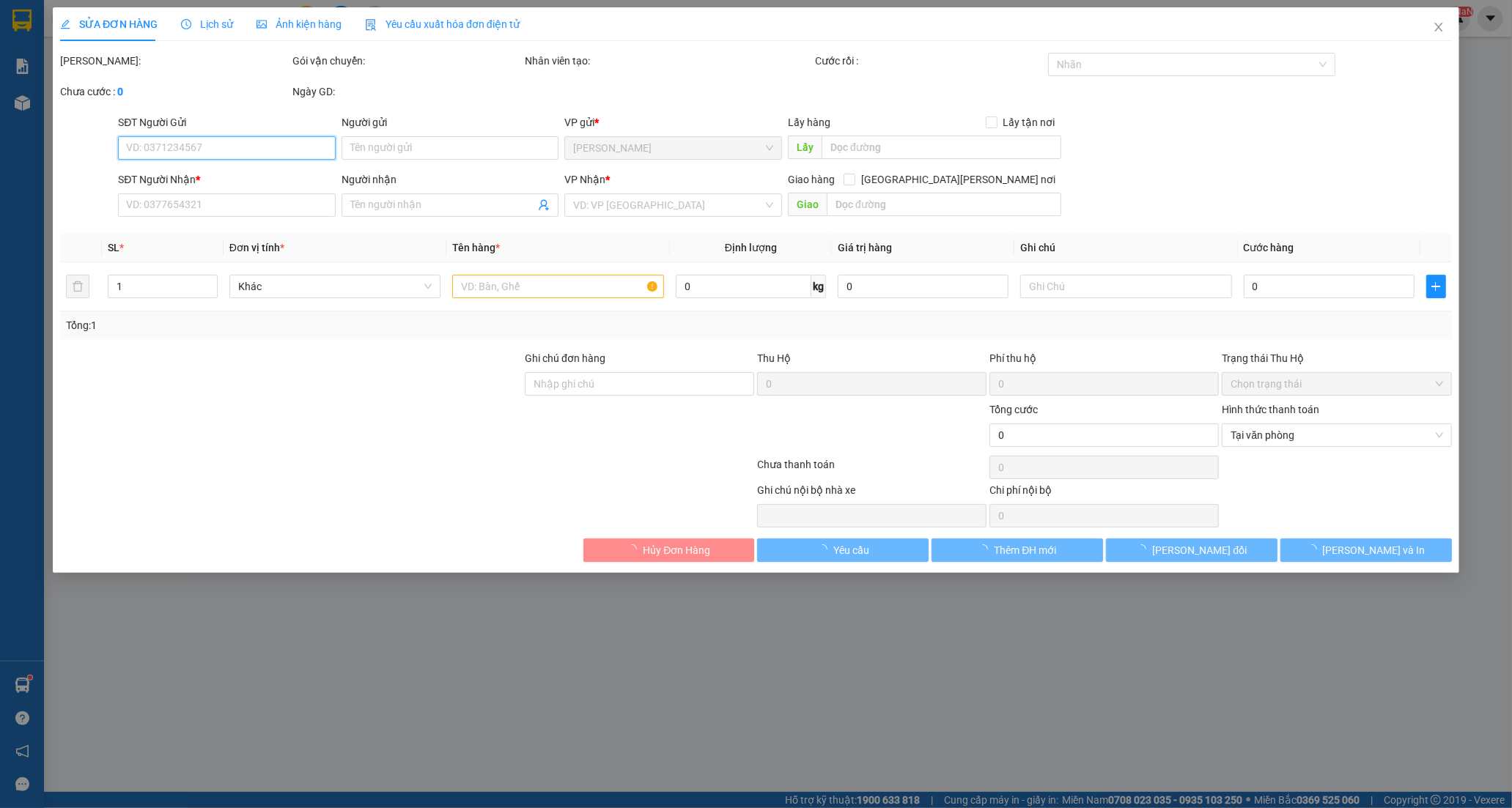
type input "0909197489"
type input "TIÊN PHONG"
type input "0913670188"
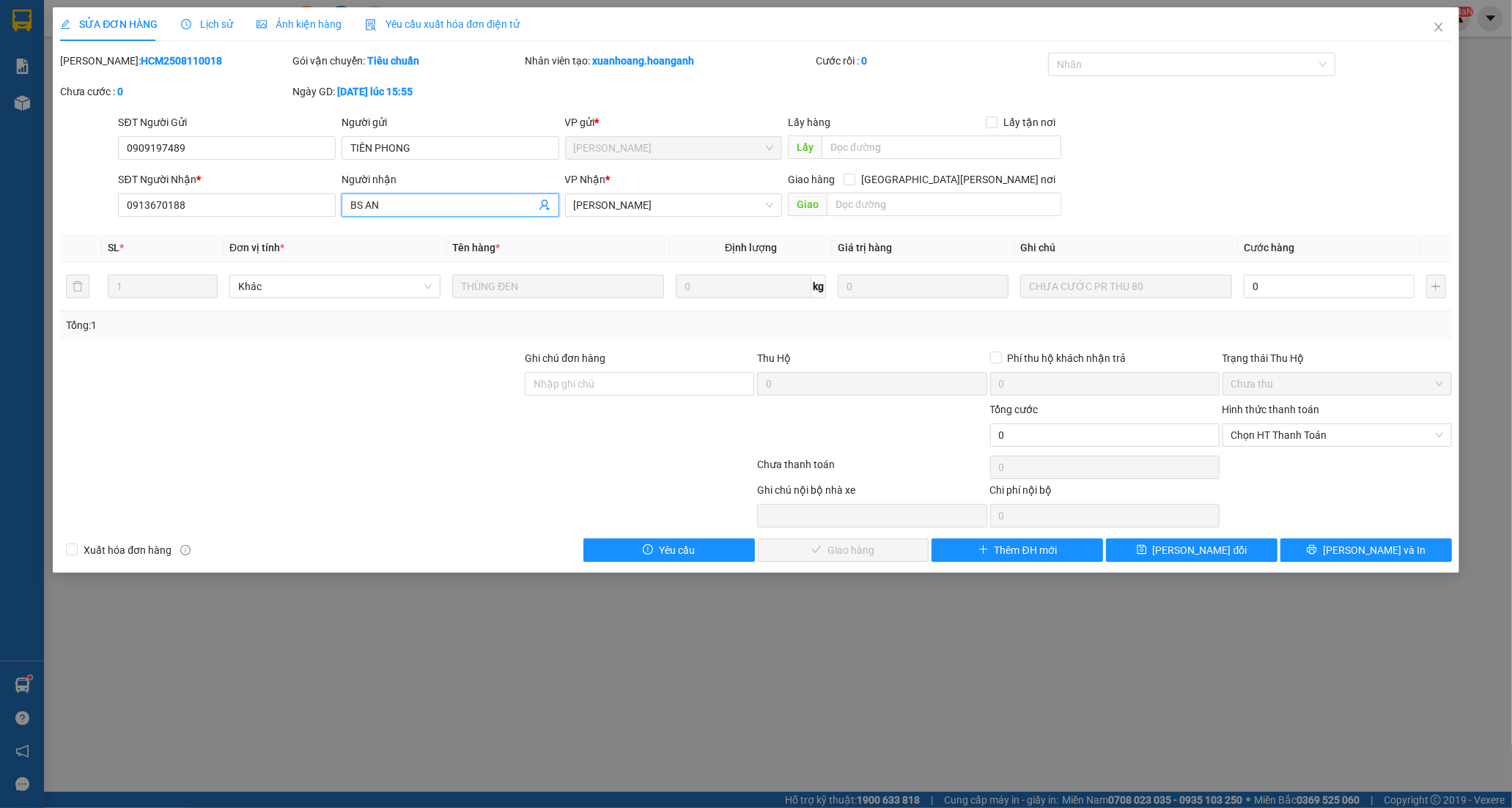
click at [440, 199] on input "BS AN" at bounding box center [443, 205] width 185 height 16
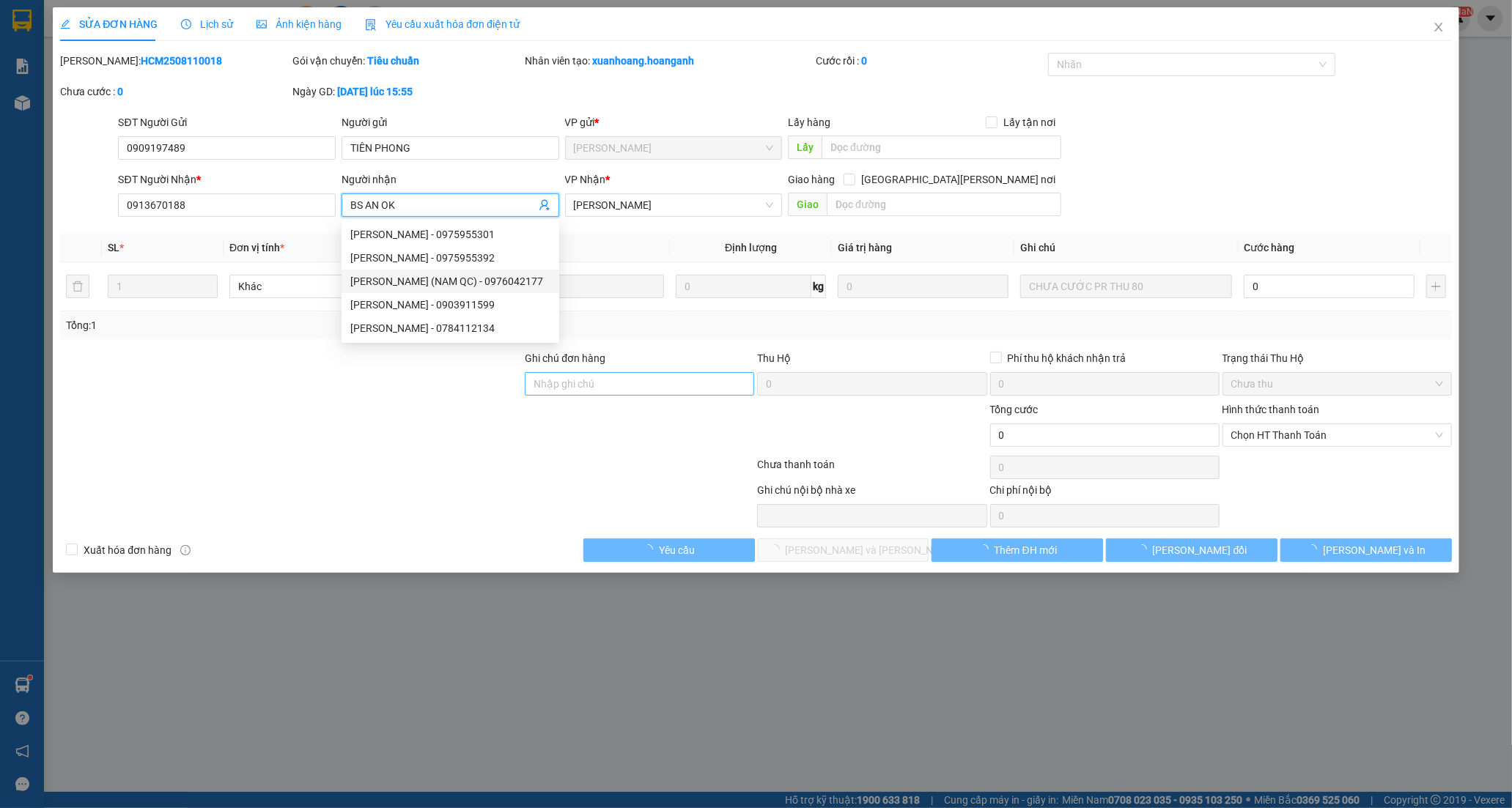
type input "BS AN OK"
click at [597, 391] on input "Ghi chú đơn hàng" at bounding box center [639, 384] width 229 height 23
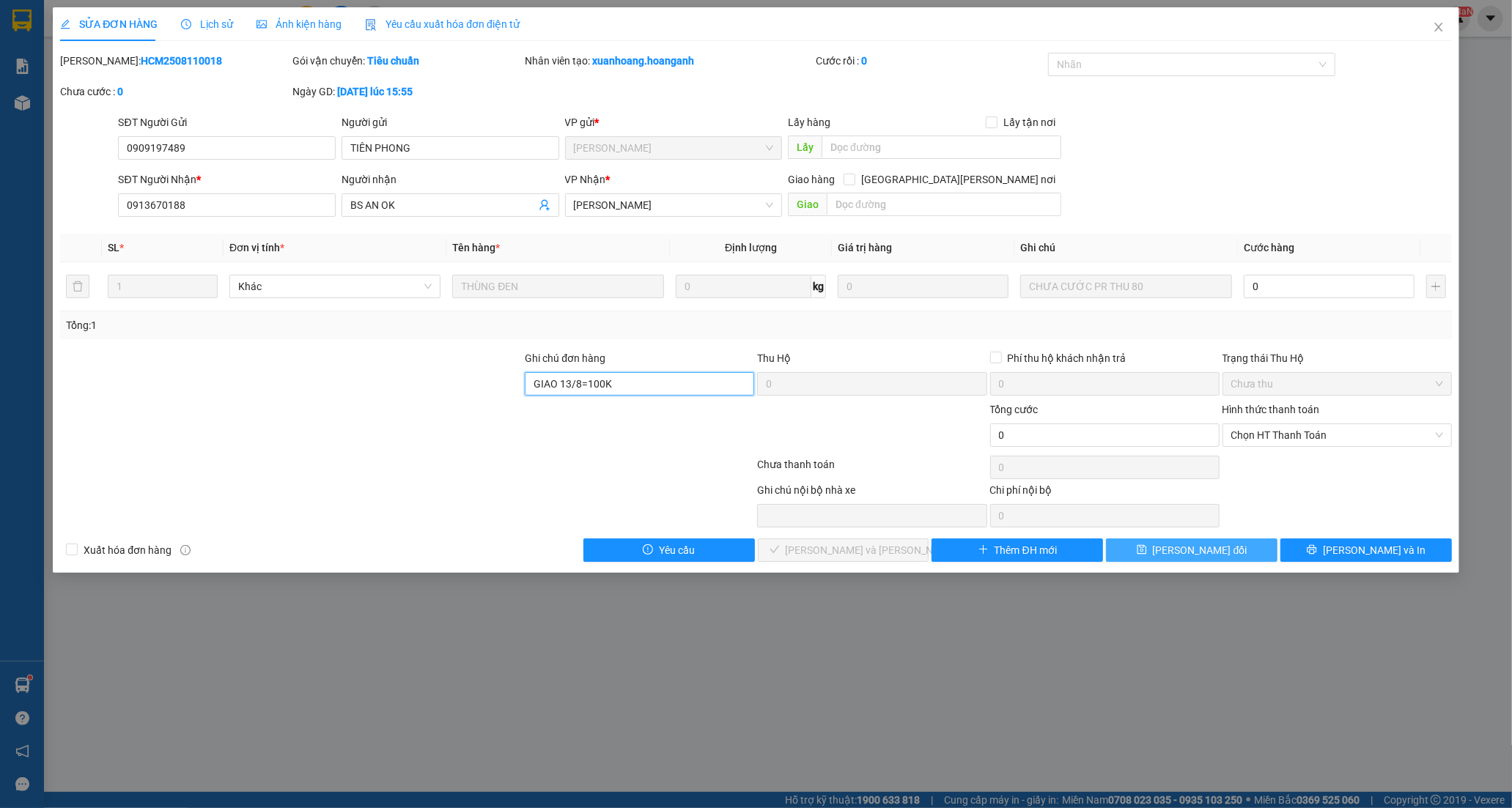
type input "GIAO 13/8=100K"
click at [1218, 547] on span "[PERSON_NAME] đổi" at bounding box center [1200, 550] width 94 height 16
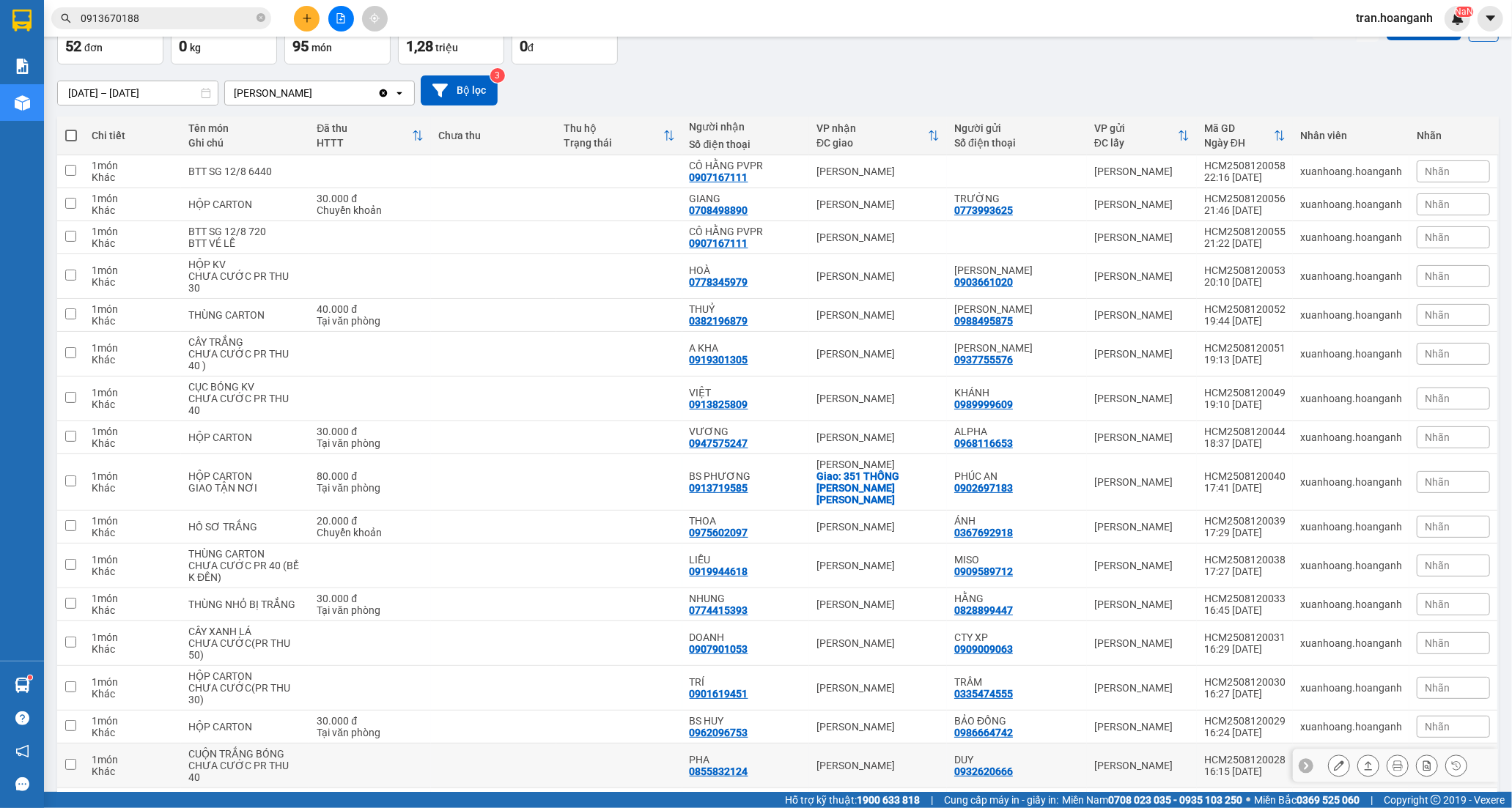
scroll to position [325, 0]
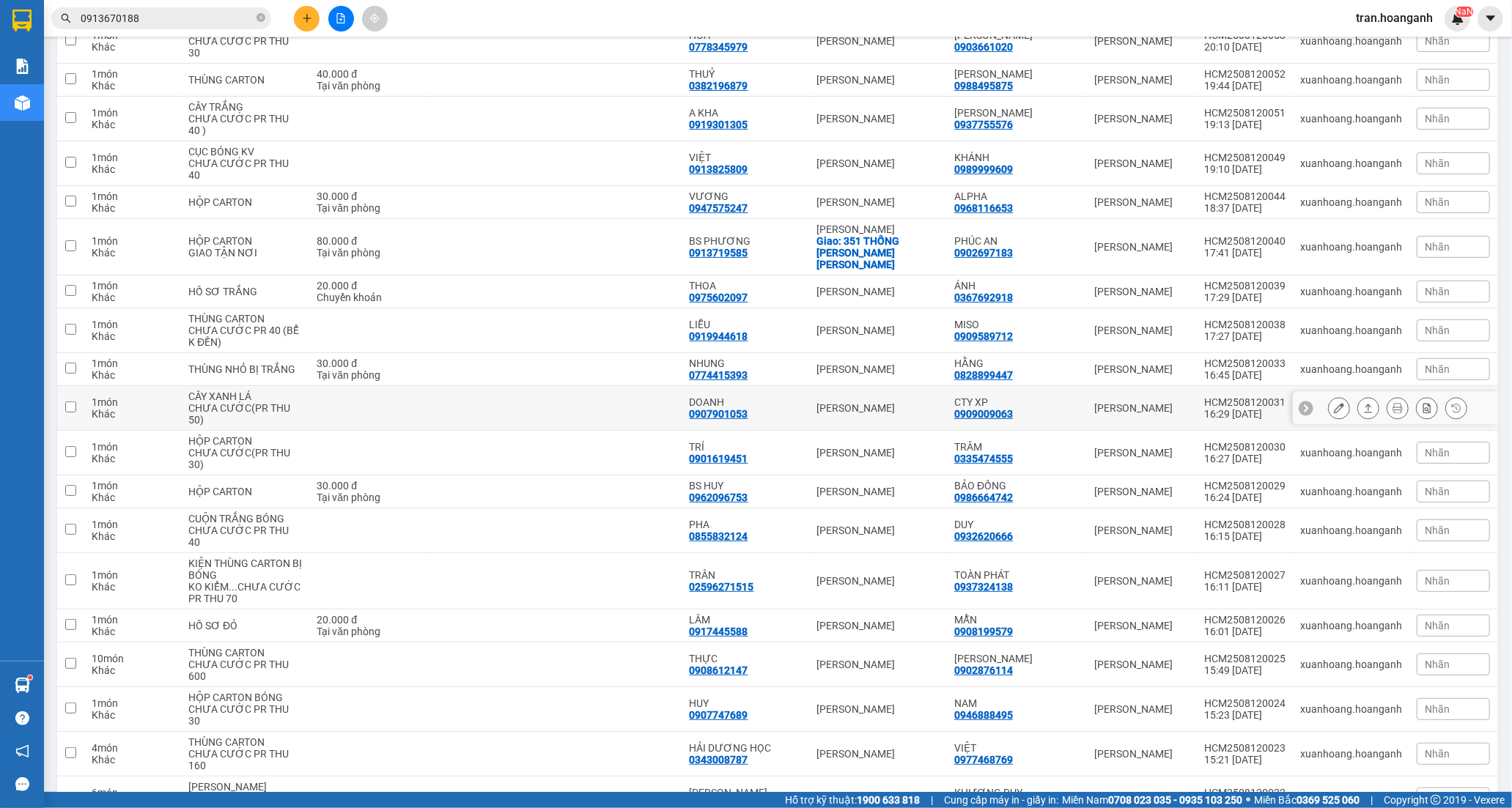
click at [730, 408] on div "0907901053" at bounding box center [718, 414] width 58 height 12
click at [1328, 401] on button at bounding box center [1339, 408] width 21 height 26
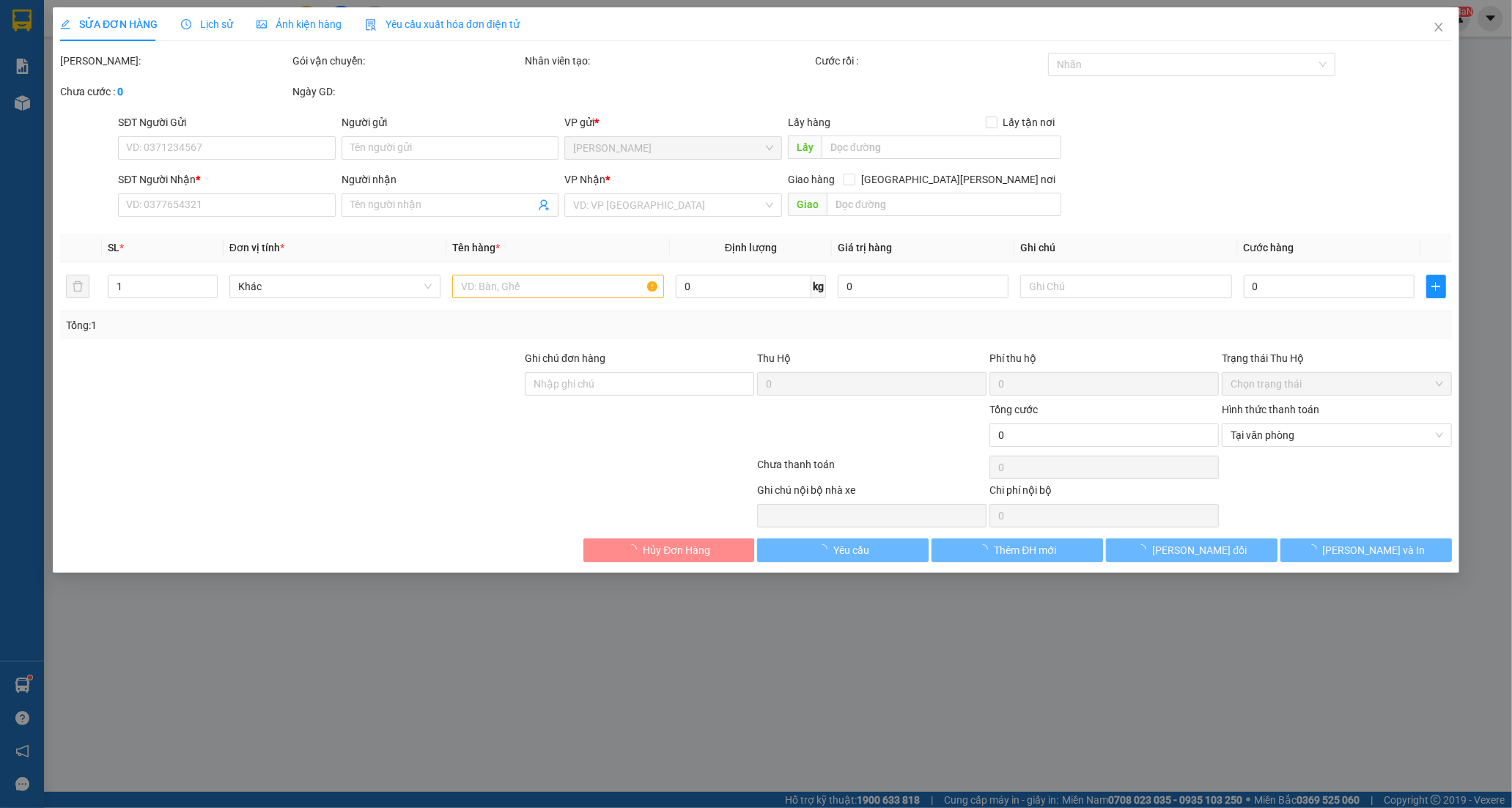
type input "0909009063"
type input "CTY XP"
type input "0907901053"
type input "DOANH"
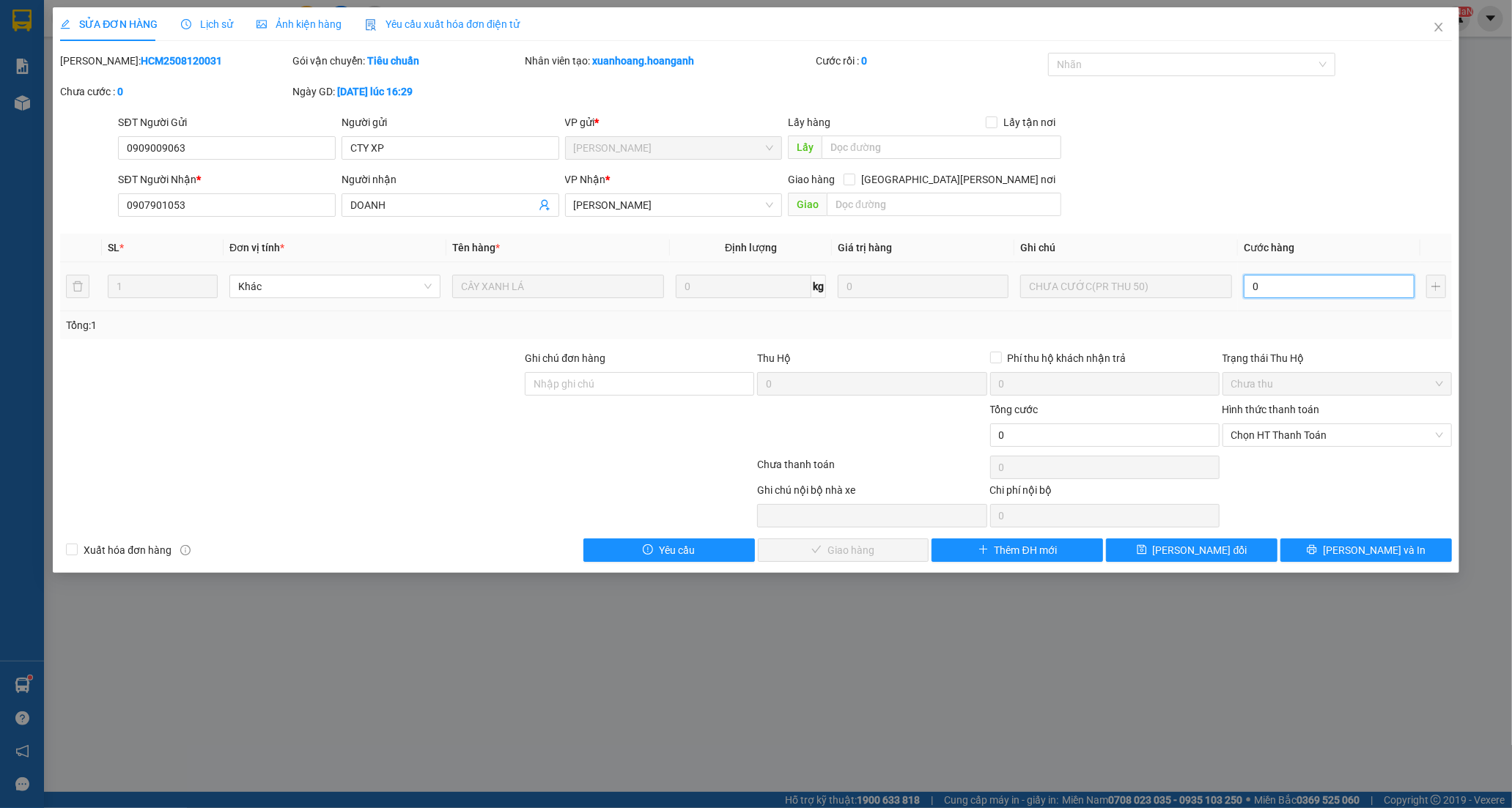
click at [1321, 282] on input "0" at bounding box center [1328, 286] width 171 height 23
type input "5"
type input "50"
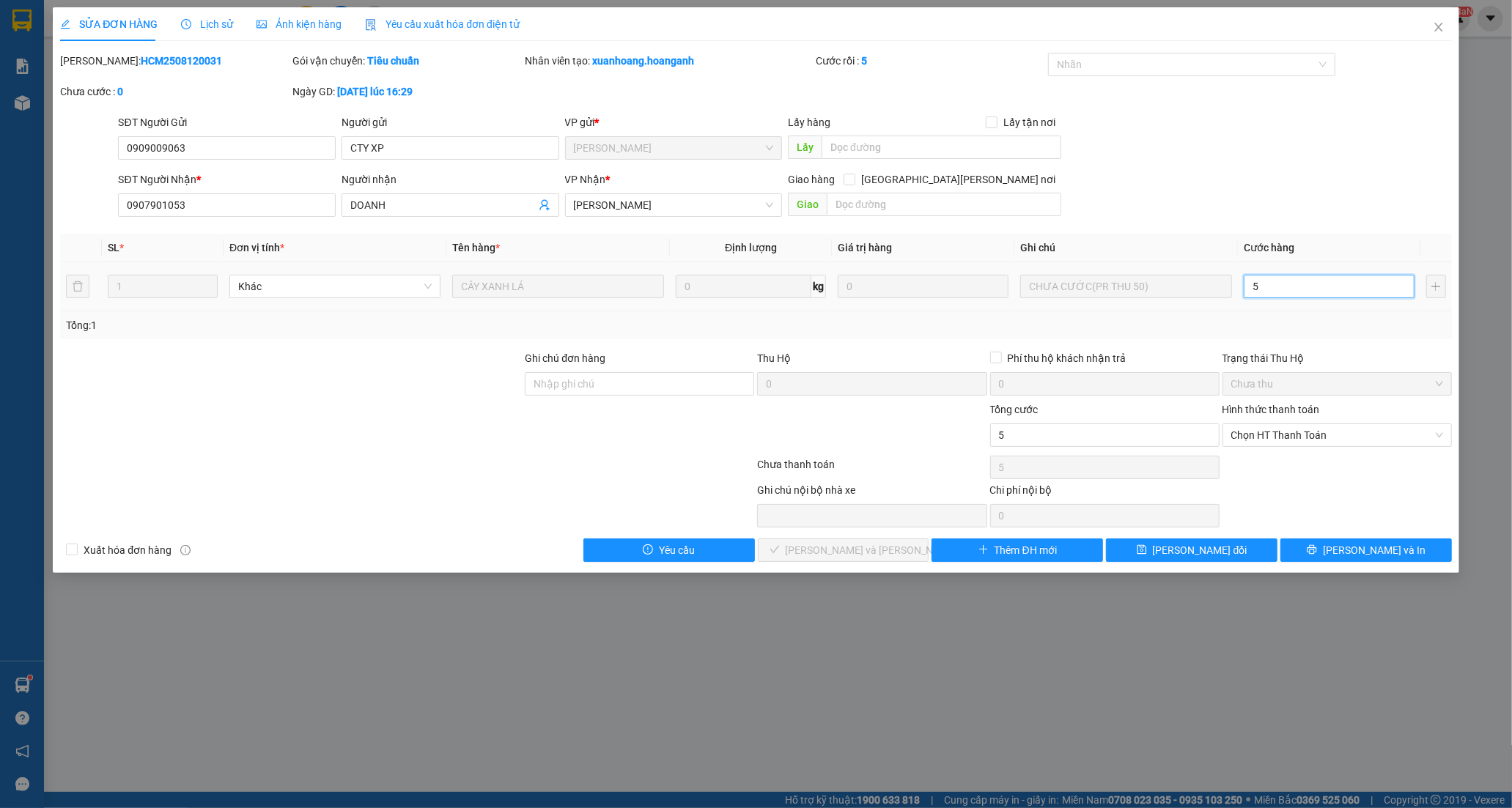
type input "50"
drag, startPoint x: 1289, startPoint y: 433, endPoint x: 1269, endPoint y: 484, distance: 54.8
click at [1285, 451] on div "Hình thức thanh toán Chọn HT Thanh Toán" at bounding box center [1336, 427] width 229 height 51
drag, startPoint x: 1265, startPoint y: 436, endPoint x: 1269, endPoint y: 455, distance: 19.4
click at [1265, 436] on span "Chọn HT Thanh Toán" at bounding box center [1336, 436] width 211 height 22
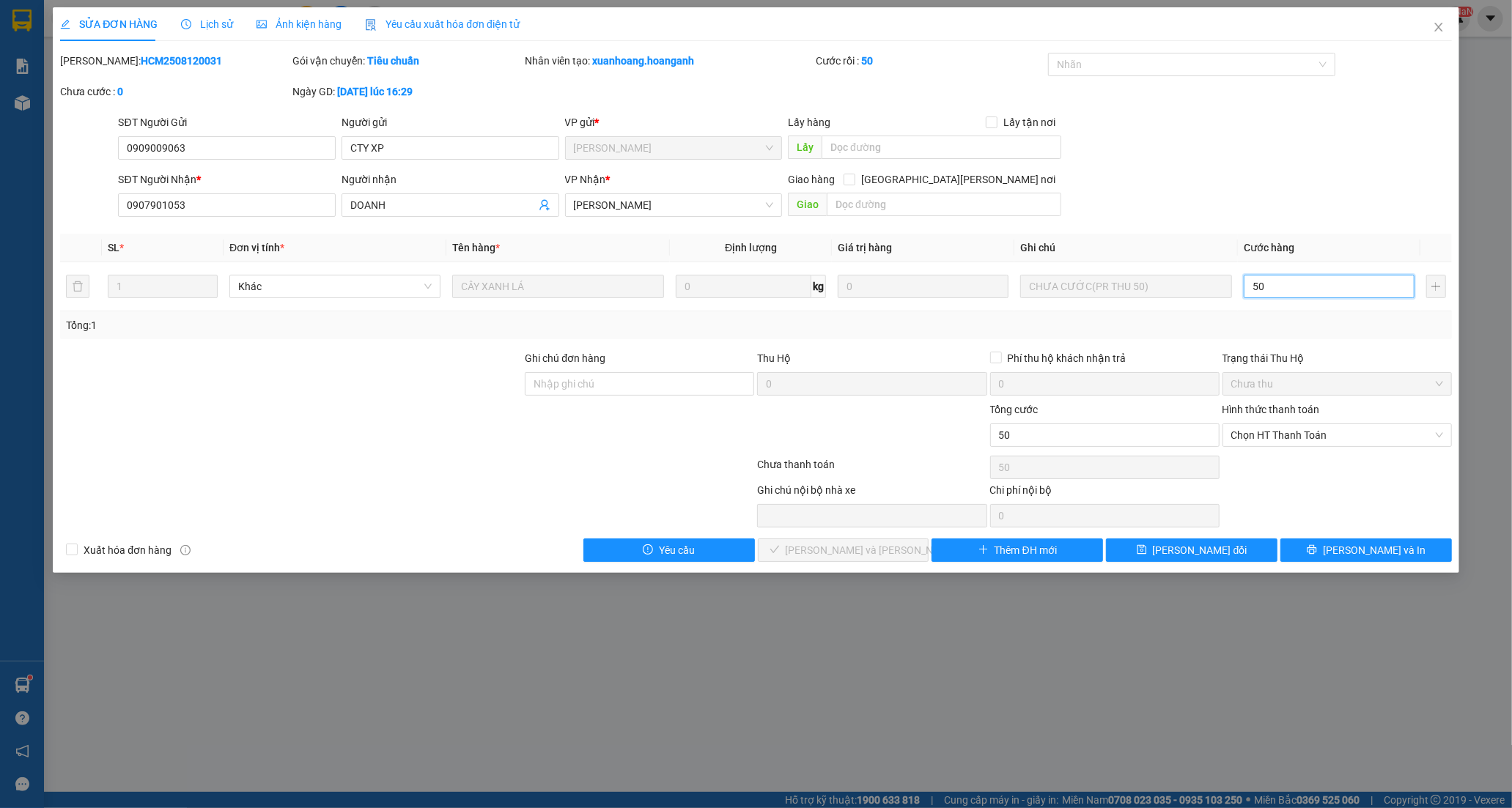
type input "50"
type input "50.000"
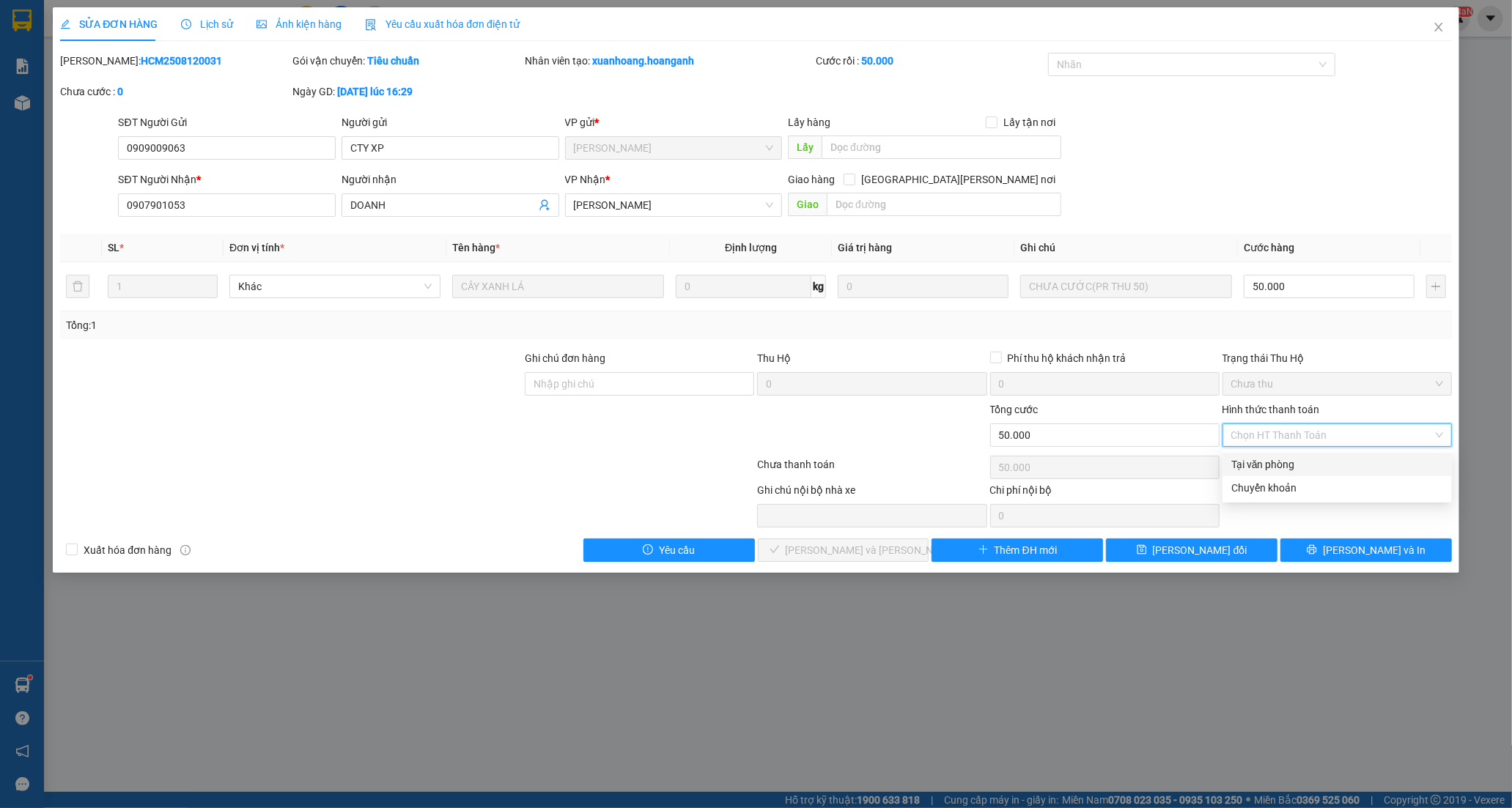
click at [1269, 462] on div "Tại văn phòng" at bounding box center [1336, 464] width 211 height 16
type input "0"
click at [892, 550] on button "[PERSON_NAME] và [PERSON_NAME] hàng" at bounding box center [843, 550] width 172 height 23
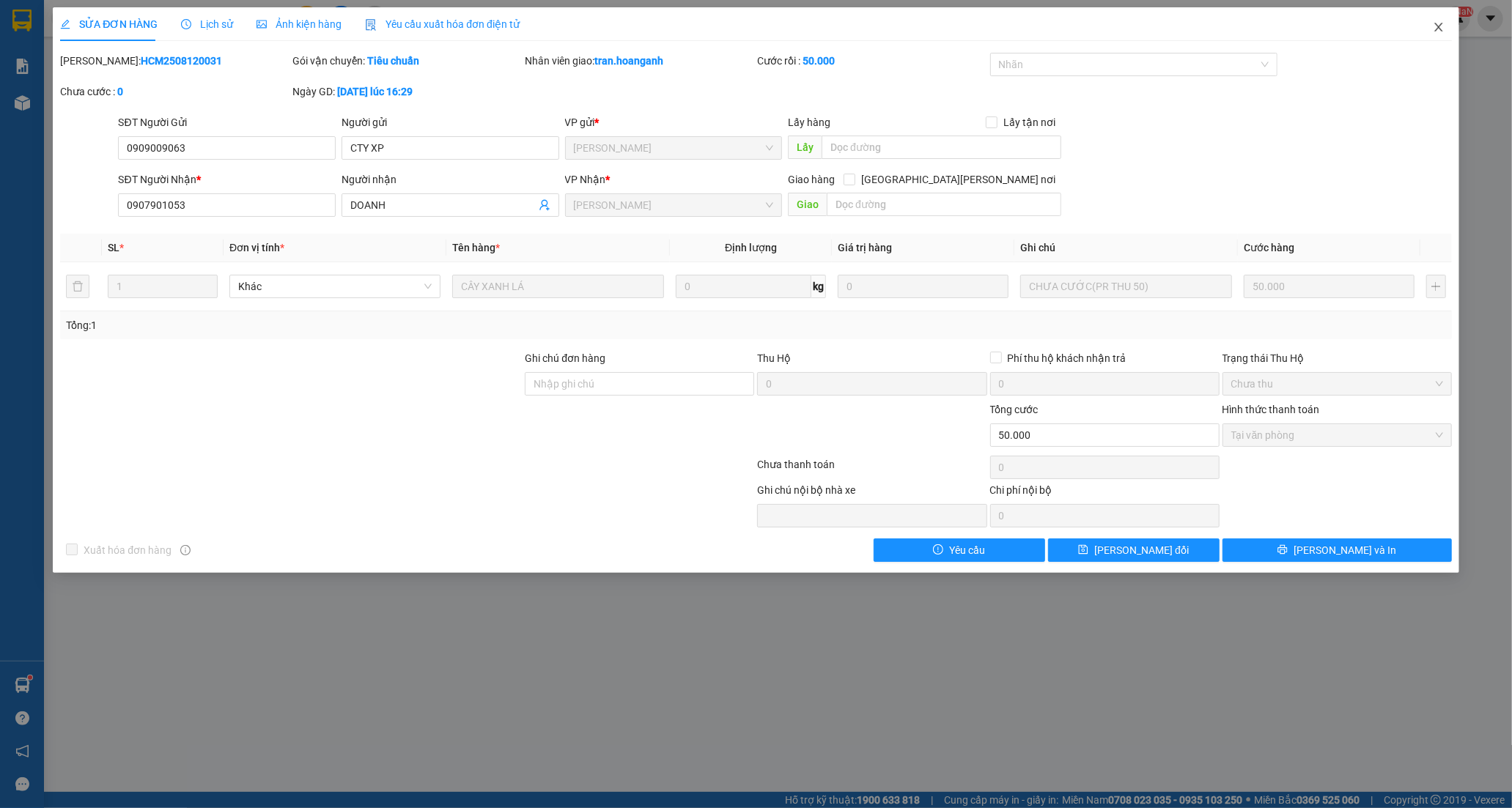
click at [1444, 28] on span "Close" at bounding box center [1438, 27] width 41 height 41
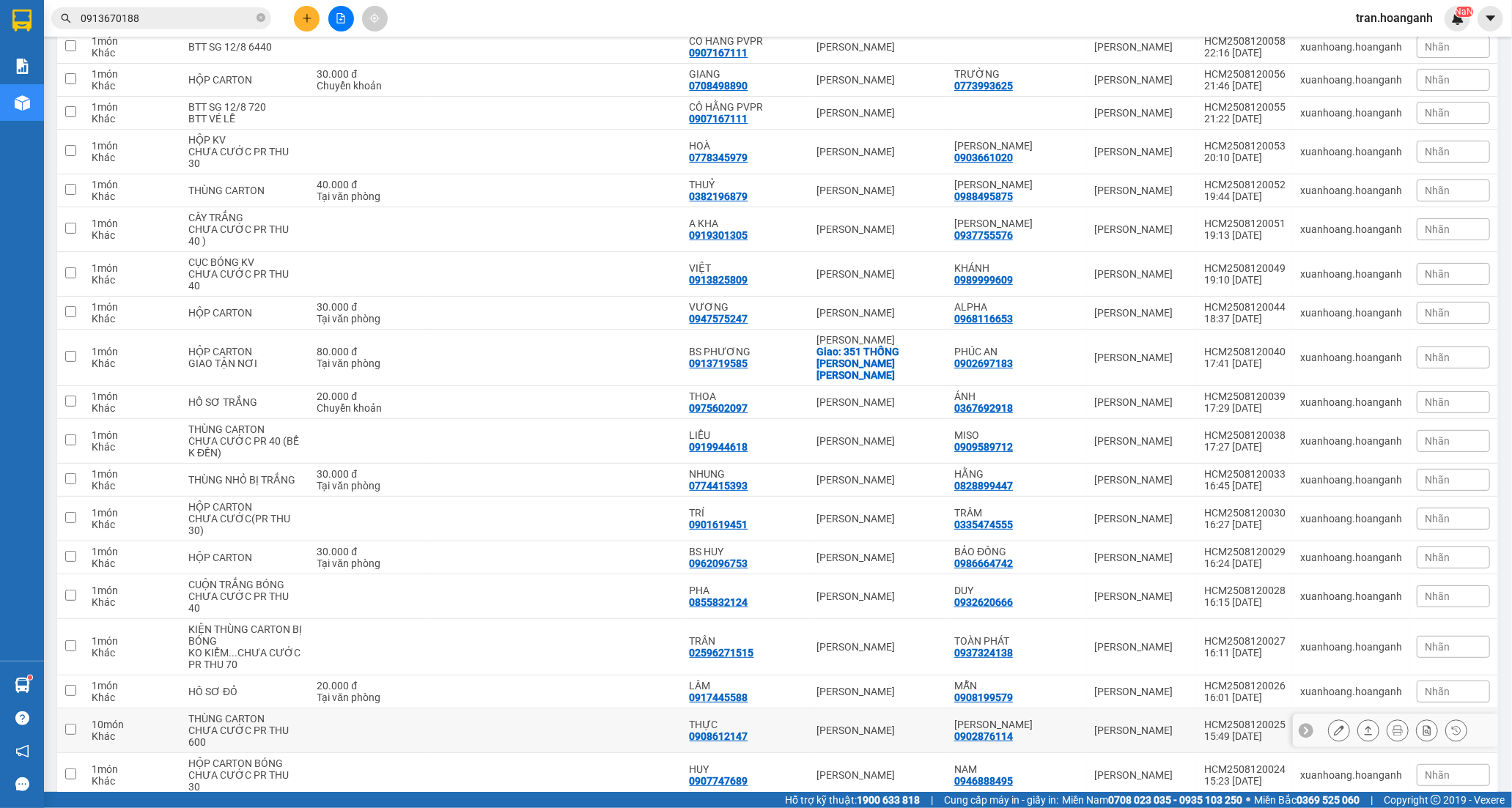
scroll to position [163, 0]
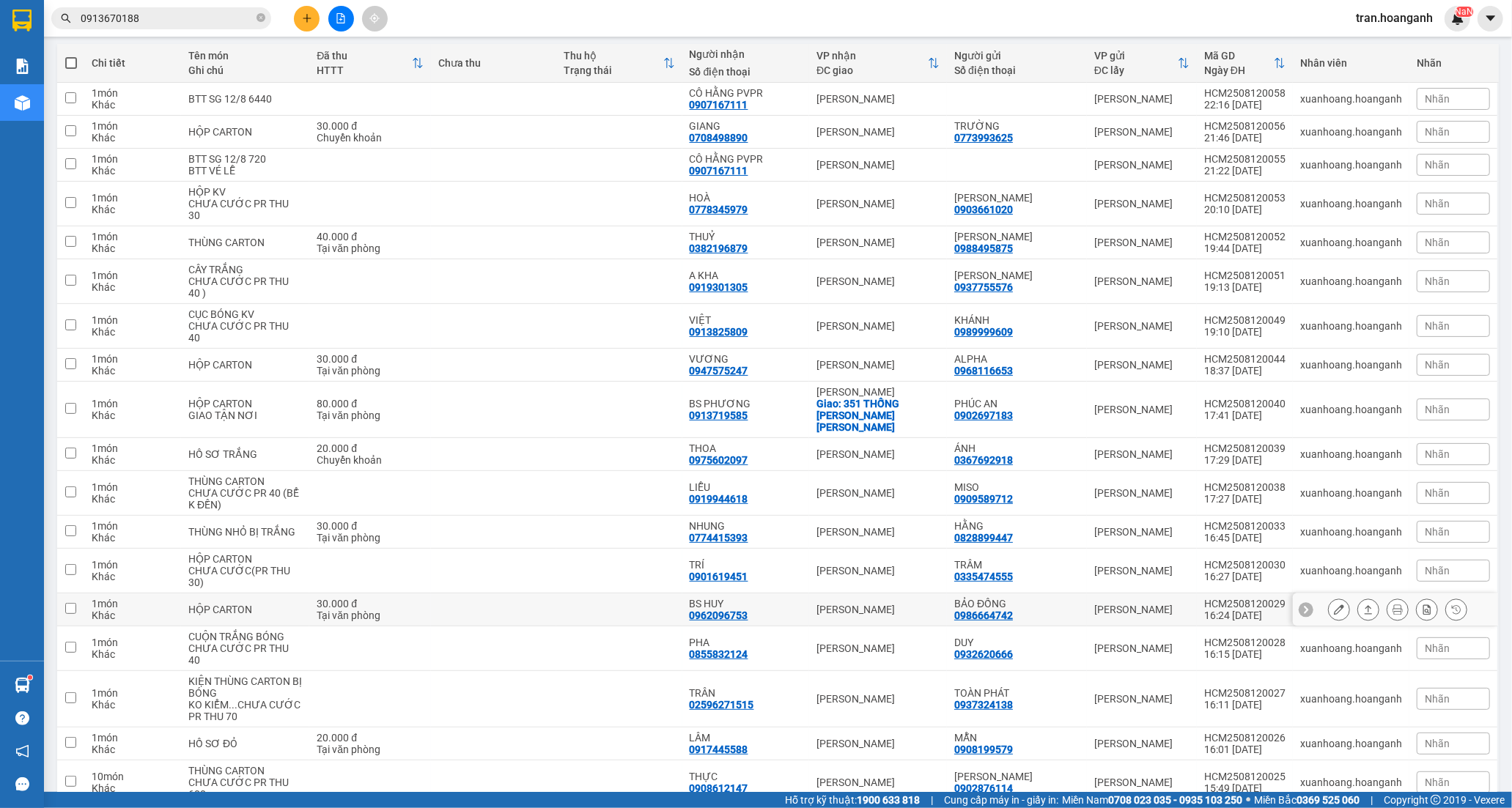
click at [784, 602] on div "BS HUY 0962096753" at bounding box center [745, 609] width 113 height 23
checkbox input "true"
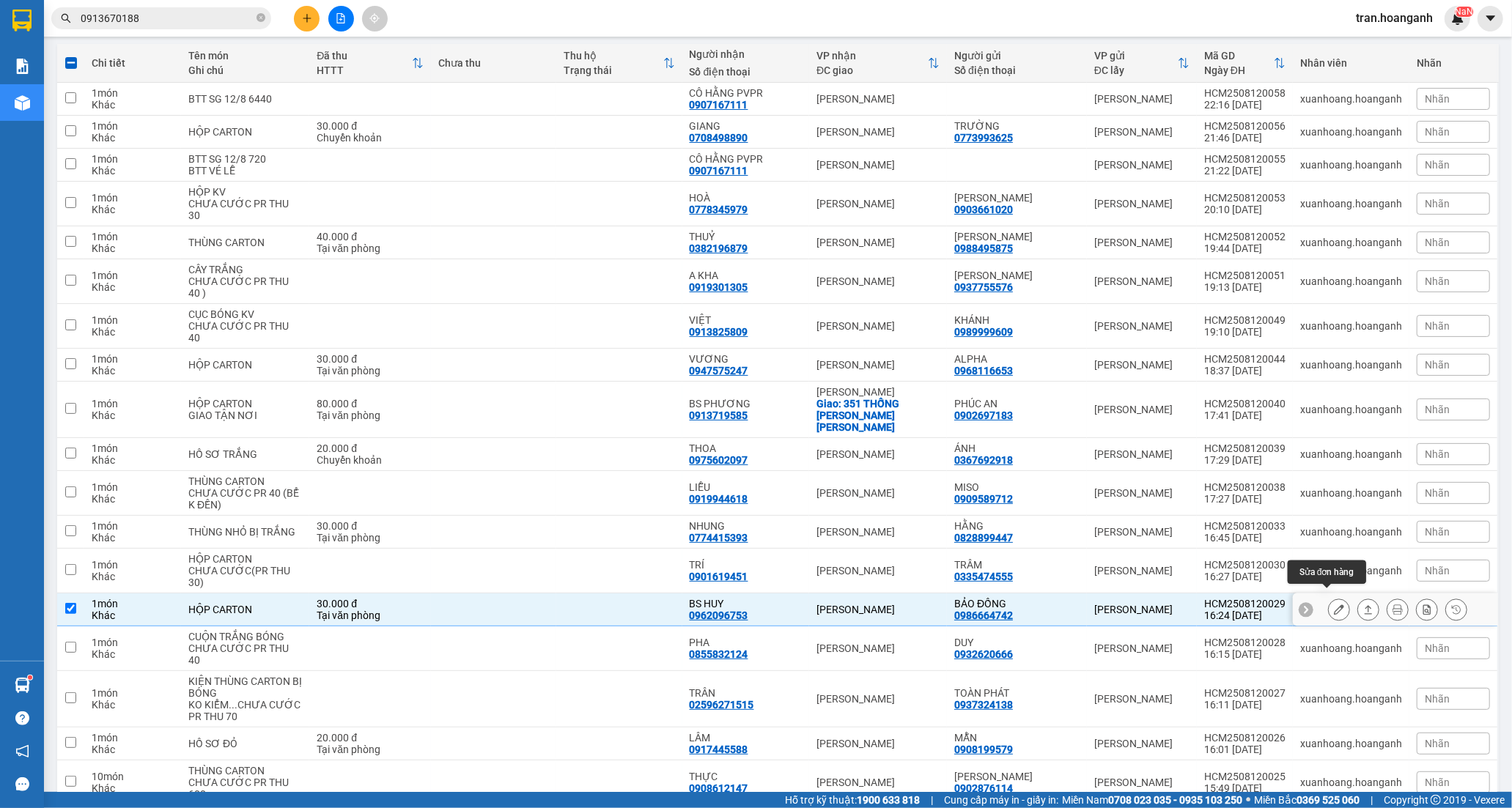
click at [1332, 597] on button at bounding box center [1339, 609] width 21 height 26
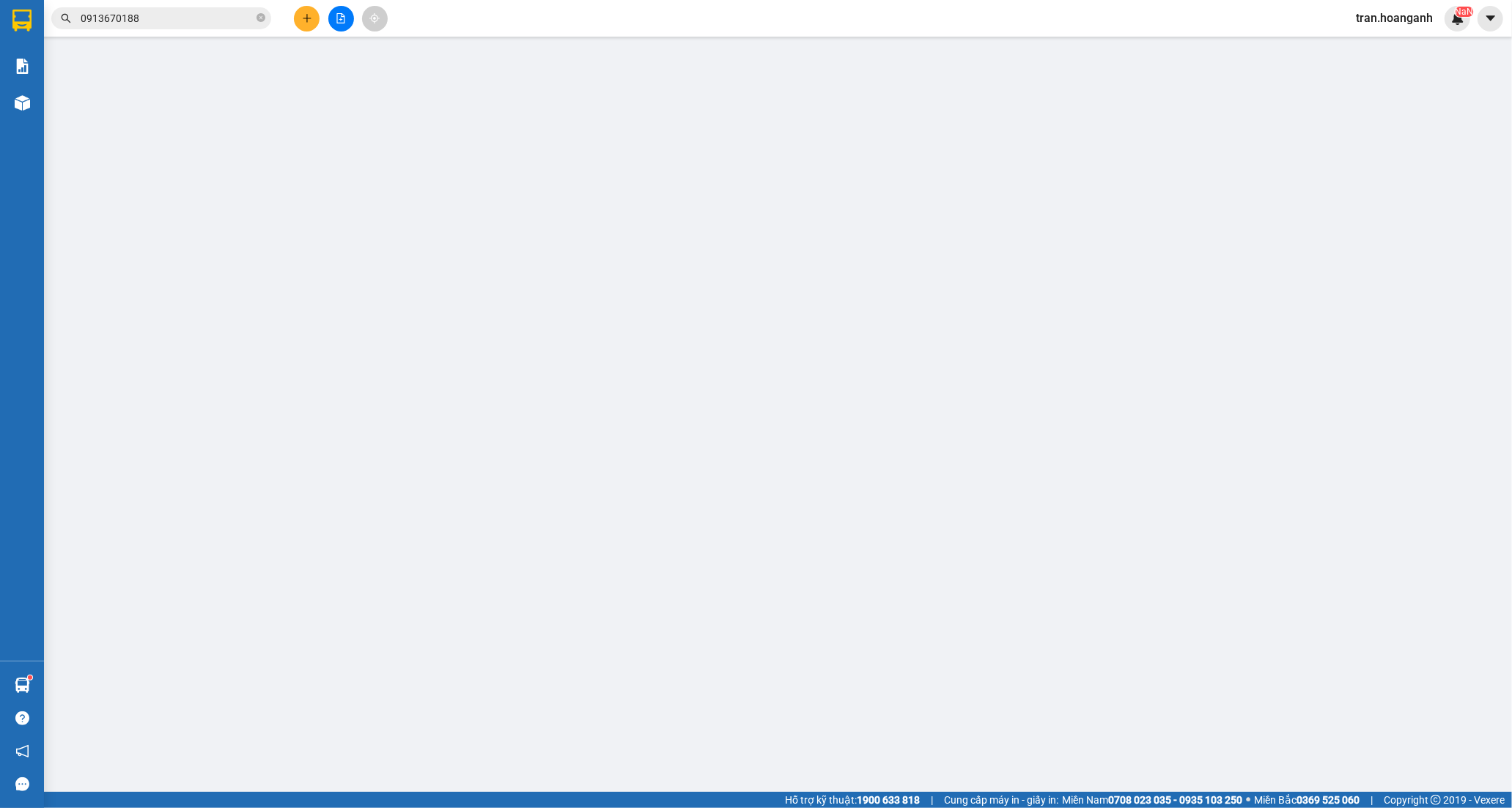
type input "0986664742"
type input "BẢO ĐỒNG"
type input "0962096753"
type input "BS HUY"
type input "30.000"
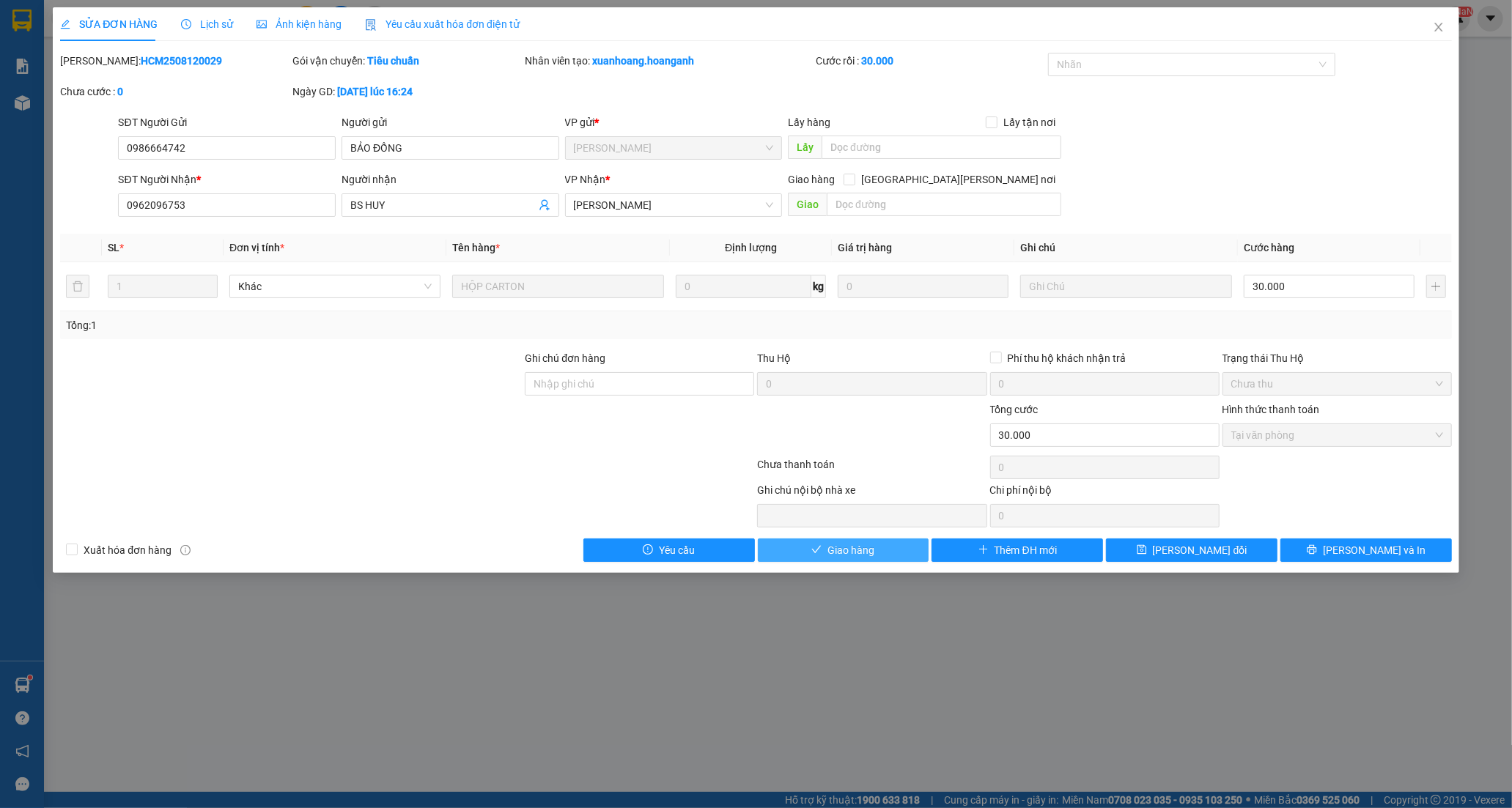
click at [863, 555] on span "Giao hàng" at bounding box center [851, 550] width 47 height 16
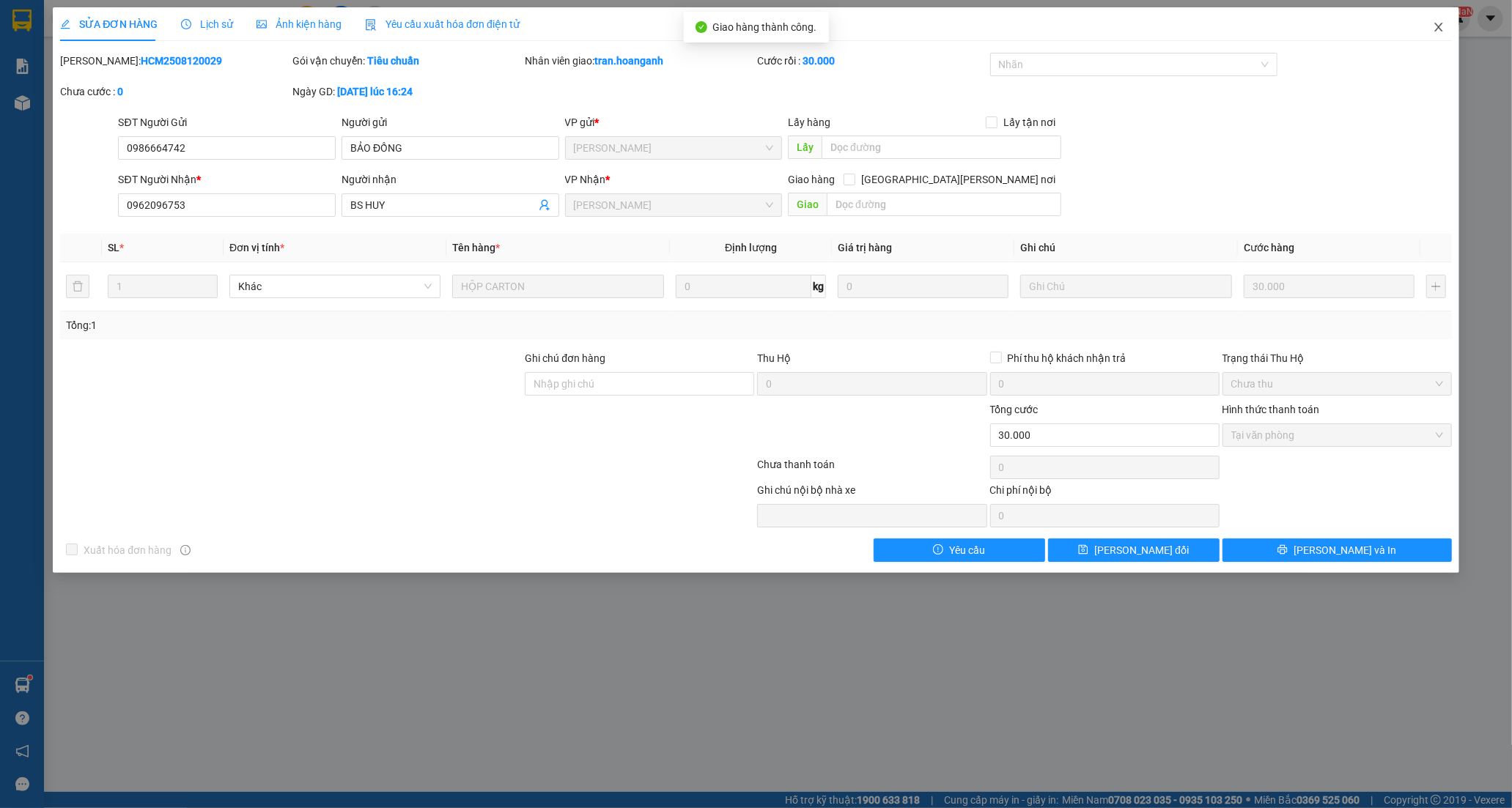
click at [1436, 31] on icon "close" at bounding box center [1438, 26] width 8 height 9
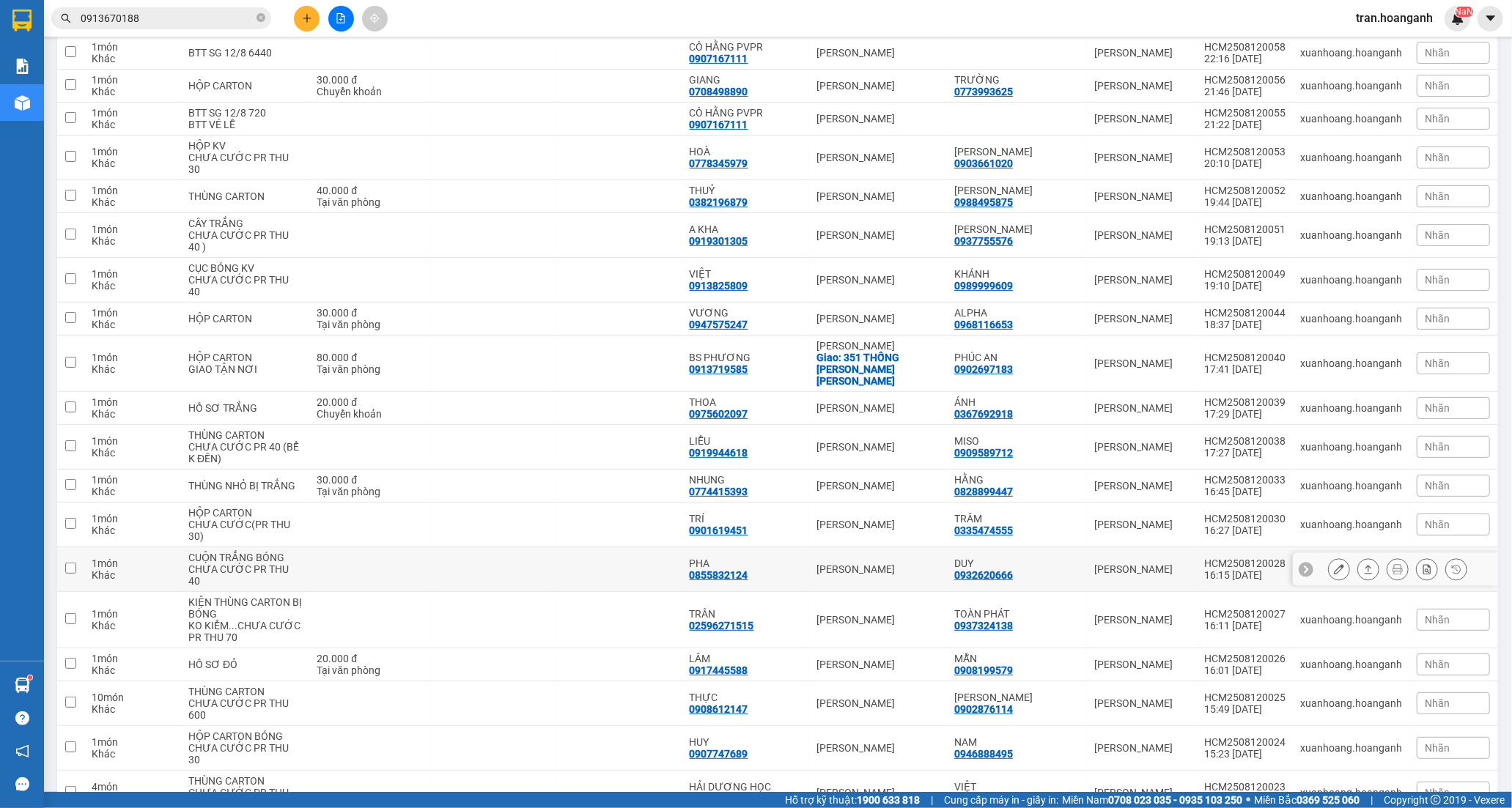
scroll to position [244, 0]
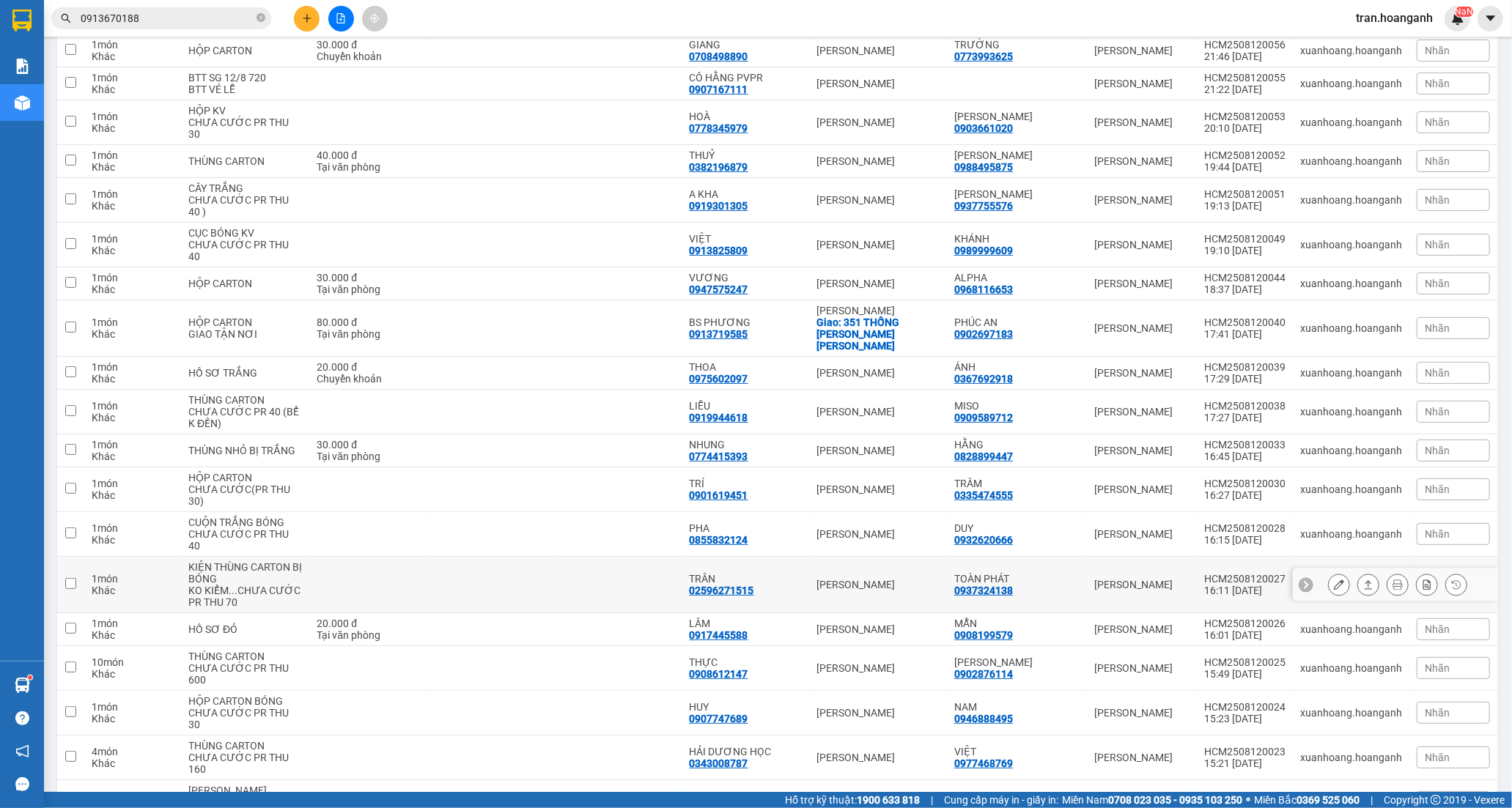
click at [681, 573] on td at bounding box center [618, 585] width 125 height 57
checkbox input "true"
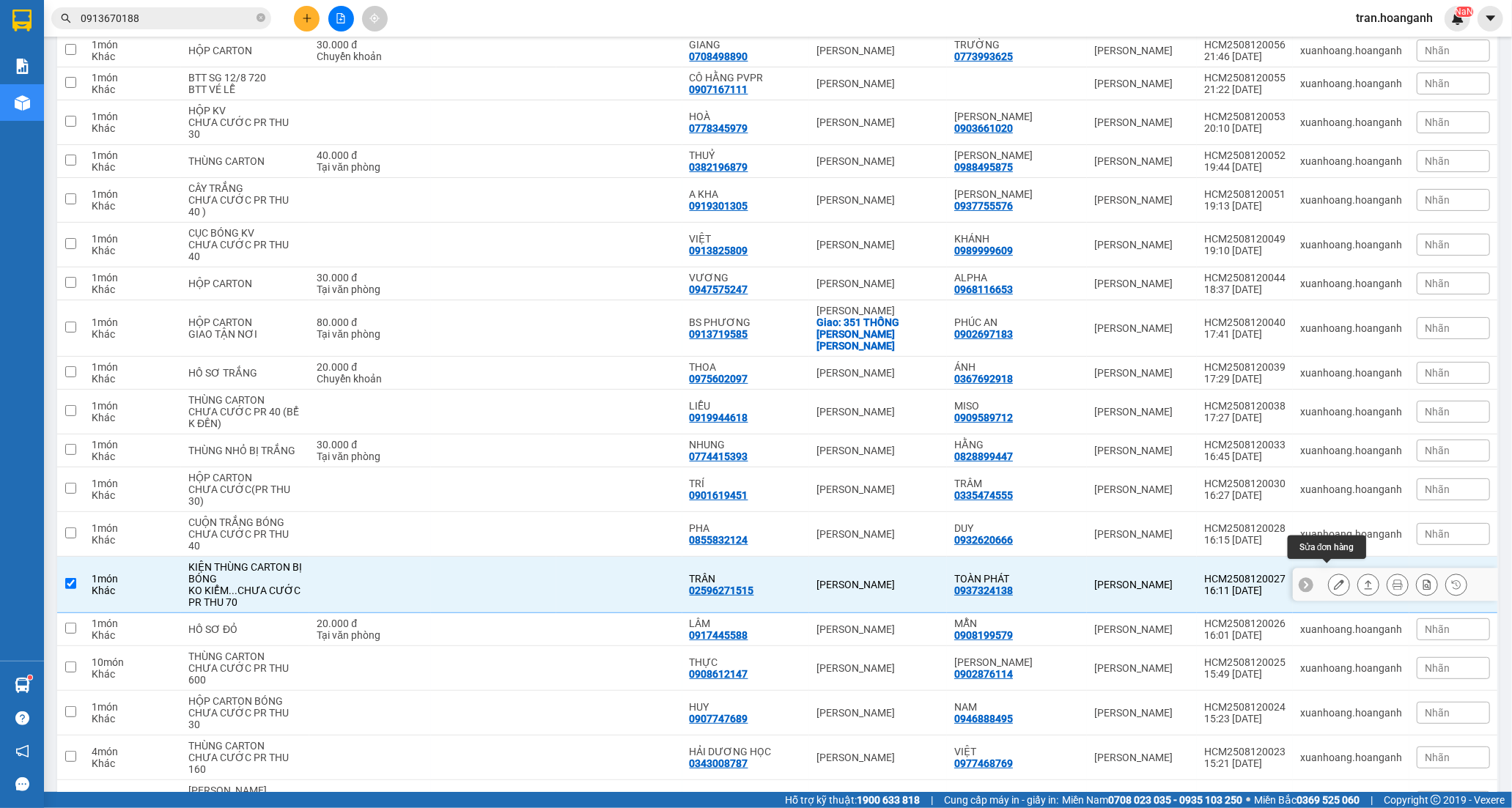
click at [1333, 579] on icon at bounding box center [1338, 584] width 10 height 10
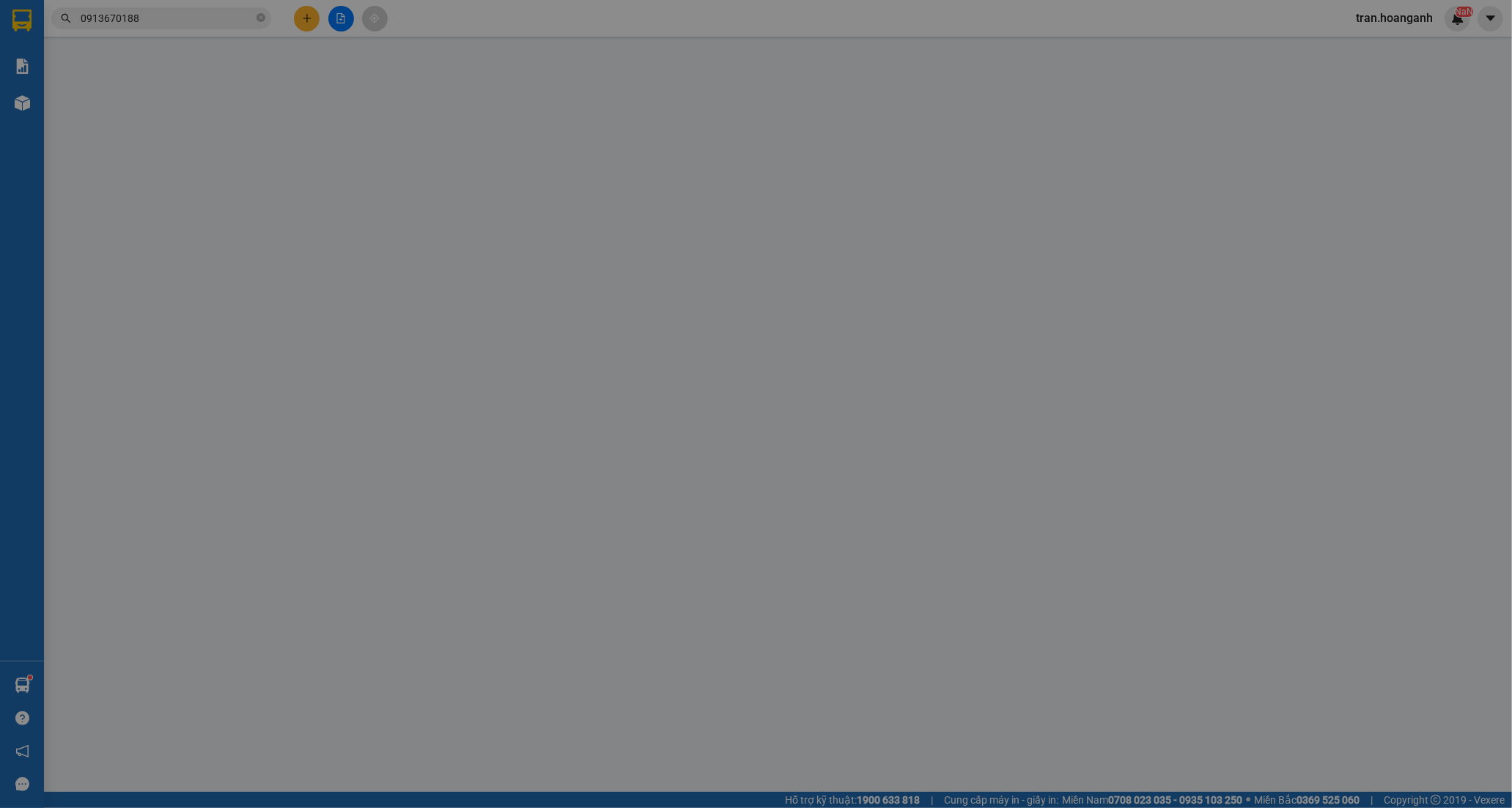
type input "0937324138"
type input "TOÀN PHÁT"
type input "02596271515"
type input "TRÂN"
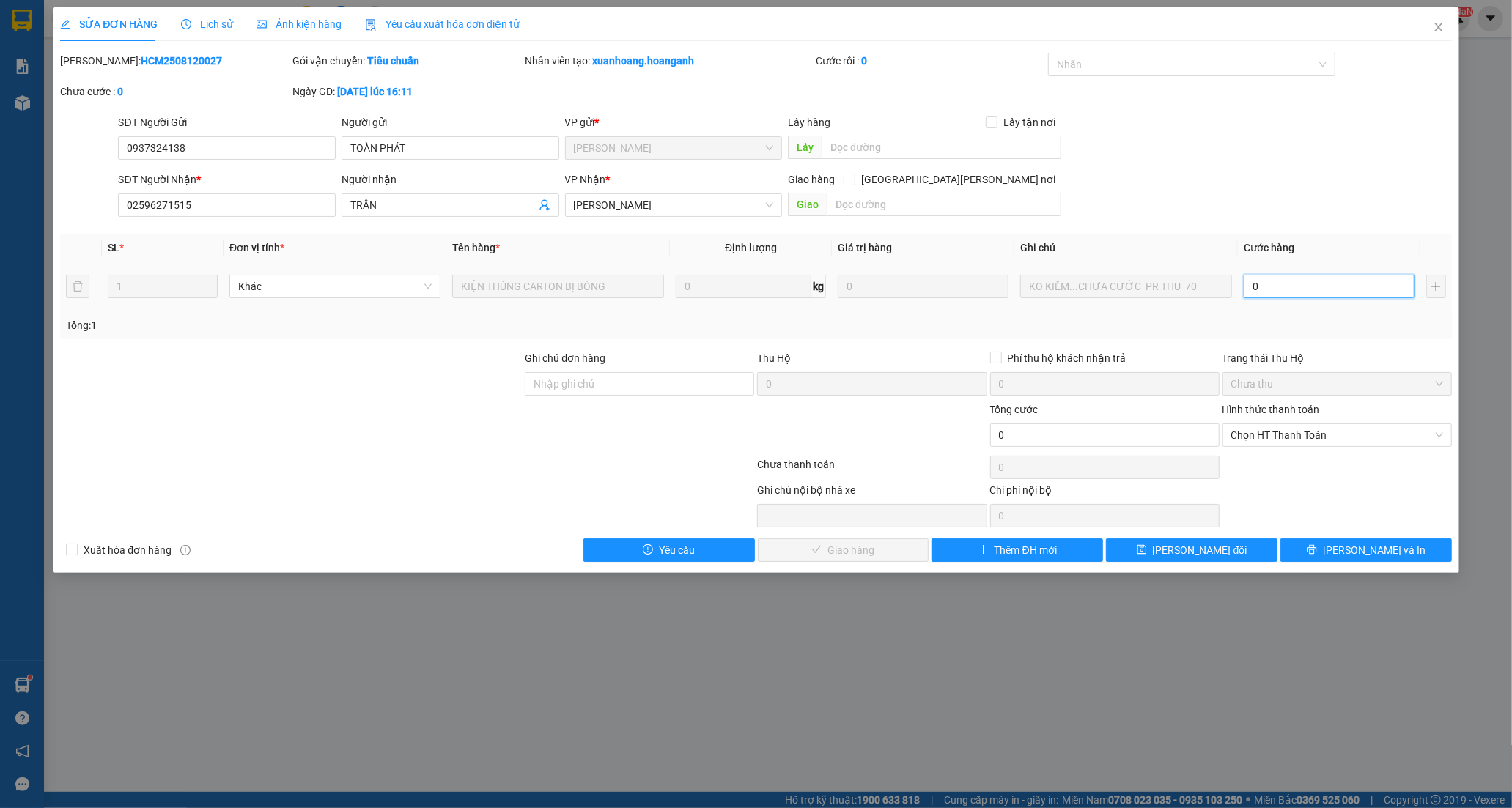
click at [1293, 286] on input "0" at bounding box center [1328, 286] width 171 height 23
type input "7"
type input "70"
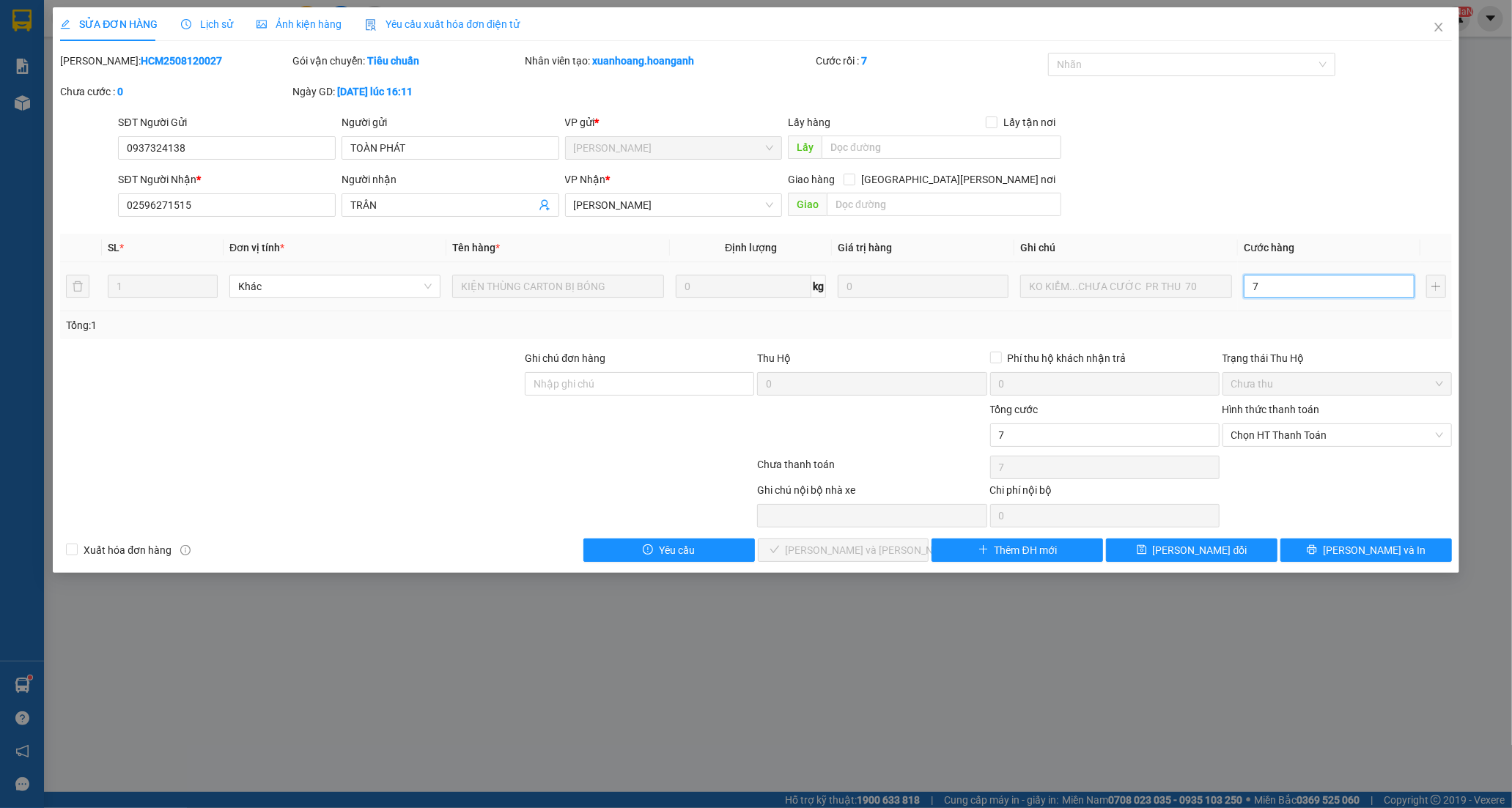
type input "70"
click at [1272, 440] on span "Chọn HT Thanh Toán" at bounding box center [1336, 436] width 211 height 22
type input "70"
type input "70.000"
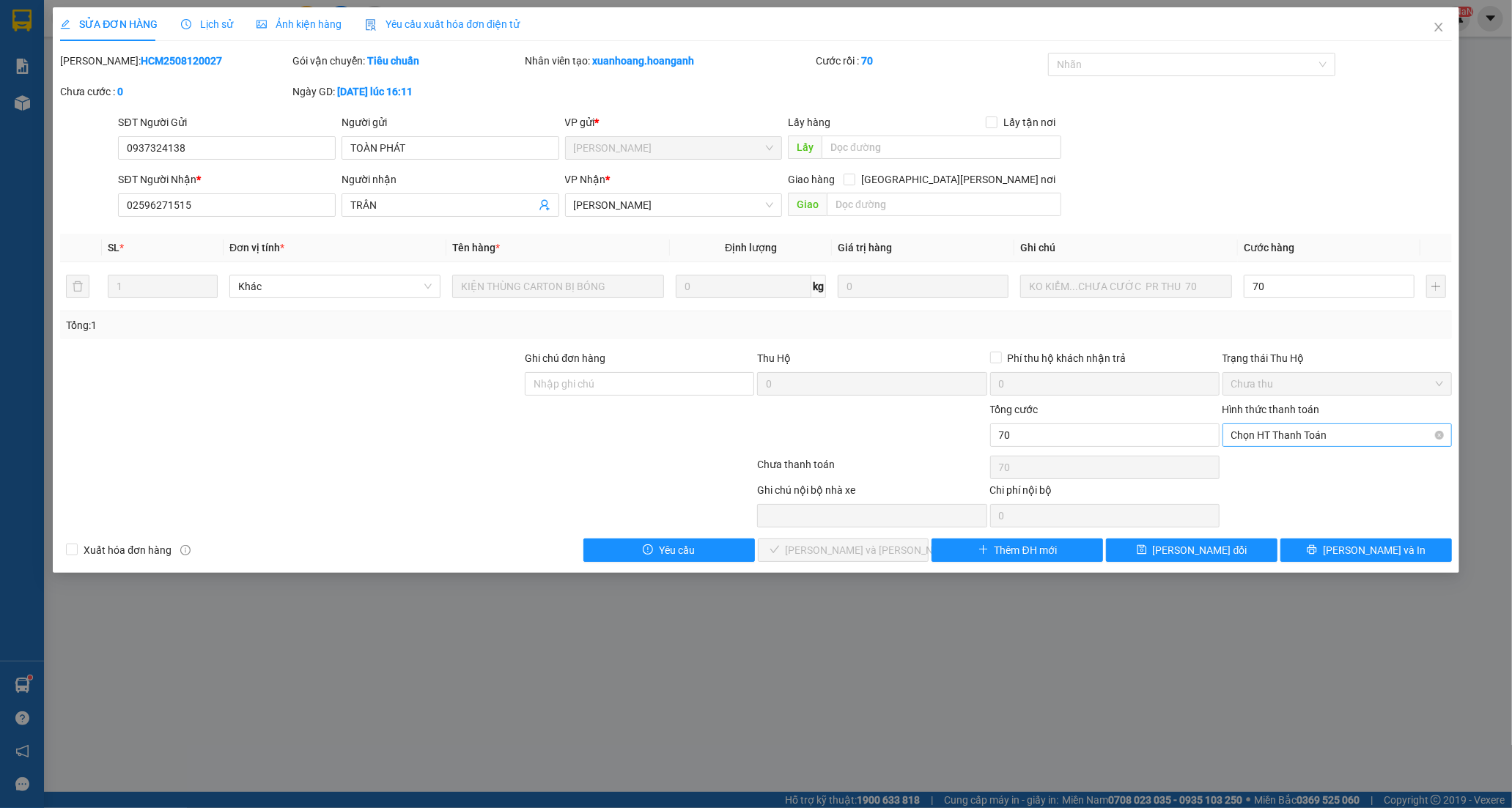
type input "70.000"
click at [1270, 462] on div "Tại văn phòng" at bounding box center [1336, 464] width 211 height 16
type input "0"
drag, startPoint x: 878, startPoint y: 552, endPoint x: 917, endPoint y: 463, distance: 97.2
click at [878, 546] on span "[PERSON_NAME] và [PERSON_NAME] hàng" at bounding box center [885, 550] width 198 height 16
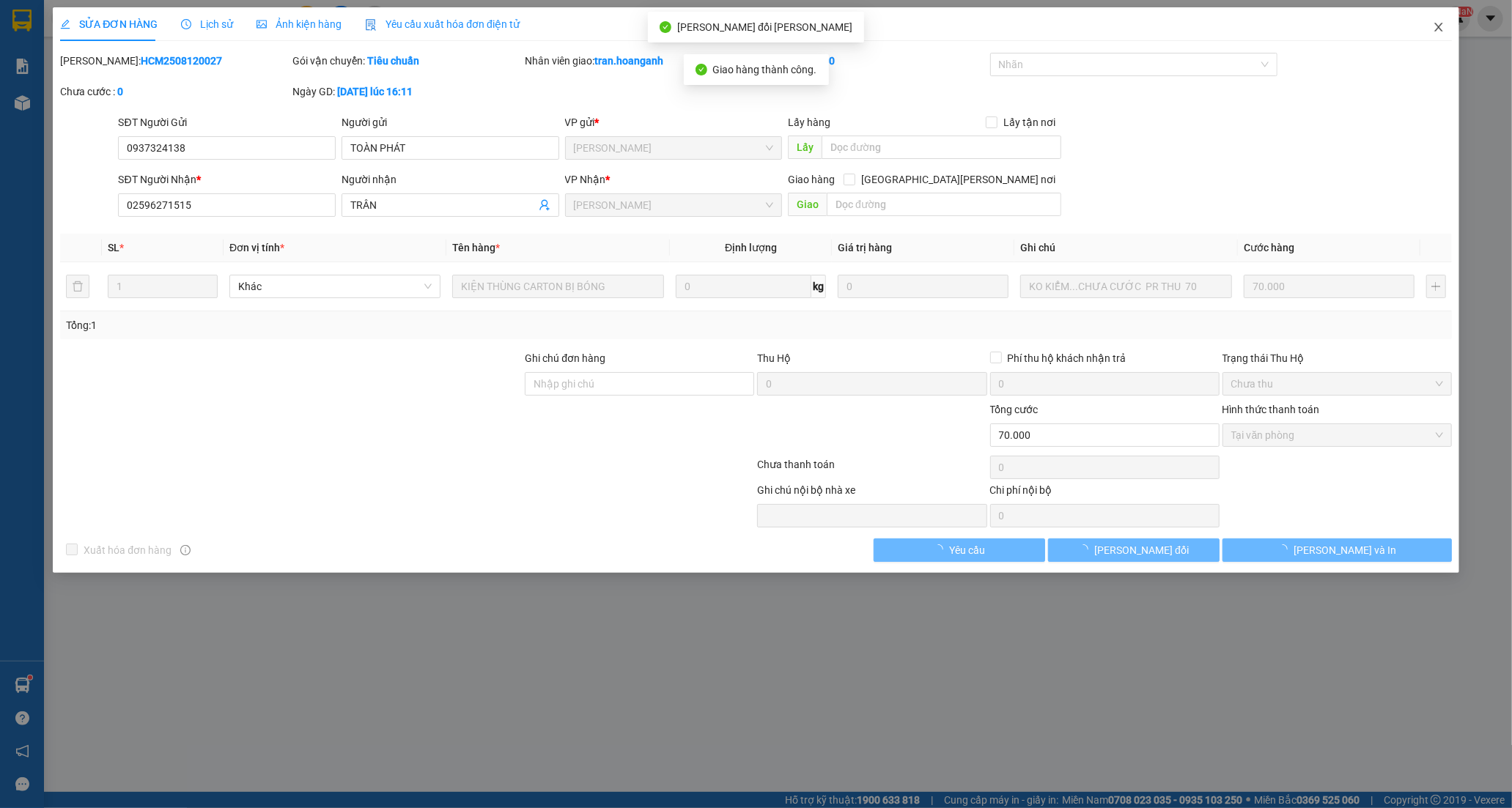
click at [1435, 30] on icon "close" at bounding box center [1438, 27] width 12 height 12
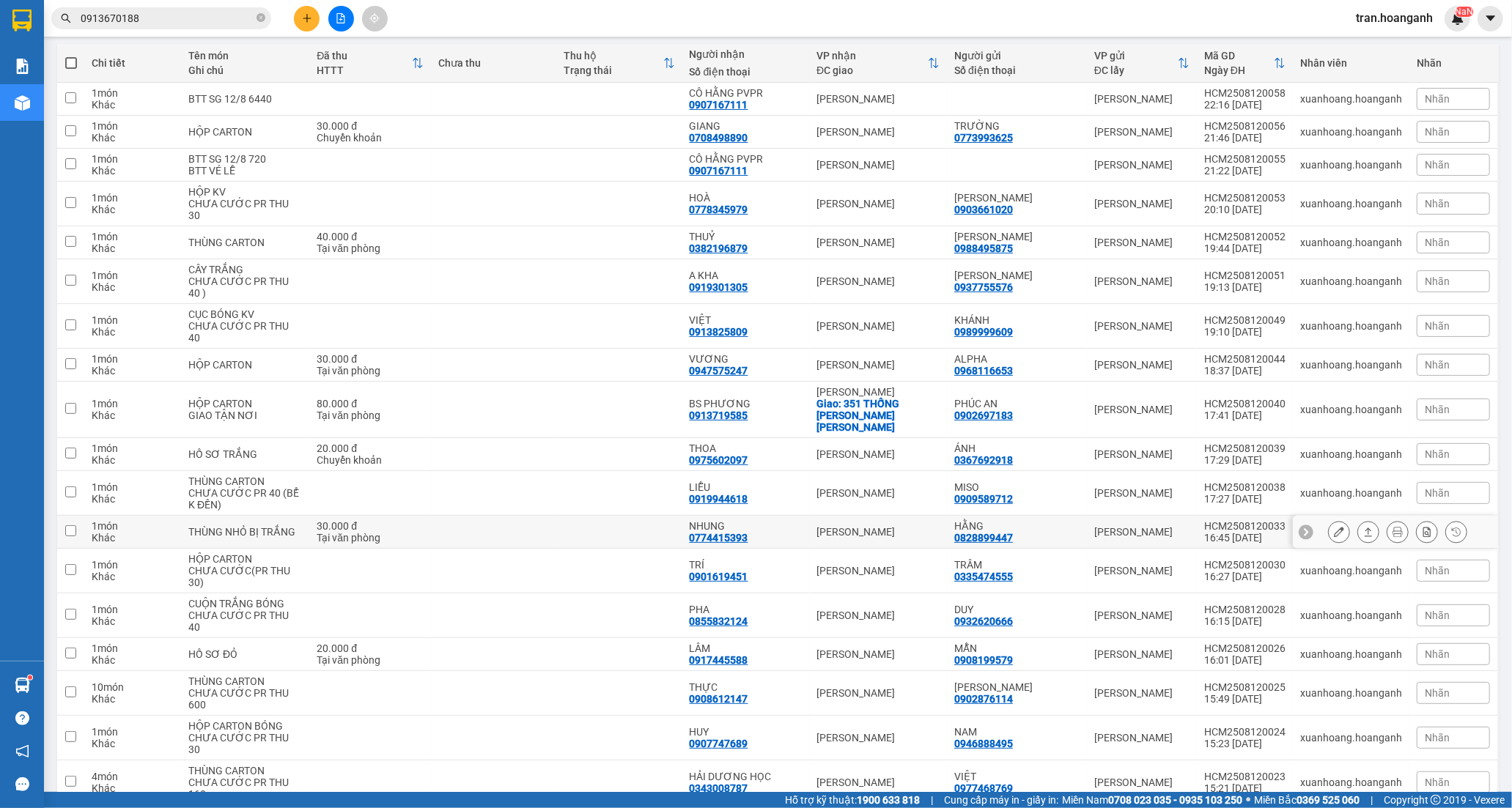
scroll to position [244, 0]
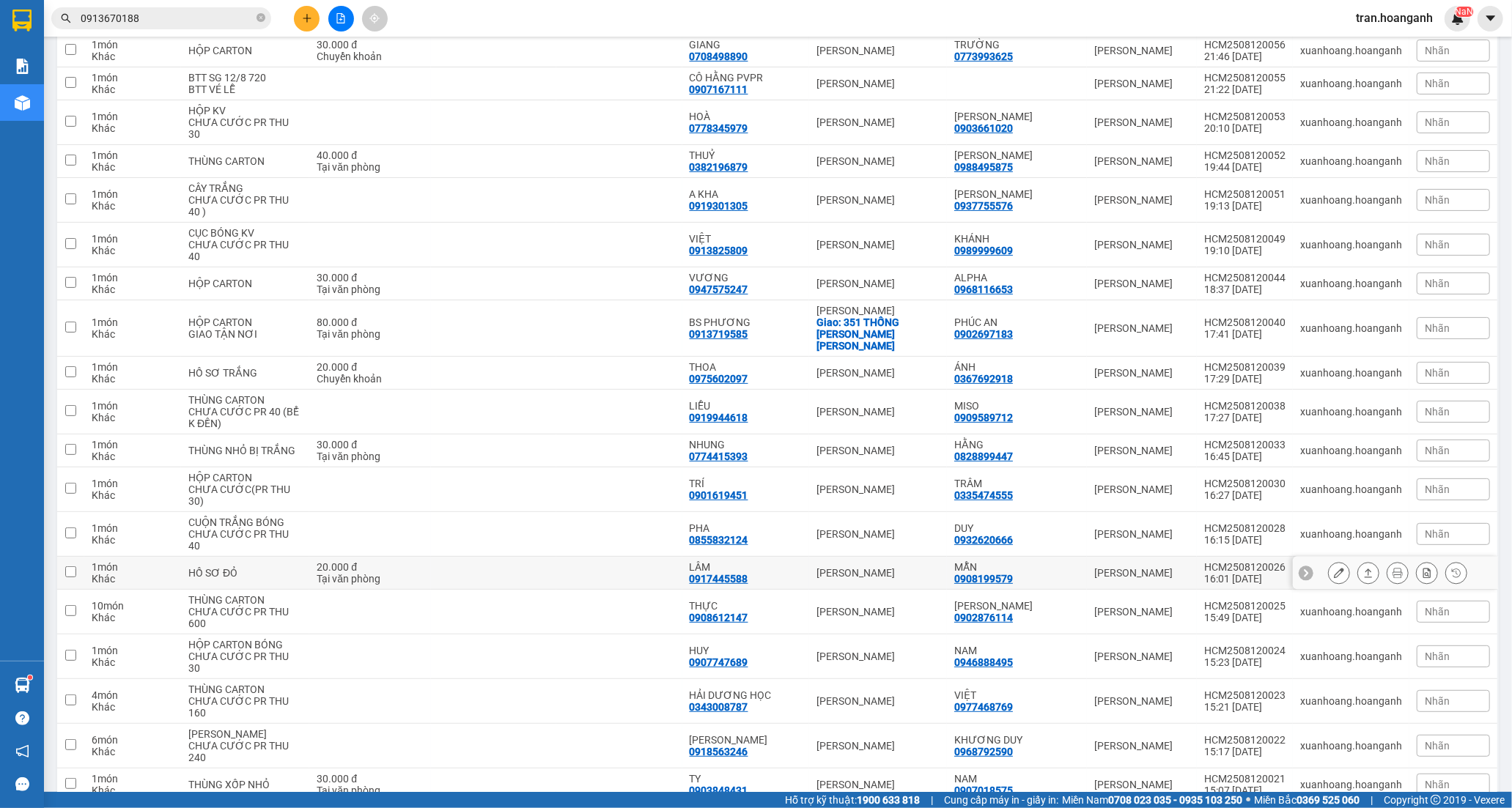
click at [778, 564] on div "LÂM 0917445588" at bounding box center [745, 572] width 113 height 23
checkbox input "true"
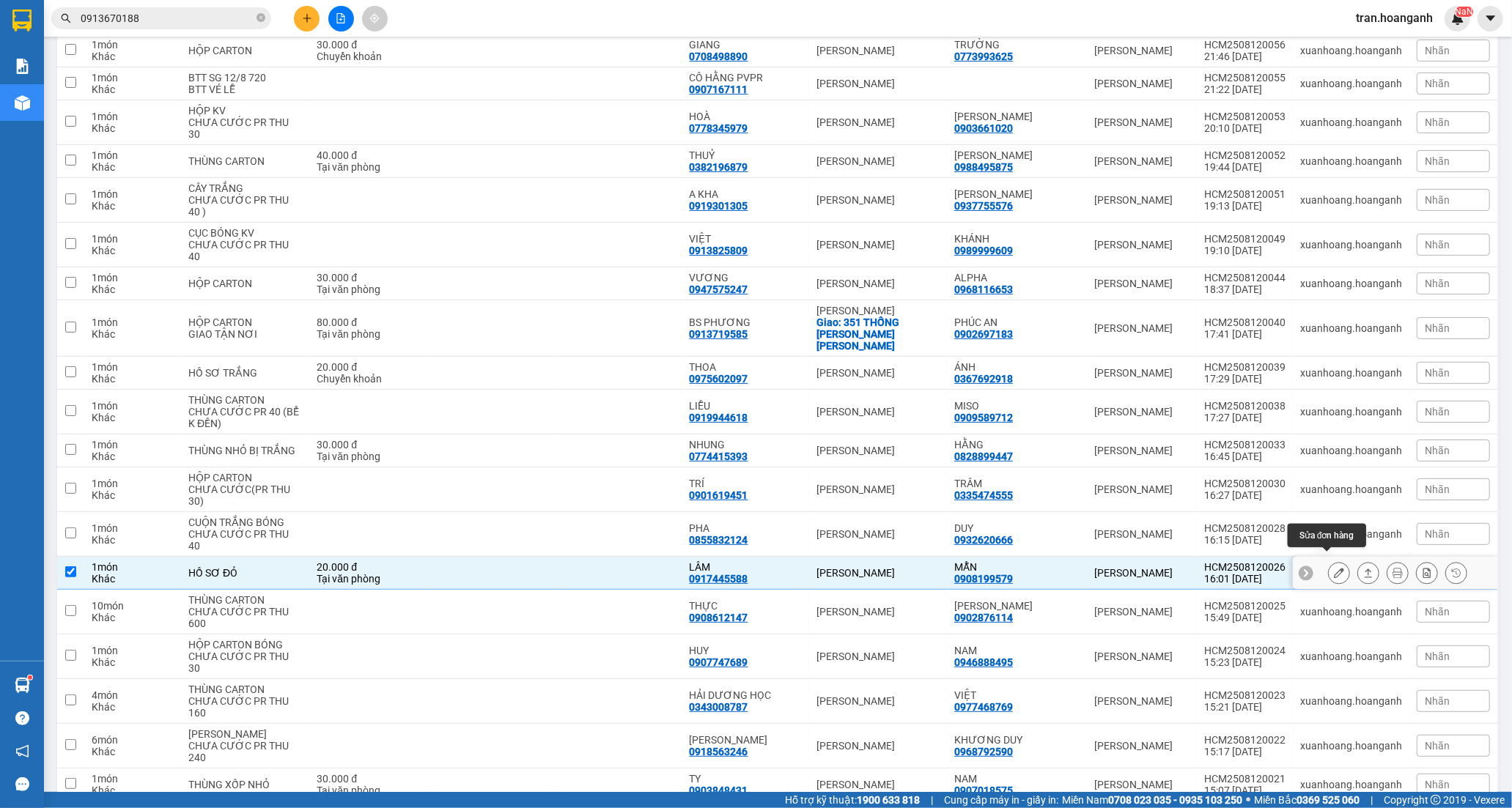
click at [1333, 568] on icon at bounding box center [1338, 573] width 10 height 10
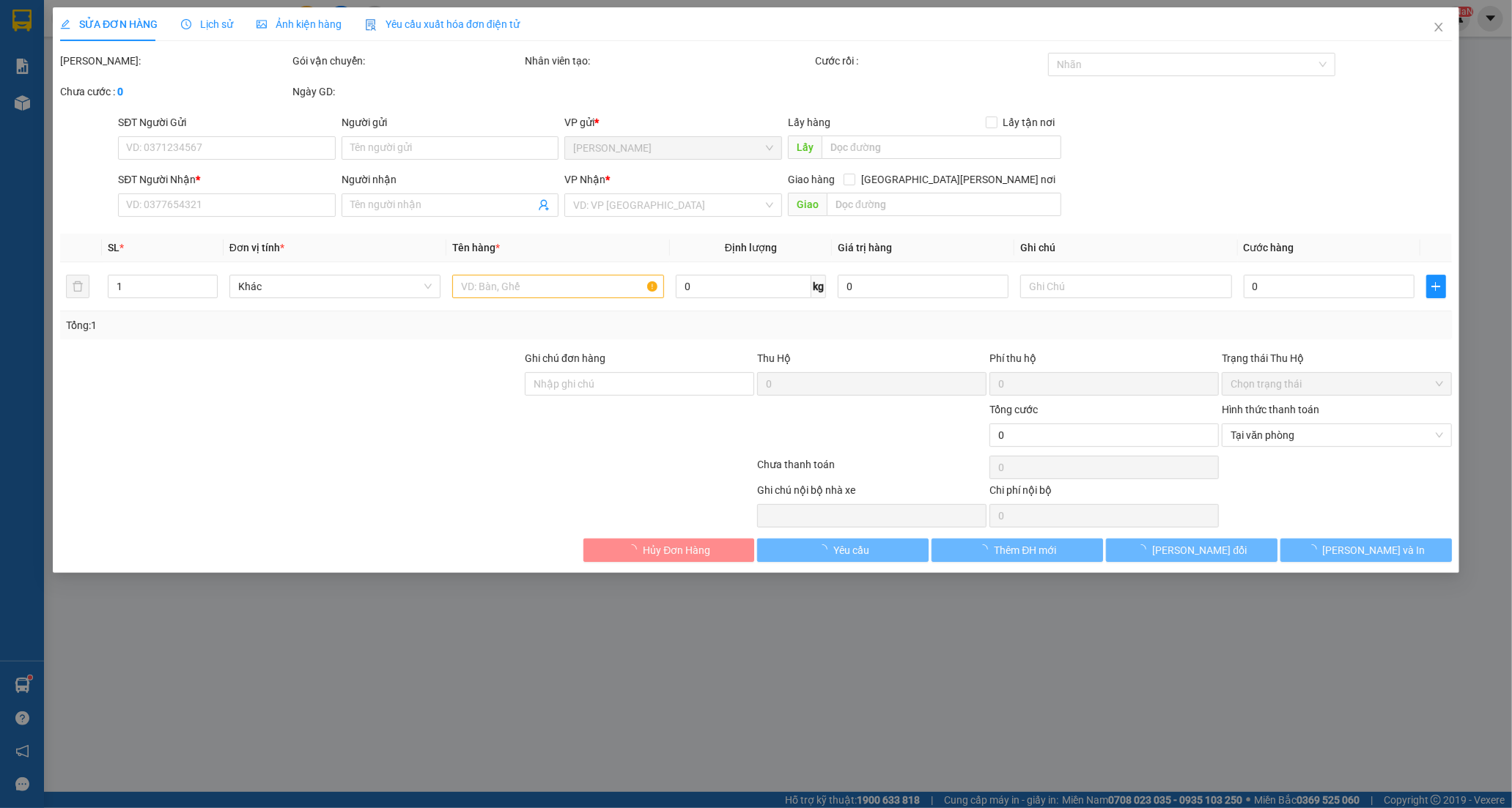
type input "0908199579"
type input "MẪN"
type input "0917445588"
type input "LÂM"
type input "20.000"
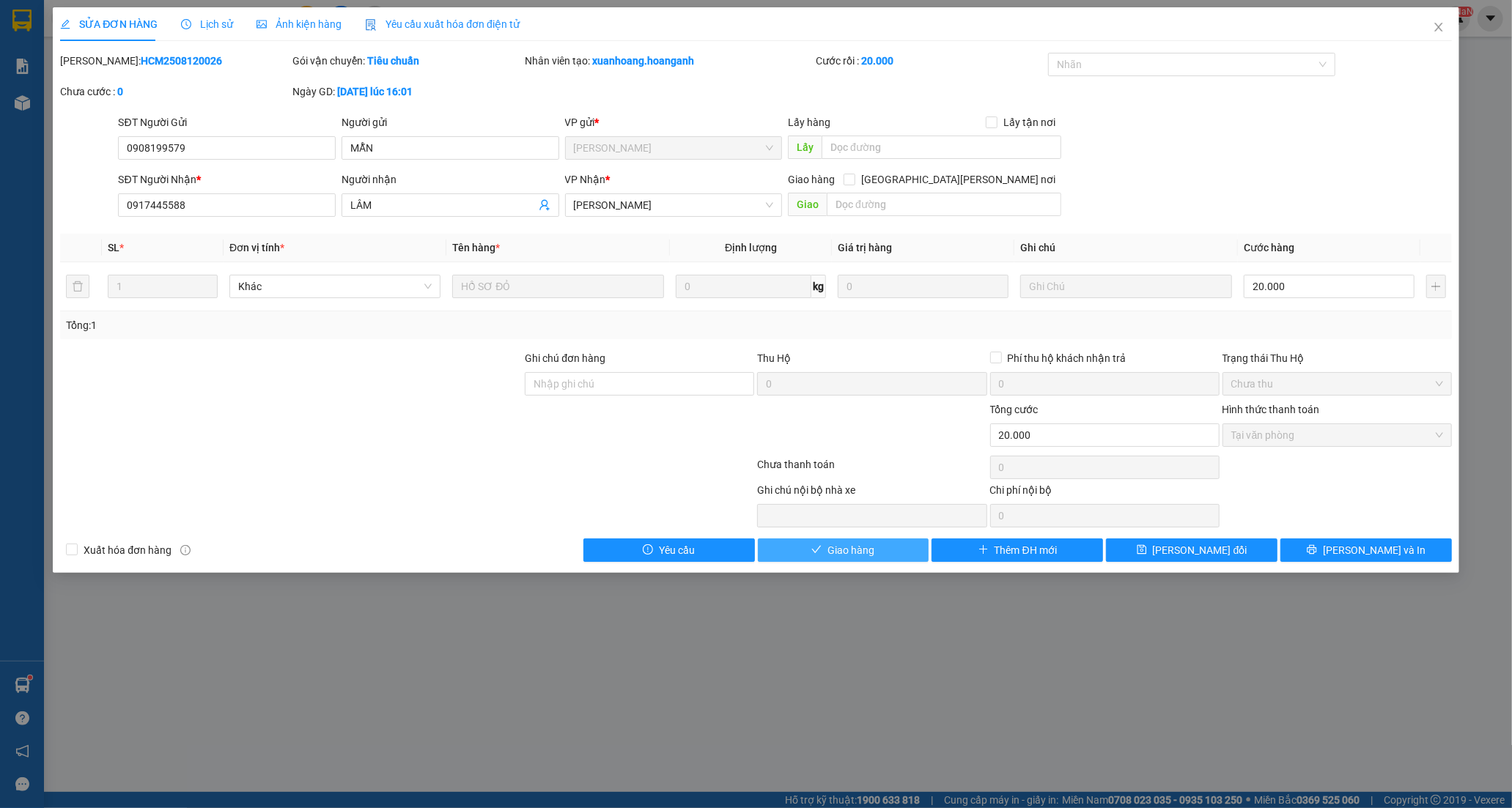
click at [850, 557] on span "Giao hàng" at bounding box center [851, 550] width 47 height 16
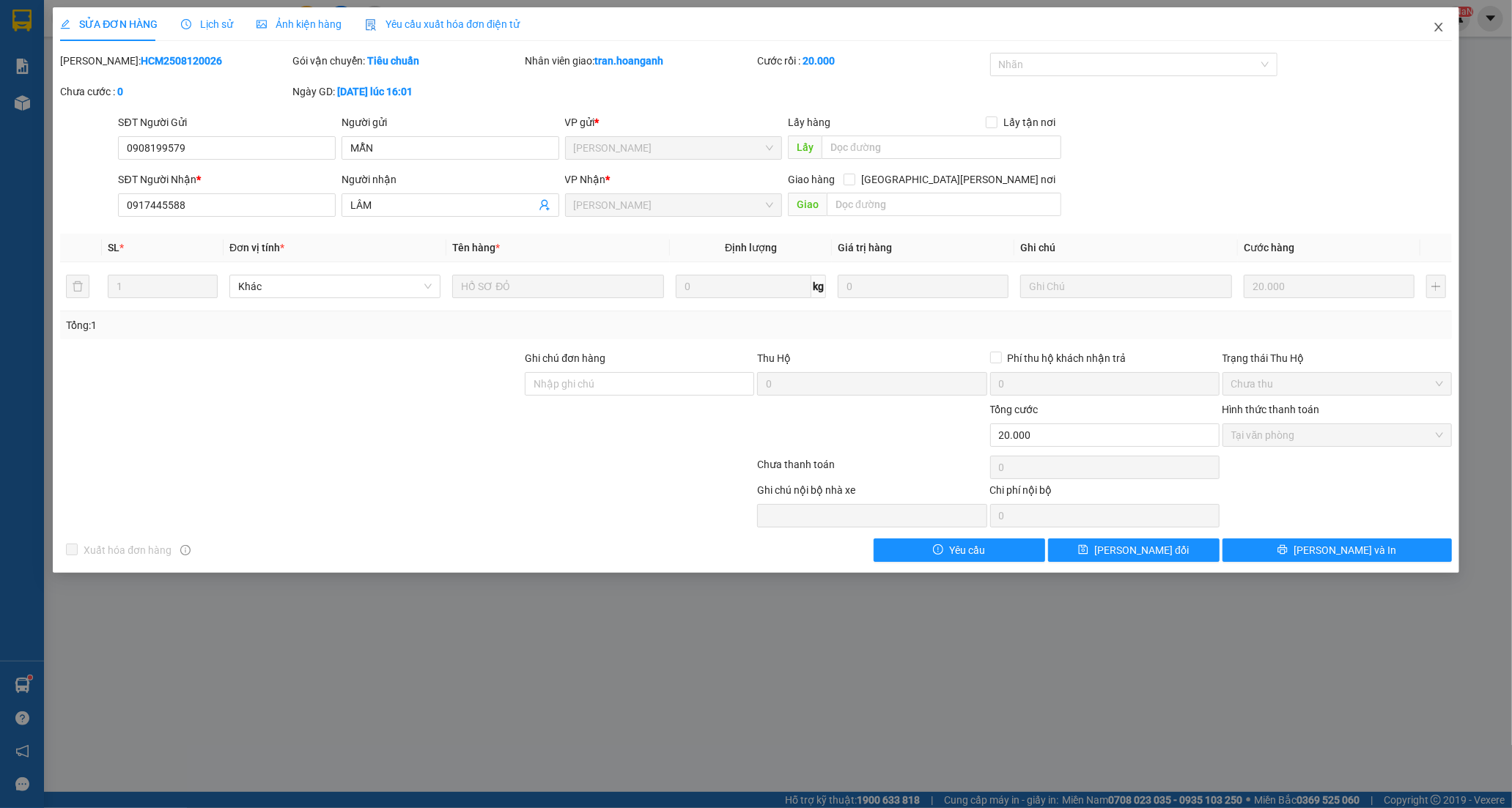
click at [1440, 30] on icon "close" at bounding box center [1438, 27] width 12 height 12
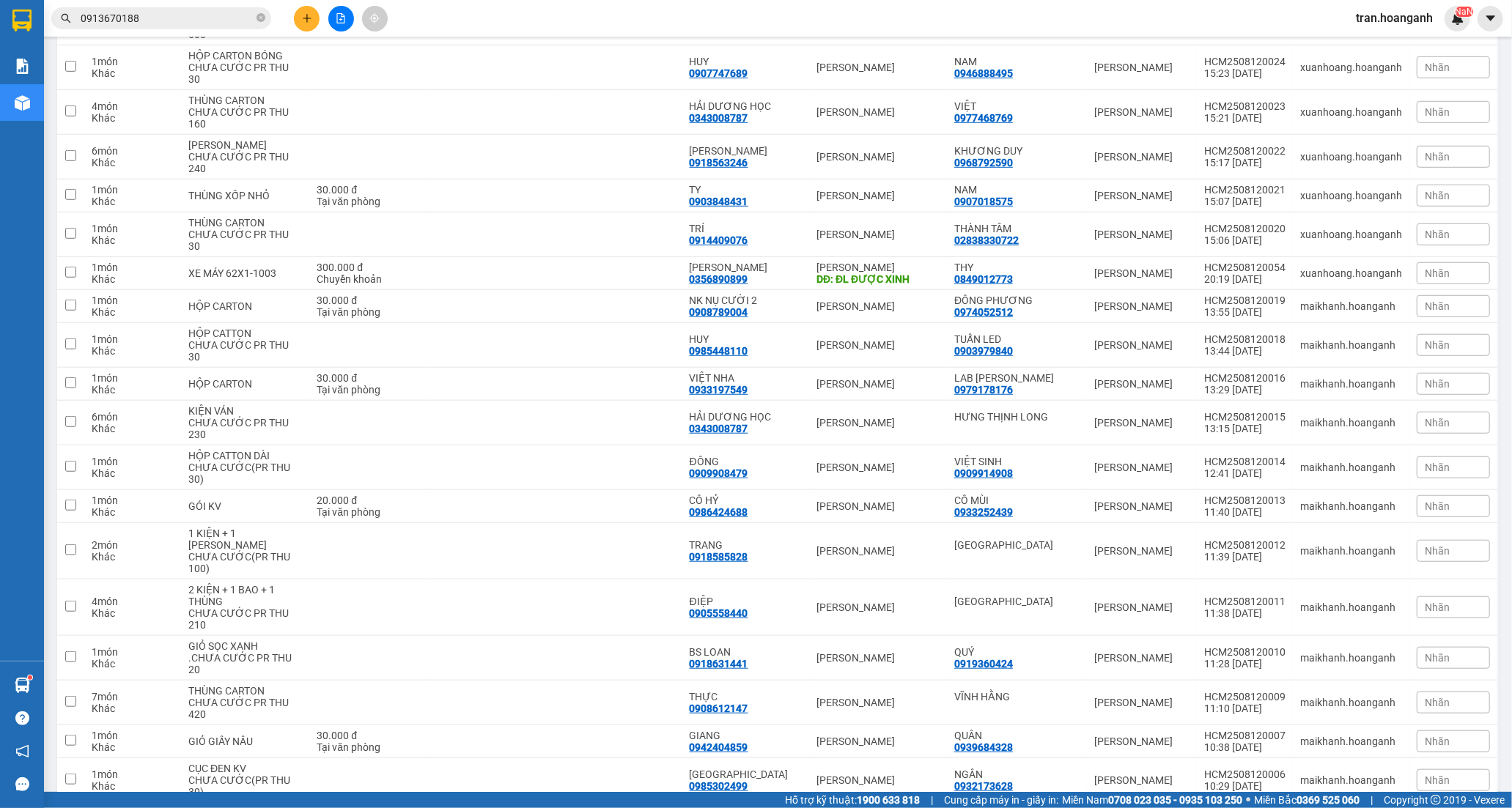
scroll to position [814, 0]
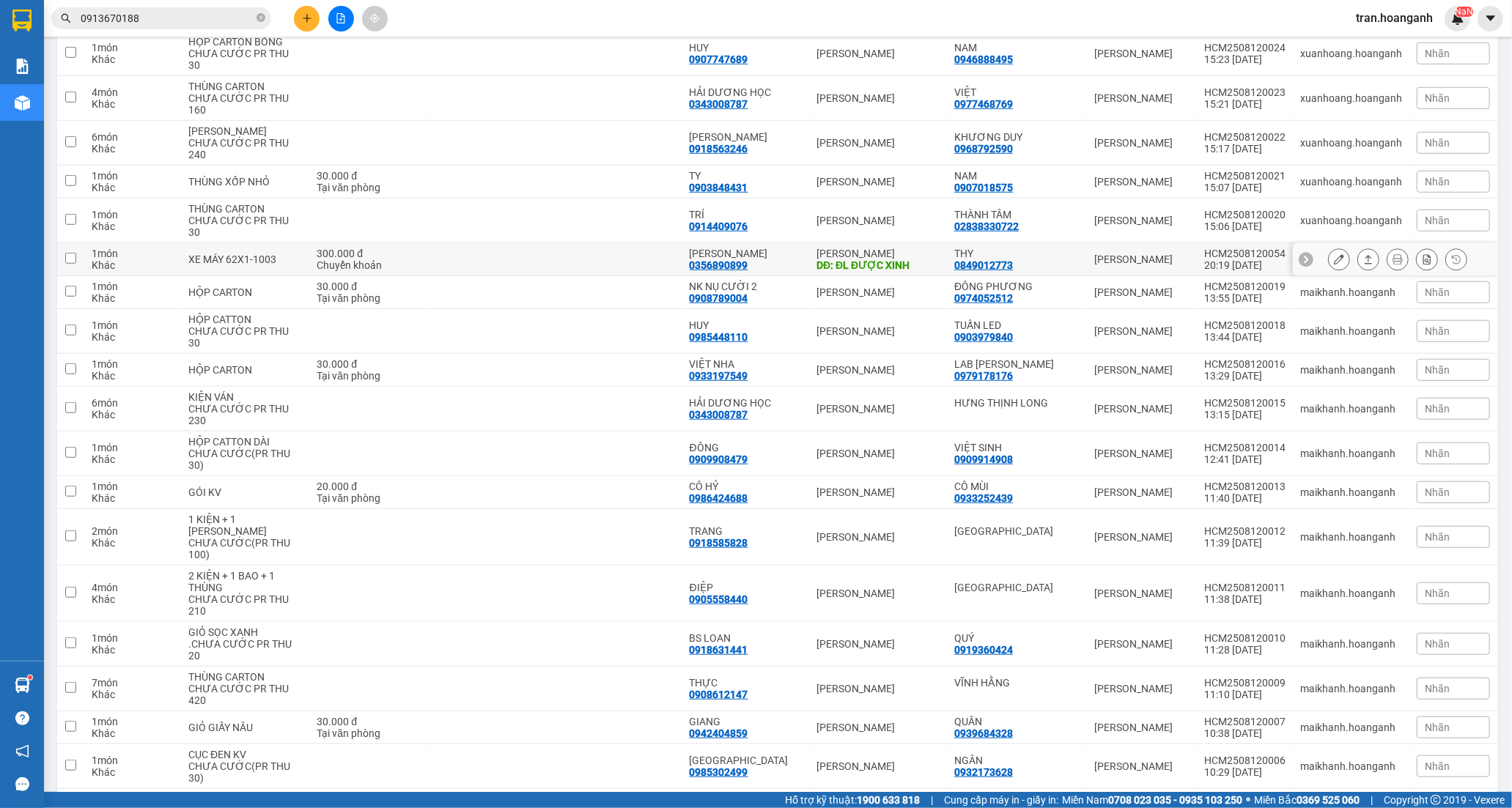
drag, startPoint x: 753, startPoint y: 252, endPoint x: 1112, endPoint y: 252, distance: 359.0
click at [748, 259] on div "0356890899" at bounding box center [718, 265] width 58 height 12
click at [1333, 254] on icon at bounding box center [1338, 259] width 10 height 10
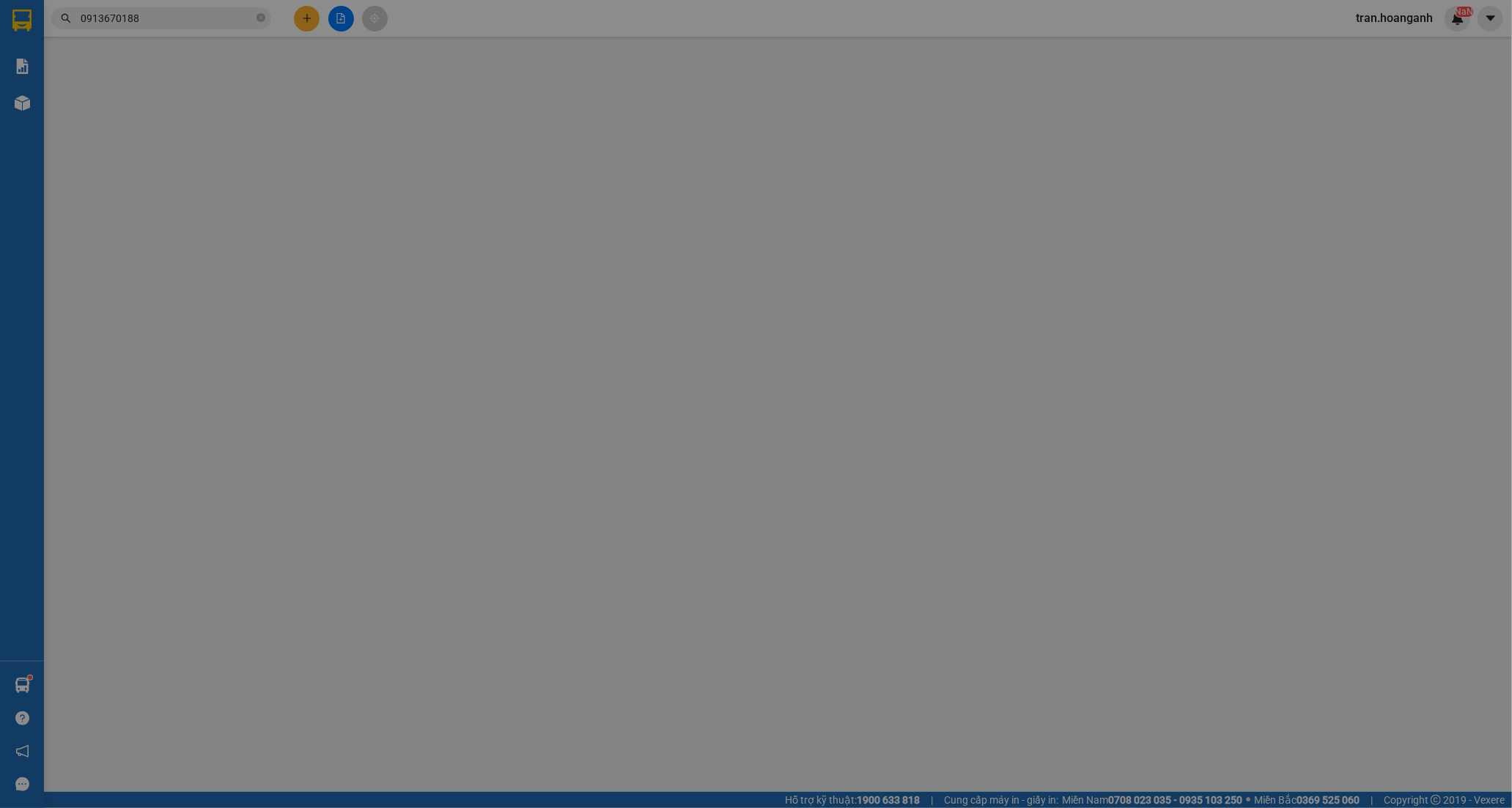
type input "0849012773"
type input "THY"
type input "0356890899"
type input "[PERSON_NAME]"
type input "ĐL ĐƯỢC XINH"
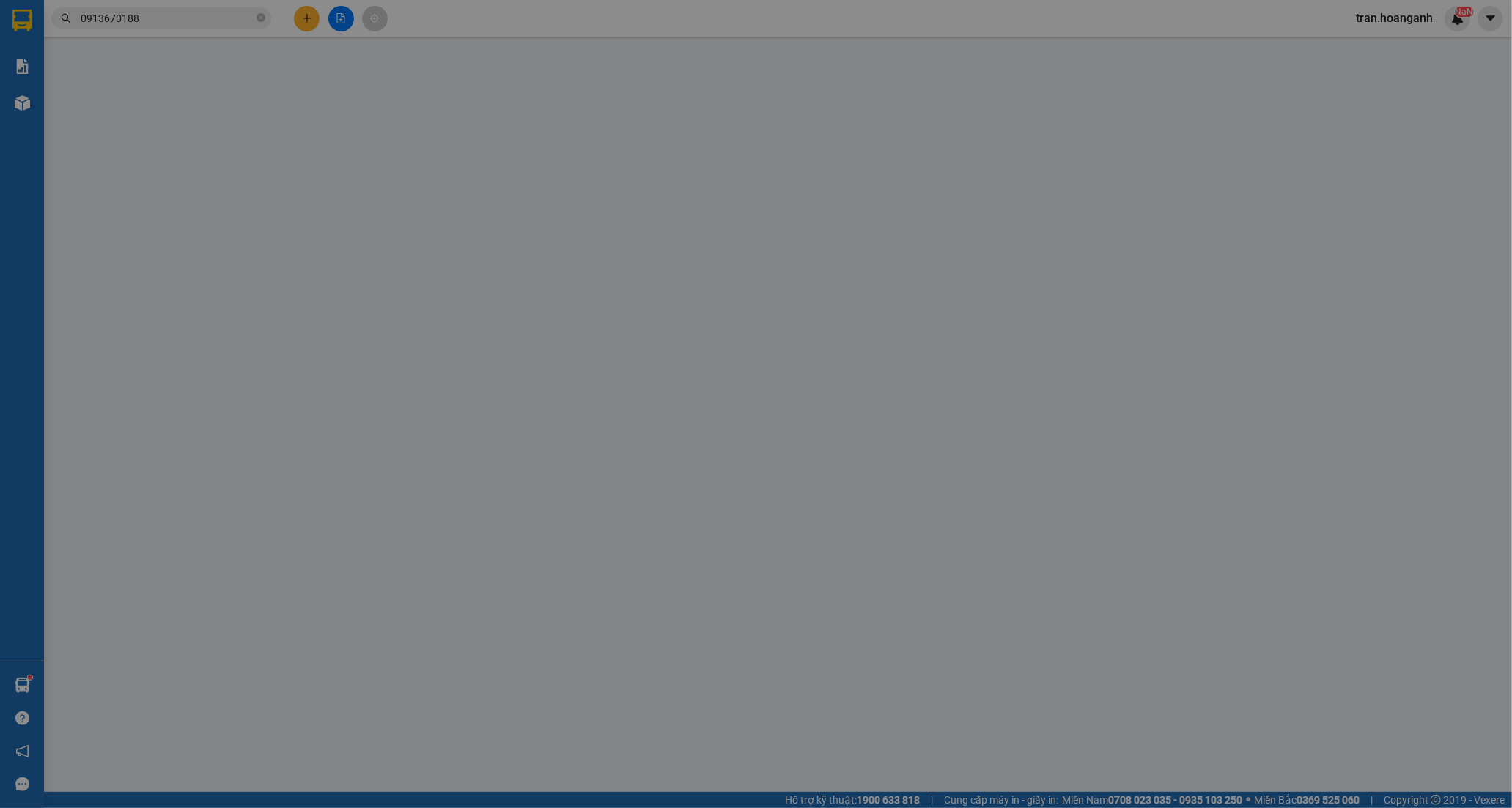
type input "300.000"
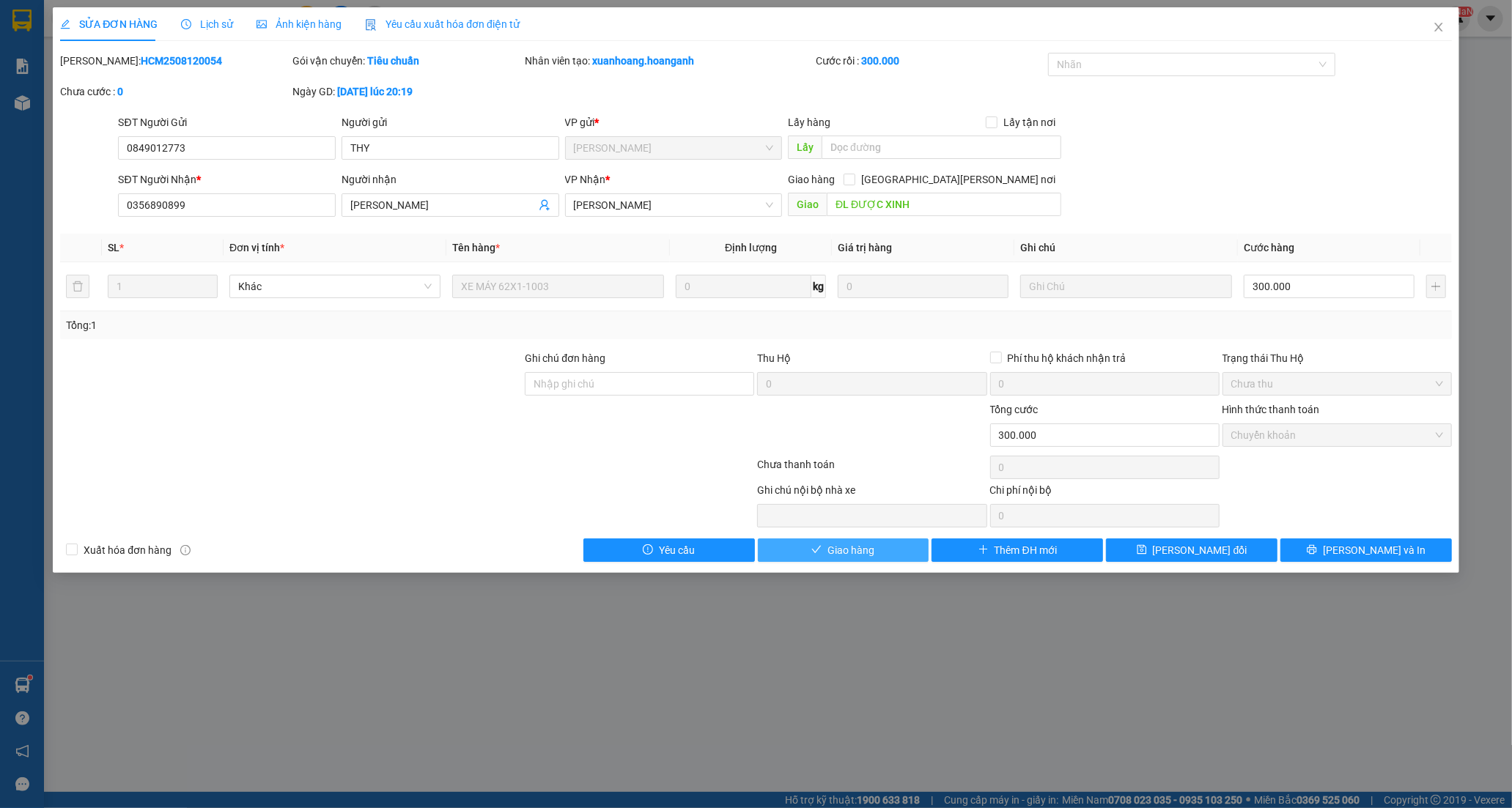
click at [858, 554] on span "Giao hàng" at bounding box center [851, 550] width 47 height 16
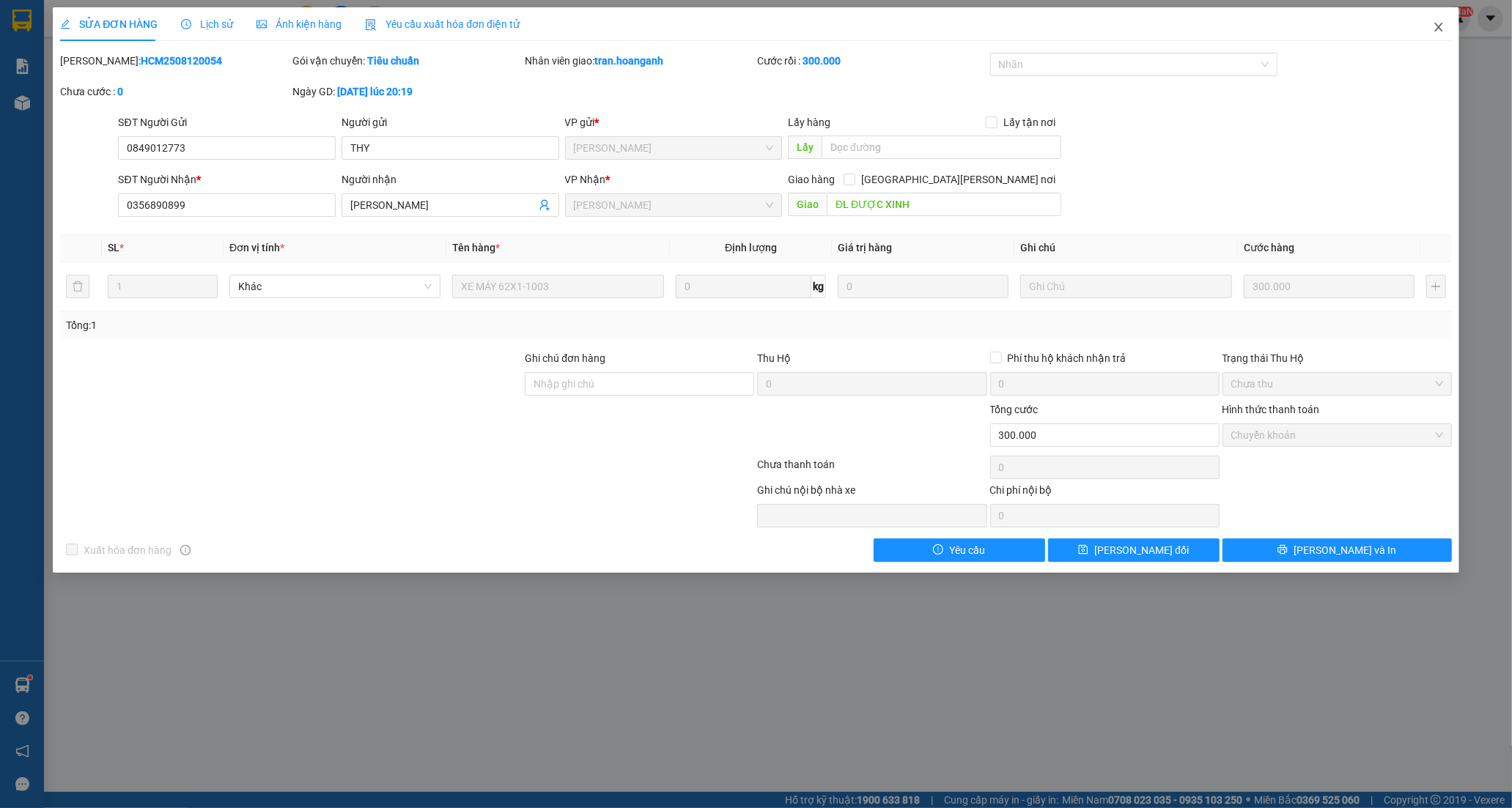
click at [1439, 26] on icon "close" at bounding box center [1438, 27] width 12 height 12
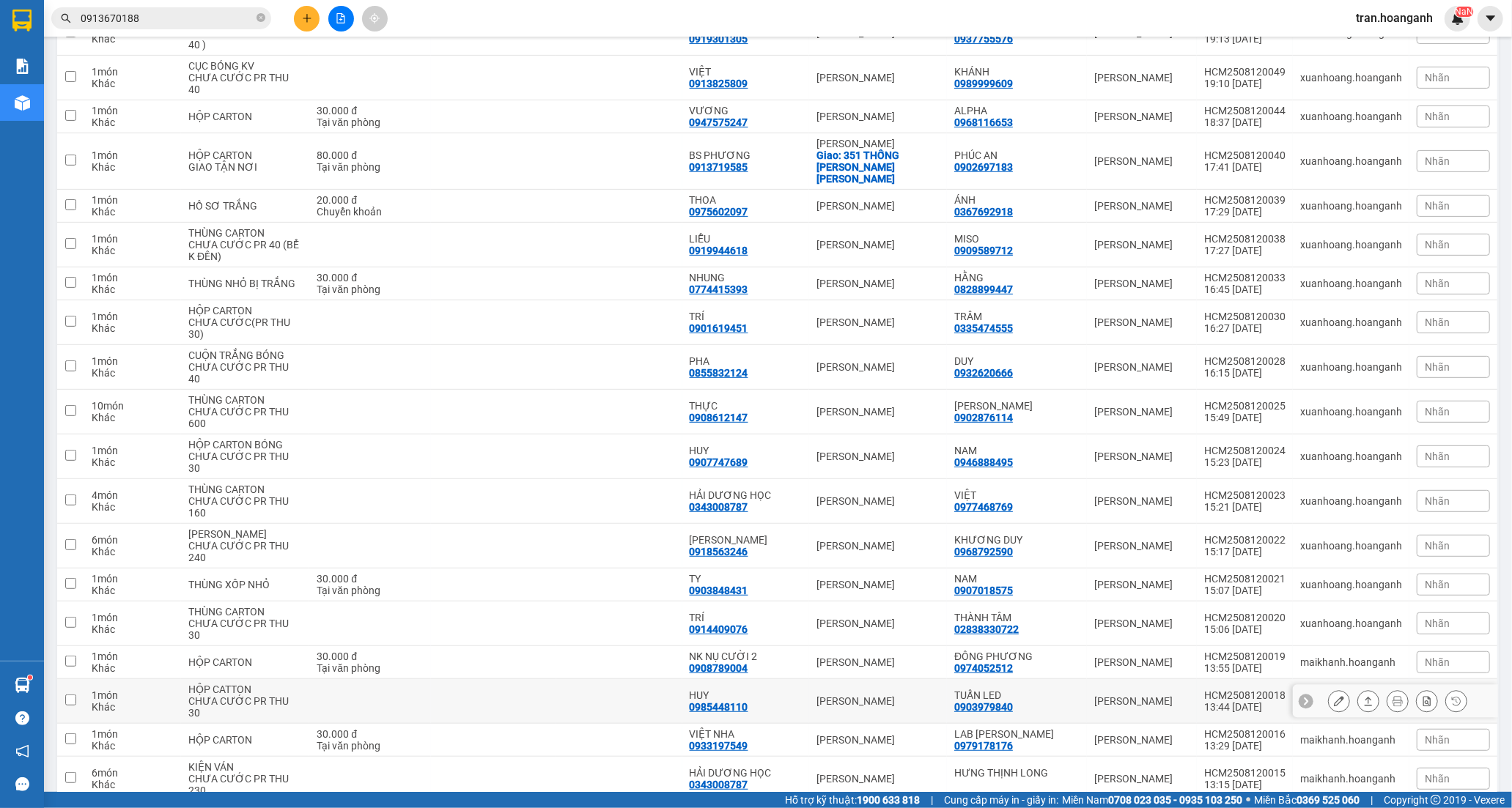
scroll to position [408, 0]
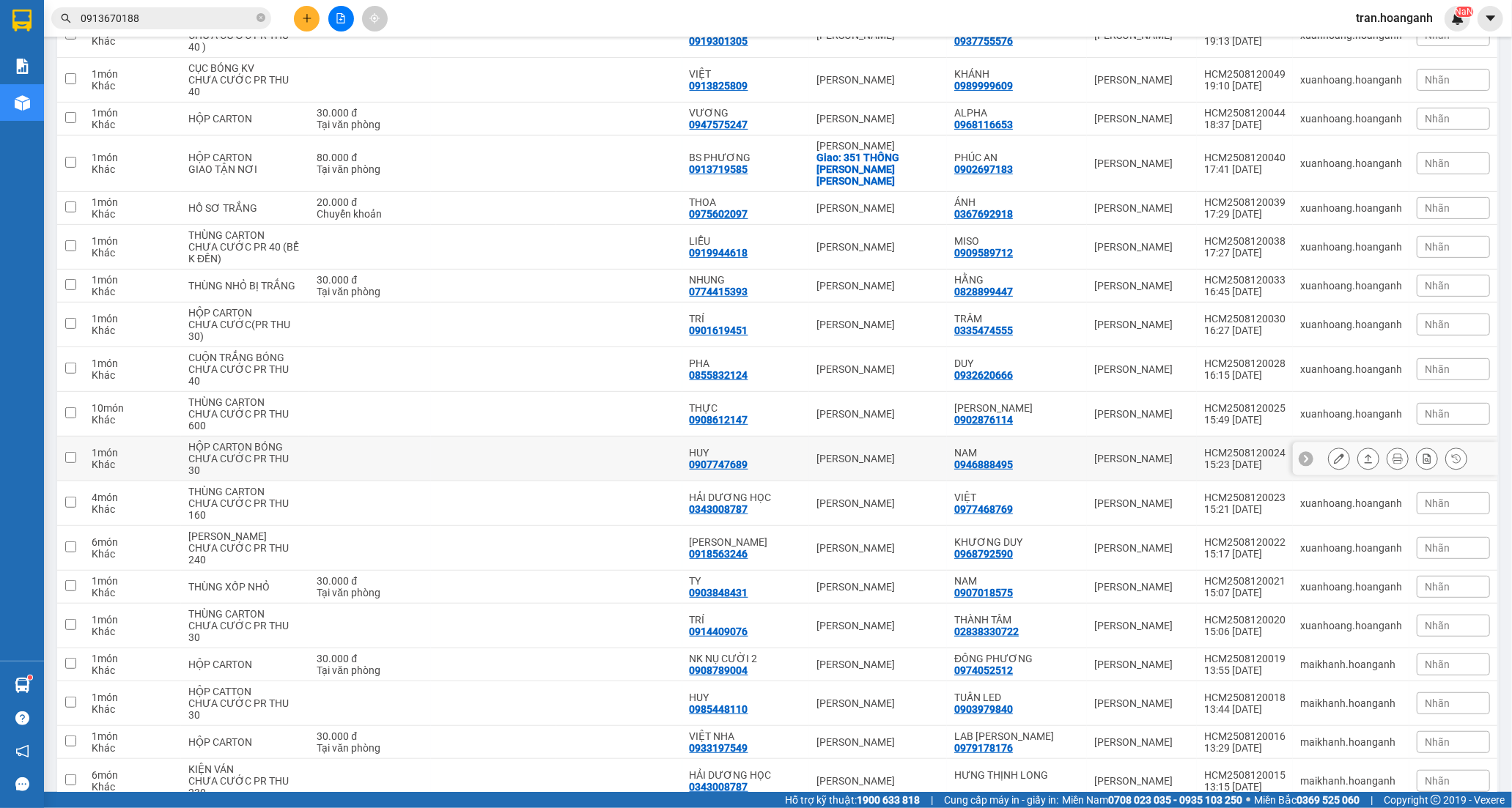
click at [748, 459] on div "0907747689" at bounding box center [718, 464] width 58 height 12
click at [1332, 446] on button at bounding box center [1339, 459] width 21 height 26
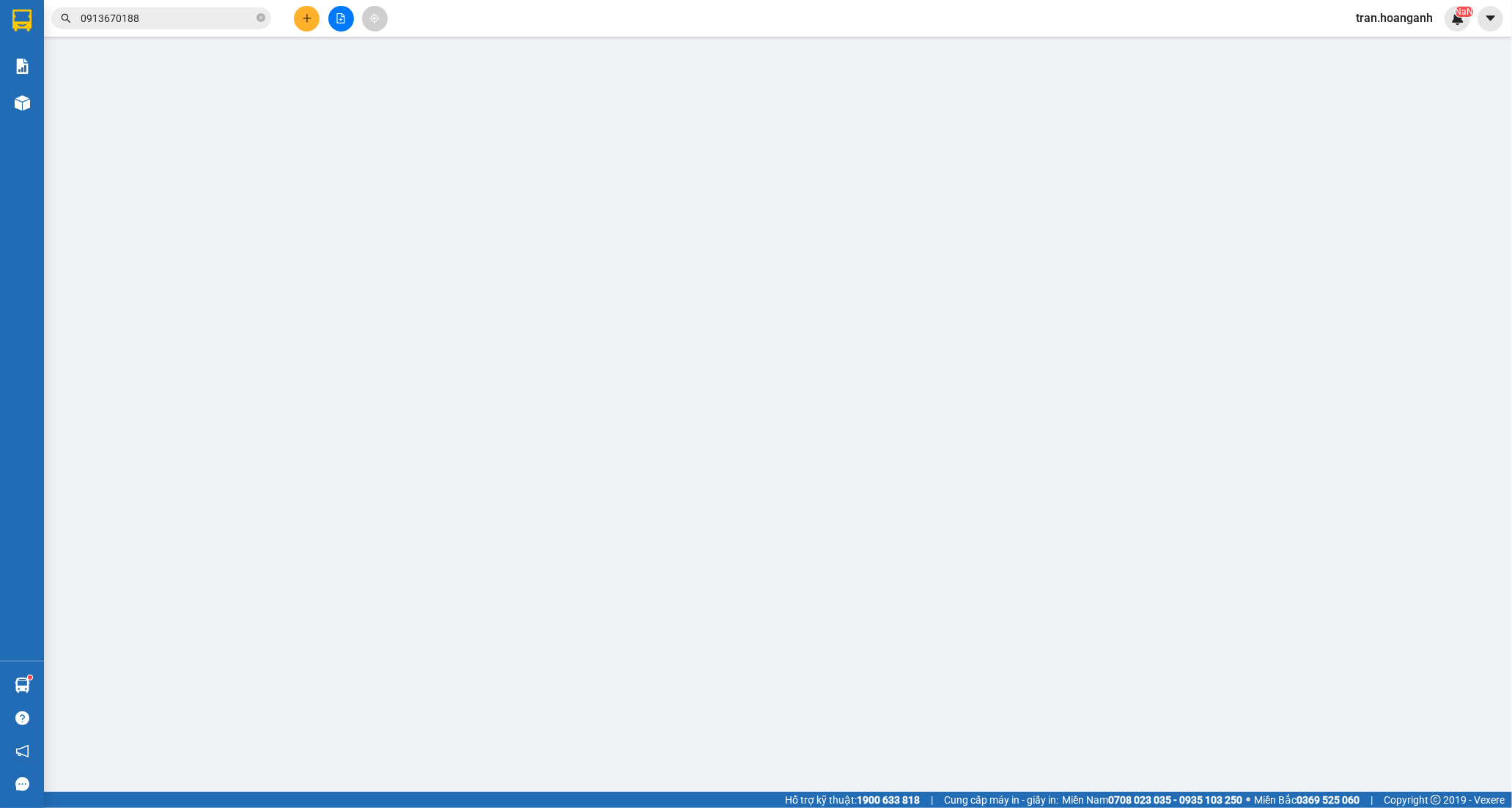
type input "0946888495"
type input "NAM"
type input "0907747689"
type input "HUY"
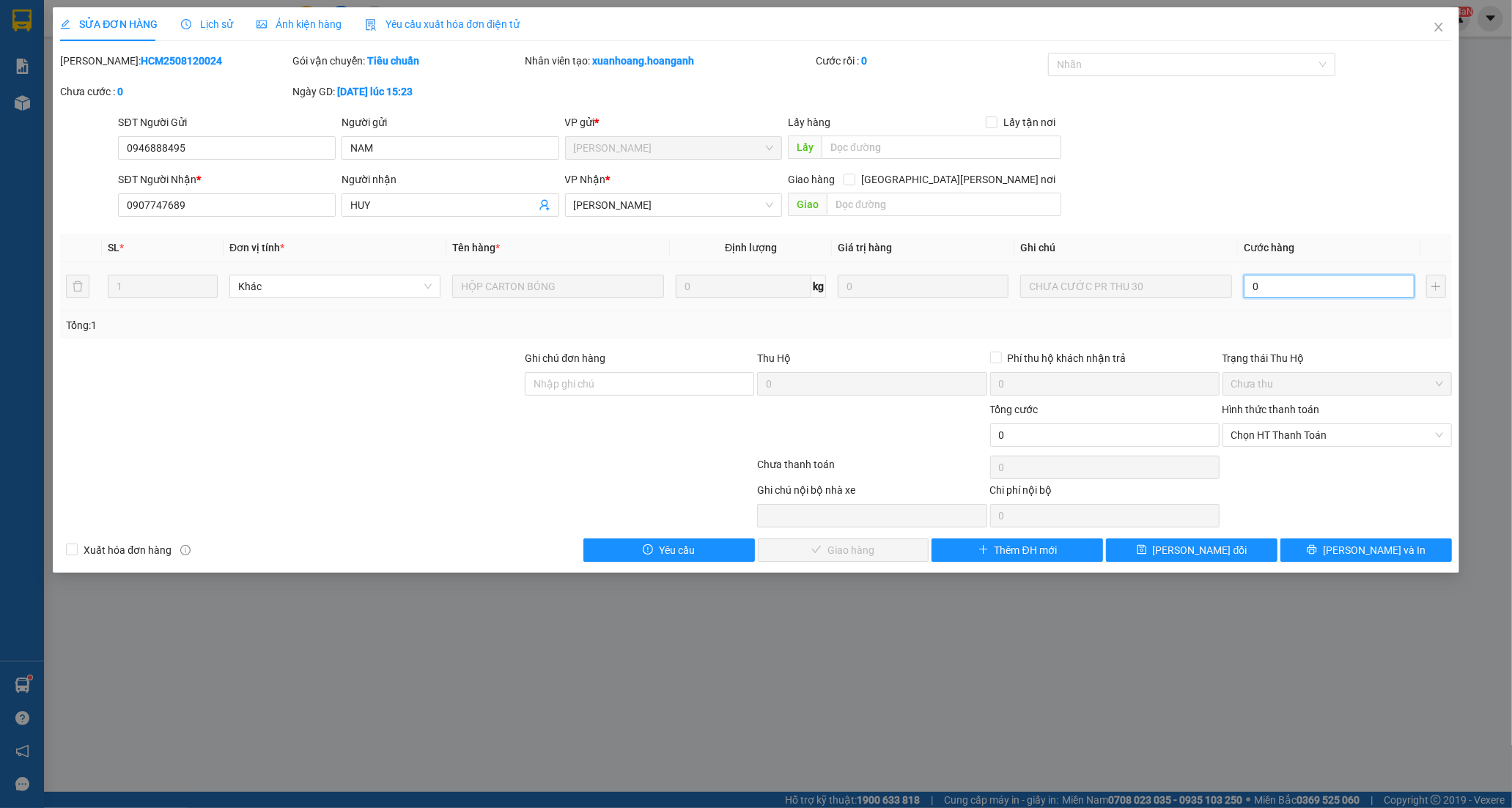
click at [1305, 290] on input "0" at bounding box center [1328, 286] width 171 height 23
type input "3"
type input "30"
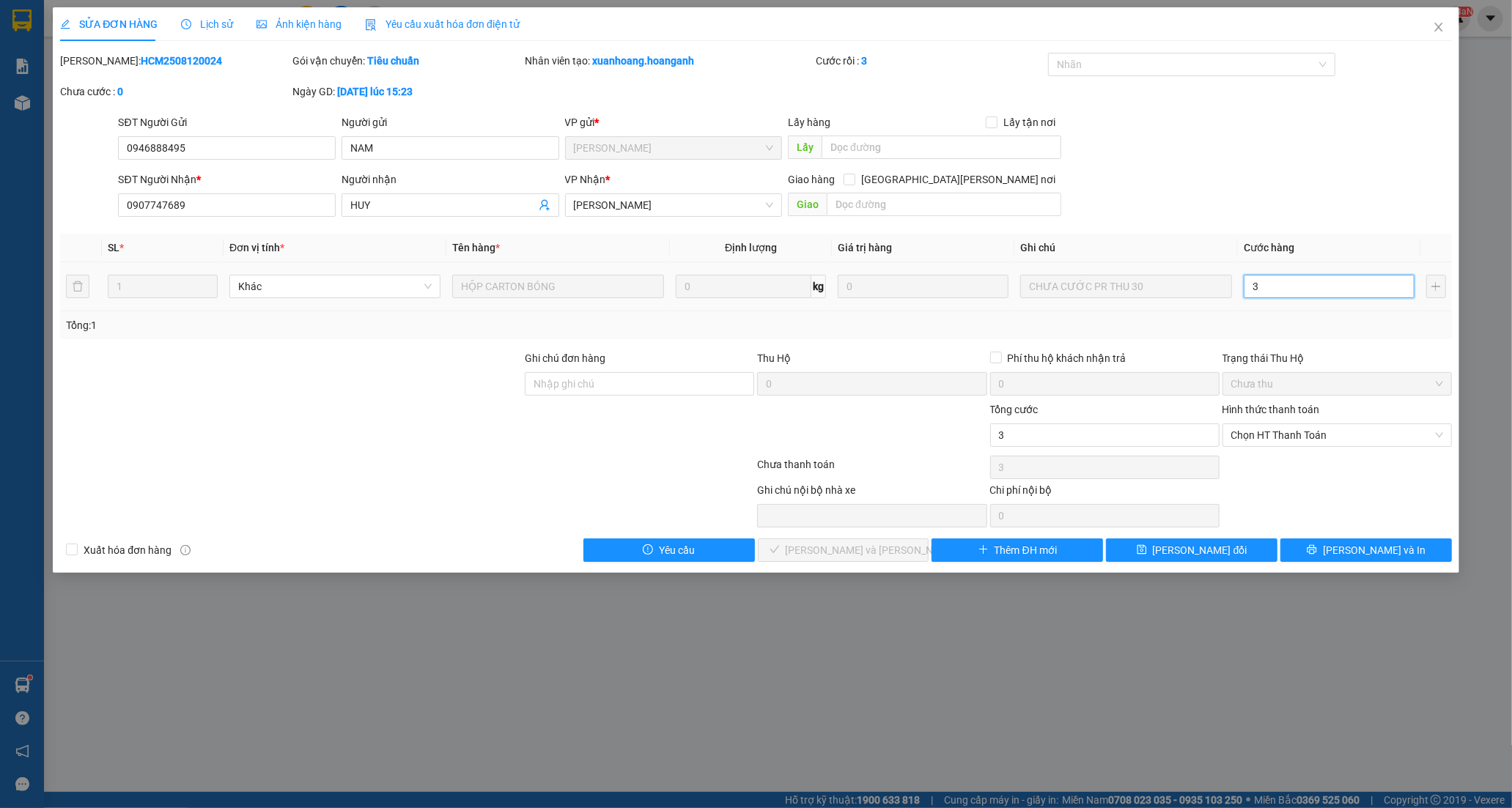
type input "30"
click at [1261, 435] on span "Chọn HT Thanh Toán" at bounding box center [1336, 436] width 211 height 22
type input "30"
type input "30.000"
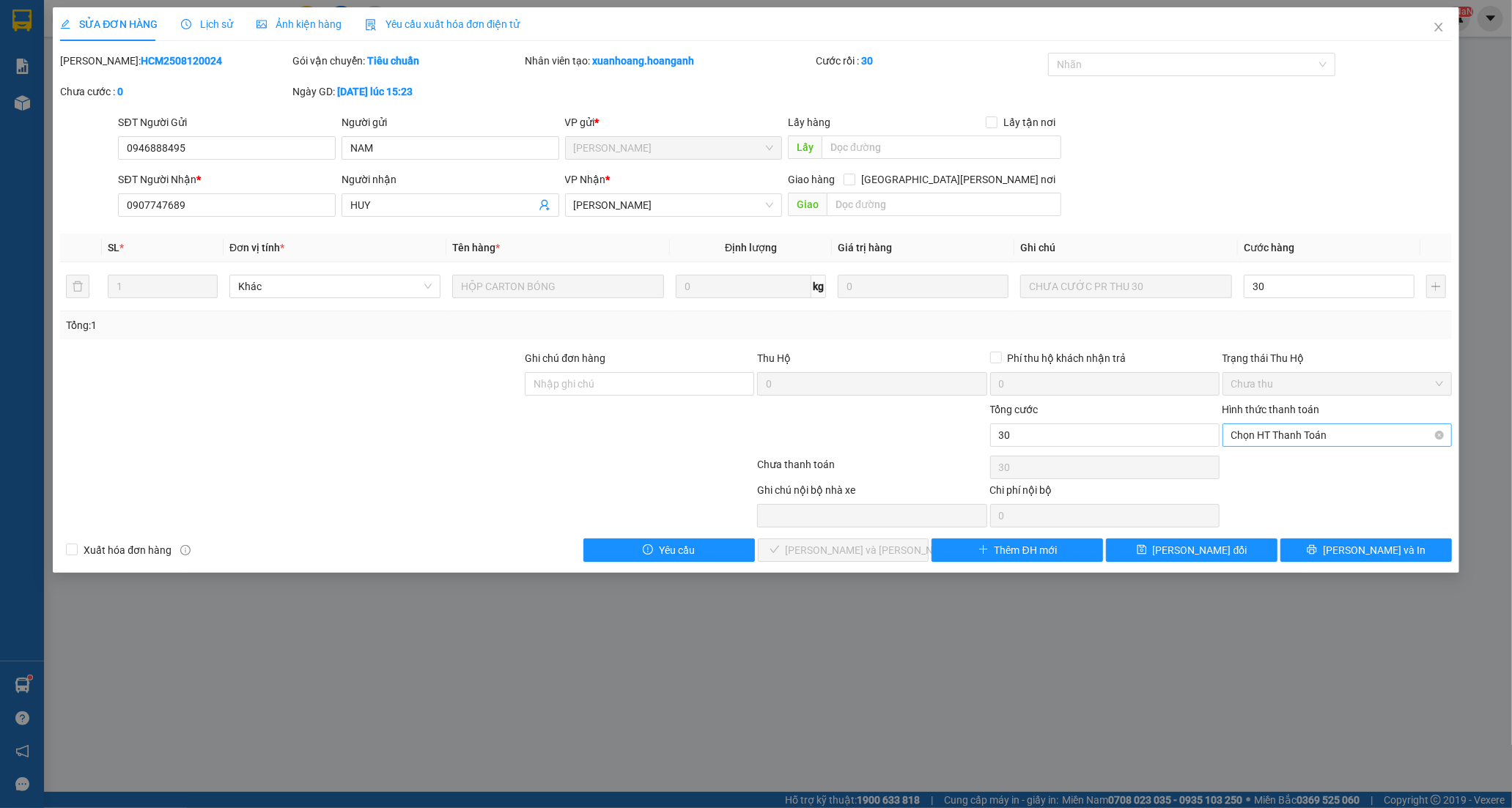
type input "30.000"
click at [1276, 471] on div "Tại văn phòng" at bounding box center [1336, 464] width 211 height 16
type input "0"
click at [897, 547] on button "[PERSON_NAME] và [PERSON_NAME] hàng" at bounding box center [843, 550] width 172 height 23
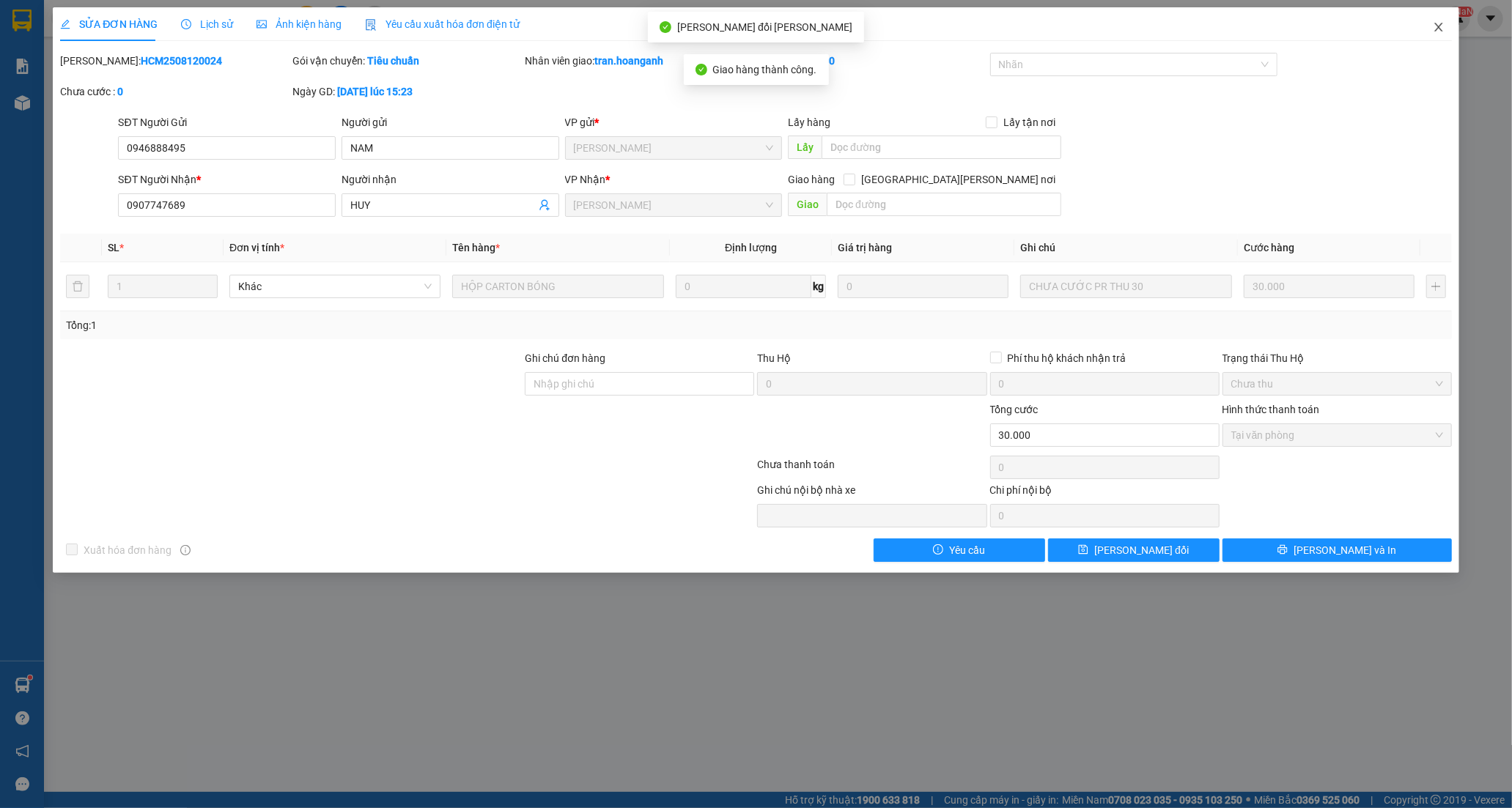
click at [1440, 25] on icon "close" at bounding box center [1438, 26] width 8 height 9
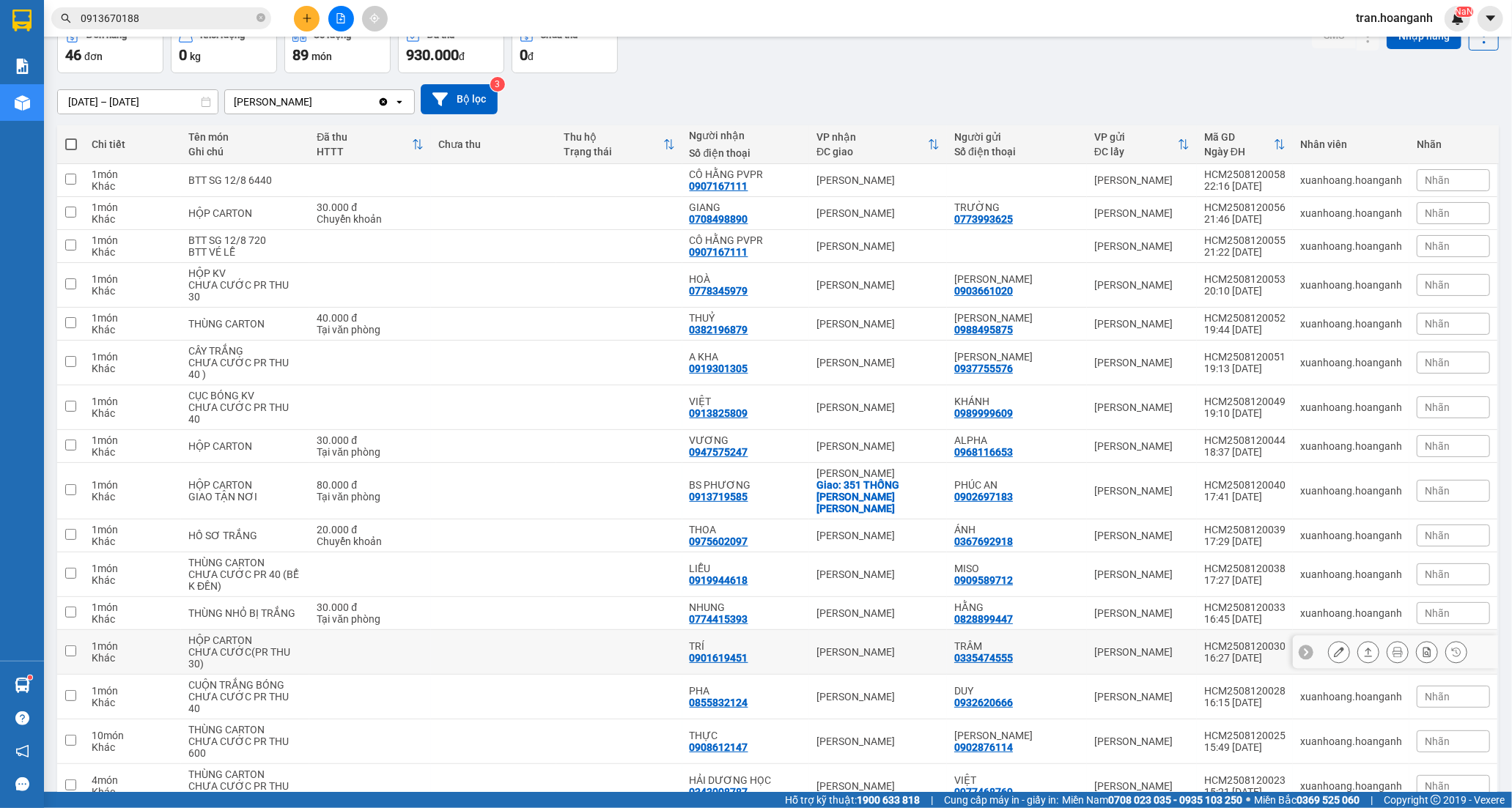
scroll to position [407, 0]
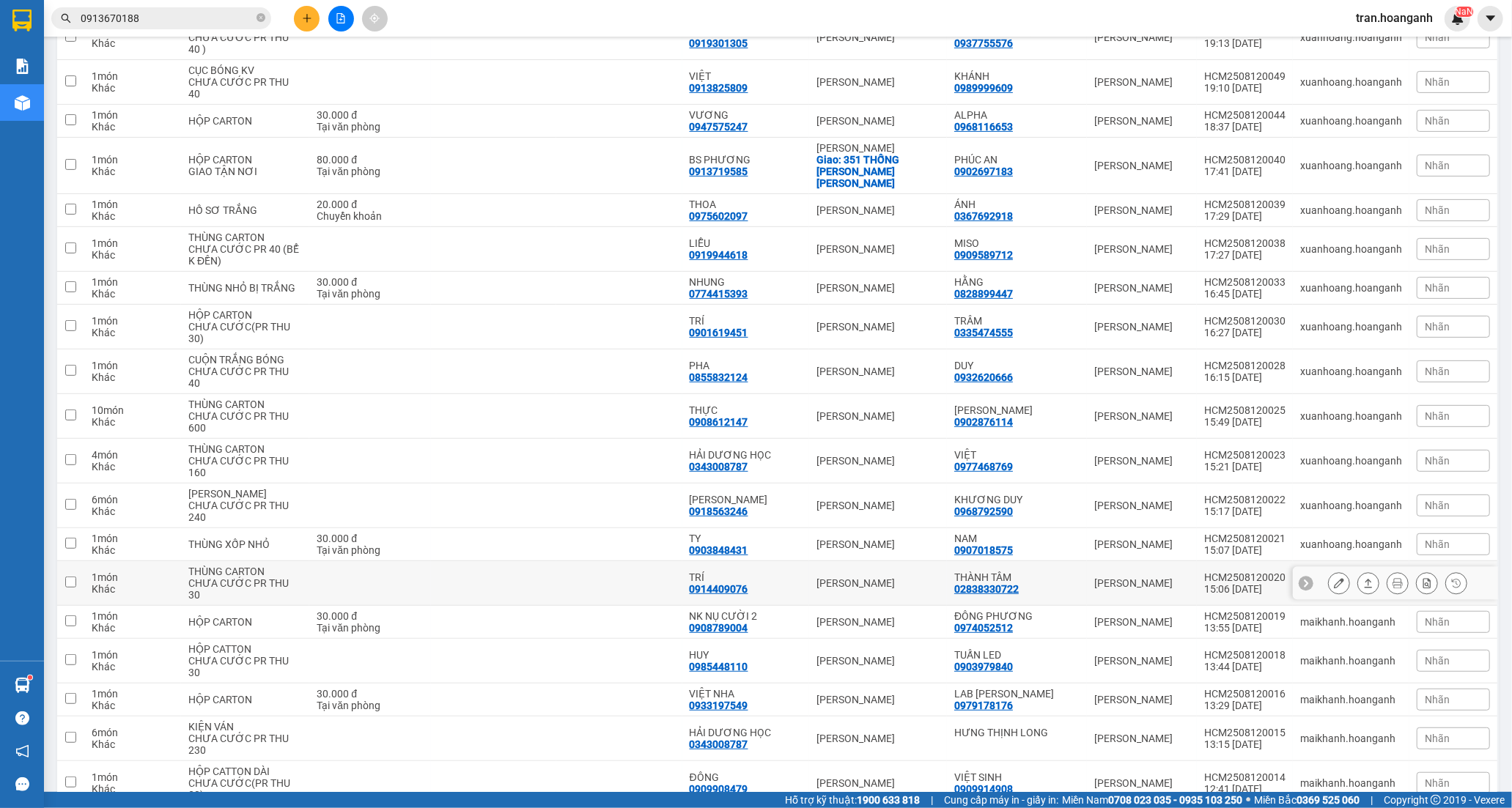
click at [748, 583] on div "0914409076" at bounding box center [718, 589] width 58 height 12
click at [1332, 572] on button at bounding box center [1339, 583] width 21 height 26
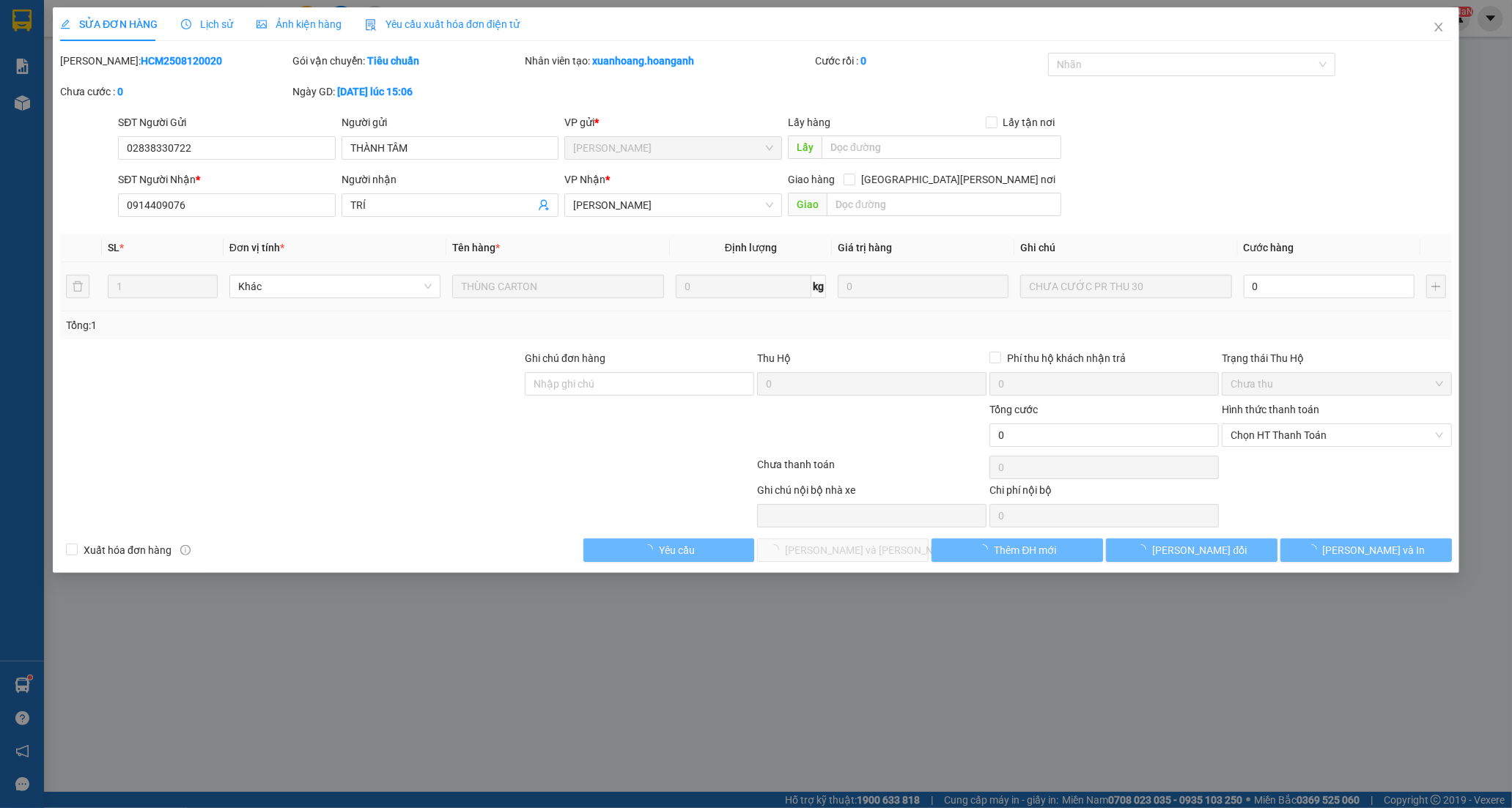
type input "02838330722"
type input "THÀNH TÂM"
type input "0914409076"
type input "TRÍ"
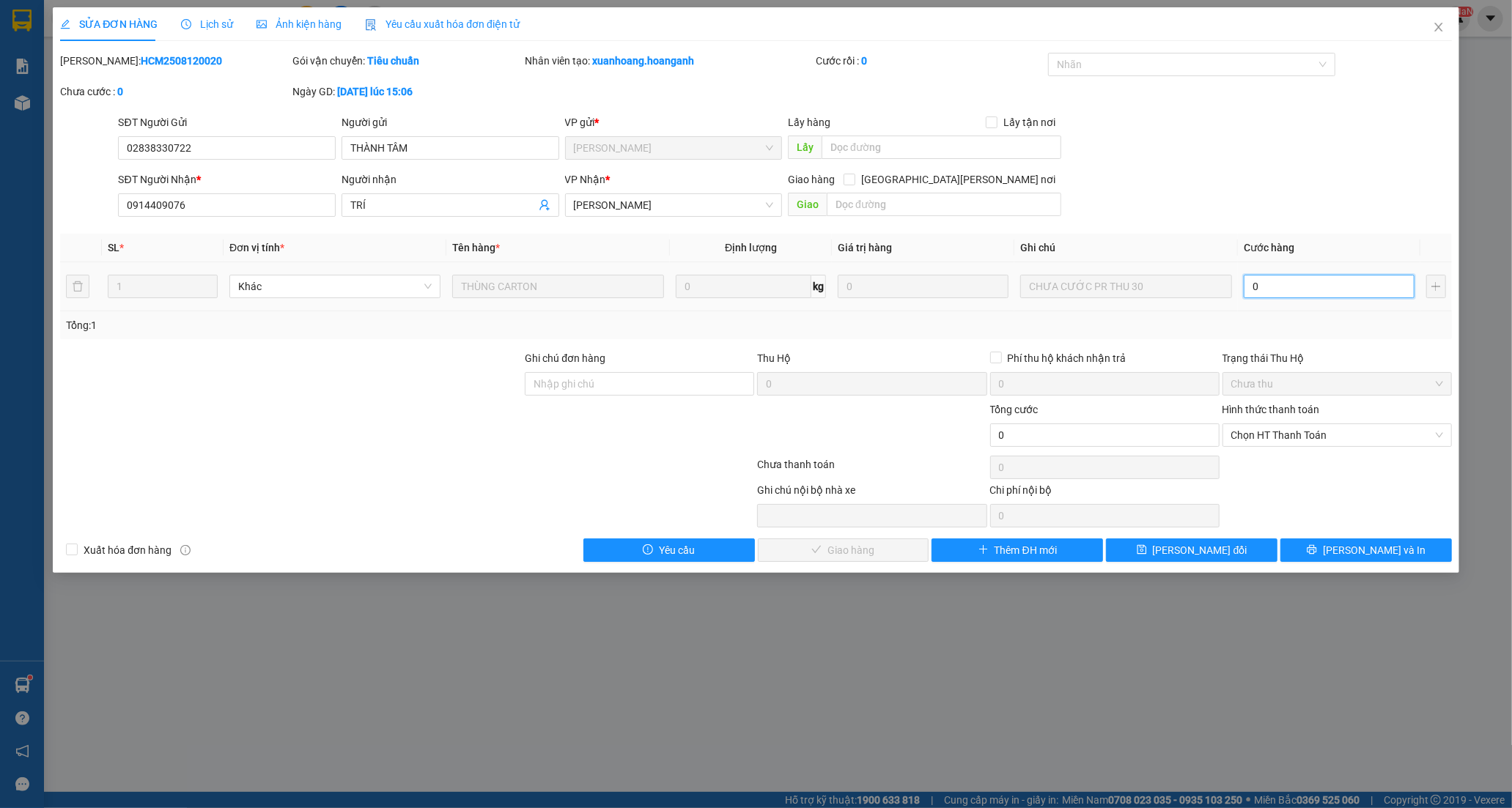
click at [1277, 296] on input "0" at bounding box center [1328, 286] width 171 height 23
type input "3"
type input "30"
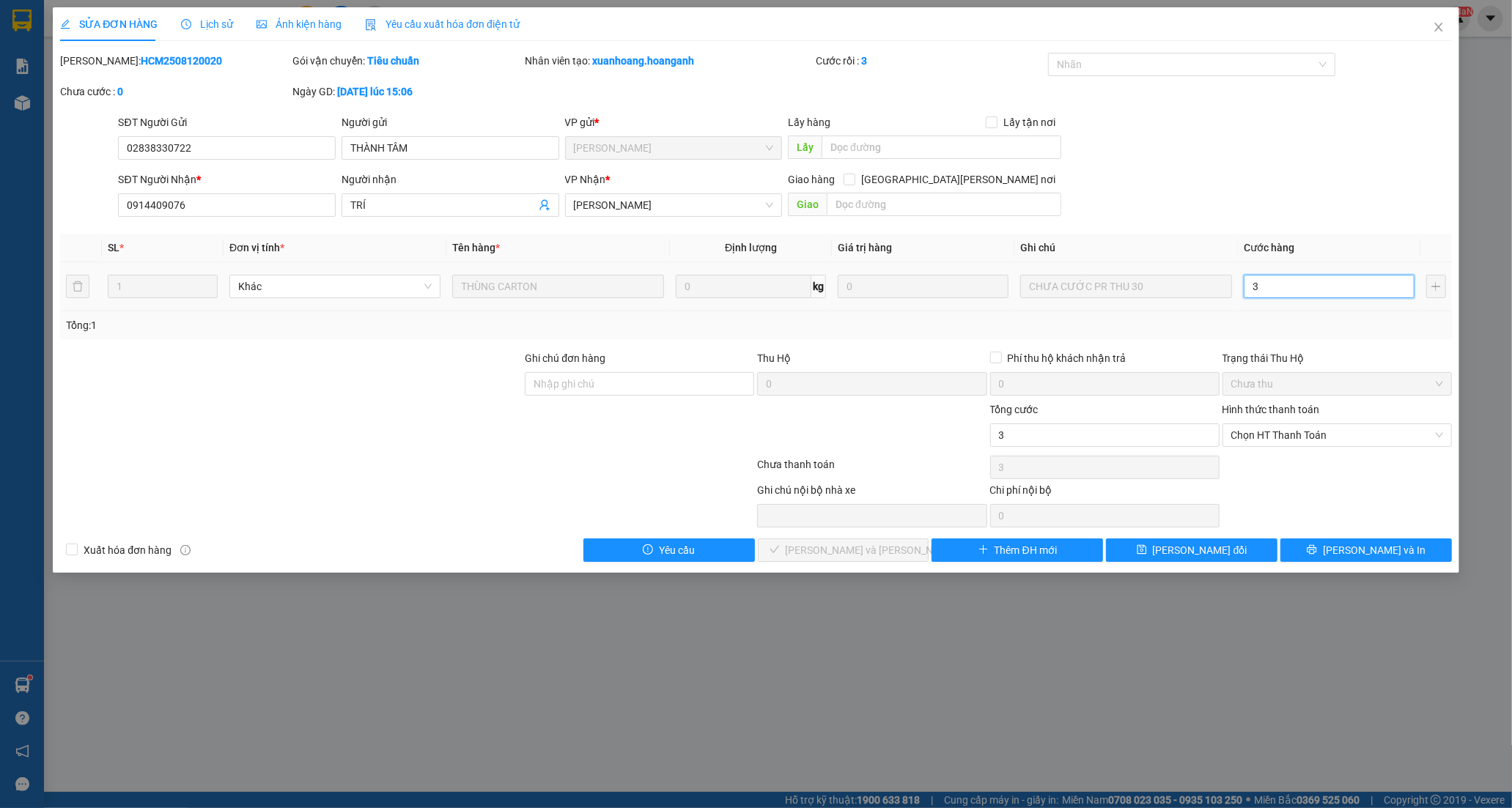
type input "30"
click at [1249, 436] on span "Chọn HT Thanh Toán" at bounding box center [1336, 436] width 211 height 22
type input "30"
type input "30.000"
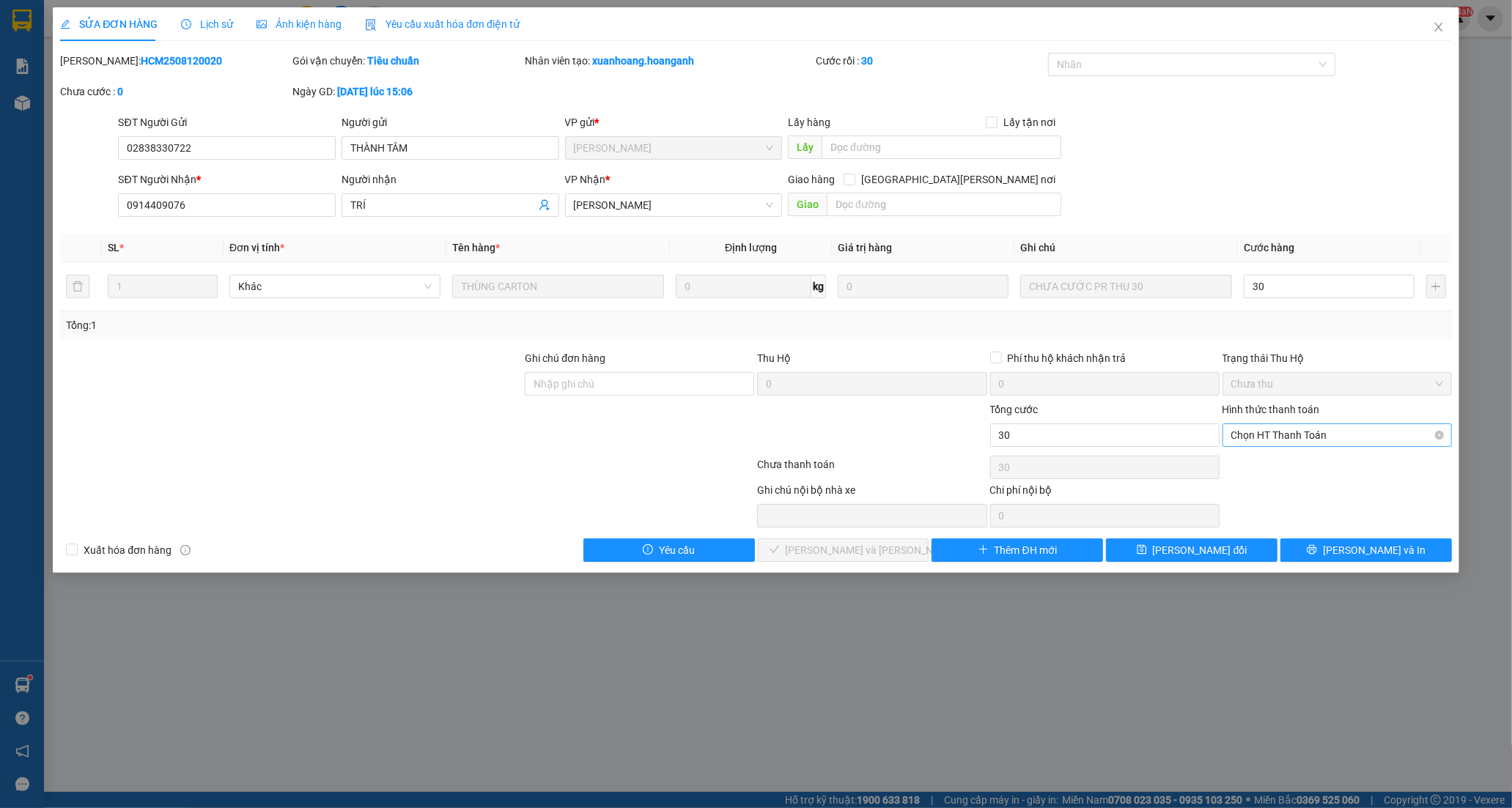
type input "30.000"
click at [1253, 466] on div "Tại văn phòng" at bounding box center [1336, 464] width 211 height 16
type input "0"
click at [835, 551] on span "[PERSON_NAME] và [PERSON_NAME] hàng" at bounding box center [885, 550] width 198 height 16
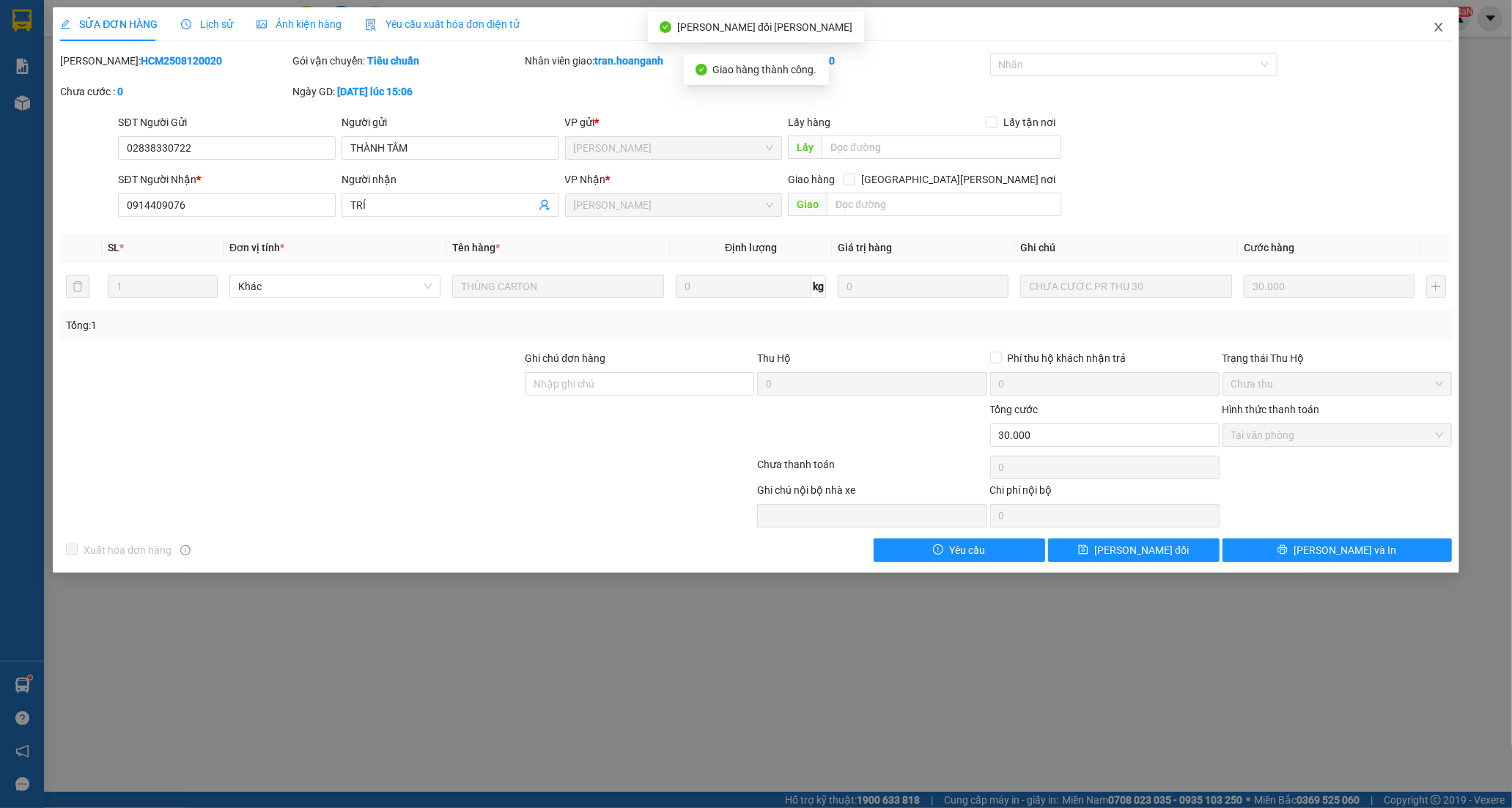
click at [1445, 25] on span "Close" at bounding box center [1438, 27] width 41 height 41
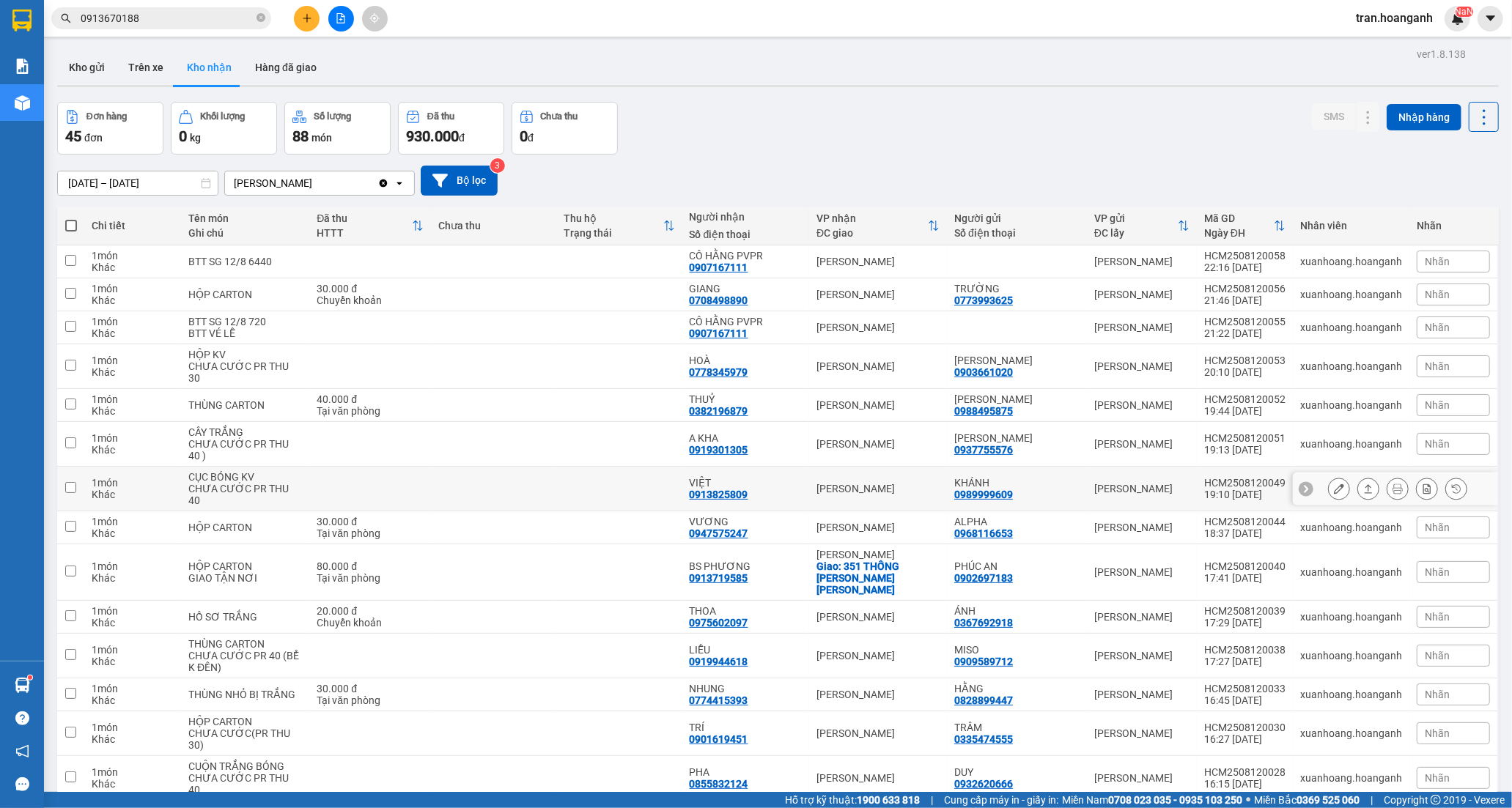
click at [724, 489] on div "0913825809" at bounding box center [718, 495] width 58 height 12
click at [142, 182] on input "[DATE] – [DATE]" at bounding box center [138, 183] width 160 height 23
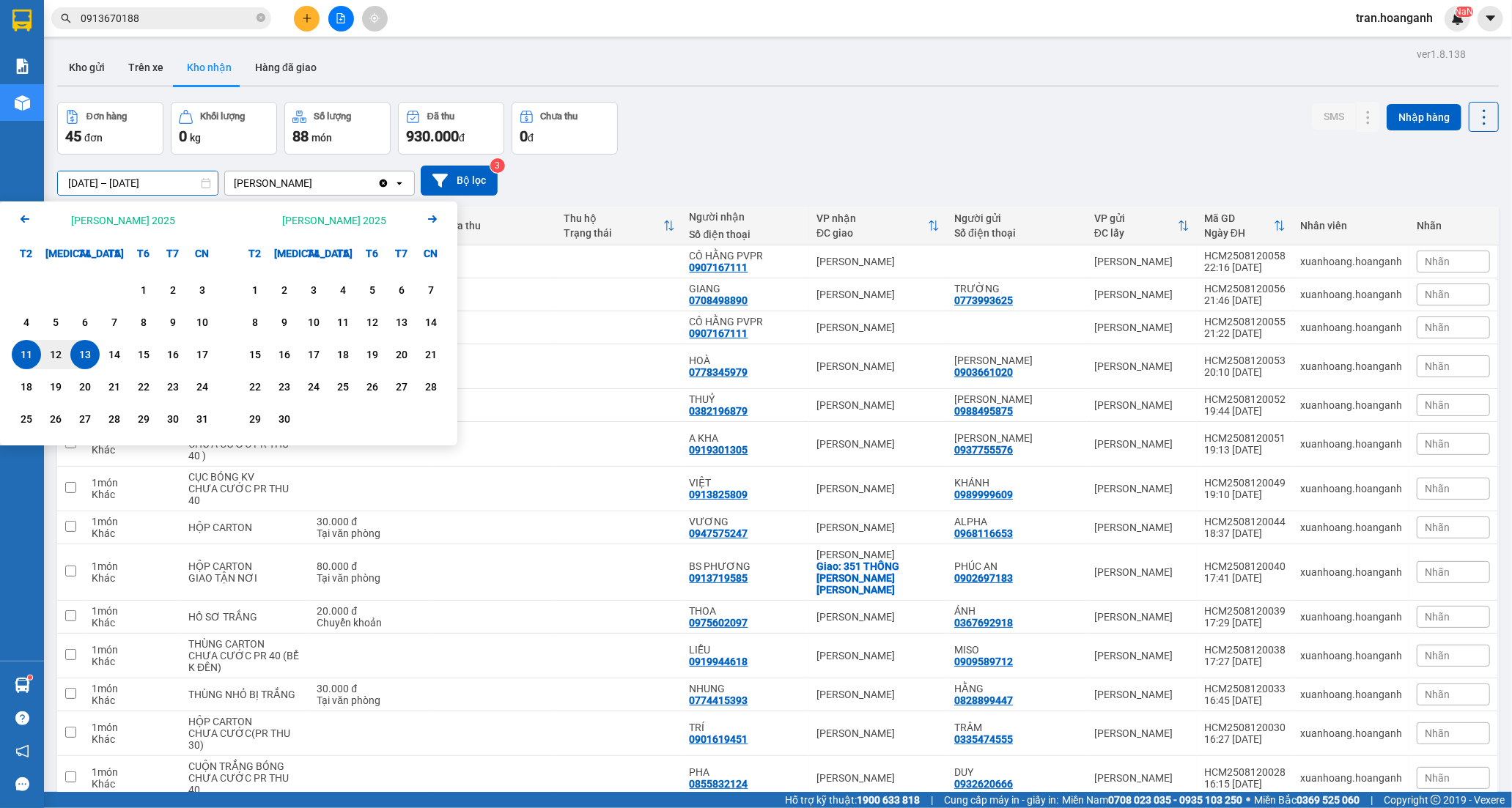
click at [86, 349] on div "13" at bounding box center [85, 354] width 21 height 18
drag, startPoint x: 150, startPoint y: 284, endPoint x: 81, endPoint y: 339, distance: 88.2
click at [148, 283] on div "1" at bounding box center [144, 290] width 21 height 18
type input "[DATE] – [DATE]"
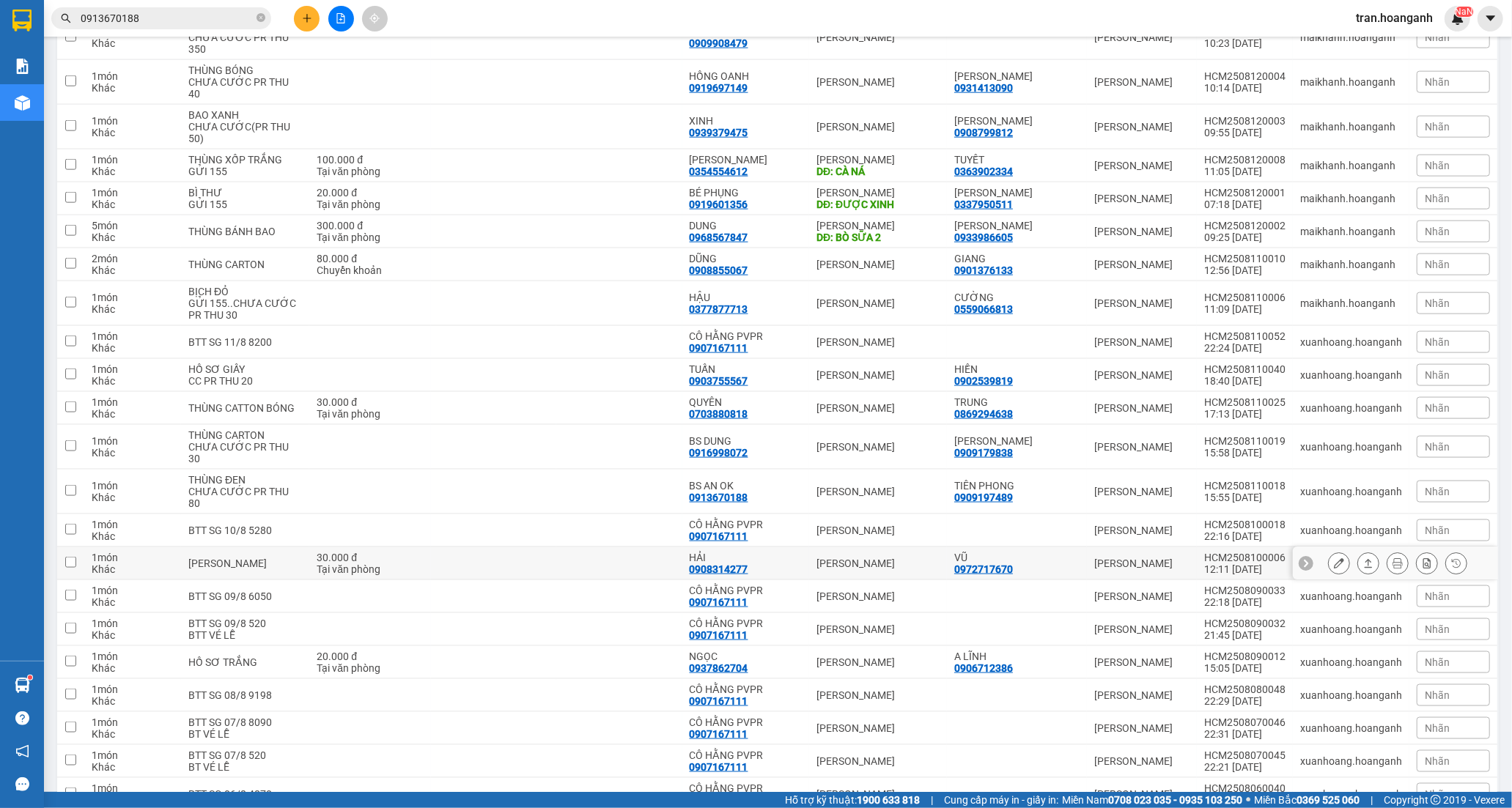
scroll to position [1846, 0]
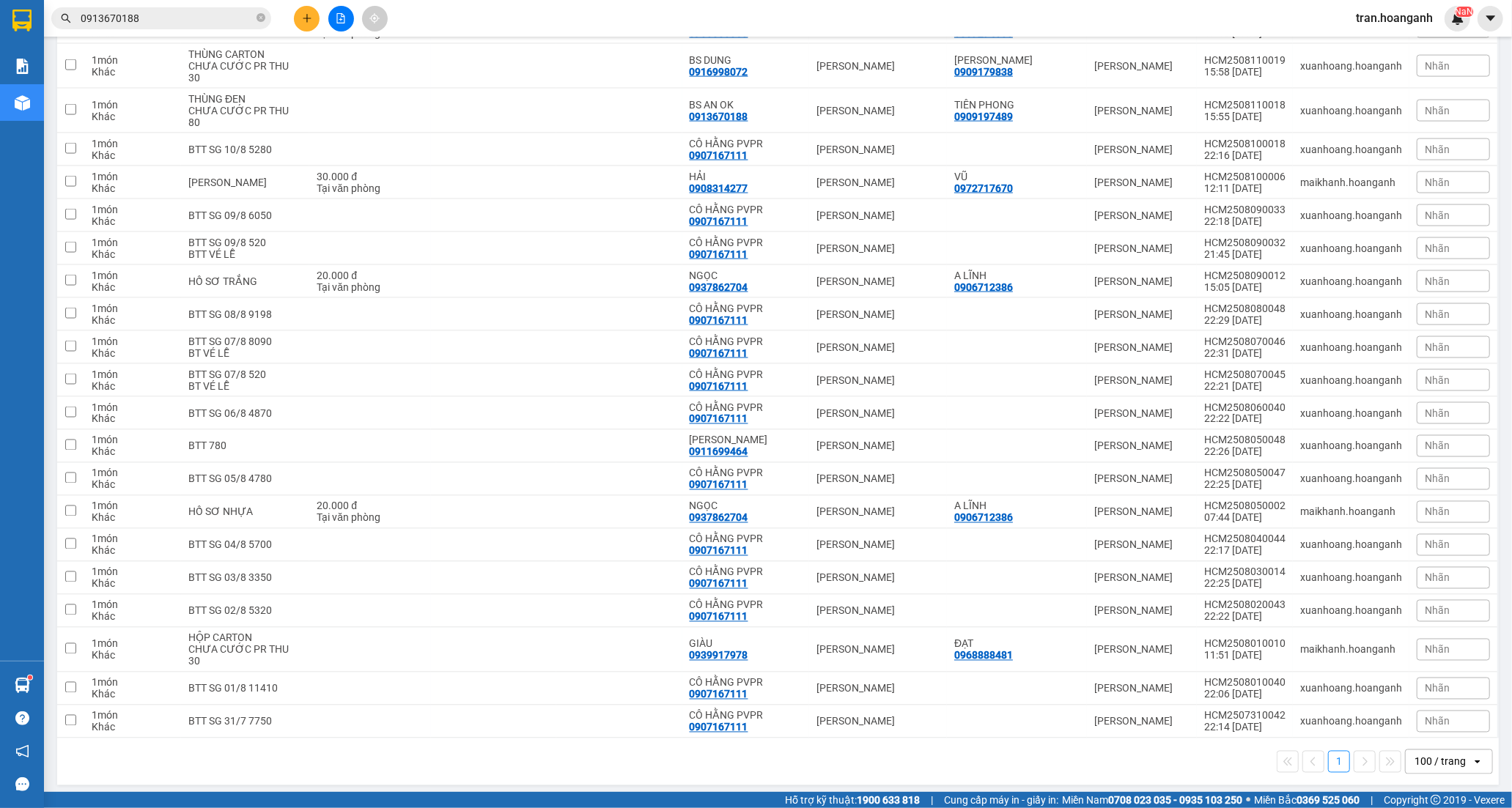
click at [1417, 758] on div "100 / trang" at bounding box center [1439, 762] width 51 height 14
click at [1426, 620] on span "10 / trang" at bounding box center [1427, 618] width 47 height 14
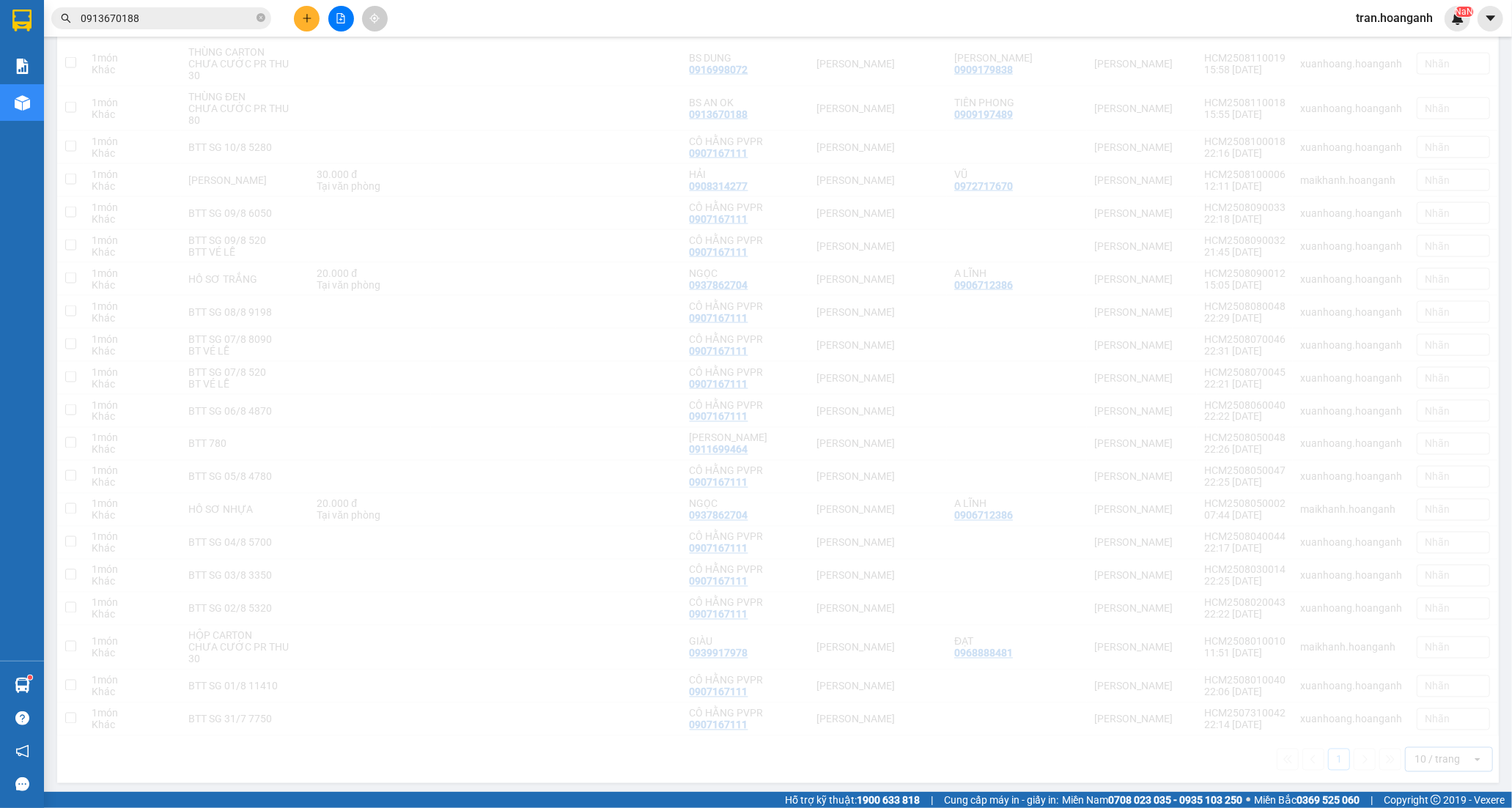
scroll to position [67, 0]
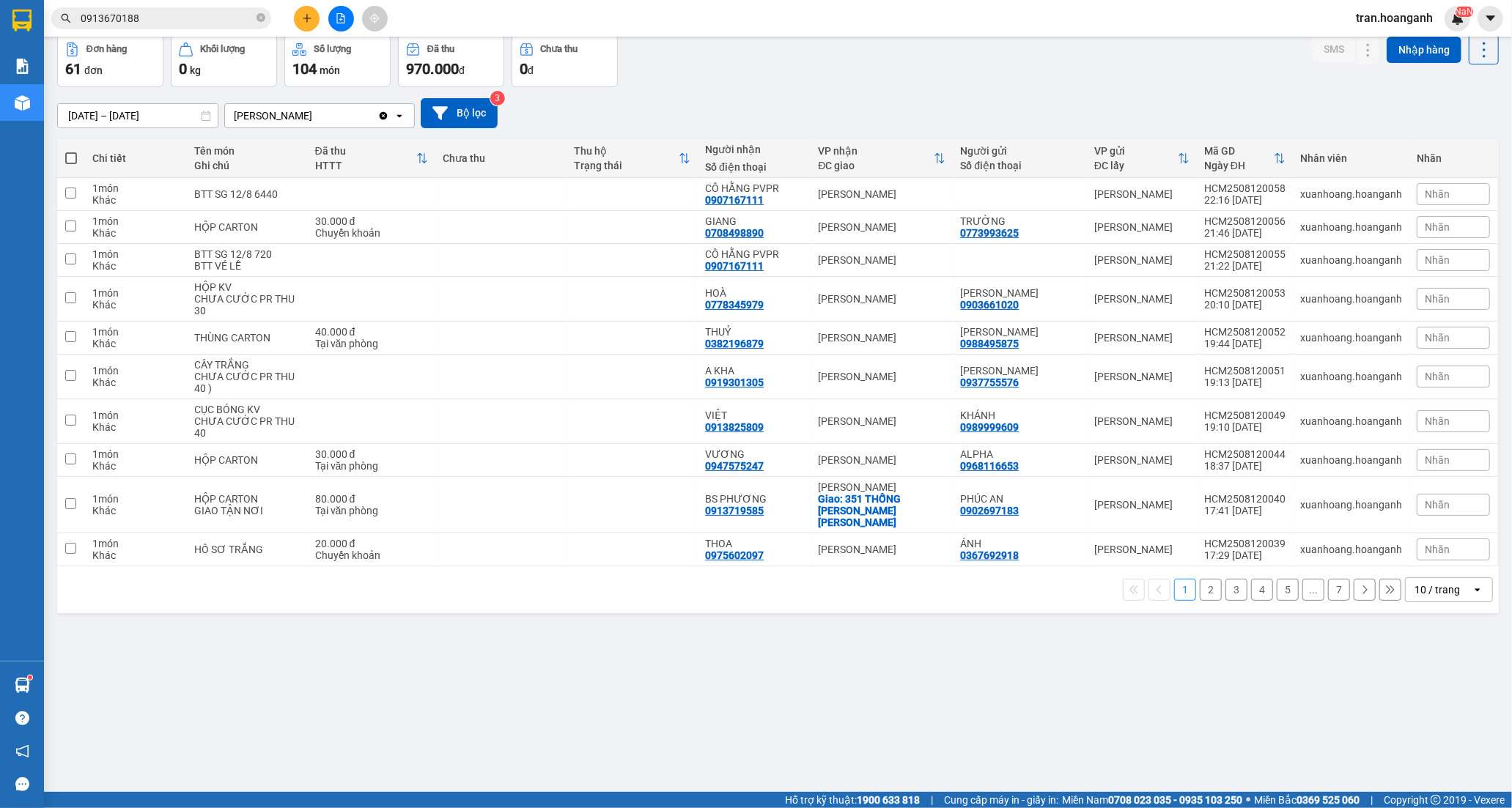
click at [1199, 579] on button "2" at bounding box center [1210, 590] width 22 height 22
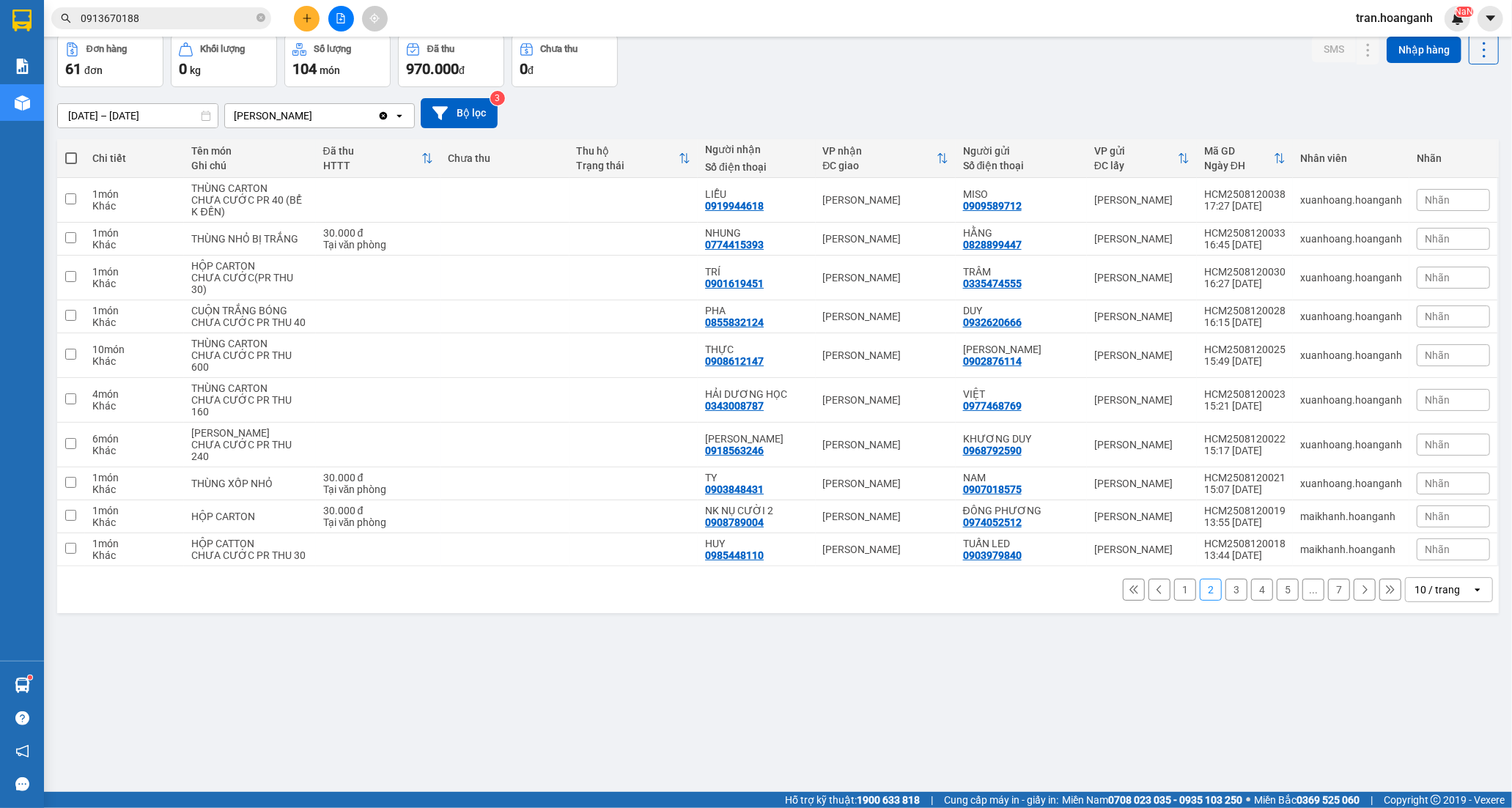
click at [1226, 601] on button "3" at bounding box center [1237, 590] width 22 height 22
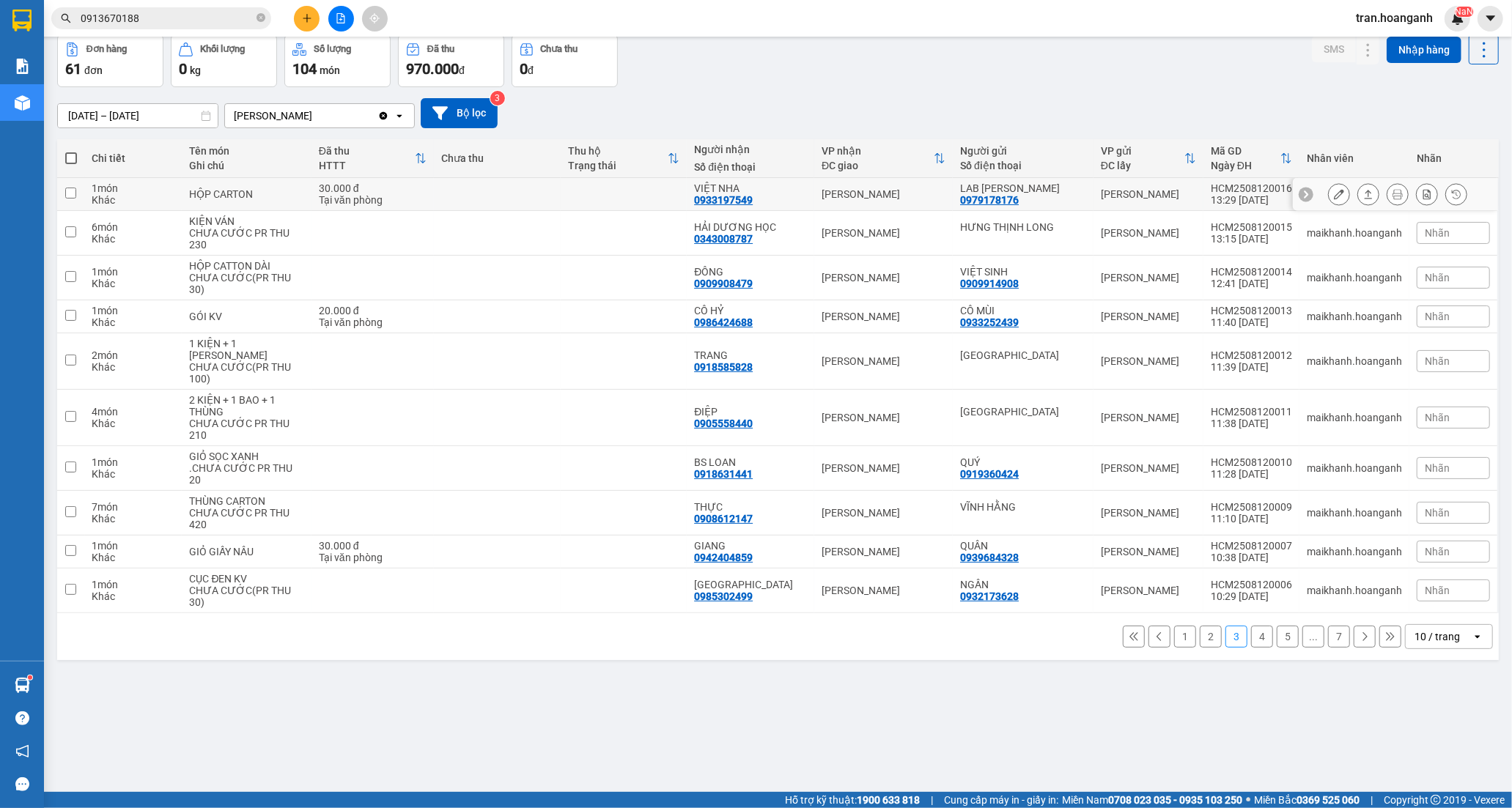
click at [759, 192] on div "VIỆT NHA" at bounding box center [750, 188] width 113 height 12
checkbox input "true"
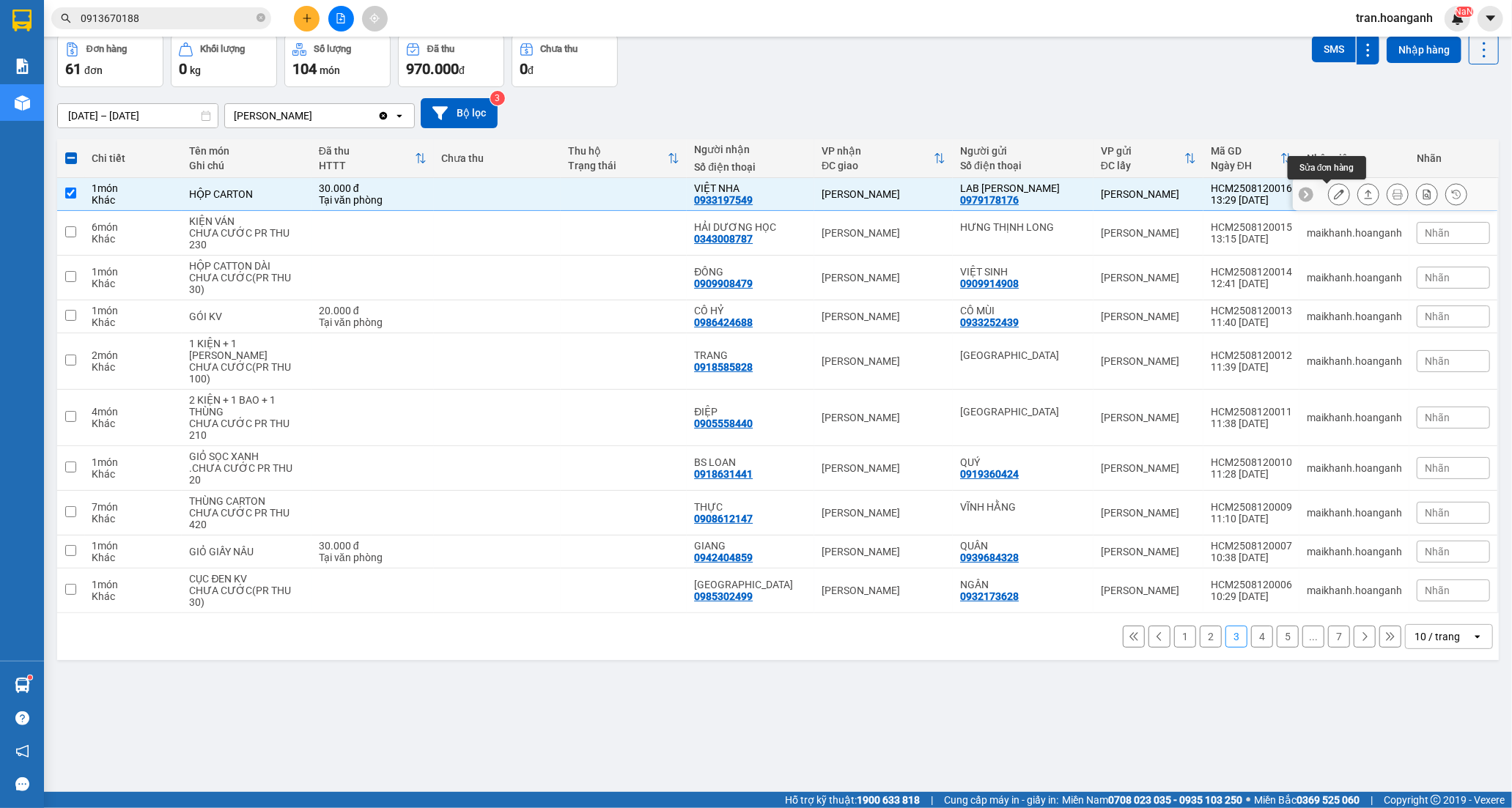
click at [1333, 193] on icon at bounding box center [1338, 194] width 10 height 10
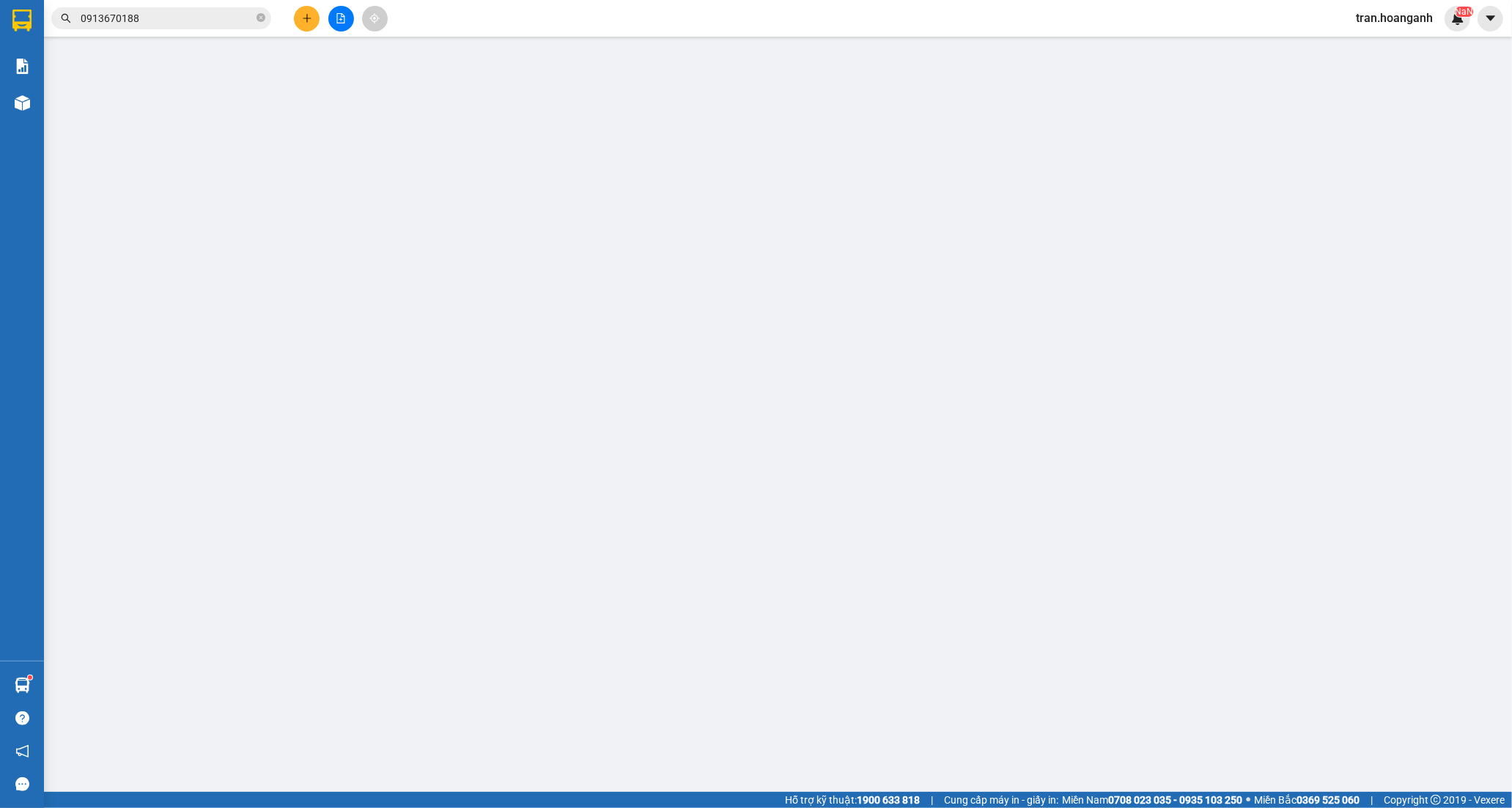
type input "0979178176"
type input "LAB [PERSON_NAME]"
type input "0933197549"
type input "VIỆT NHA"
type input "30.000"
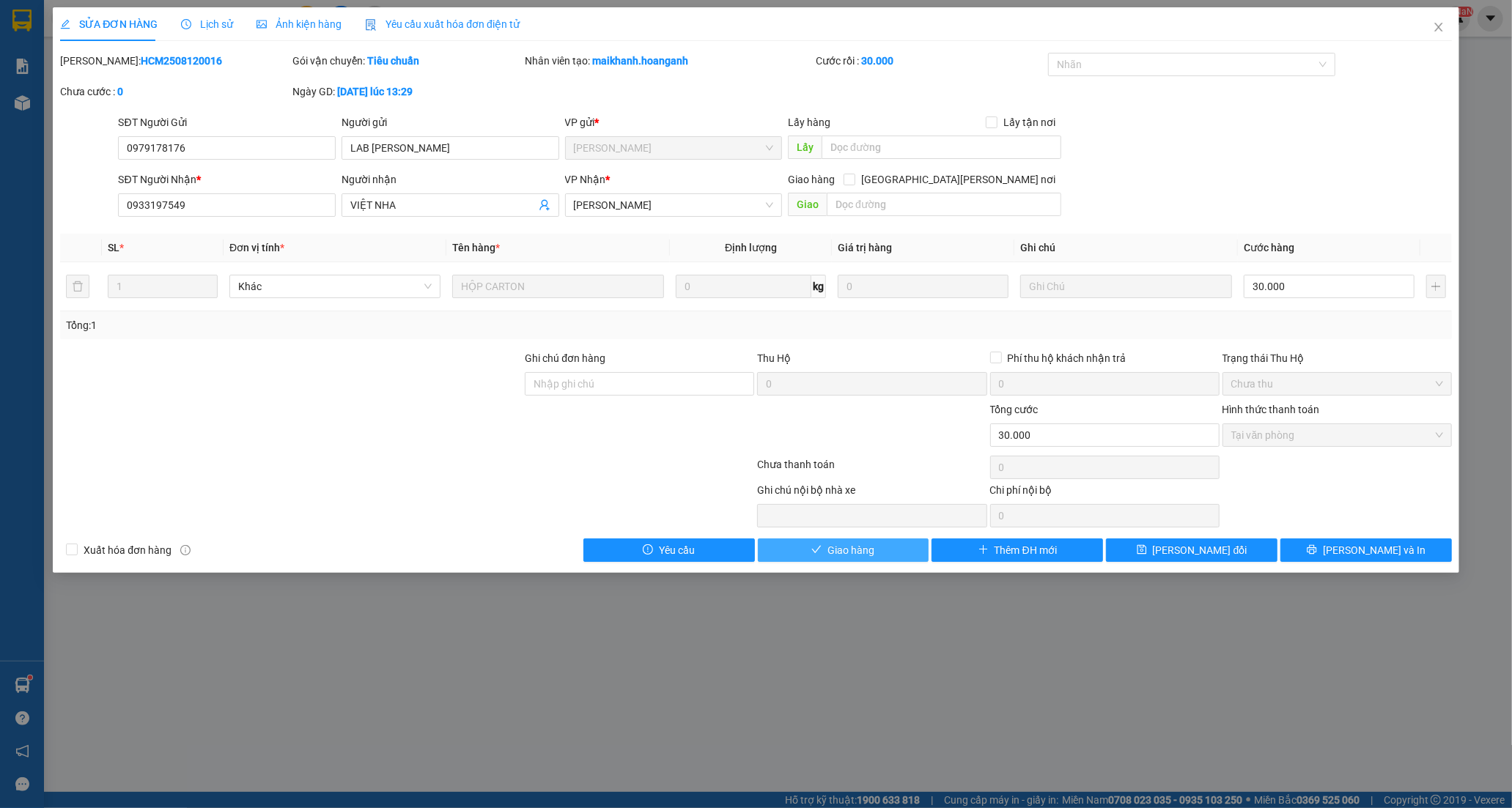
click at [865, 546] on span "Giao hàng" at bounding box center [851, 550] width 47 height 16
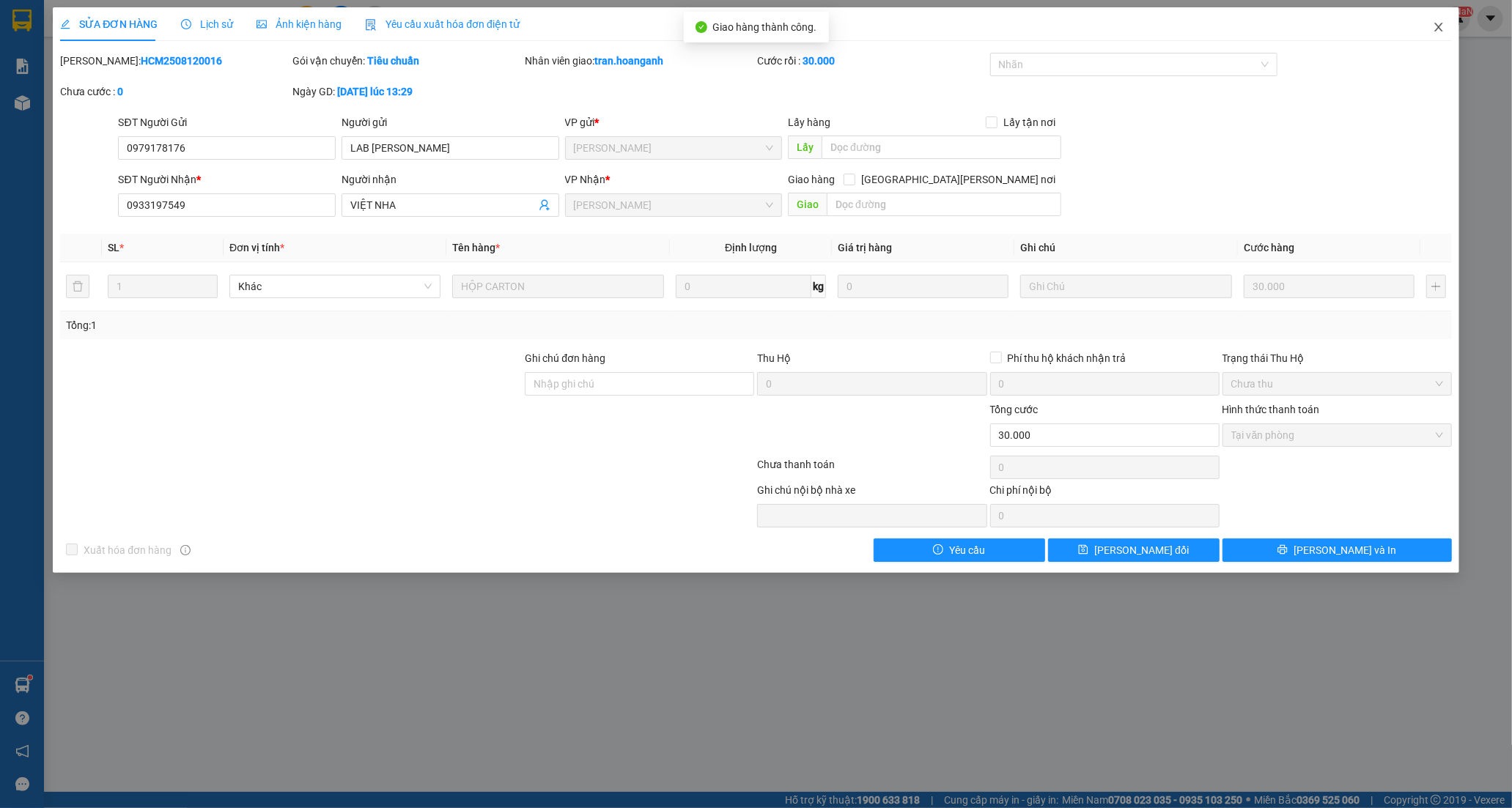
click at [1440, 32] on icon "close" at bounding box center [1438, 27] width 12 height 12
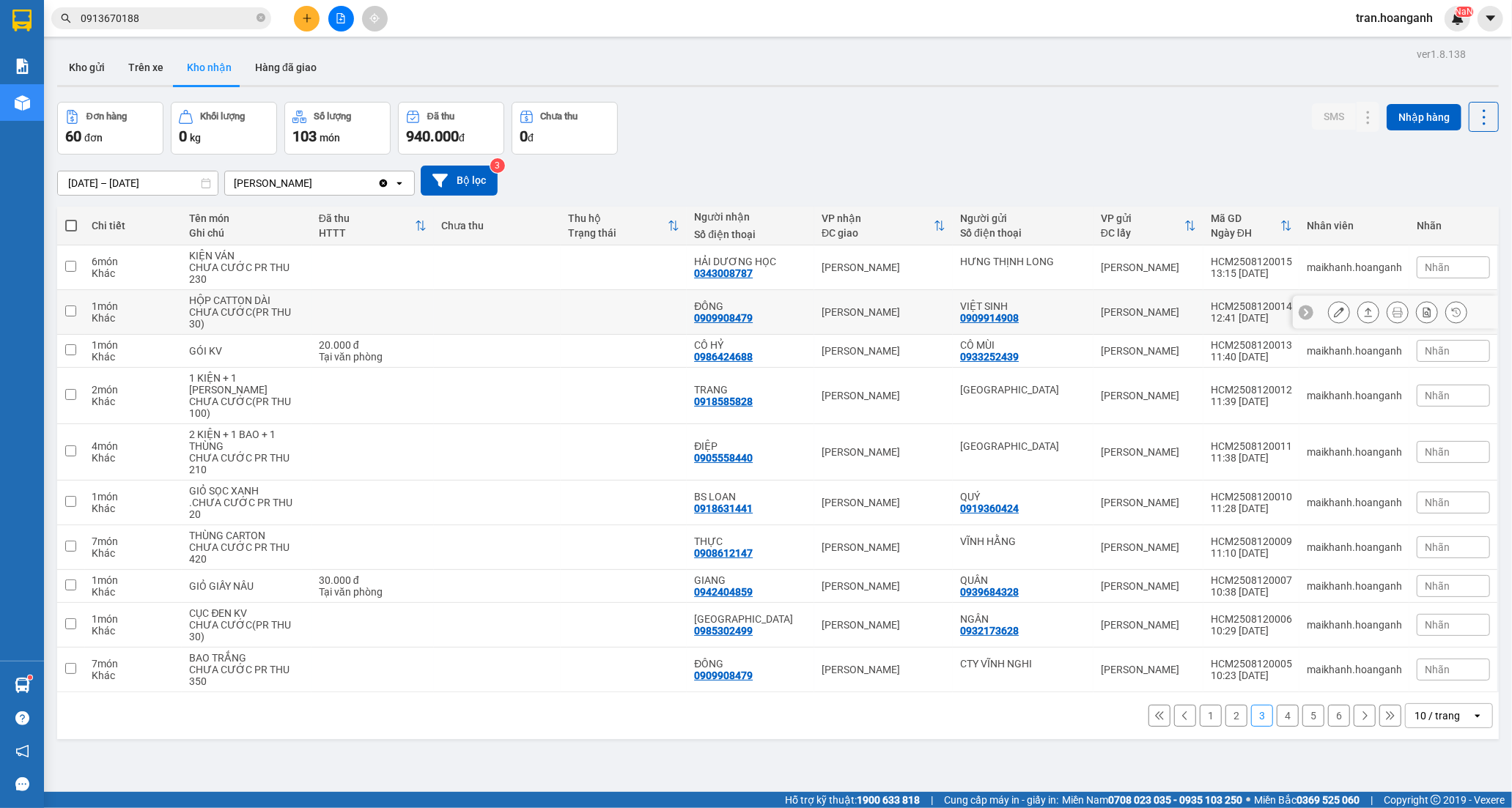
drag, startPoint x: 528, startPoint y: 305, endPoint x: 779, endPoint y: 319, distance: 251.4
click at [531, 305] on td at bounding box center [497, 313] width 127 height 45
checkbox input "true"
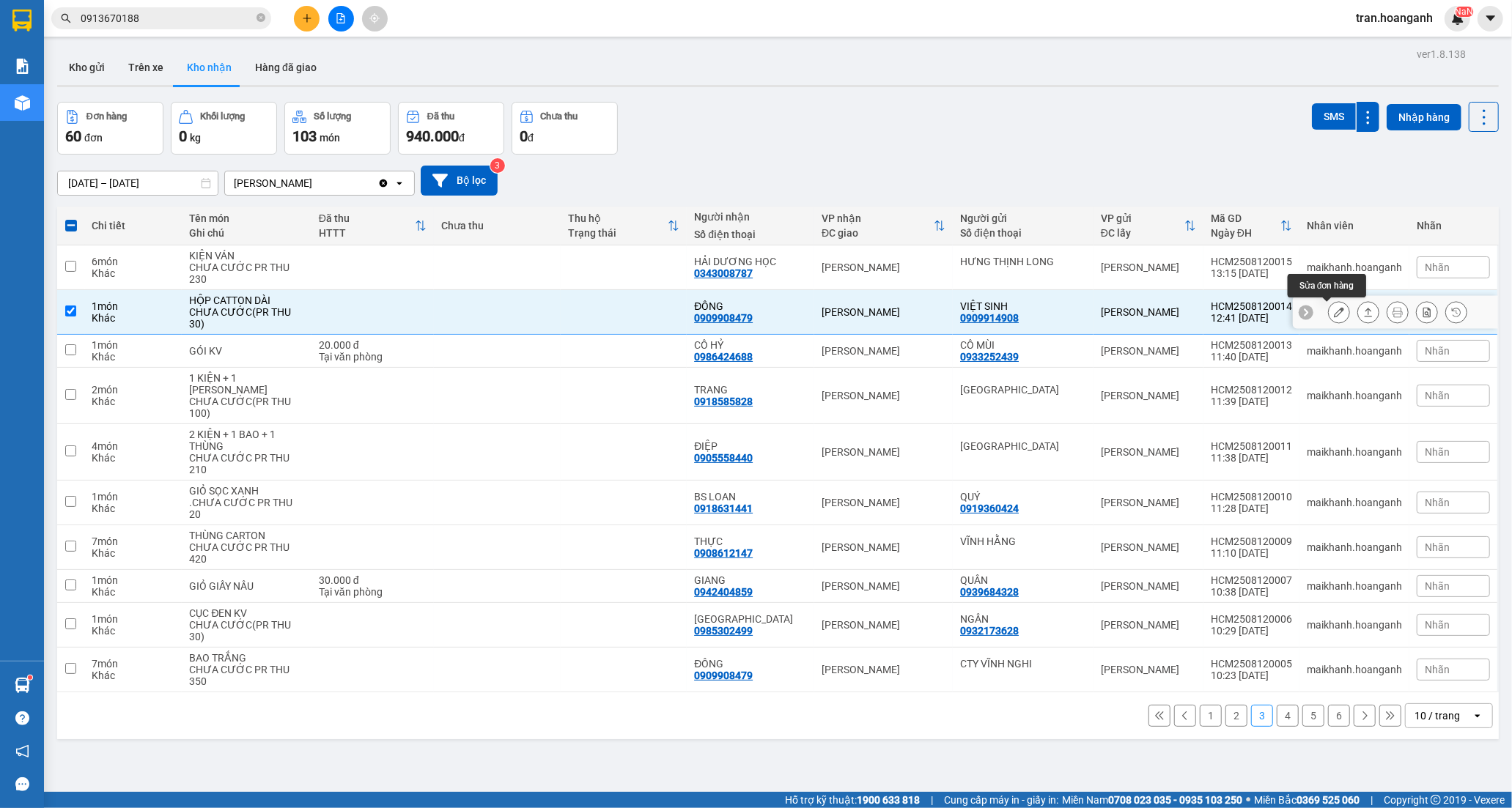
click at [1328, 306] on button at bounding box center [1339, 313] width 21 height 26
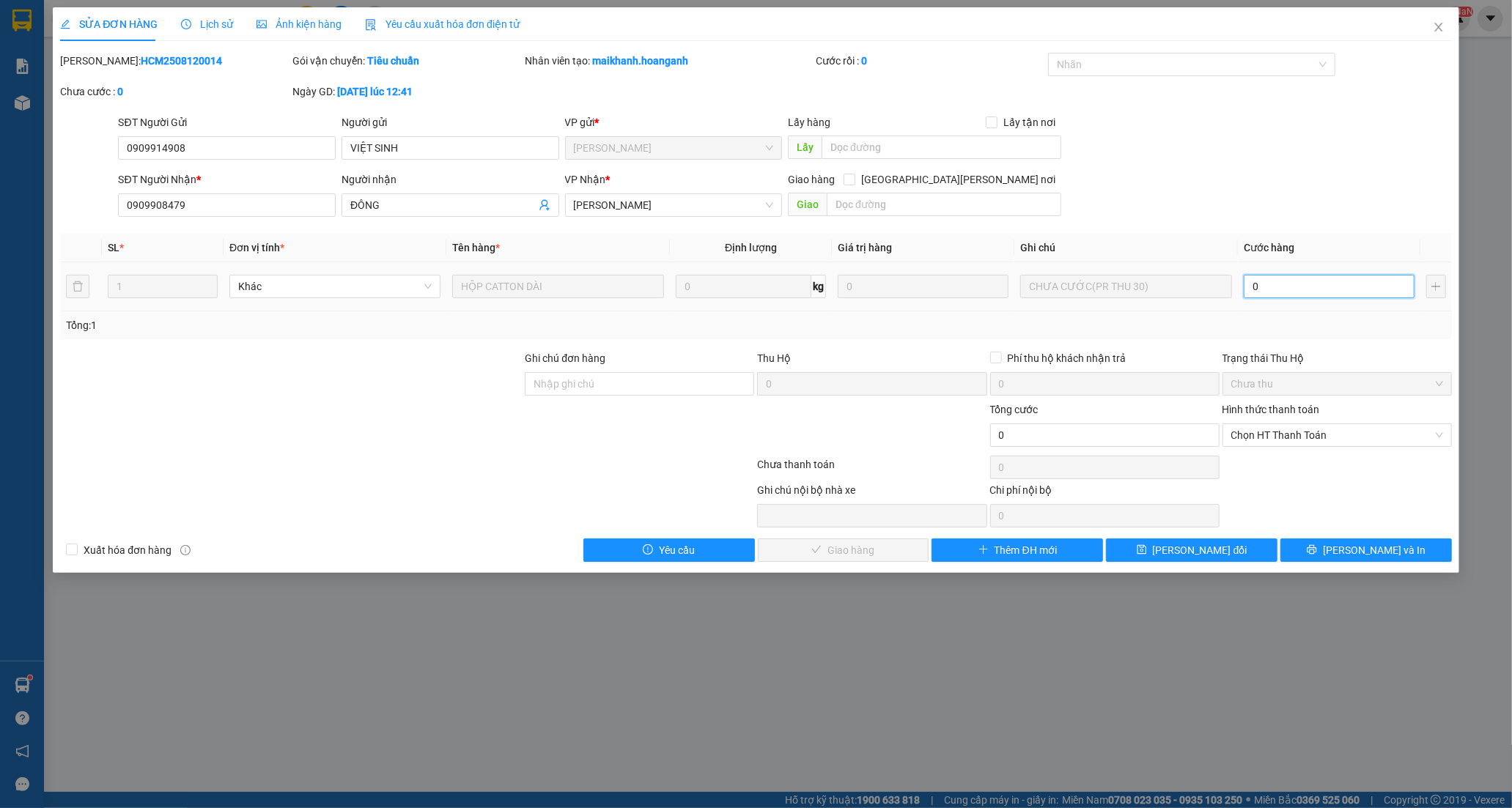
click at [1301, 288] on input "0" at bounding box center [1328, 286] width 171 height 23
type input "3"
type input "30"
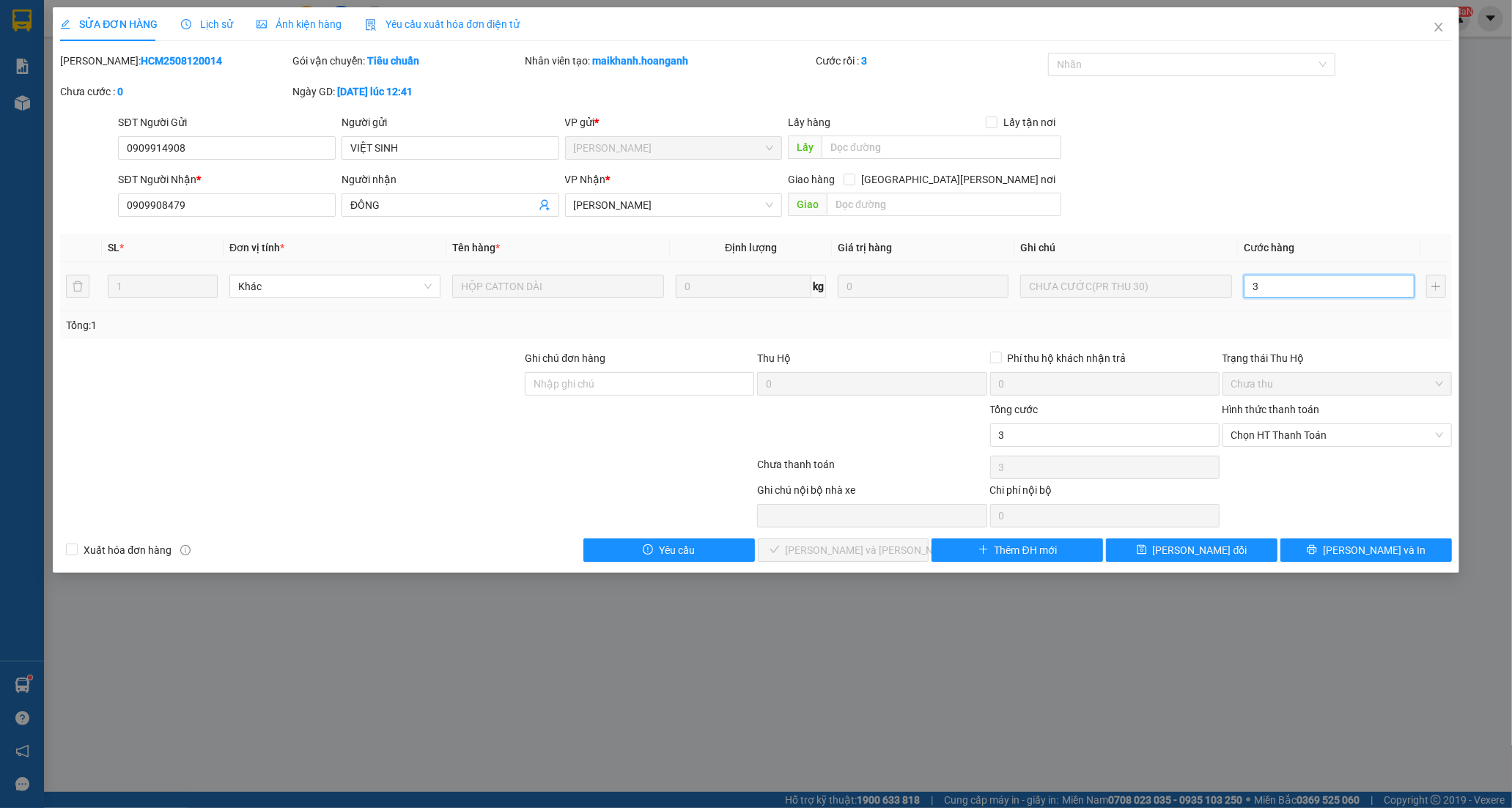
type input "30"
click at [1242, 433] on span "Chọn HT Thanh Toán" at bounding box center [1336, 436] width 211 height 22
type input "30.000"
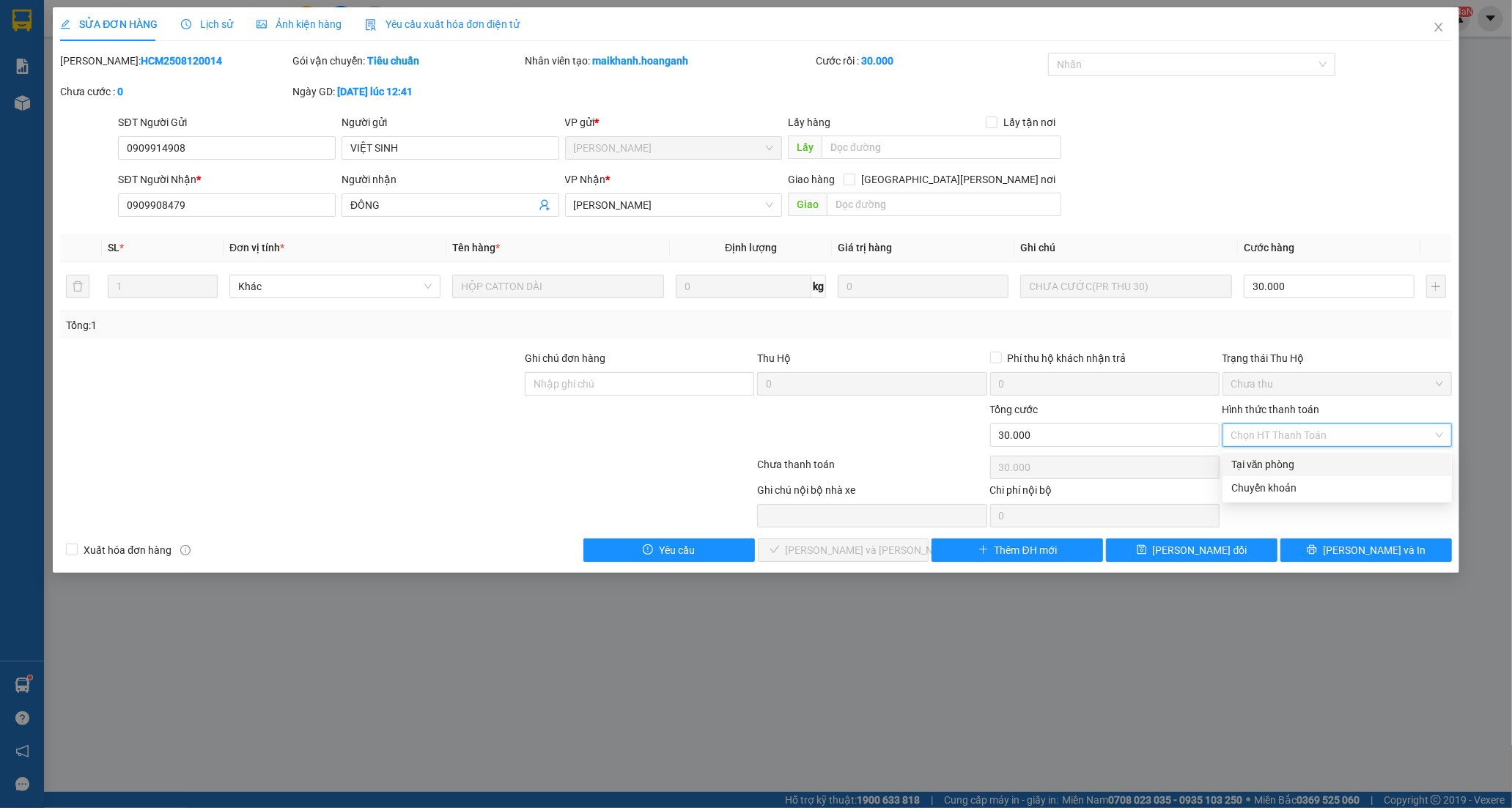
click at [1246, 460] on div "Tại văn phòng" at bounding box center [1336, 464] width 211 height 16
type input "0"
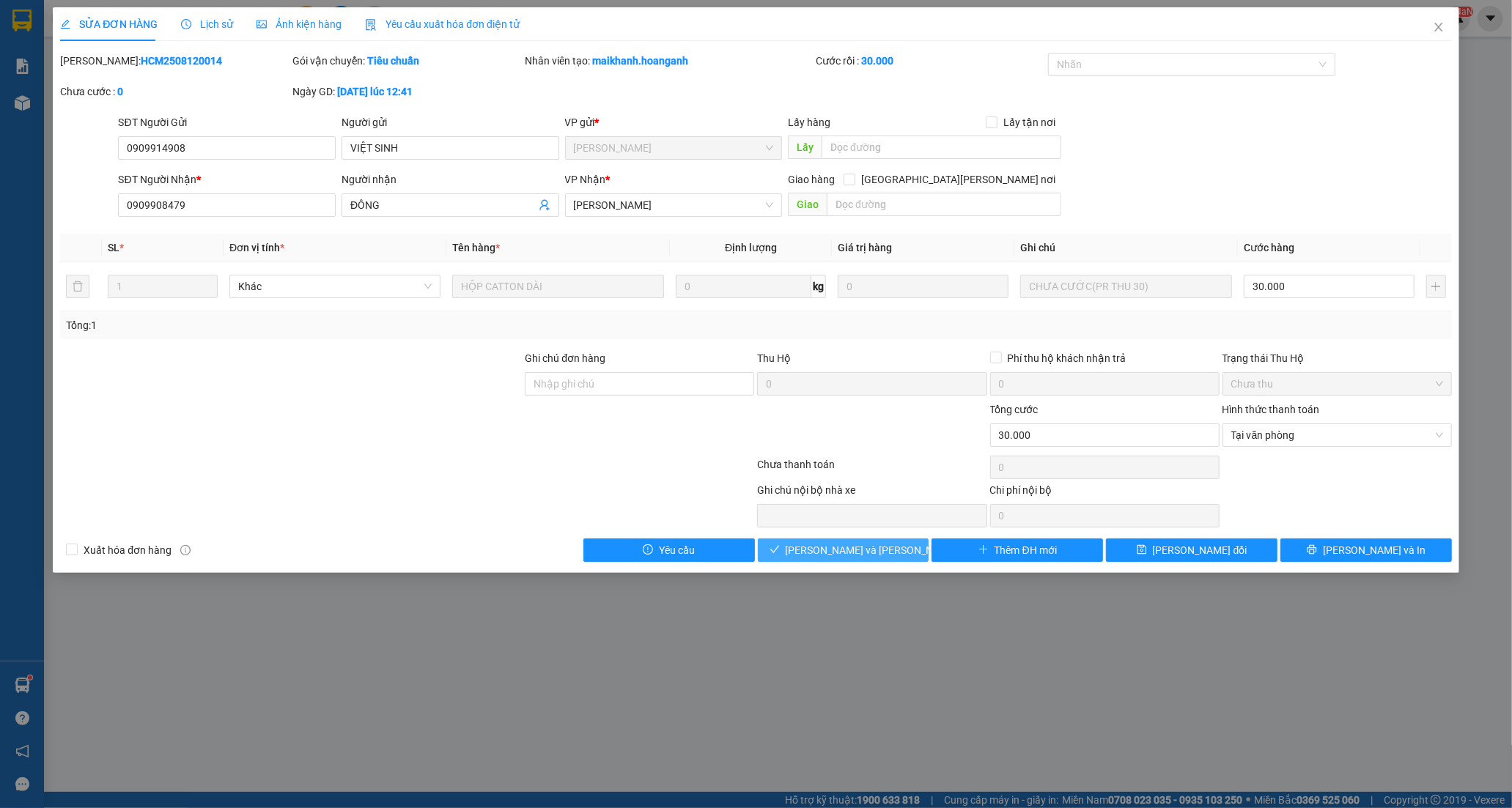
drag, startPoint x: 811, startPoint y: 552, endPoint x: 1002, endPoint y: 319, distance: 301.3
click at [812, 552] on span "[PERSON_NAME] và [PERSON_NAME] hàng" at bounding box center [885, 550] width 198 height 16
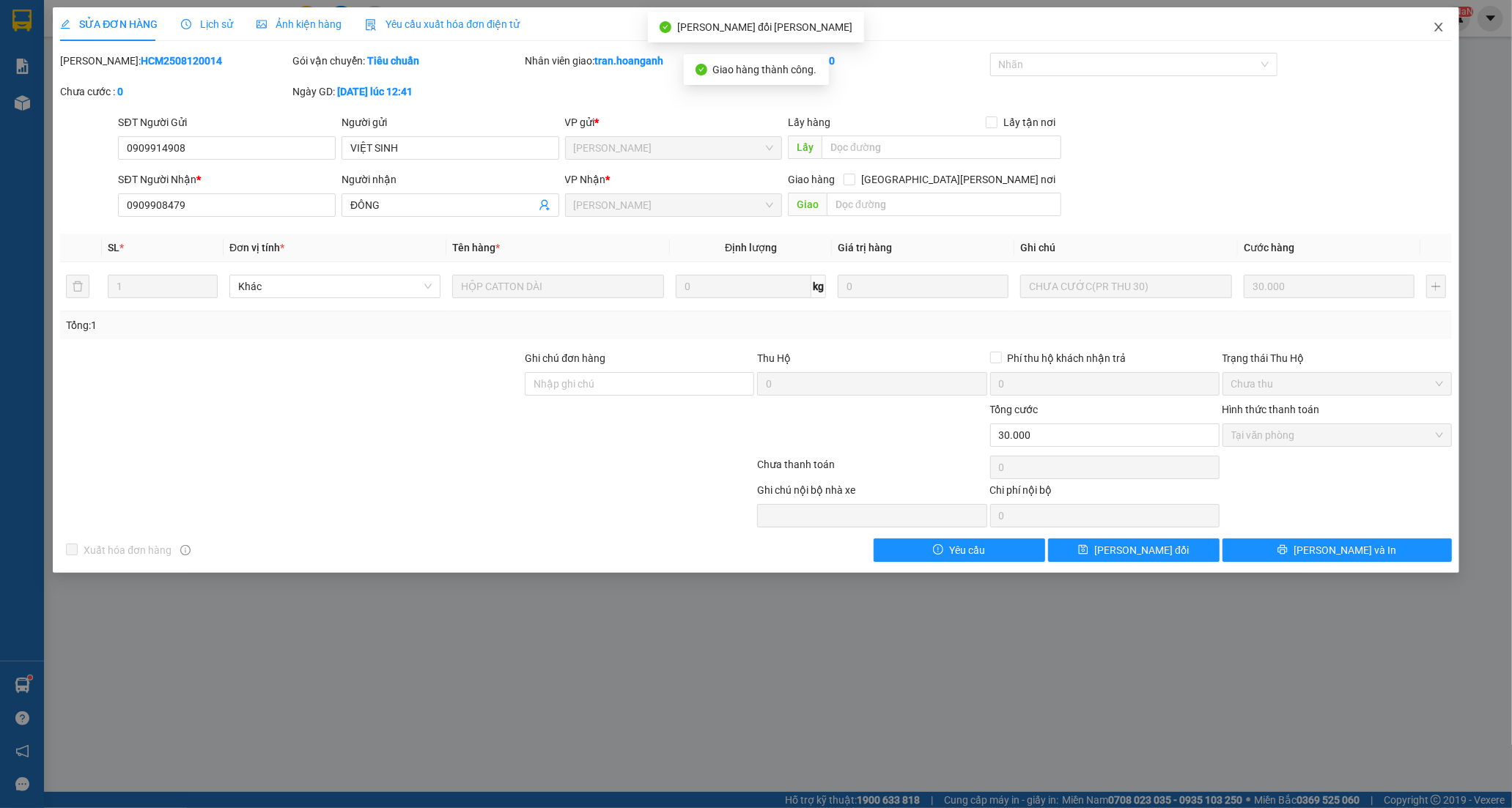
click at [1443, 31] on icon "close" at bounding box center [1438, 27] width 12 height 12
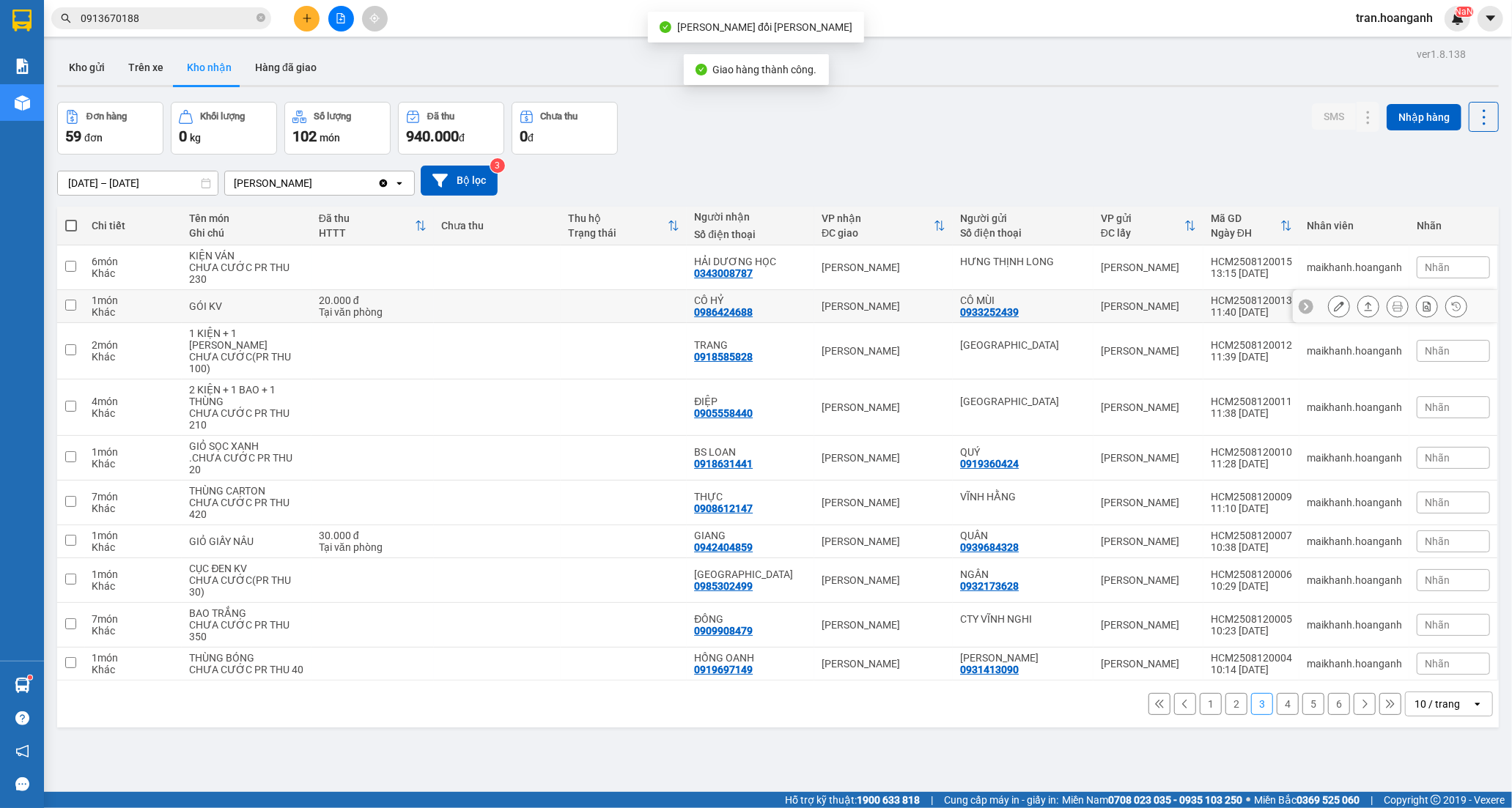
click at [781, 313] on div "CÔ HỶ 0986424688" at bounding box center [750, 305] width 113 height 23
checkbox input "true"
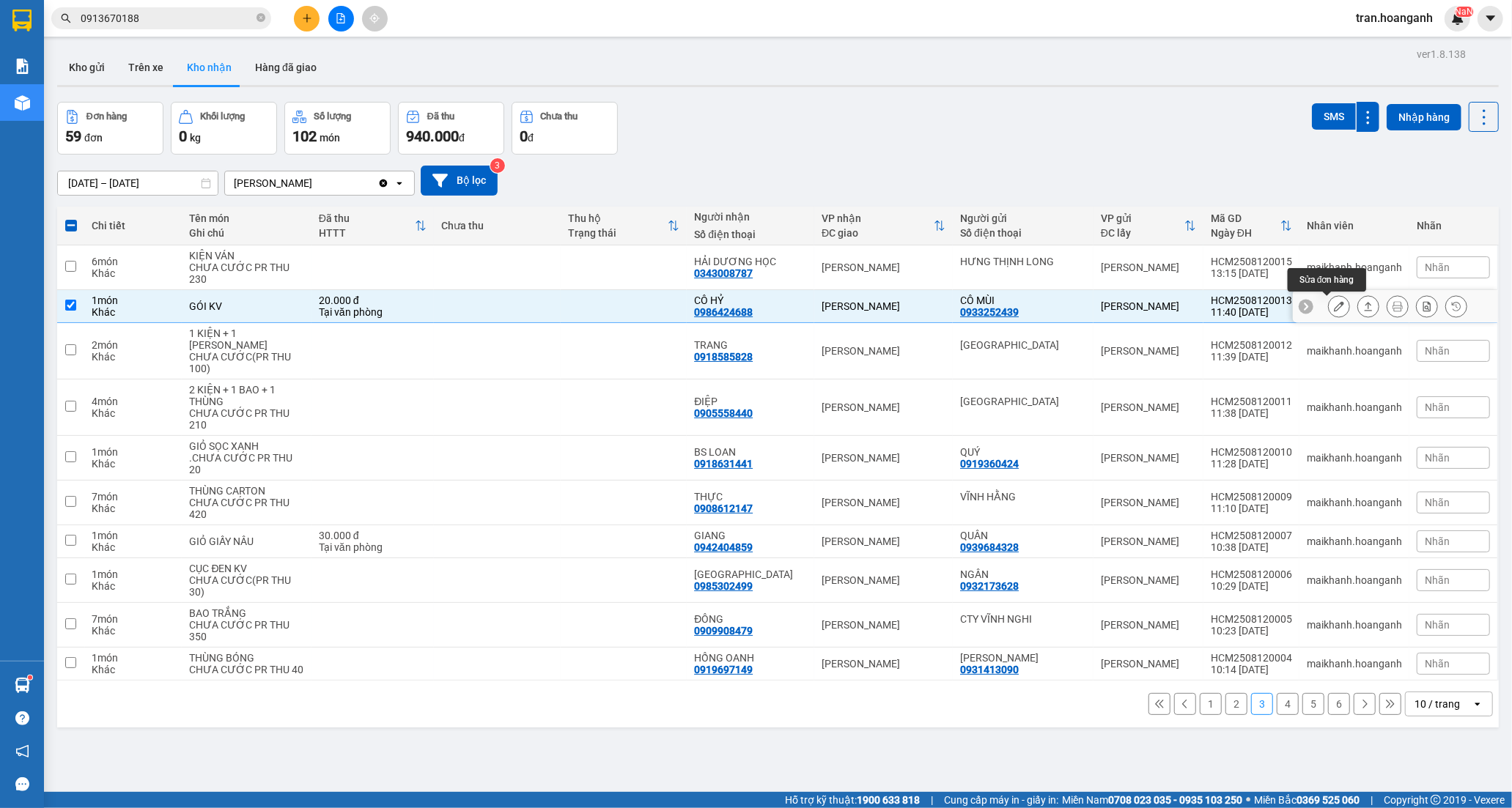
click at [1333, 304] on icon at bounding box center [1338, 305] width 10 height 10
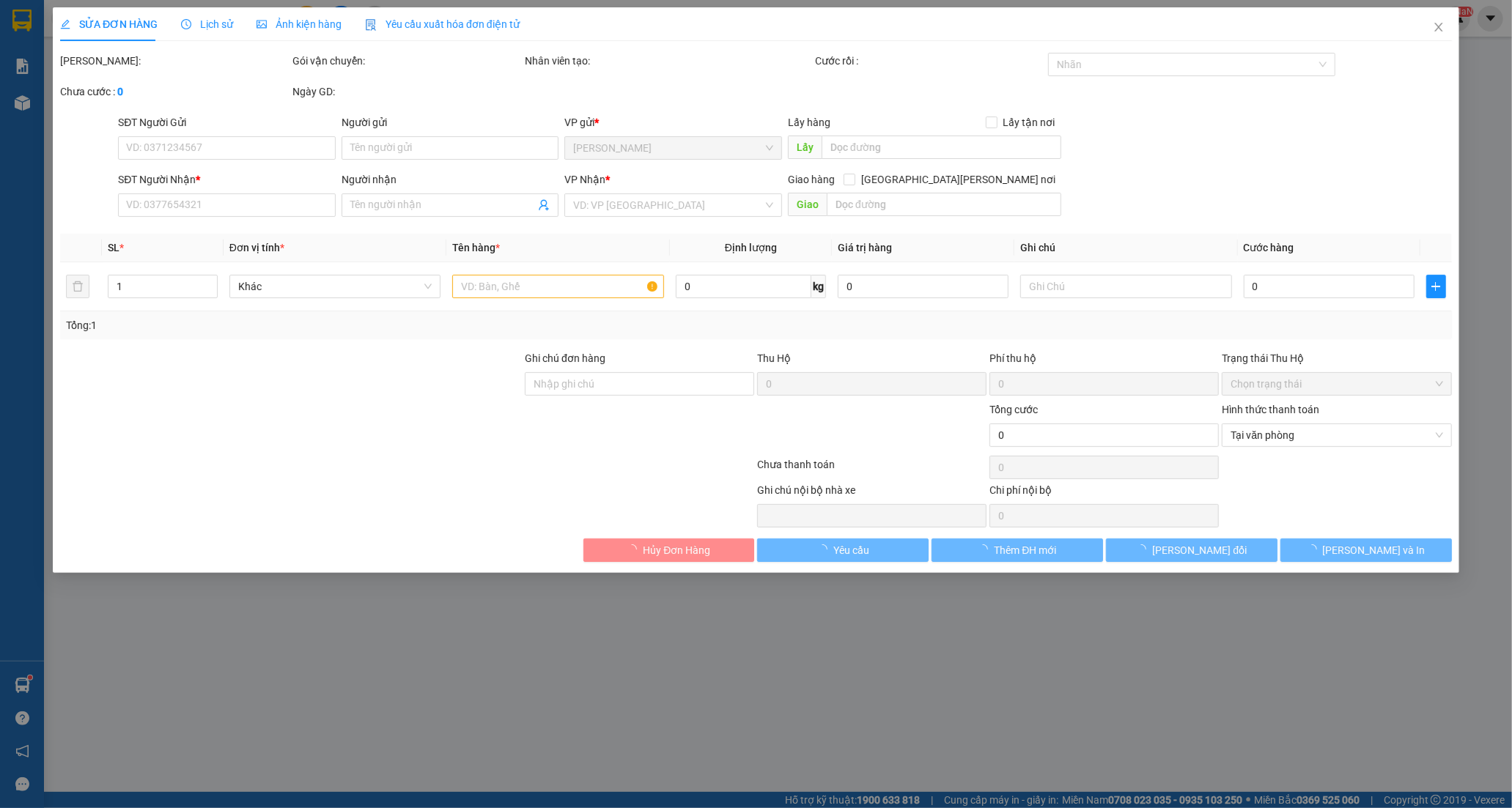
type input "0933252439"
type input "CÔ MÙI"
type input "0986424688"
type input "CÔ HỶ"
type input "20.000"
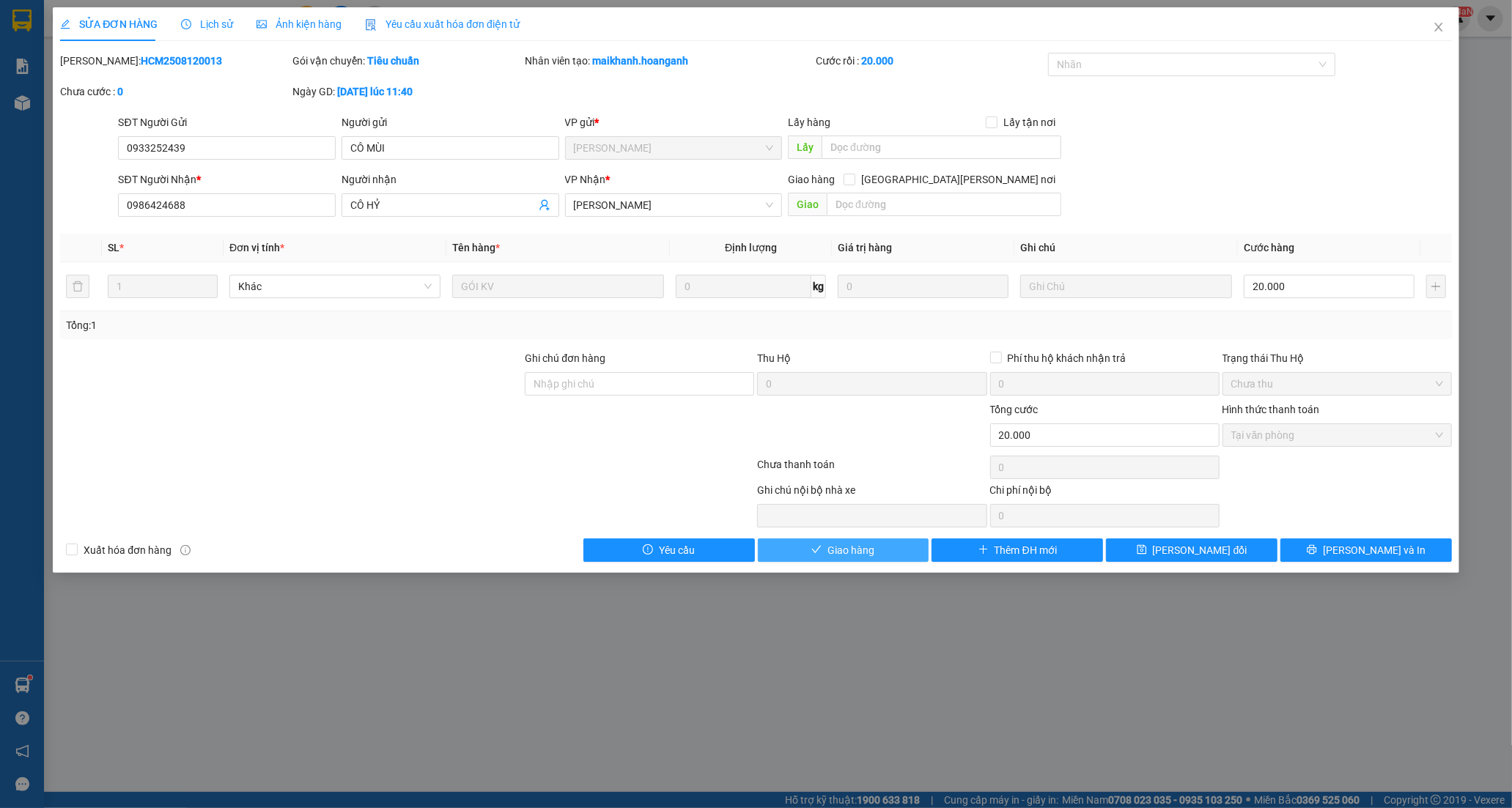
click at [841, 546] on span "Giao hàng" at bounding box center [851, 550] width 47 height 16
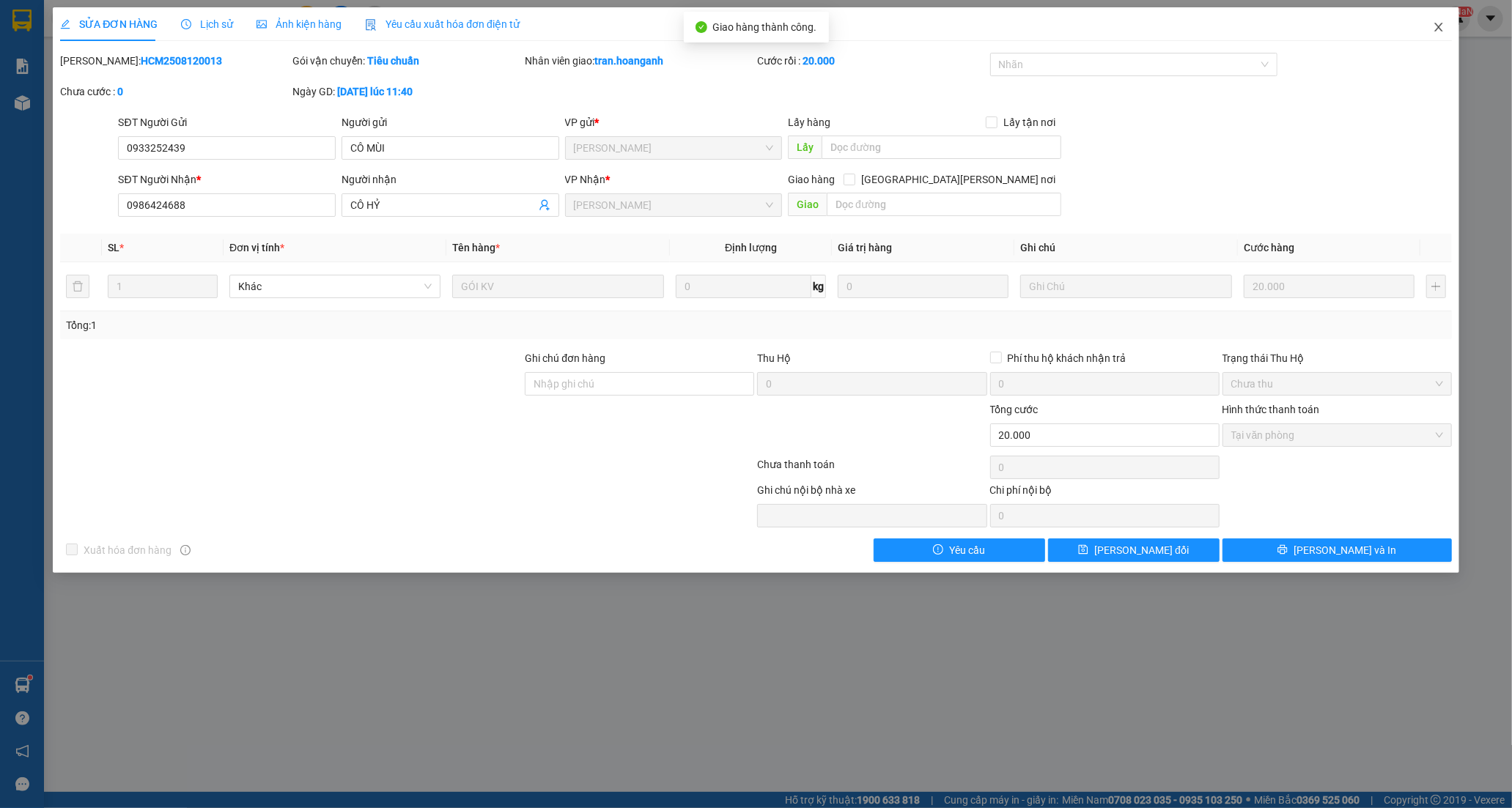
click at [1433, 26] on icon "close" at bounding box center [1438, 27] width 12 height 12
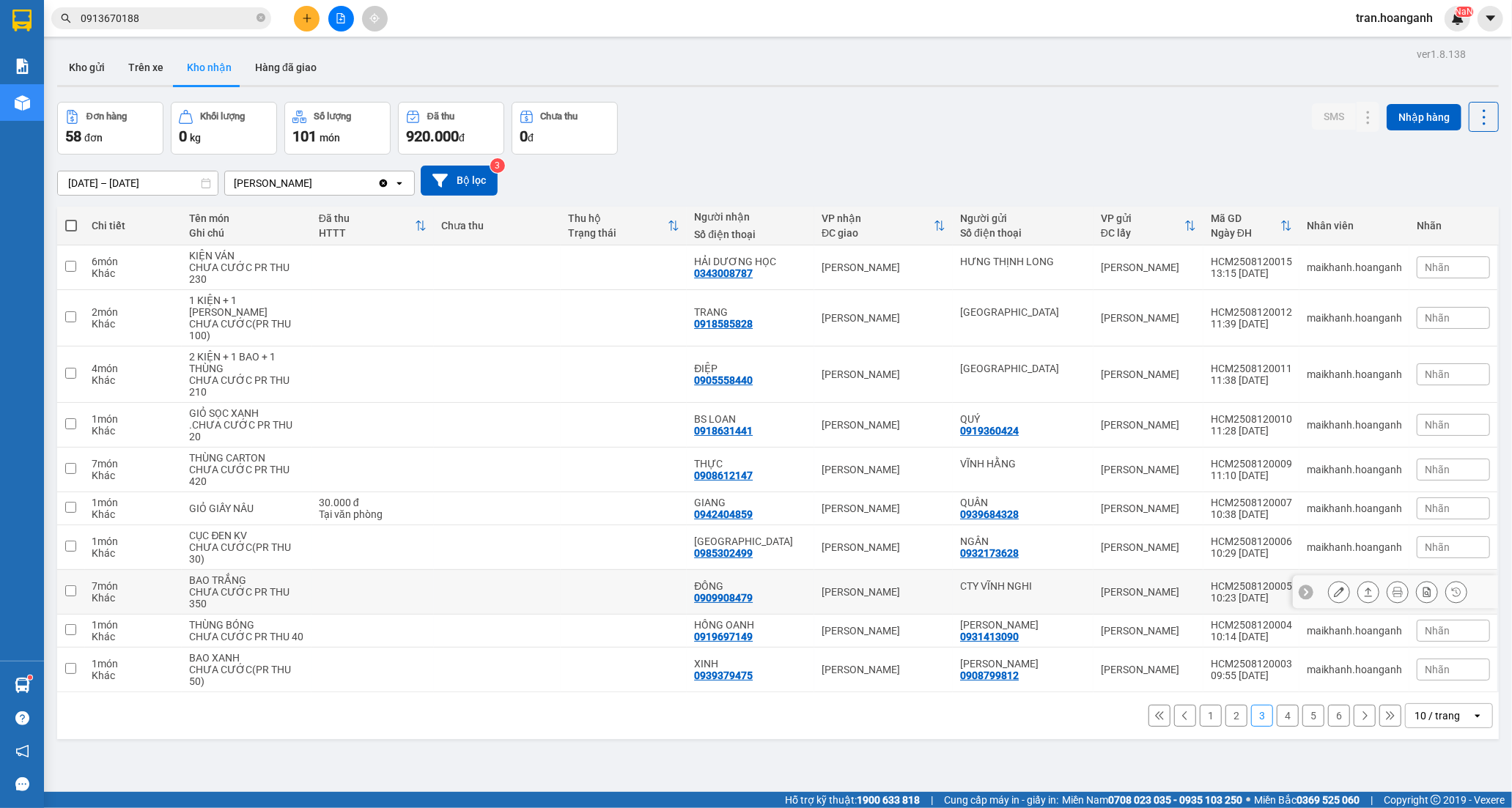
click at [789, 598] on div "ĐÔNG 0909908479" at bounding box center [750, 591] width 113 height 23
checkbox input "true"
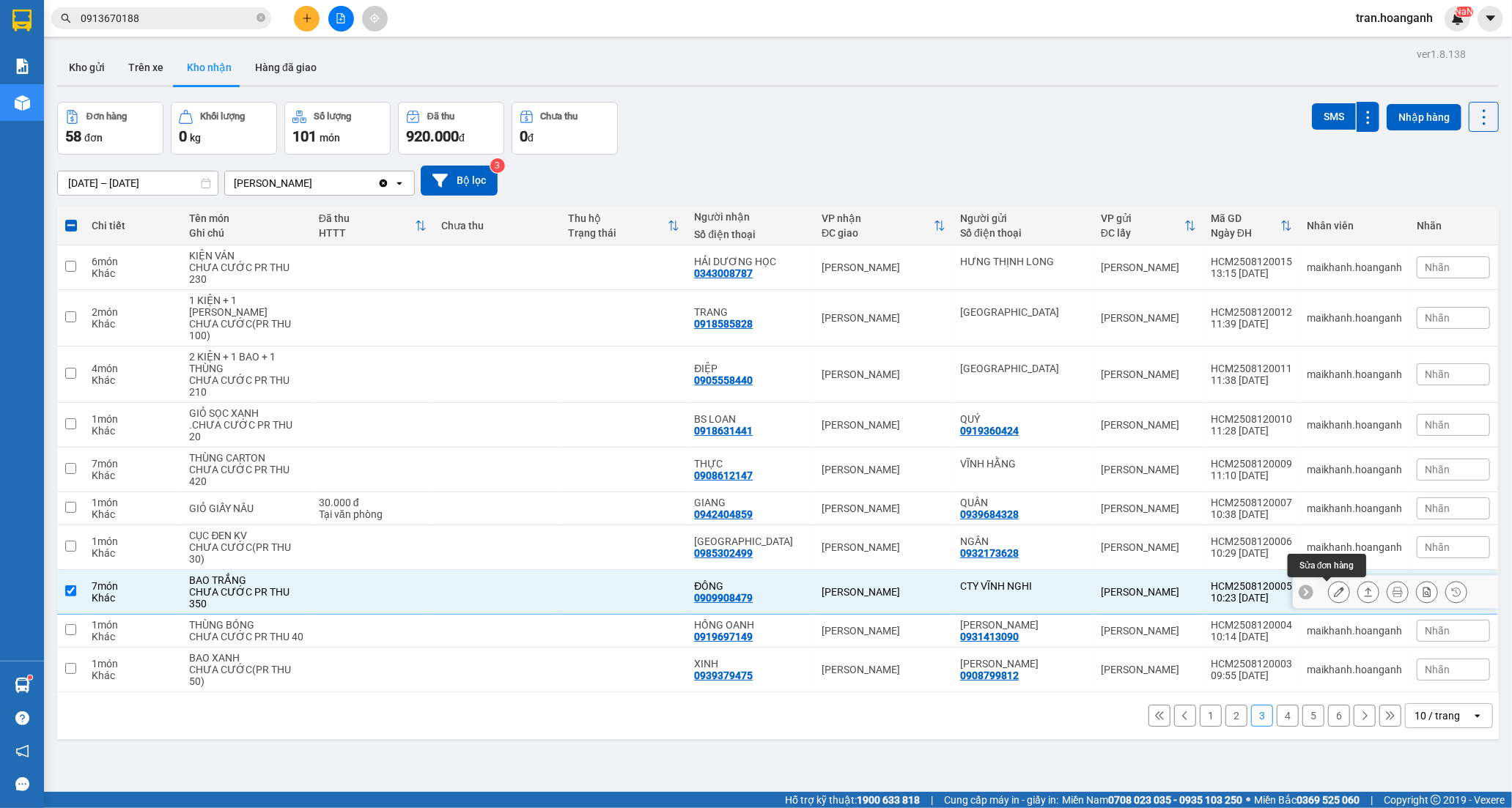
click at [1332, 594] on button at bounding box center [1339, 592] width 21 height 26
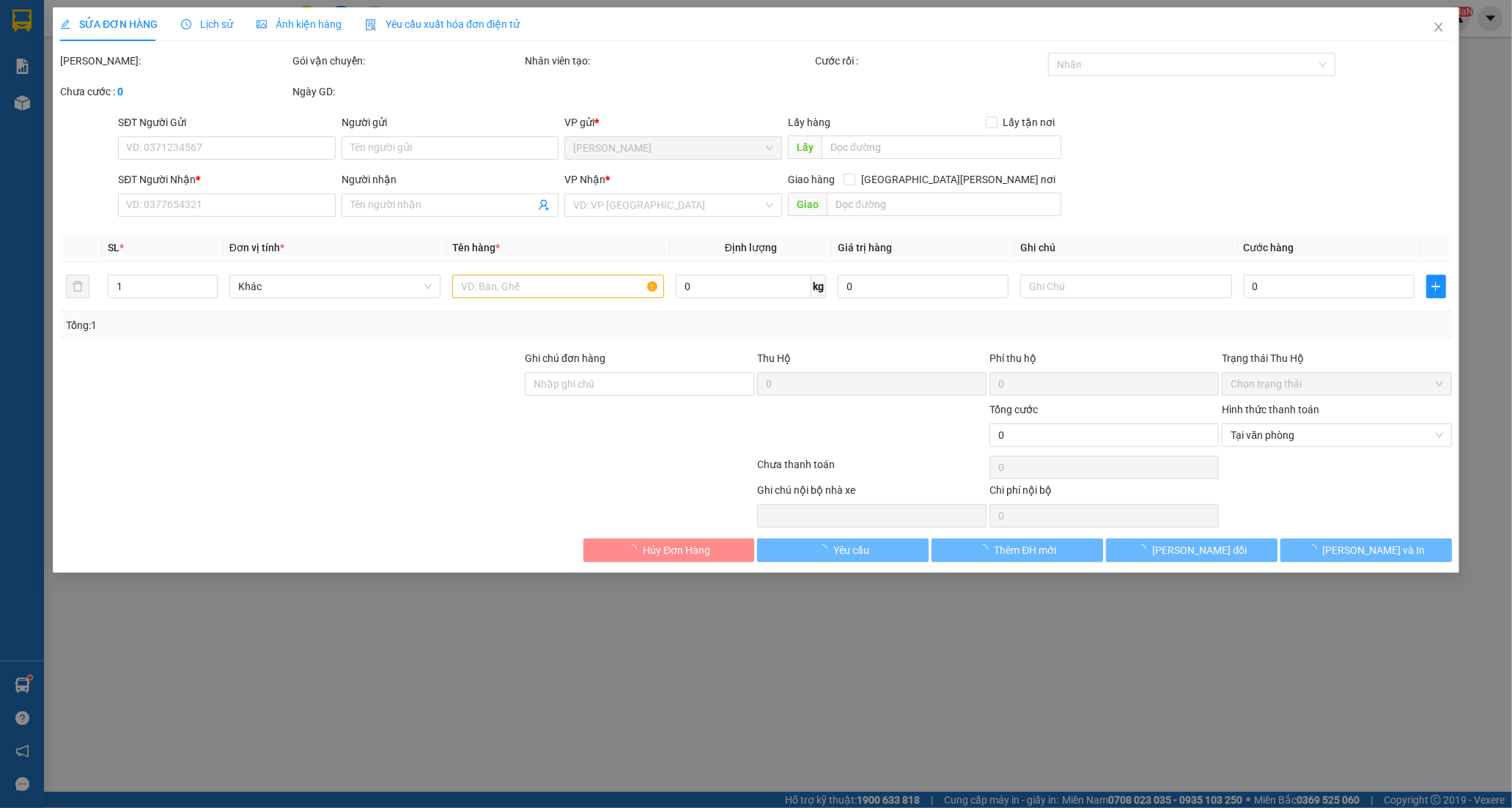
type input "CTY VĨNH NGHI"
type input "0909908479"
type input "ĐÔNG"
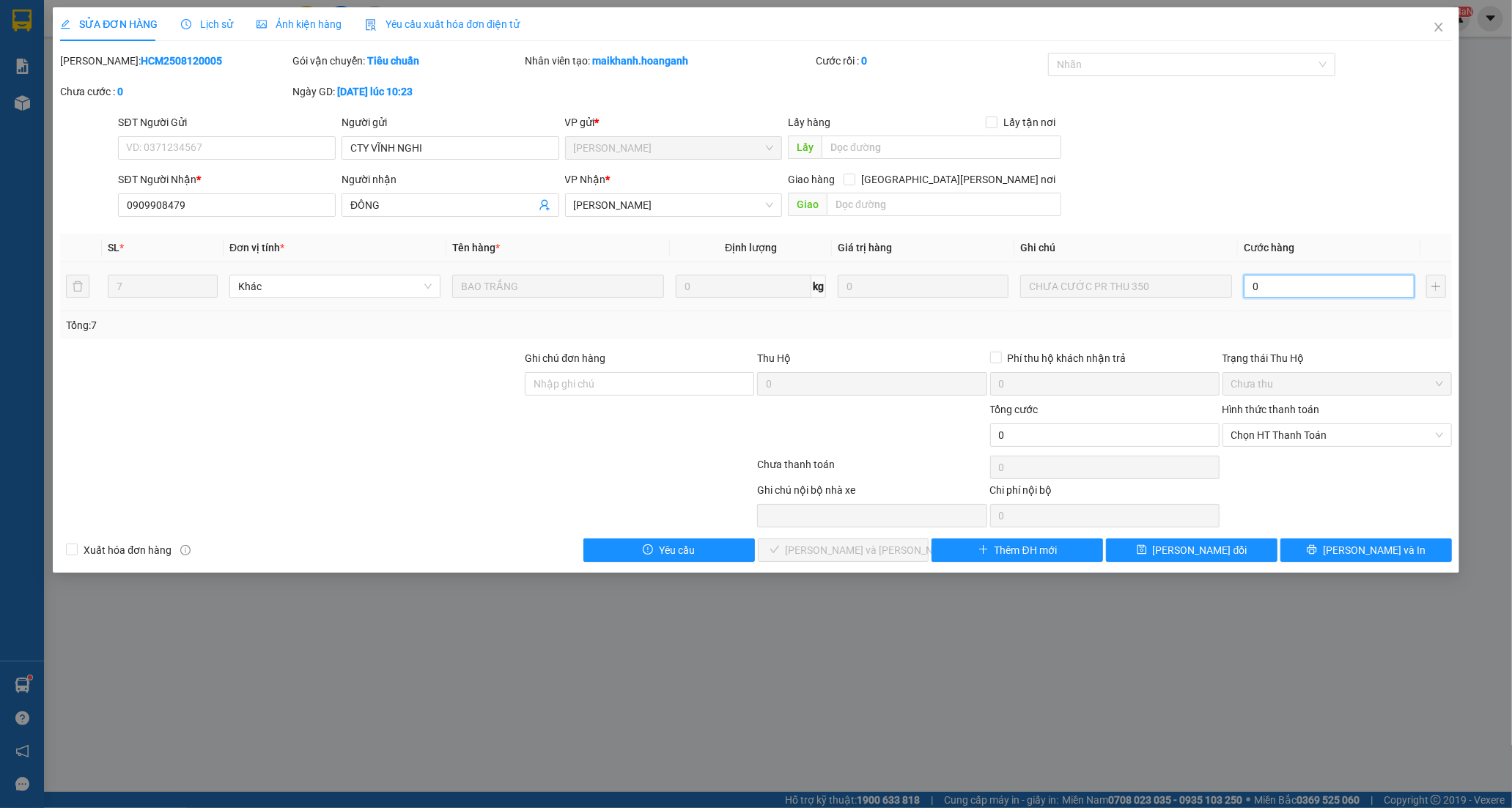
click at [1326, 297] on input "0" at bounding box center [1328, 286] width 171 height 23
type input "3"
type input "35"
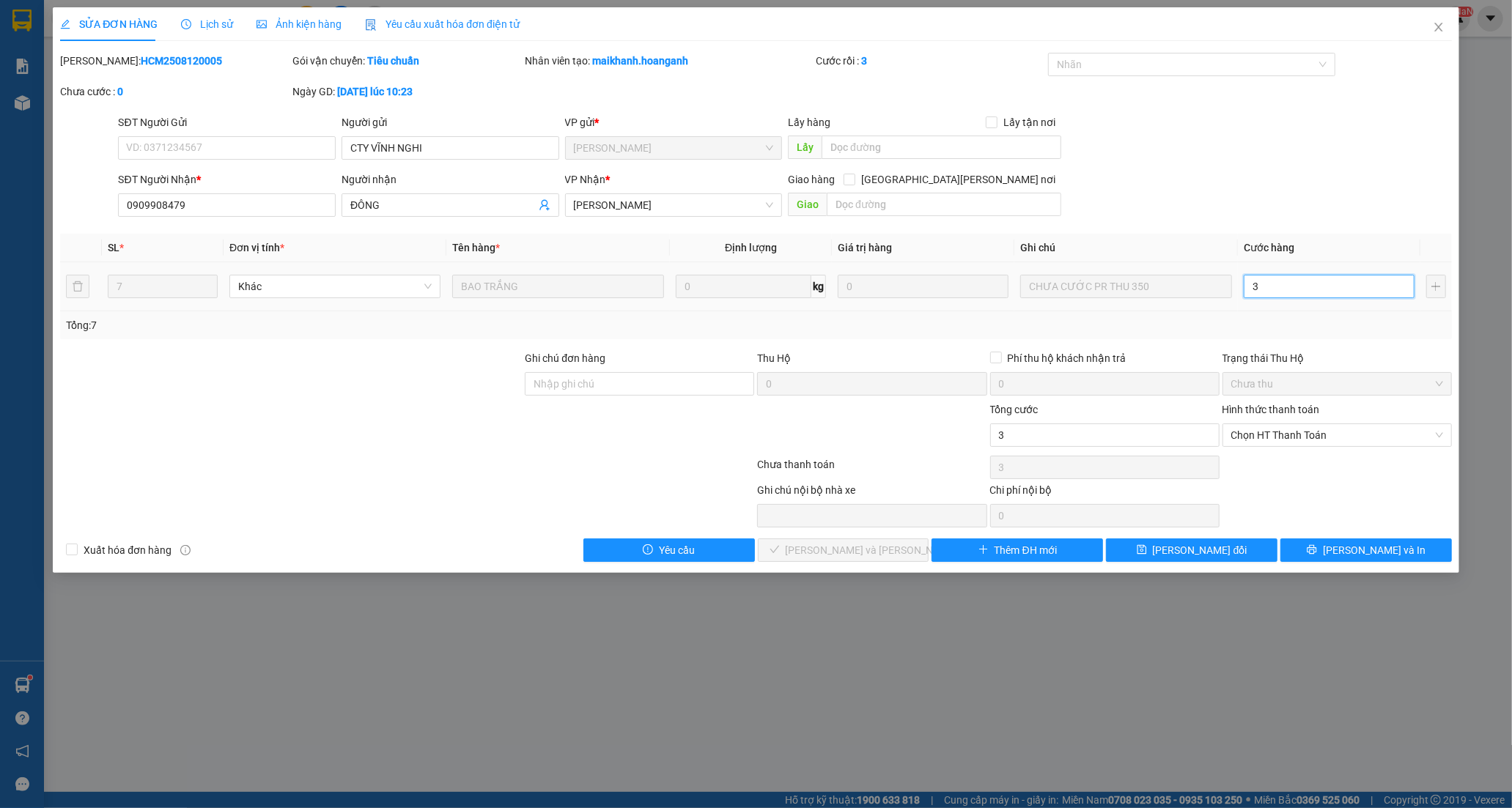
type input "35"
type input "350"
click at [1292, 441] on span "Chọn HT Thanh Toán" at bounding box center [1336, 436] width 211 height 22
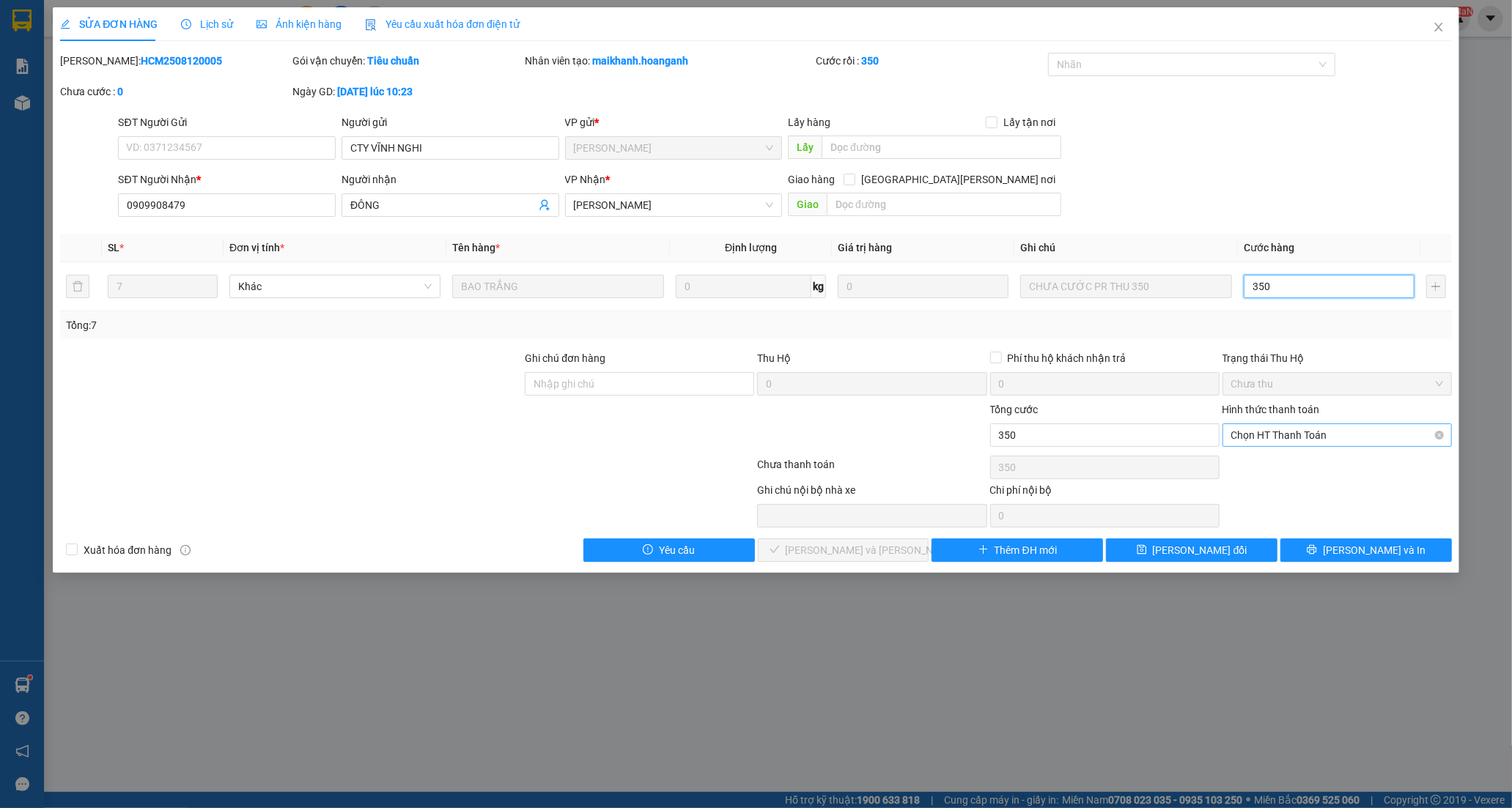
type input "350"
type input "350.000"
click at [1254, 471] on div "Tại văn phòng" at bounding box center [1336, 464] width 211 height 16
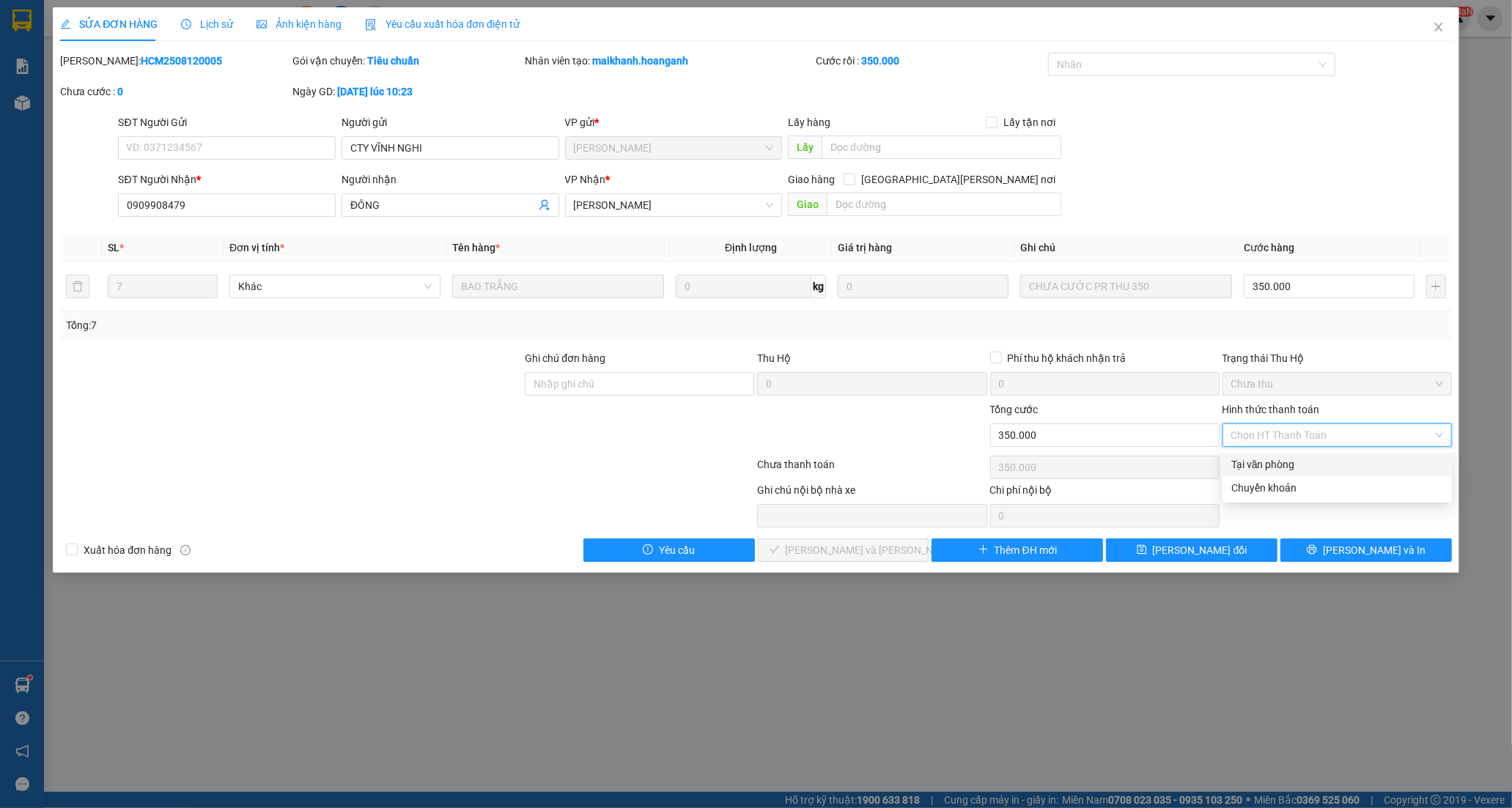
type input "0"
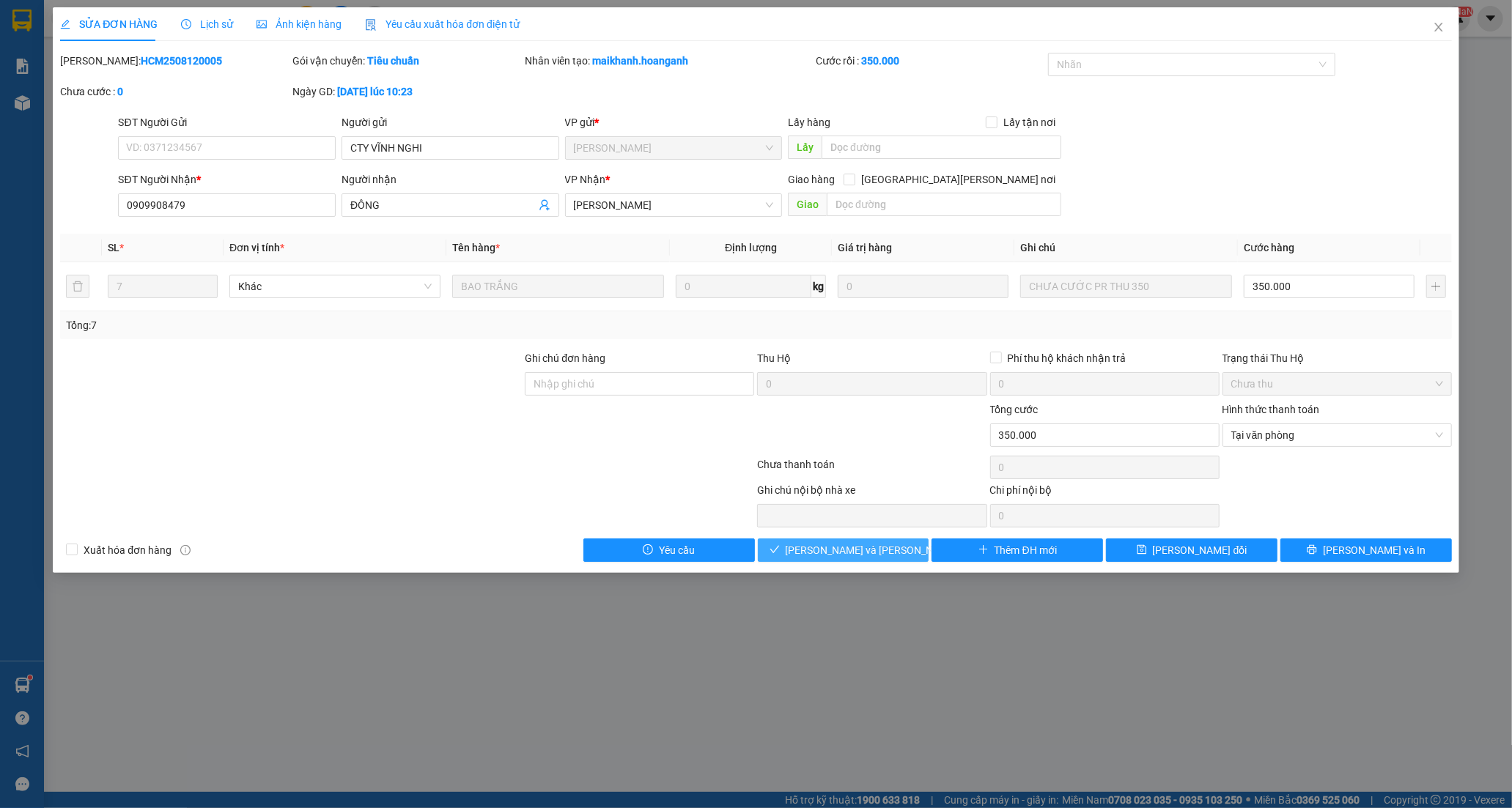
click at [900, 550] on button "[PERSON_NAME] và [PERSON_NAME] hàng" at bounding box center [843, 550] width 172 height 23
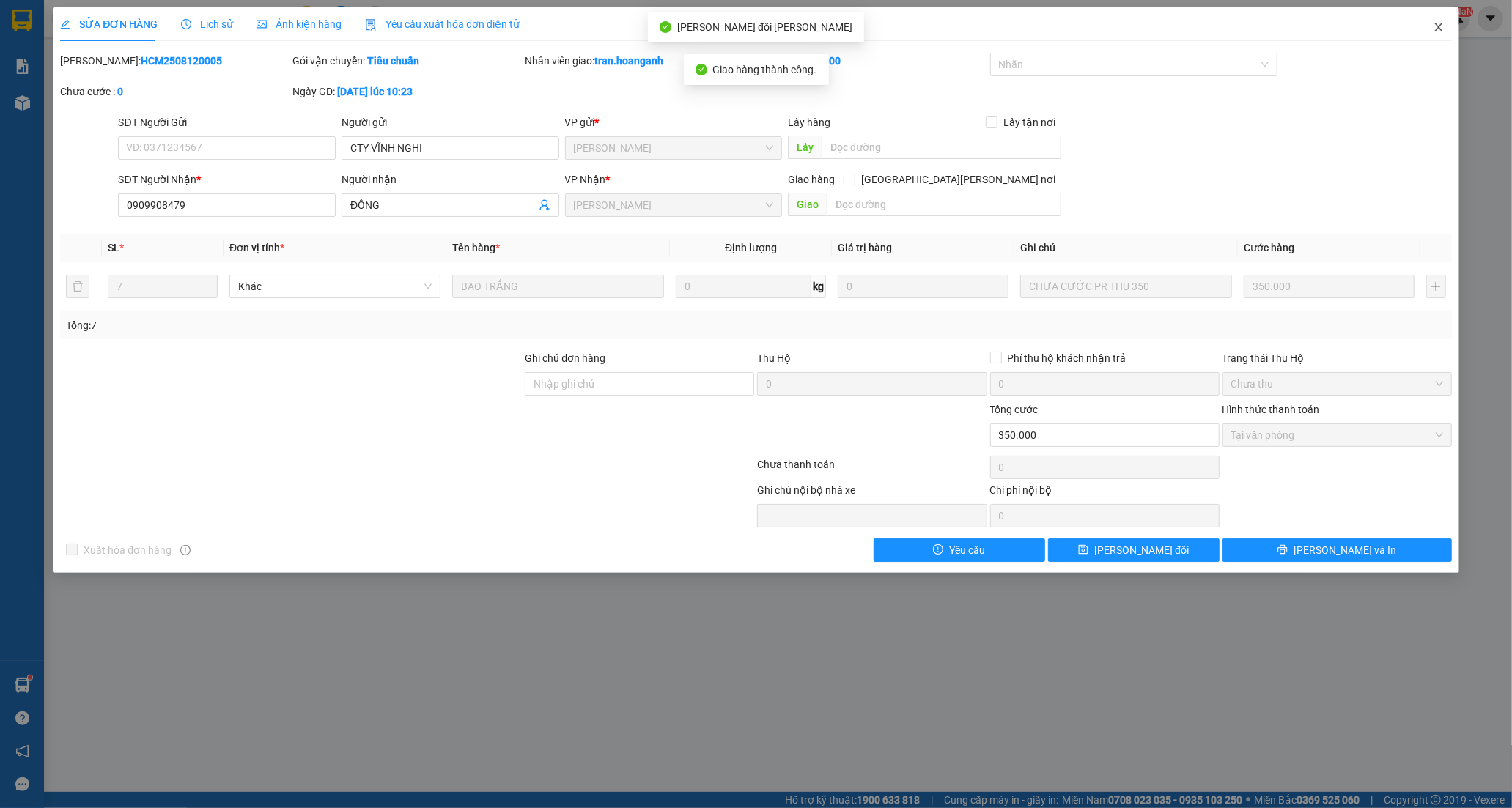
click at [1438, 28] on icon "close" at bounding box center [1438, 26] width 8 height 9
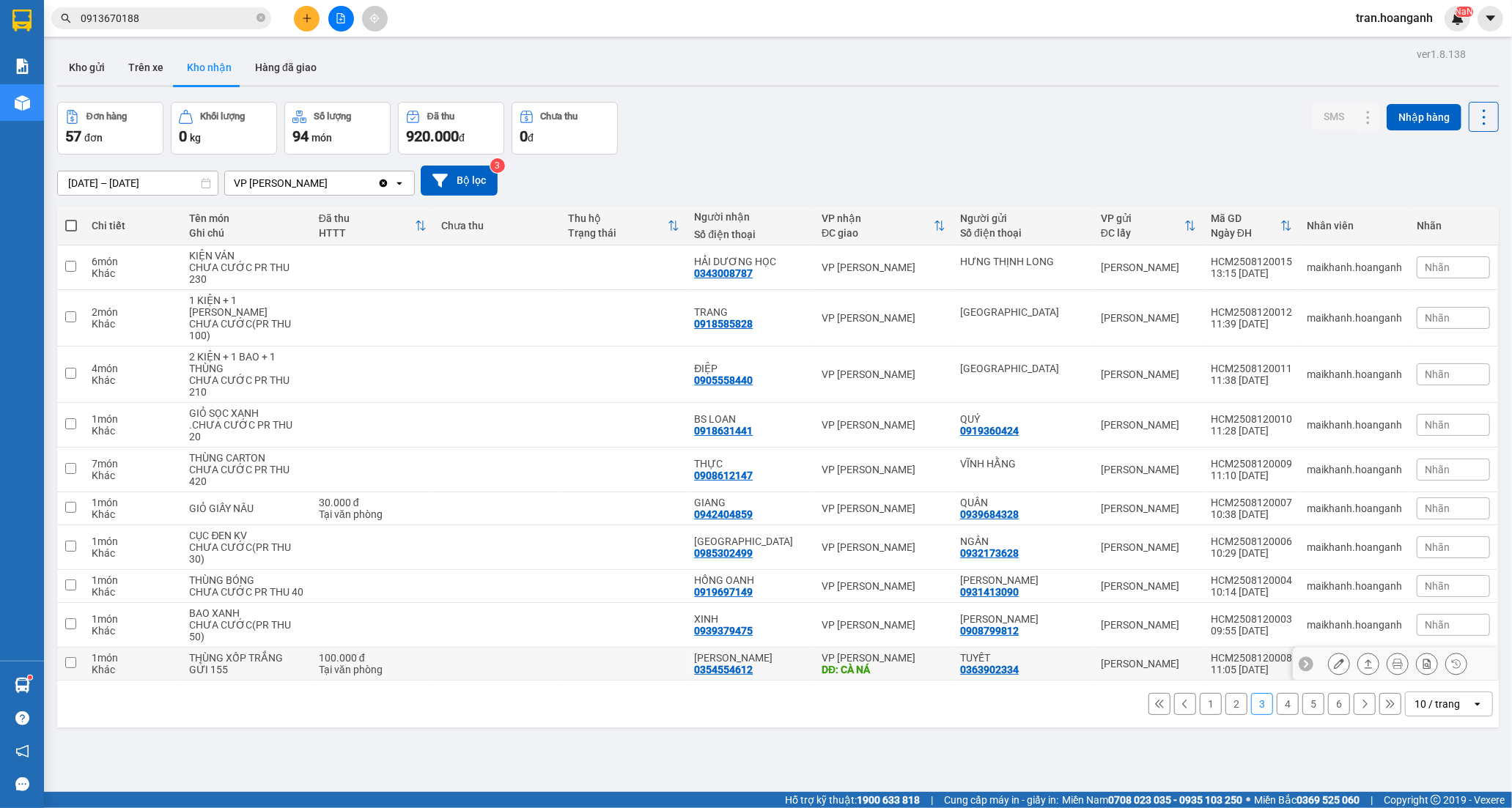
click at [816, 677] on td "VP [PERSON_NAME] Rang DĐ: CÀ NÁ" at bounding box center [883, 664] width 139 height 33
checkbox input "true"
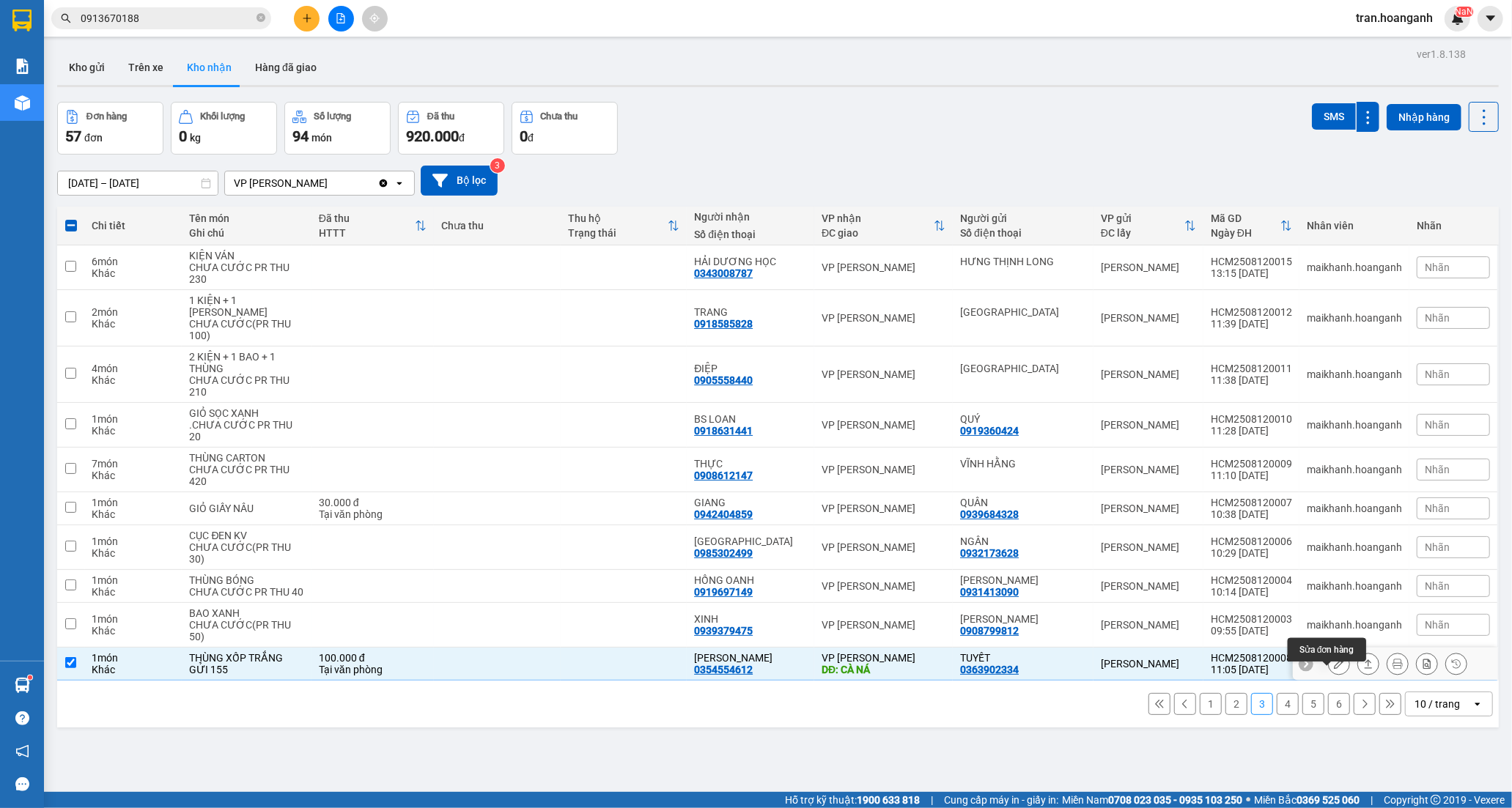
click at [1328, 677] on button at bounding box center [1339, 664] width 21 height 26
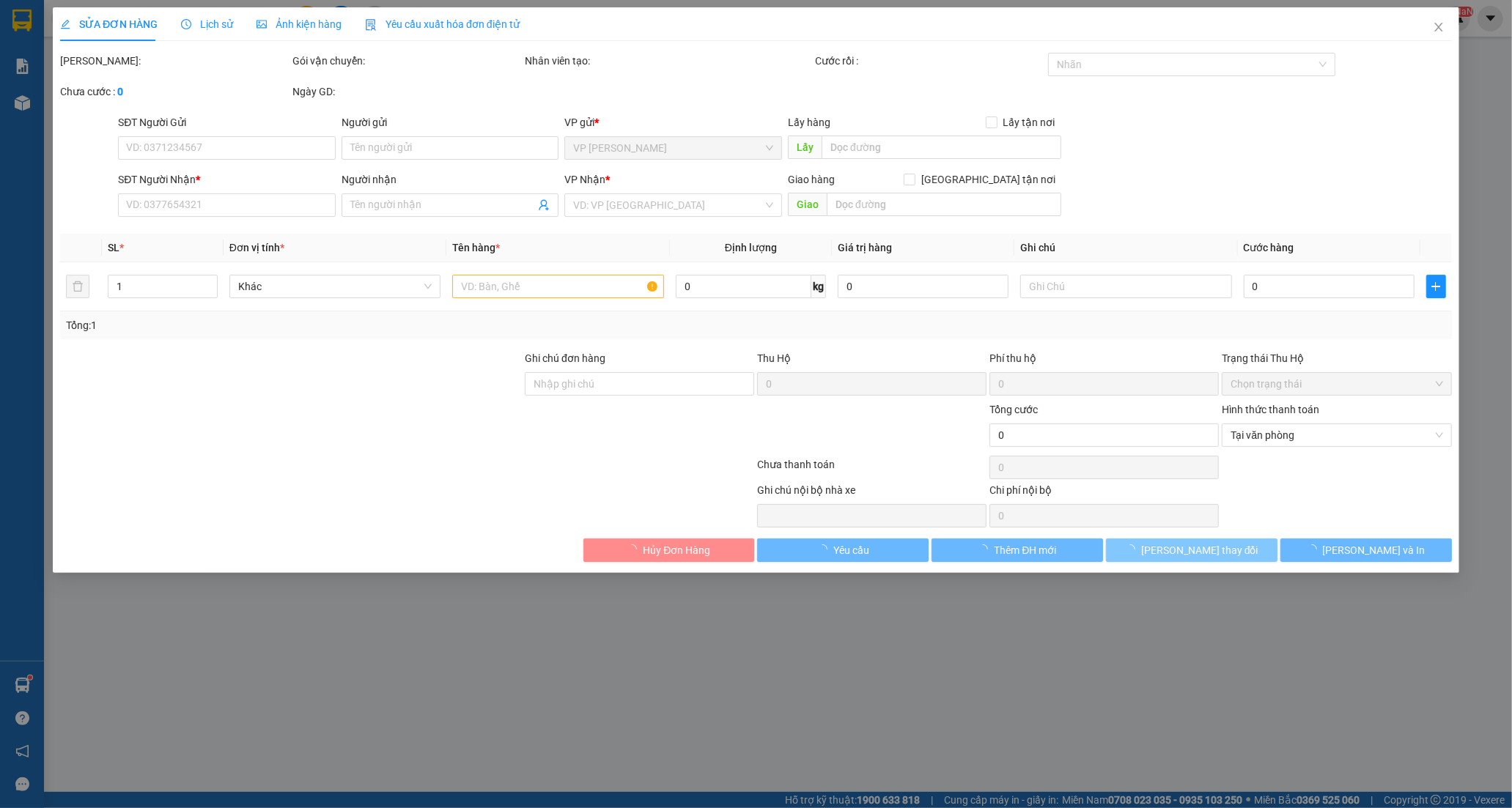
type input "0363902334"
type input "TUYẾT"
type input "0354554612"
type input "[PERSON_NAME]"
type input "CÀ NÁ"
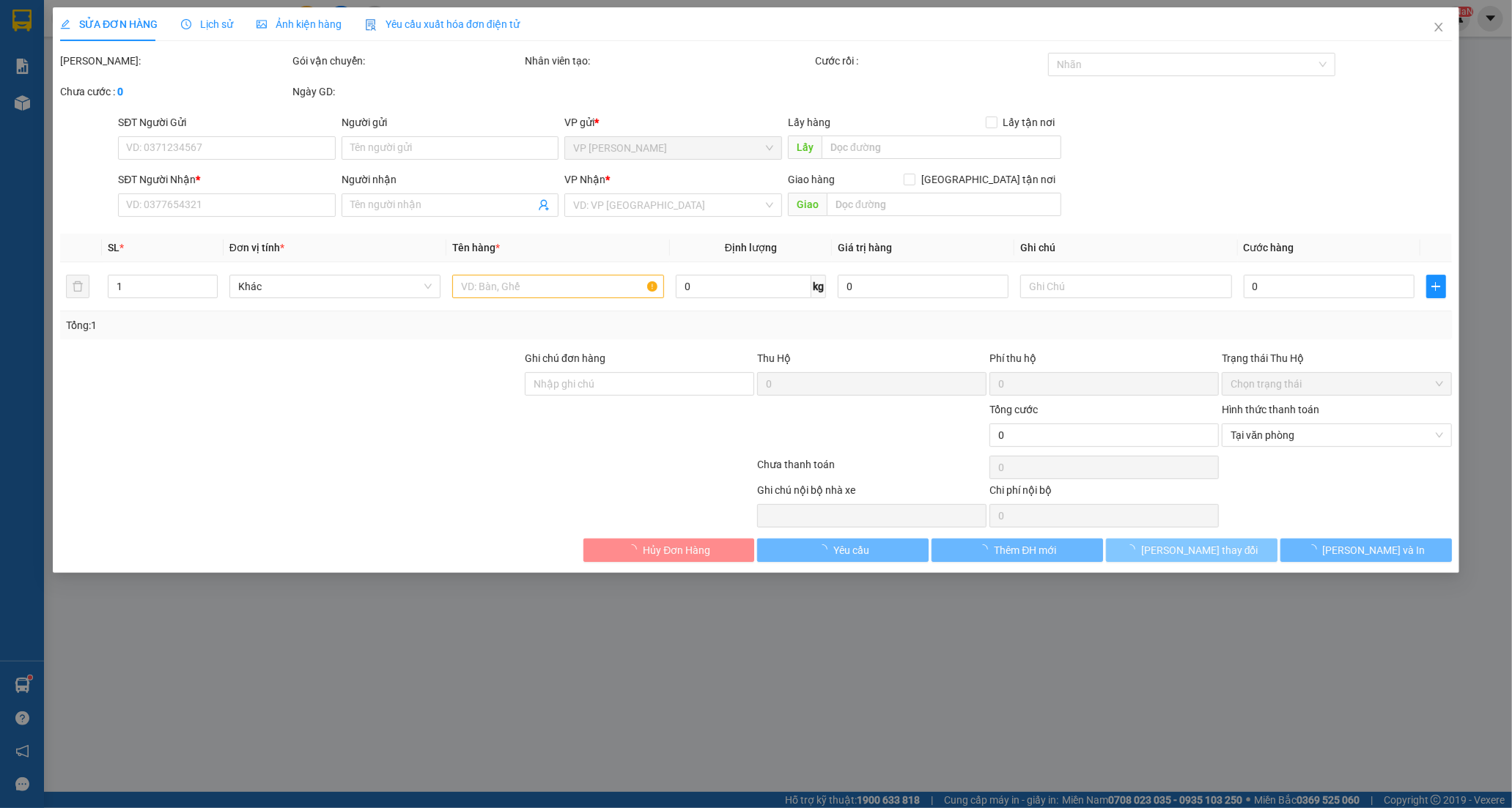
type input "100.000"
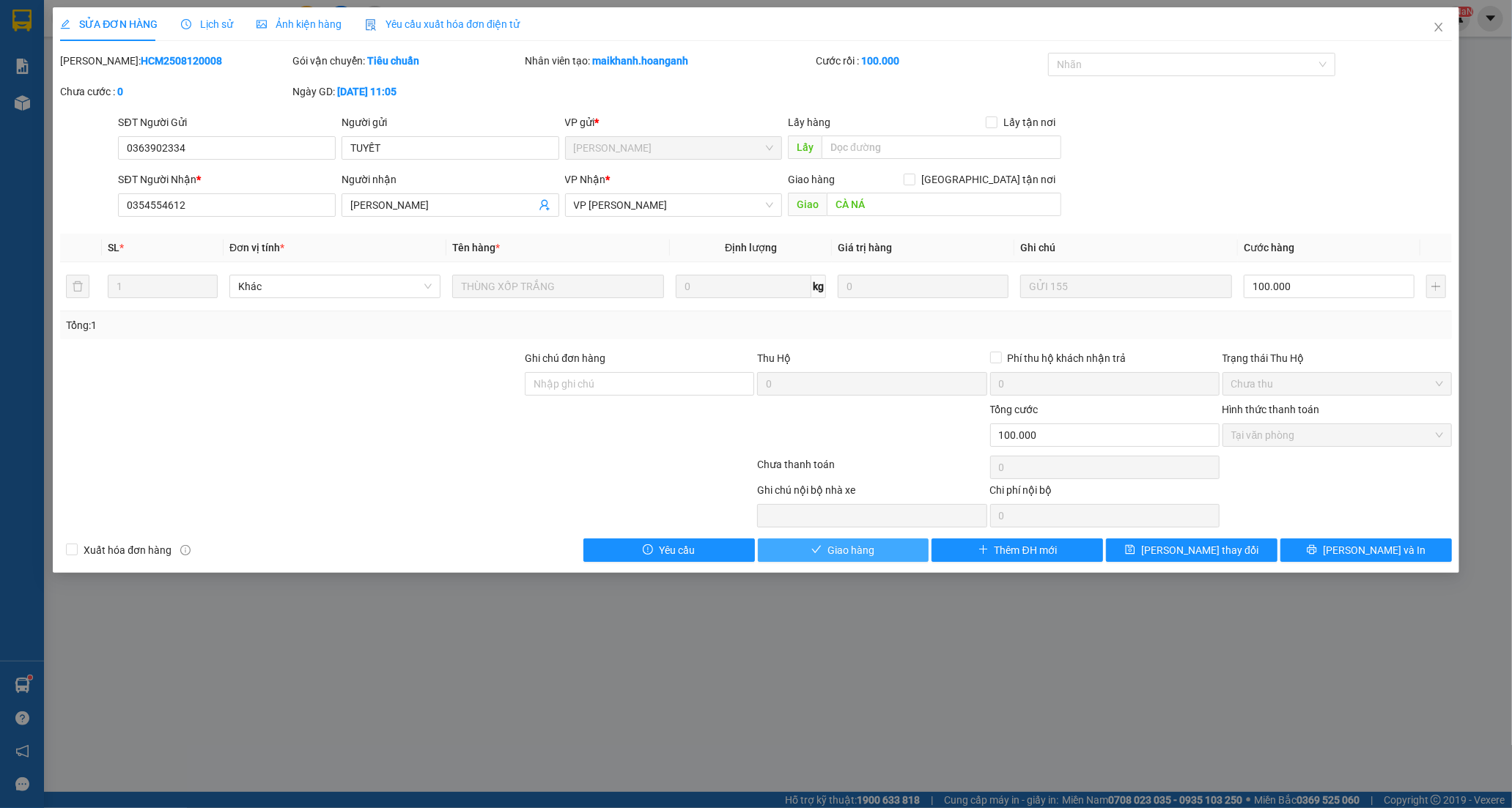
click at [816, 554] on icon "check" at bounding box center [816, 549] width 10 height 10
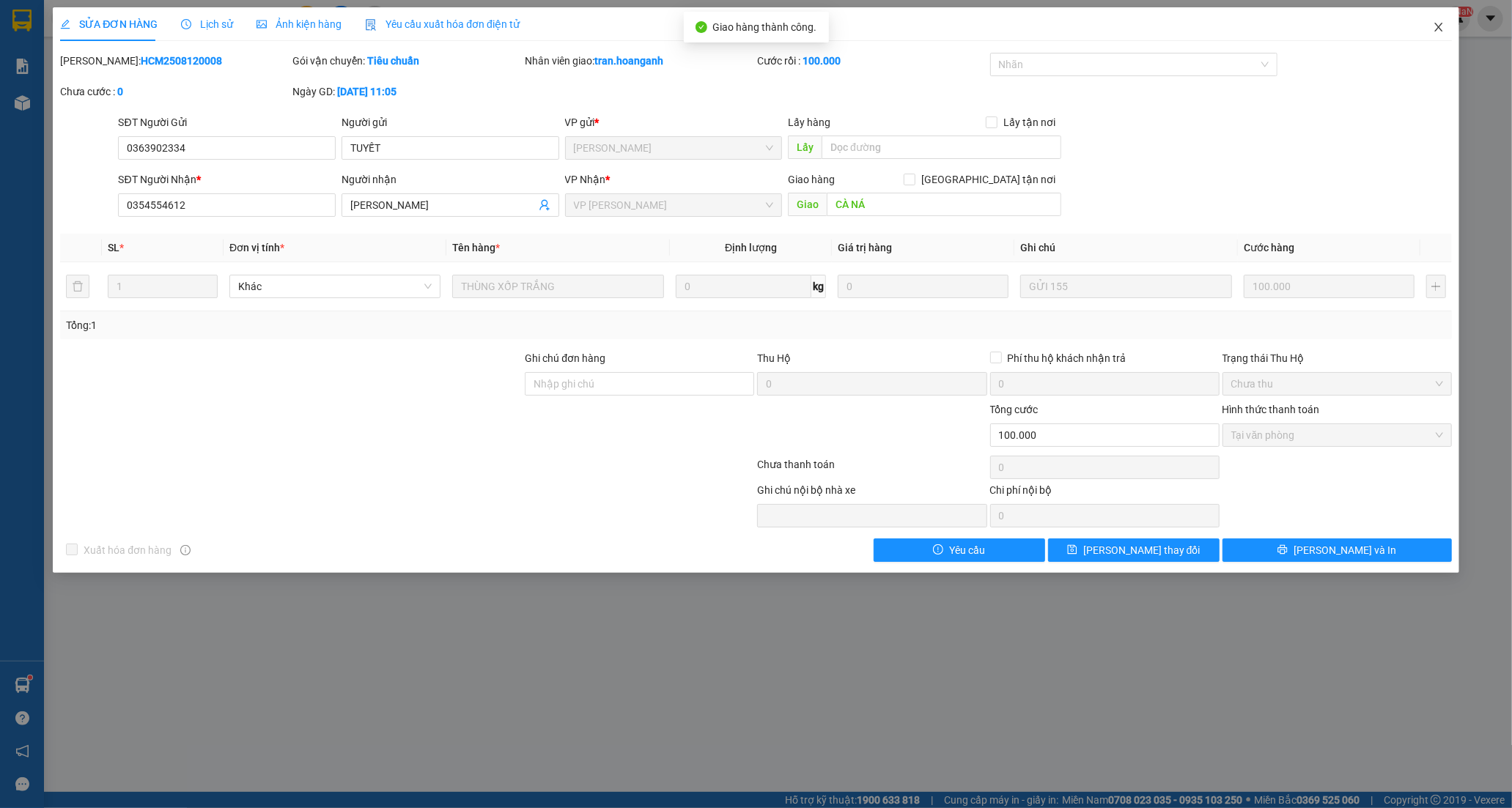
click at [1444, 23] on span "Close" at bounding box center [1438, 27] width 41 height 41
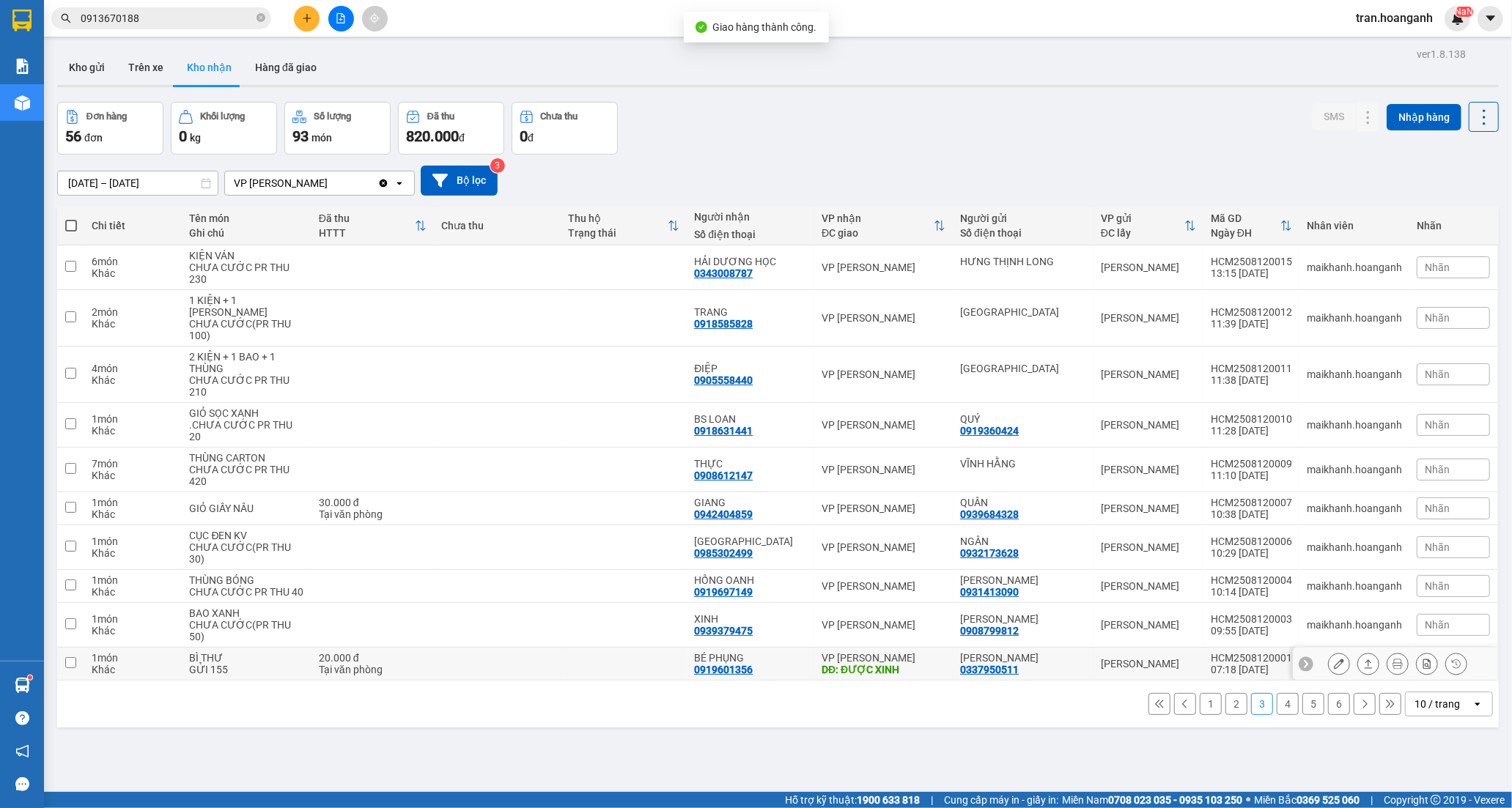
click at [858, 676] on div "DĐ: ĐƯỢC XINH" at bounding box center [883, 669] width 124 height 12
checkbox input "true"
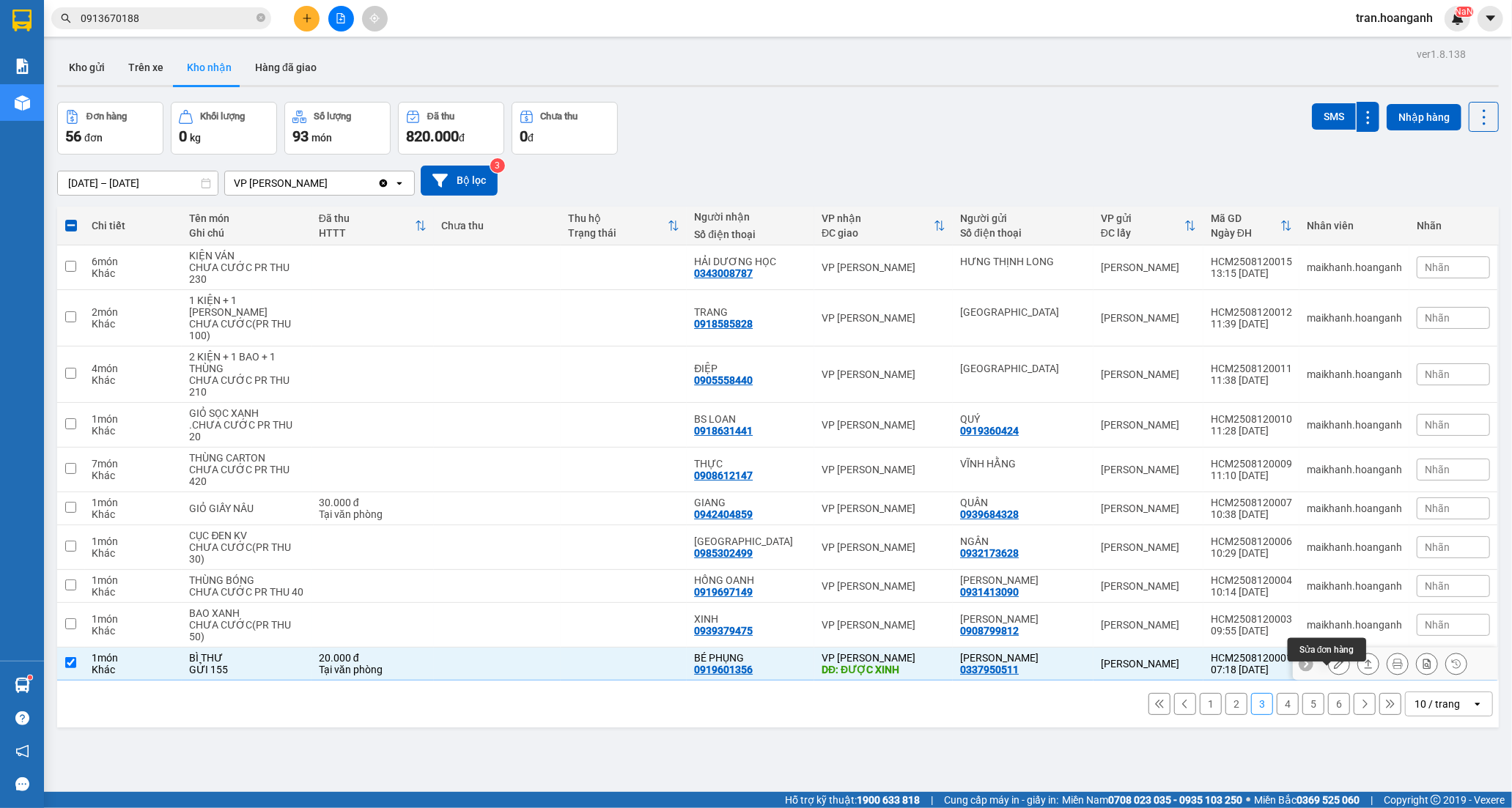
click at [1333, 668] on icon at bounding box center [1338, 664] width 10 height 10
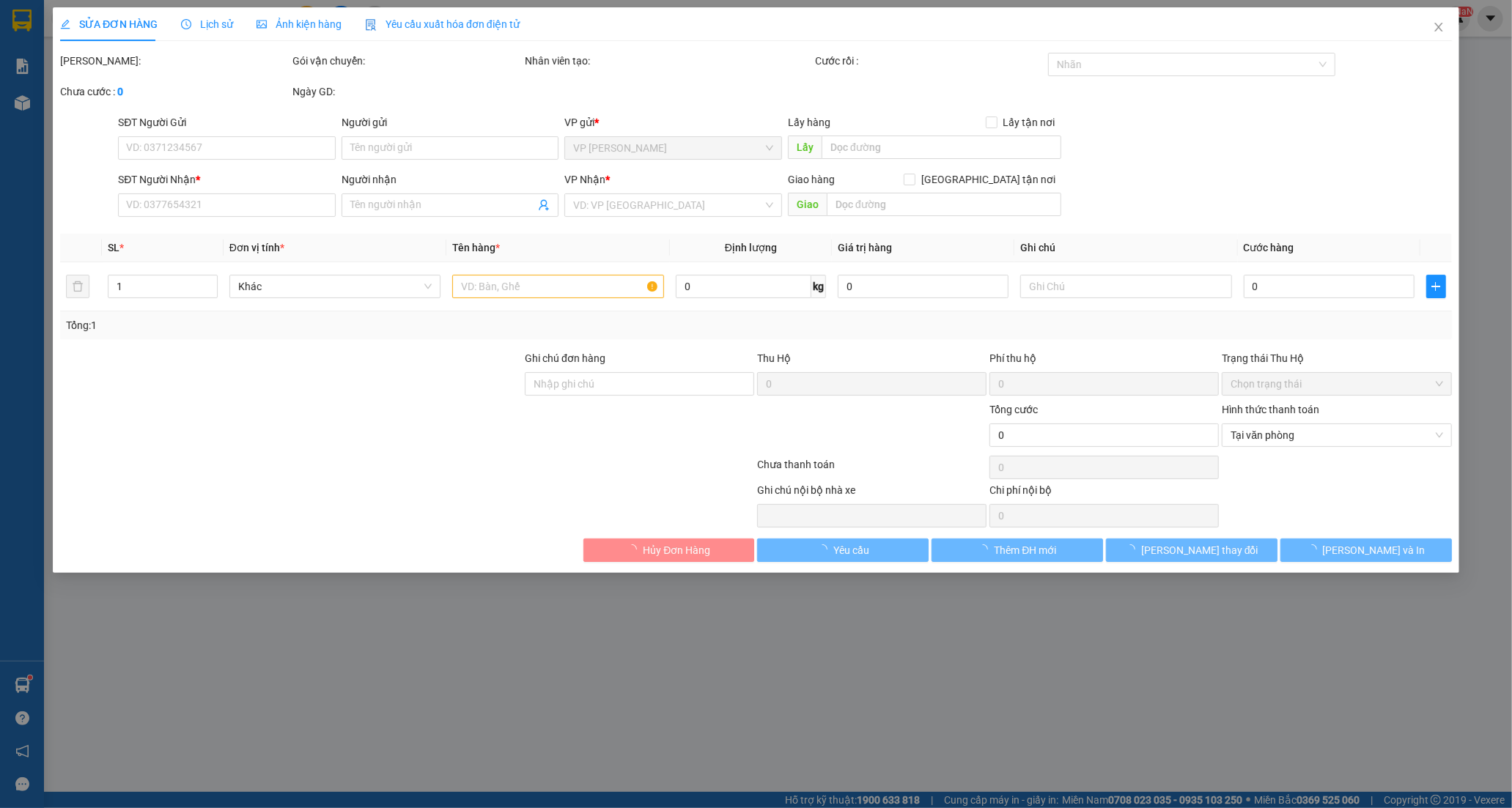
type input "0337950511"
type input "[PERSON_NAME]"
type input "0919601356"
type input "BÉ PHỤNG"
type input "ĐƯỢC XINH"
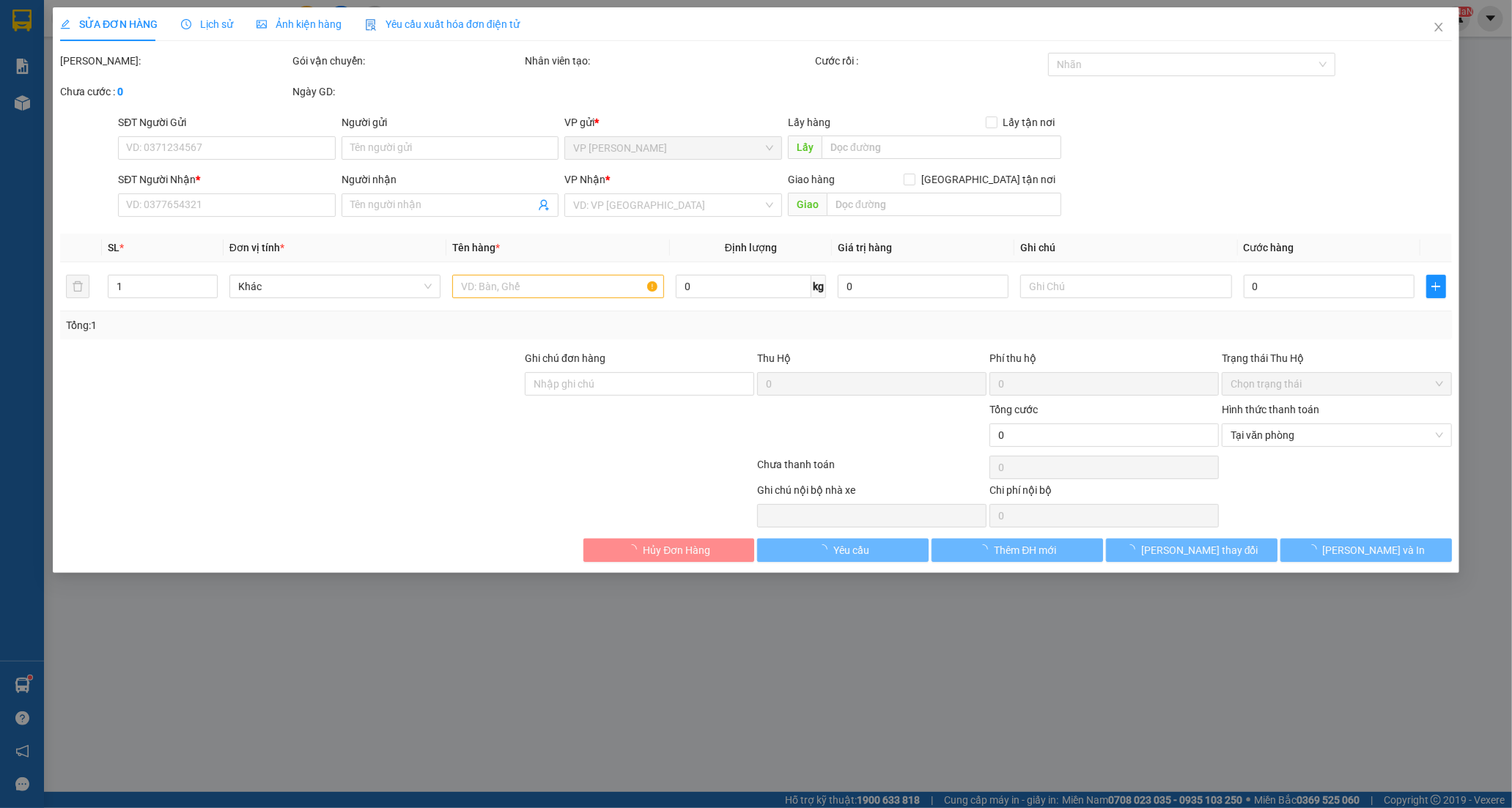
type input "20.000"
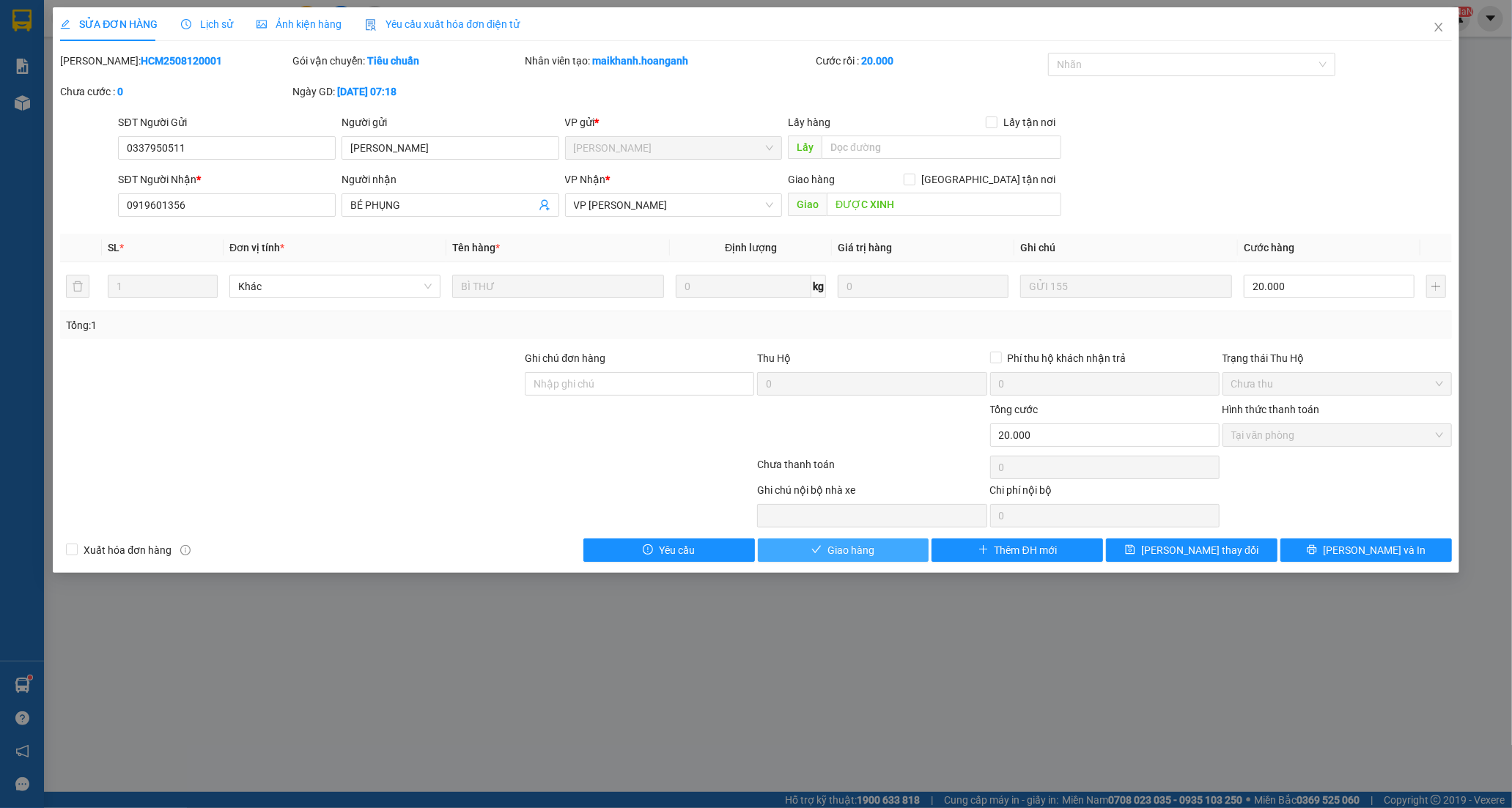
click at [879, 554] on button "Giao hàng" at bounding box center [843, 550] width 172 height 23
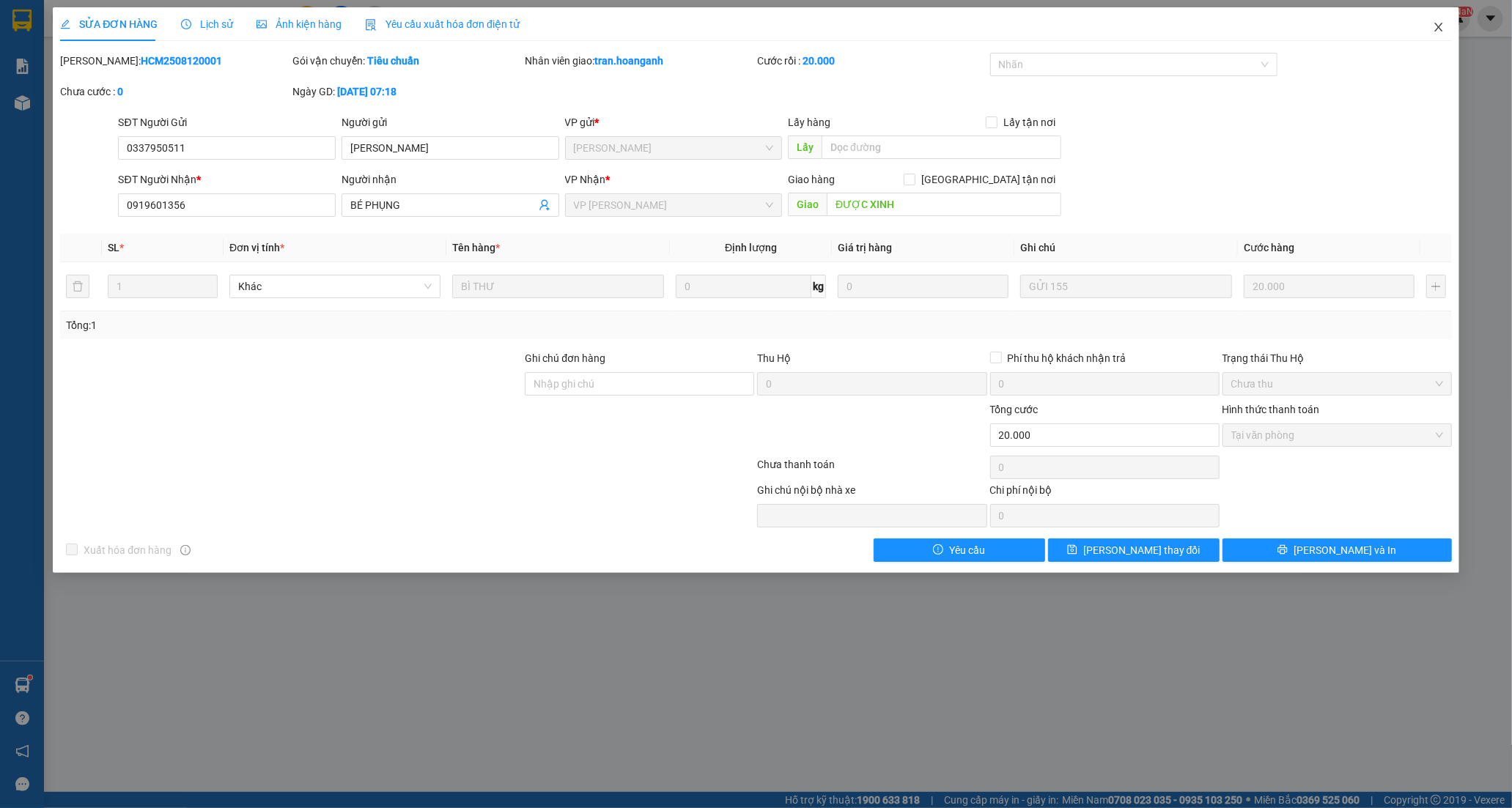
click at [1439, 26] on icon "close" at bounding box center [1438, 27] width 12 height 12
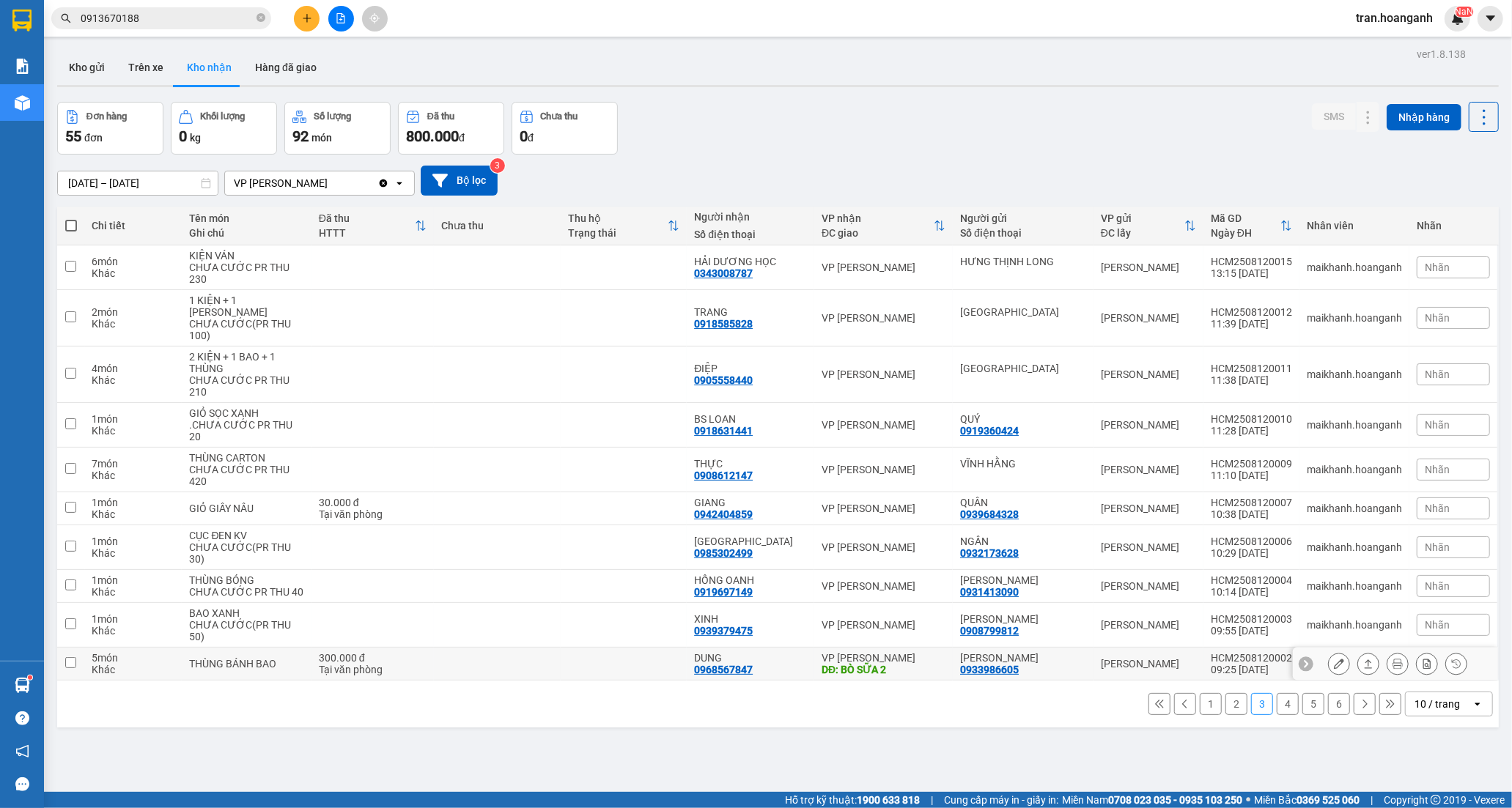
click at [789, 676] on div "DUNG 0968567847" at bounding box center [750, 663] width 113 height 23
checkbox input "true"
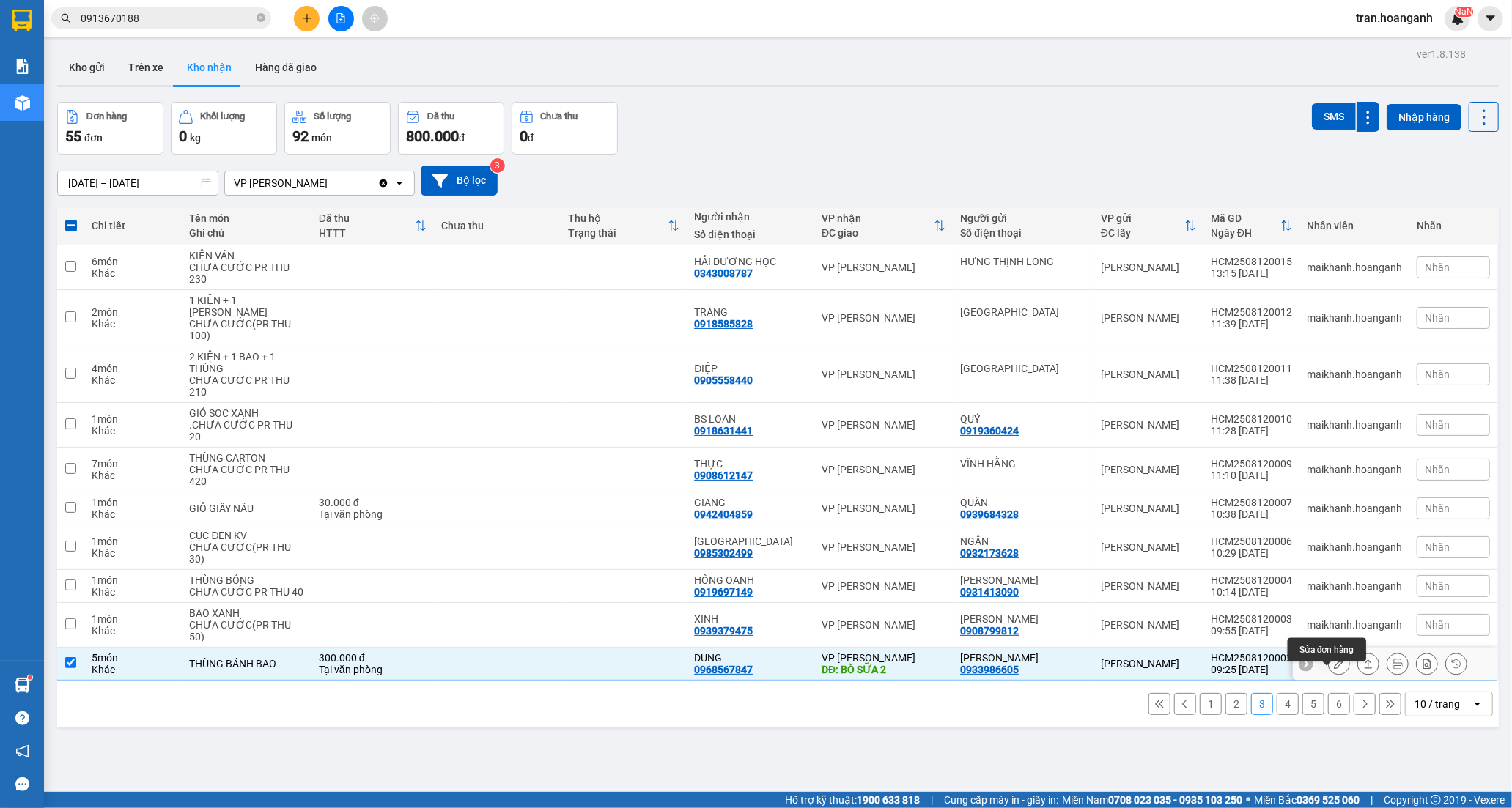
click at [1333, 668] on icon at bounding box center [1338, 664] width 10 height 10
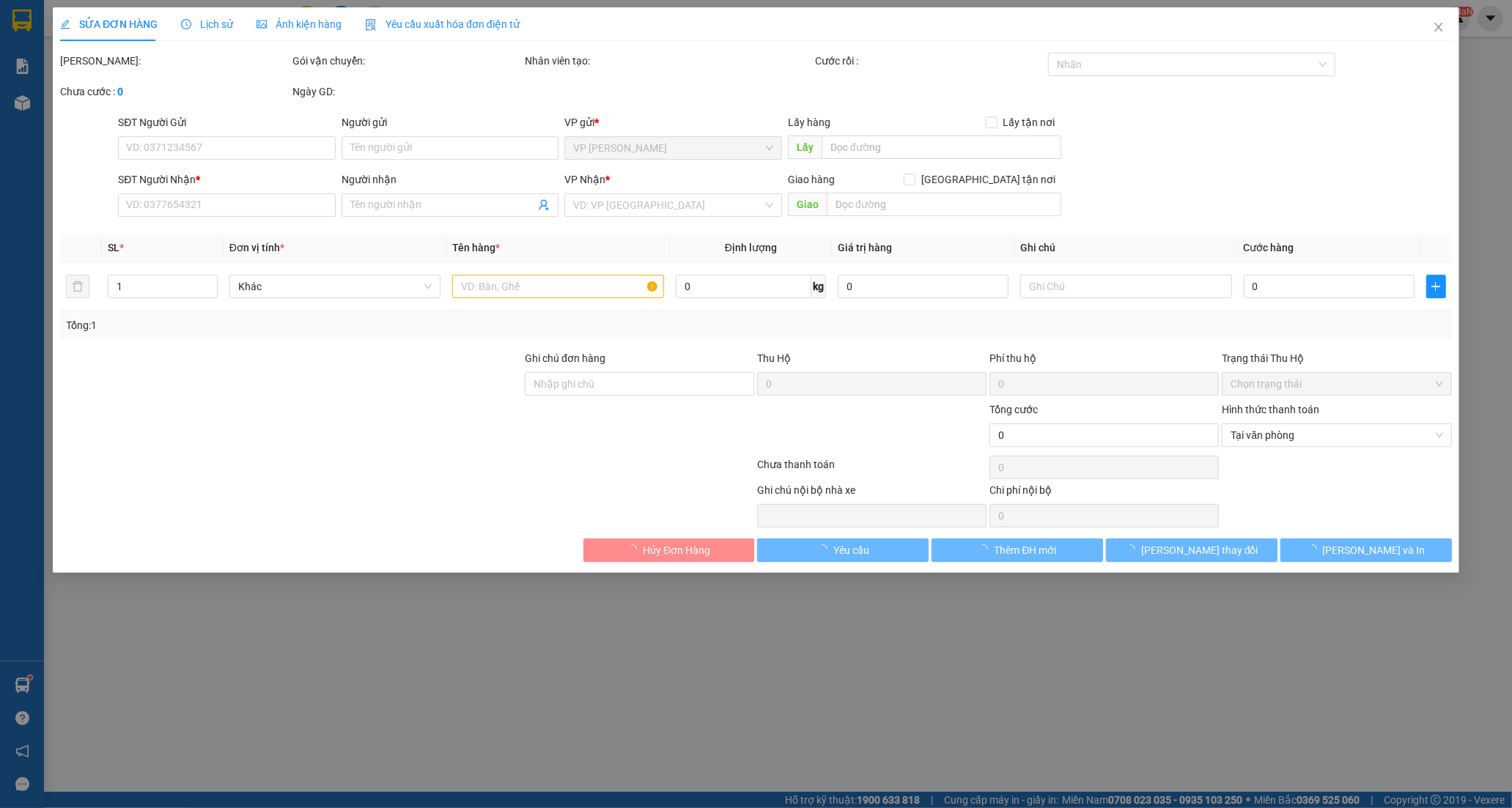
type input "0933986605"
type input "[PERSON_NAME]"
type input "0968567847"
type input "DUNG"
type input "BÒ SỮA 2"
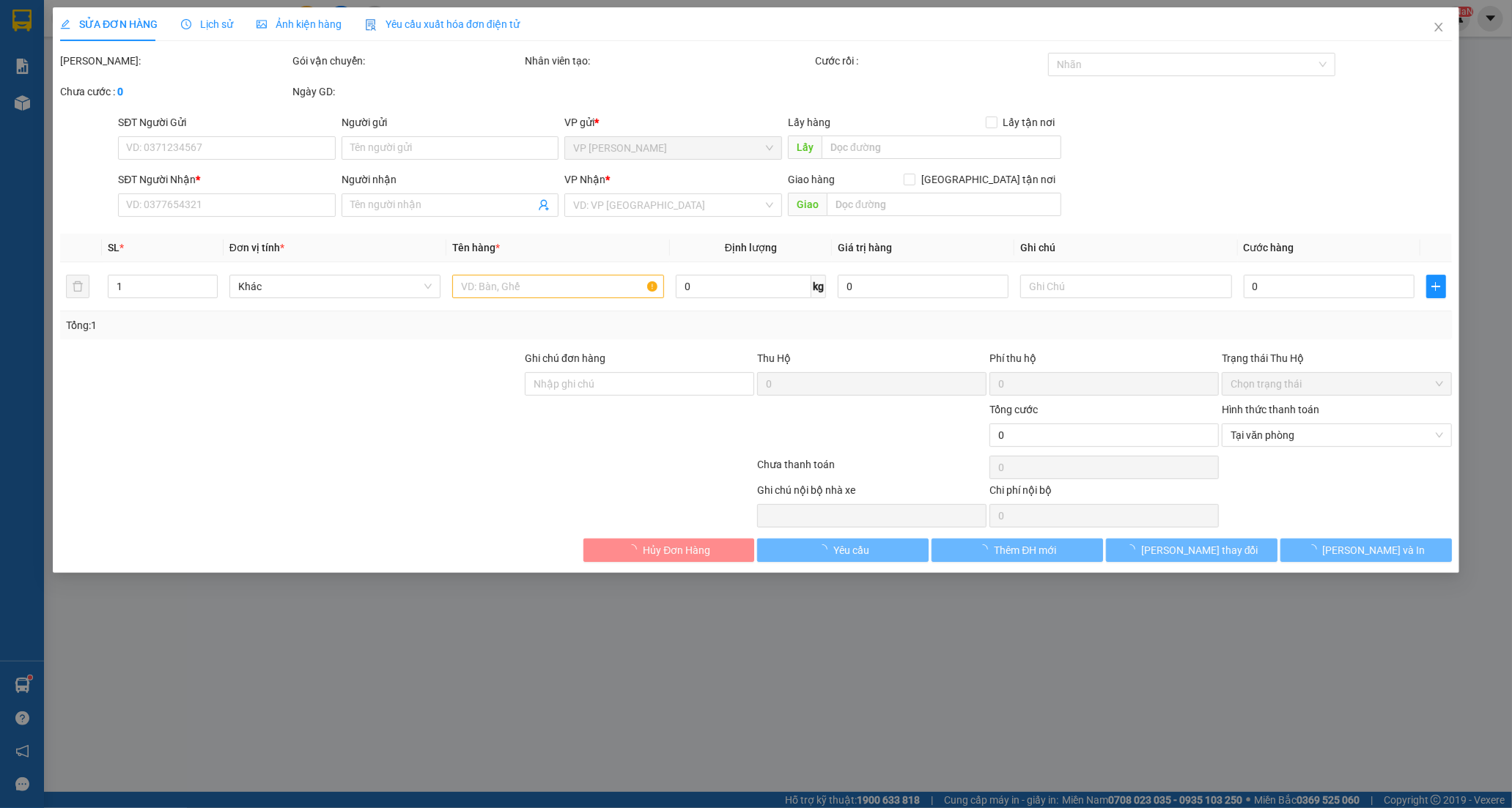
type input "300.000"
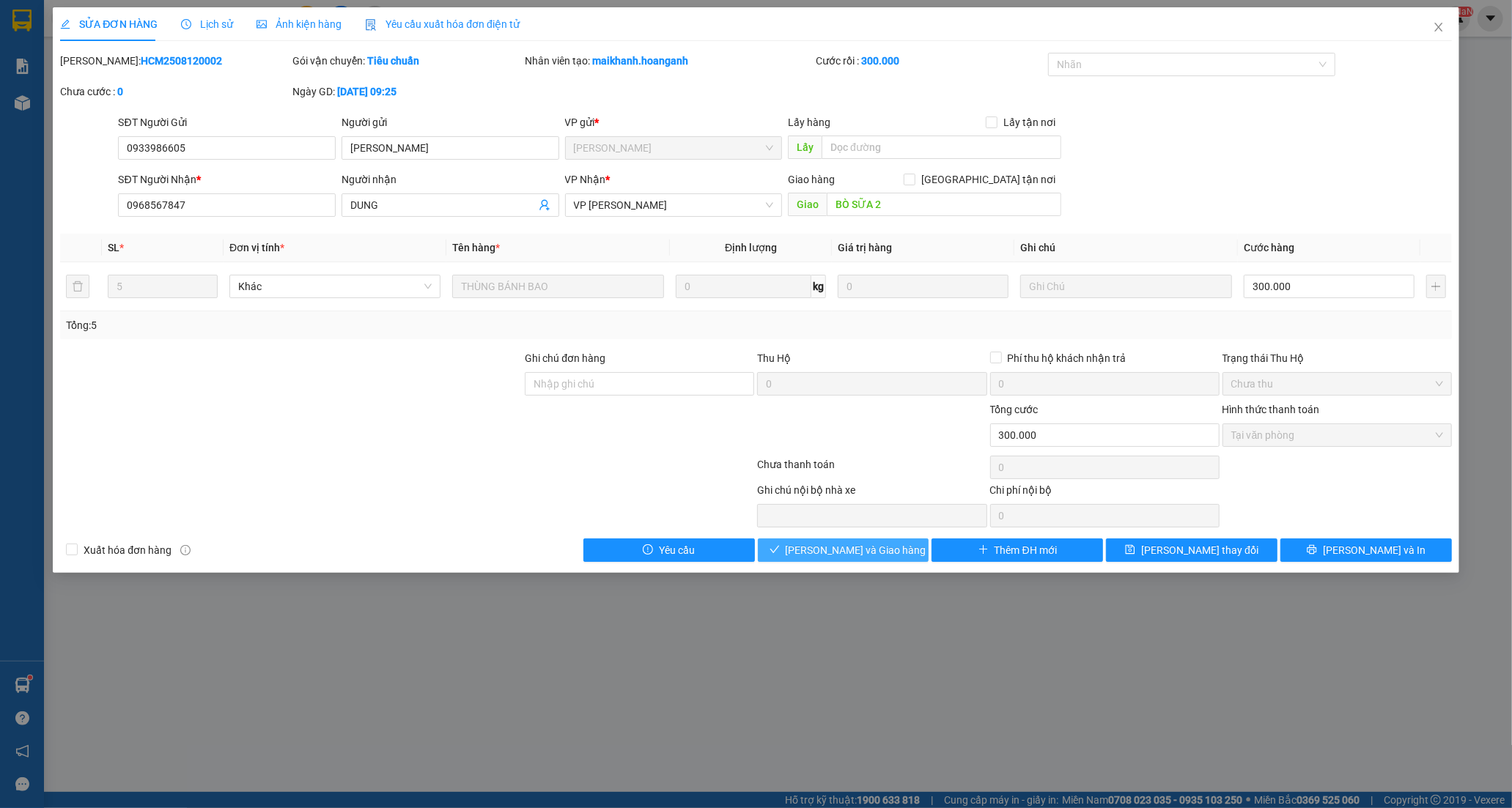
click at [880, 550] on span "[PERSON_NAME] và [PERSON_NAME] hàng" at bounding box center [856, 550] width 140 height 16
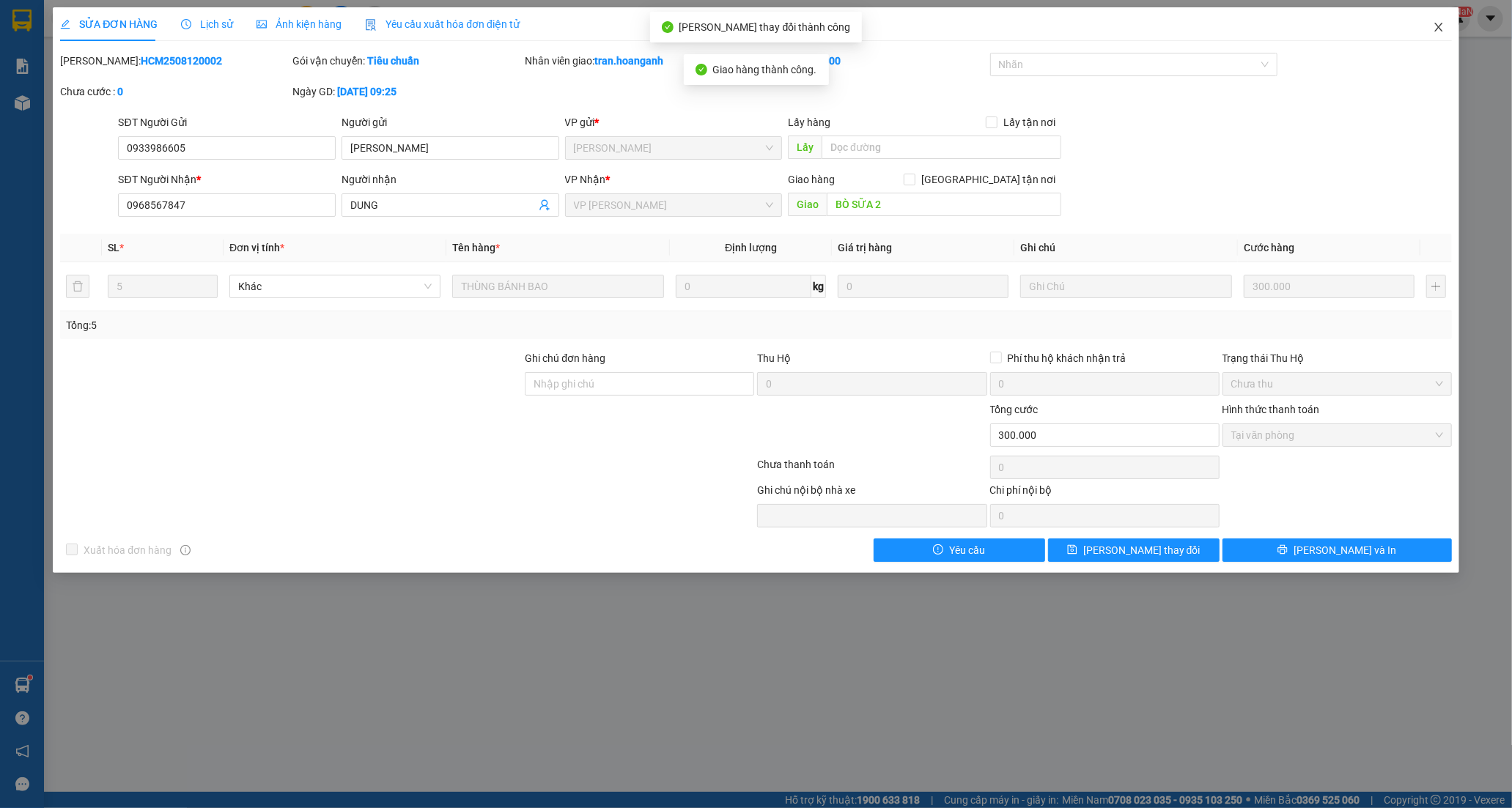
click at [1439, 31] on icon "close" at bounding box center [1438, 27] width 12 height 12
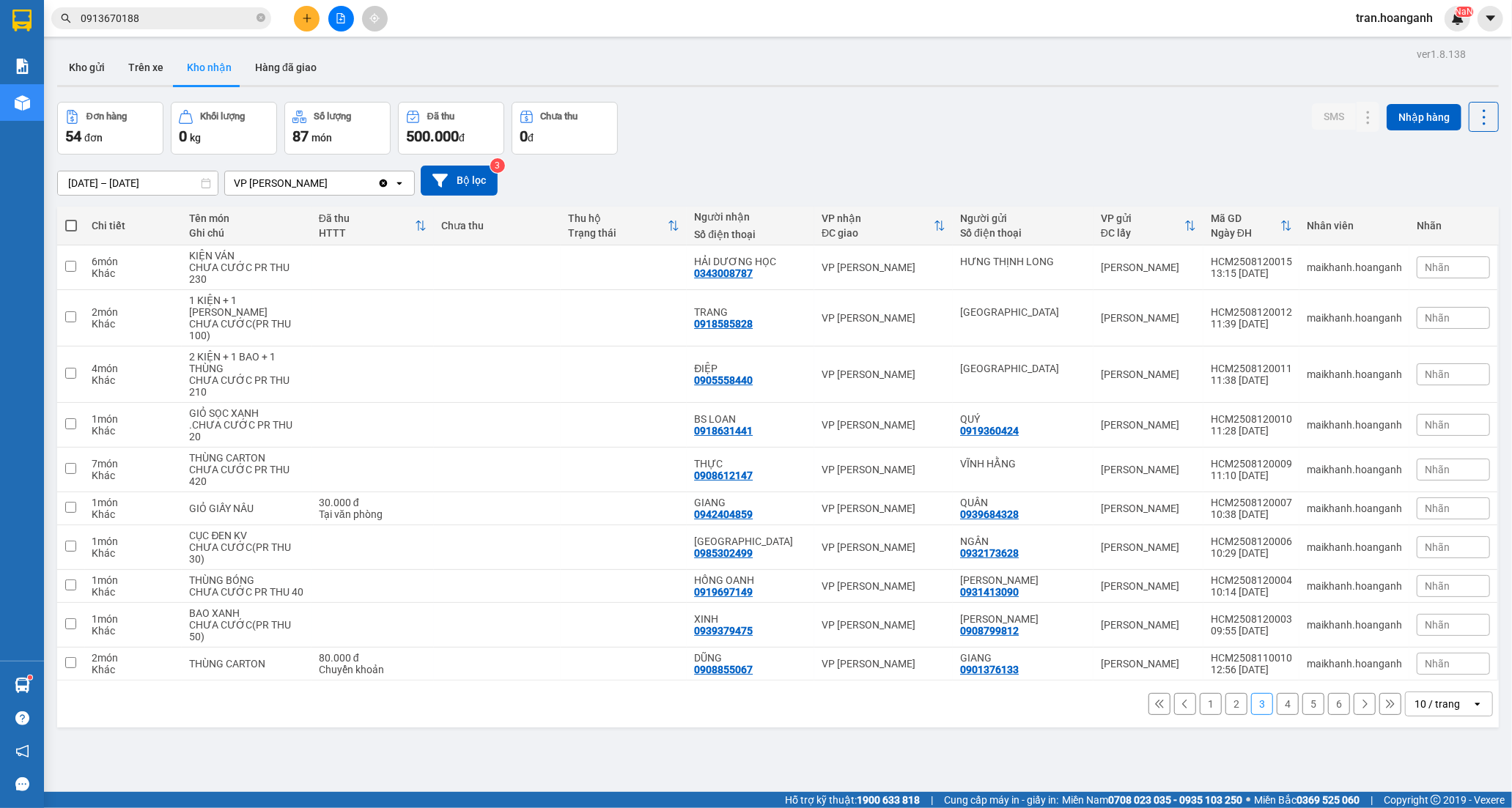
click at [1279, 715] on button "4" at bounding box center [1288, 704] width 22 height 22
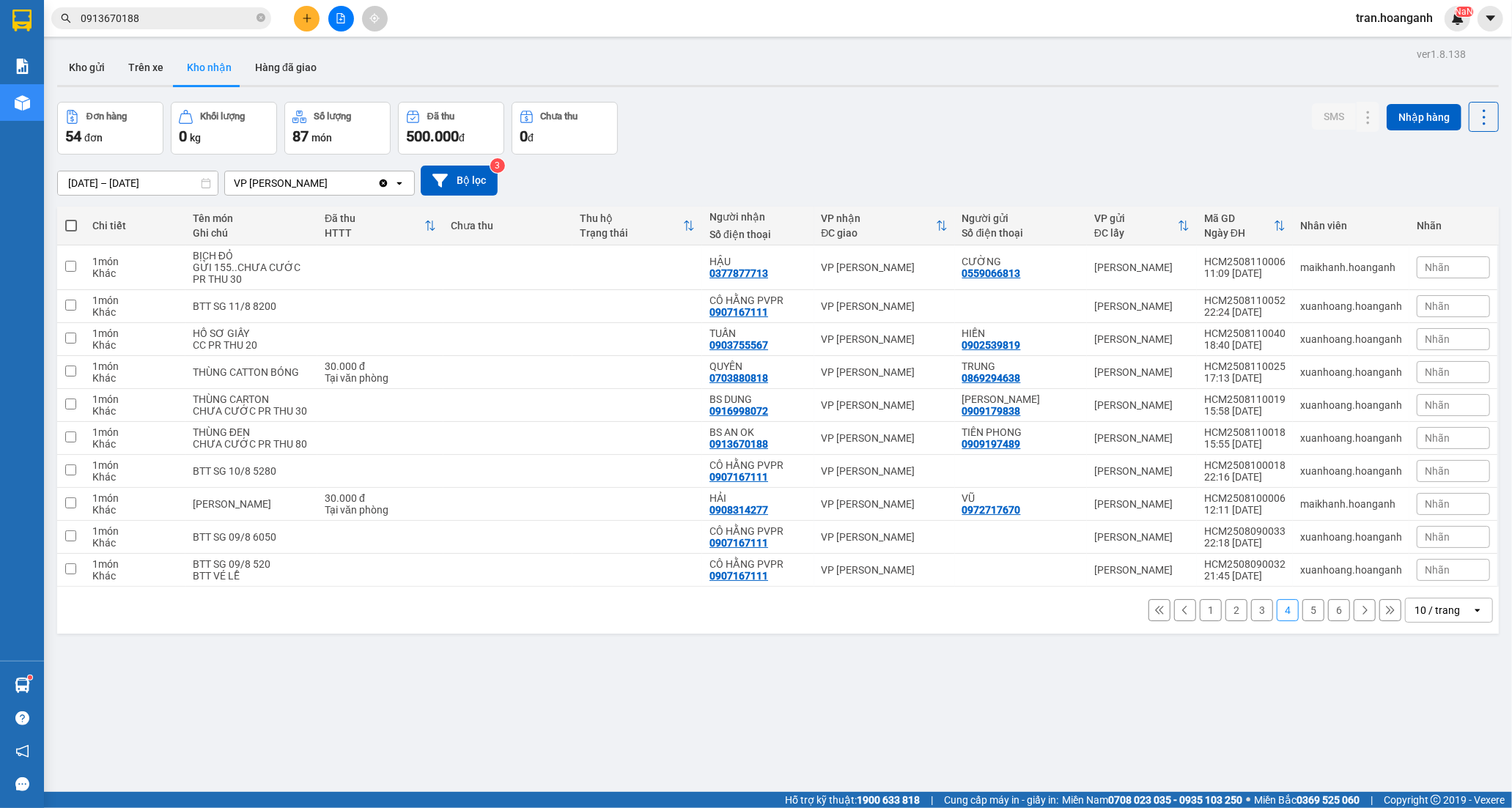
click at [1199, 621] on button "1" at bounding box center [1210, 610] width 22 height 22
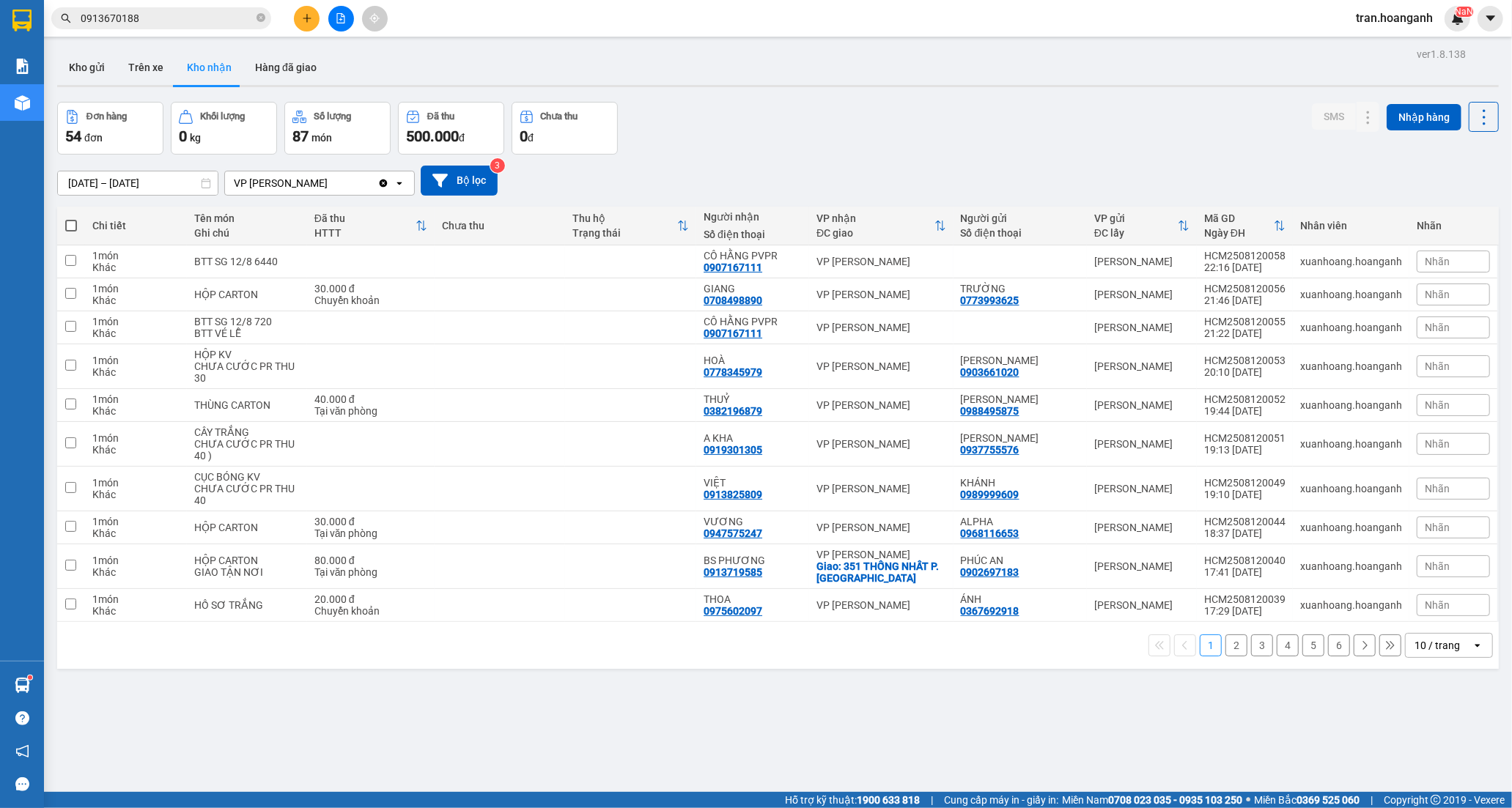
click at [1226, 648] on button "2" at bounding box center [1237, 645] width 22 height 22
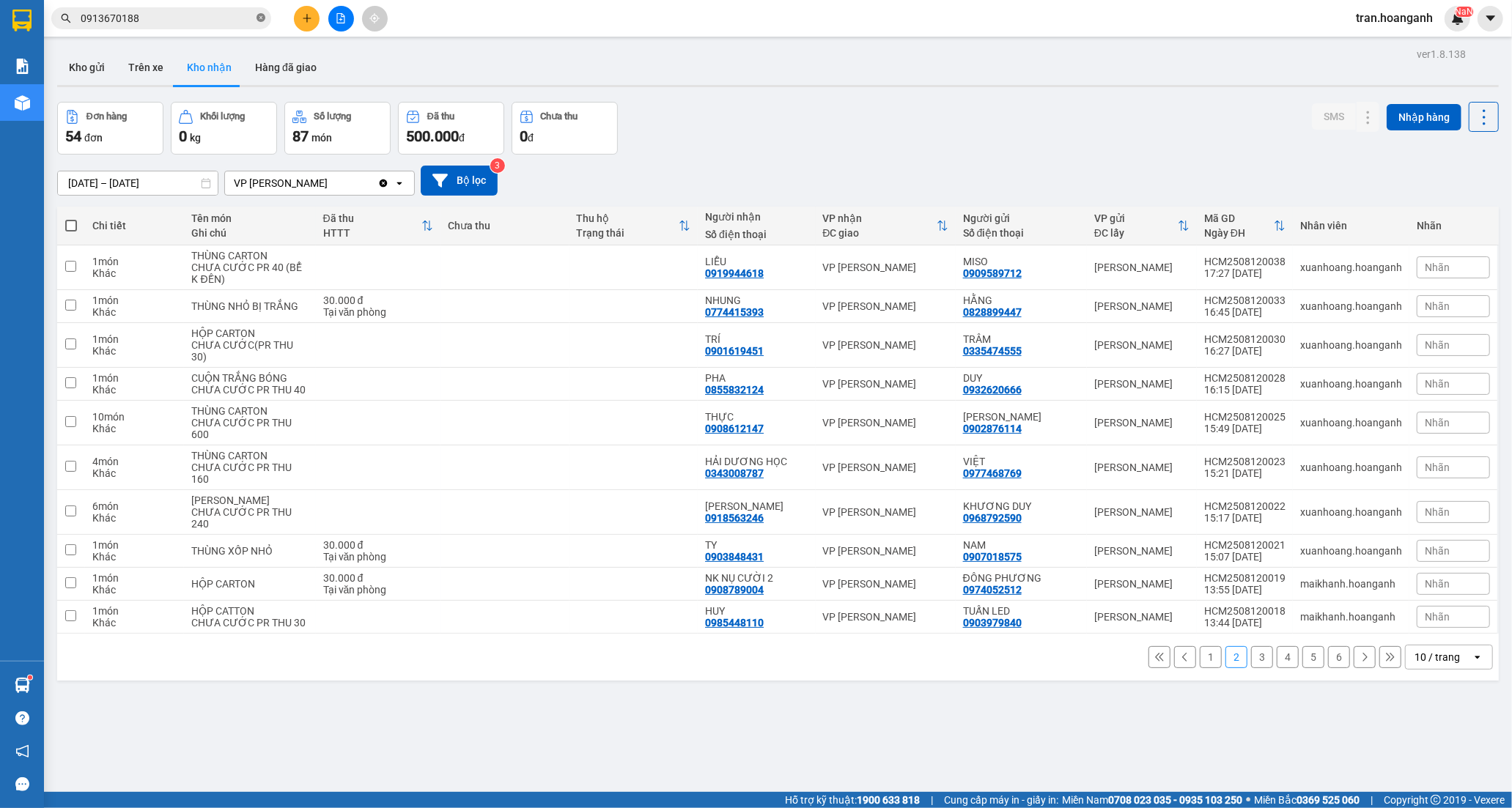
click at [262, 17] on icon "close-circle" at bounding box center [260, 18] width 9 height 9
click at [93, 70] on button "Kho gửi" at bounding box center [87, 67] width 59 height 35
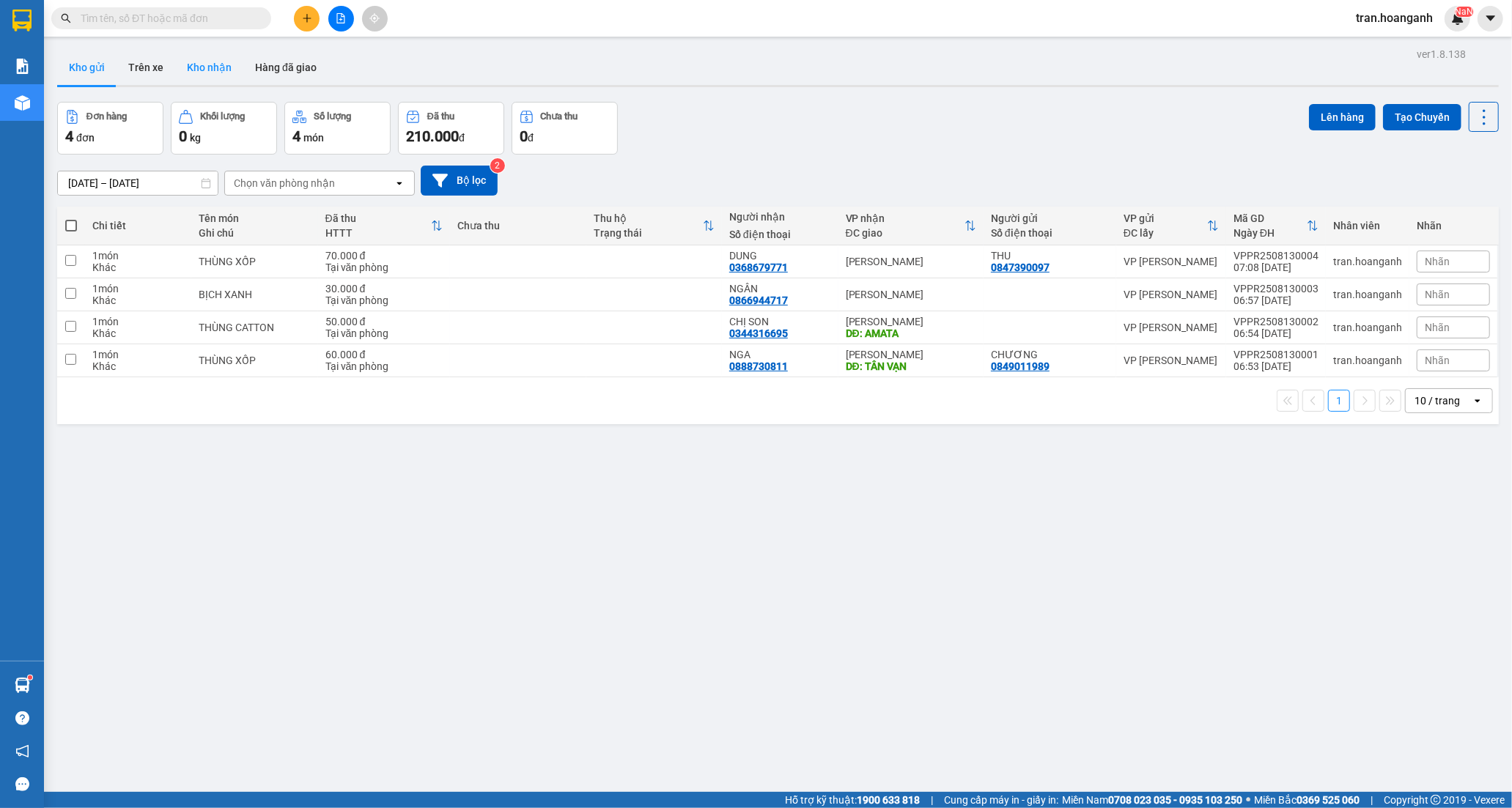
click at [203, 69] on button "Kho nhận" at bounding box center [208, 67] width 68 height 35
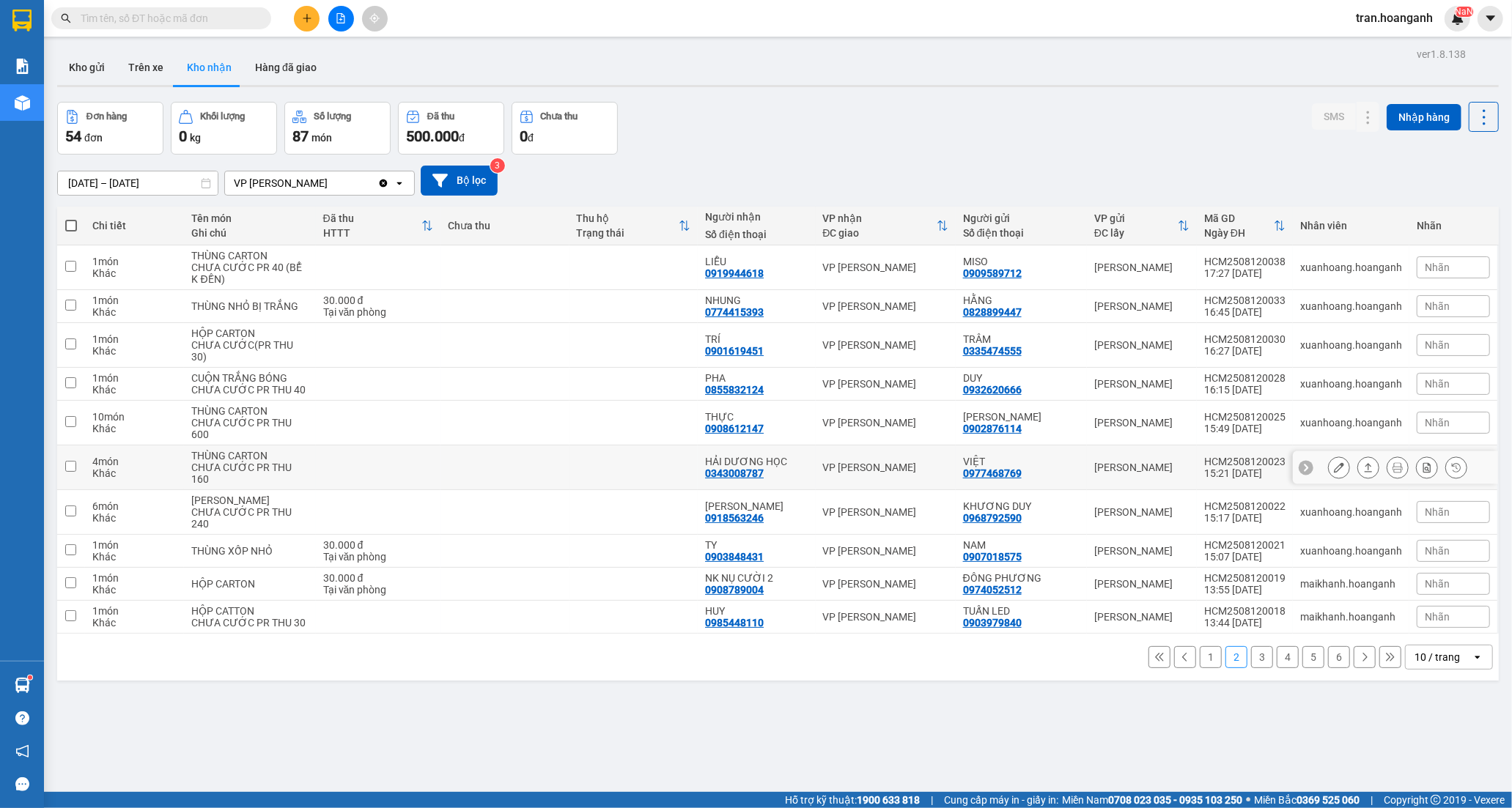
click at [764, 479] on div "HẢI DƯƠNG HỌC 0343008787" at bounding box center [756, 467] width 103 height 23
checkbox input "true"
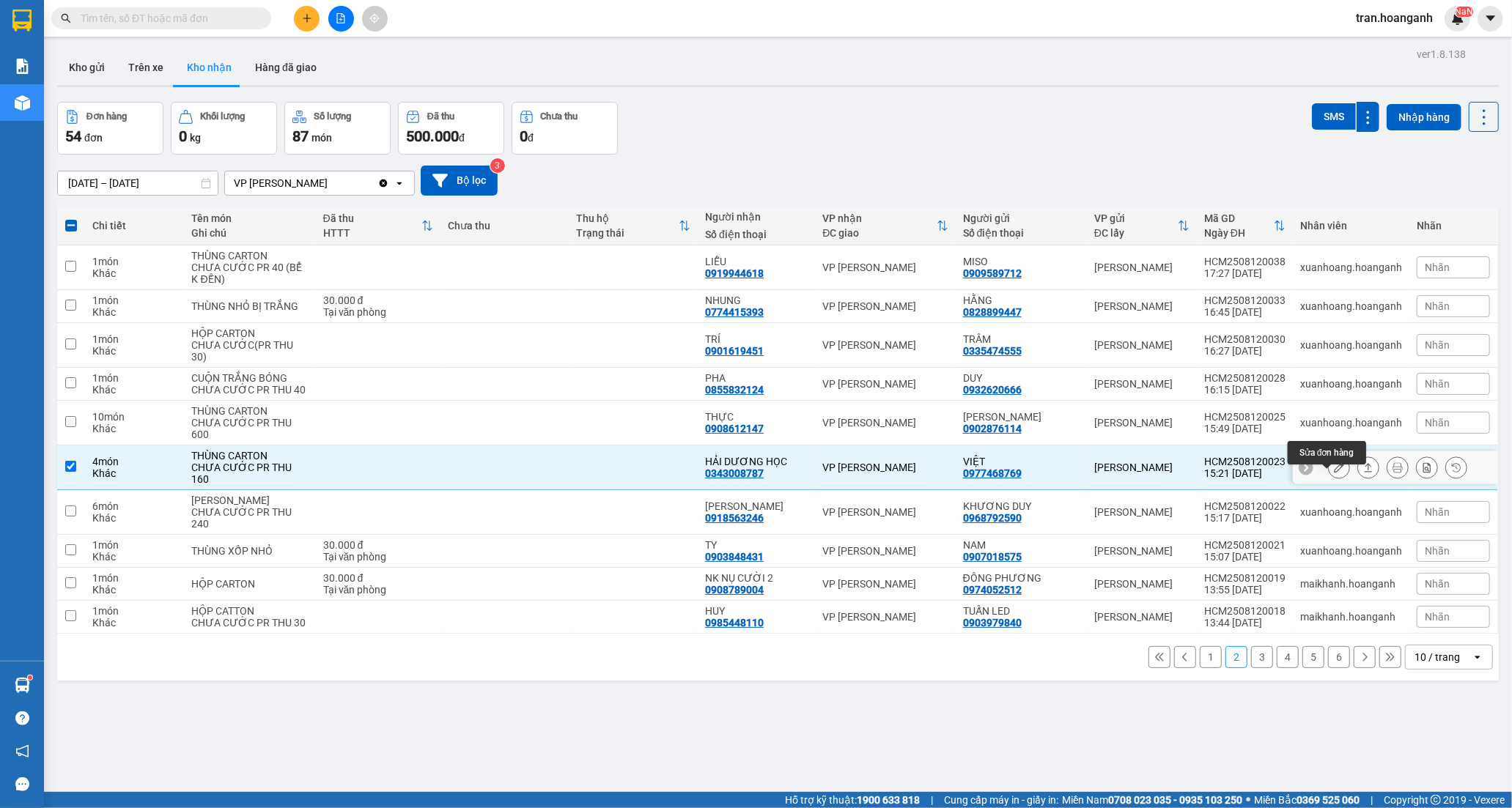
click at [1333, 472] on icon at bounding box center [1338, 467] width 10 height 10
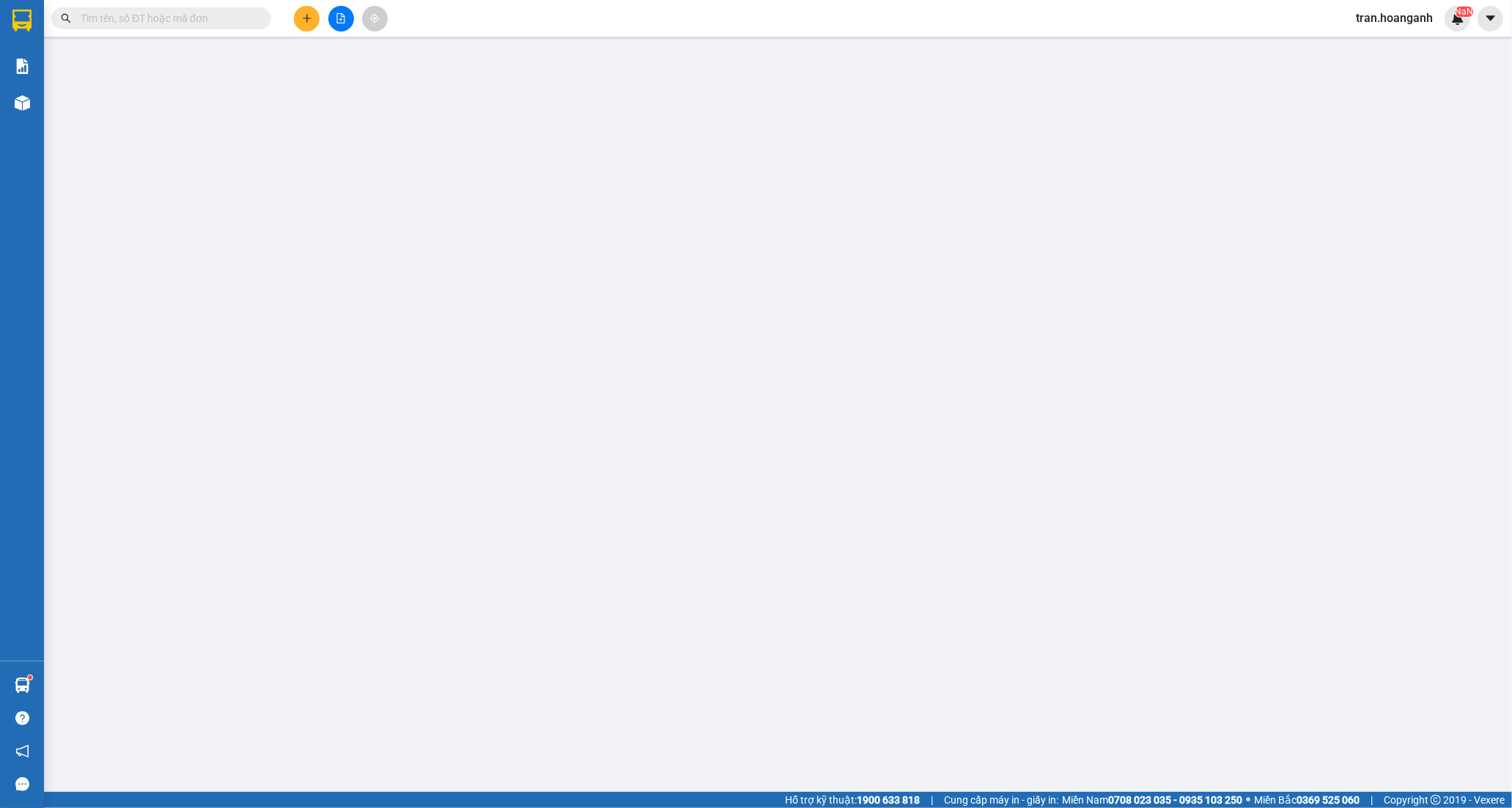
type input "0977468769"
type input "VIỆT"
type input "0343008787"
type input "HẢI DƯƠNG HỌC"
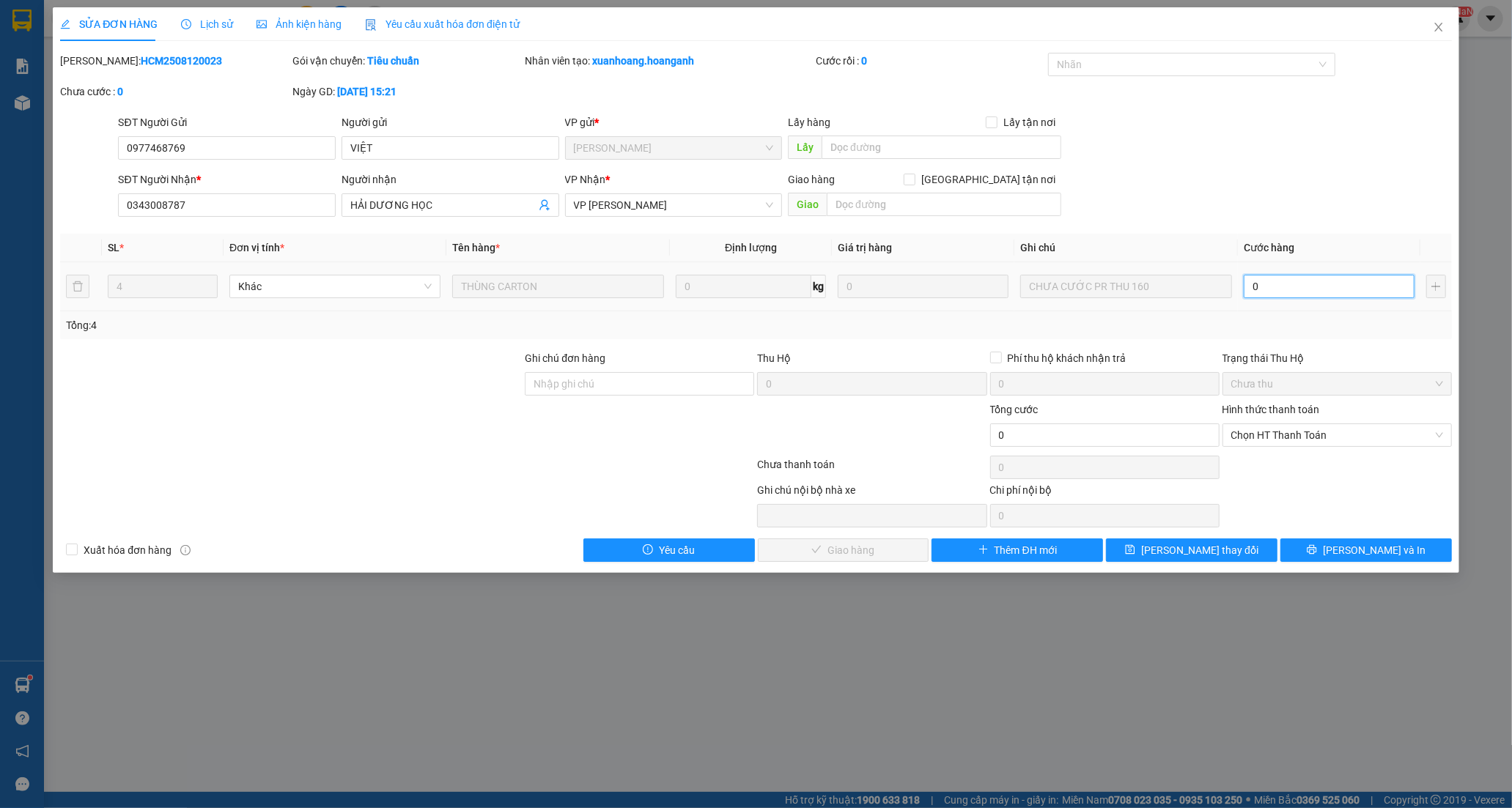
click at [1277, 284] on input "0" at bounding box center [1328, 286] width 171 height 23
type input "2"
type input "20"
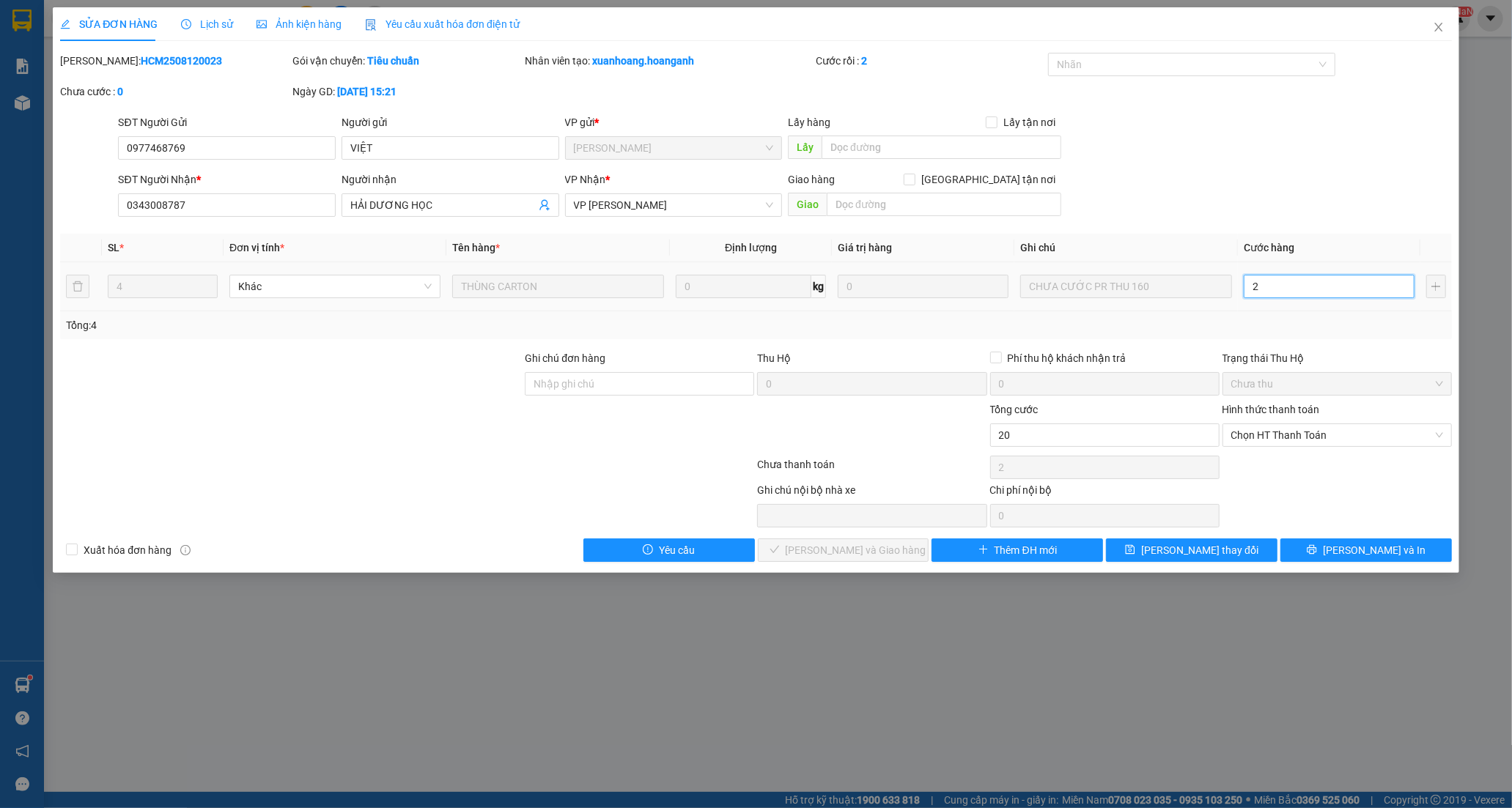
type input "20"
type input "200"
click at [1261, 436] on span "Chọn HT Thanh Toán" at bounding box center [1336, 436] width 211 height 22
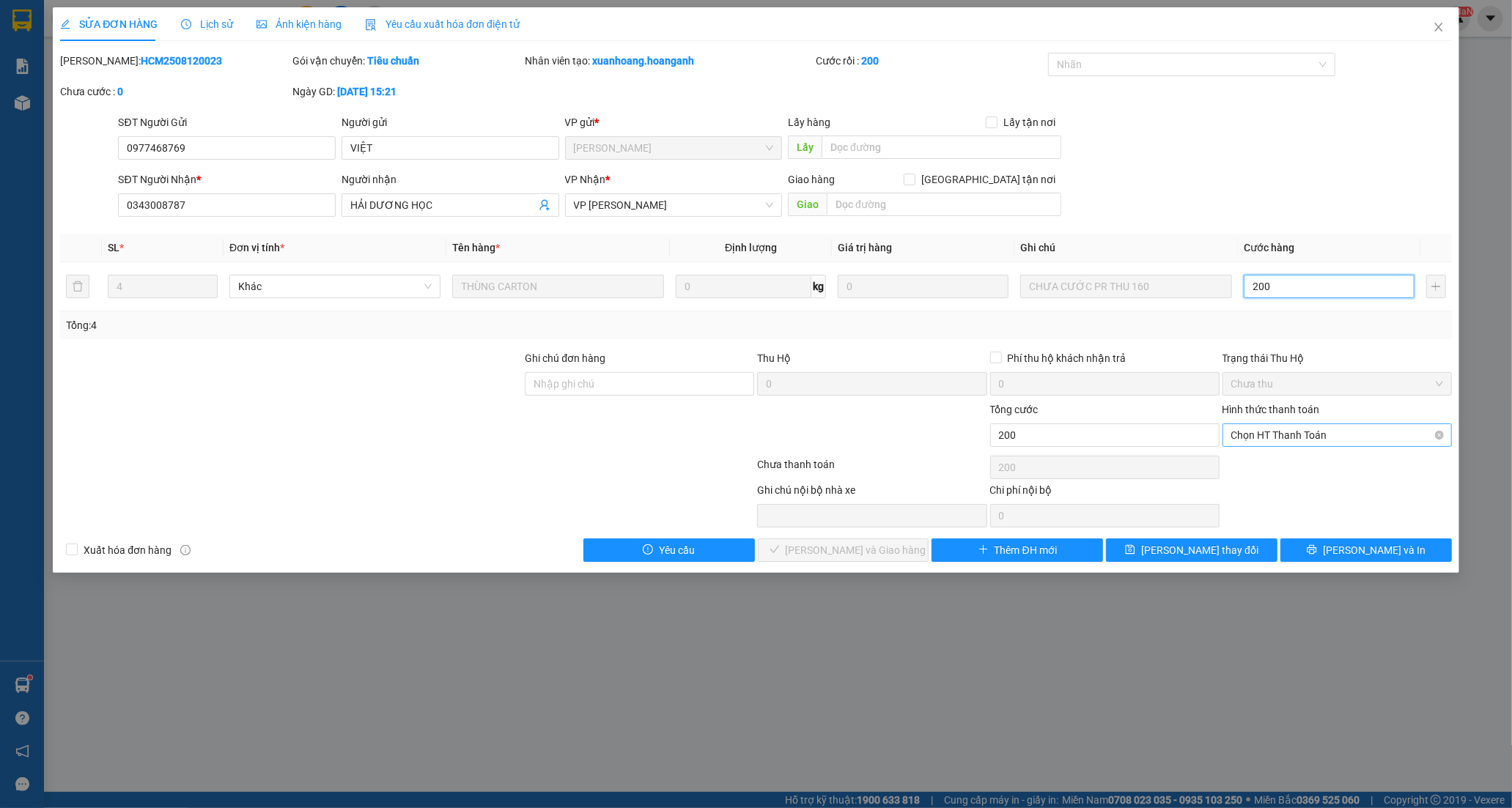
type input "200"
type input "200.000"
click at [1272, 462] on div "Tại văn phòng" at bounding box center [1336, 464] width 211 height 16
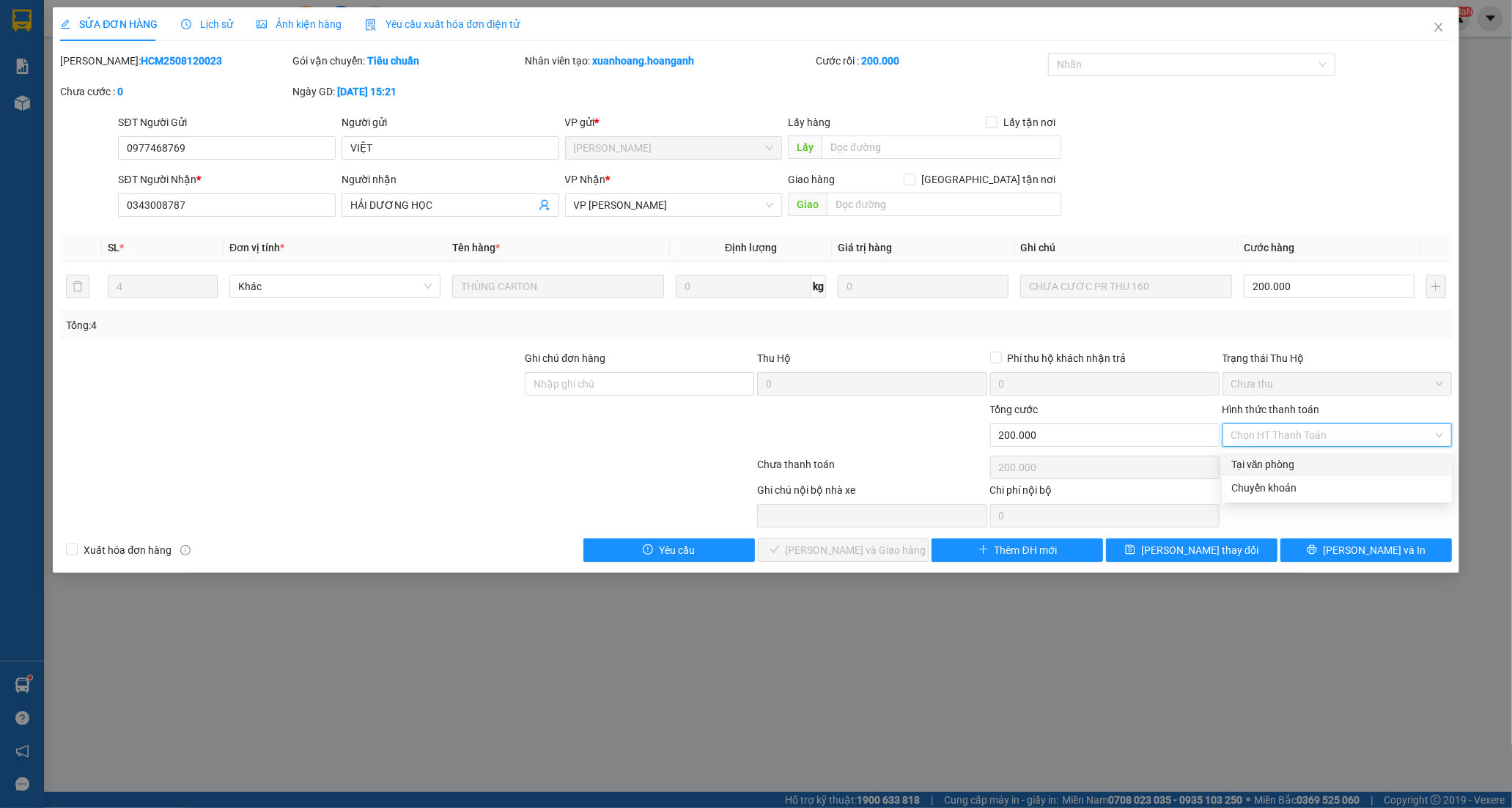
type input "0"
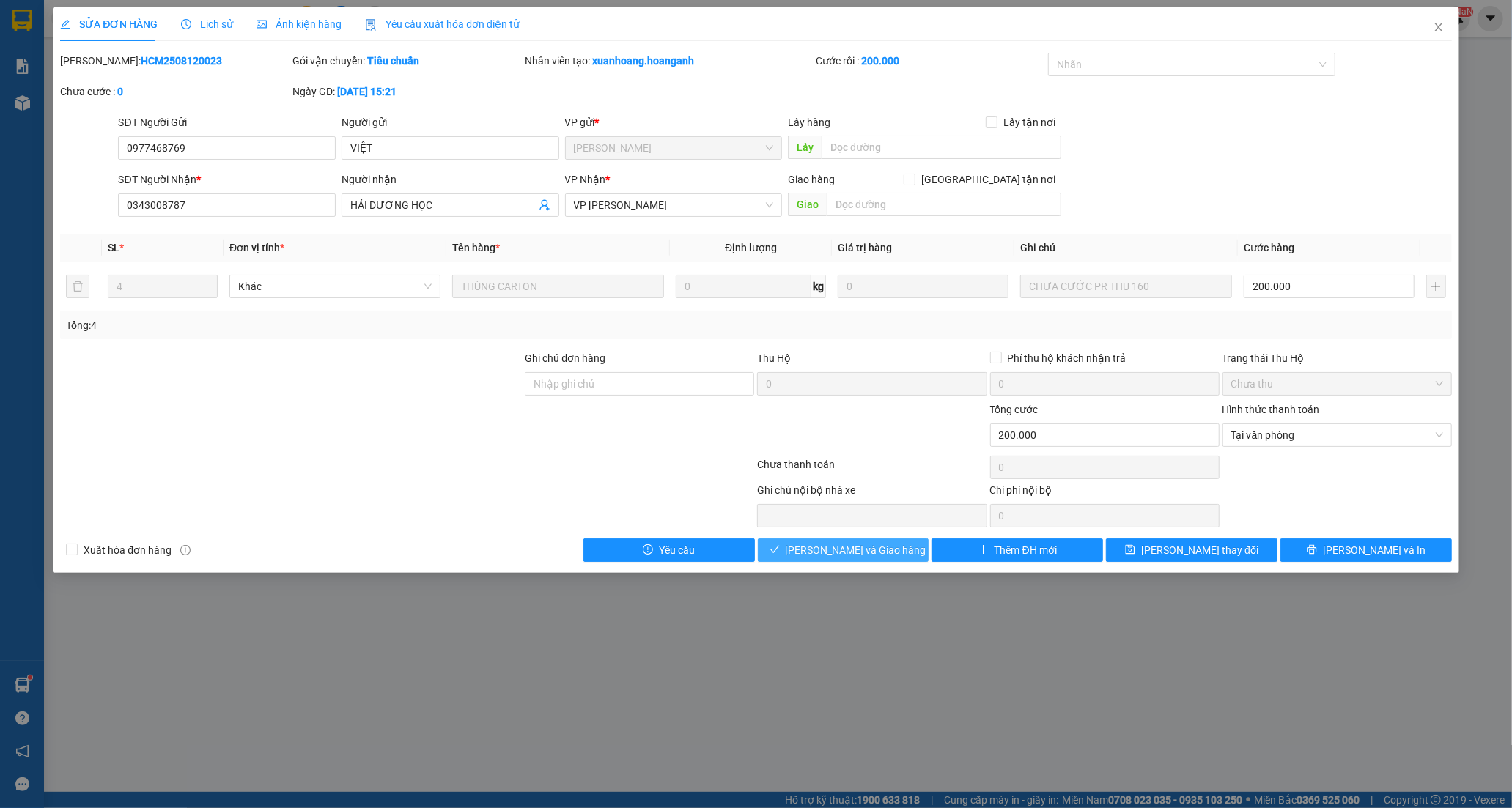
drag, startPoint x: 807, startPoint y: 545, endPoint x: 1054, endPoint y: 282, distance: 360.8
click at [809, 545] on button "[PERSON_NAME] và [PERSON_NAME] hàng" at bounding box center [843, 550] width 172 height 23
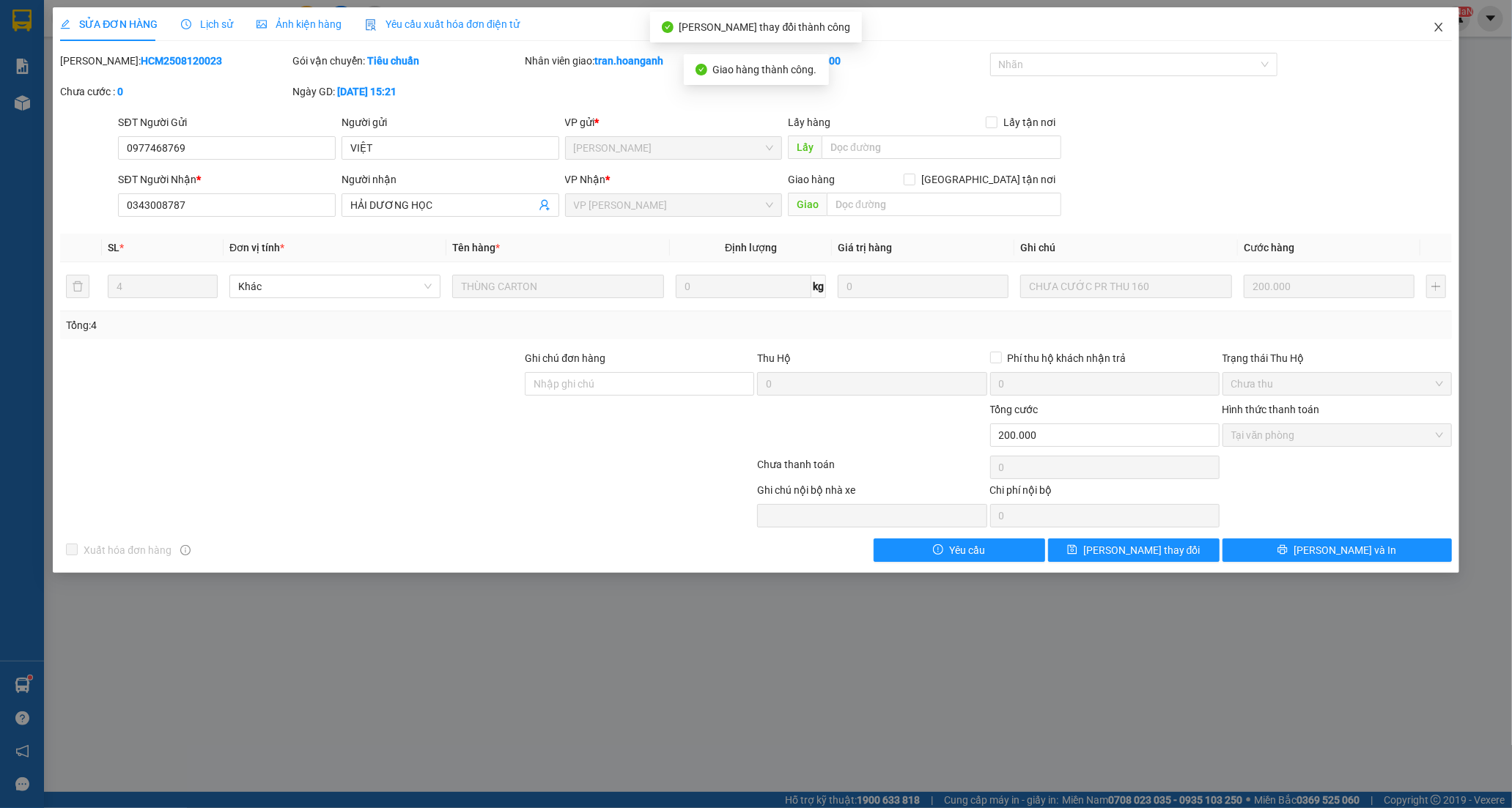
click at [1435, 27] on icon "close" at bounding box center [1438, 27] width 12 height 12
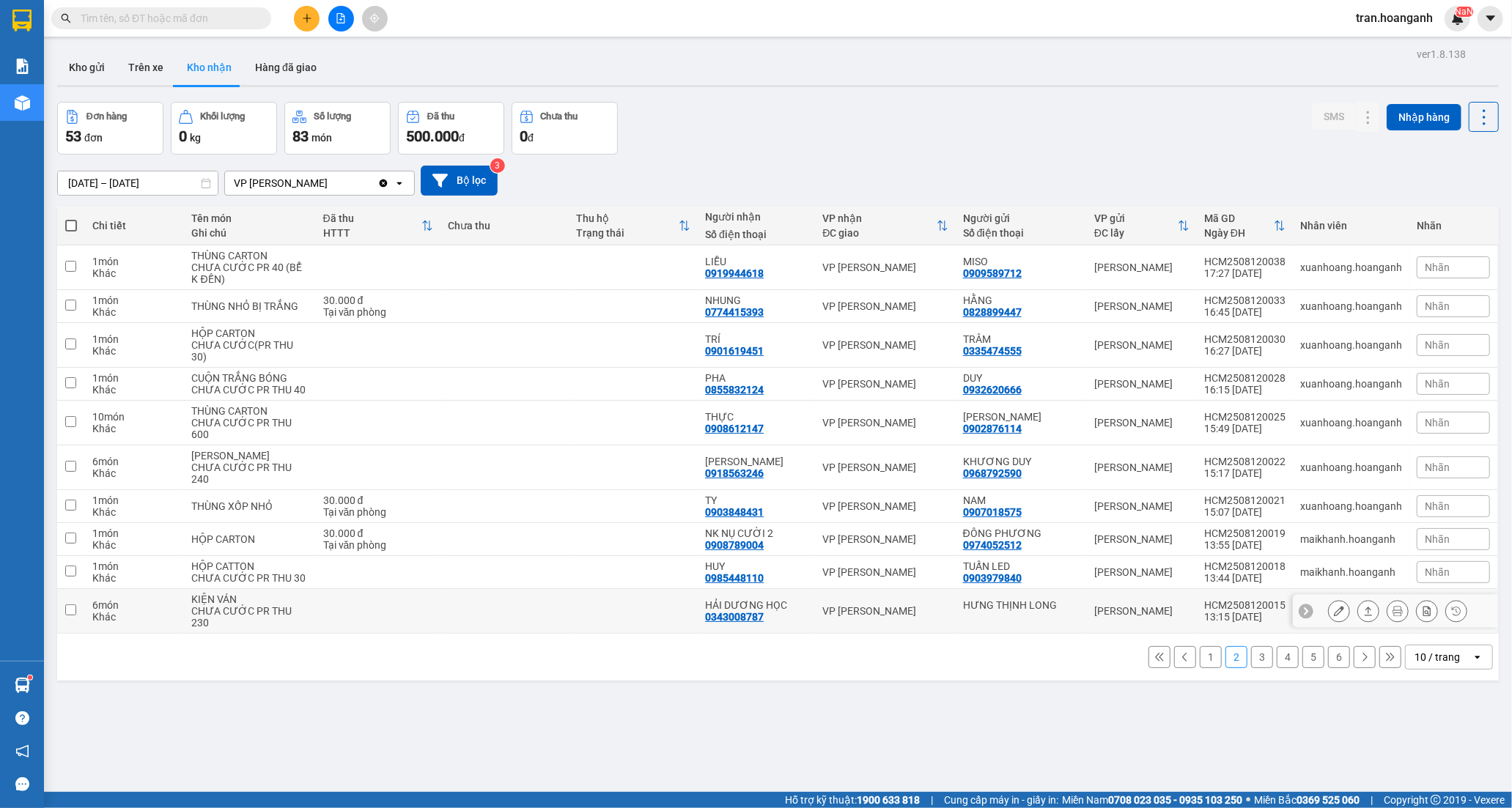
click at [784, 623] on div "HẢI DƯƠNG HỌC 0343008787" at bounding box center [756, 610] width 103 height 23
checkbox input "true"
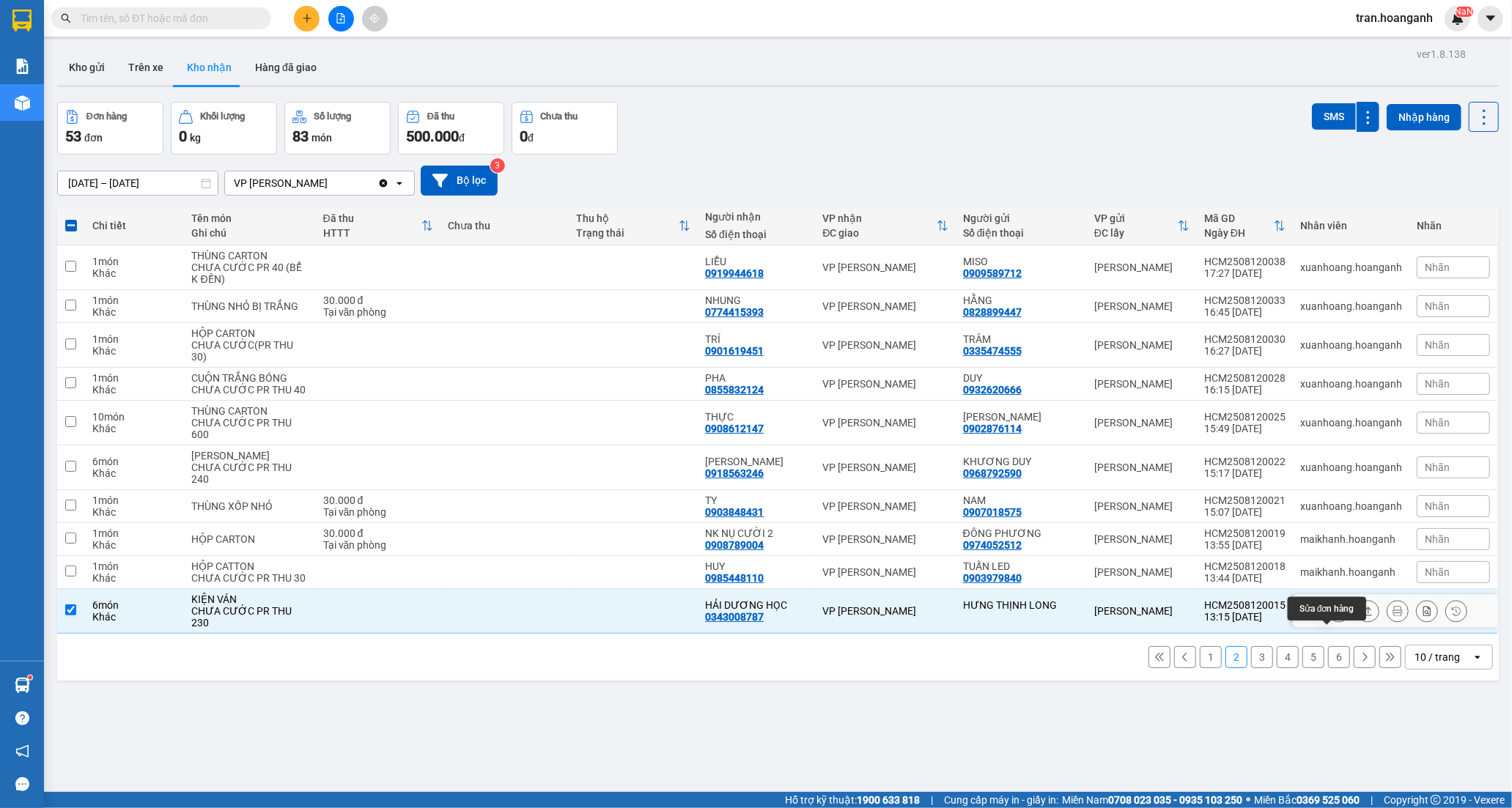
click at [1333, 616] on icon at bounding box center [1338, 610] width 10 height 10
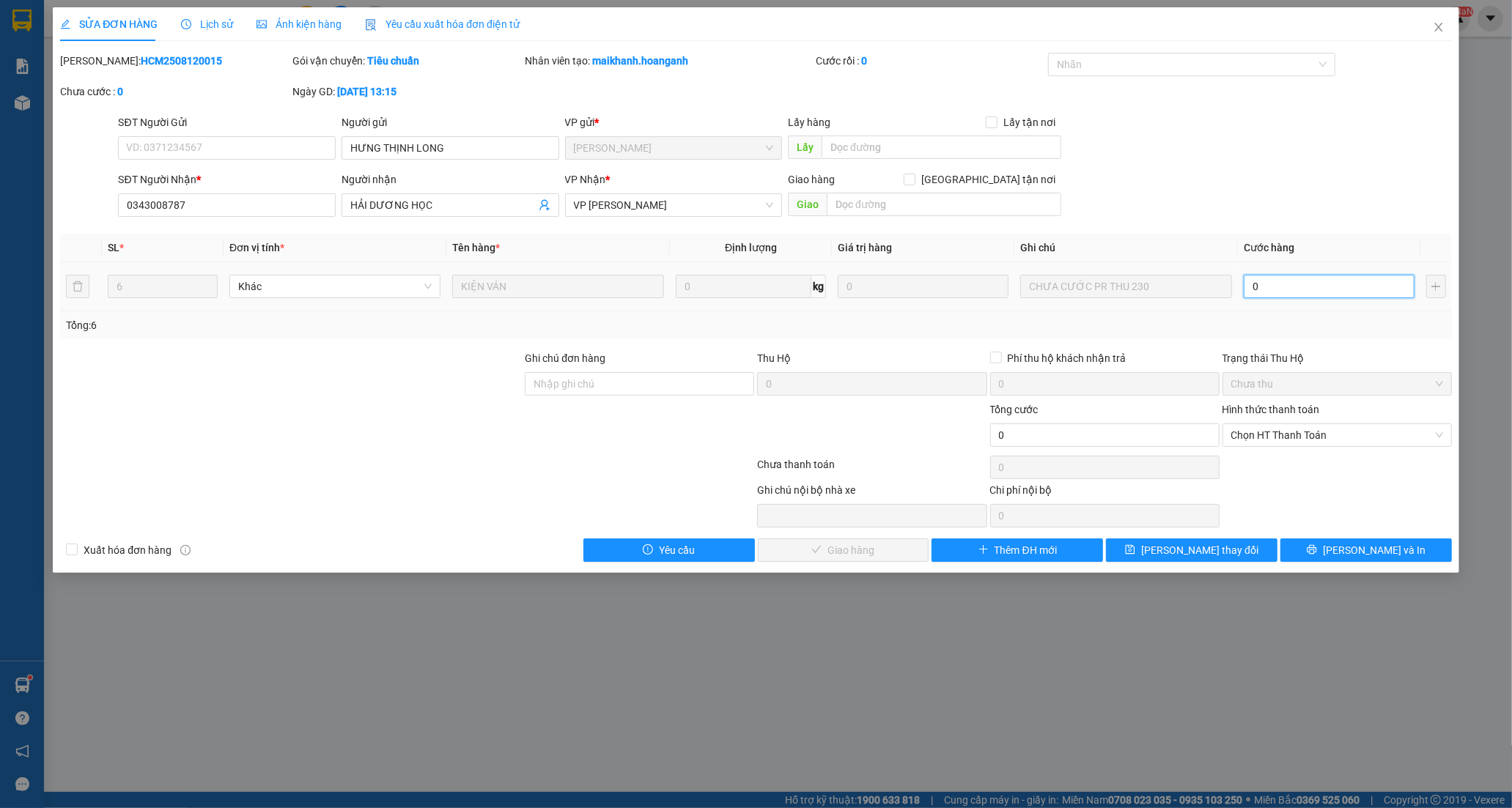
click at [1287, 294] on input "0" at bounding box center [1328, 286] width 171 height 23
type input "2"
type input "23"
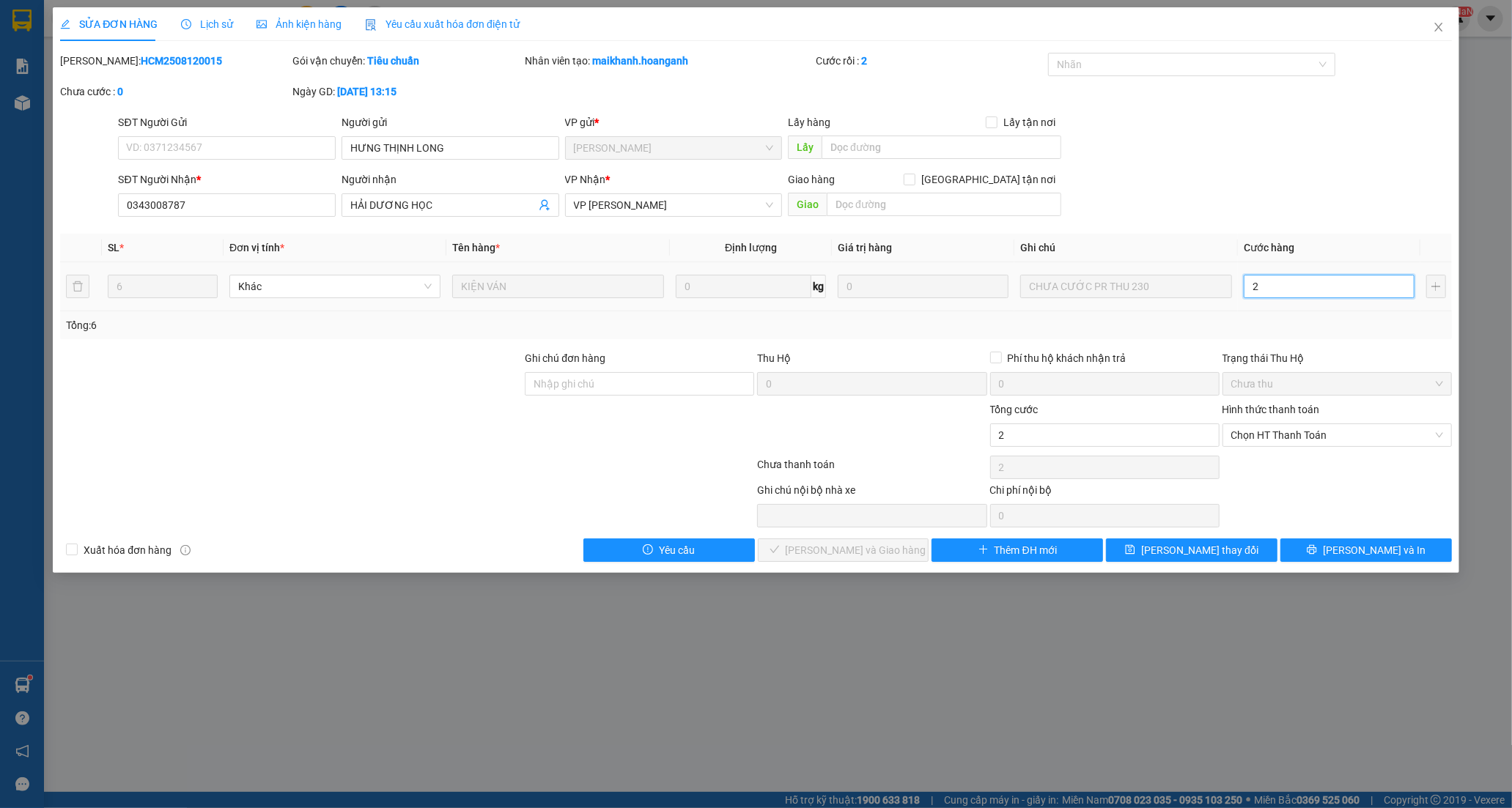
type input "23"
type input "230"
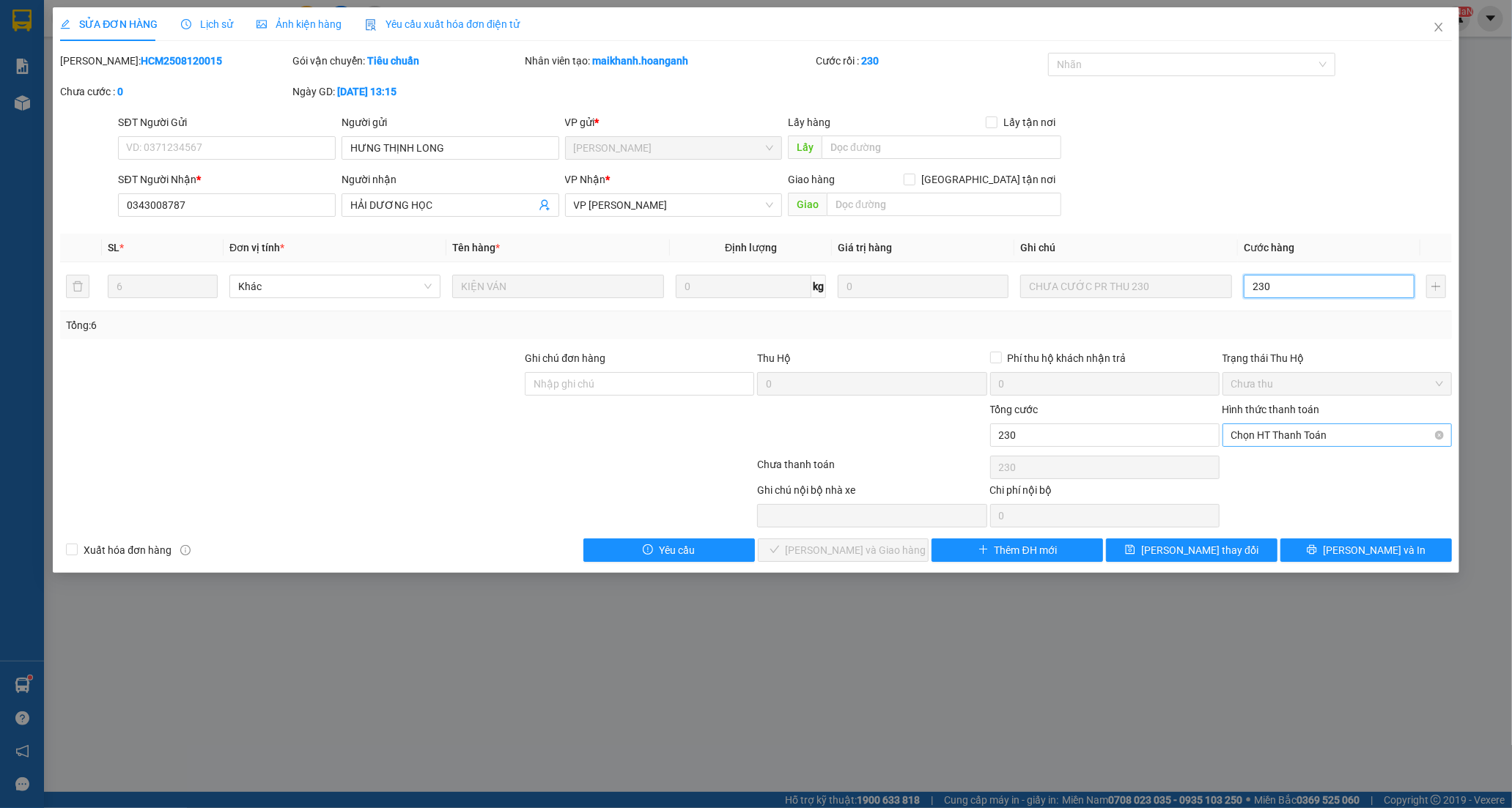
click at [1270, 430] on span "Chọn HT Thanh Toán" at bounding box center [1336, 436] width 211 height 22
type input "230.000"
click at [1280, 462] on div "Tại văn phòng" at bounding box center [1336, 464] width 211 height 16
type input "0"
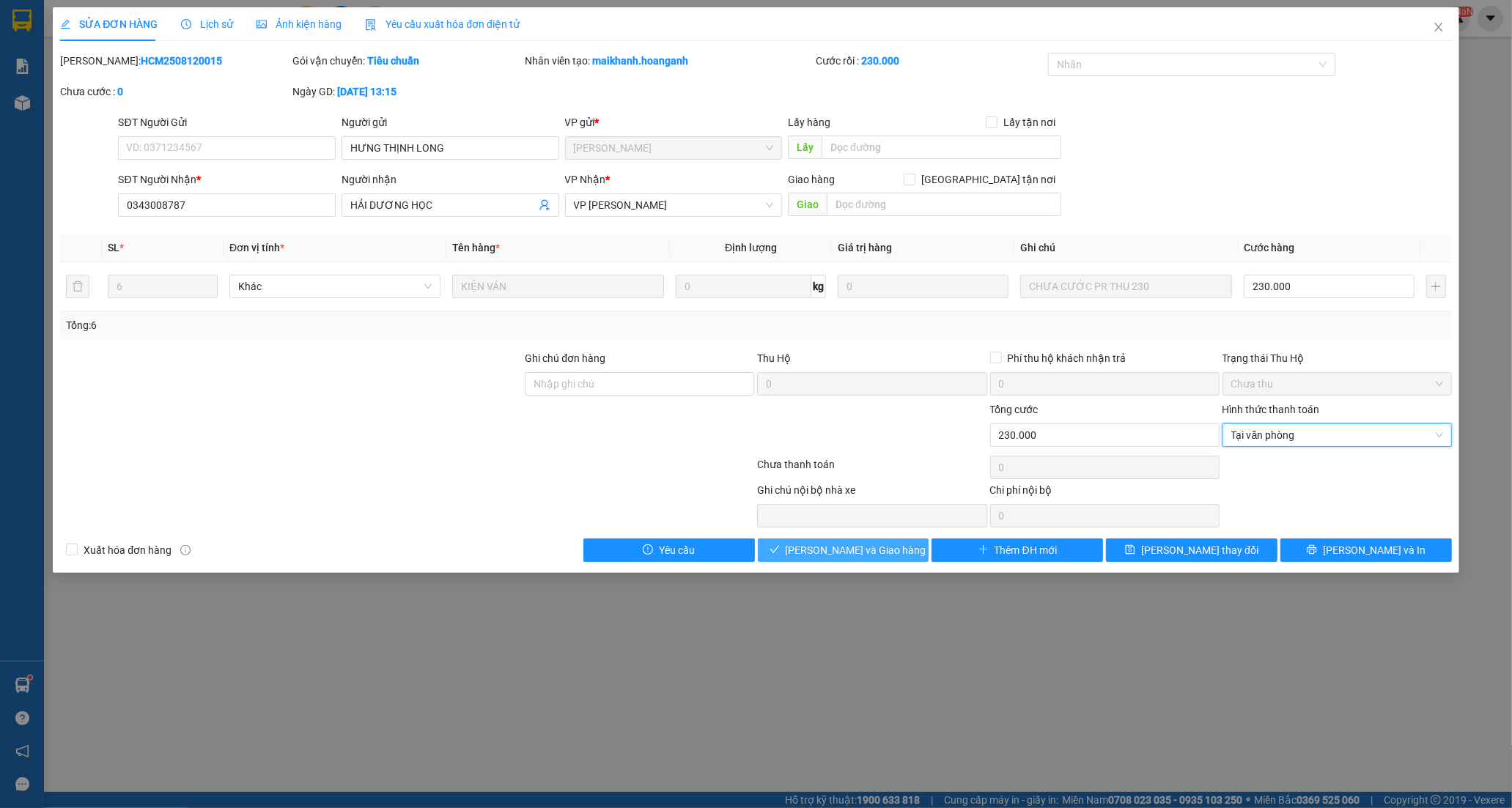
click at [823, 550] on span "[PERSON_NAME] và [PERSON_NAME] hàng" at bounding box center [856, 550] width 140 height 16
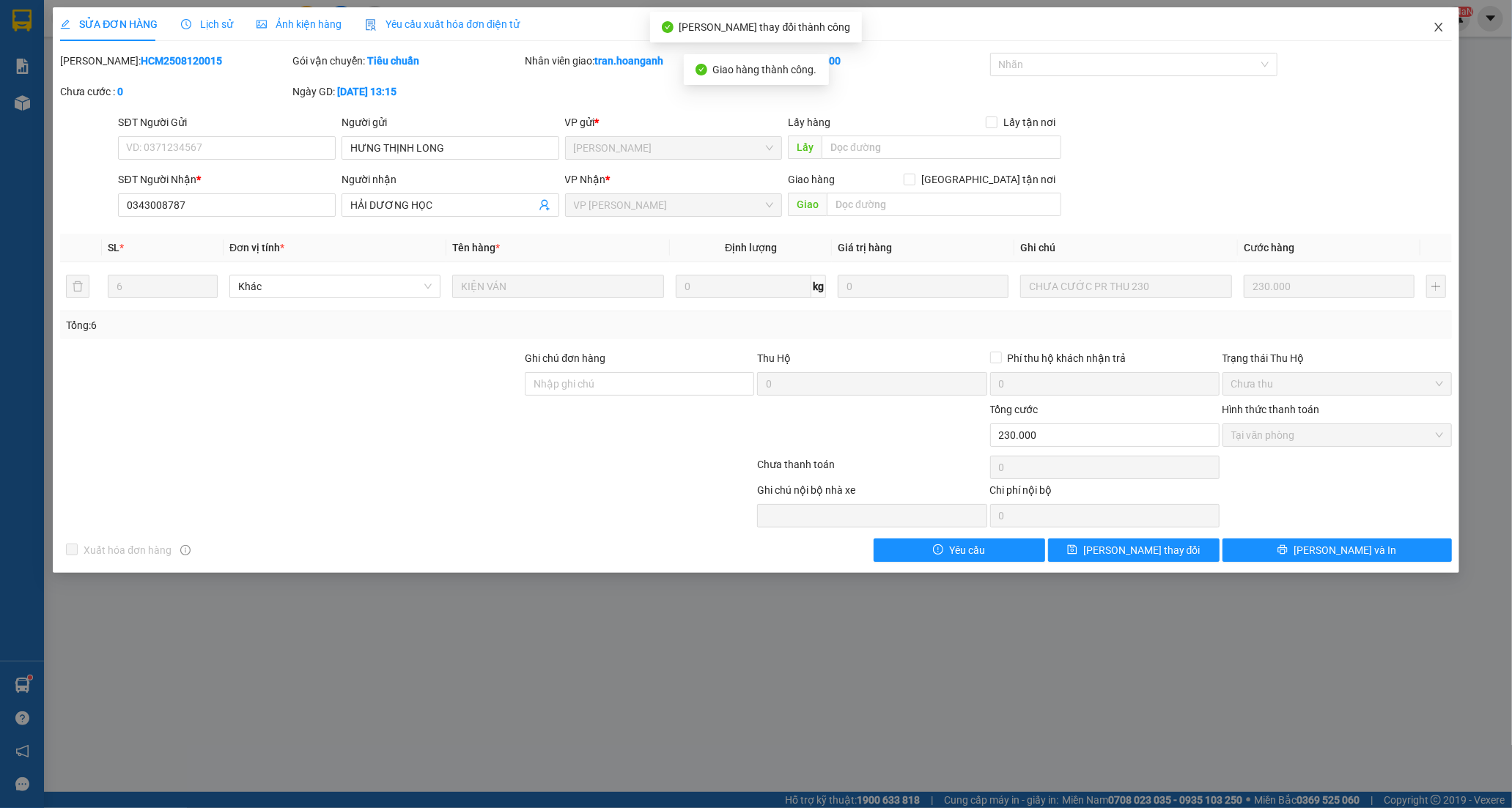
click at [1444, 27] on span "Close" at bounding box center [1438, 27] width 41 height 41
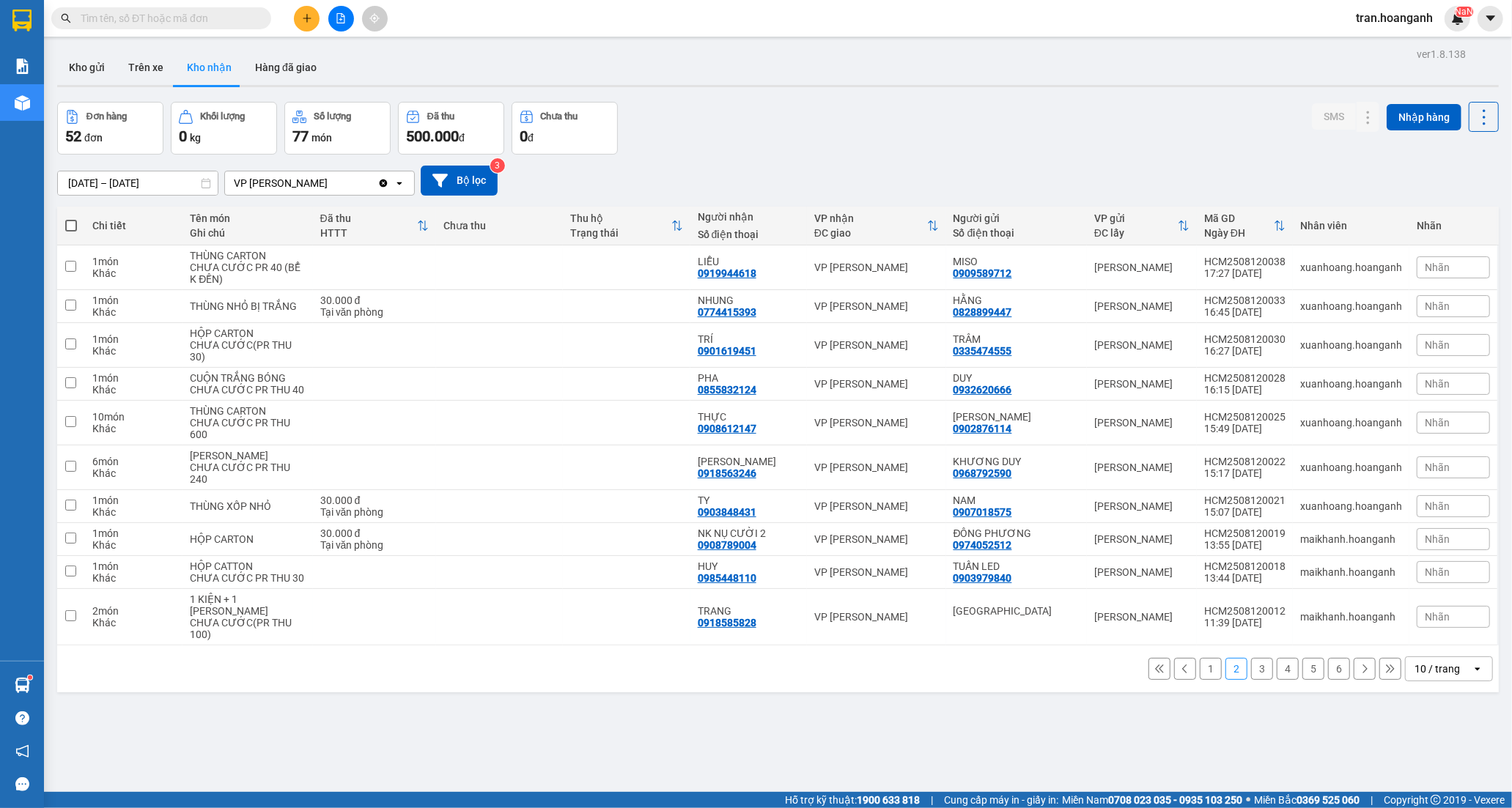
click at [1251, 680] on button "3" at bounding box center [1262, 669] width 22 height 22
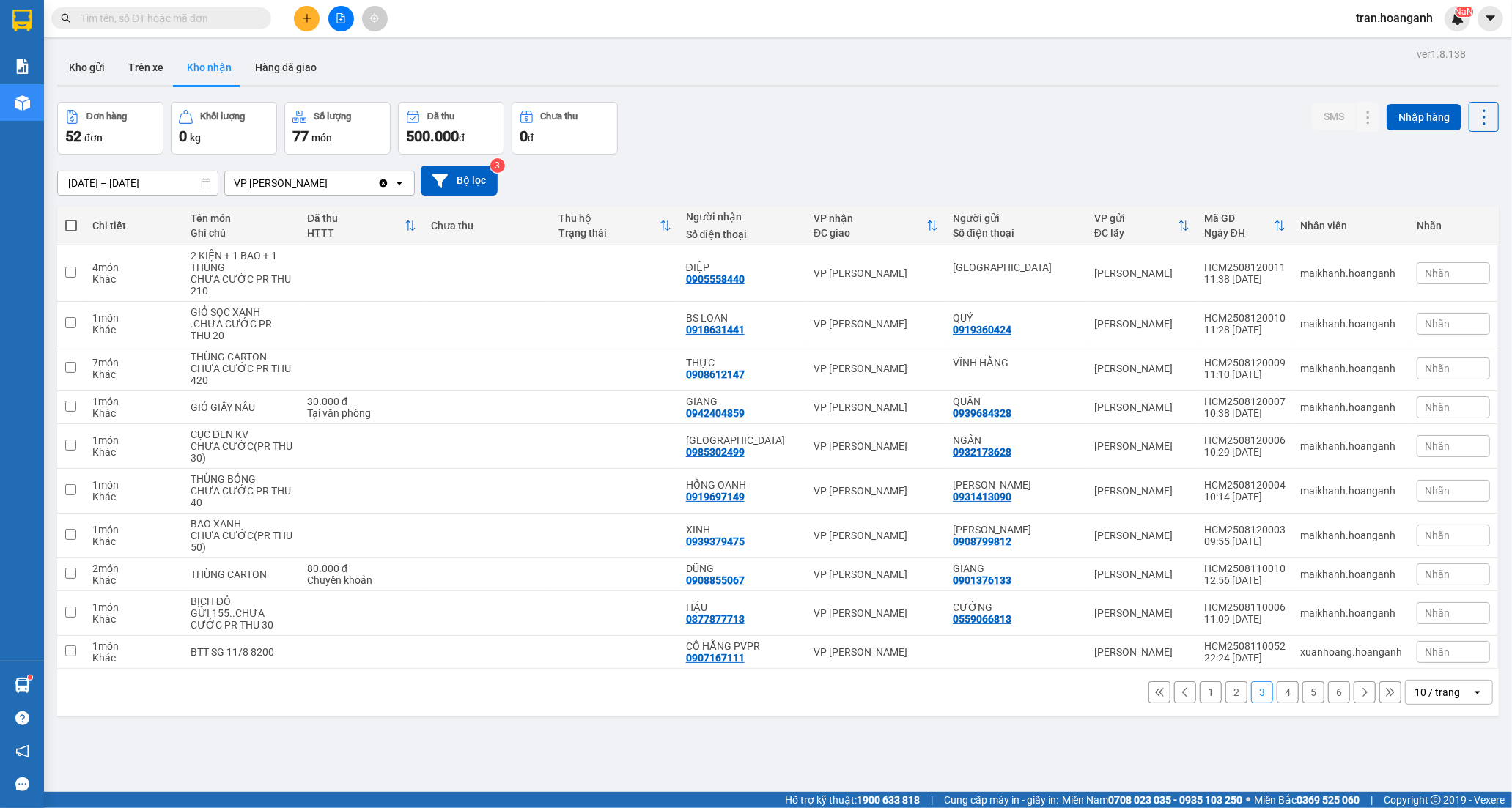
click at [1199, 691] on button "1" at bounding box center [1210, 692] width 22 height 22
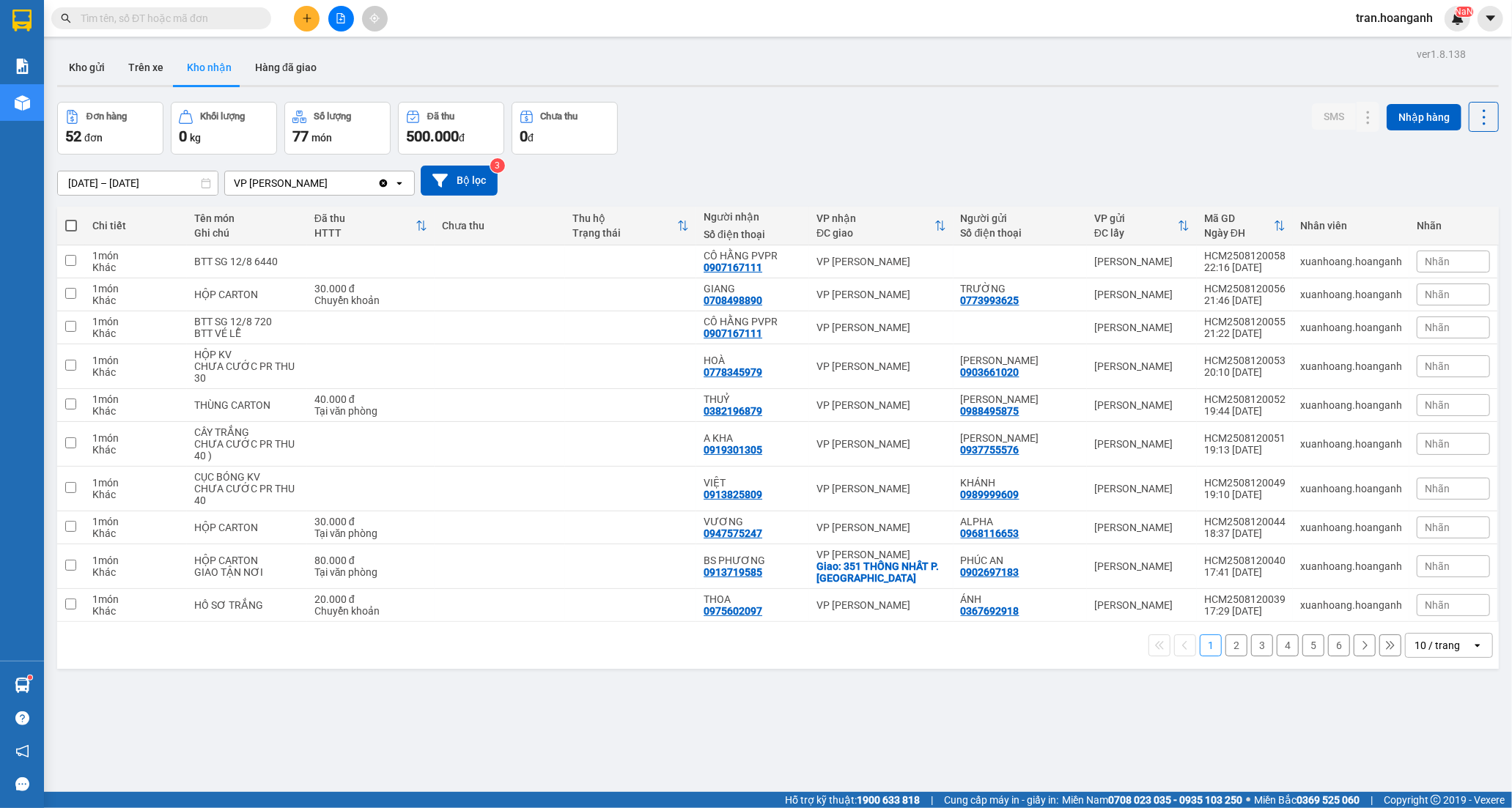
click at [1226, 647] on button "2" at bounding box center [1237, 645] width 22 height 22
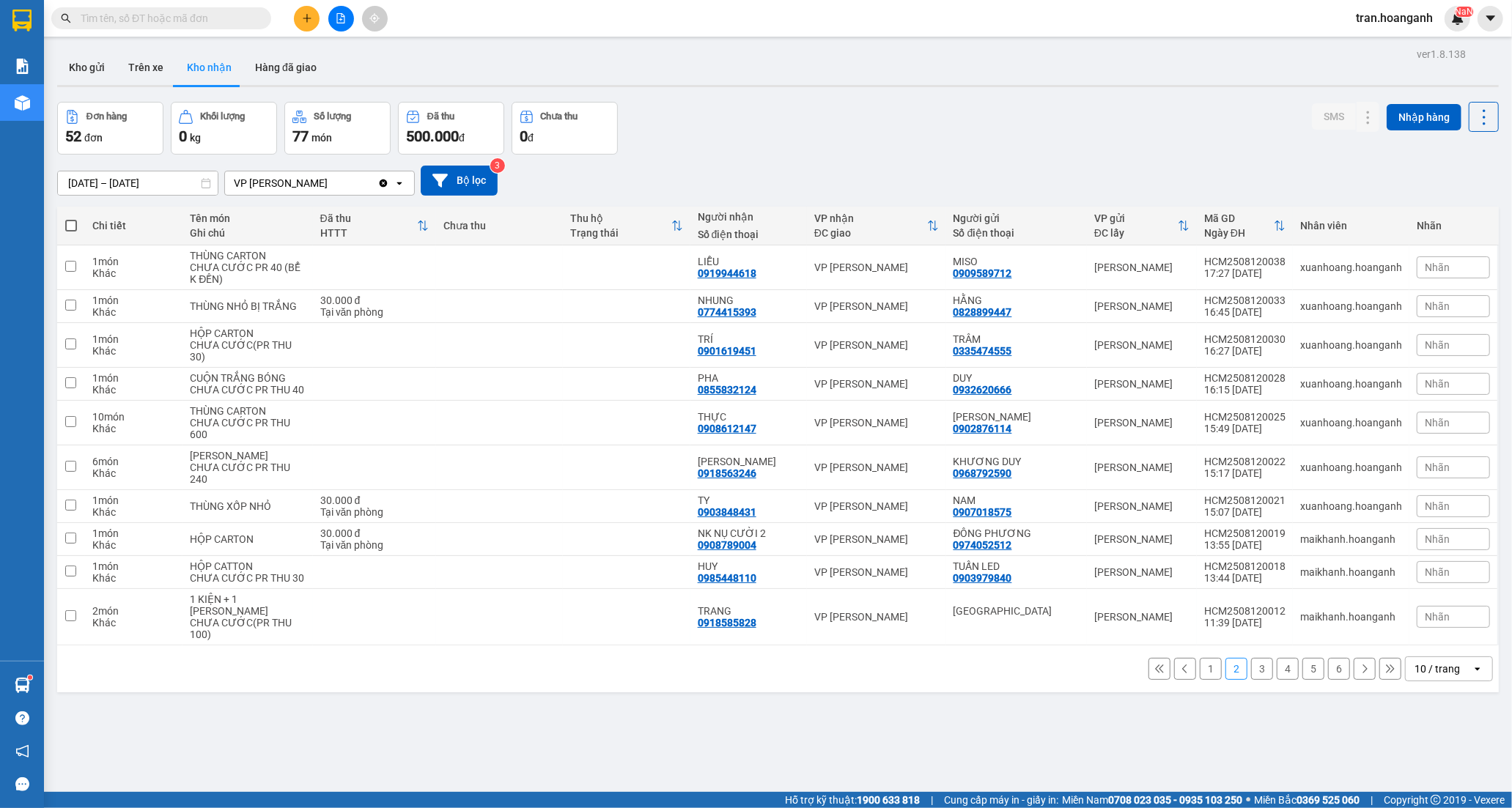
click at [1202, 680] on button "1" at bounding box center [1210, 669] width 22 height 22
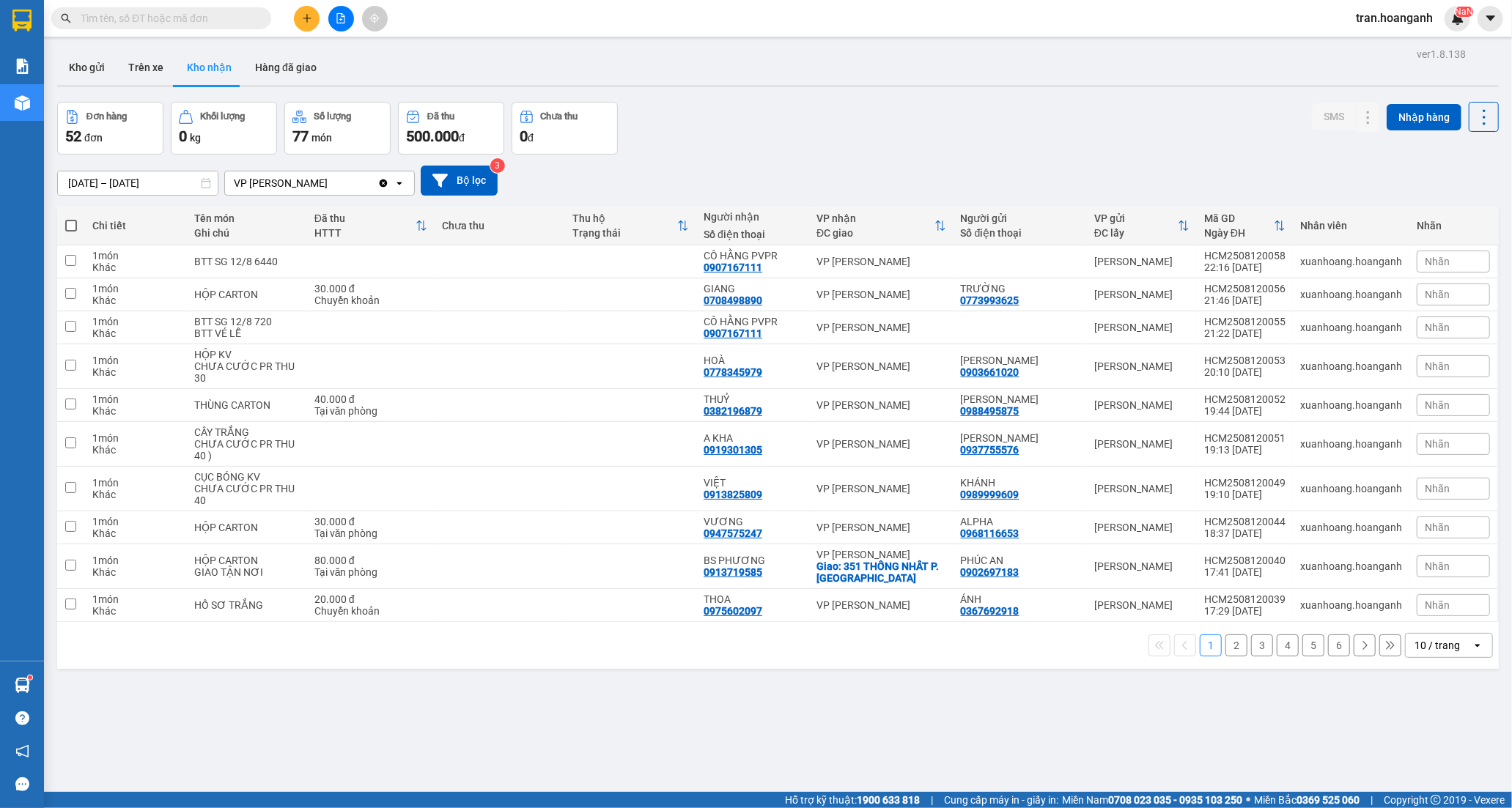
click at [1226, 651] on button "2" at bounding box center [1237, 645] width 22 height 22
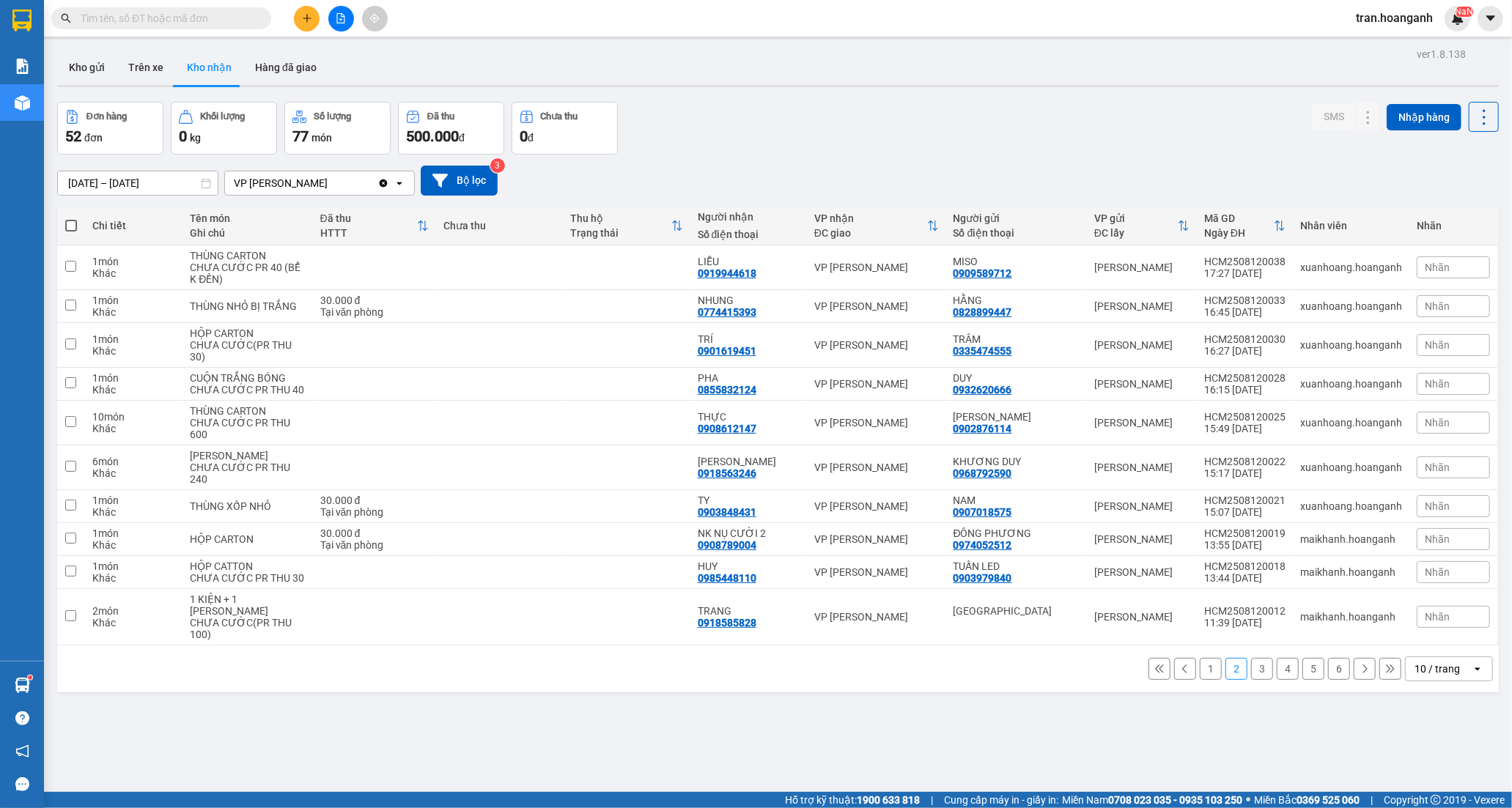
click at [223, 16] on input "text" at bounding box center [167, 18] width 173 height 16
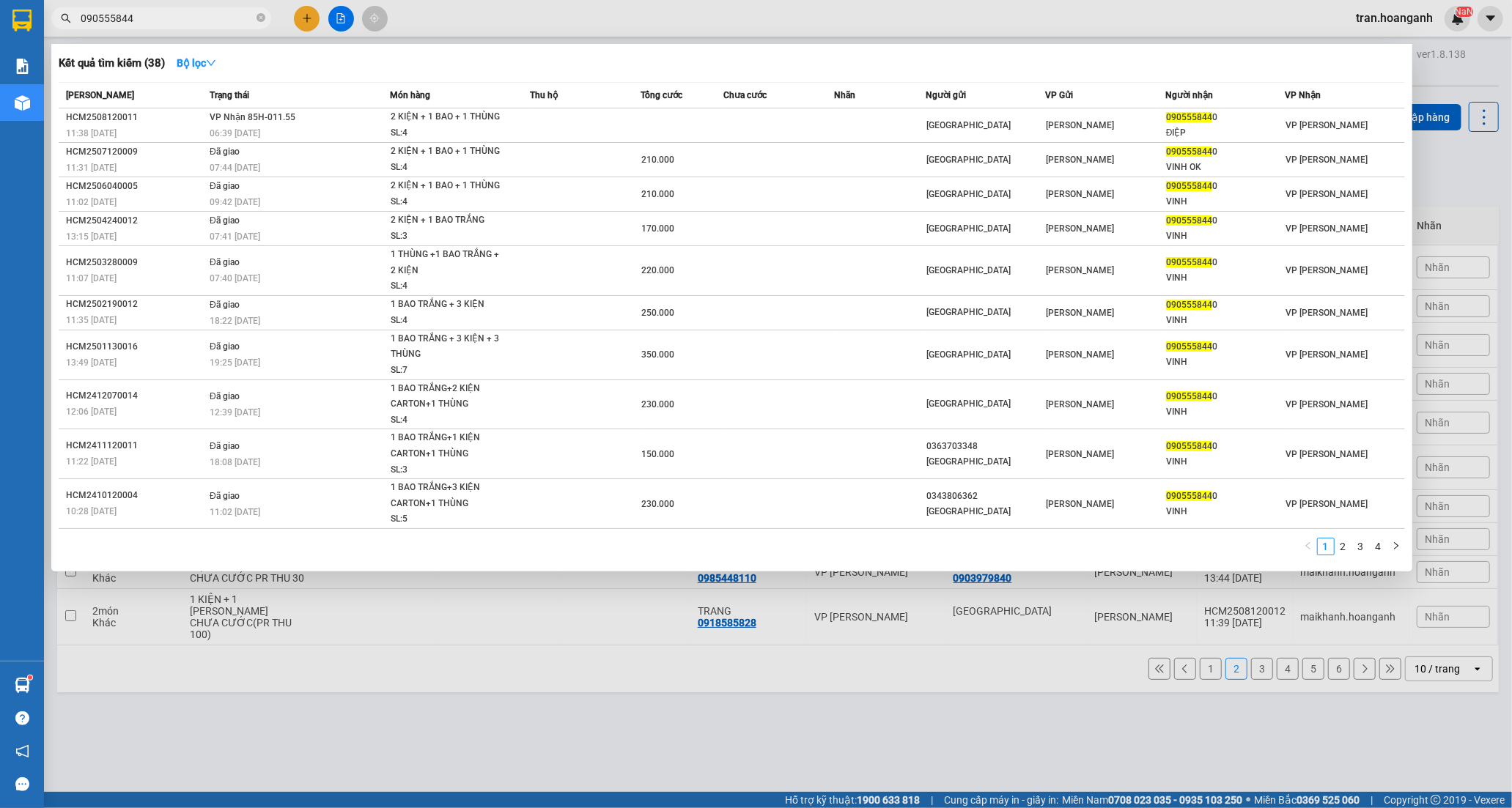
type input "0905558440"
click at [260, 14] on icon "close-circle" at bounding box center [260, 18] width 9 height 9
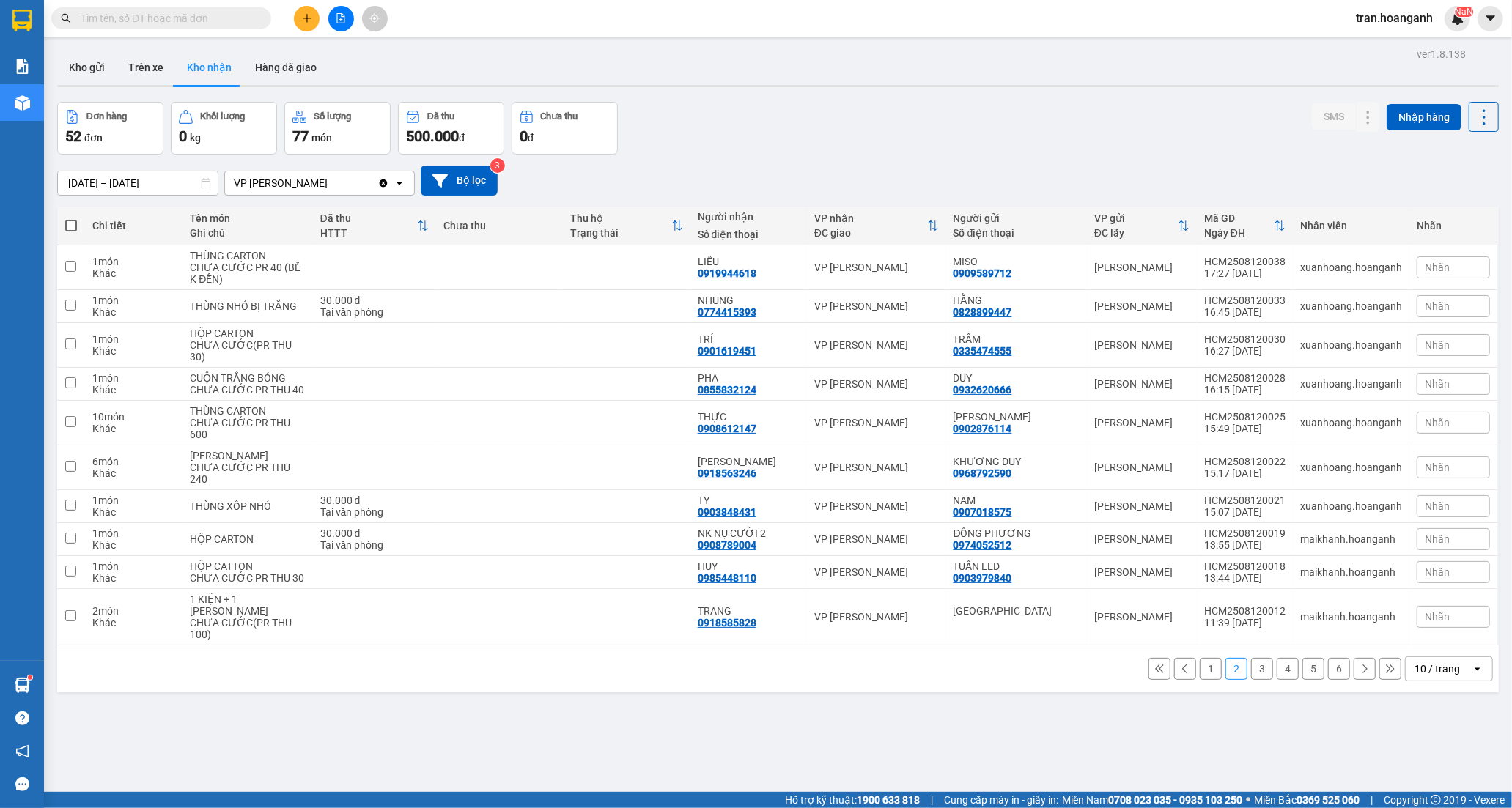
click at [1199, 680] on button "1" at bounding box center [1210, 669] width 22 height 22
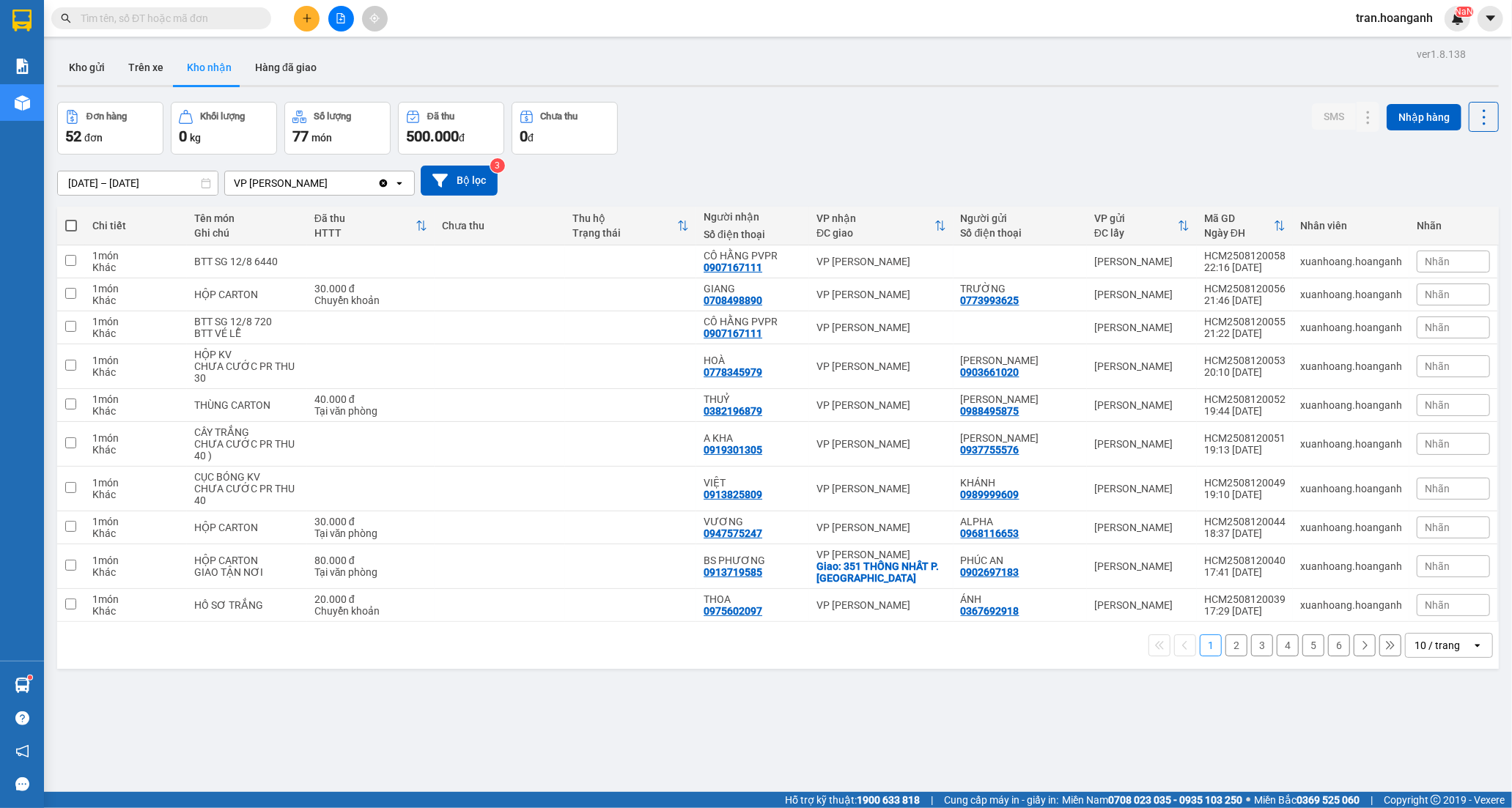
click at [1226, 646] on button "2" at bounding box center [1237, 645] width 22 height 22
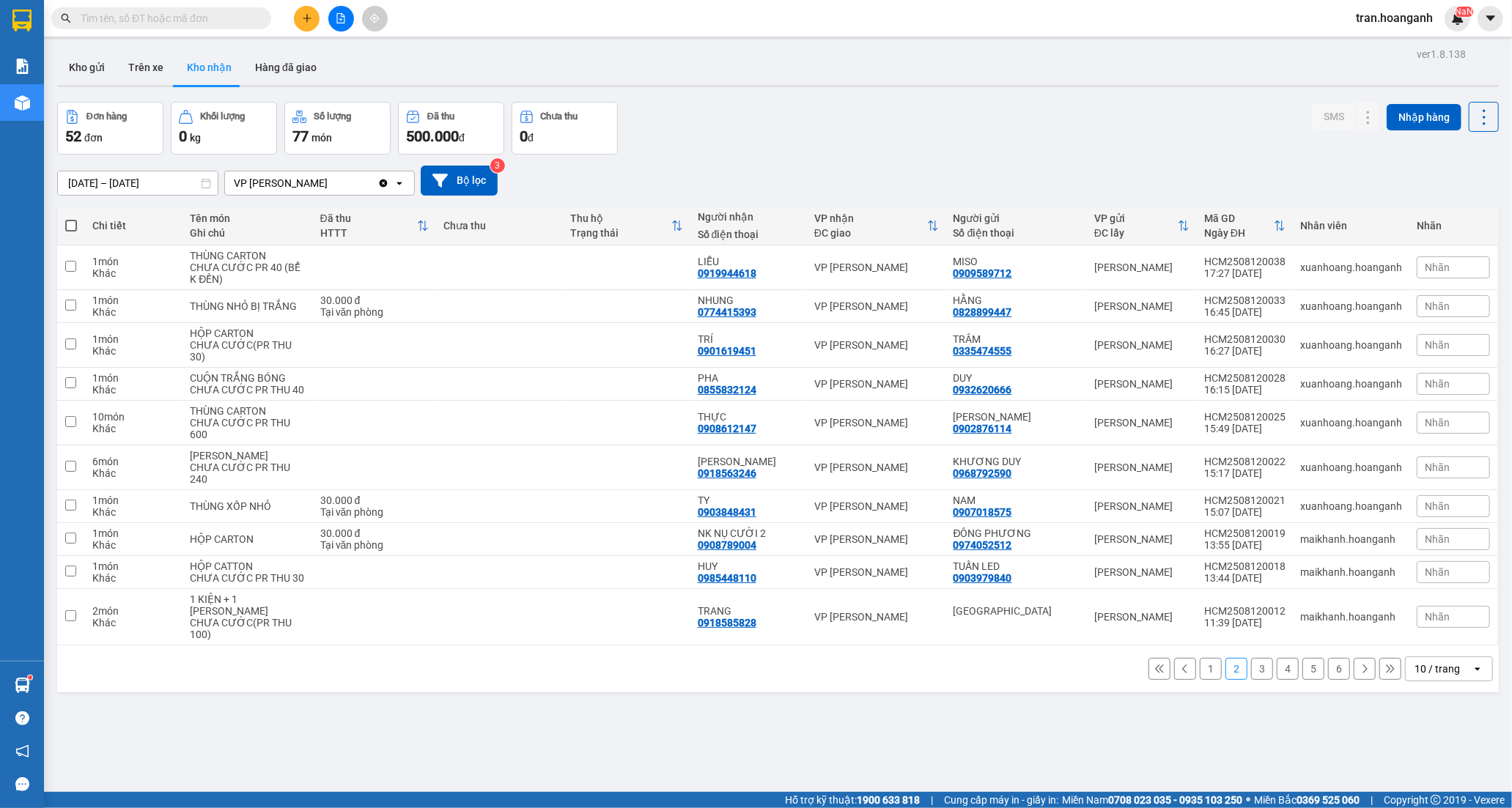
click at [1251, 680] on button "3" at bounding box center [1262, 669] width 22 height 22
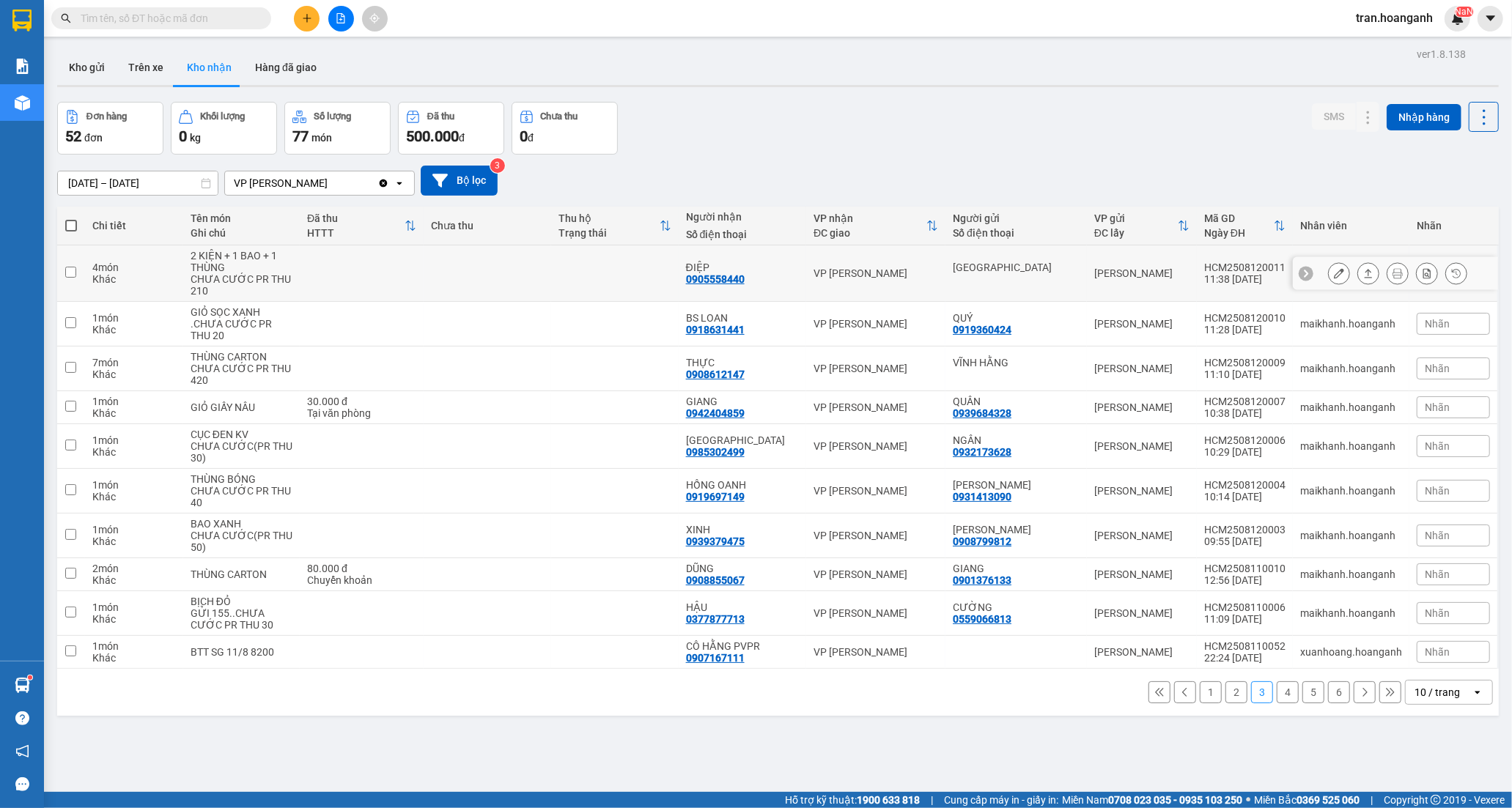
drag, startPoint x: 750, startPoint y: 282, endPoint x: 860, endPoint y: 305, distance: 112.4
click at [744, 282] on div "0905558440" at bounding box center [715, 279] width 58 height 12
click at [1333, 274] on icon at bounding box center [1338, 273] width 10 height 10
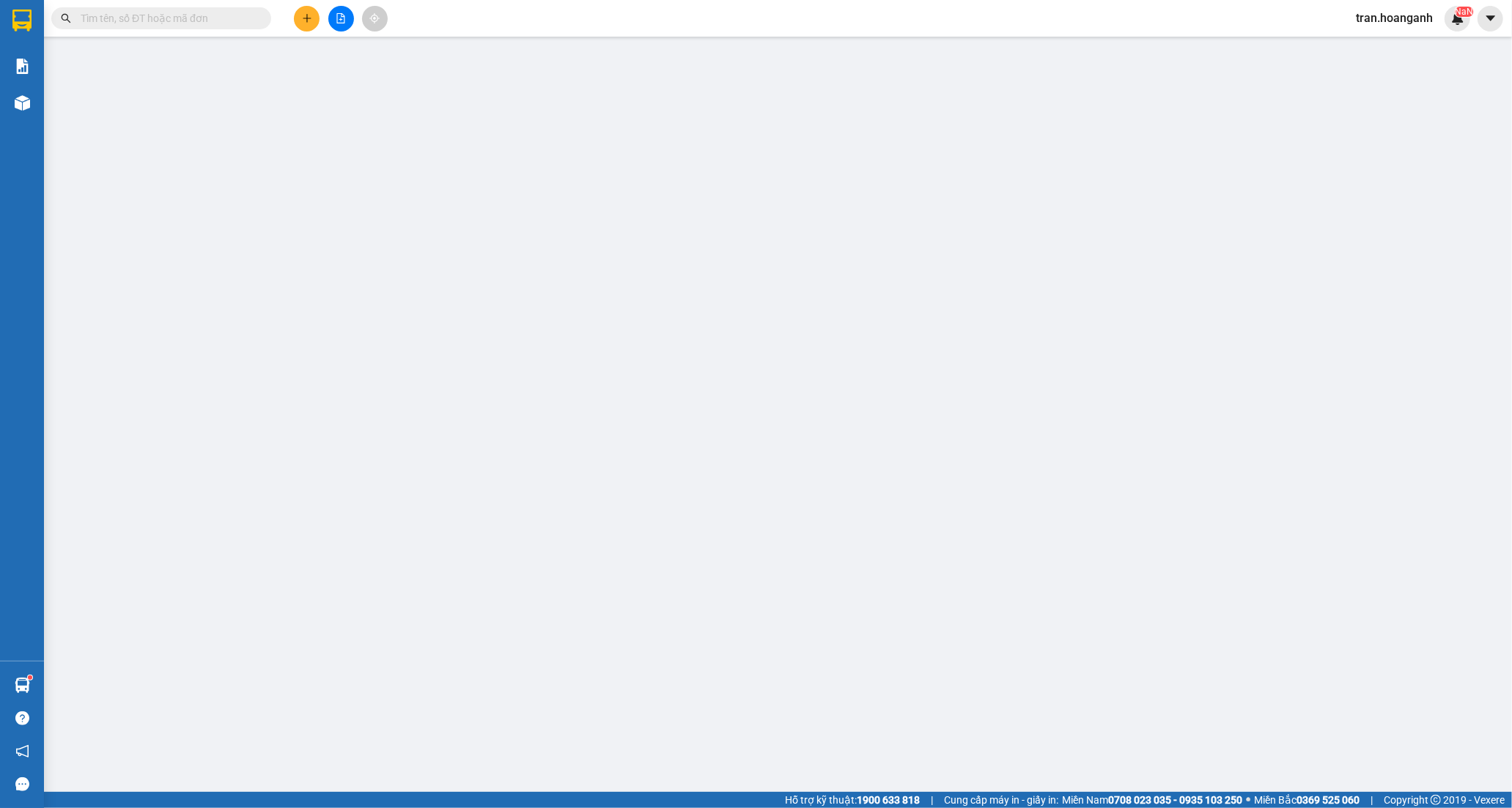
type input "[GEOGRAPHIC_DATA]"
type input "0905558440"
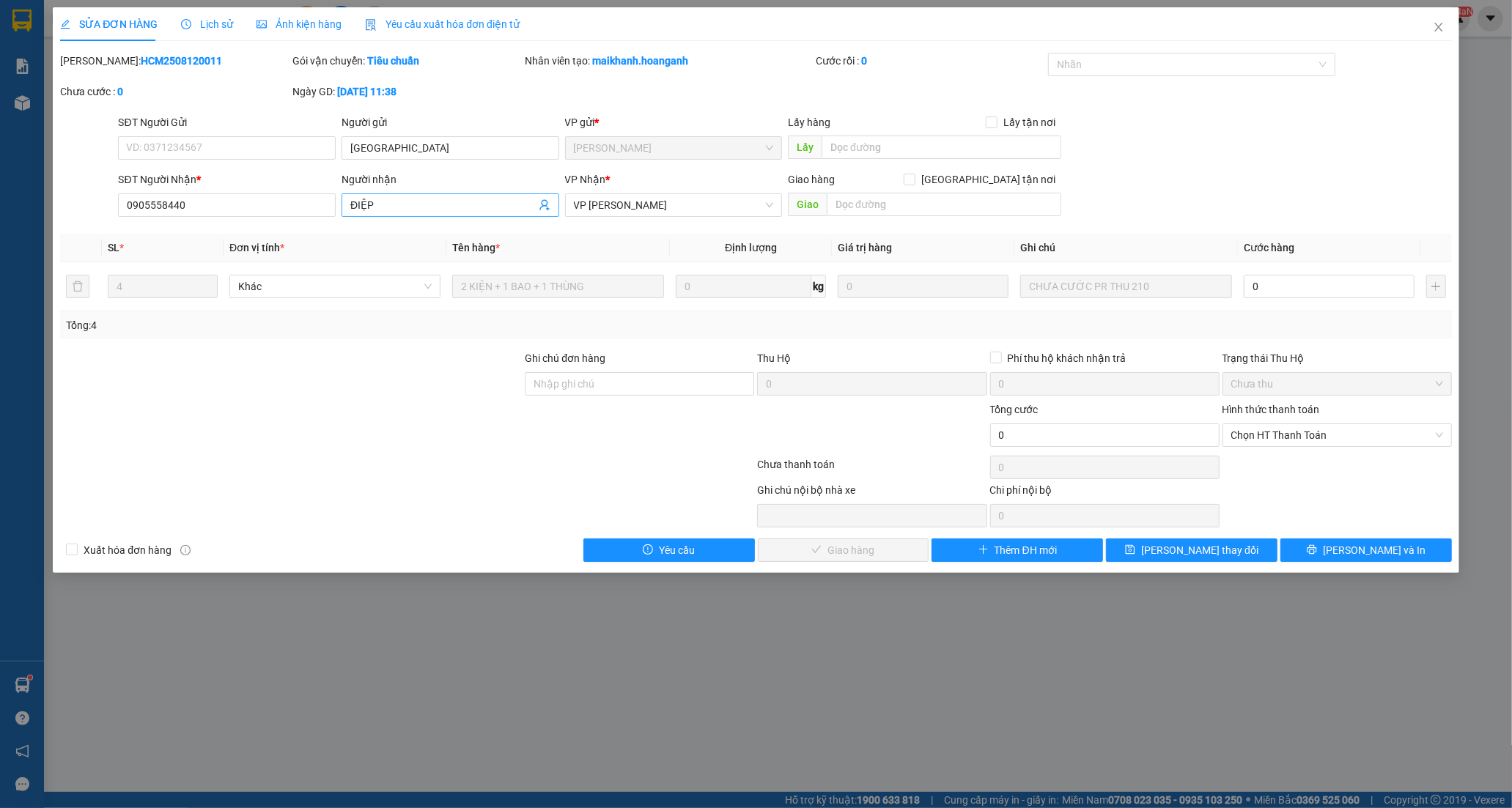
click at [448, 207] on input "ĐIỆP" at bounding box center [443, 205] width 185 height 16
type input "Đ"
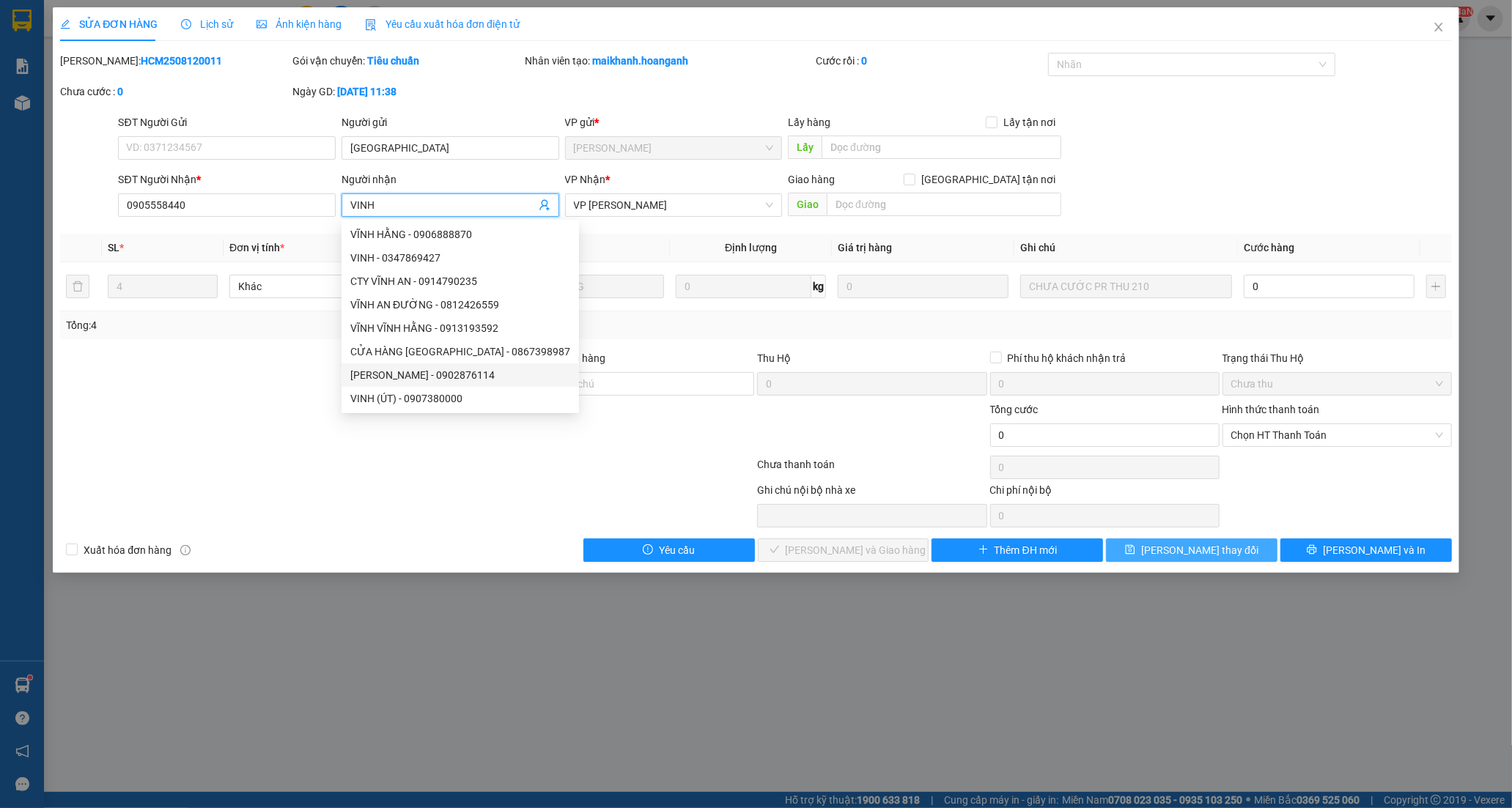
type input "VINH"
click at [1207, 552] on span "[PERSON_NAME] đổi" at bounding box center [1199, 550] width 117 height 16
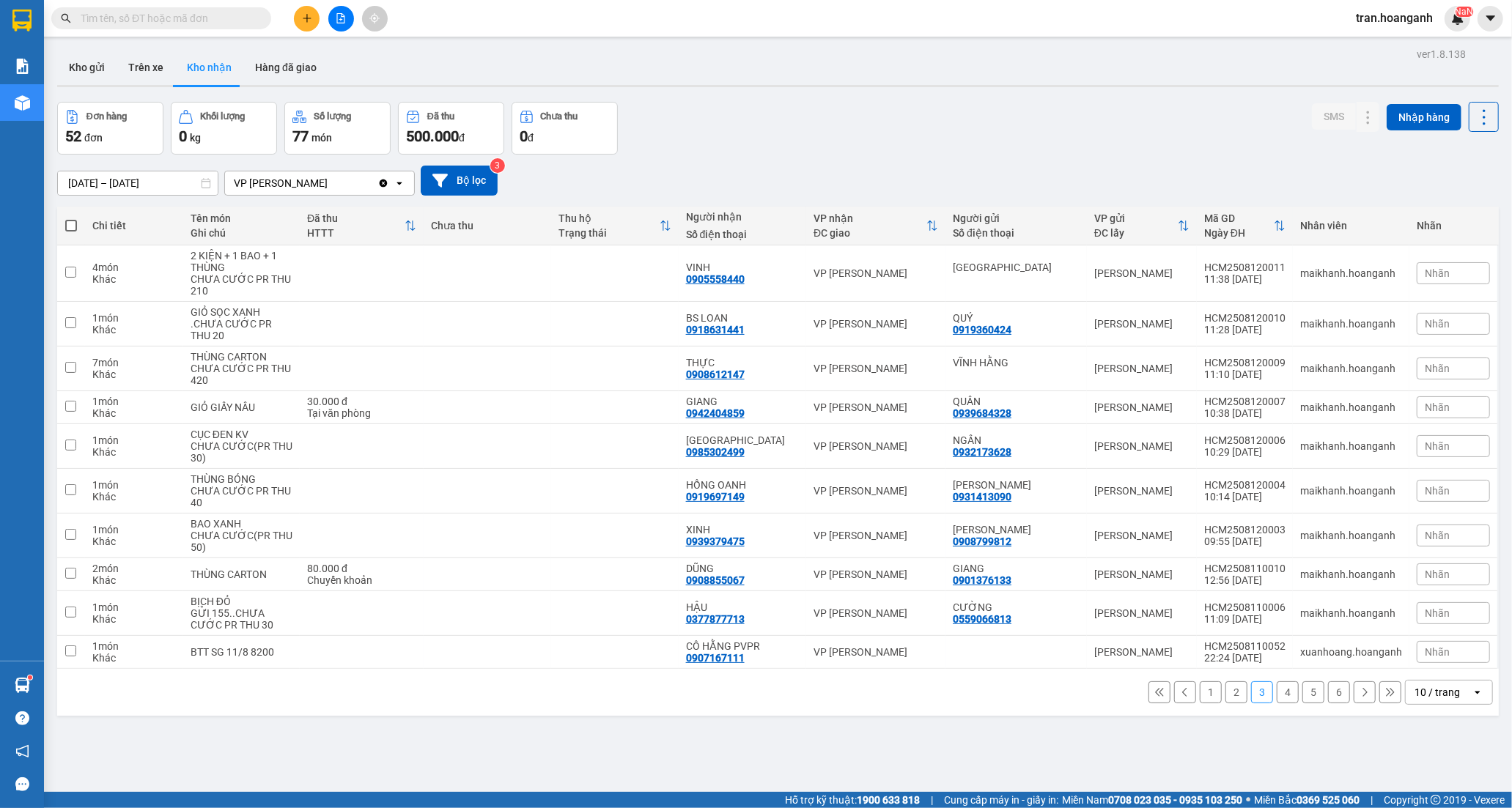
click at [1199, 695] on button "1" at bounding box center [1210, 692] width 22 height 22
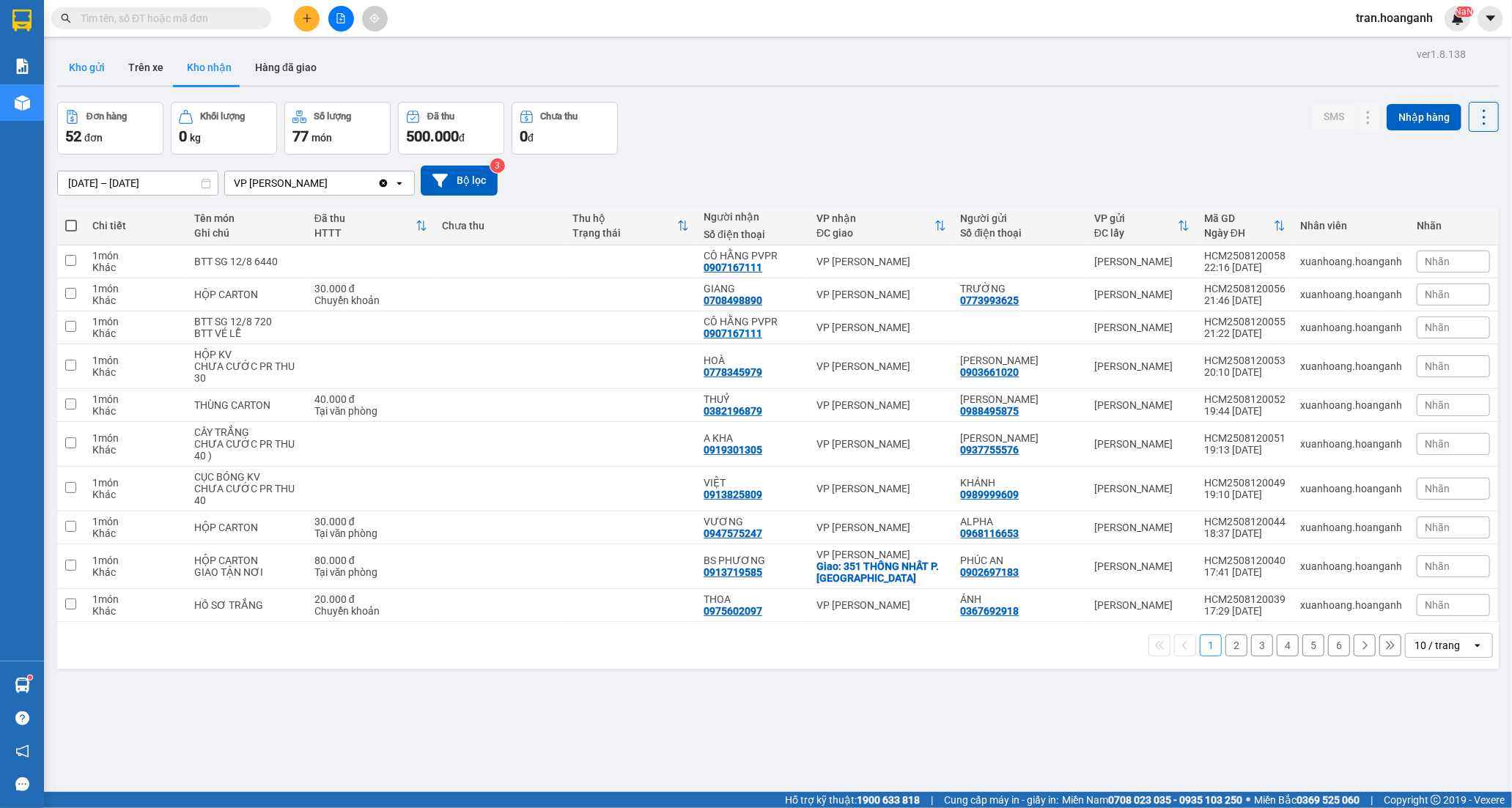
click at [99, 65] on button "Kho gửi" at bounding box center [87, 67] width 59 height 35
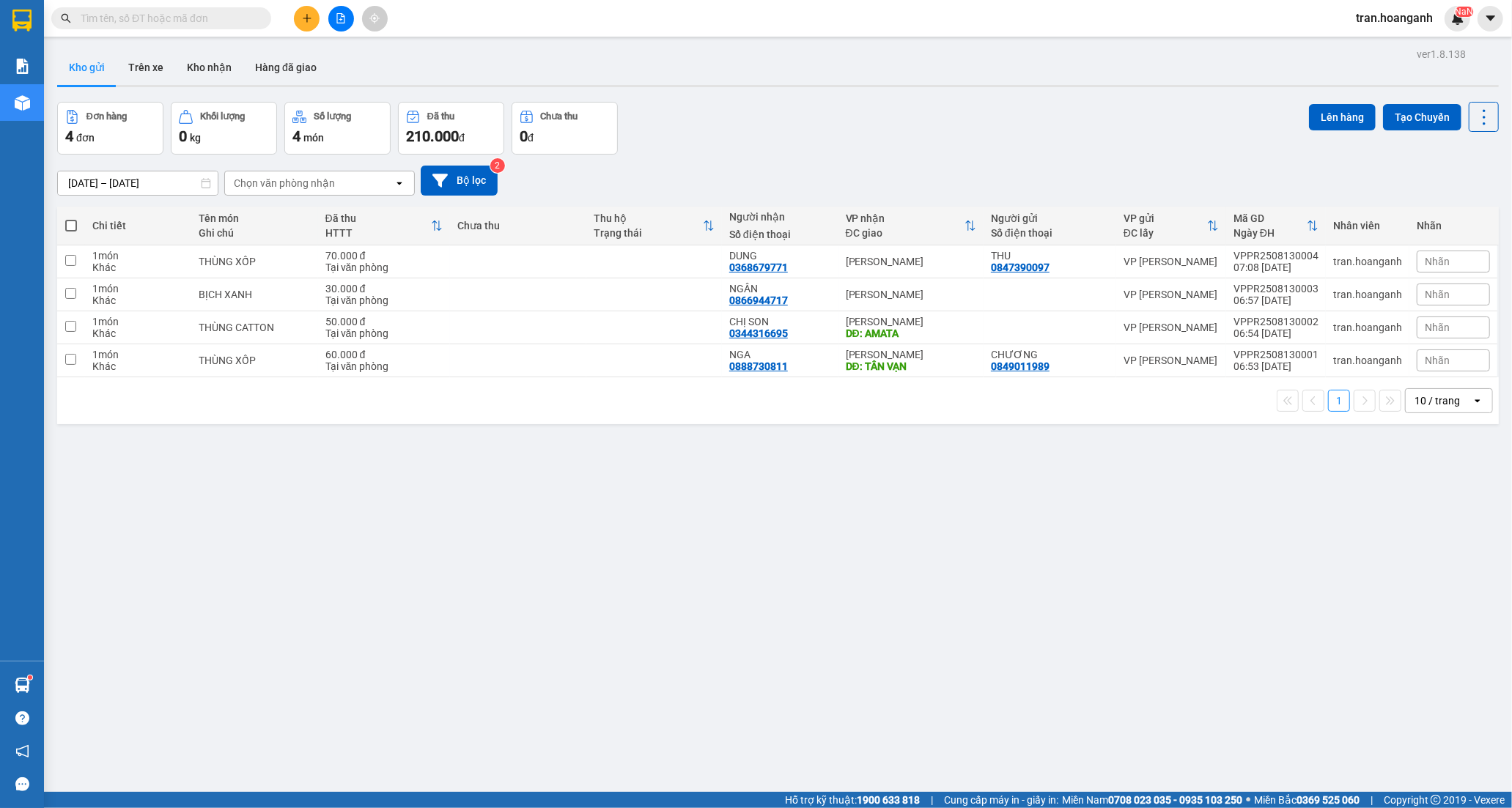
click at [308, 22] on icon "plus" at bounding box center [306, 18] width 10 height 10
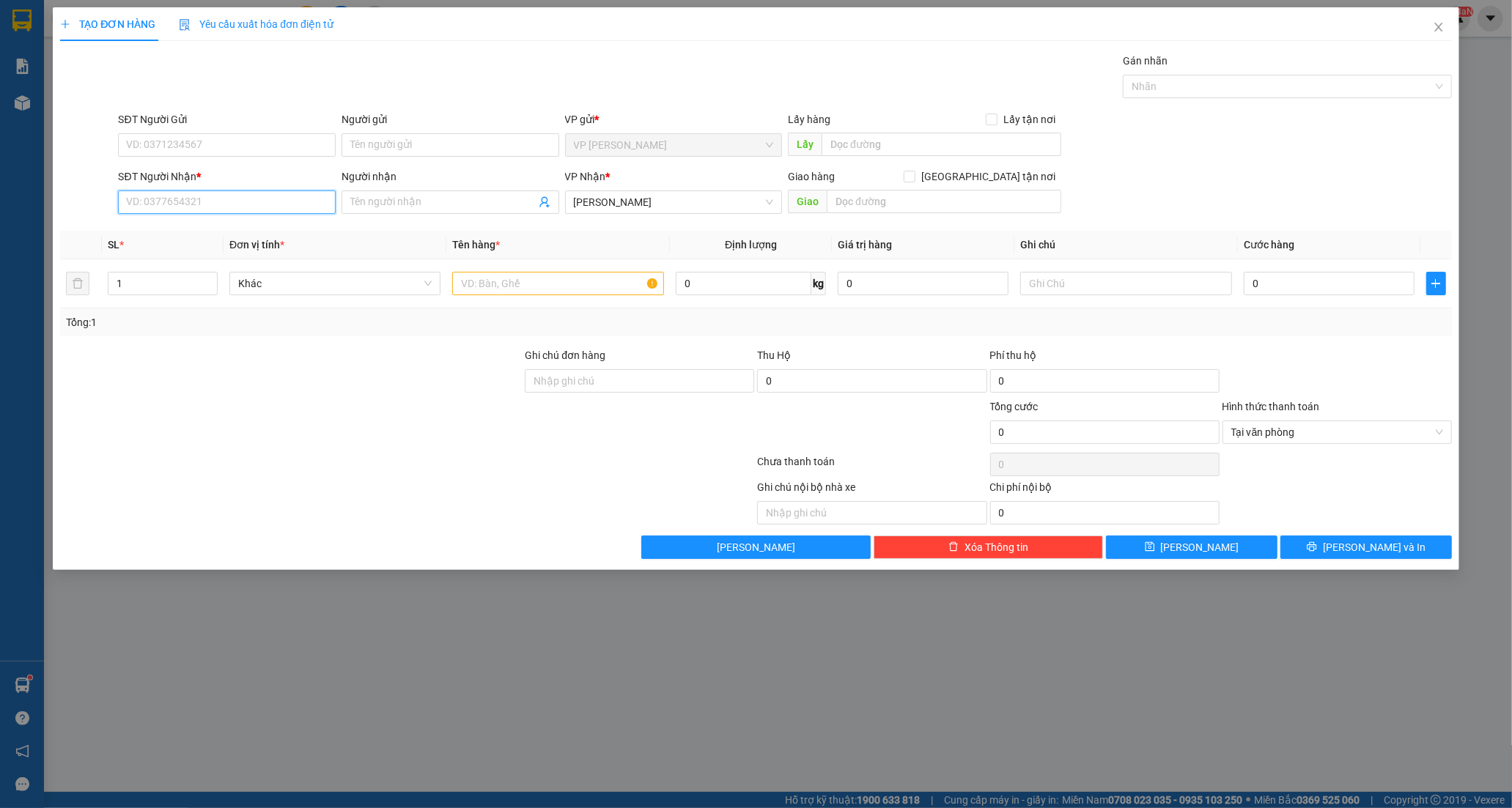
click at [162, 195] on input "SĐT Người Nhận *" at bounding box center [227, 202] width 218 height 23
paste input "0368933920"
type input "0368933920"
click at [366, 199] on input "Người nhận" at bounding box center [443, 202] width 185 height 16
type input "LÊ HOÀNG KIM QUỲNH"
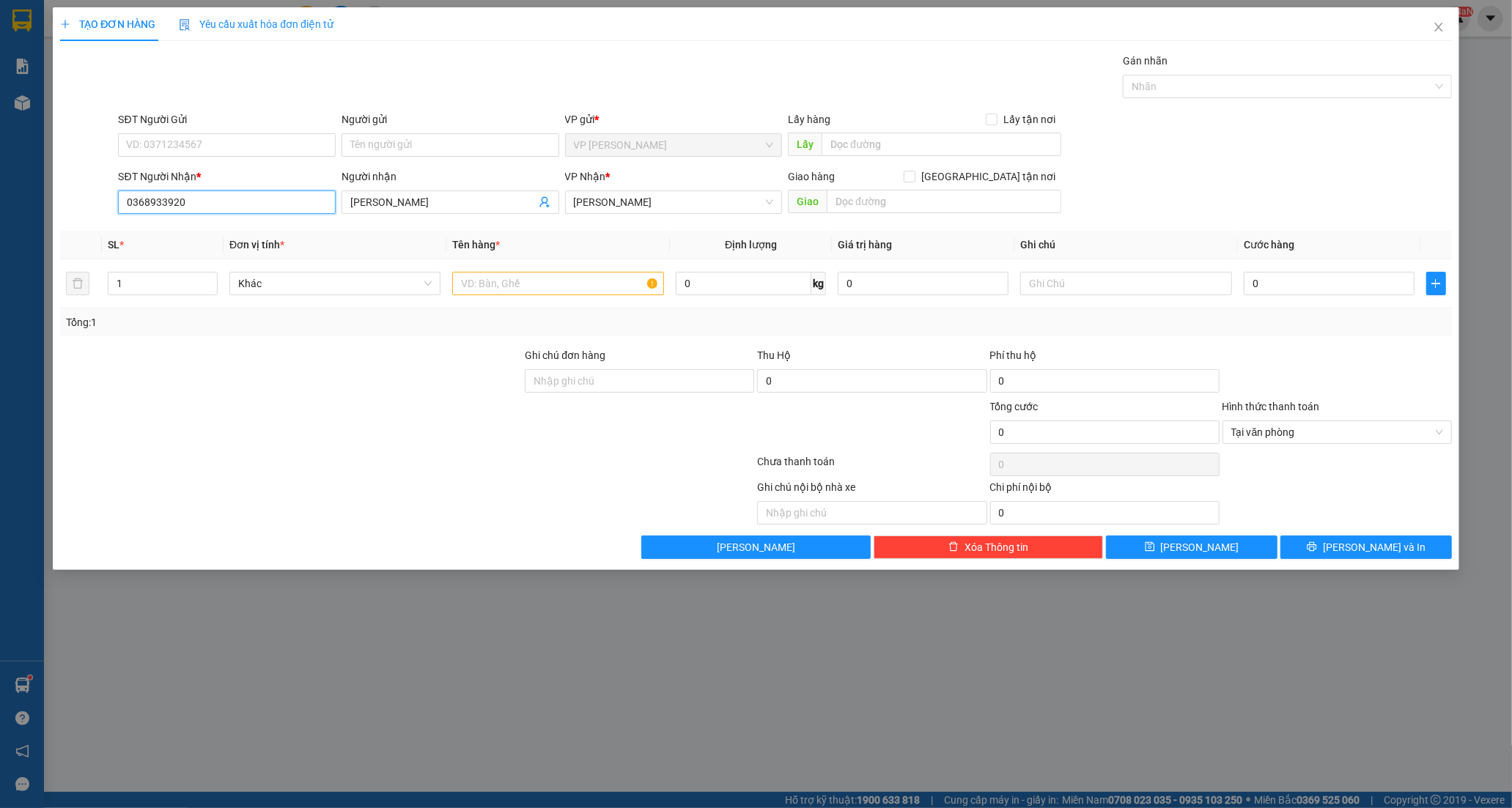
click at [243, 202] on input "0368933920" at bounding box center [227, 202] width 218 height 23
type input "0"
type input "0339709385"
click at [467, 290] on input "text" at bounding box center [558, 283] width 211 height 23
type input "XE MÁY 85"
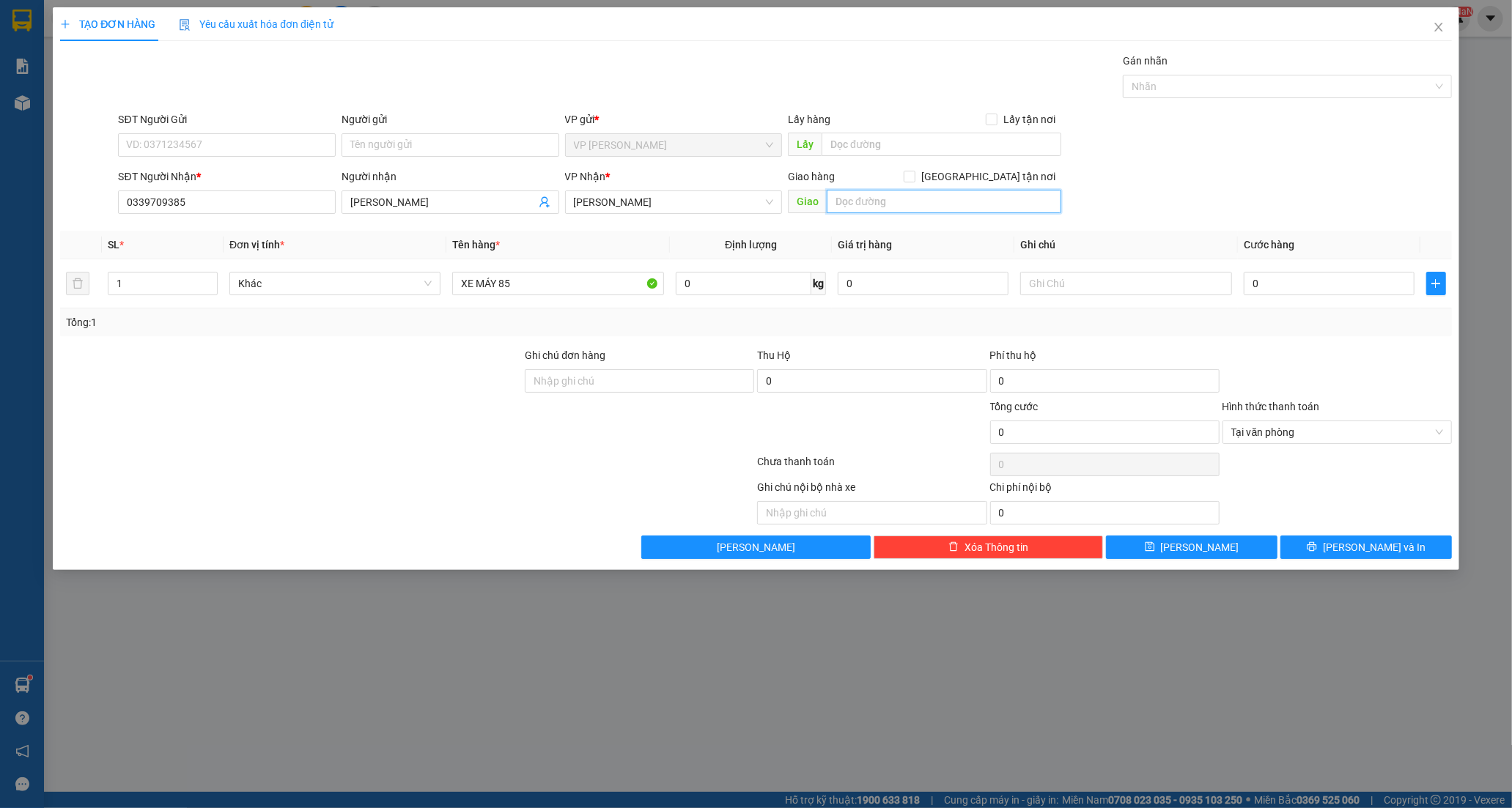
click at [898, 210] on input "text" at bounding box center [944, 201] width 235 height 23
type input "LHP"
click at [544, 283] on input "XE MÁY 85" at bounding box center [558, 283] width 211 height 23
type input "XE MÁY 85B1-79865"
click at [1288, 284] on input "0" at bounding box center [1328, 283] width 171 height 23
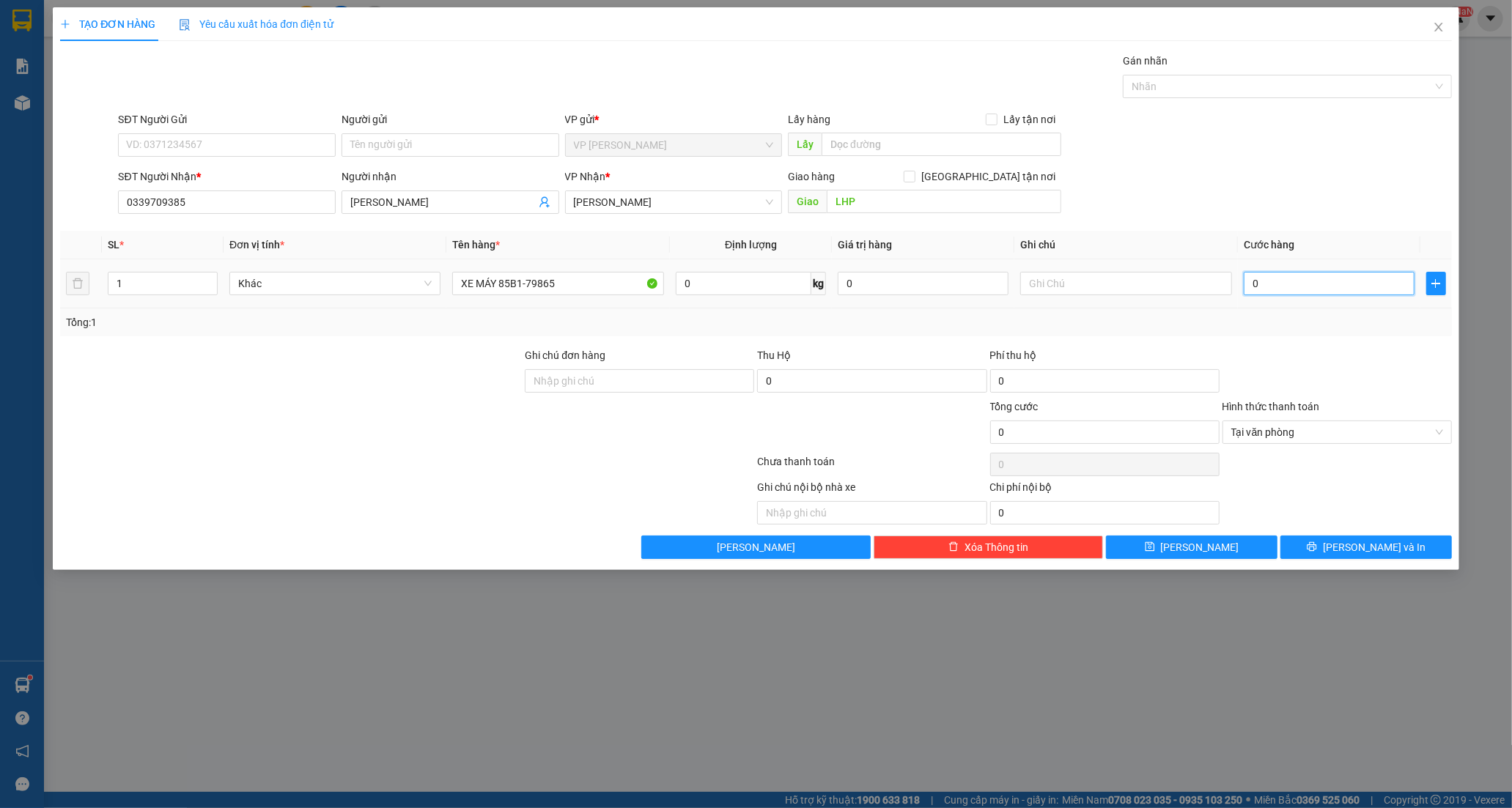
type input "3"
type input "35"
type input "350"
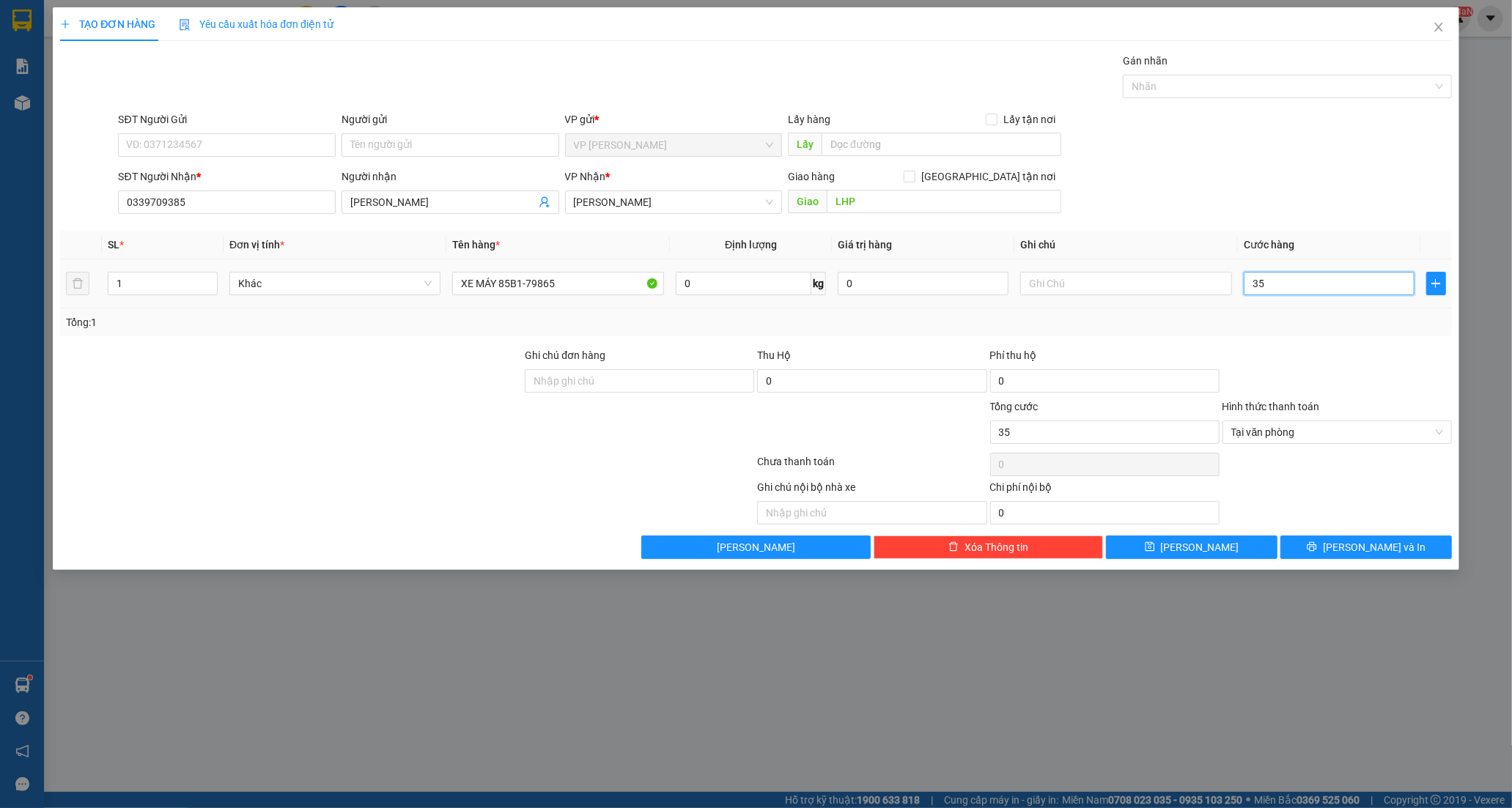
type input "350"
type input "350.000"
click at [1316, 548] on icon "printer" at bounding box center [1311, 547] width 10 height 10
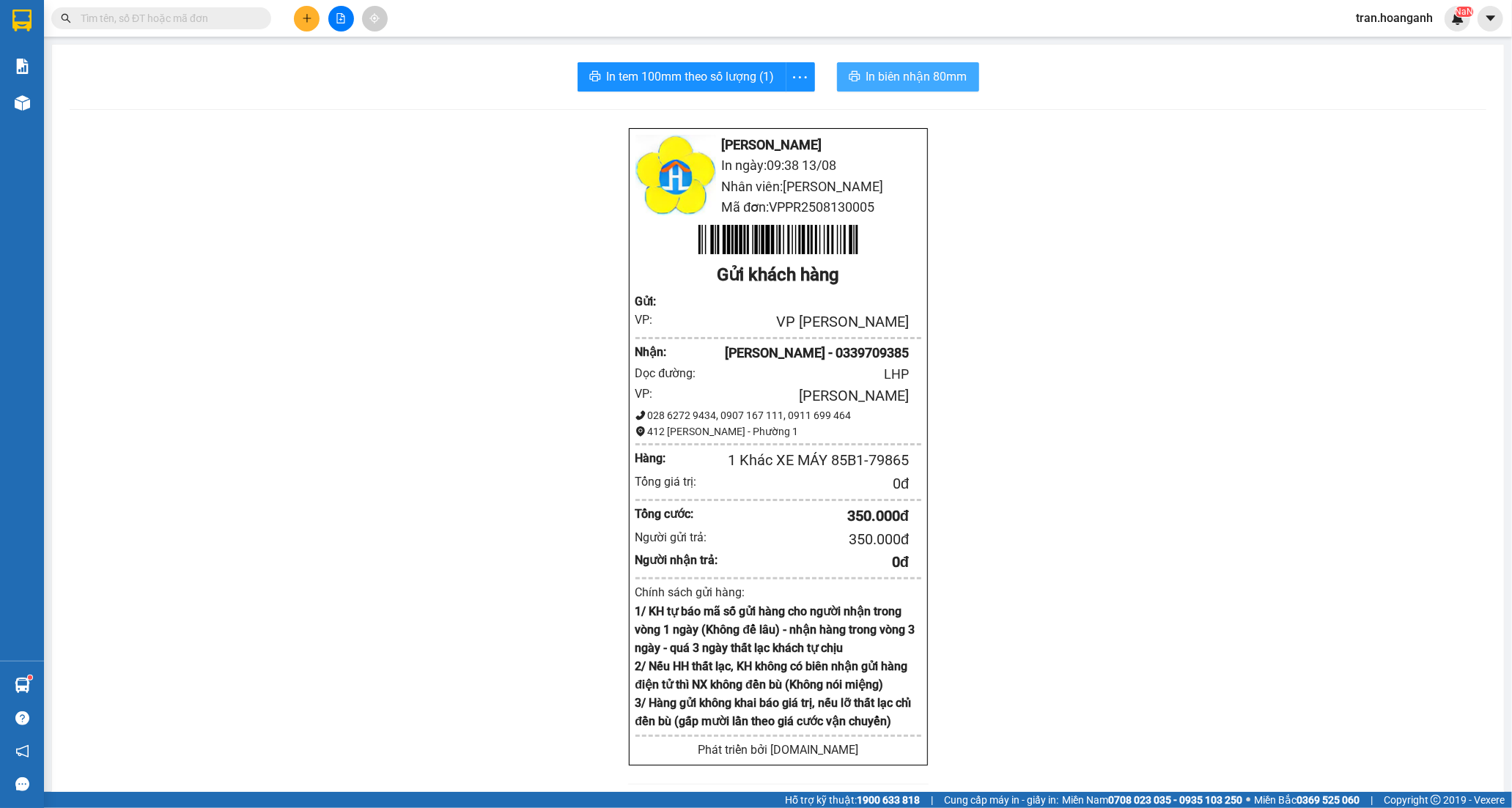
click at [948, 69] on span "In biên nhận 80mm" at bounding box center [917, 76] width 101 height 18
click at [618, 75] on span "In tem 100mm theo số lượng (1)" at bounding box center [690, 76] width 168 height 18
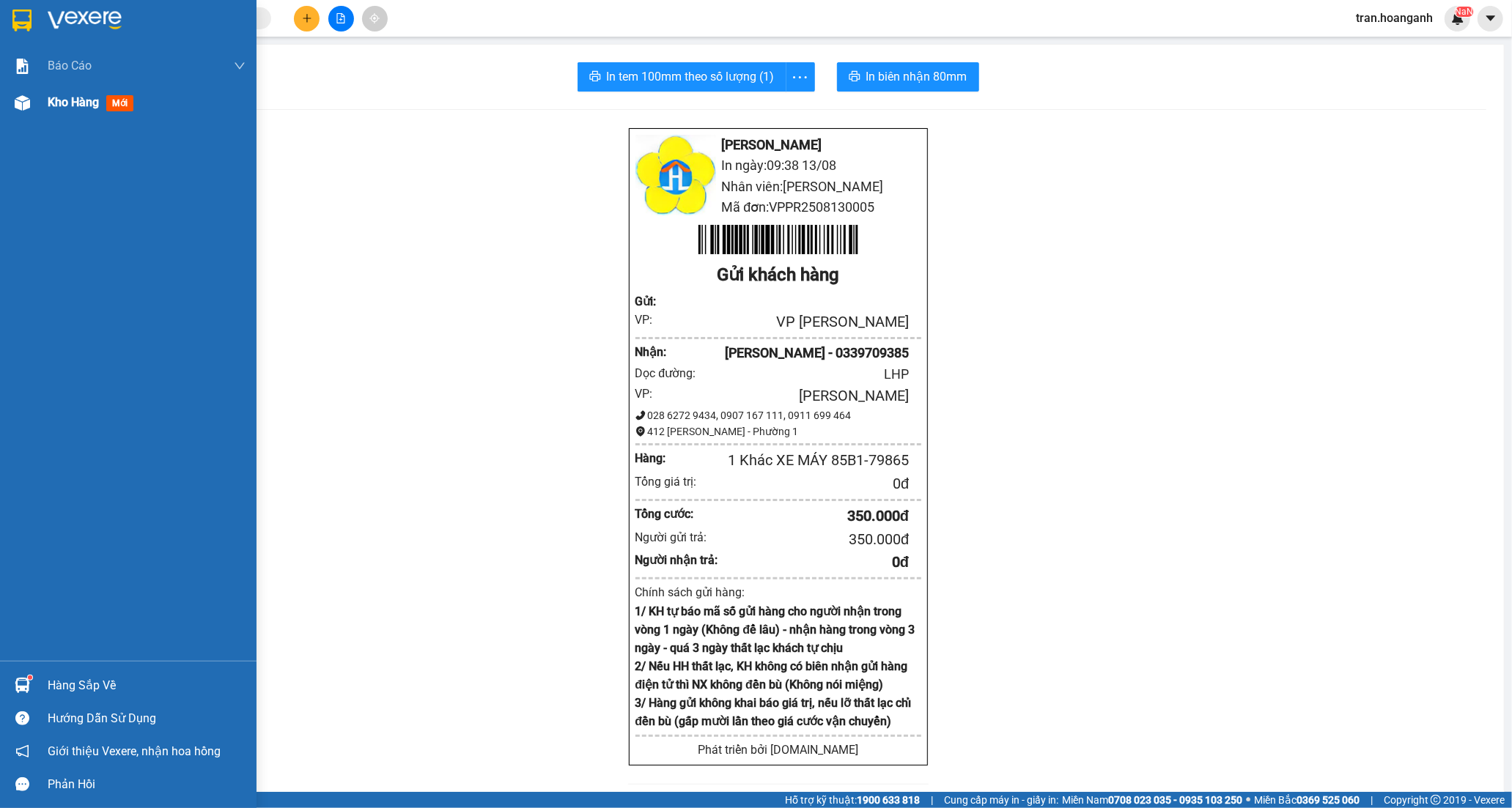
click at [69, 104] on span "Kho hàng" at bounding box center [73, 101] width 51 height 14
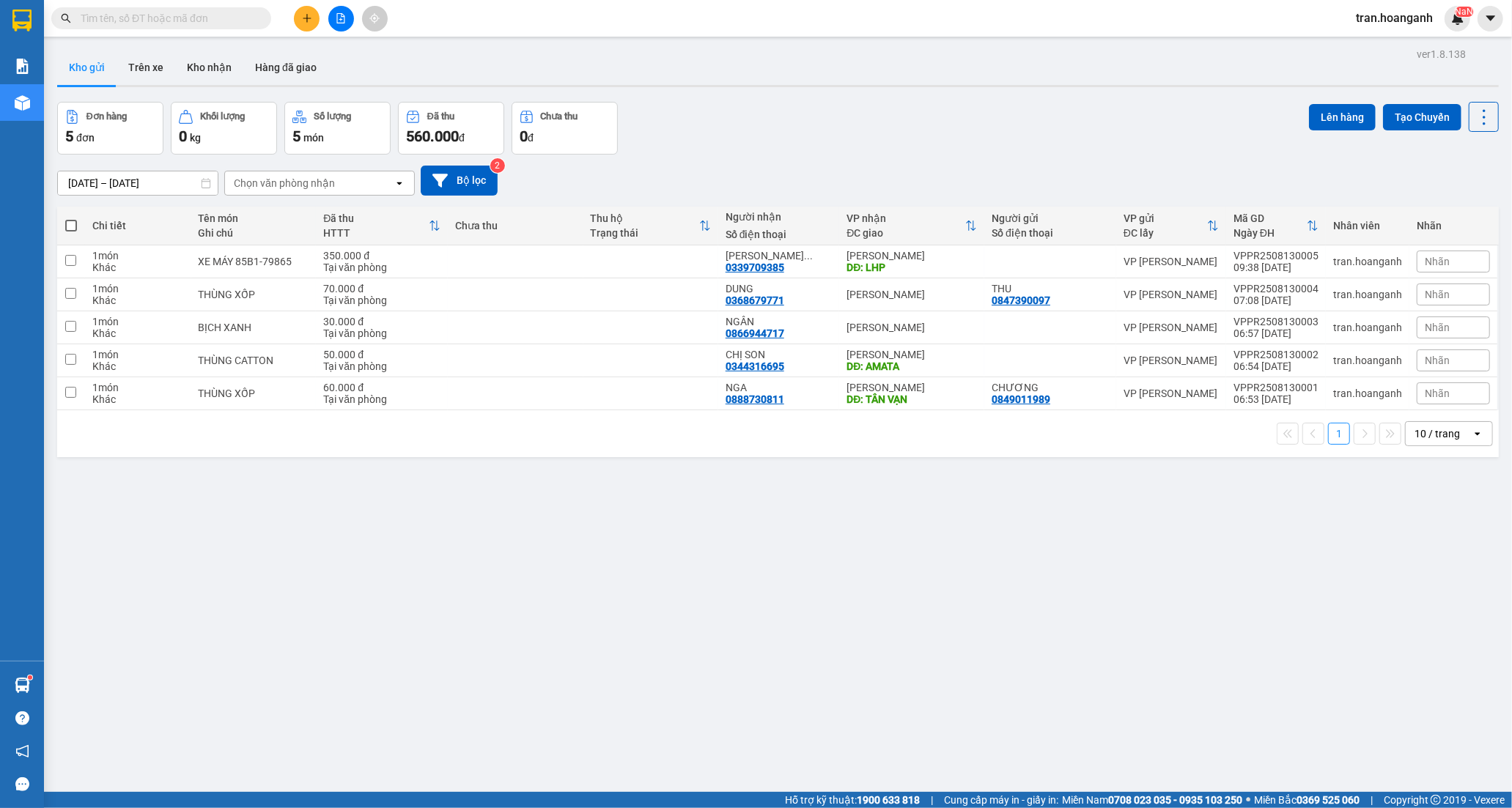
click at [196, 13] on input "text" at bounding box center [167, 18] width 173 height 16
click at [211, 57] on button "Kho nhận" at bounding box center [208, 67] width 68 height 35
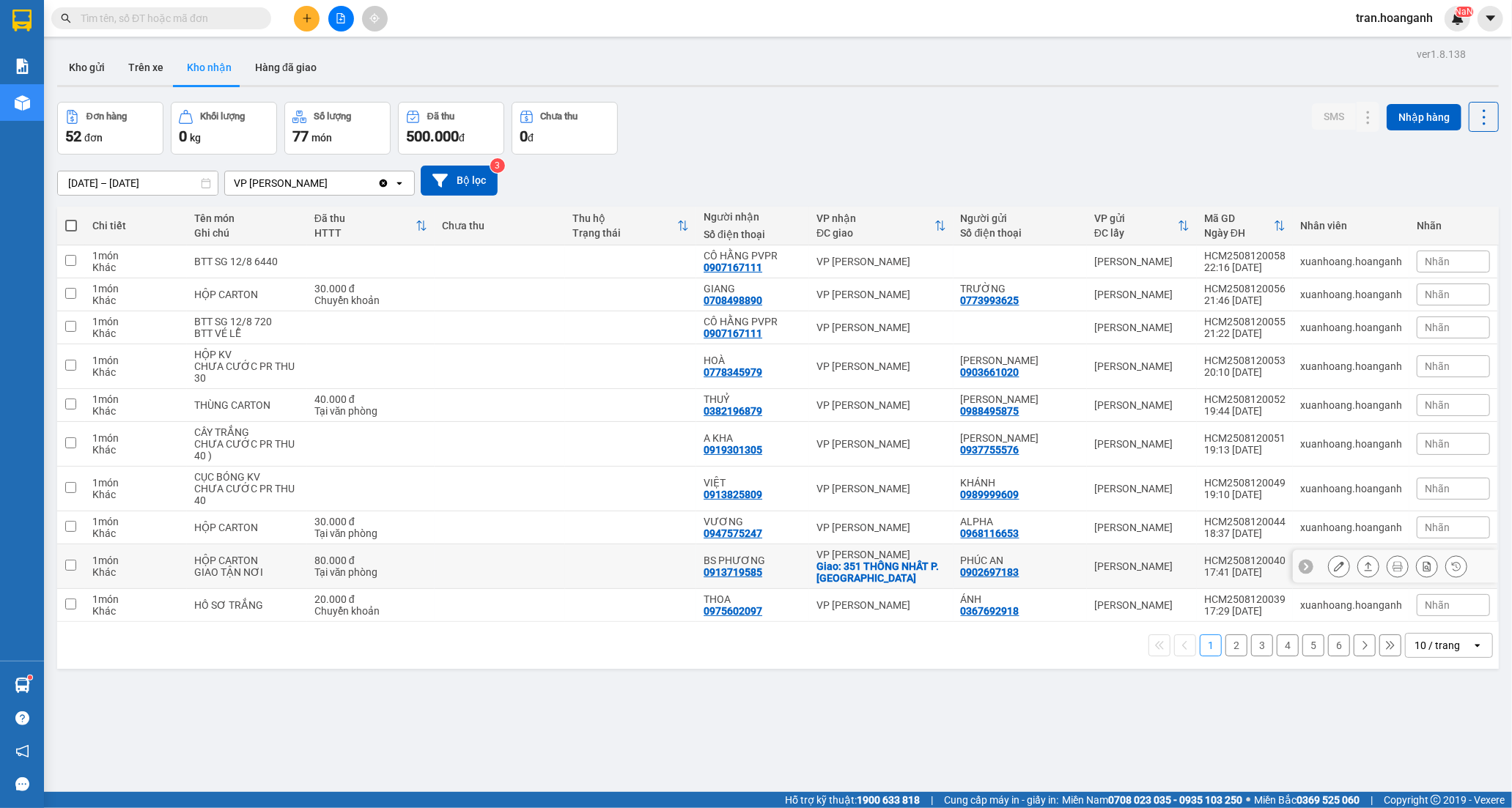
drag, startPoint x: 847, startPoint y: 566, endPoint x: 1095, endPoint y: 588, distance: 249.0
click at [846, 566] on div "Giao: 351 THỐNG [PERSON_NAME] [PERSON_NAME]" at bounding box center [881, 572] width 130 height 23
checkbox input "true"
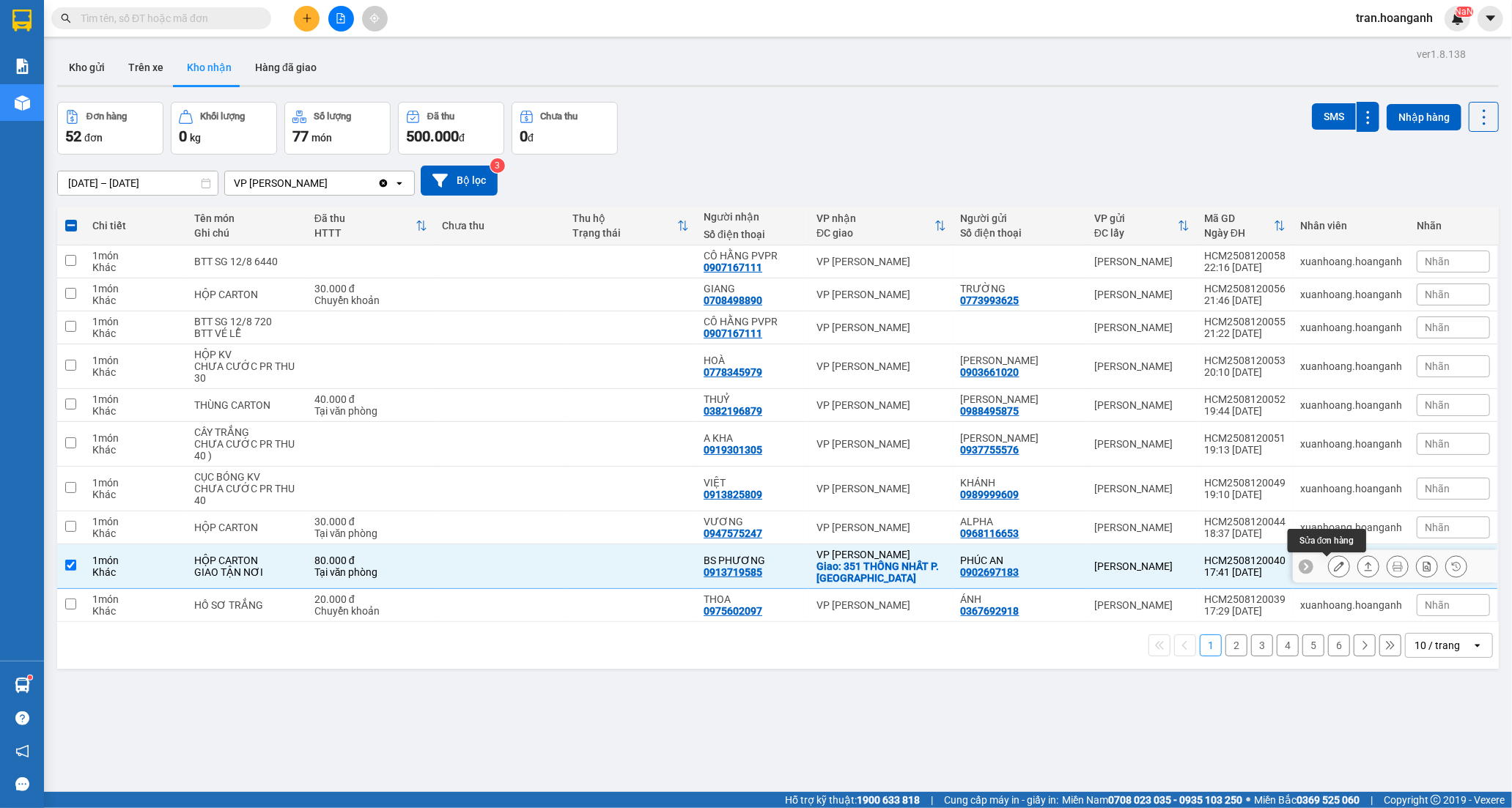
click at [1333, 571] on icon at bounding box center [1338, 566] width 10 height 10
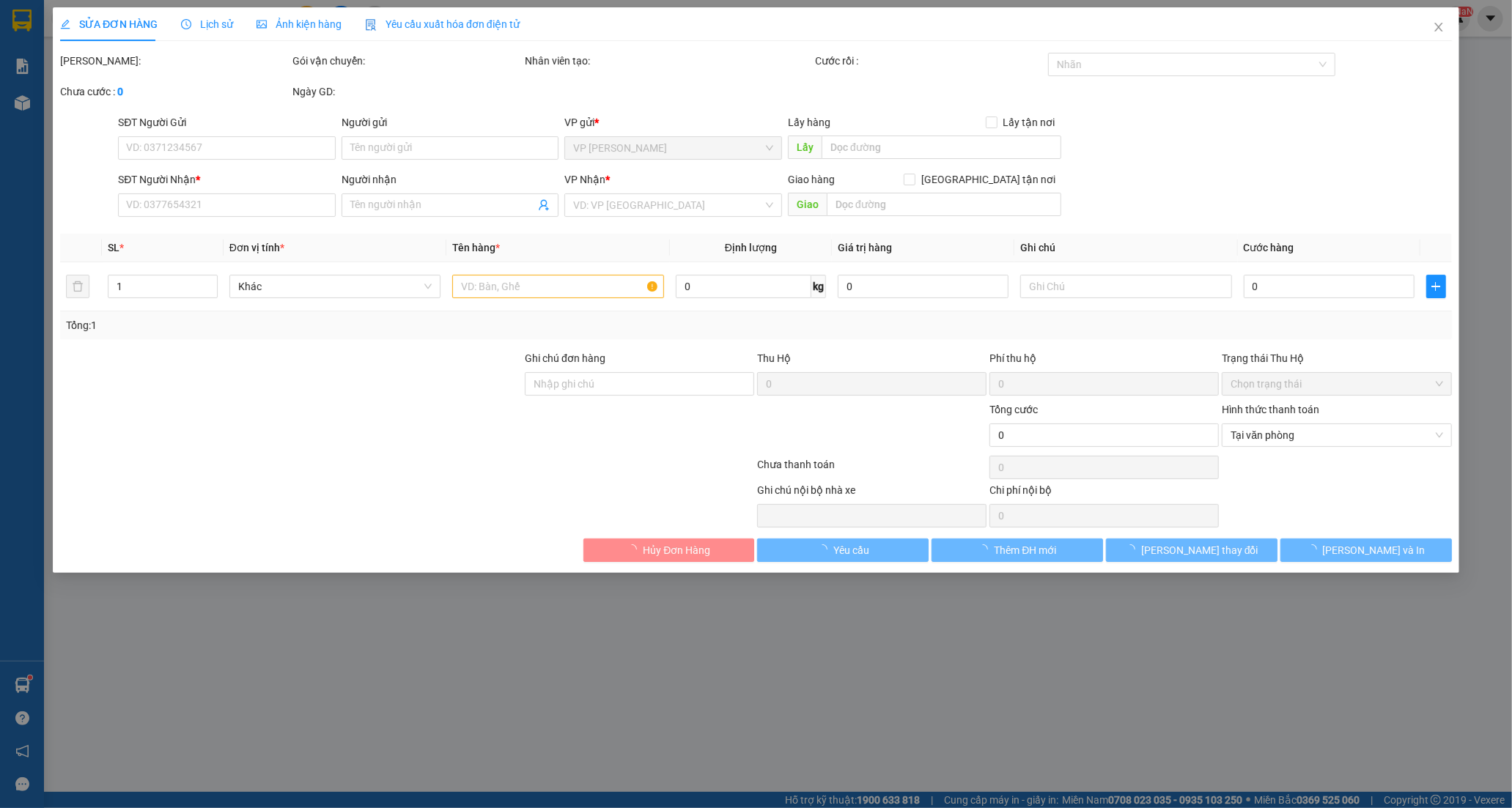
type input "0902697183"
type input "PHÚC AN"
type input "0913719585"
type input "BS PHƯƠNG"
checkbox input "true"
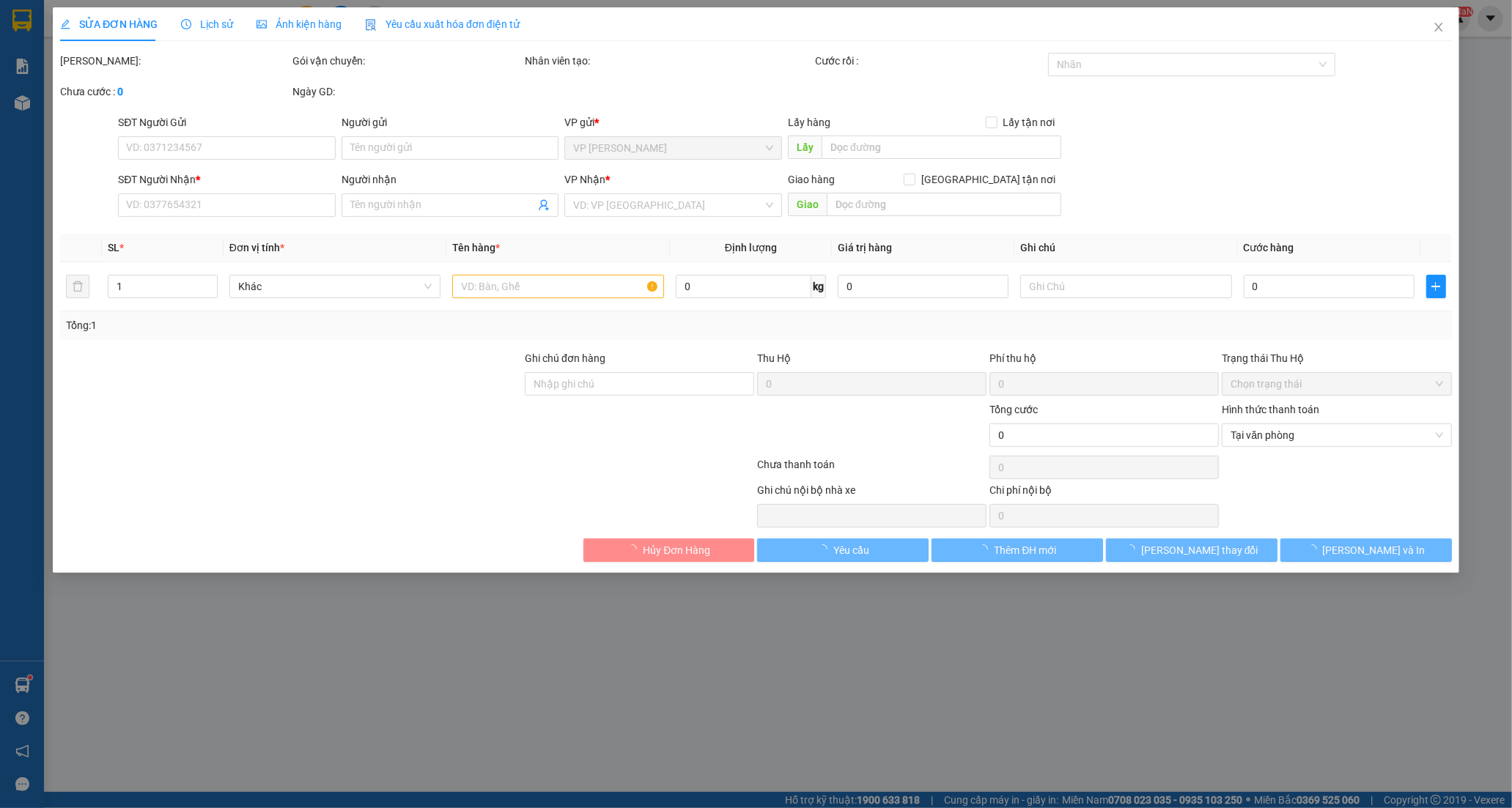
type input "351 THỐNG NHẤT P. KINH DINH"
type input "80.000"
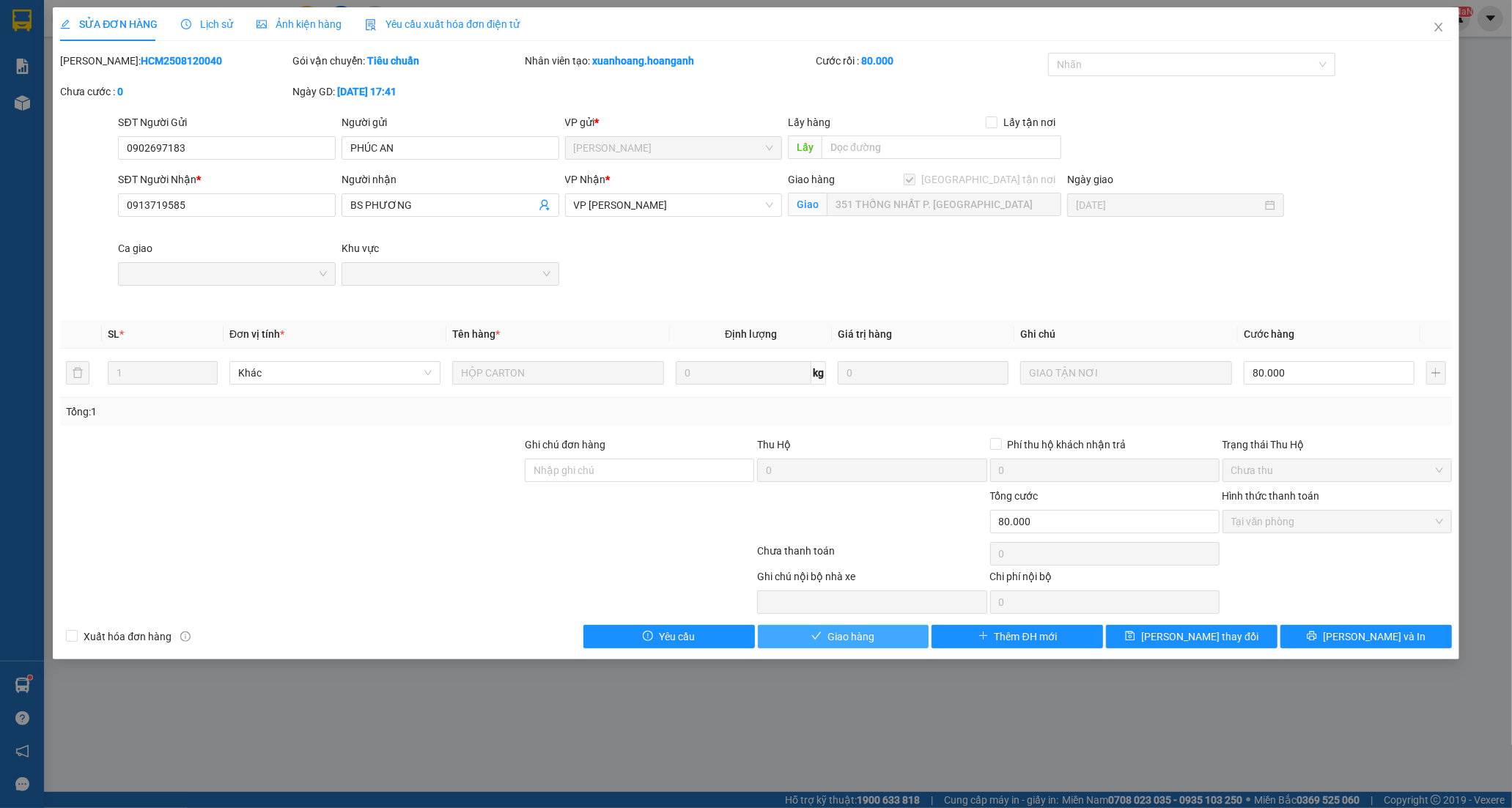
click at [870, 638] on span "Giao hàng" at bounding box center [851, 637] width 47 height 16
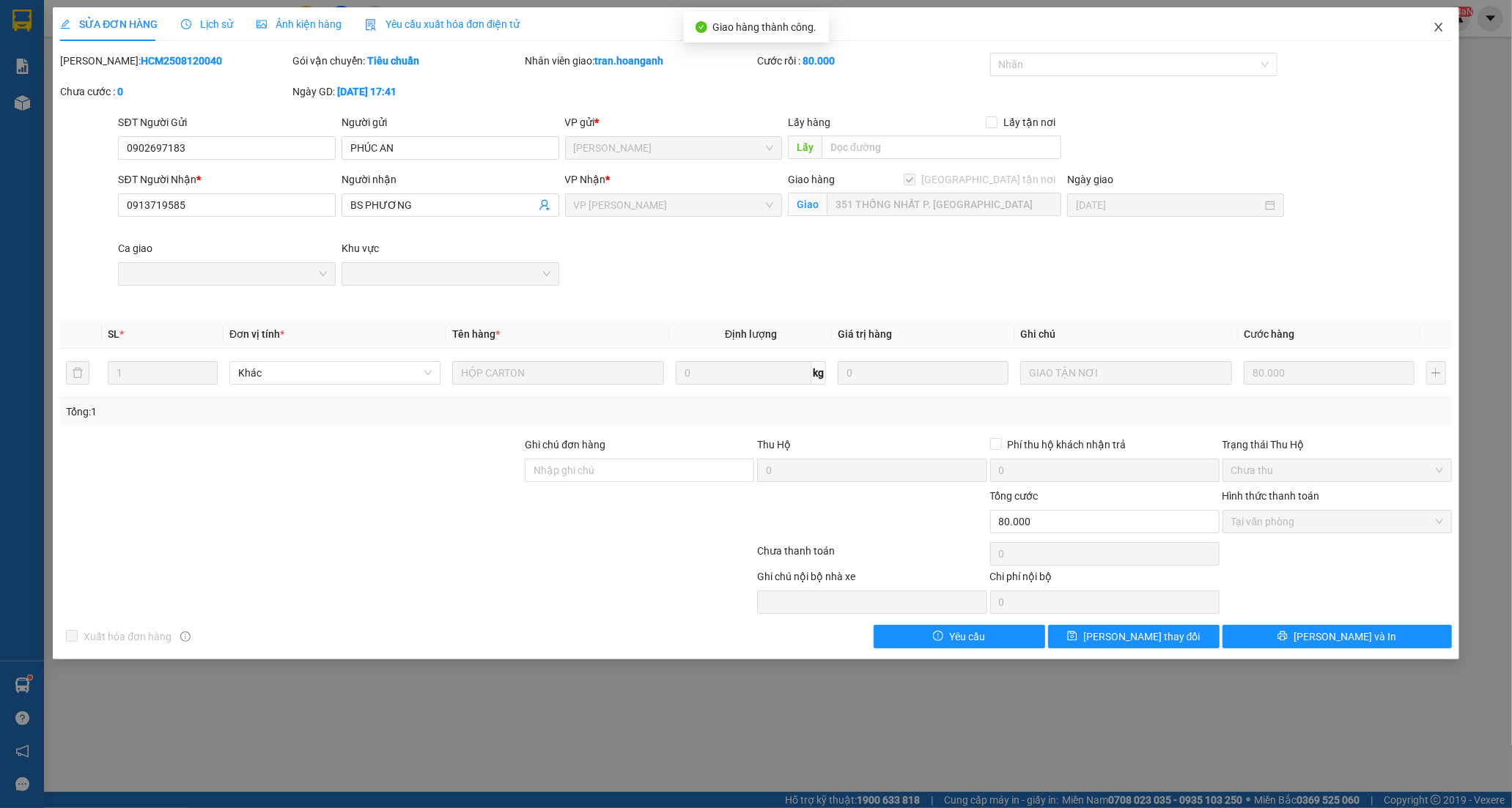
click at [1433, 22] on icon "close" at bounding box center [1438, 27] width 12 height 12
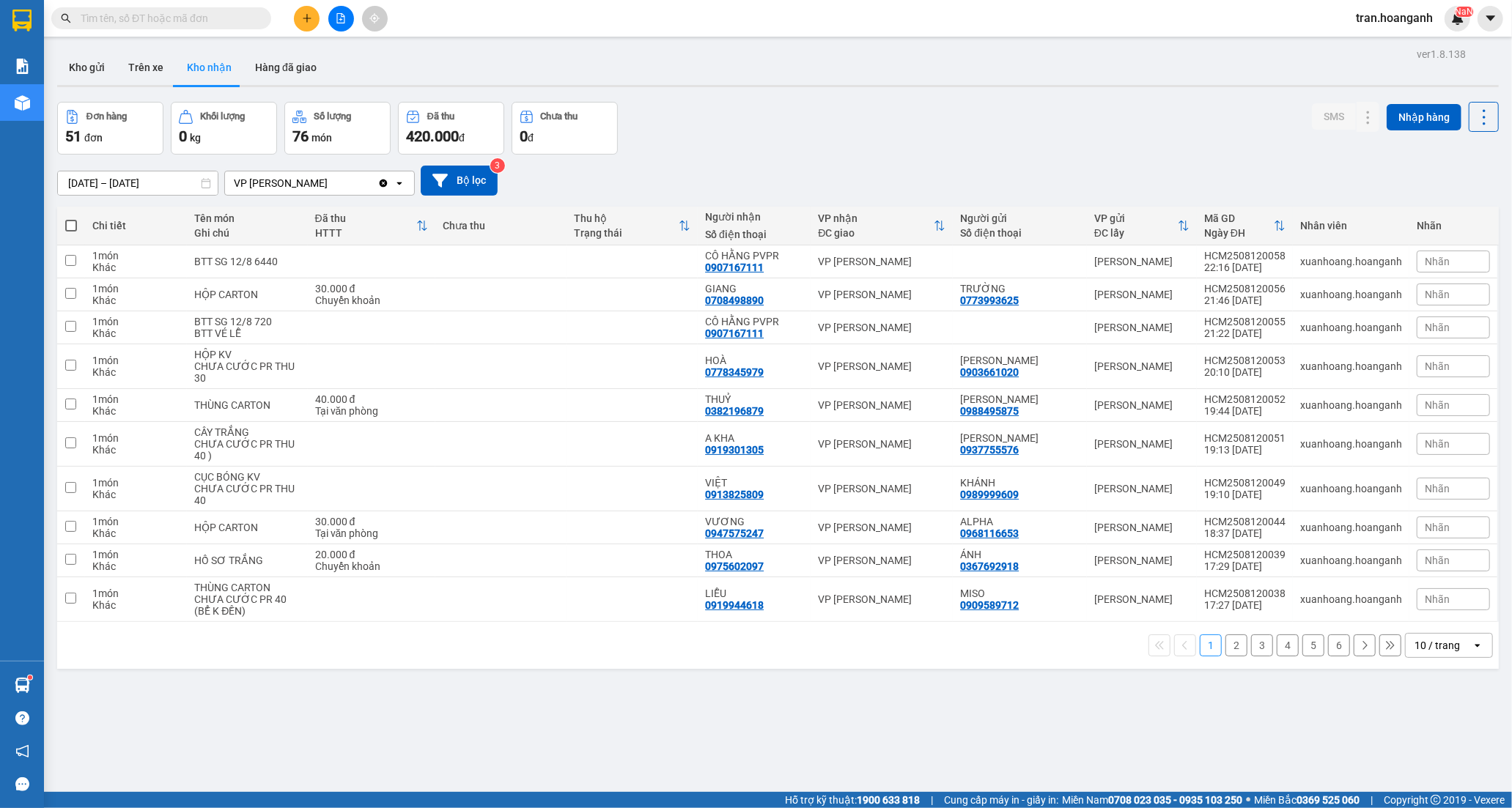
click at [1226, 648] on button "2" at bounding box center [1237, 645] width 22 height 22
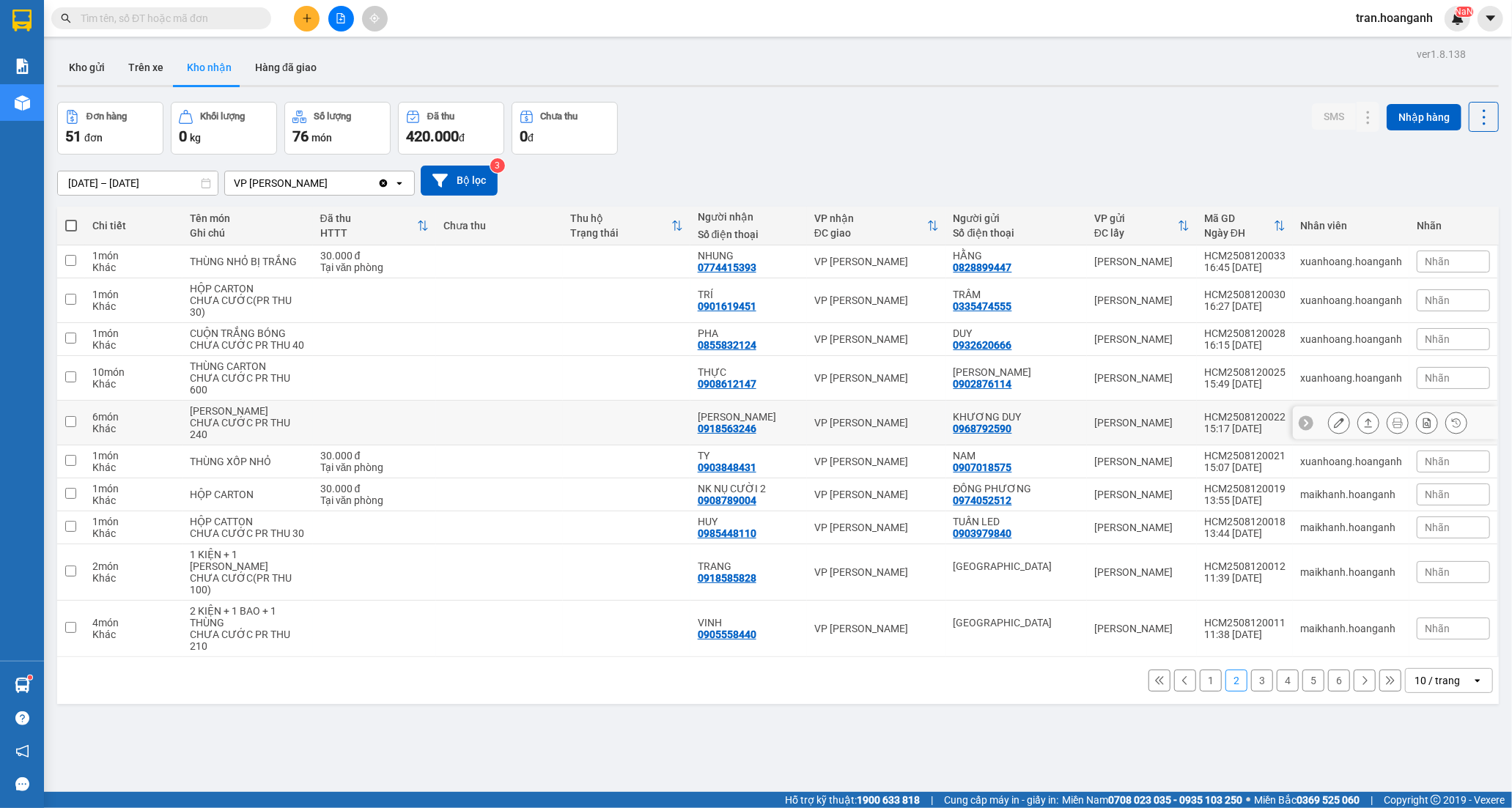
click at [718, 423] on div "[PERSON_NAME]" at bounding box center [748, 416] width 102 height 12
checkbox input "true"
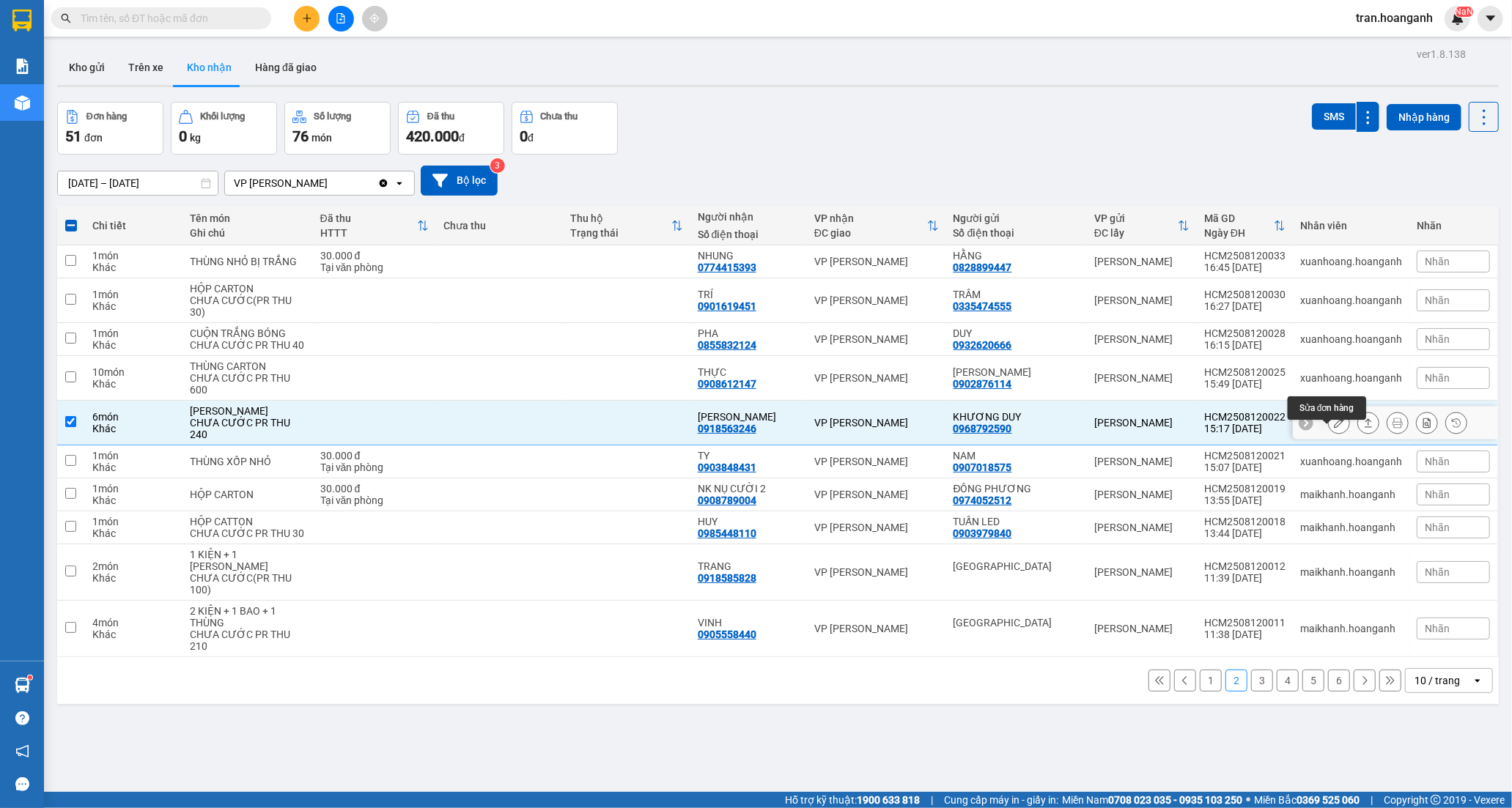
click at [1328, 433] on button at bounding box center [1339, 423] width 21 height 26
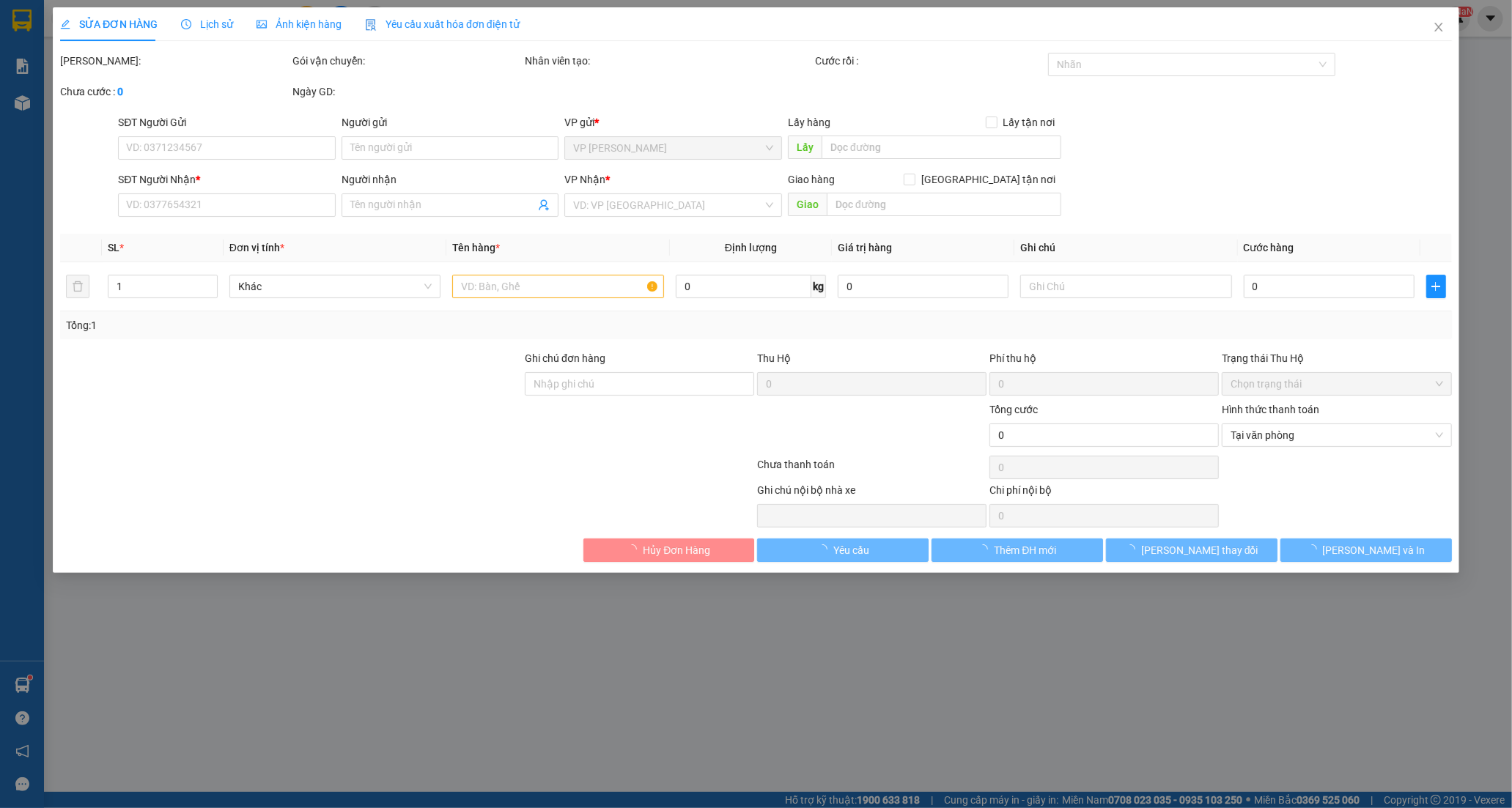
type input "0968792590"
type input "KHƯƠNG DUY"
type input "0918563246"
type input "[PERSON_NAME]"
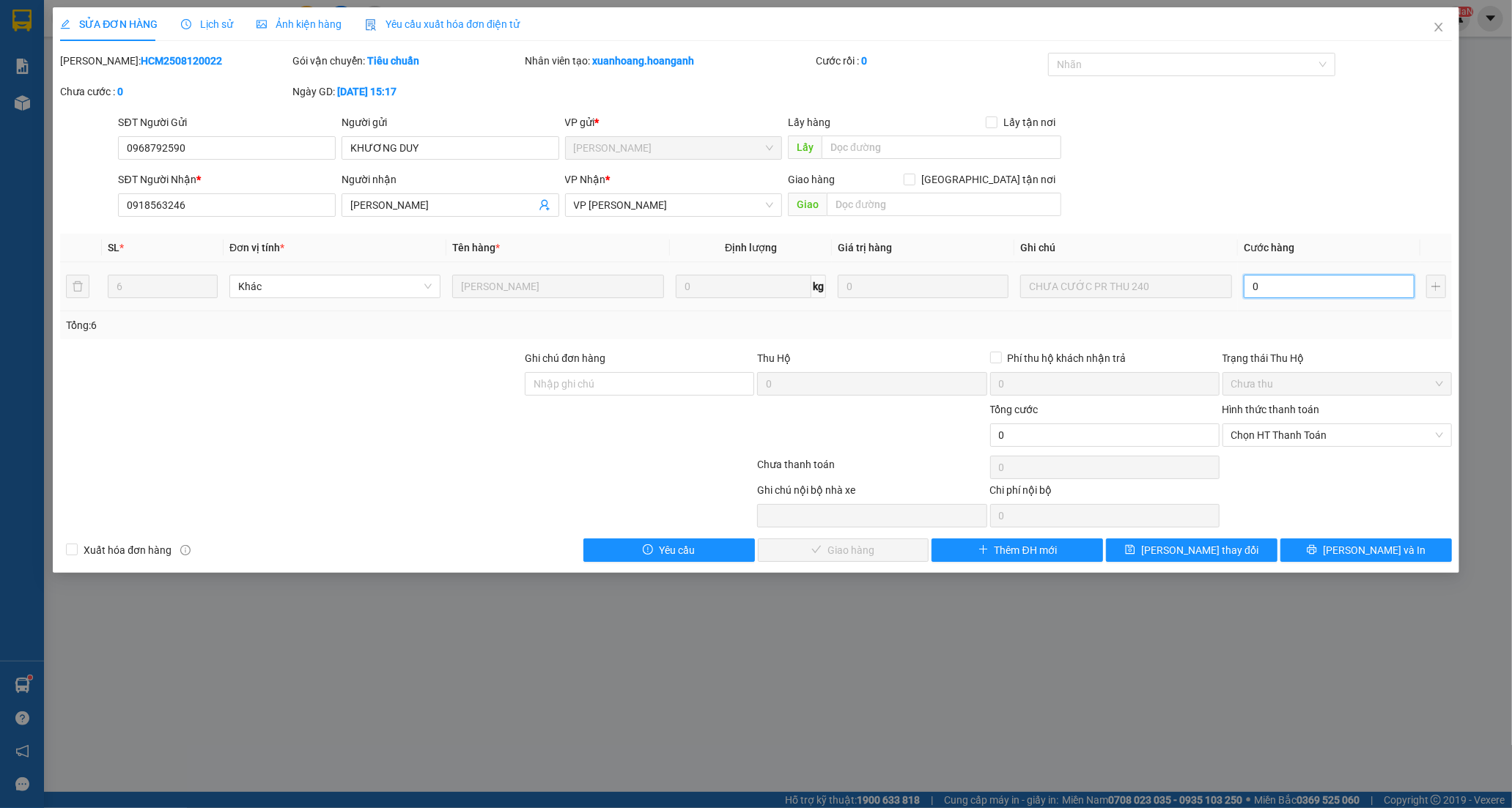
click at [1279, 278] on input "0" at bounding box center [1328, 286] width 171 height 23
type input "2"
type input "21"
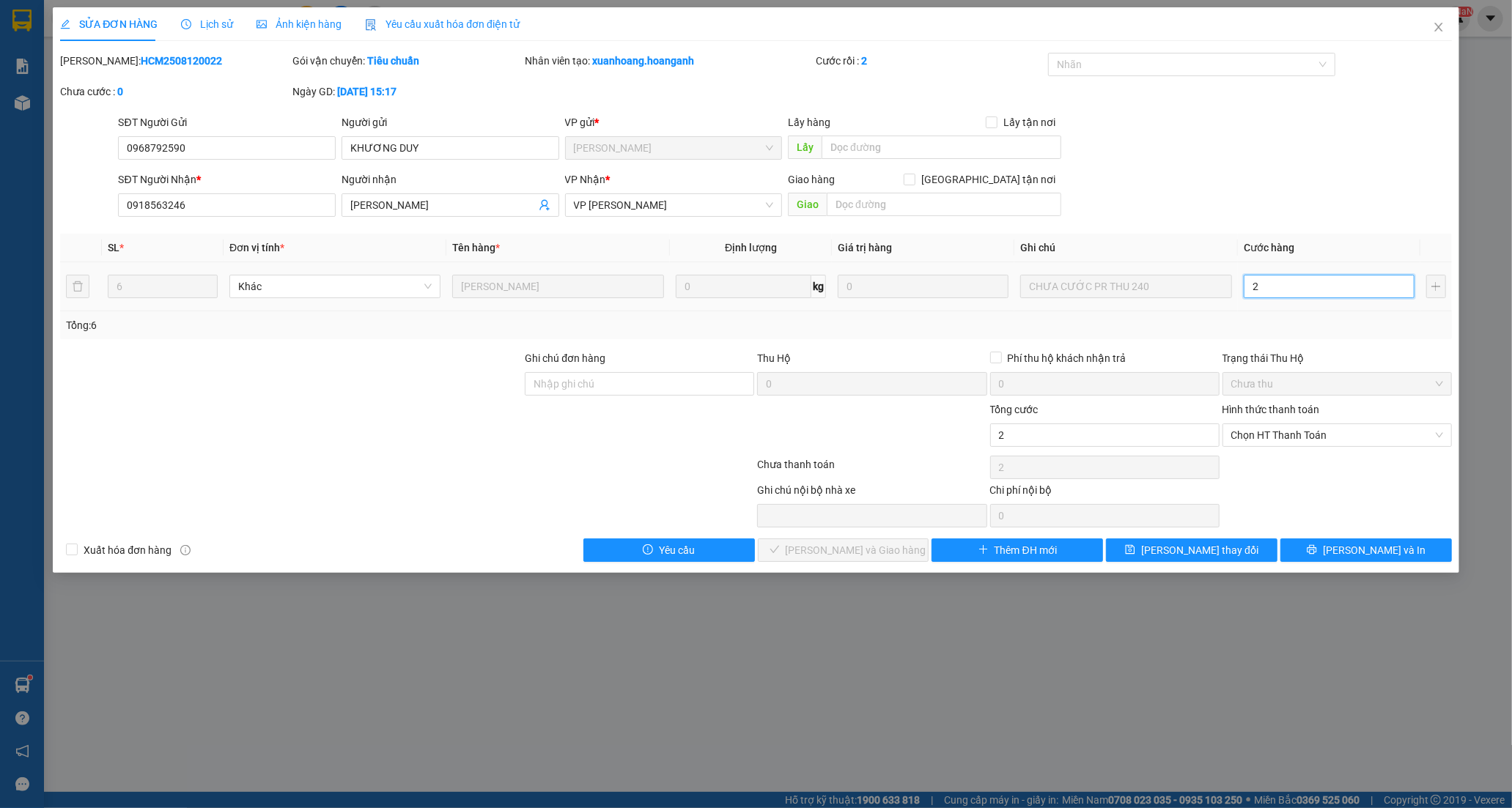
type input "21"
type input "210"
click at [1290, 436] on span "Chọn HT Thanh Toán" at bounding box center [1336, 436] width 211 height 22
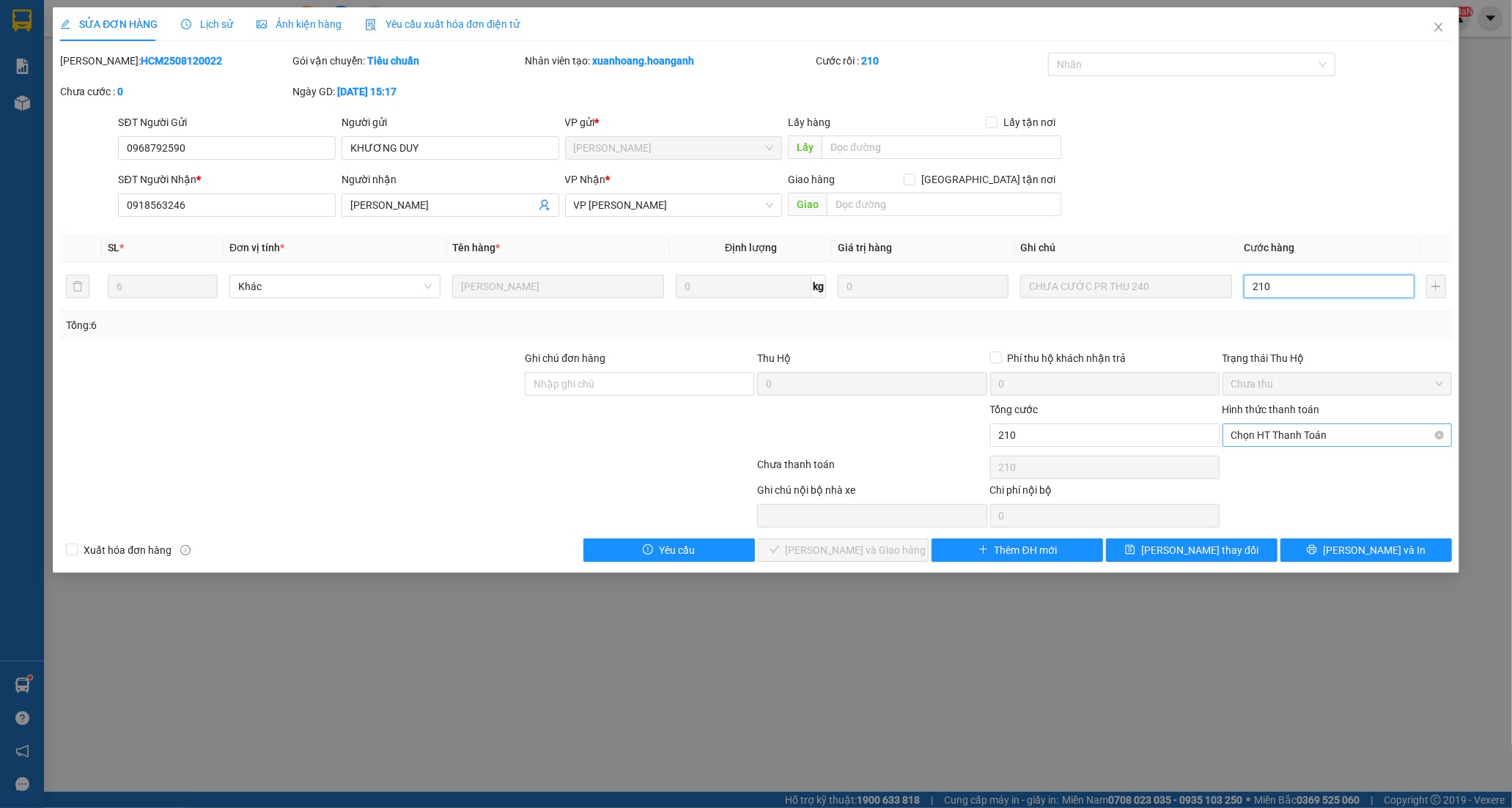
type input "210"
type input "210.000"
click at [1288, 463] on div "Tại văn phòng" at bounding box center [1336, 464] width 211 height 16
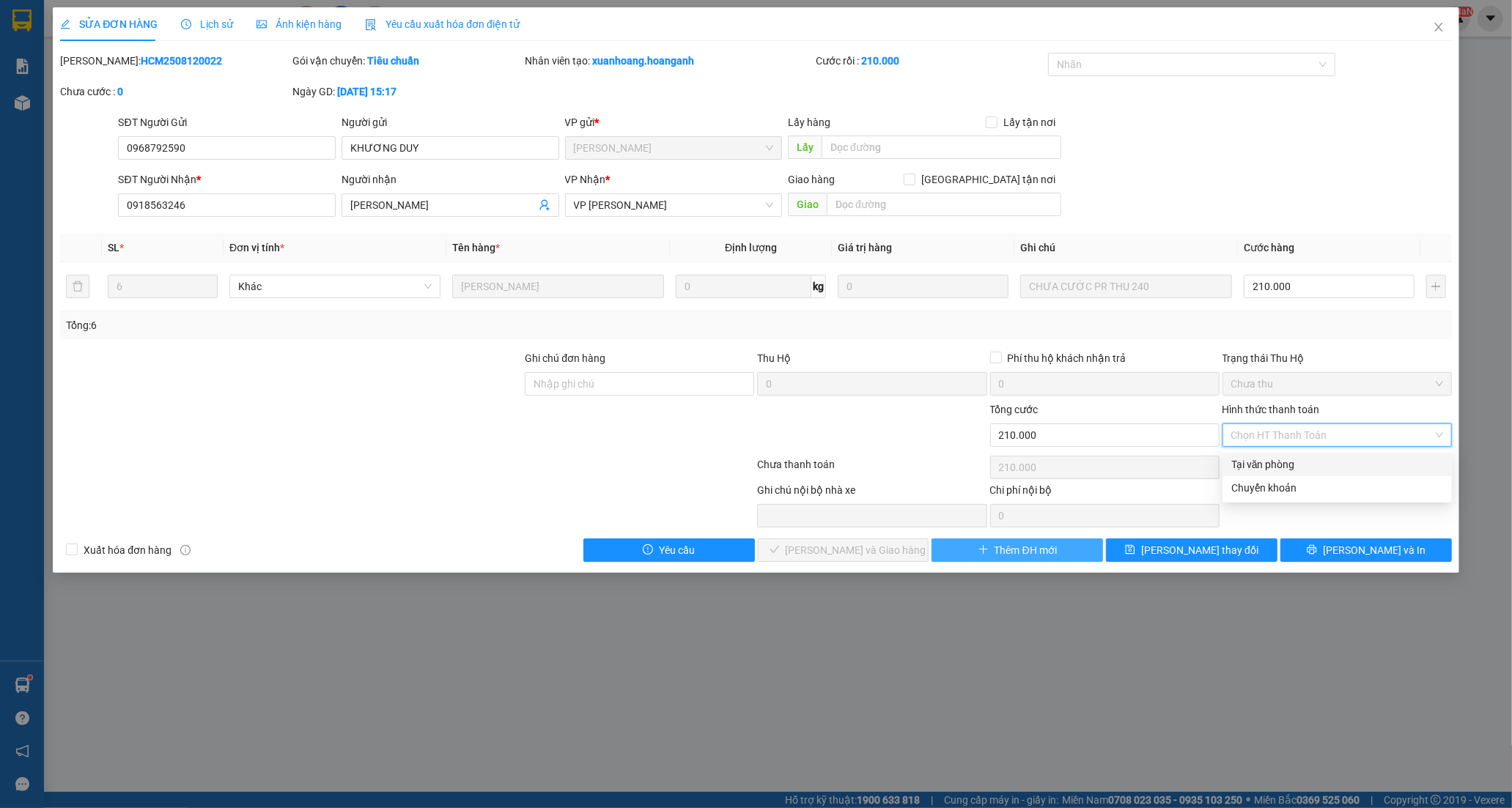
type input "0"
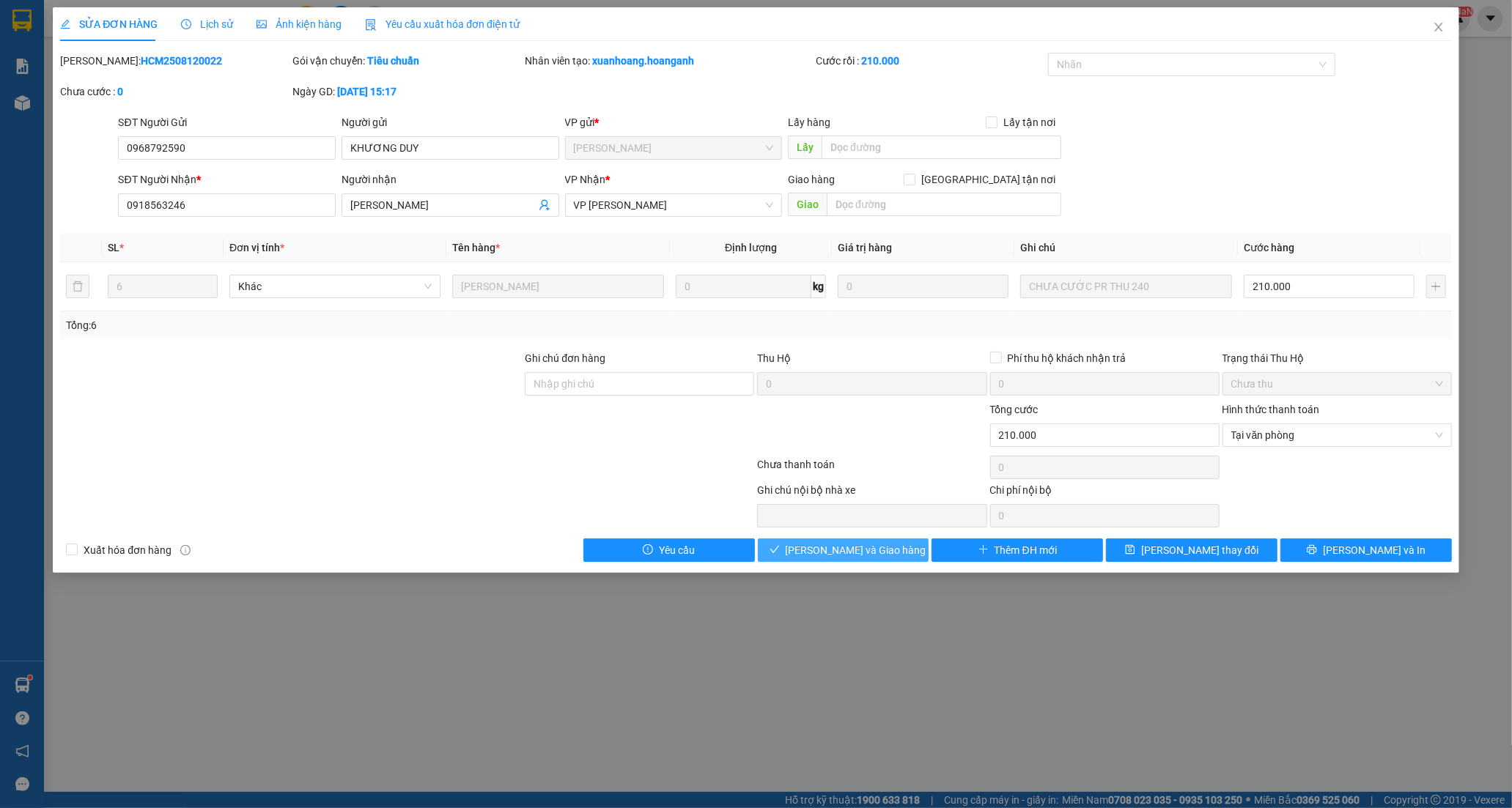
click at [867, 554] on span "[PERSON_NAME] và [PERSON_NAME] hàng" at bounding box center [856, 550] width 140 height 16
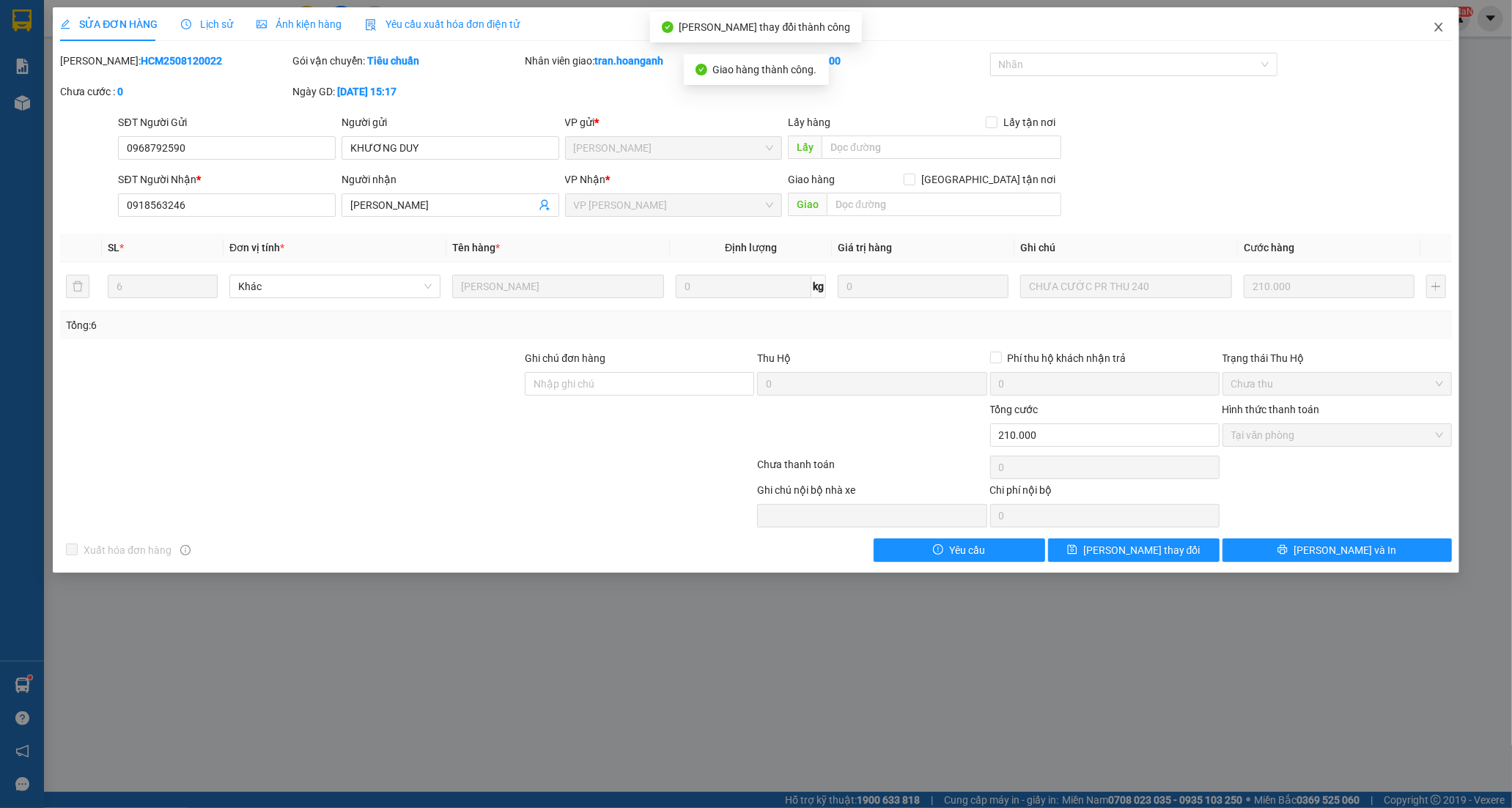
click at [1439, 26] on icon "close" at bounding box center [1438, 27] width 12 height 12
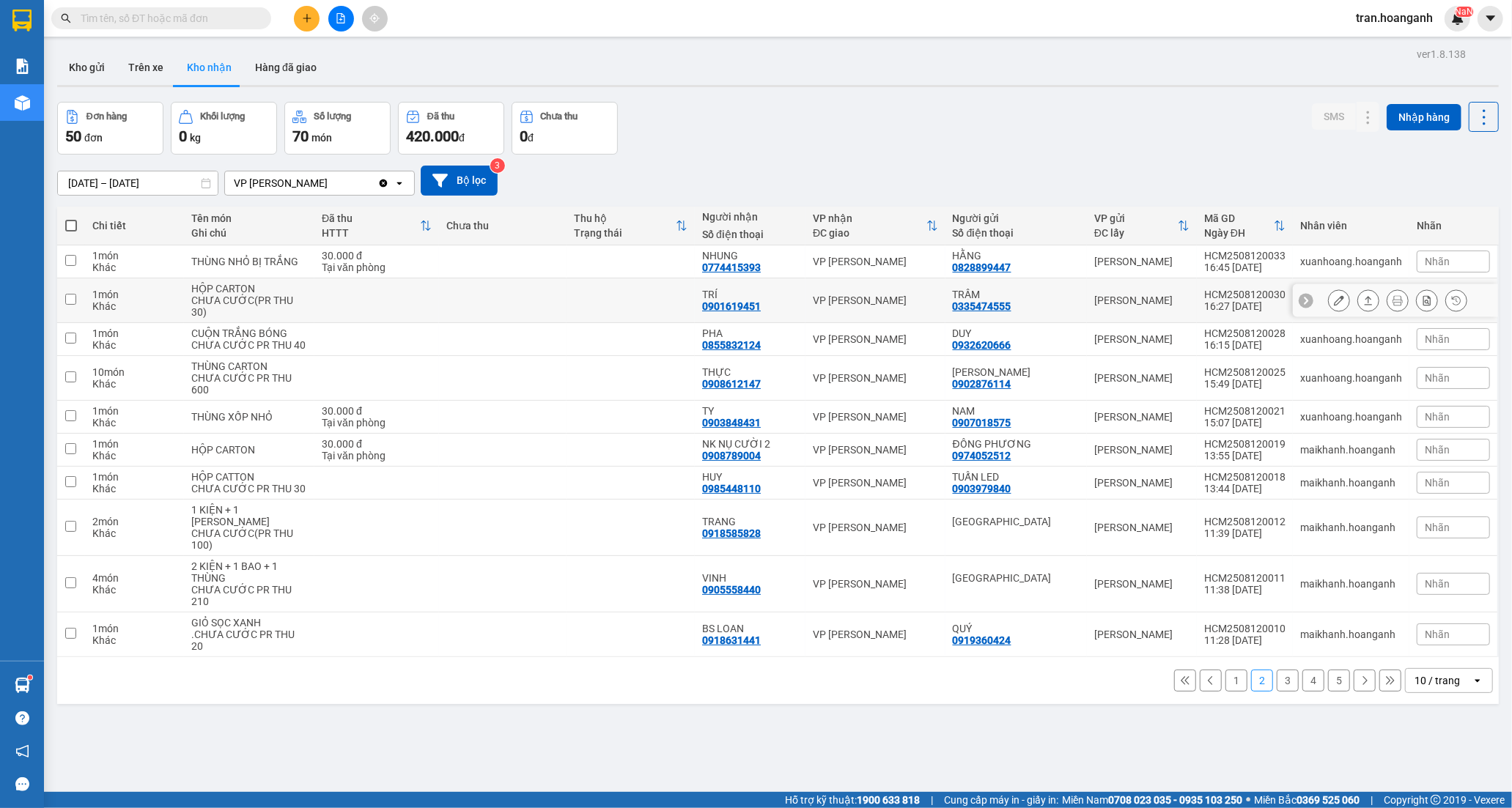
click at [715, 309] on div "0901619451" at bounding box center [731, 306] width 58 height 12
click at [1333, 301] on icon at bounding box center [1338, 300] width 10 height 10
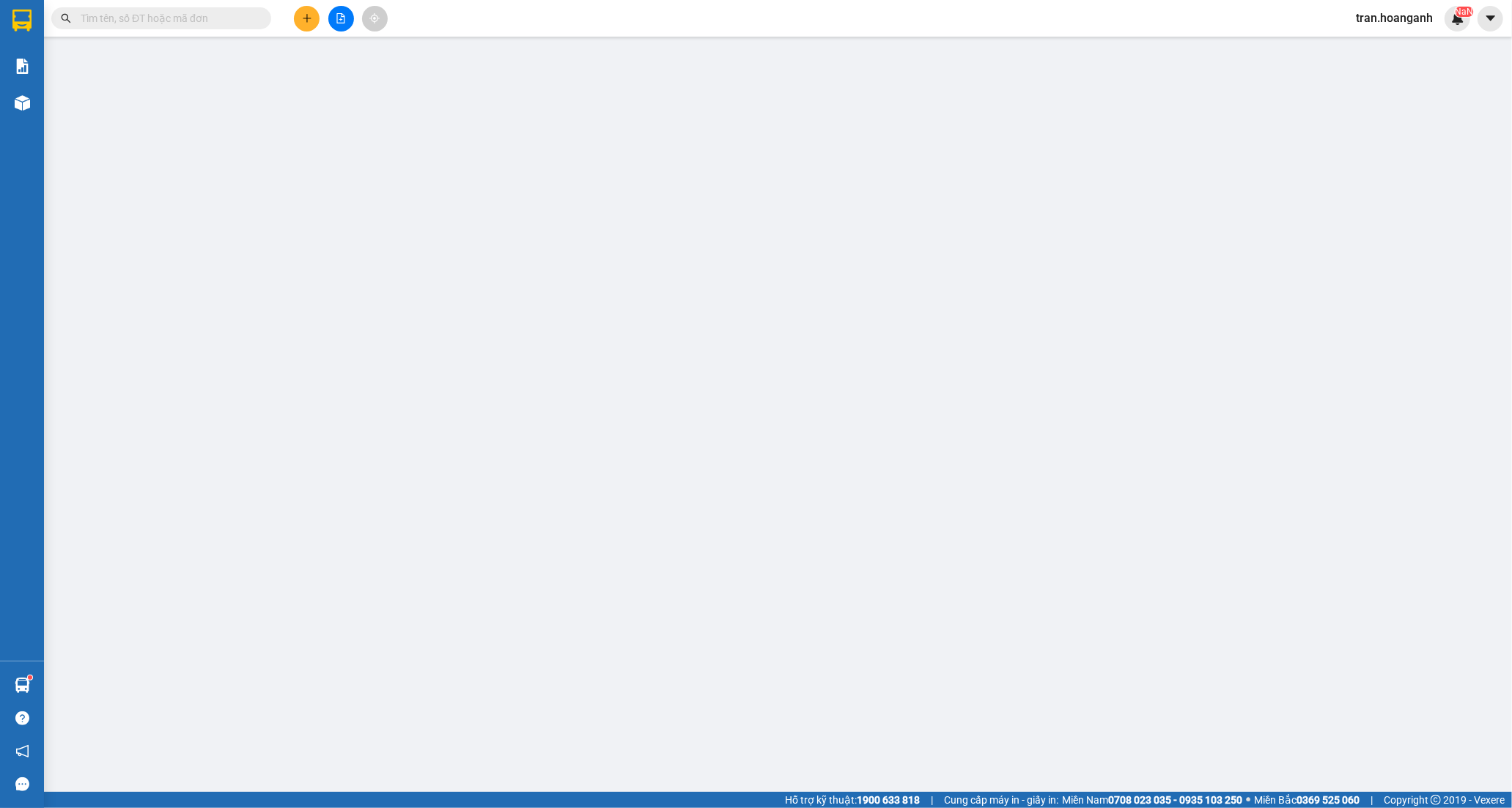
type input "0335474555"
type input "TRÂM"
type input "0901619451"
type input "TRÍ"
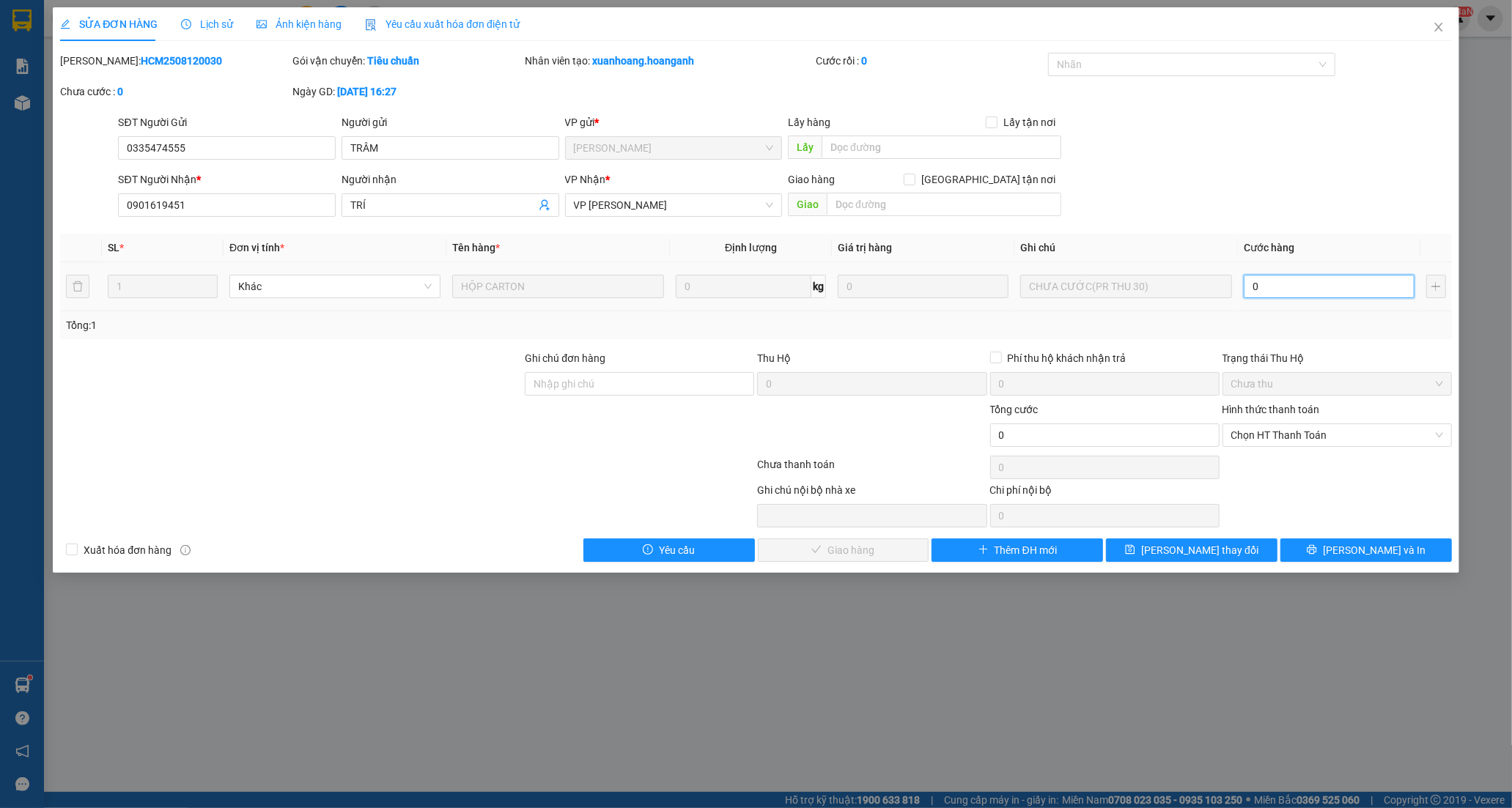
click at [1319, 283] on input "0" at bounding box center [1328, 286] width 171 height 23
type input "3"
type input "30"
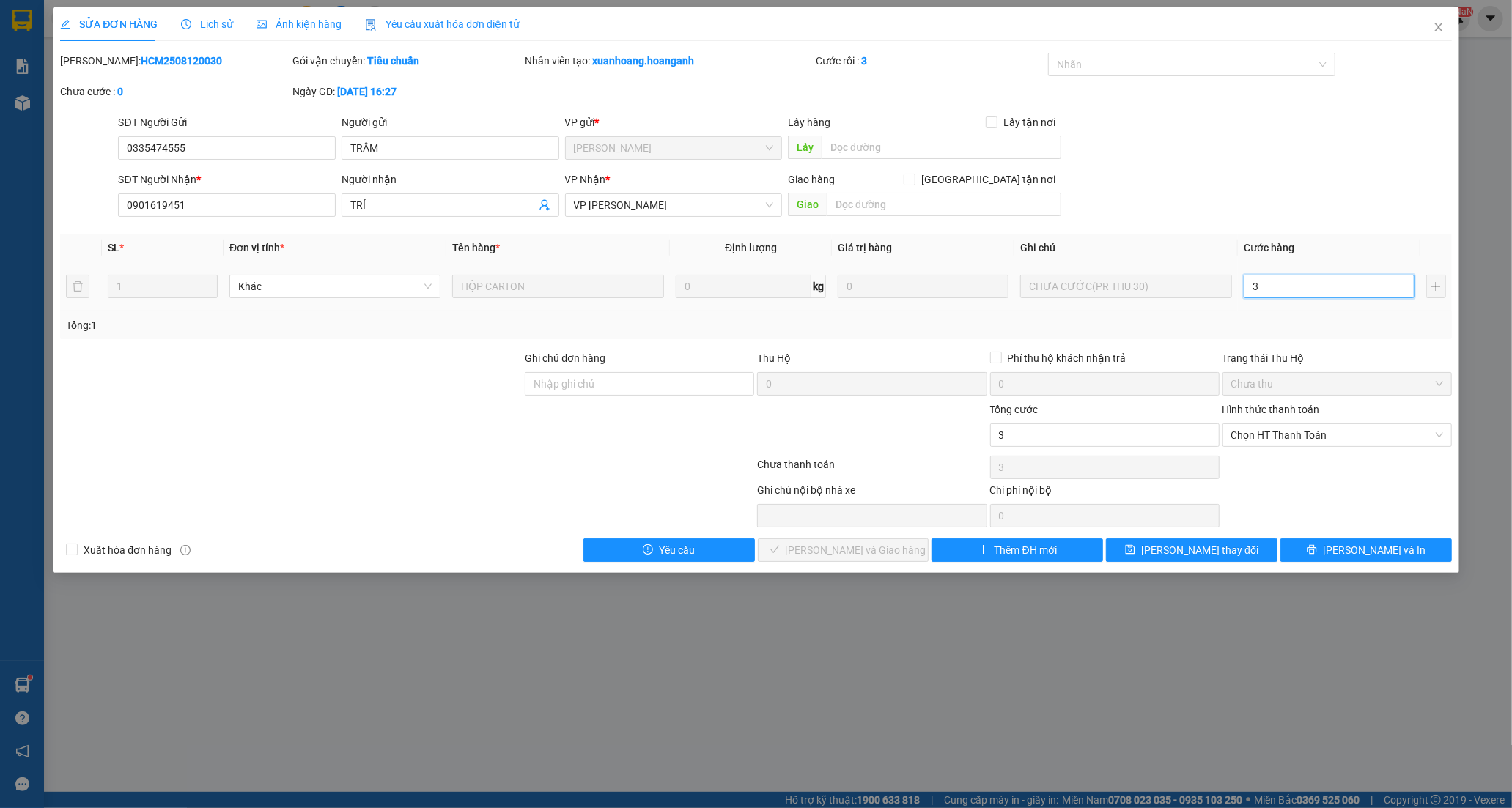
type input "30"
click at [1302, 436] on span "Chọn HT Thanh Toán" at bounding box center [1336, 436] width 211 height 22
type input "30"
type input "30.000"
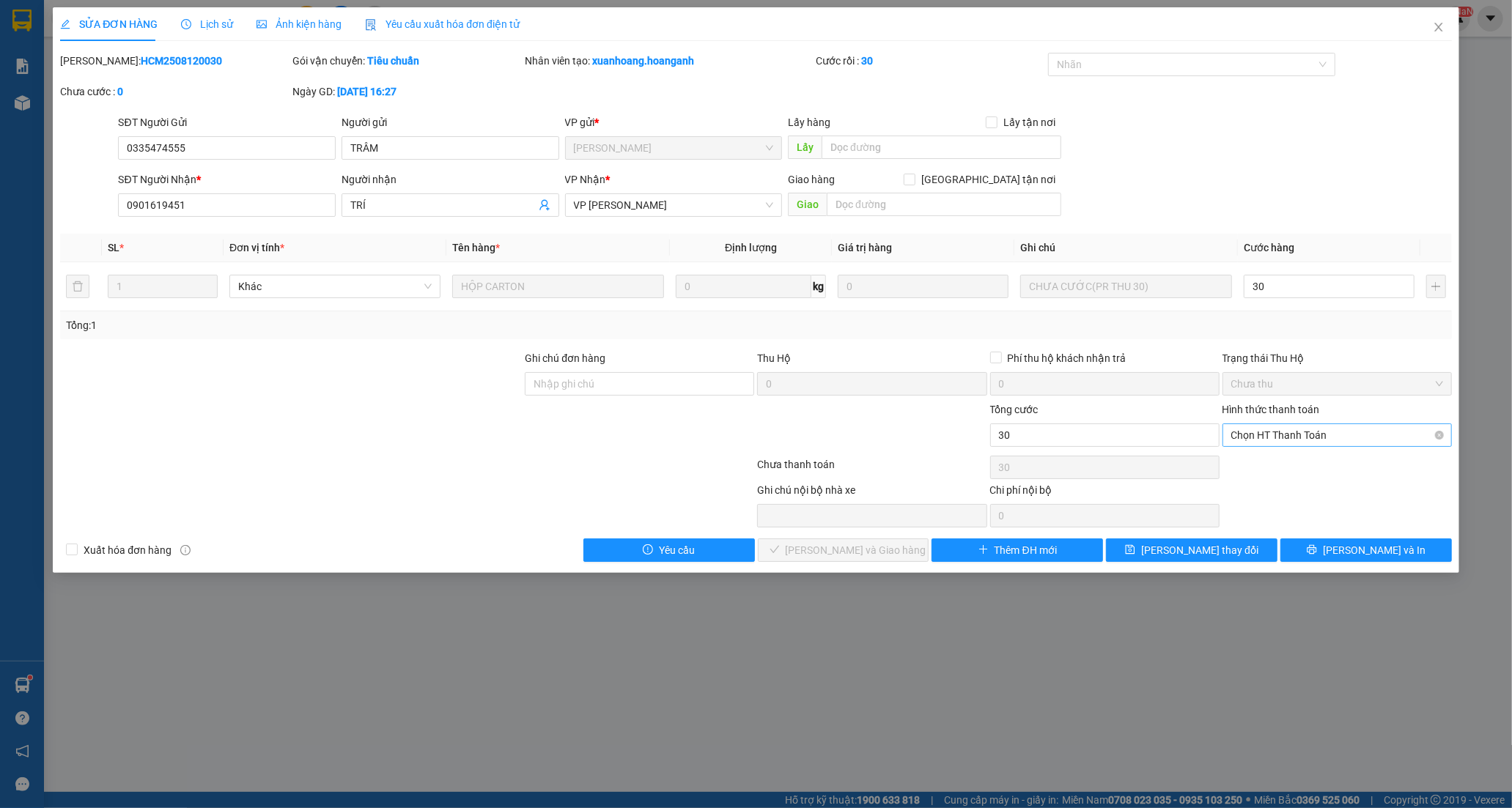
type input "30.000"
click at [1283, 466] on div "Tại văn phòng" at bounding box center [1336, 464] width 211 height 16
type input "0"
click at [894, 550] on button "[PERSON_NAME] và [PERSON_NAME] hàng" at bounding box center [843, 550] width 172 height 23
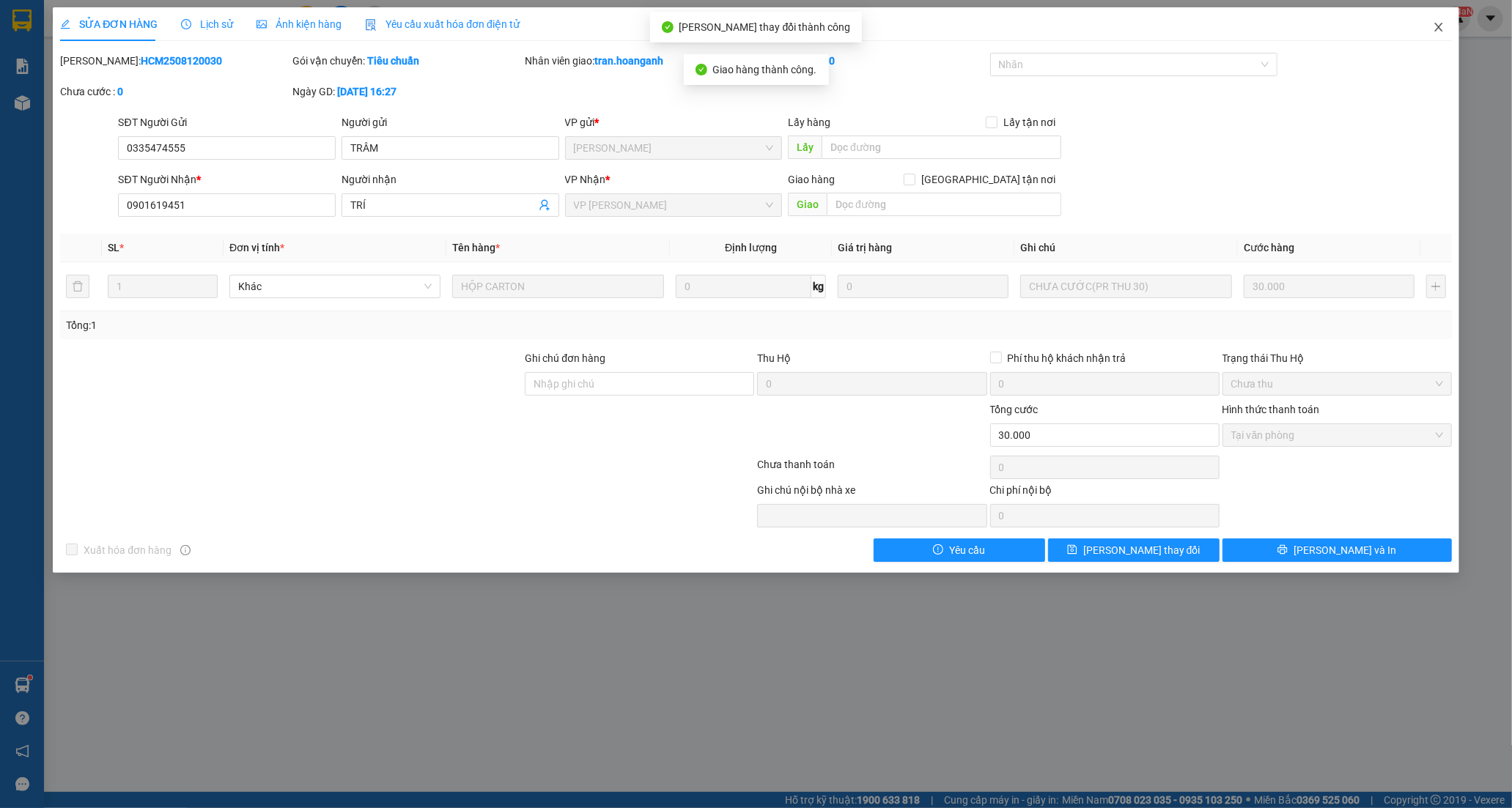
click at [1442, 31] on icon "close" at bounding box center [1438, 27] width 12 height 12
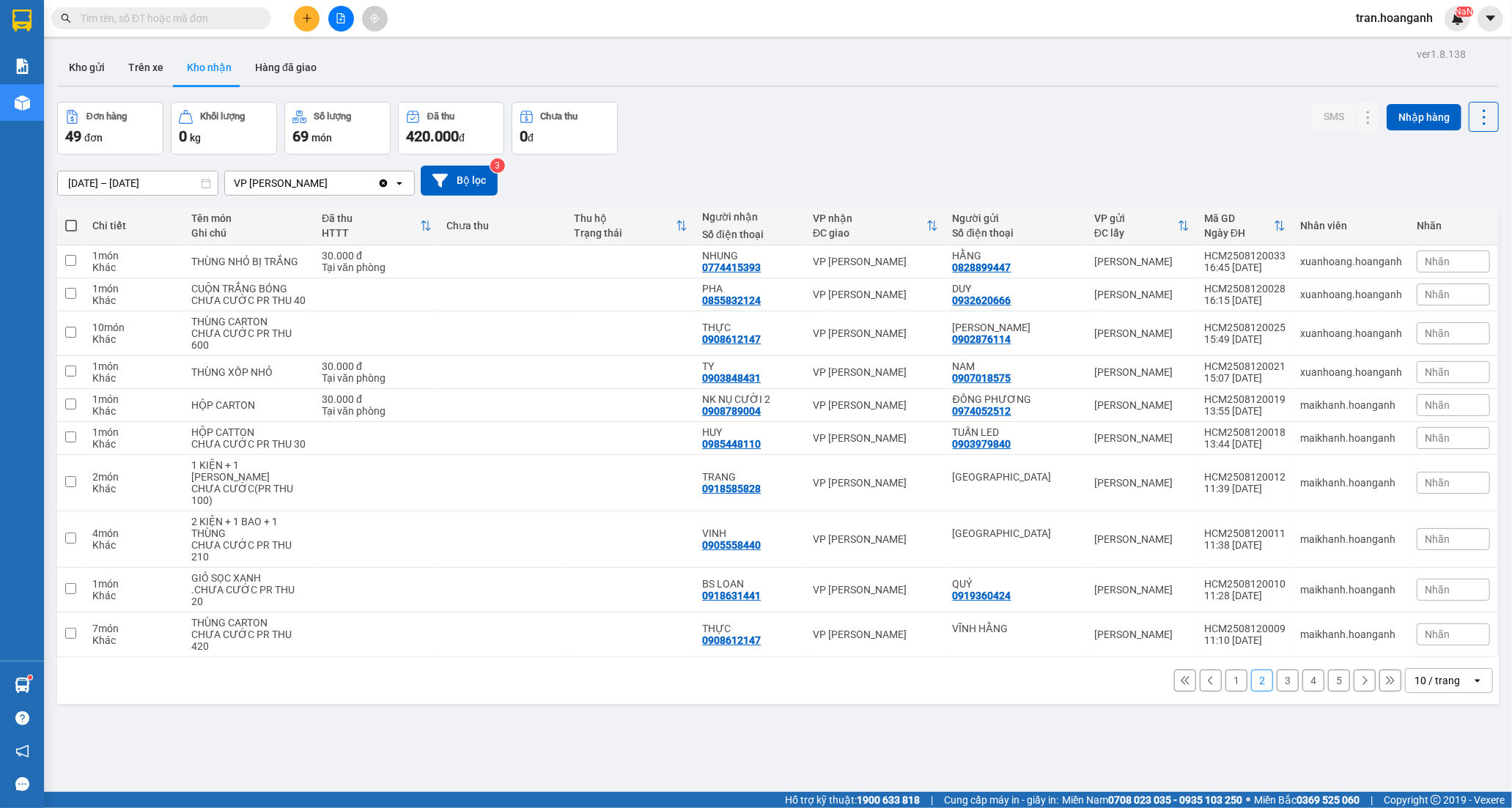
click at [1277, 692] on button "3" at bounding box center [1288, 680] width 22 height 22
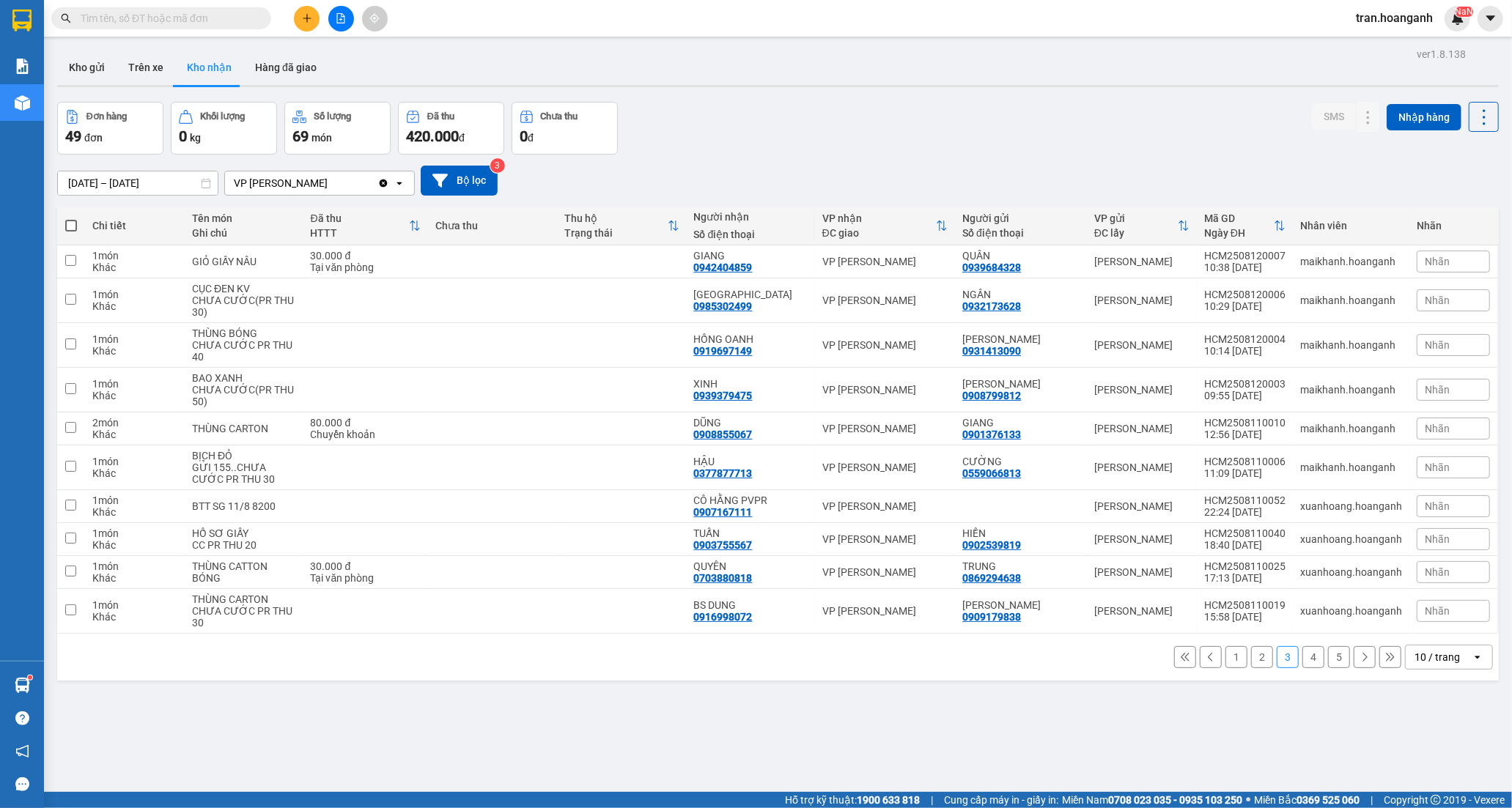
click at [1226, 661] on button "1" at bounding box center [1237, 657] width 22 height 22
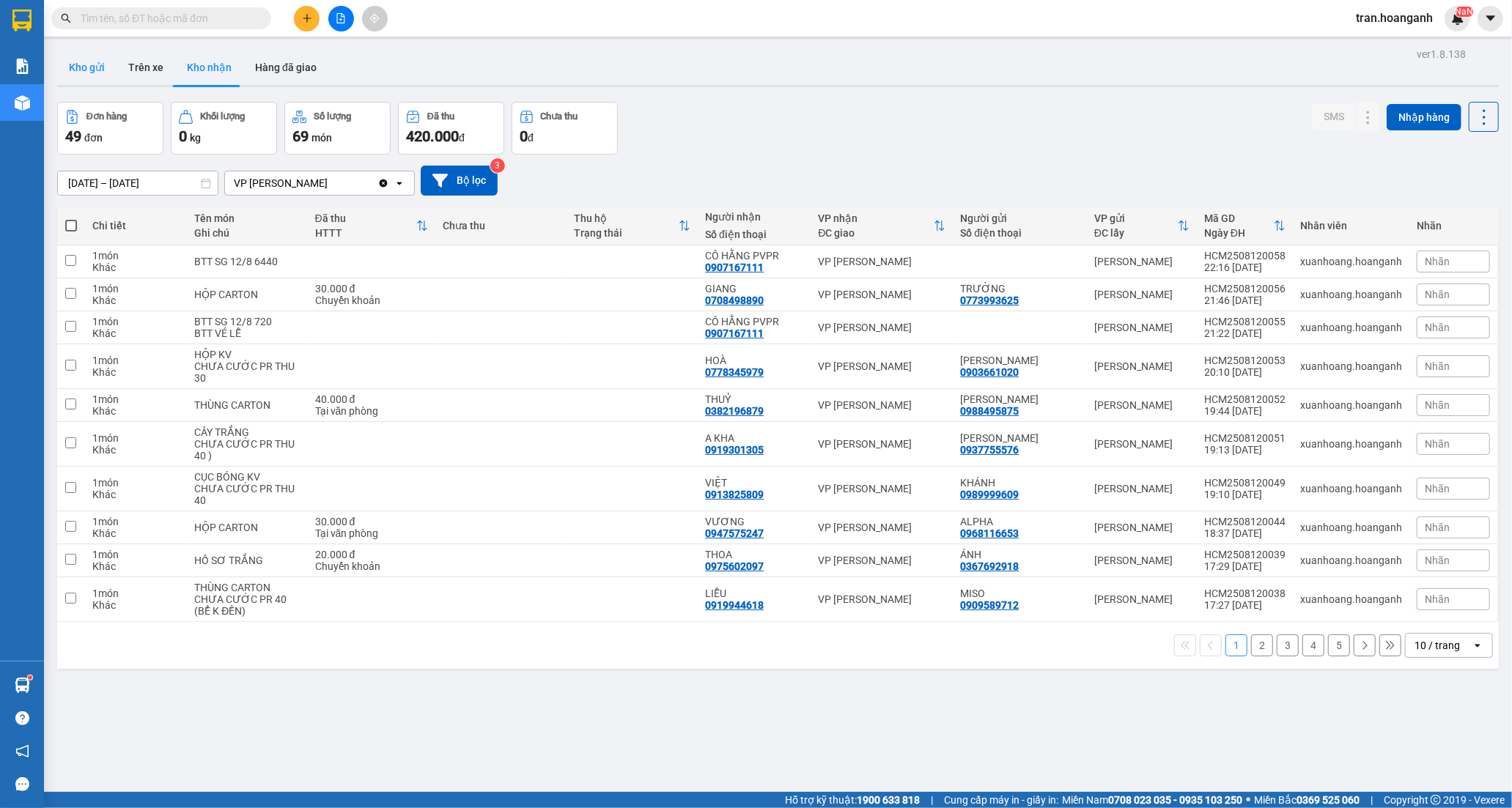
click at [100, 70] on button "Kho gửi" at bounding box center [87, 67] width 59 height 35
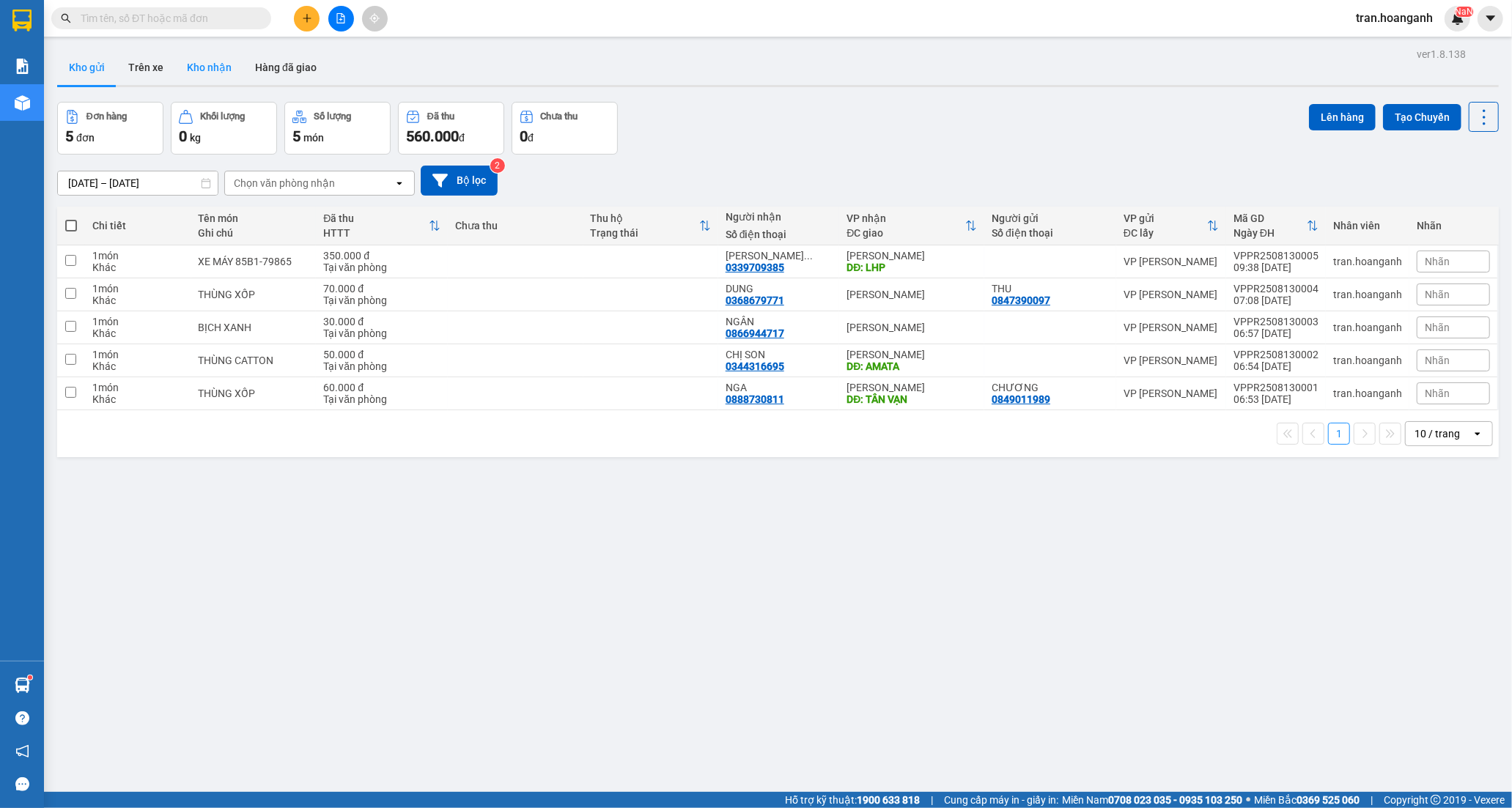
click at [202, 69] on button "Kho nhận" at bounding box center [208, 67] width 68 height 35
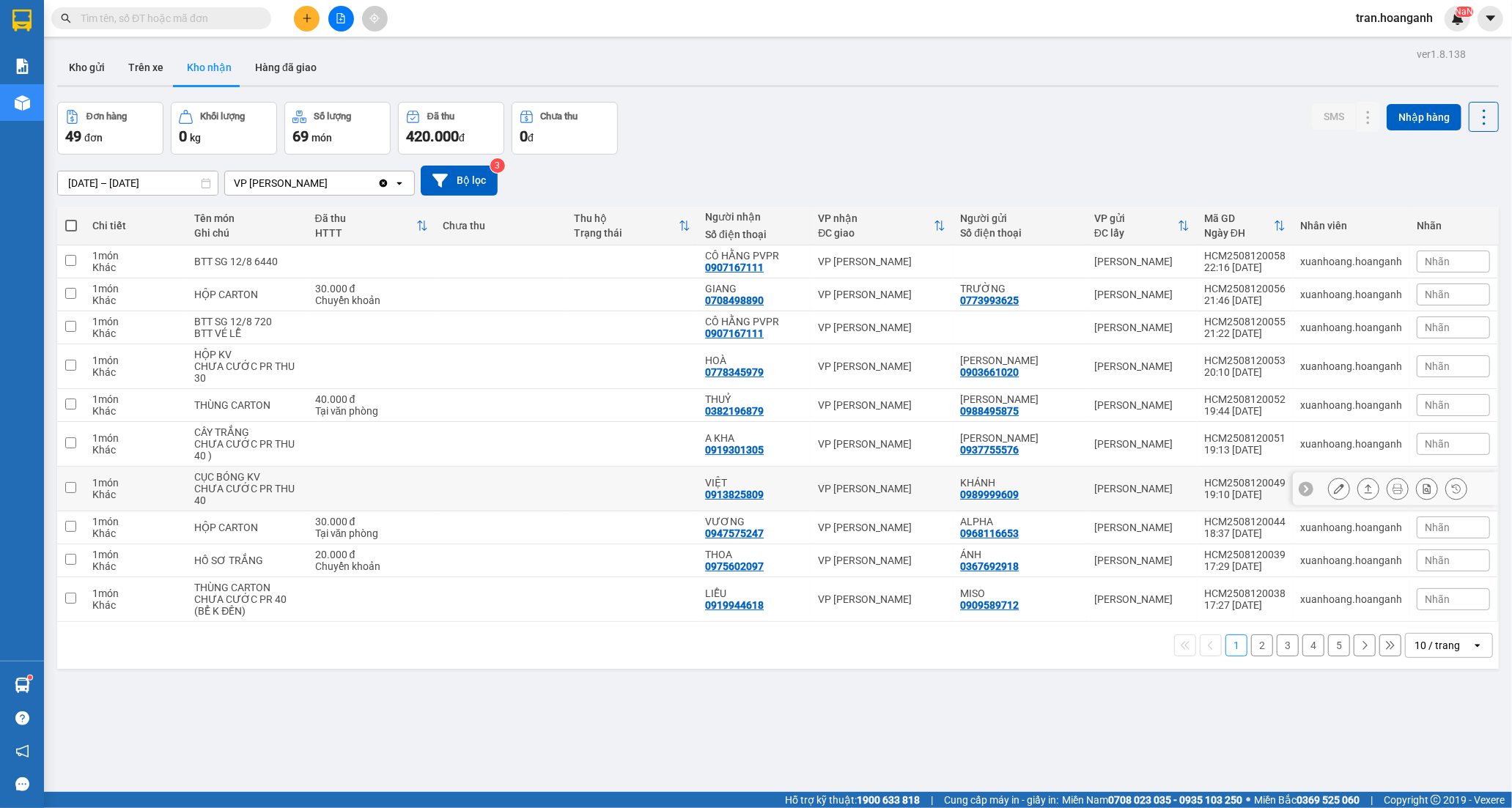
drag, startPoint x: 723, startPoint y: 495, endPoint x: 757, endPoint y: 495, distance: 34.0
click at [724, 495] on div "0913825809" at bounding box center [733, 495] width 58 height 12
click at [1333, 491] on icon at bounding box center [1338, 488] width 10 height 10
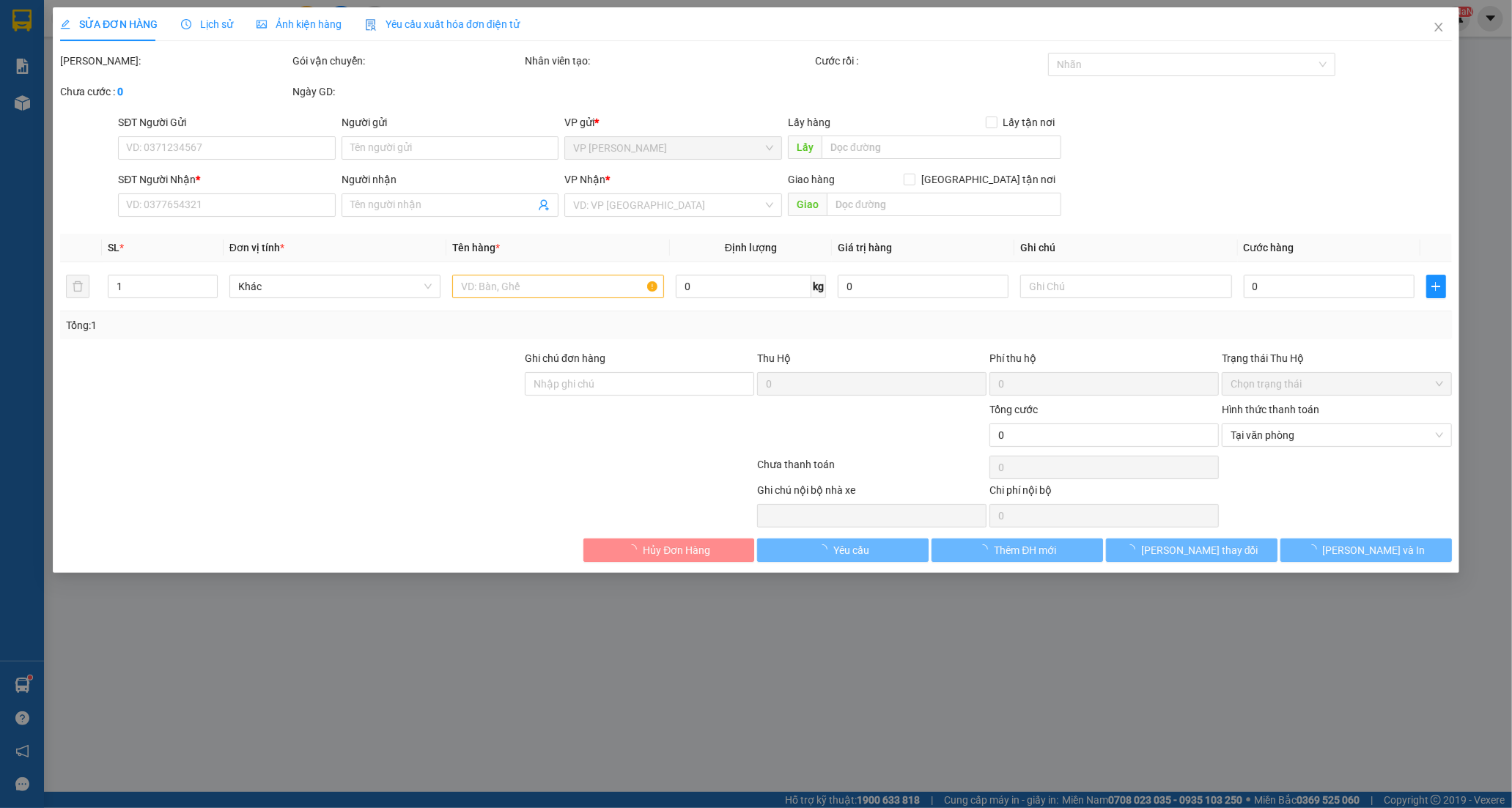
type input "0989999609"
type input "KHÁNH"
type input "0913825809"
type input "VIỆT"
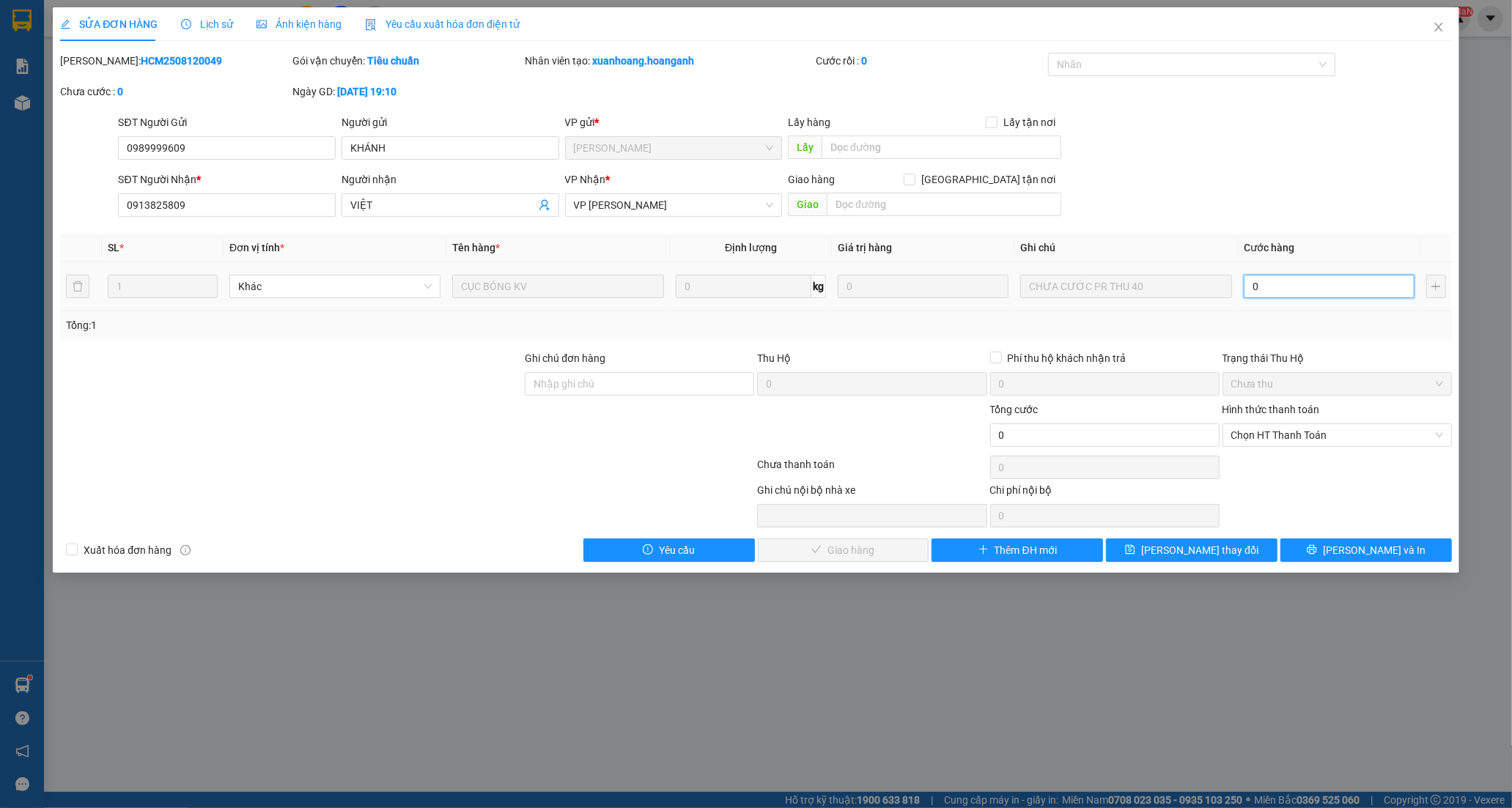
click at [1270, 290] on input "0" at bounding box center [1328, 286] width 171 height 23
type input "4"
type input "40"
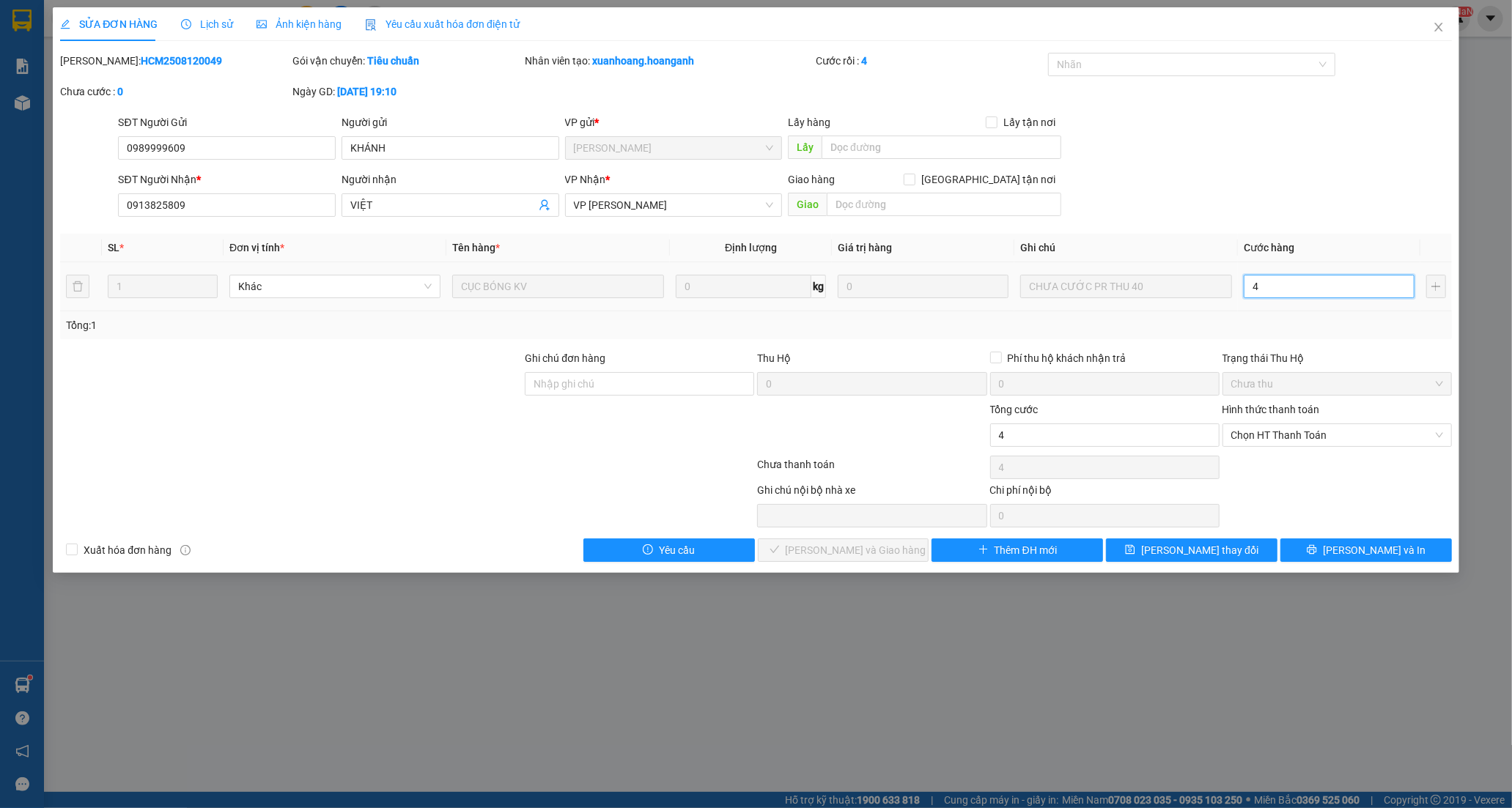
type input "40"
click at [1279, 437] on span "Chọn HT Thanh Toán" at bounding box center [1336, 436] width 211 height 22
type input "40"
type input "40.000"
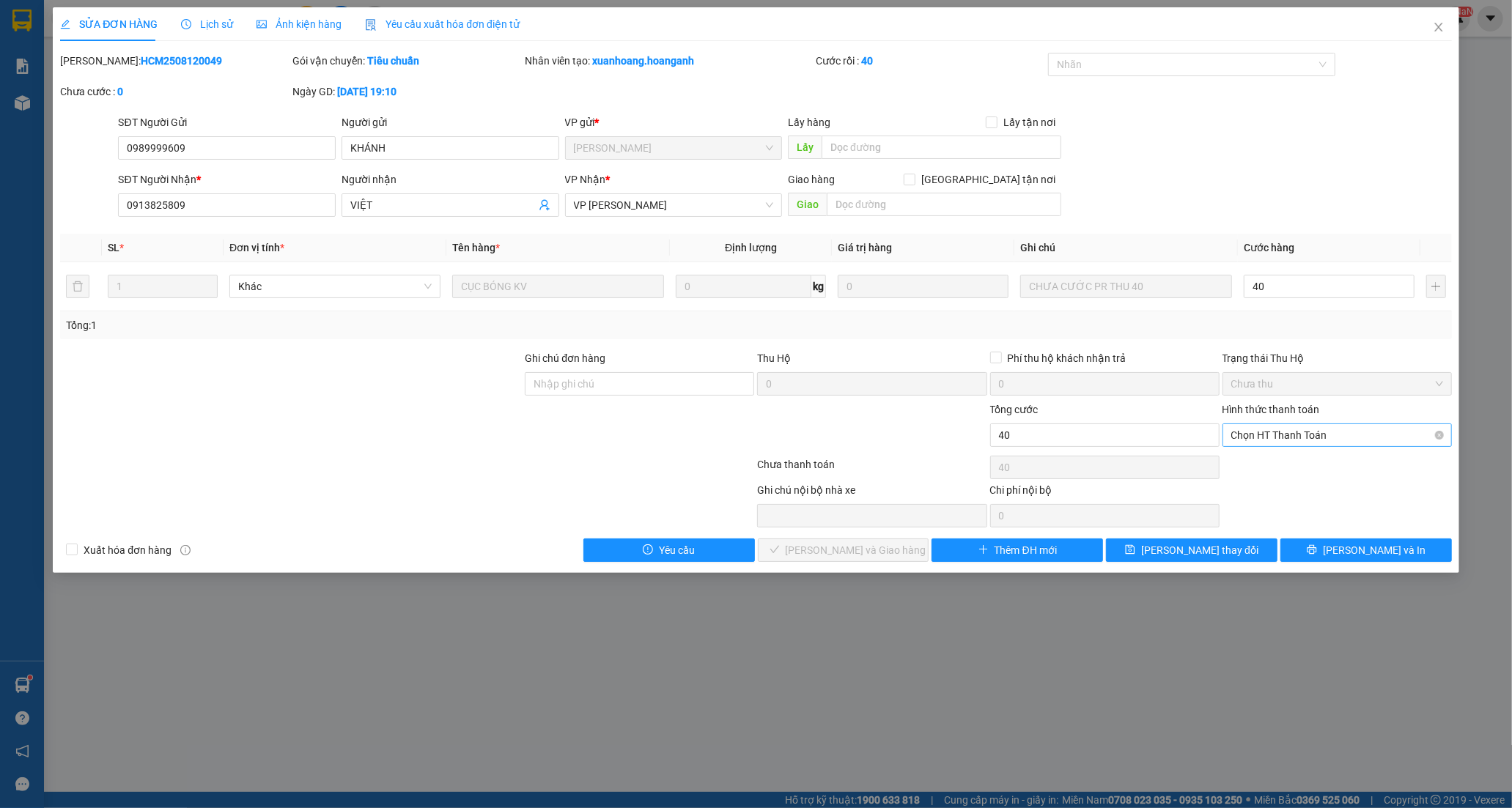
type input "40.000"
click at [1276, 466] on div "Tại văn phòng" at bounding box center [1336, 464] width 211 height 16
type input "0"
click at [898, 550] on button "[PERSON_NAME] và [PERSON_NAME] hàng" at bounding box center [843, 550] width 172 height 23
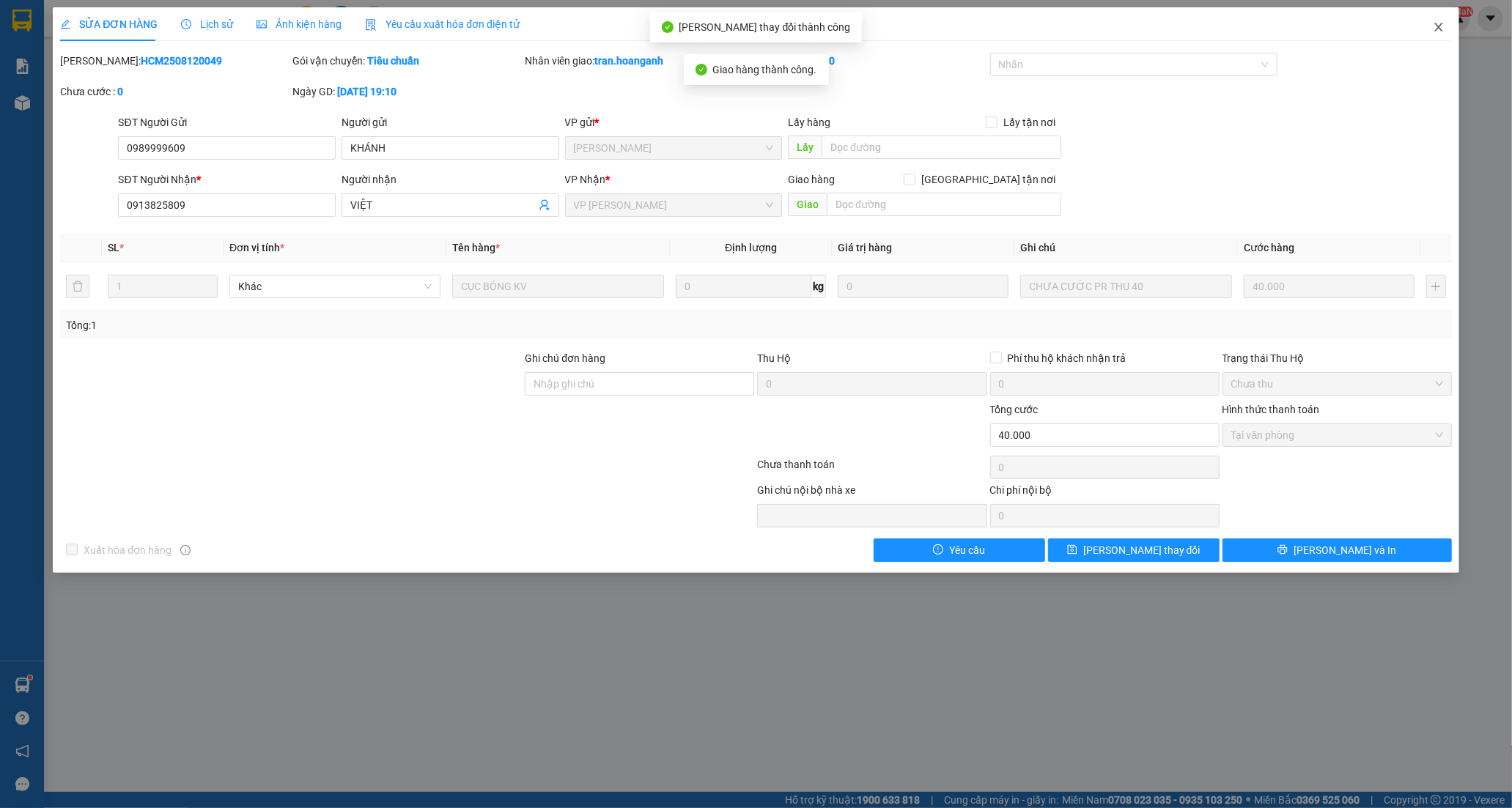
click at [1433, 26] on icon "close" at bounding box center [1438, 27] width 12 height 12
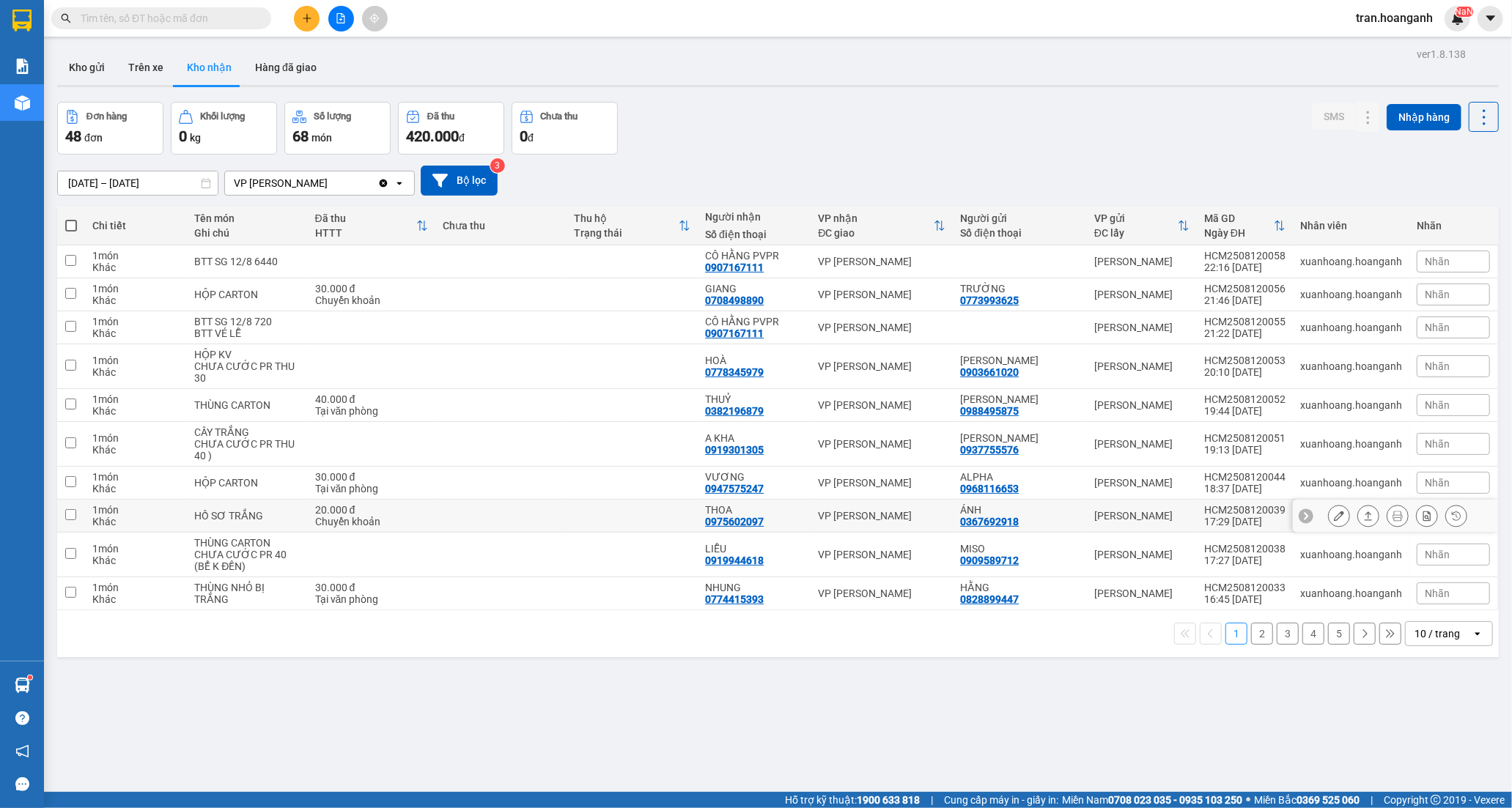
click at [749, 511] on div "THOA" at bounding box center [753, 510] width 98 height 12
checkbox input "true"
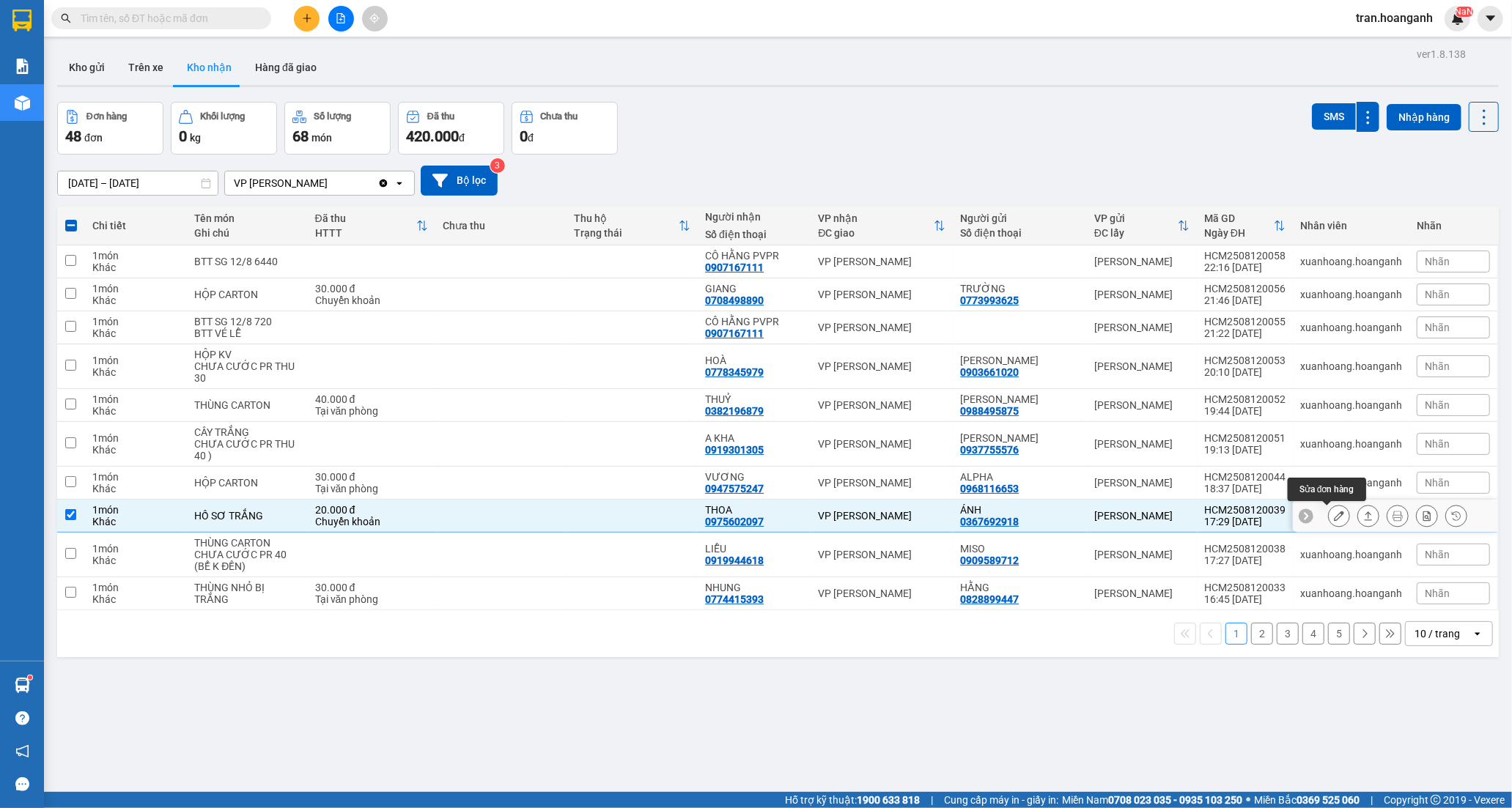
click at [1333, 518] on icon at bounding box center [1338, 515] width 10 height 10
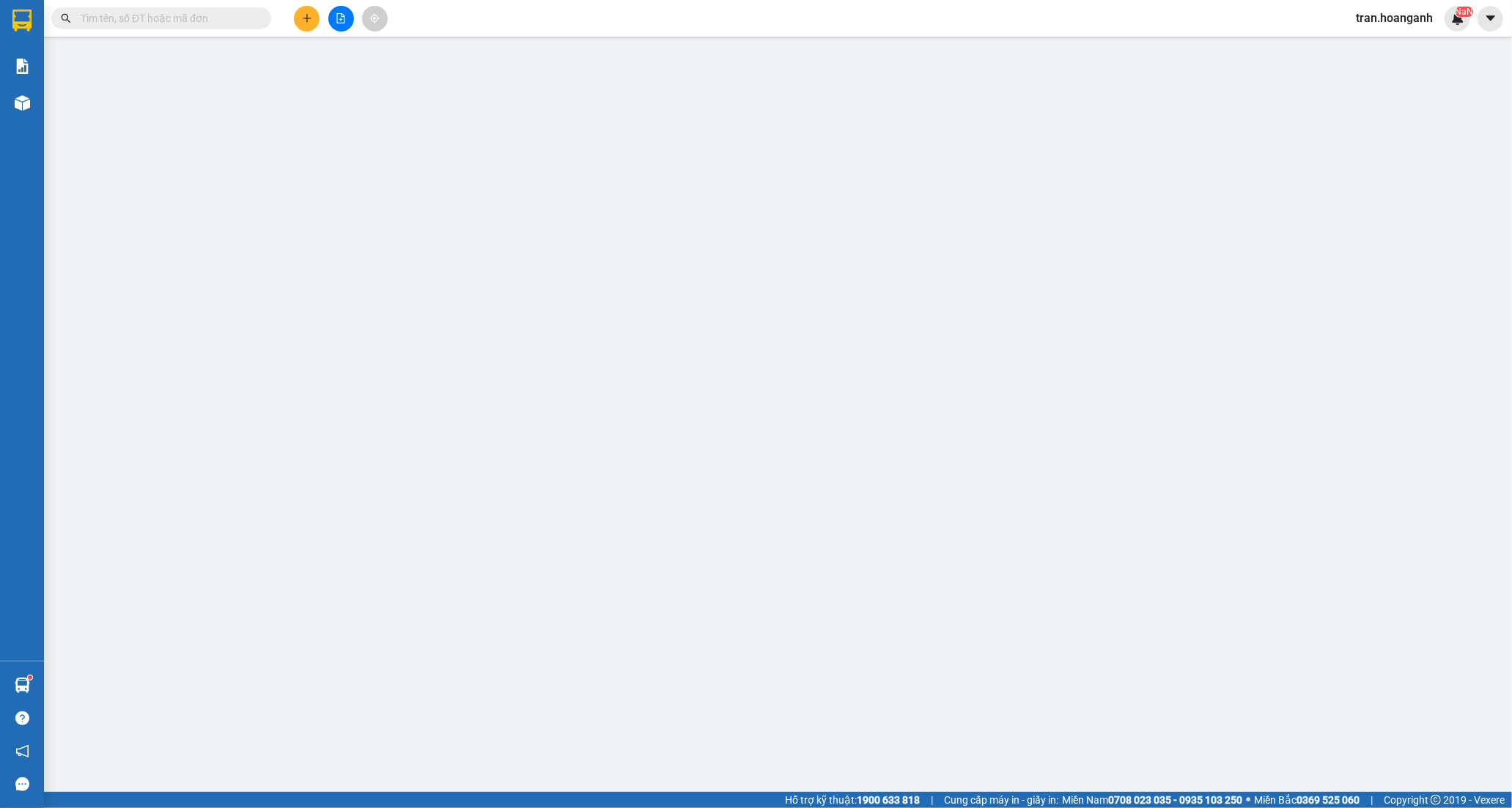
type input "0367692918"
type input "ÁNH"
type input "0975602097"
type input "THOA"
type input "20.000"
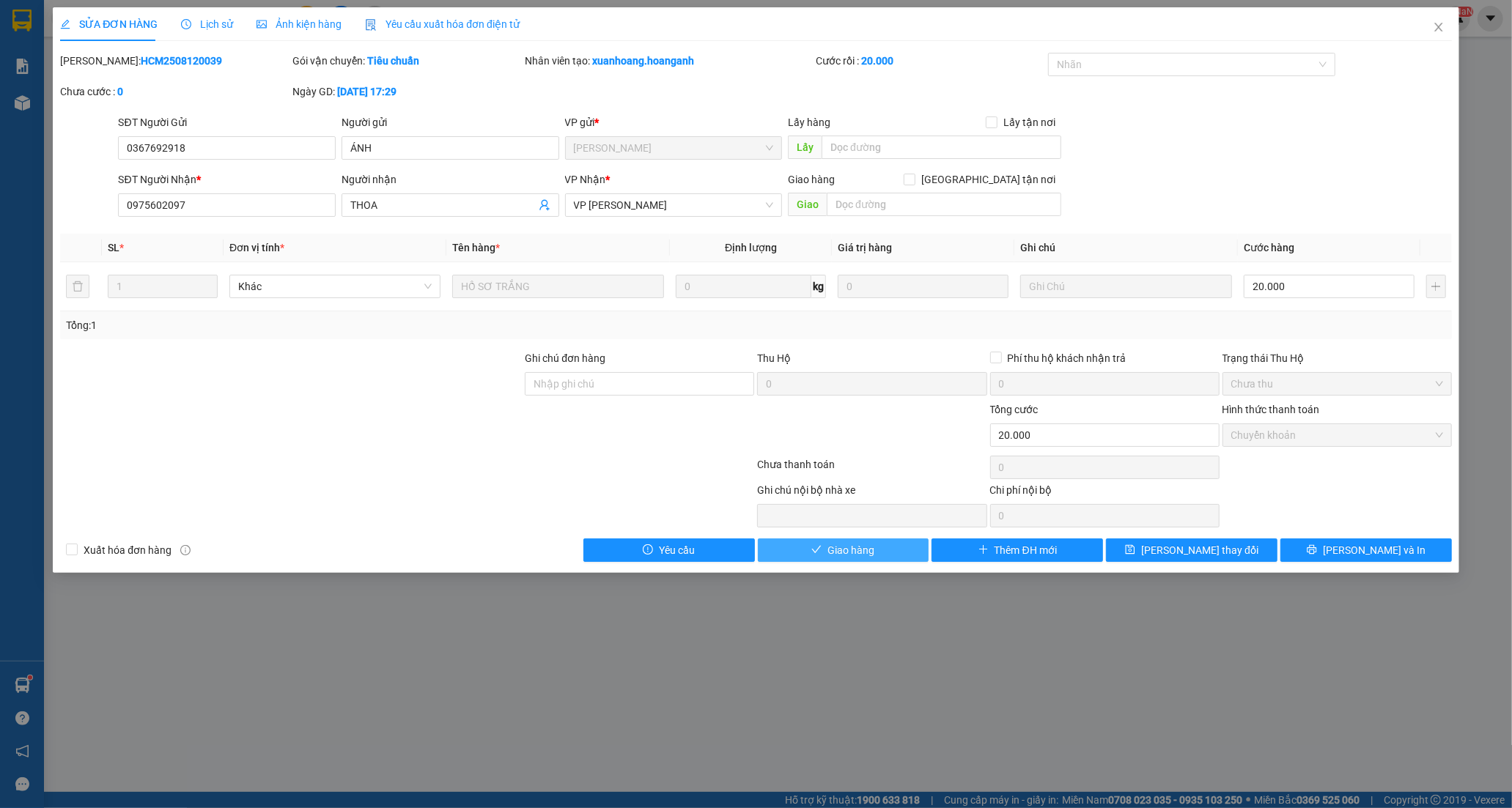
click at [851, 554] on span "Giao hàng" at bounding box center [851, 550] width 47 height 16
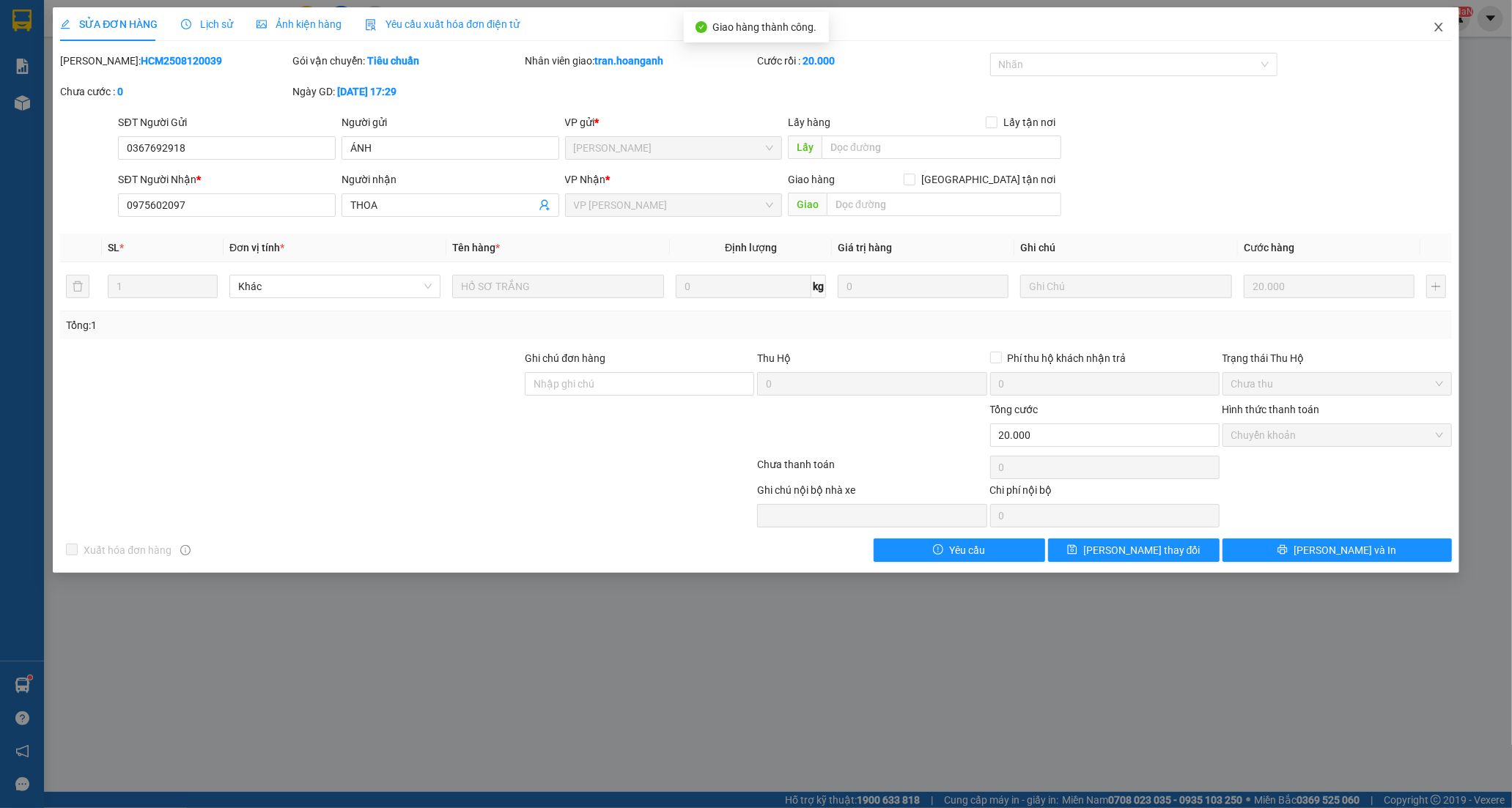
click at [1442, 27] on icon "close" at bounding box center [1438, 27] width 12 height 12
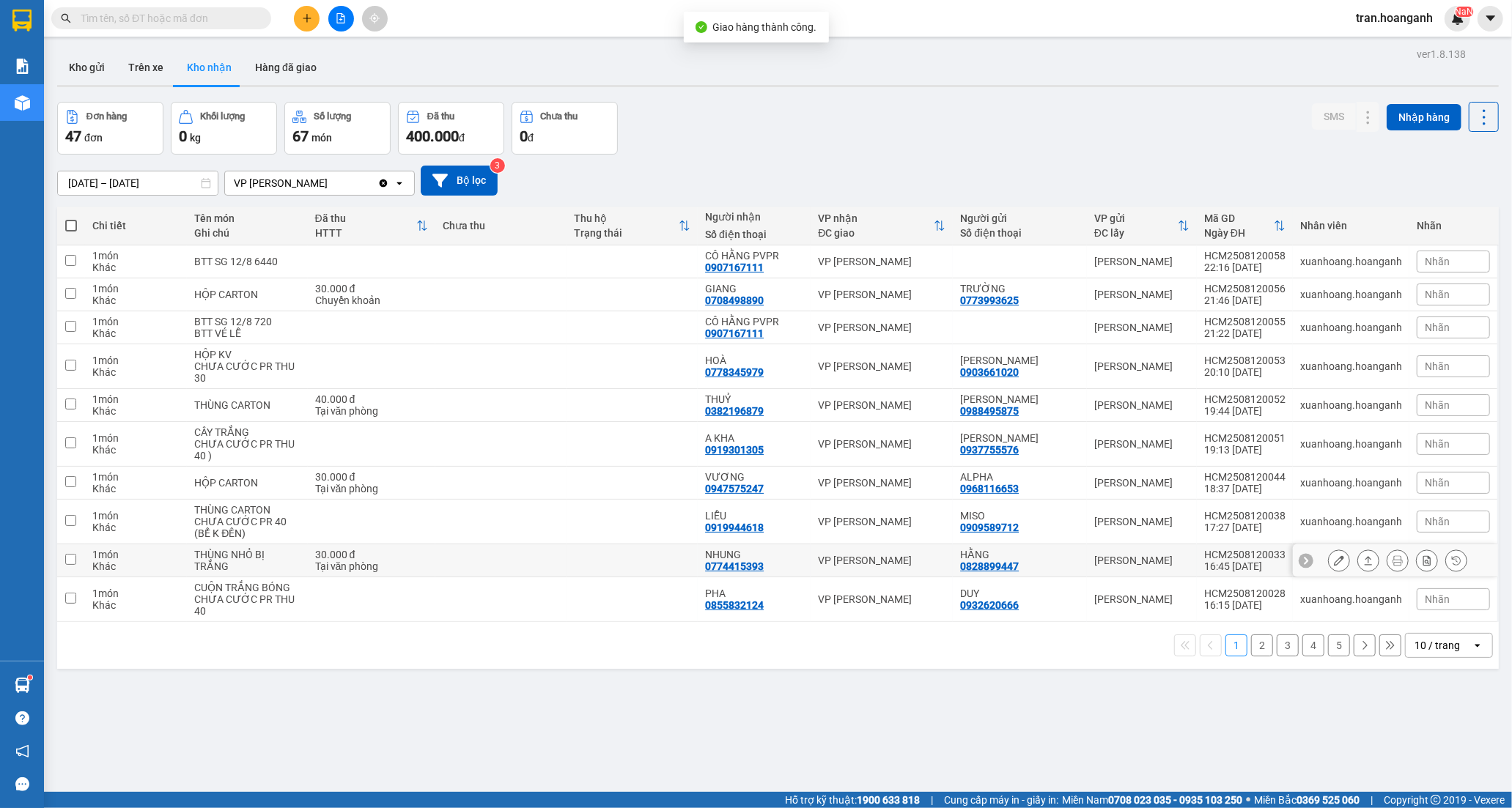
click at [783, 561] on div "NHUNG 0774415393" at bounding box center [753, 560] width 98 height 23
checkbox input "true"
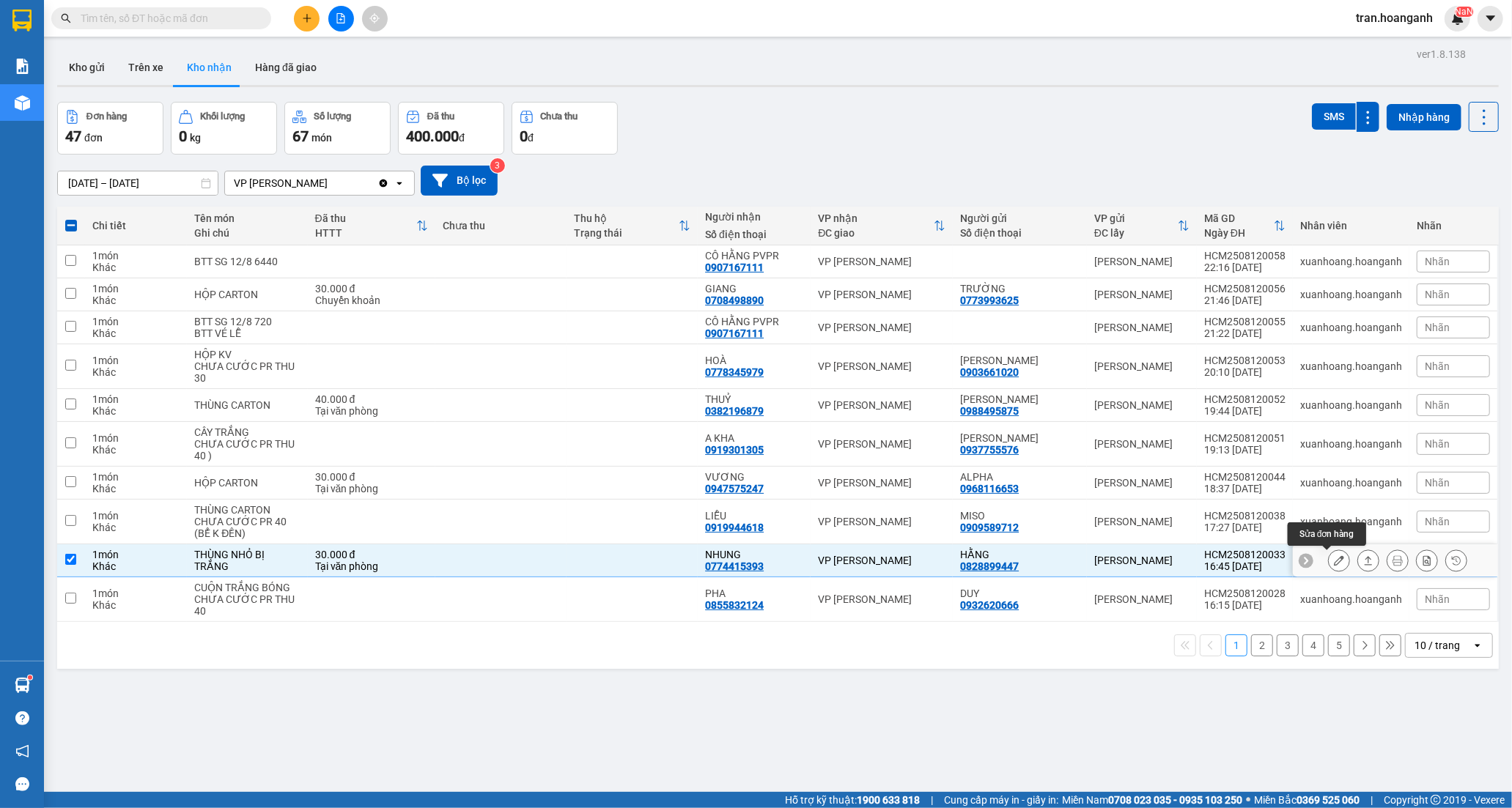
click at [1333, 566] on icon at bounding box center [1338, 560] width 10 height 10
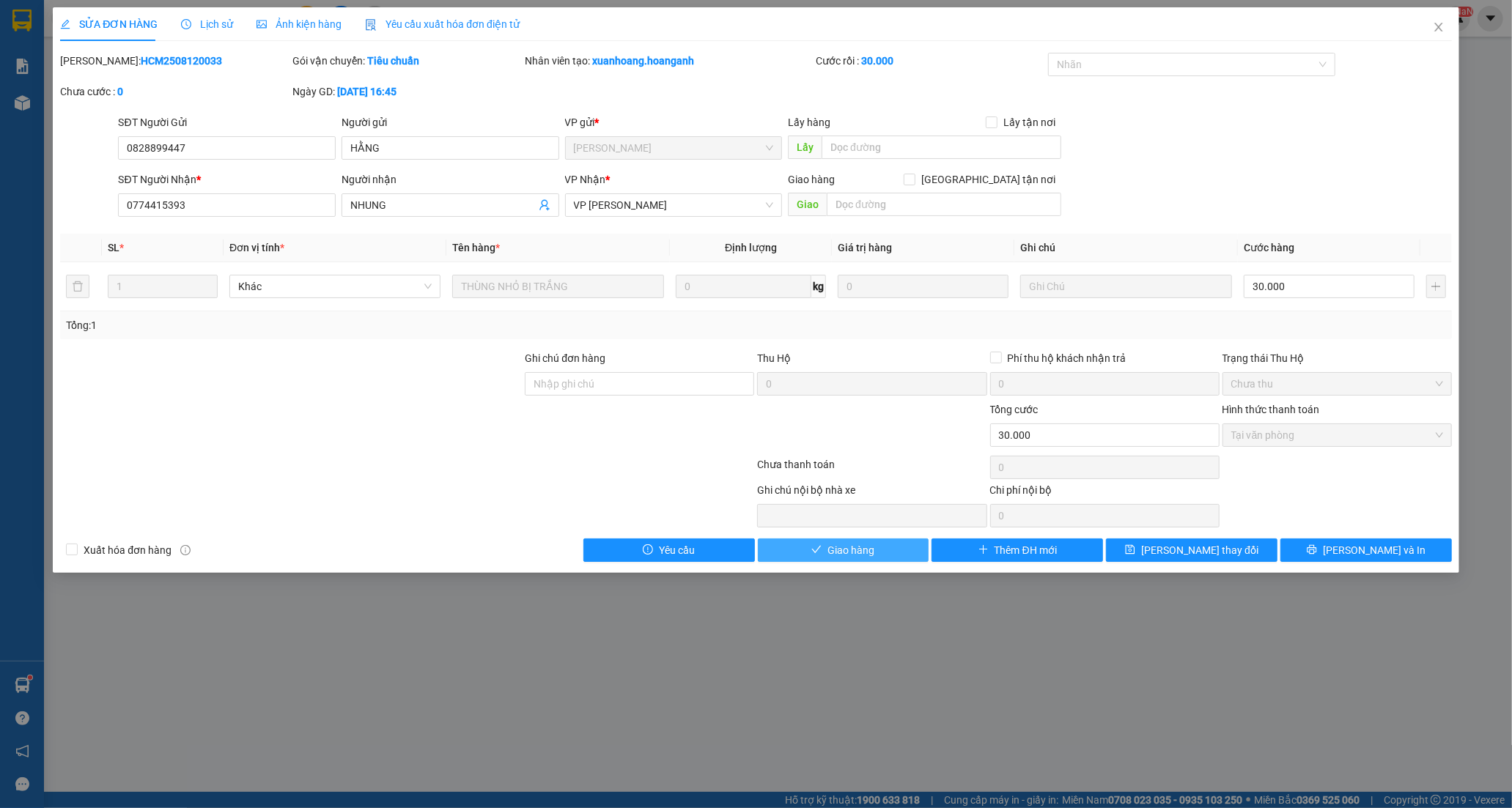
click at [859, 552] on span "Giao hàng" at bounding box center [851, 550] width 47 height 16
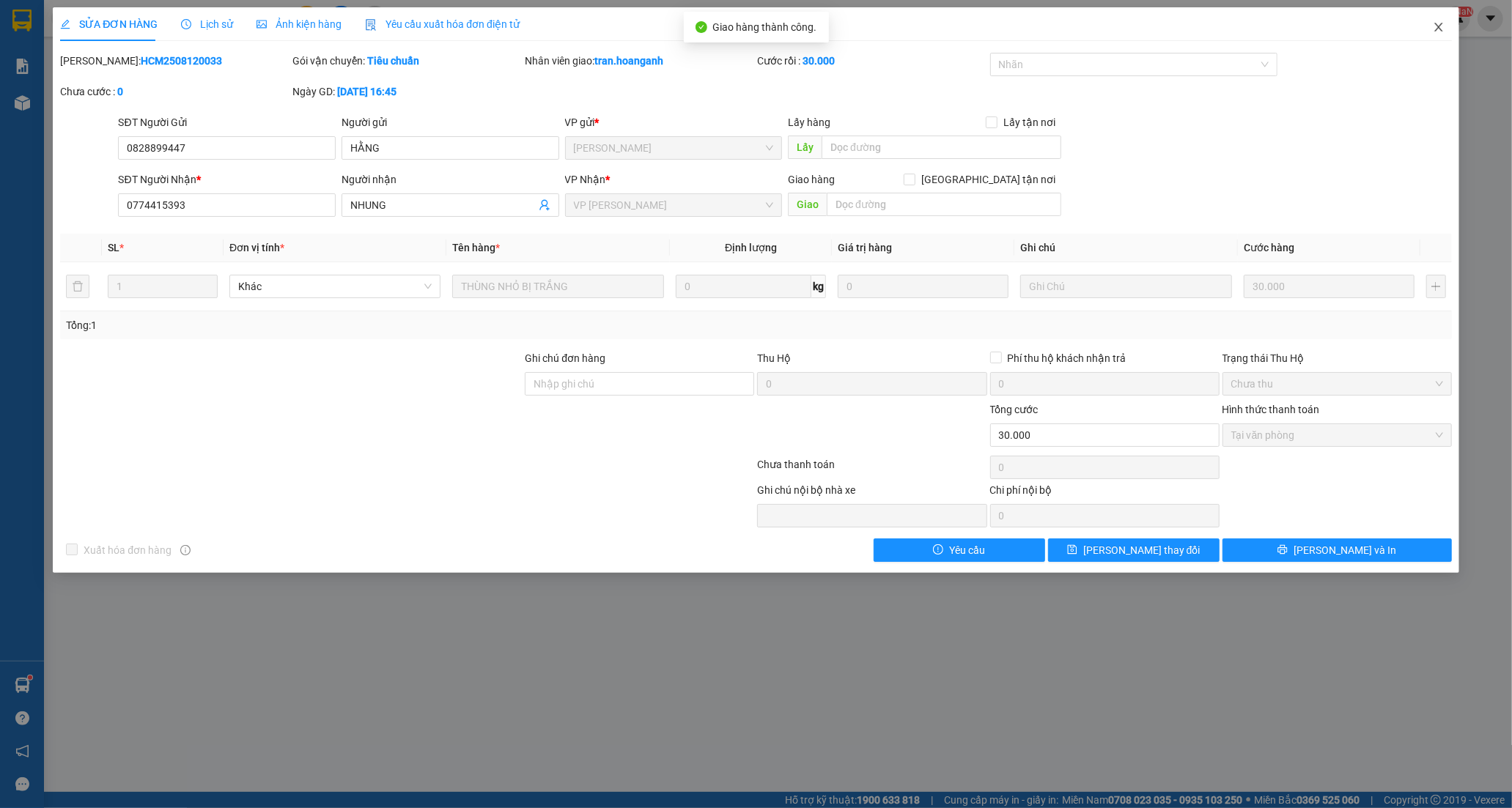
click at [1440, 26] on icon "close" at bounding box center [1438, 27] width 12 height 12
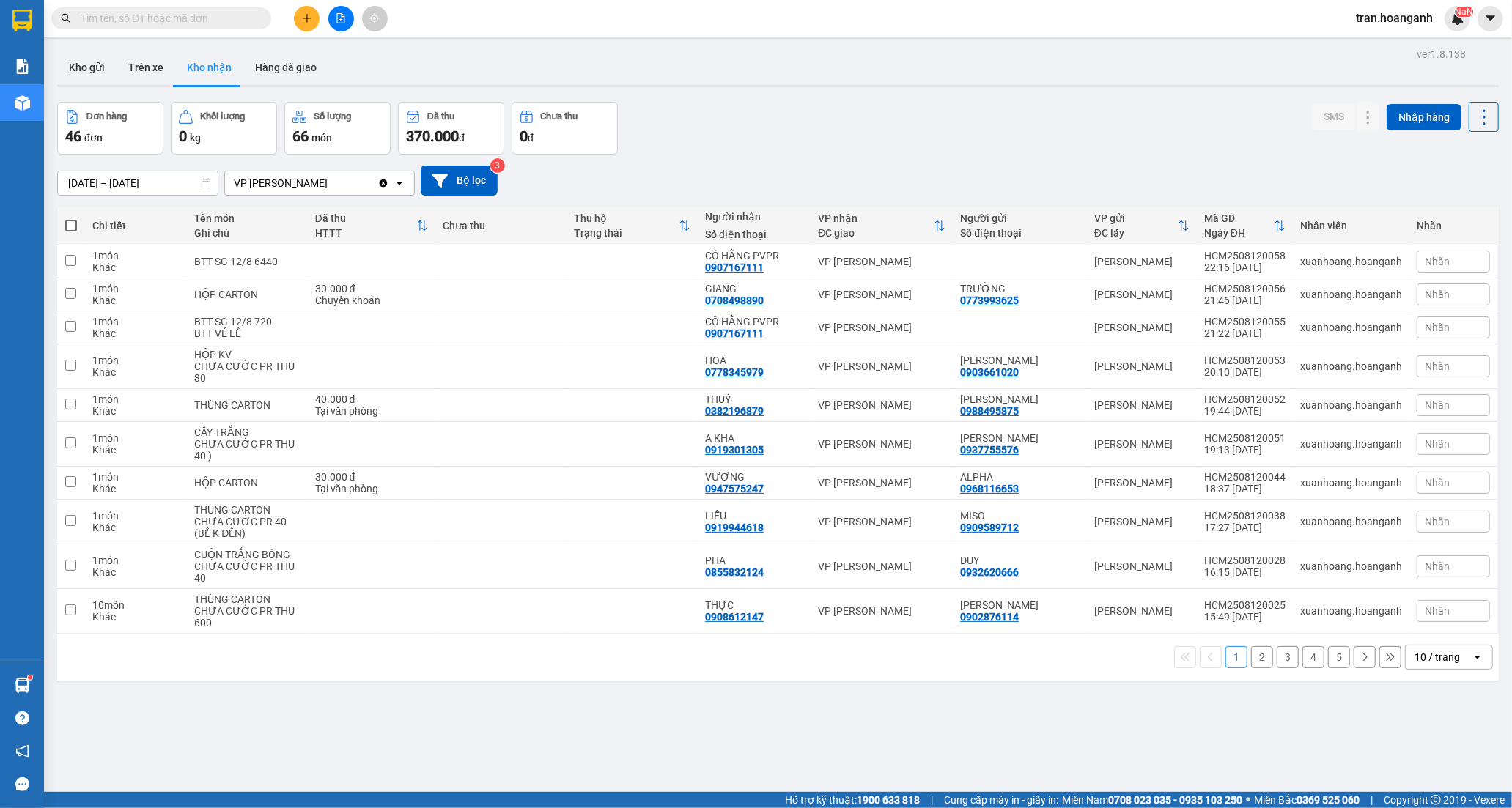
click at [1251, 662] on button "2" at bounding box center [1262, 657] width 22 height 22
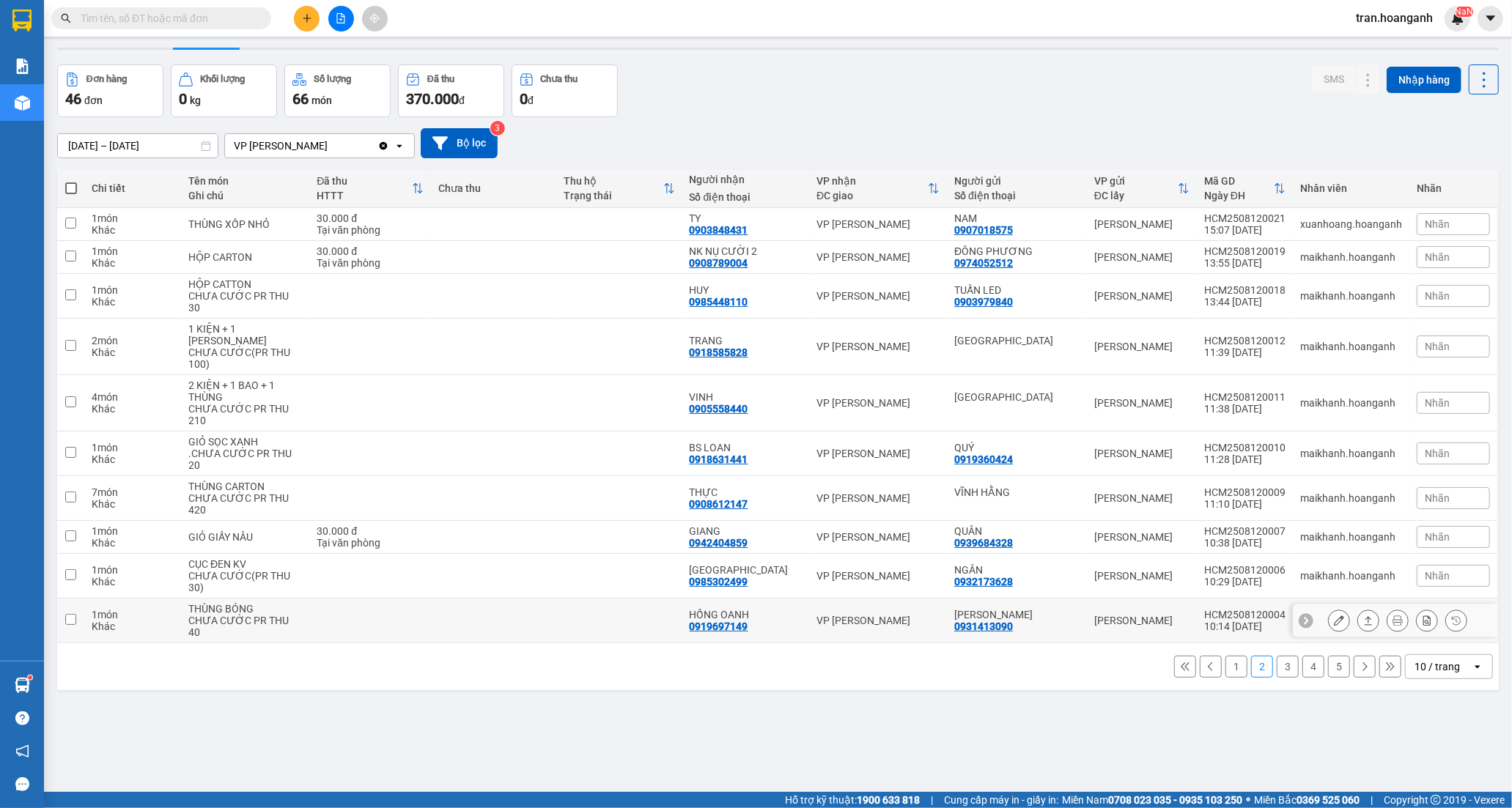
scroll to position [67, 0]
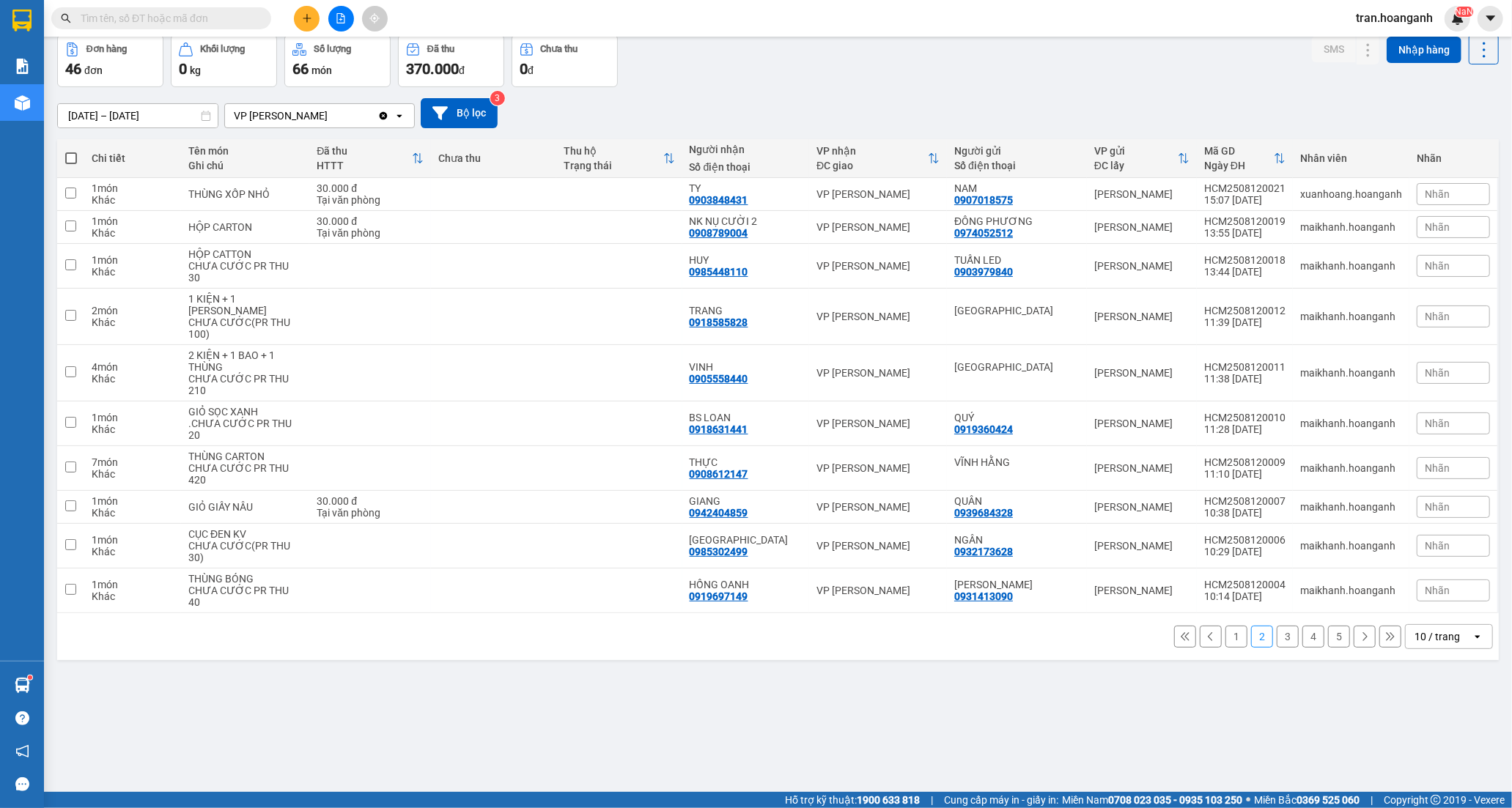
click at [1226, 638] on button "1" at bounding box center [1237, 637] width 22 height 22
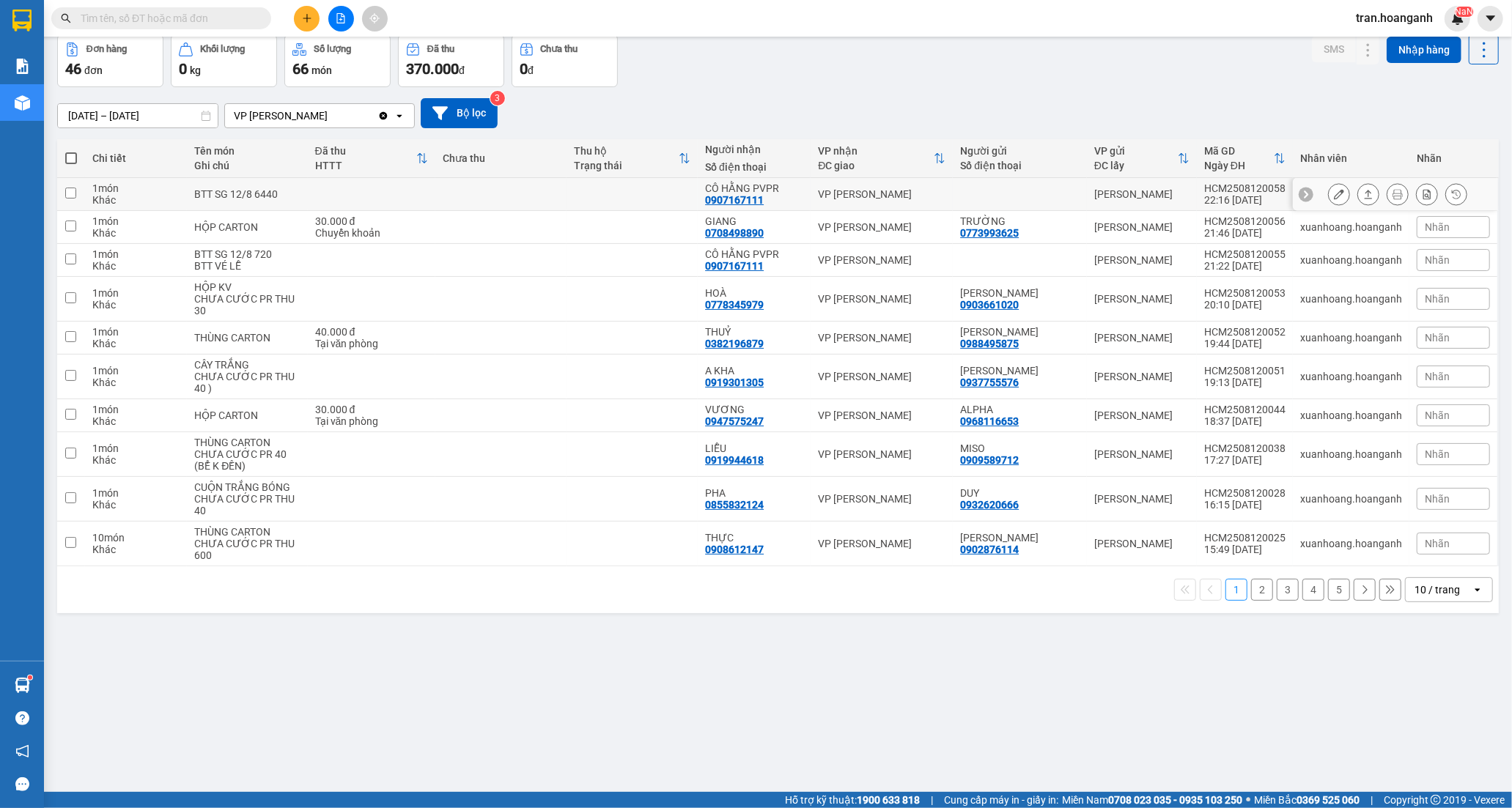
scroll to position [0, 0]
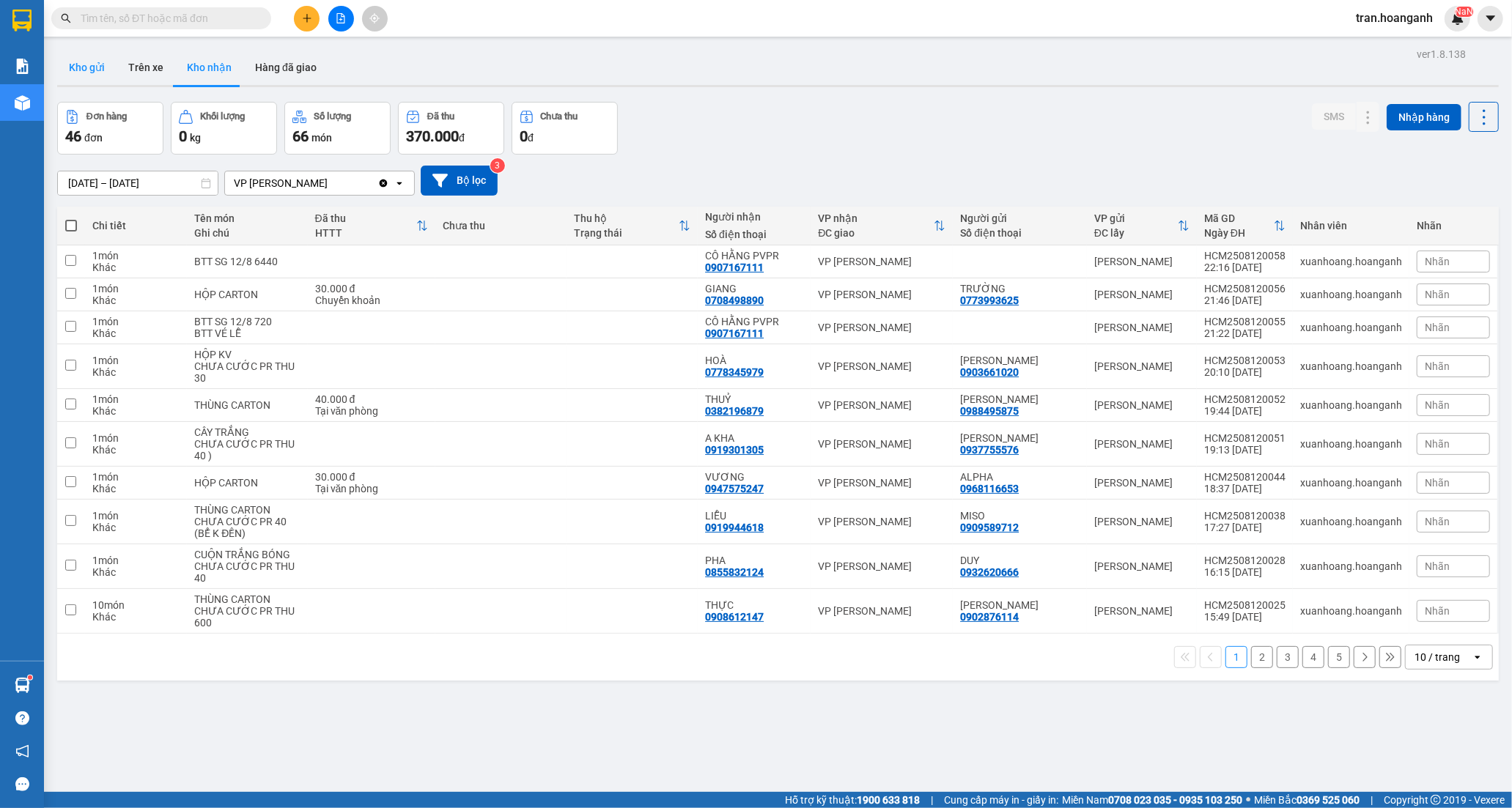
click at [101, 69] on button "Kho gửi" at bounding box center [87, 67] width 59 height 35
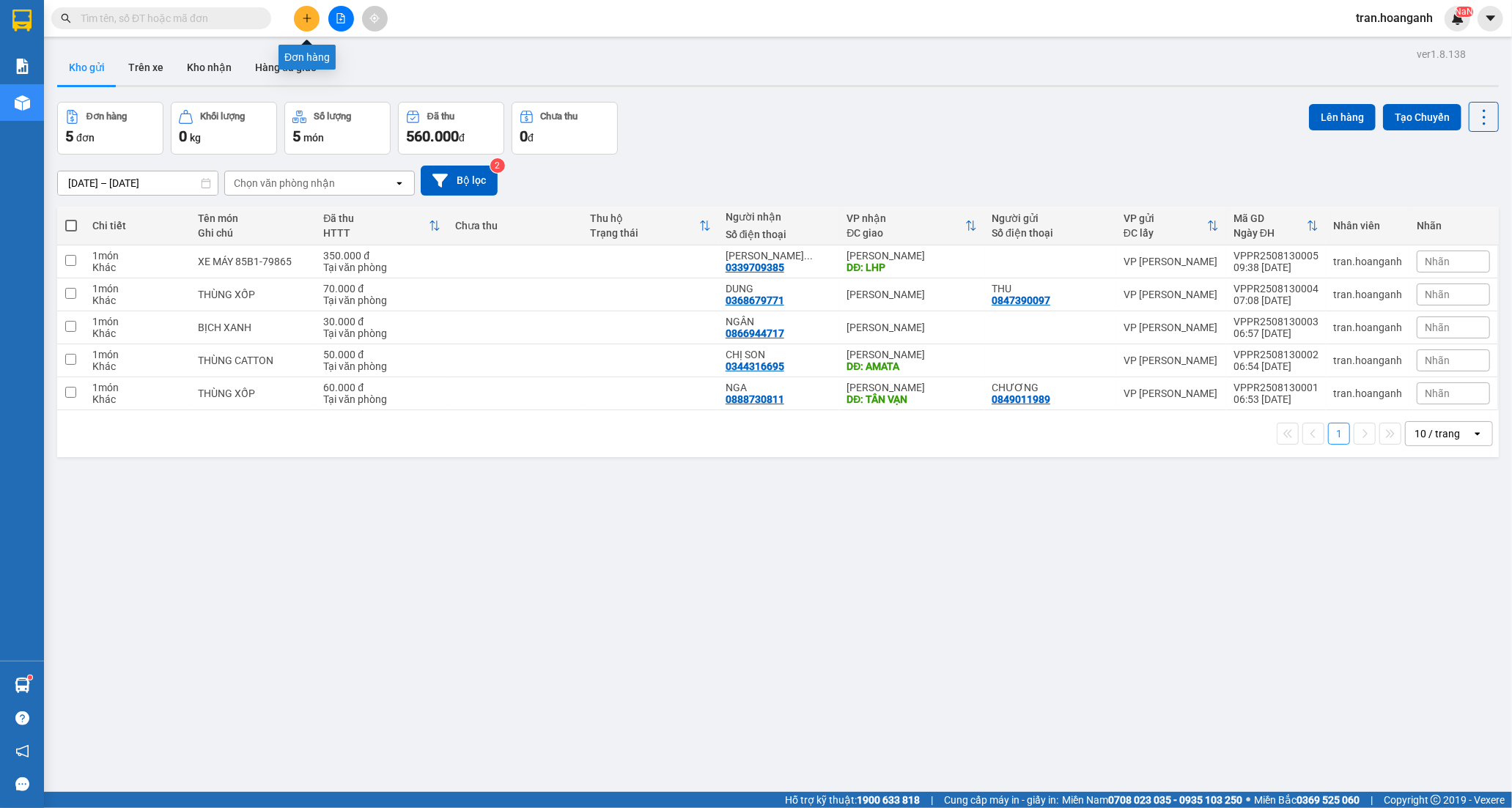
click at [310, 24] on button at bounding box center [306, 18] width 26 height 26
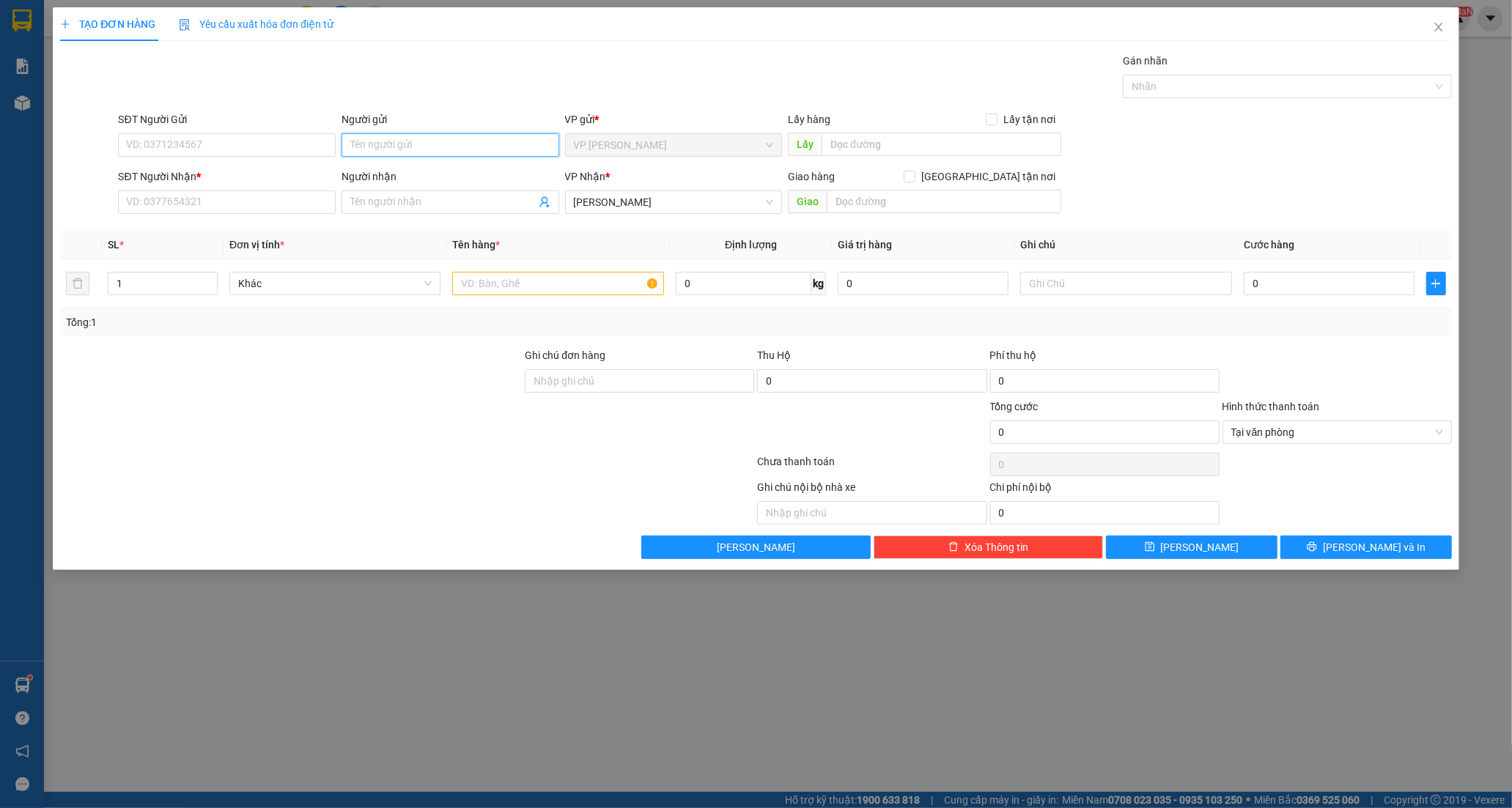
click at [424, 145] on input "Người gửi" at bounding box center [450, 144] width 218 height 23
type input "HÒA BÌ"
click at [152, 195] on input "SĐT Người Nhận *" at bounding box center [227, 202] width 218 height 23
type input "0772012867"
click at [163, 231] on div "0772012867 - CÔNG" at bounding box center [227, 231] width 200 height 16
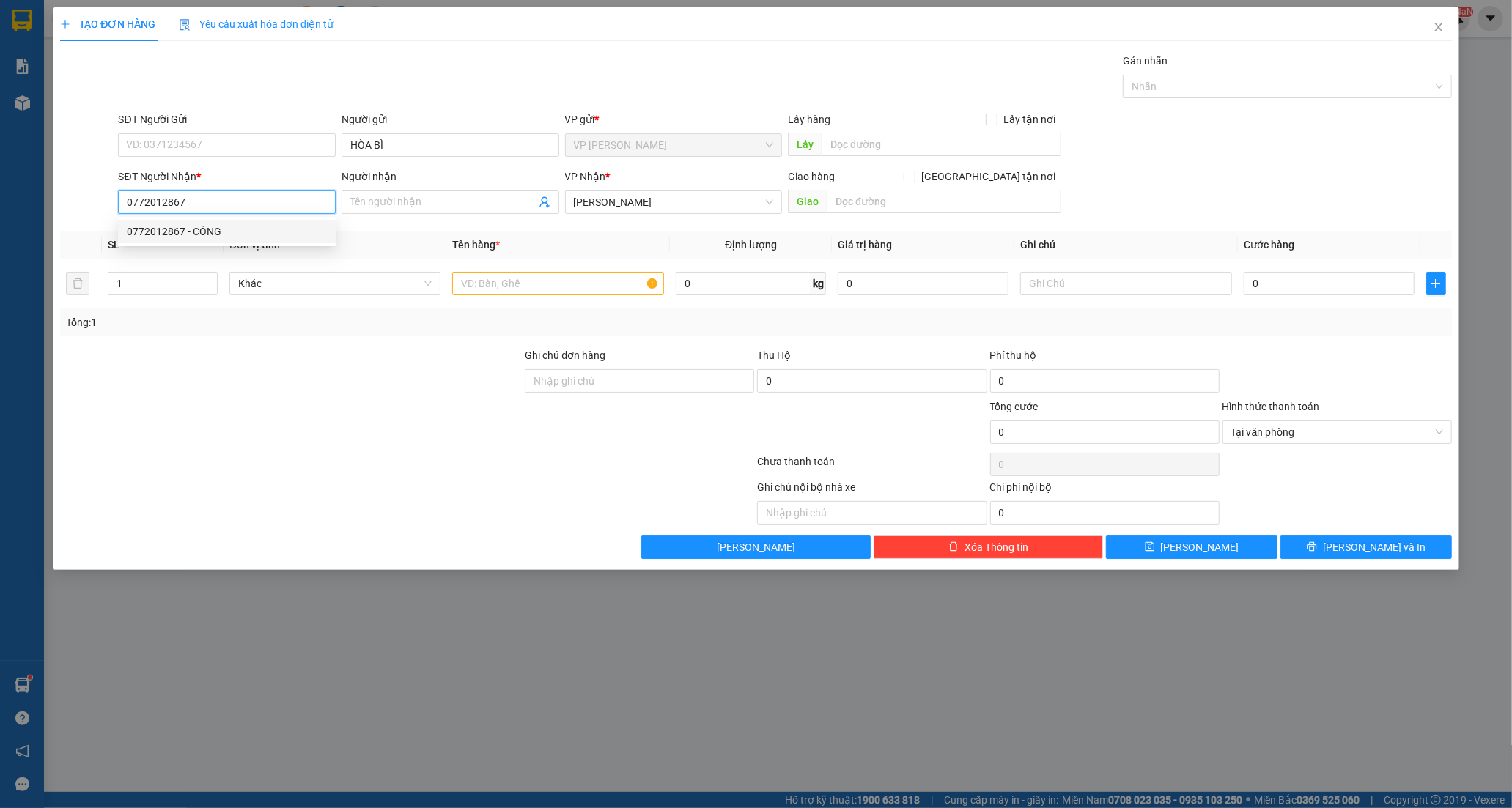
type input "CÔNG"
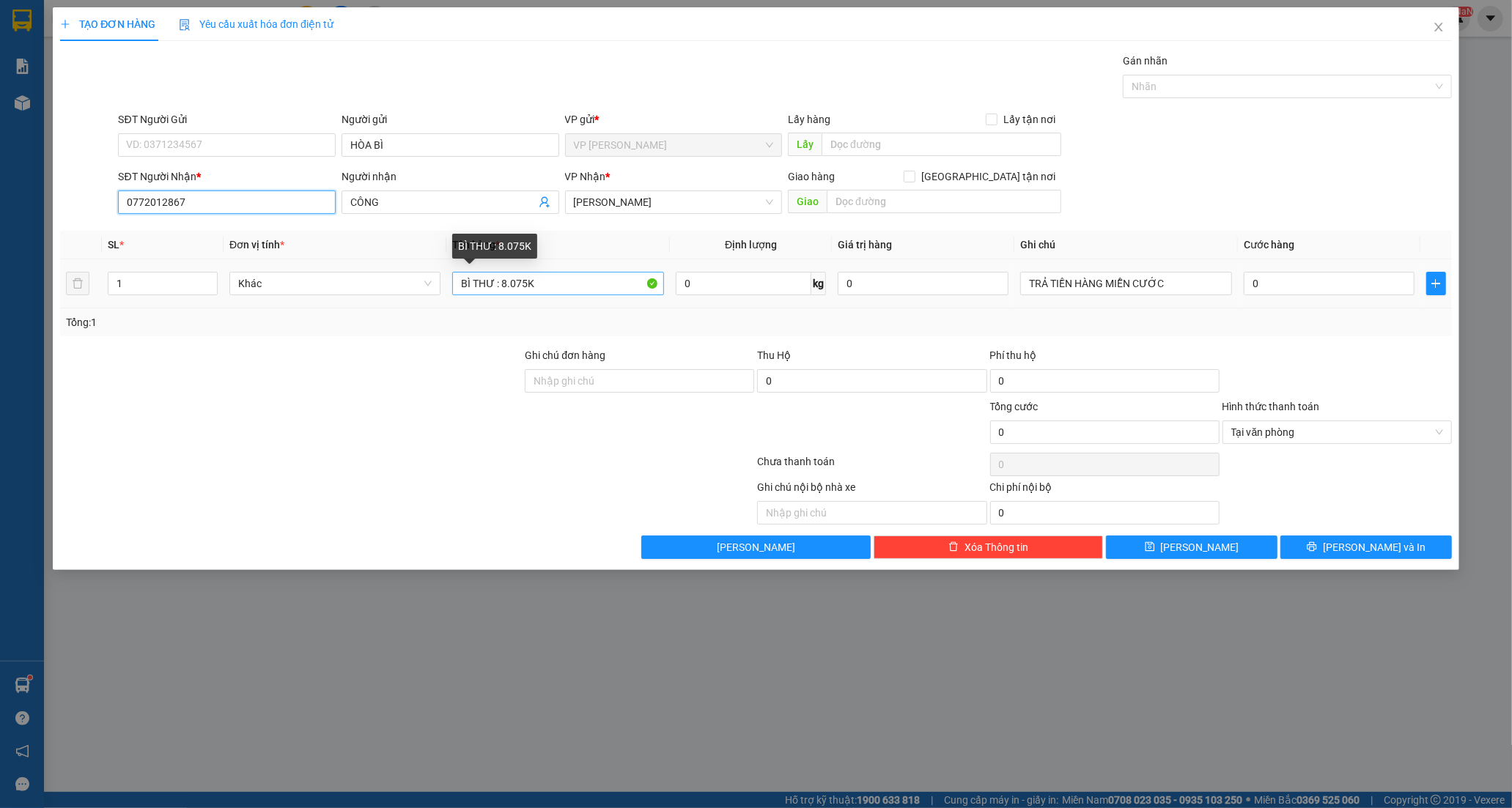
type input "0772012867"
click at [568, 282] on input "BÌ THƯ : 8.075K" at bounding box center [558, 283] width 211 height 23
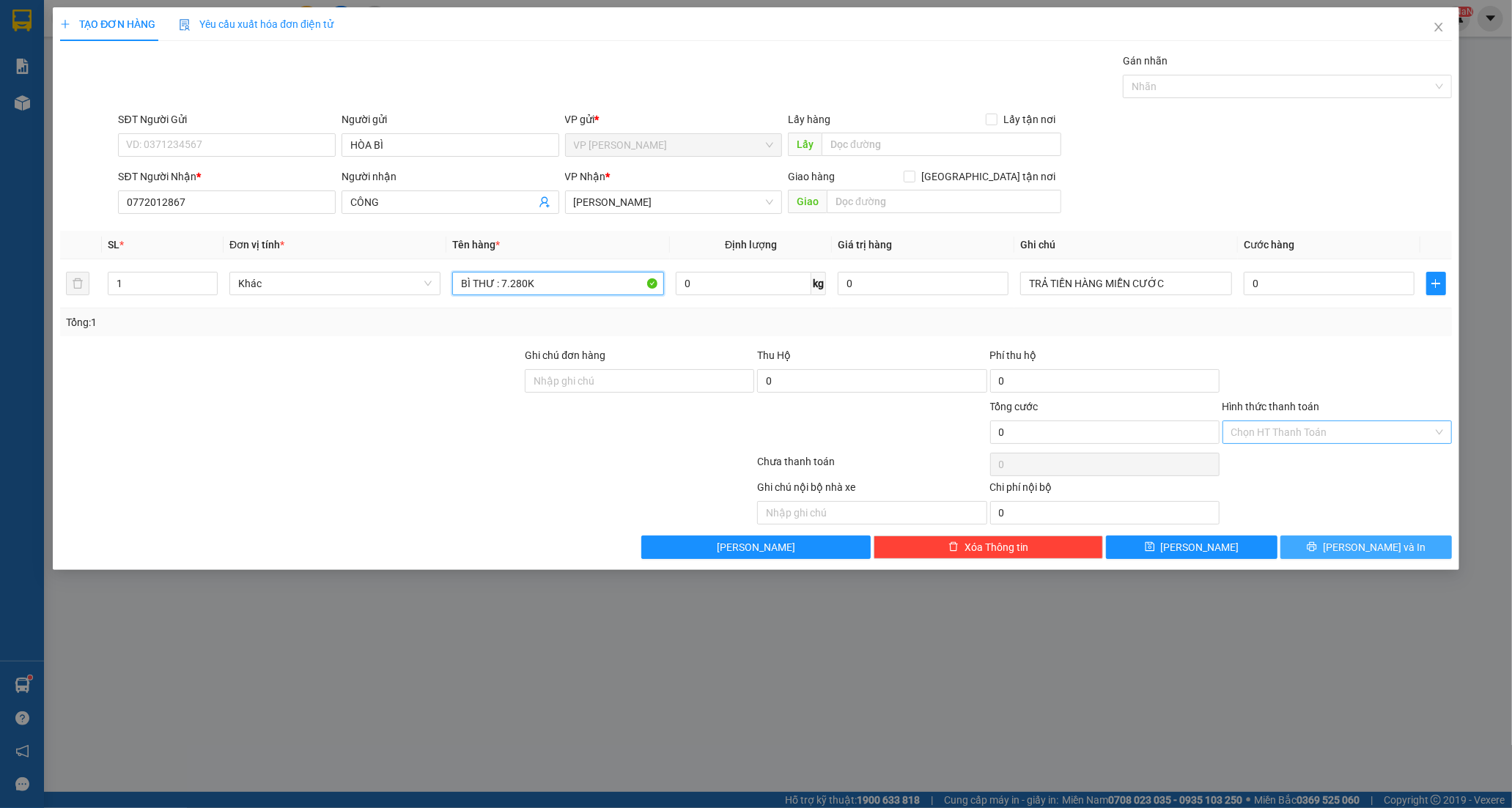
type input "BÌ THƯ : 7.280K"
click at [1351, 541] on button "[PERSON_NAME] và In" at bounding box center [1365, 546] width 172 height 23
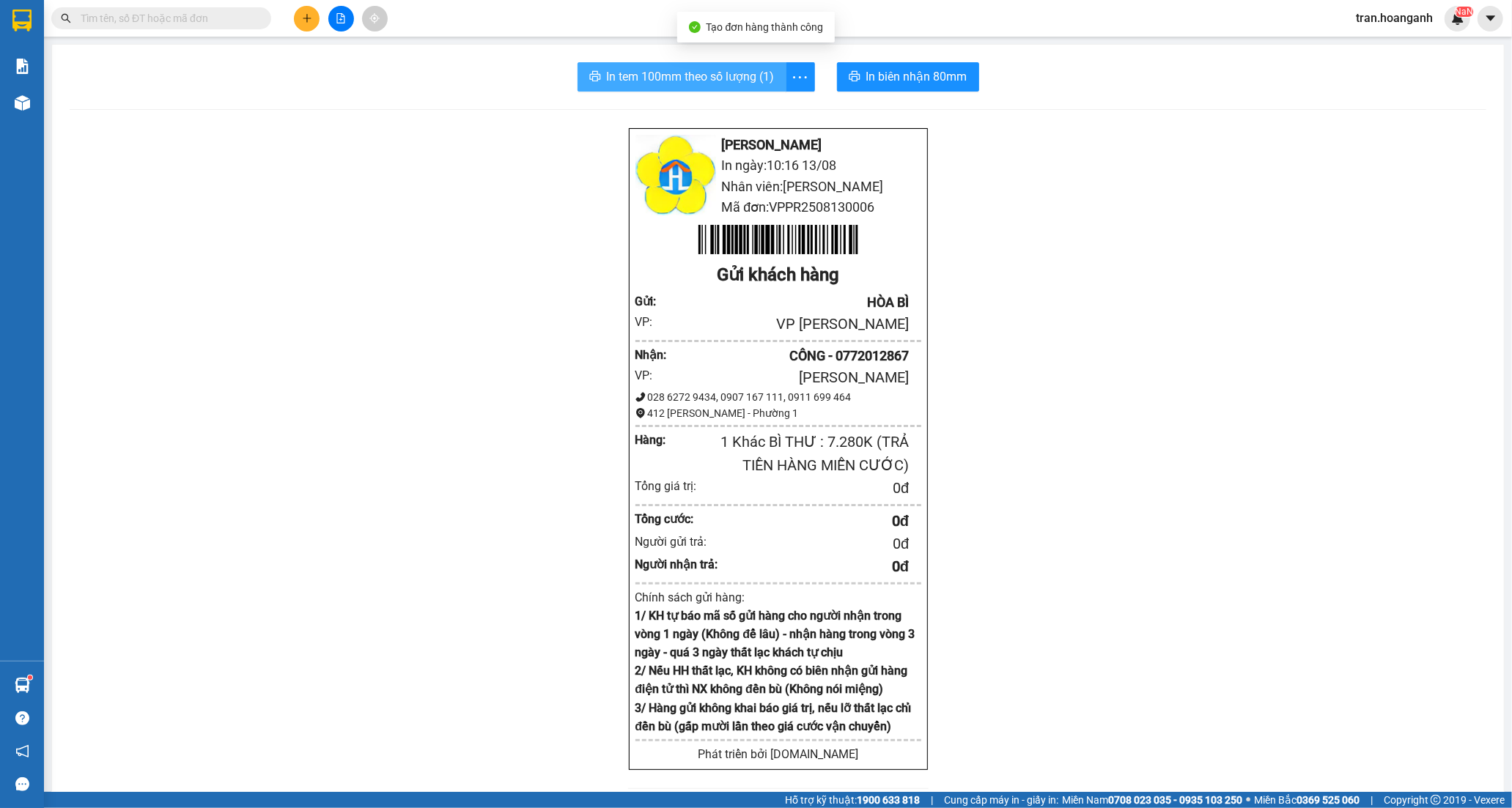
click at [704, 66] on button "In tem 100mm theo số lượng (1)" at bounding box center [682, 77] width 209 height 30
click at [144, 18] on input "text" at bounding box center [167, 18] width 173 height 16
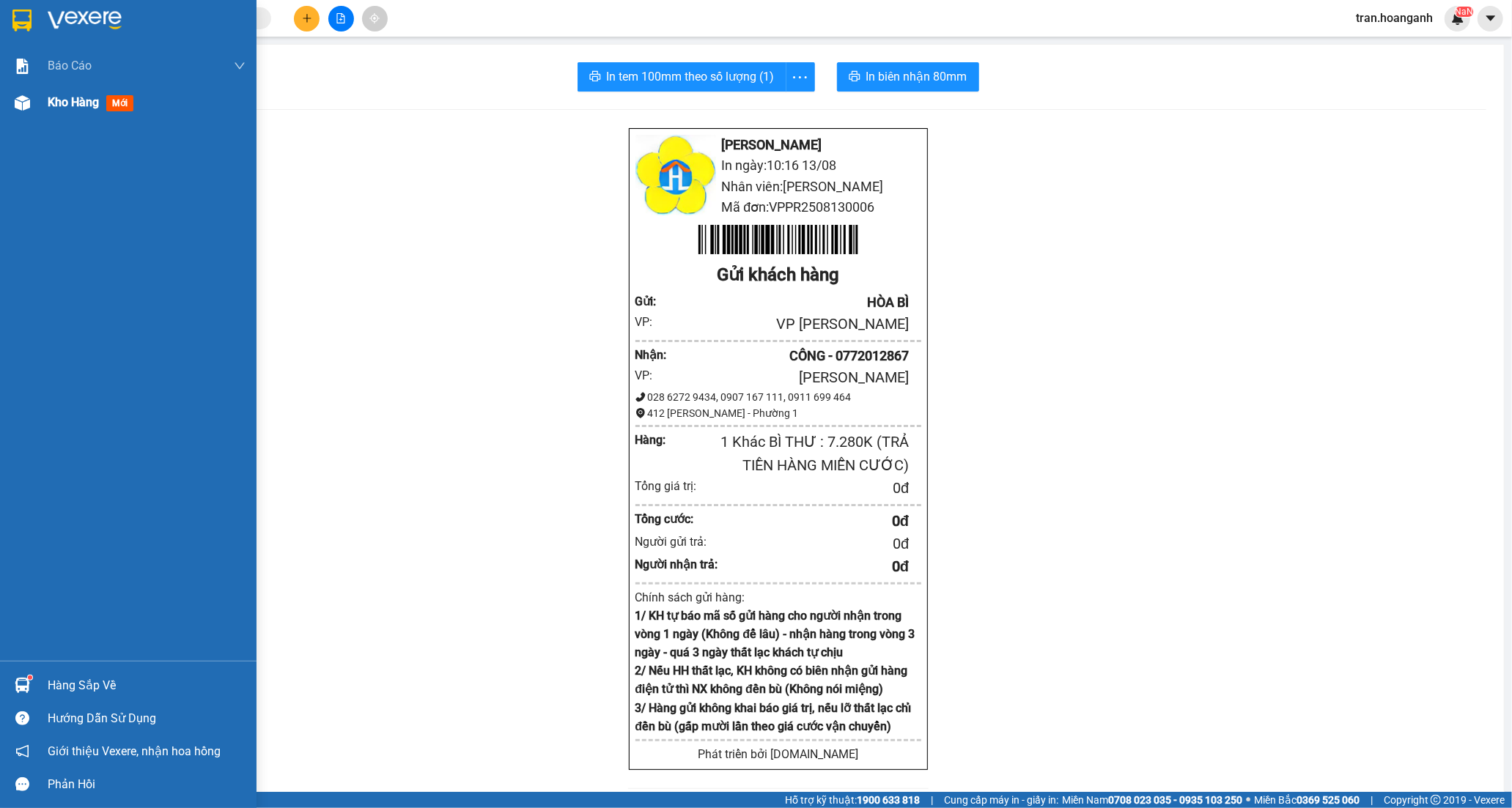
click at [81, 98] on span "Kho hàng" at bounding box center [73, 101] width 51 height 14
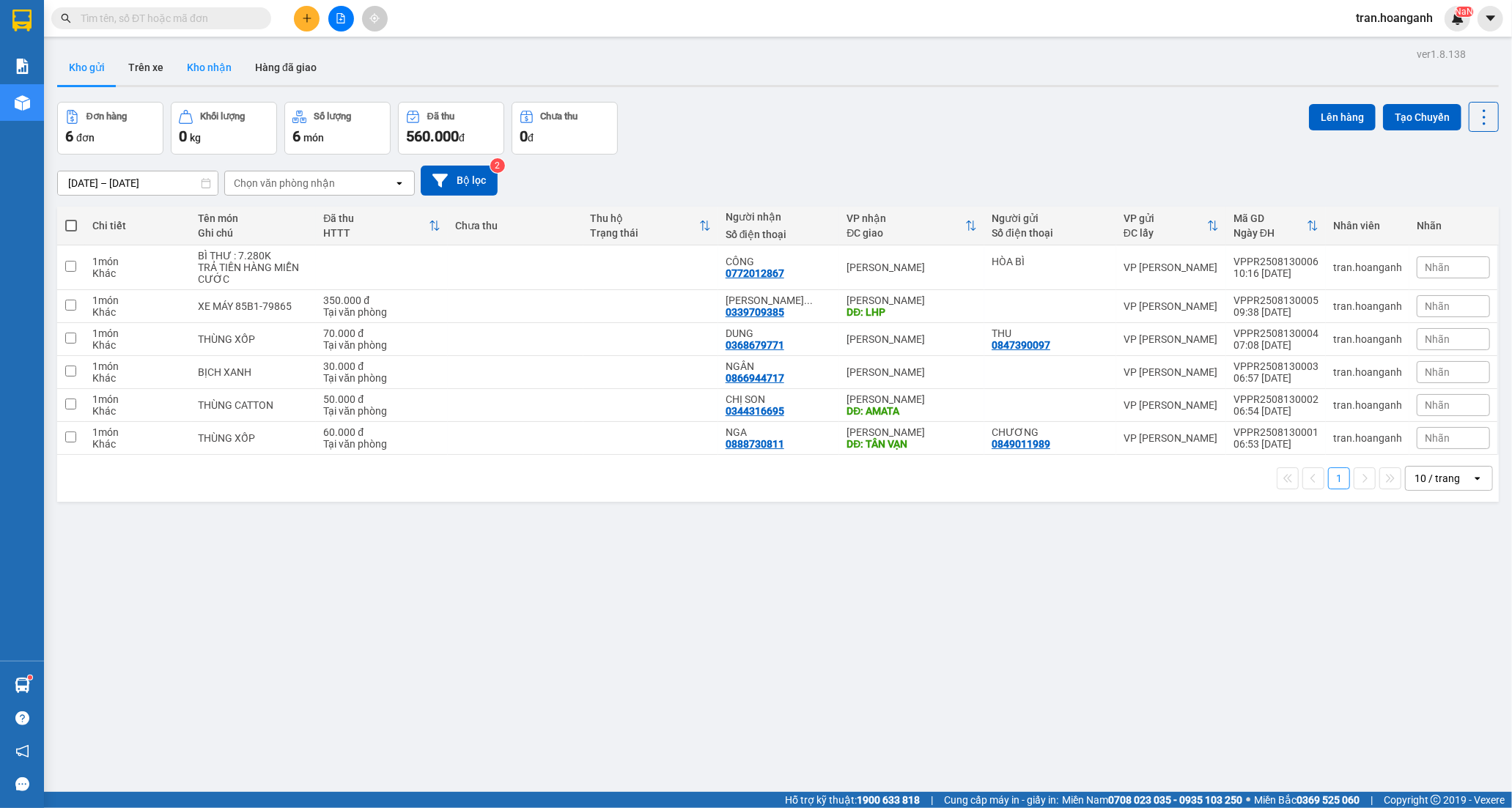
click at [223, 72] on button "Kho nhận" at bounding box center [208, 67] width 68 height 35
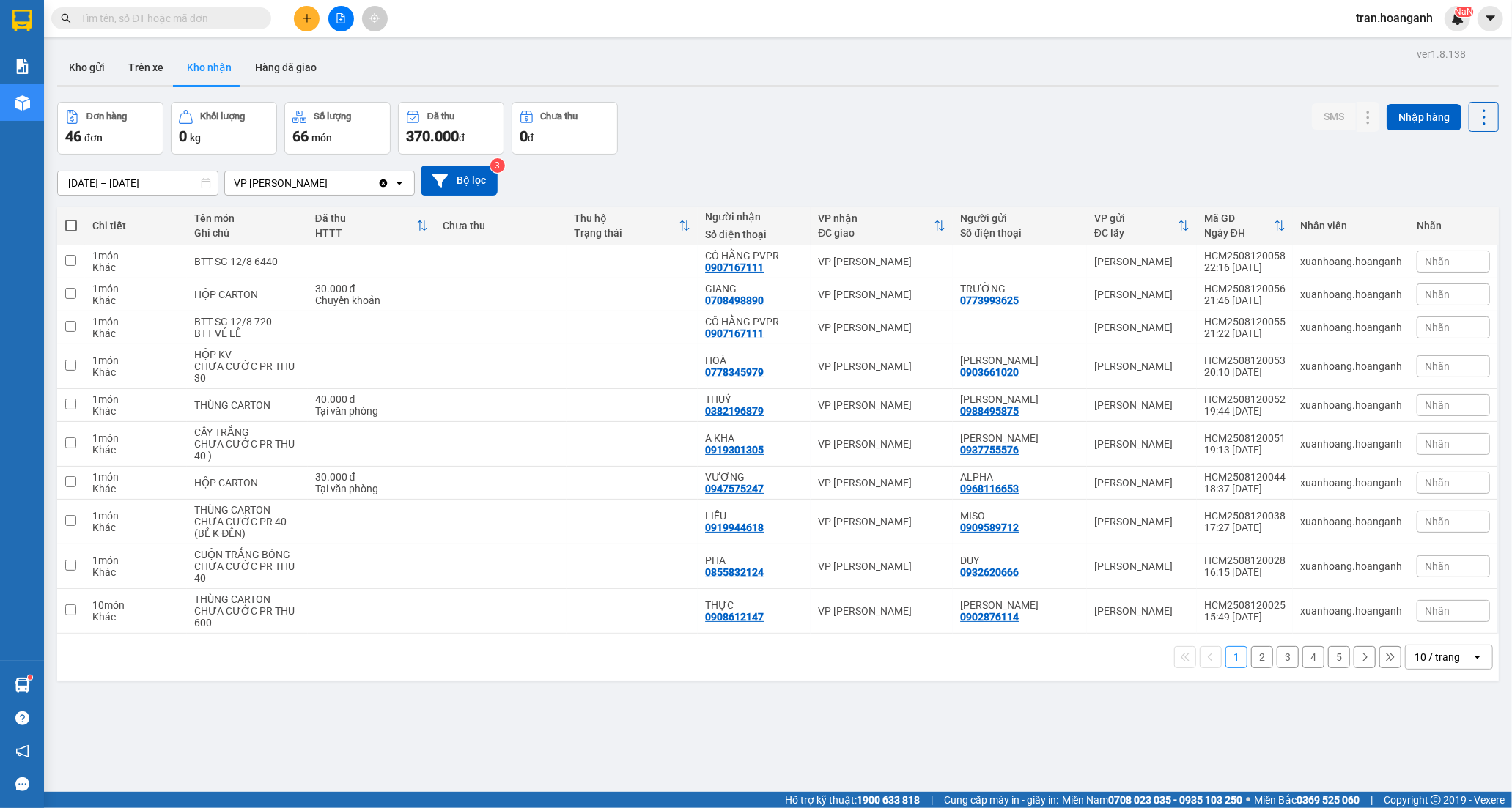
click at [1252, 664] on button "2" at bounding box center [1262, 657] width 22 height 22
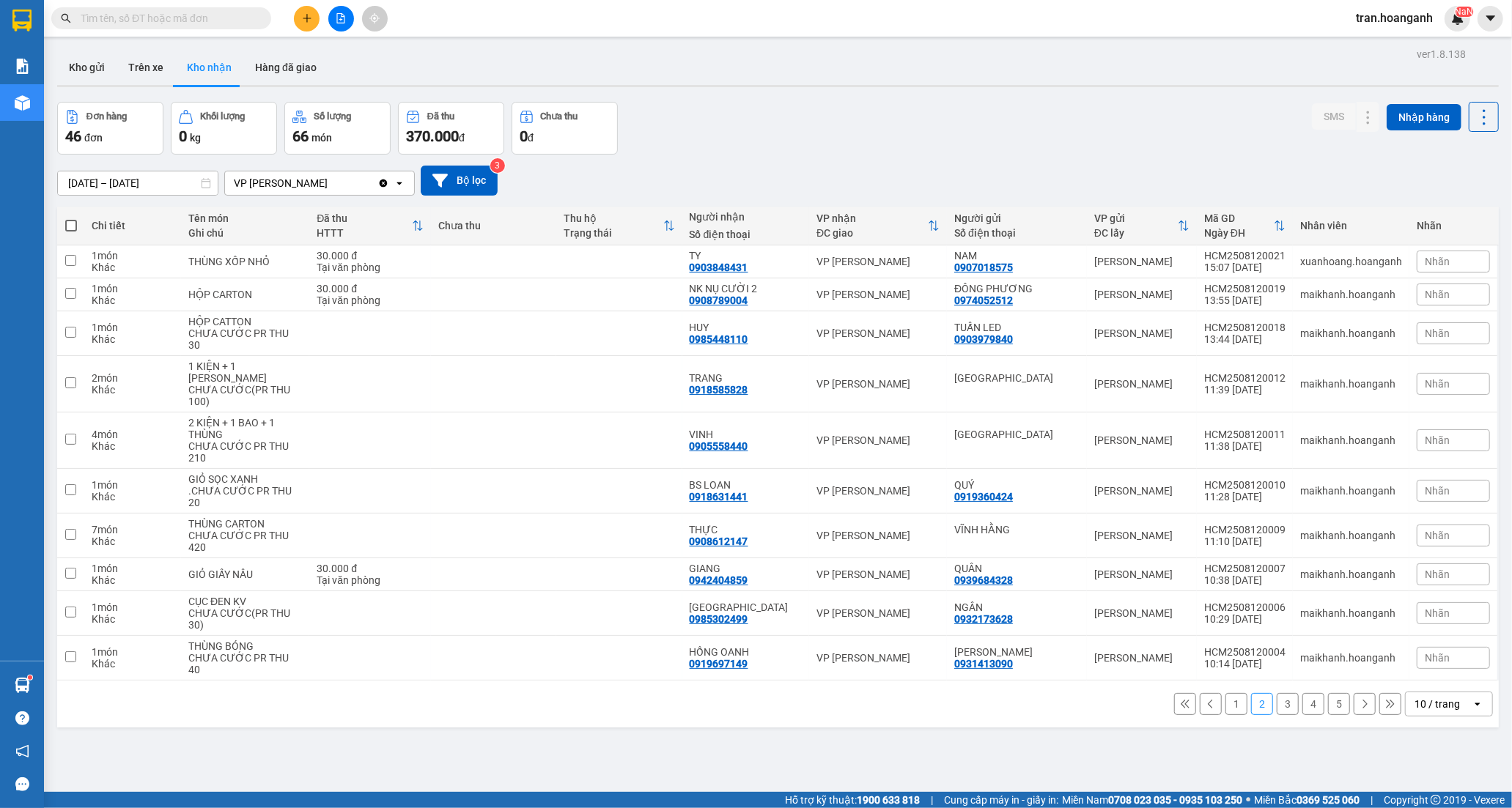
click at [1226, 708] on button "1" at bounding box center [1237, 704] width 22 height 22
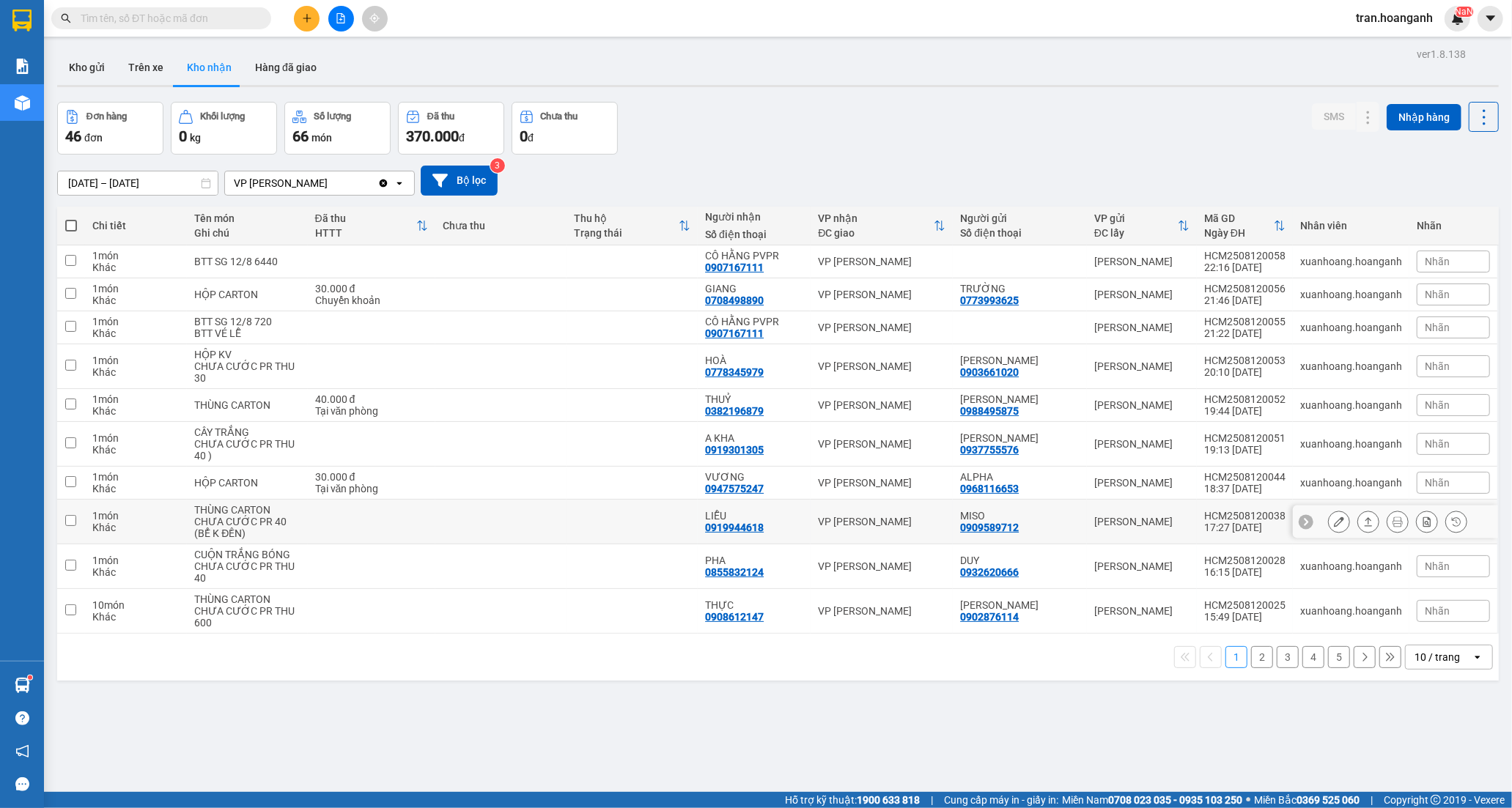
drag, startPoint x: 759, startPoint y: 523, endPoint x: 770, endPoint y: 522, distance: 11.0
click at [757, 525] on div "0919944618" at bounding box center [733, 527] width 58 height 12
click at [1334, 516] on button at bounding box center [1339, 522] width 21 height 26
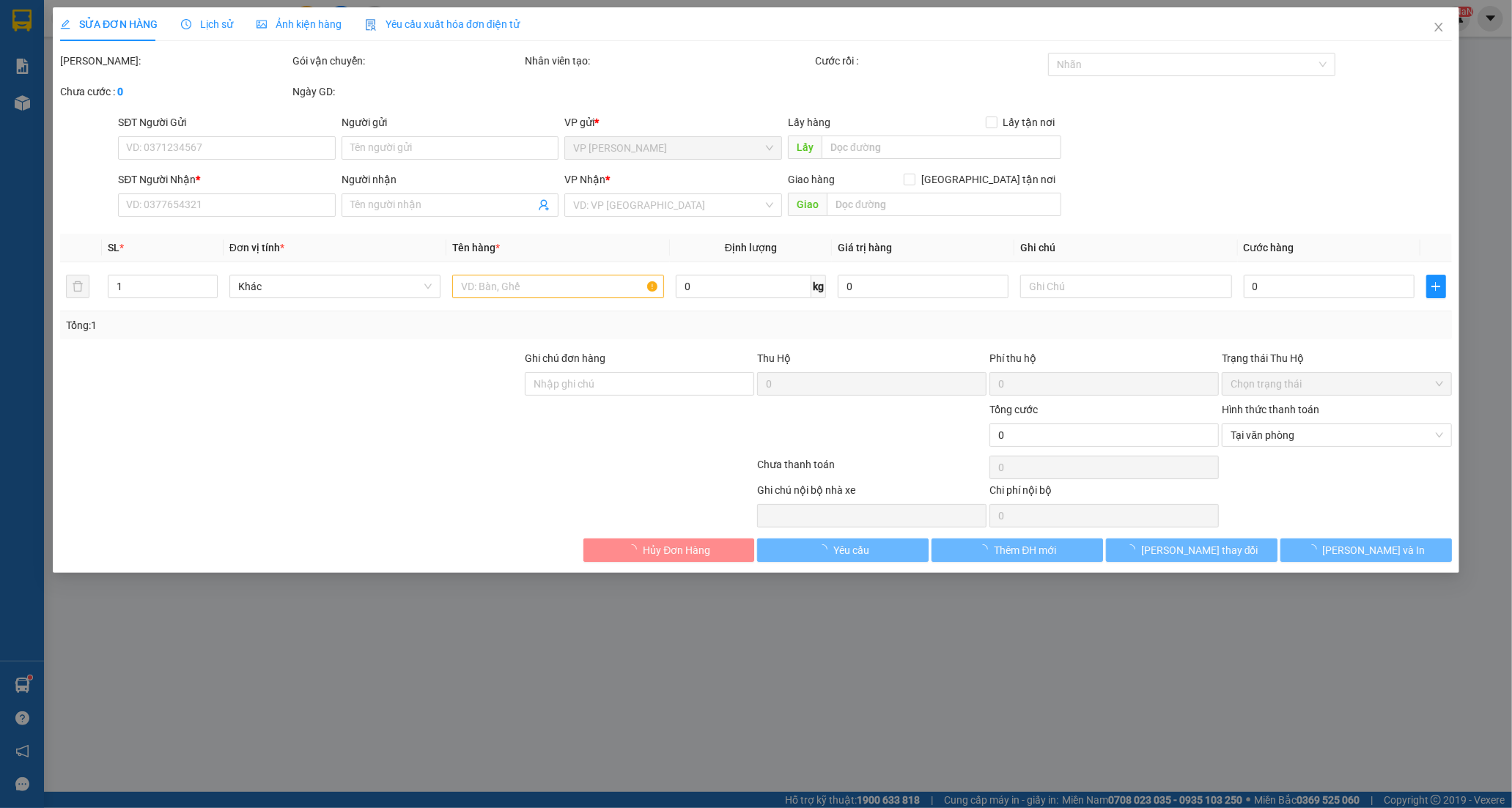
type input "0909589712"
type input "MISO"
type input "0919944618"
type input "LIỄU"
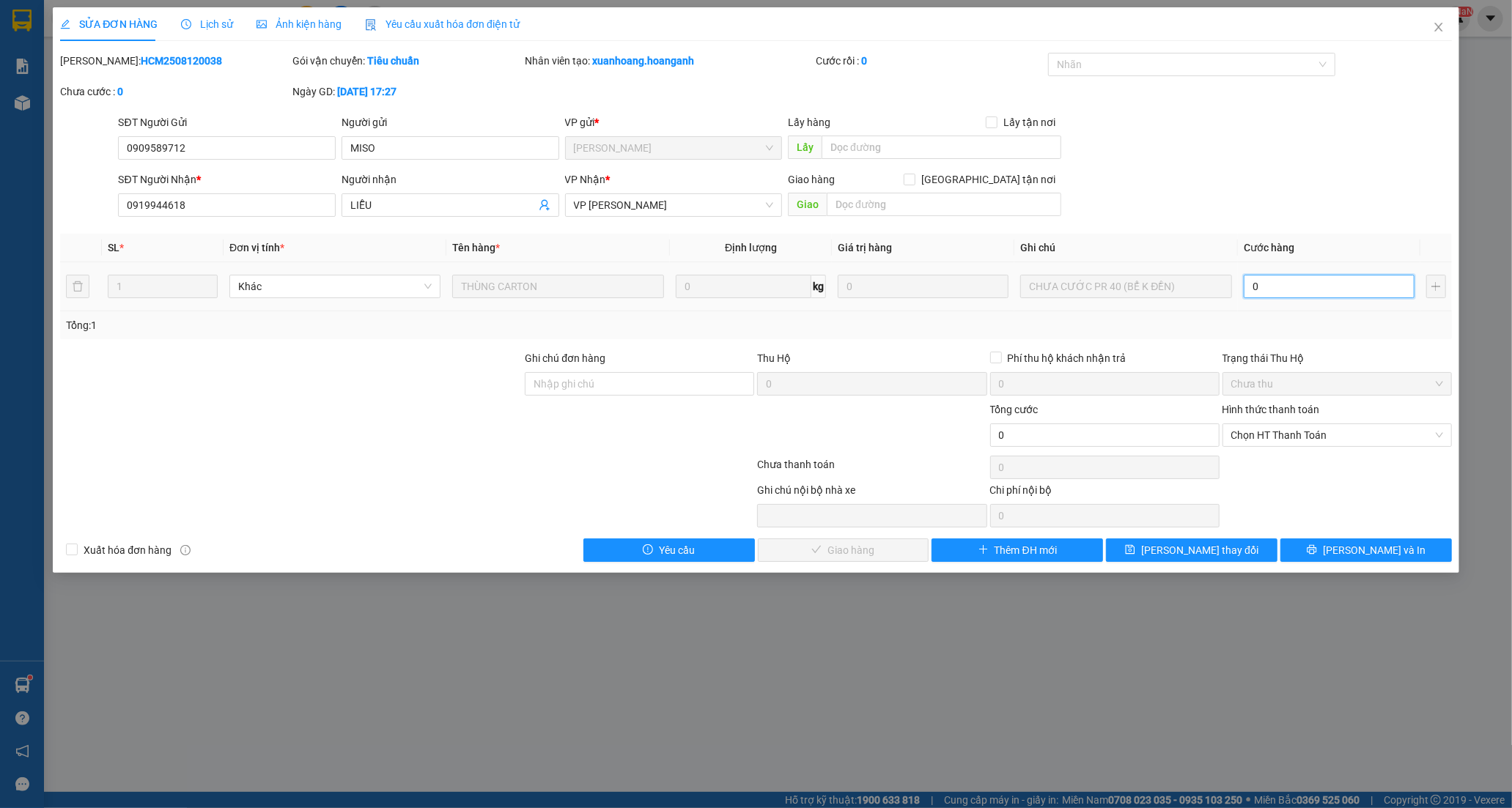
click at [1305, 278] on input "0" at bounding box center [1328, 286] width 171 height 23
type input "4"
type input "40"
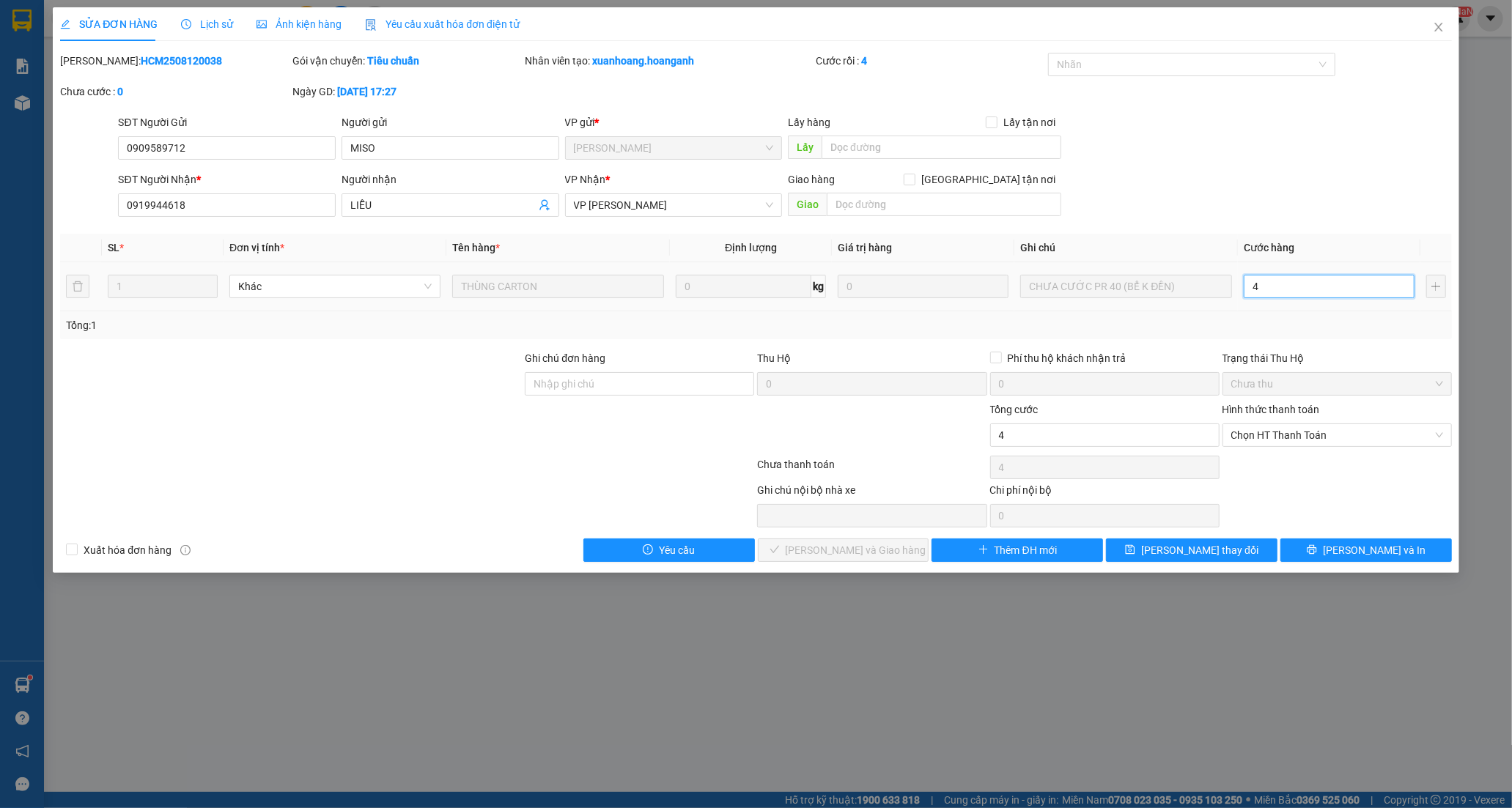
type input "40"
click at [1285, 436] on span "Chọn HT Thanh Toán" at bounding box center [1336, 436] width 211 height 22
type input "40"
type input "40.000"
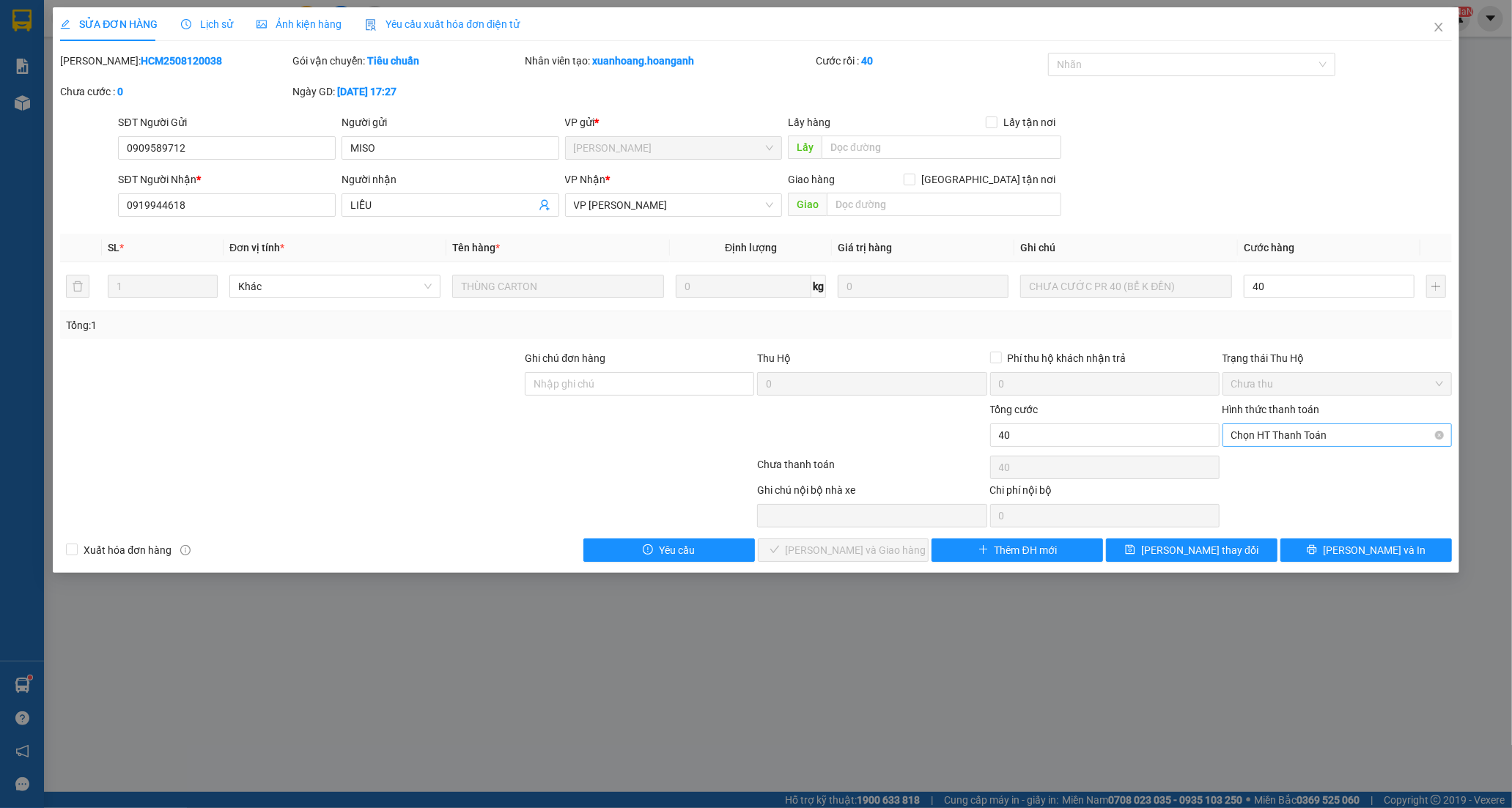
type input "40.000"
click at [1272, 463] on div "Tại văn phòng" at bounding box center [1336, 464] width 211 height 16
type input "0"
click at [856, 547] on span "[PERSON_NAME] và [PERSON_NAME] hàng" at bounding box center [856, 550] width 140 height 16
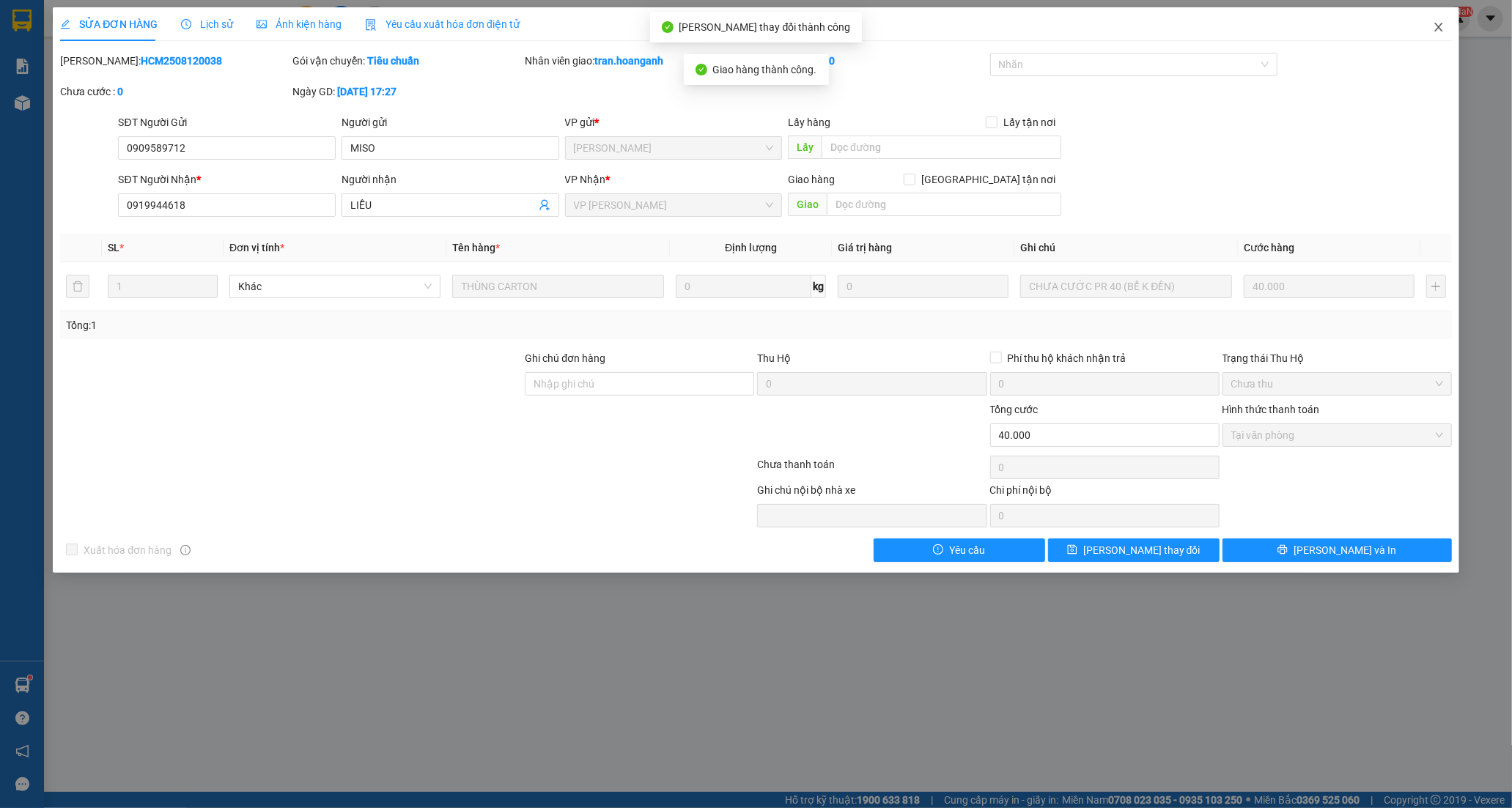
click at [1435, 24] on icon "close" at bounding box center [1438, 26] width 8 height 9
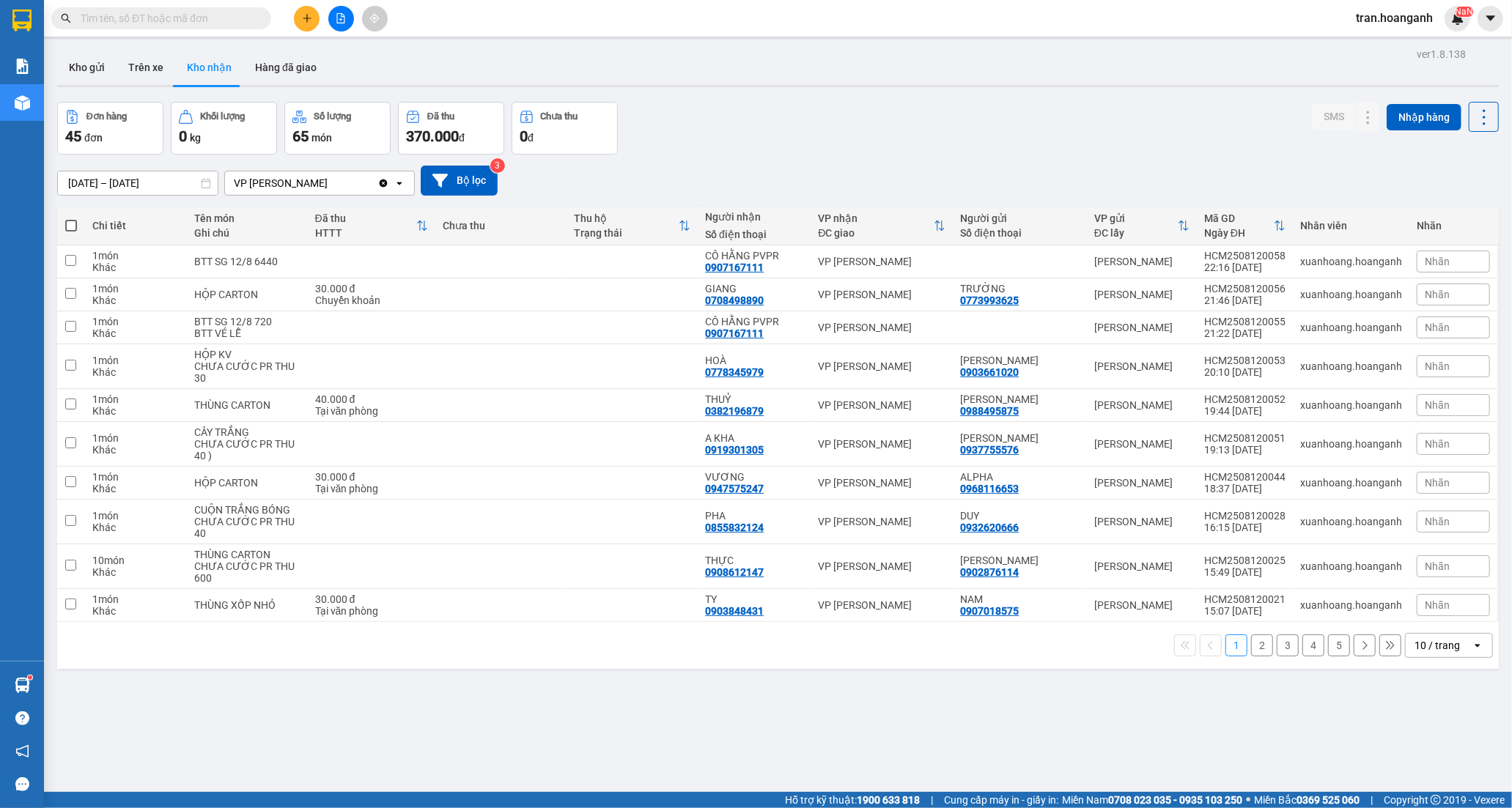
click at [1253, 643] on button "2" at bounding box center [1262, 645] width 22 height 22
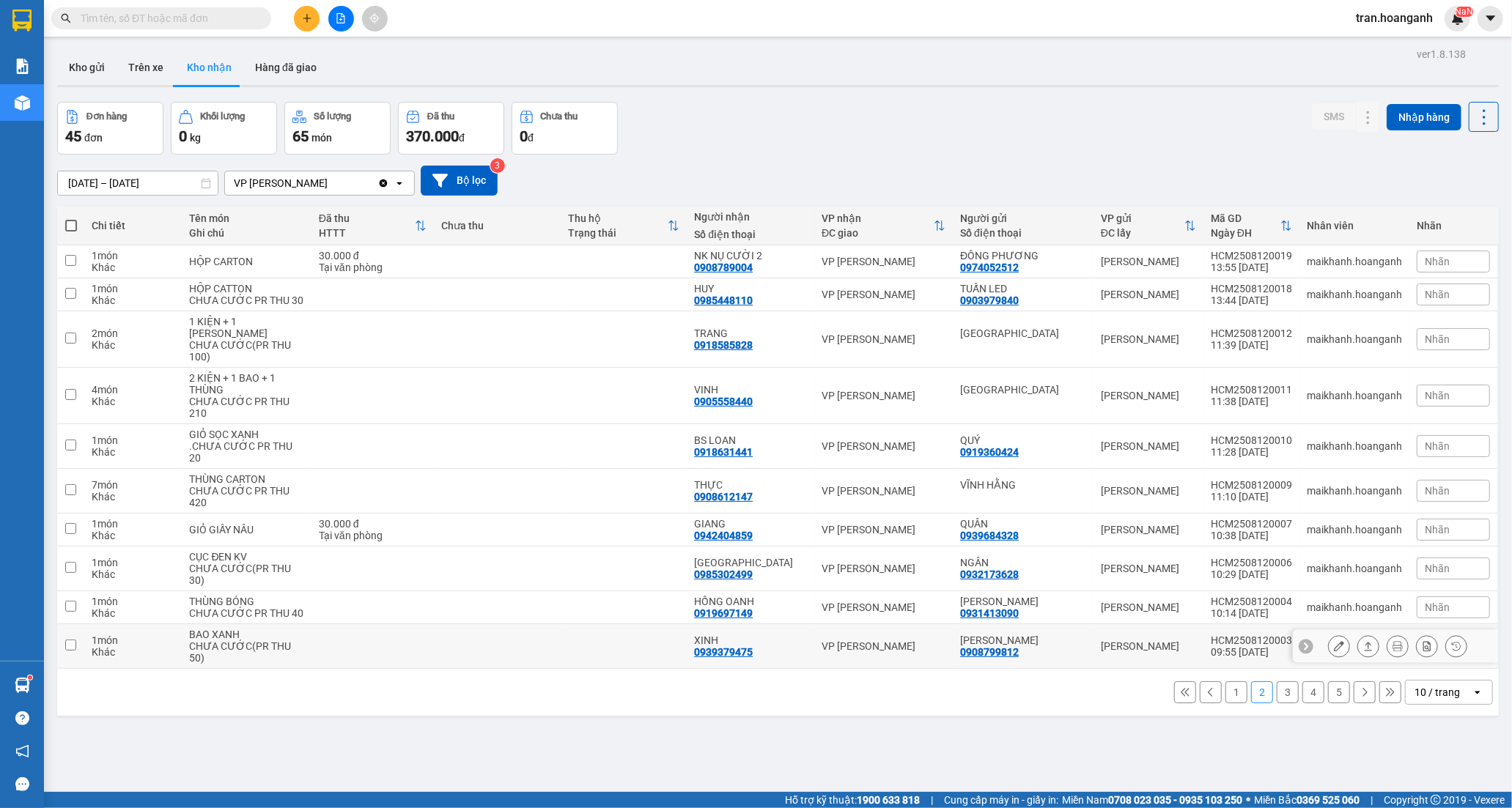
click at [746, 658] on div "0939379475" at bounding box center [723, 652] width 58 height 12
click at [1333, 651] on icon at bounding box center [1338, 646] width 10 height 10
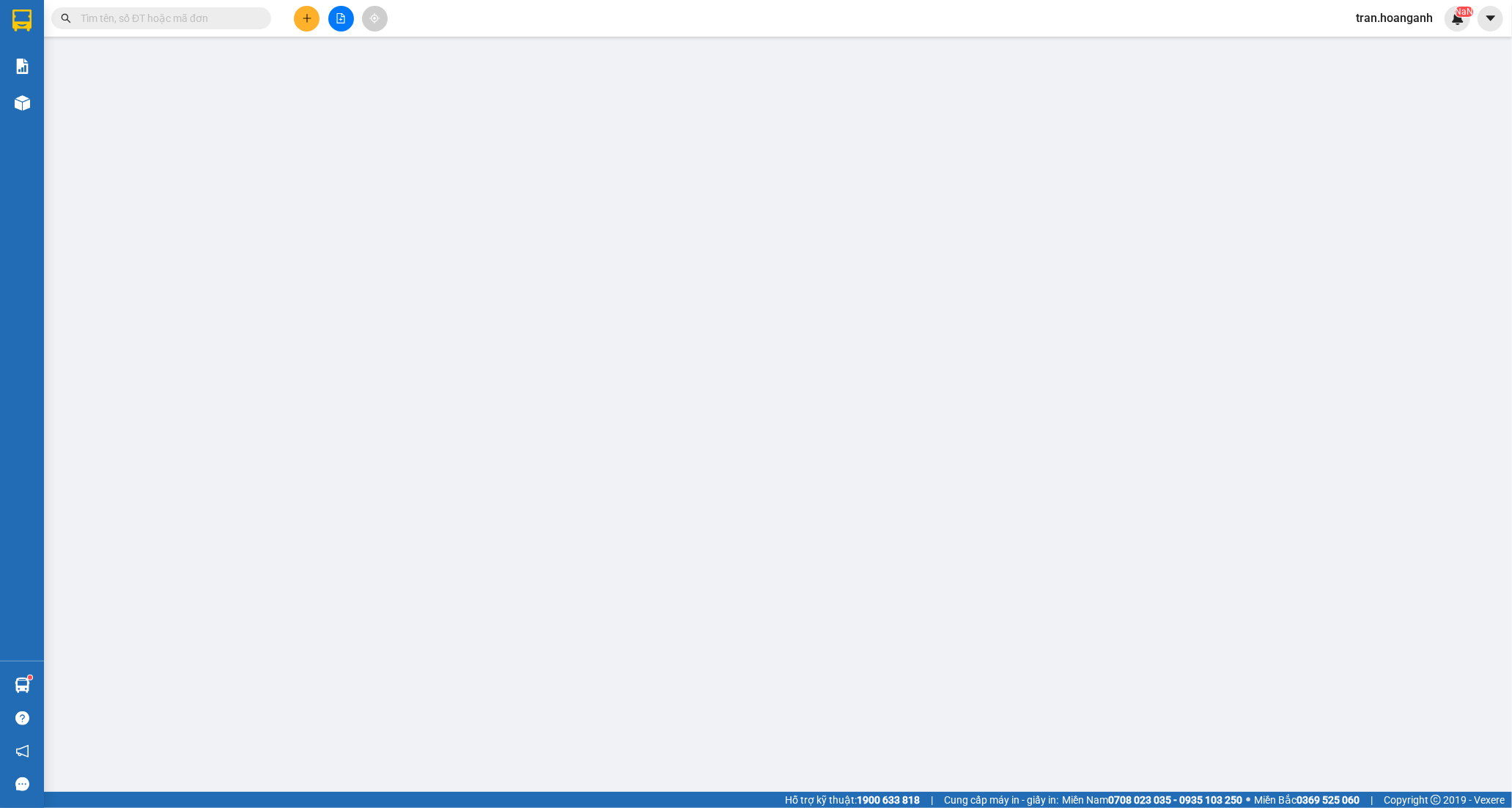
type input "0908799812"
type input "[PERSON_NAME]"
type input "0939379475"
type input "XINH"
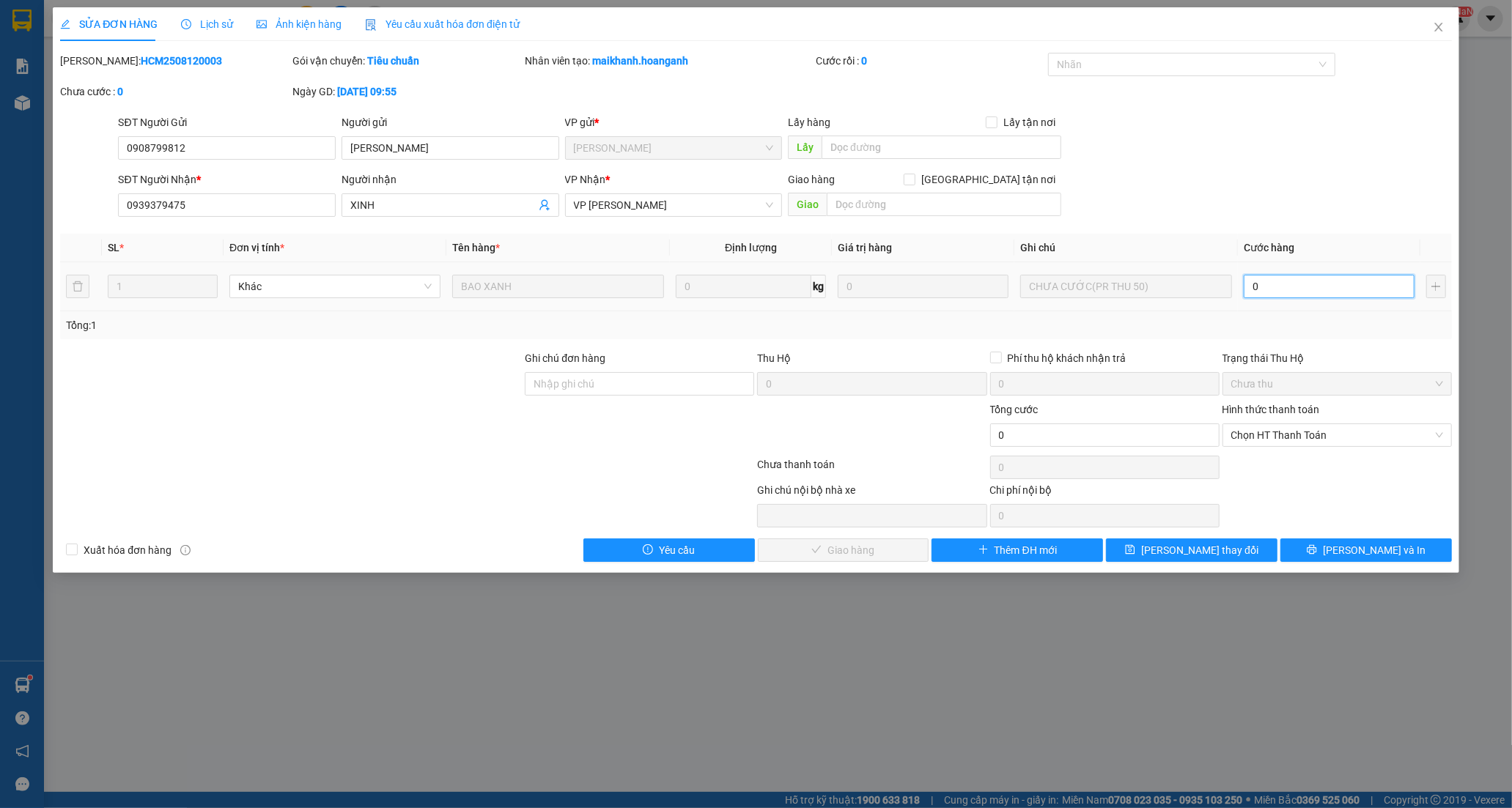
click at [1277, 292] on input "0" at bounding box center [1328, 286] width 171 height 23
type input "5"
type input "50"
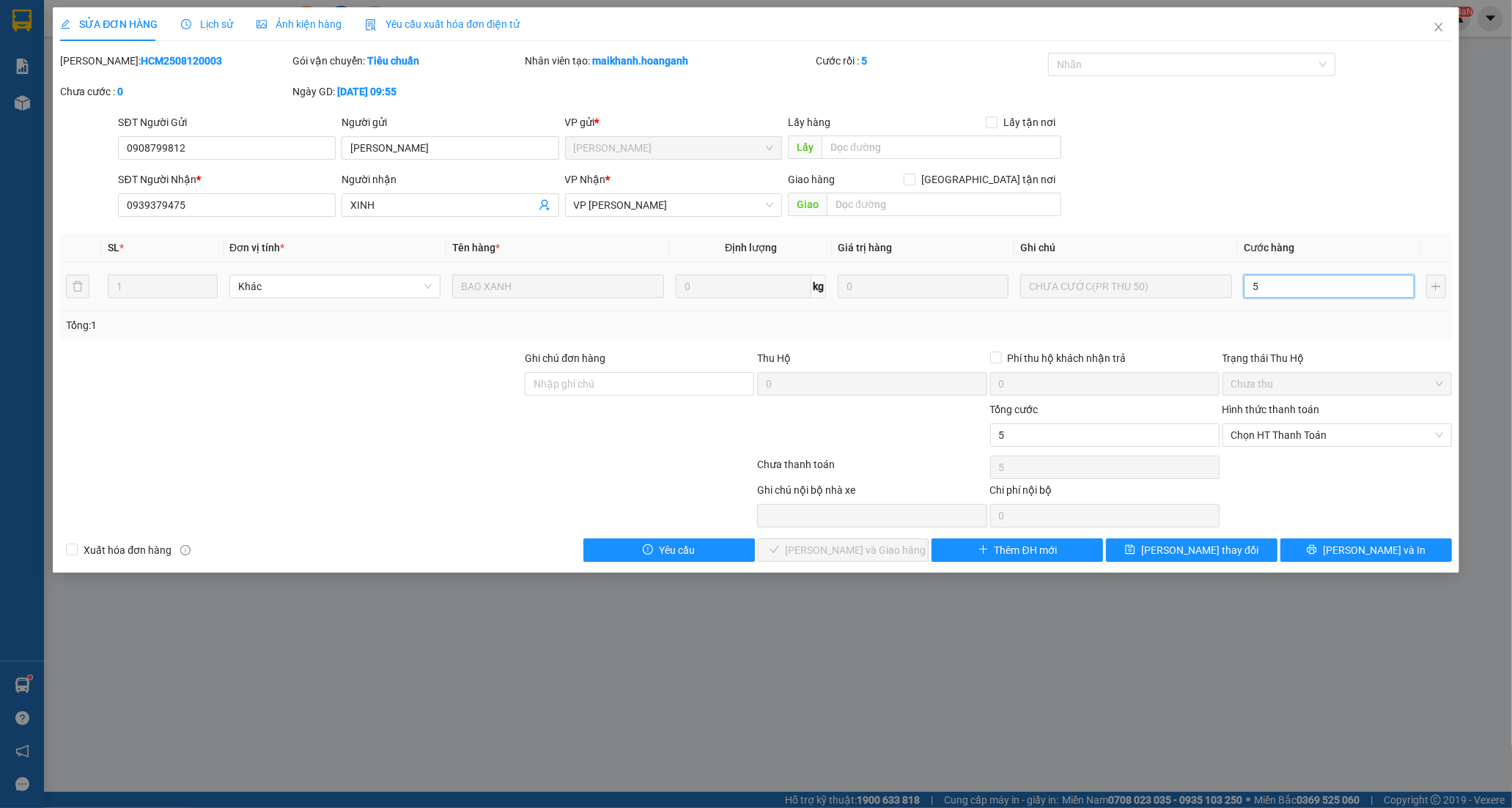
type input "50"
click at [1279, 431] on span "Chọn HT Thanh Toán" at bounding box center [1336, 436] width 211 height 22
type input "50"
type input "50.000"
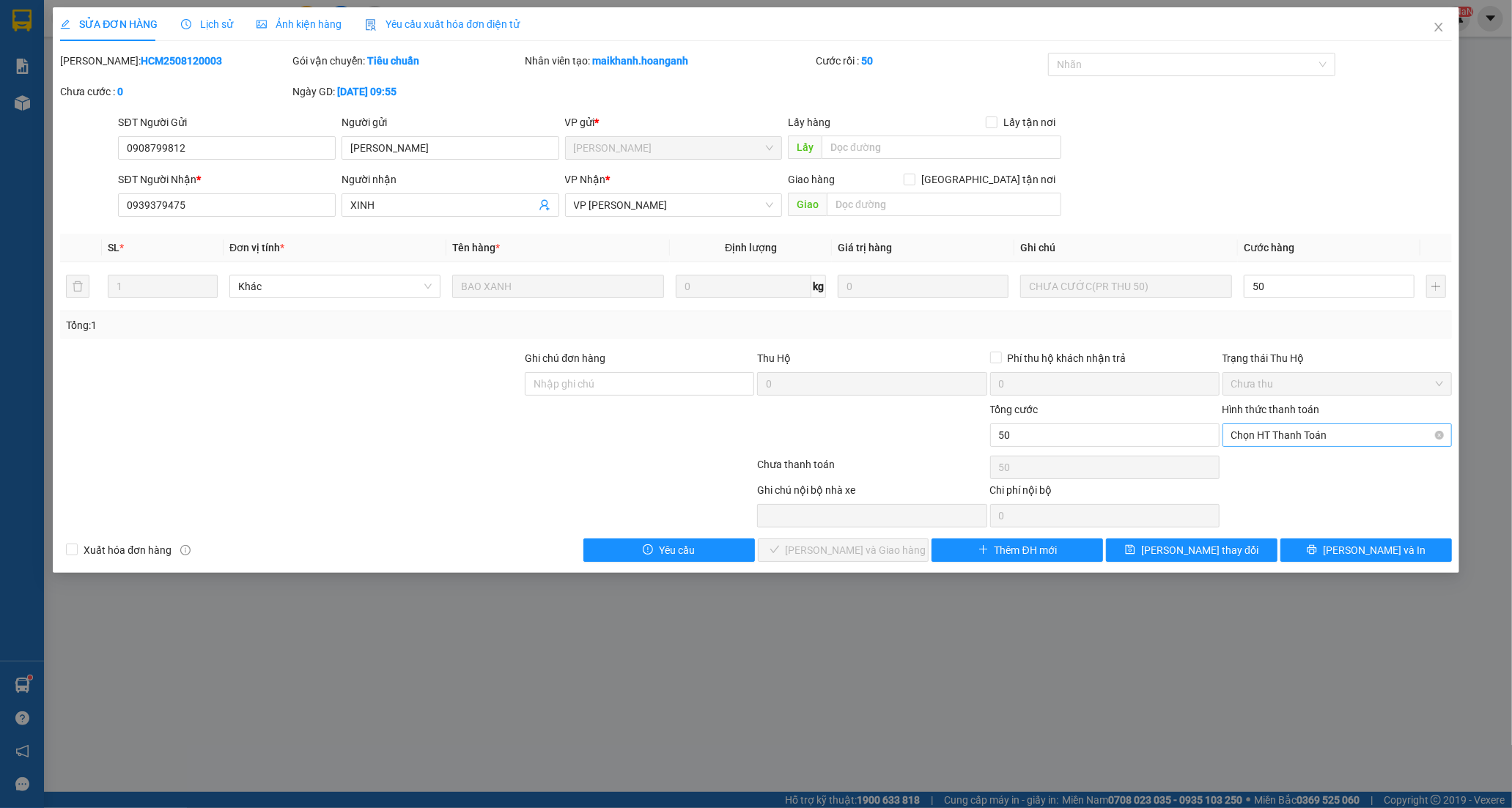
type input "50.000"
click at [1266, 460] on div "Tại văn phòng" at bounding box center [1336, 464] width 211 height 16
type input "0"
drag, startPoint x: 885, startPoint y: 546, endPoint x: 1004, endPoint y: 294, distance: 278.7
click at [884, 546] on span "[PERSON_NAME] và [PERSON_NAME] hàng" at bounding box center [856, 550] width 140 height 16
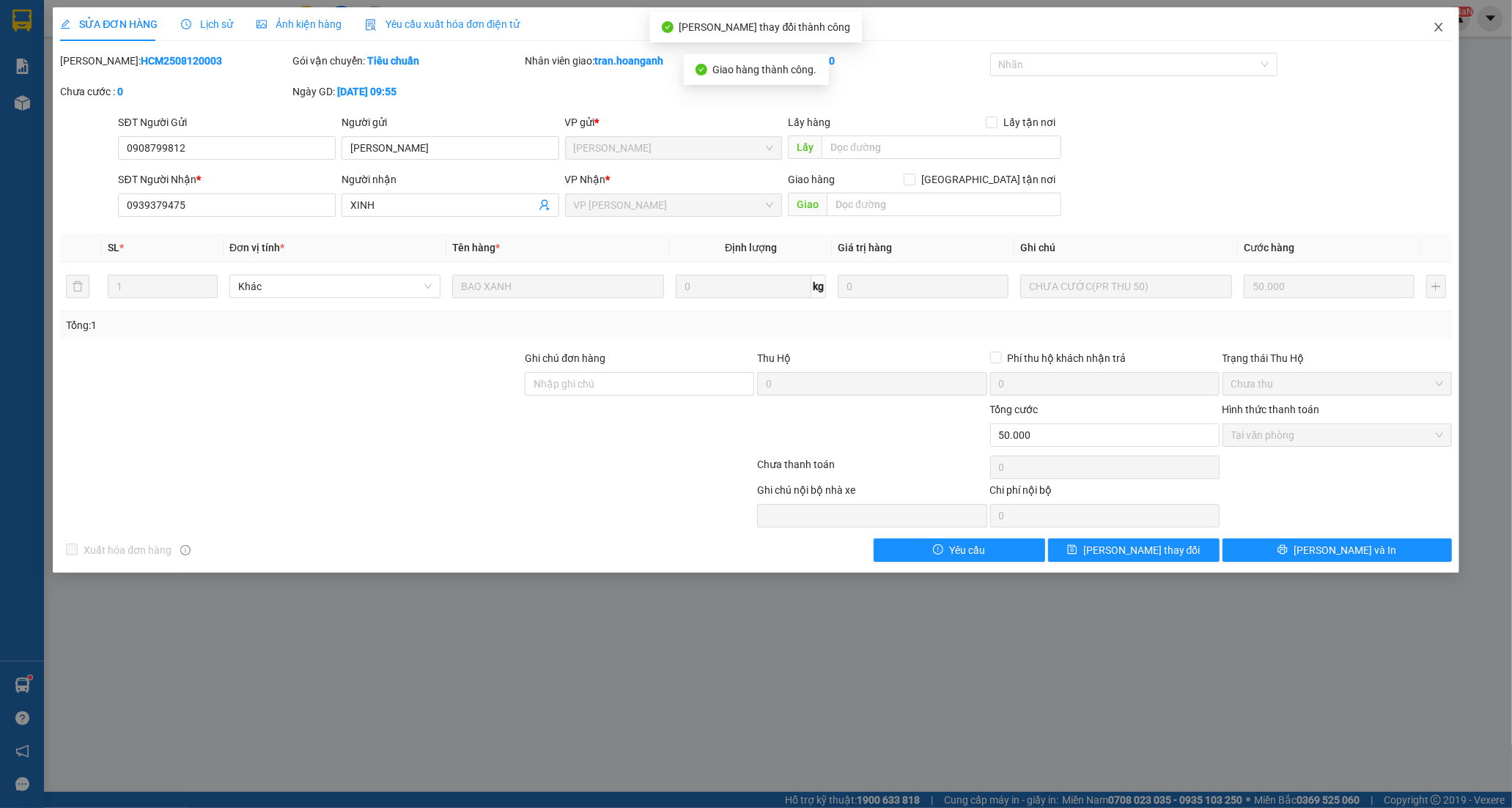
click at [1436, 27] on icon "close" at bounding box center [1438, 27] width 12 height 12
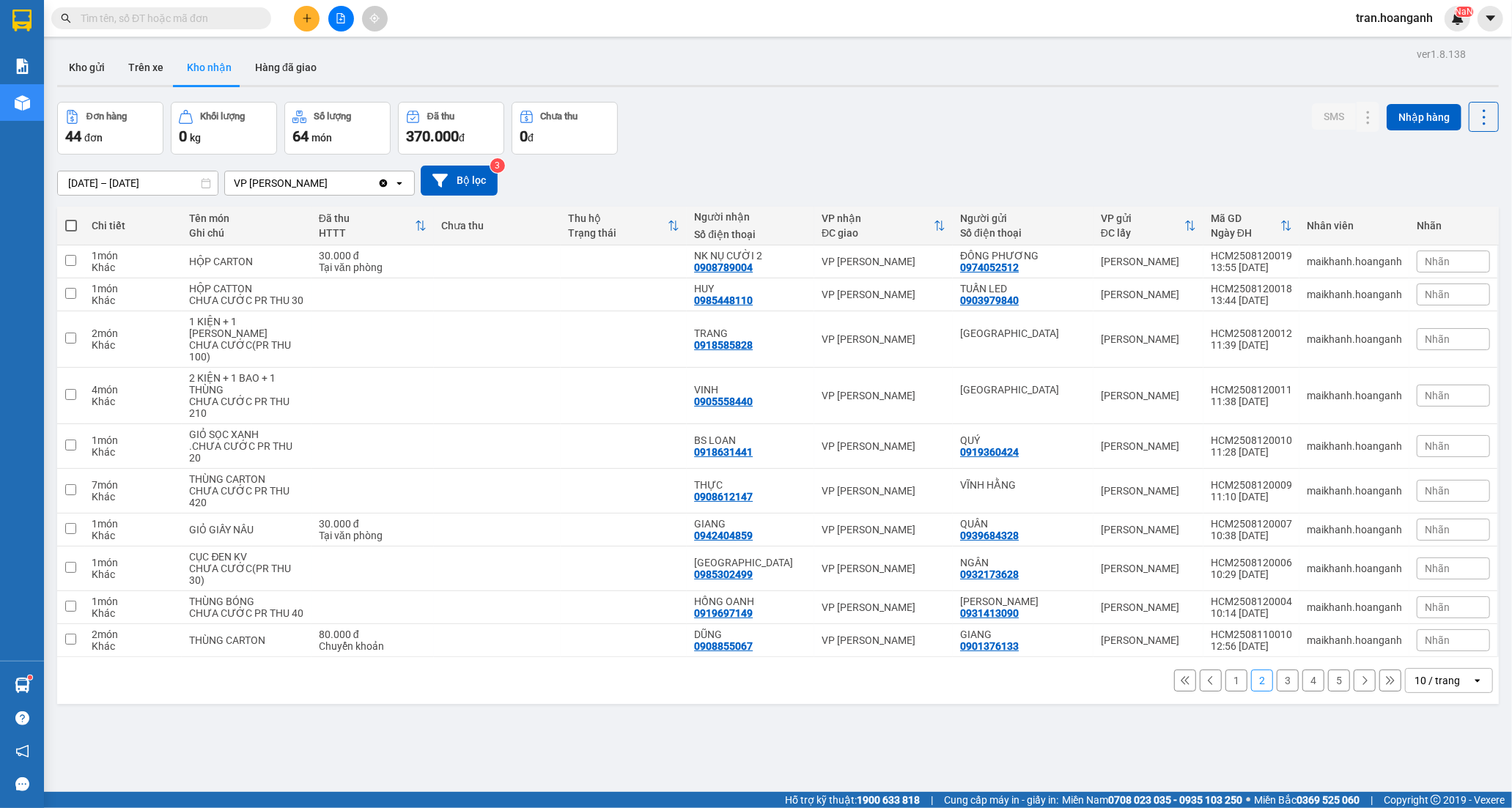
click at [1226, 692] on button "1" at bounding box center [1237, 680] width 22 height 22
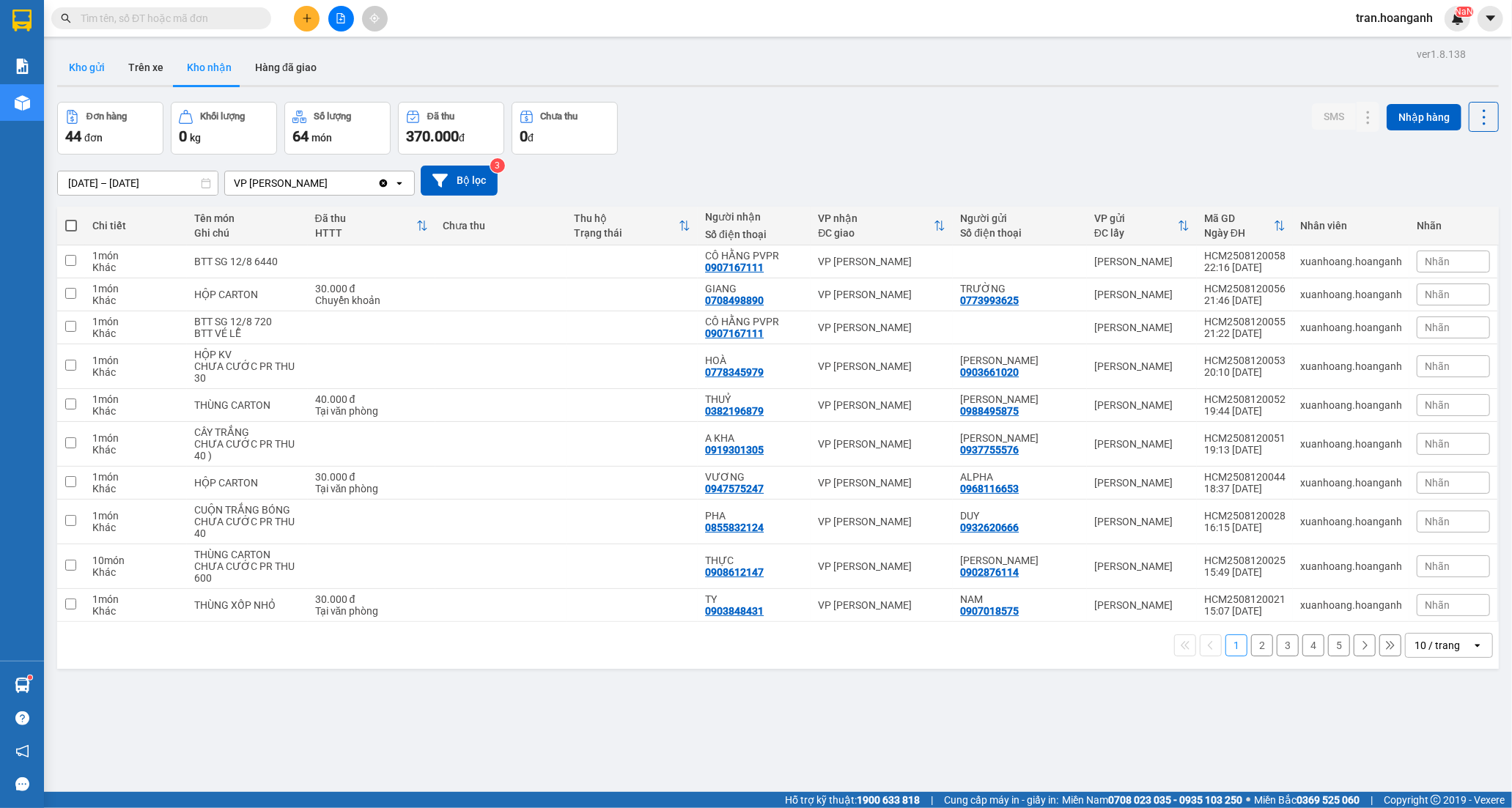
click at [90, 64] on button "Kho gửi" at bounding box center [87, 67] width 59 height 35
